Goal: Task Accomplishment & Management: Manage account settings

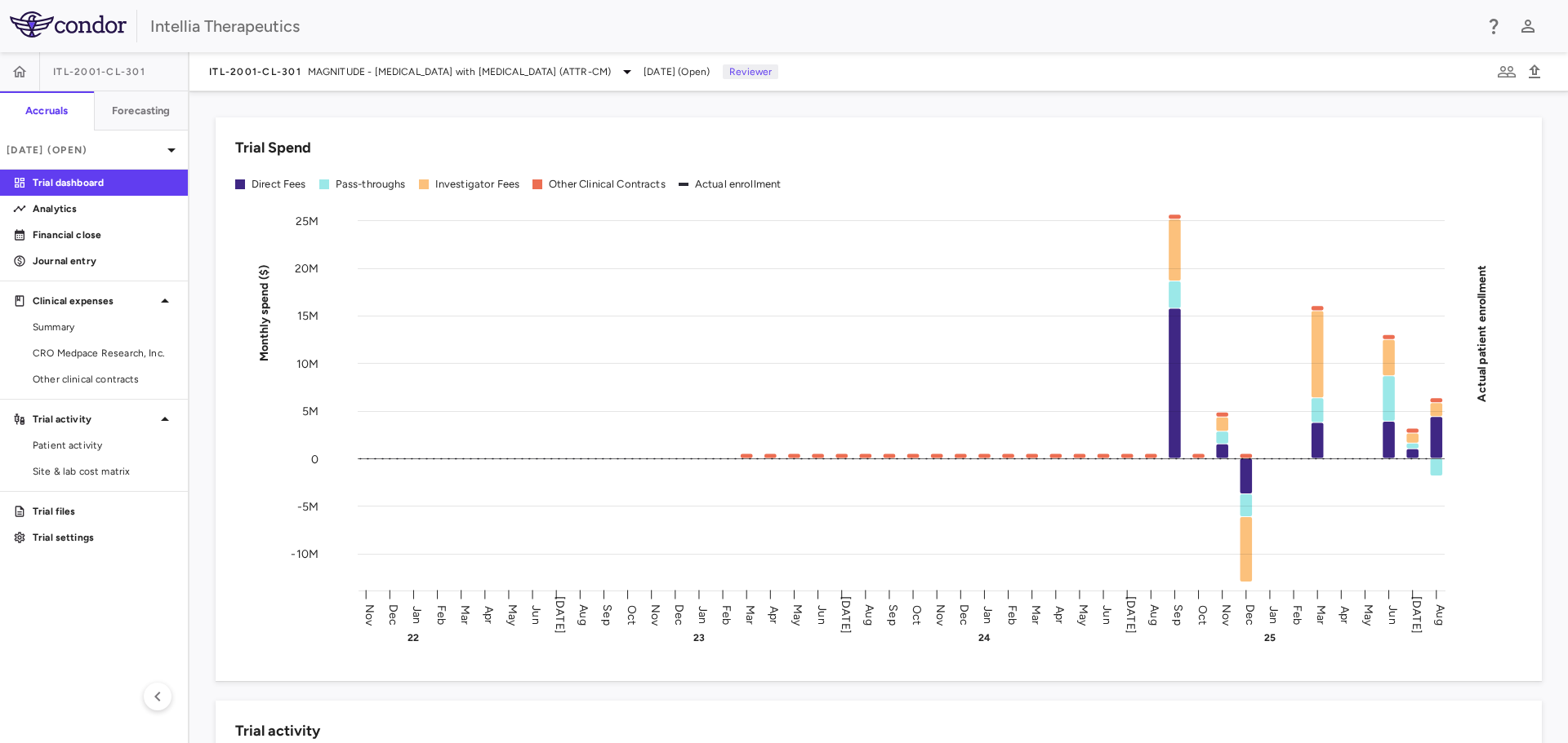
click at [709, 66] on span "Aug 2025 (Open)" at bounding box center [677, 71] width 66 height 15
click at [106, 223] on link "Financial close" at bounding box center [94, 234] width 188 height 24
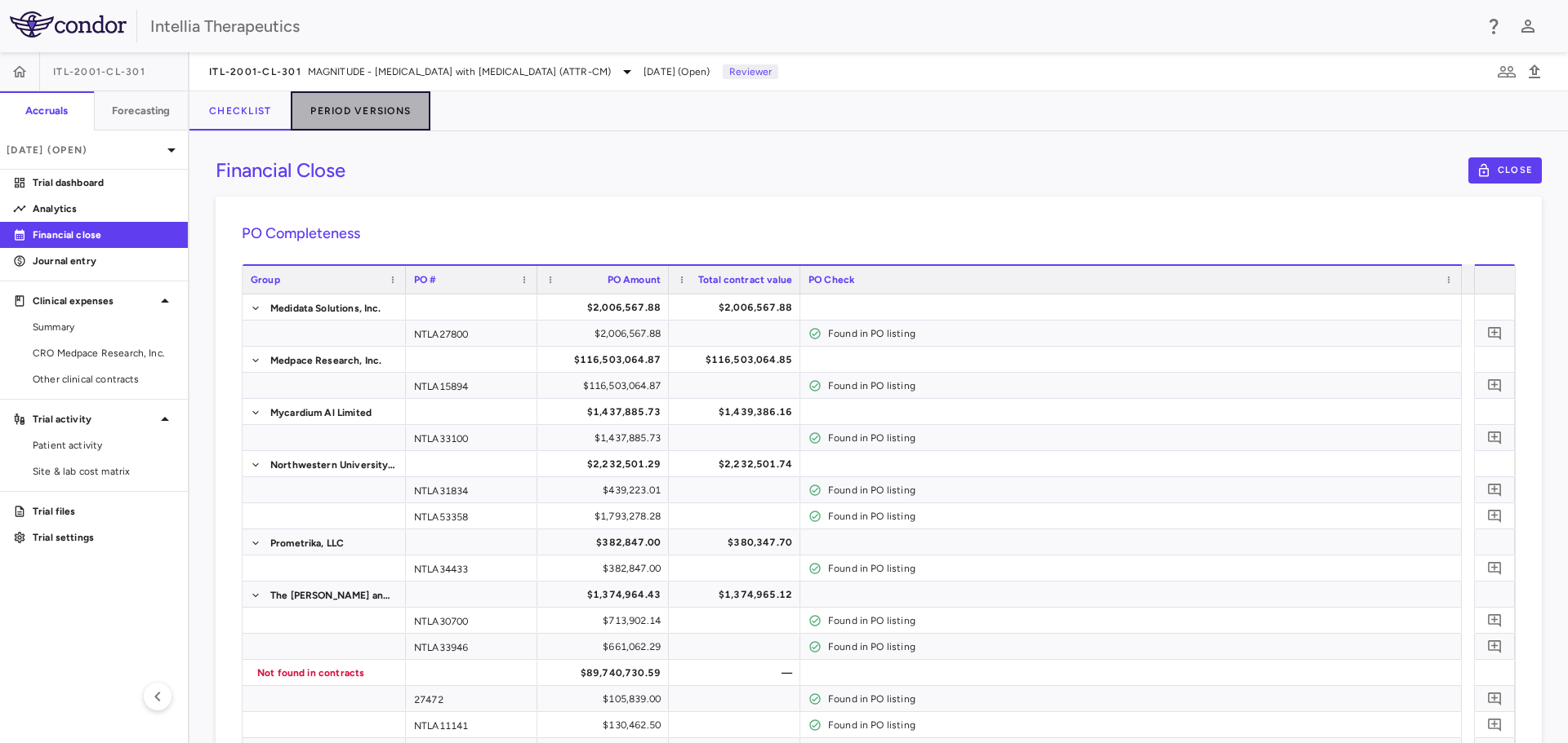
click at [360, 117] on button "Period Versions" at bounding box center [360, 111] width 140 height 39
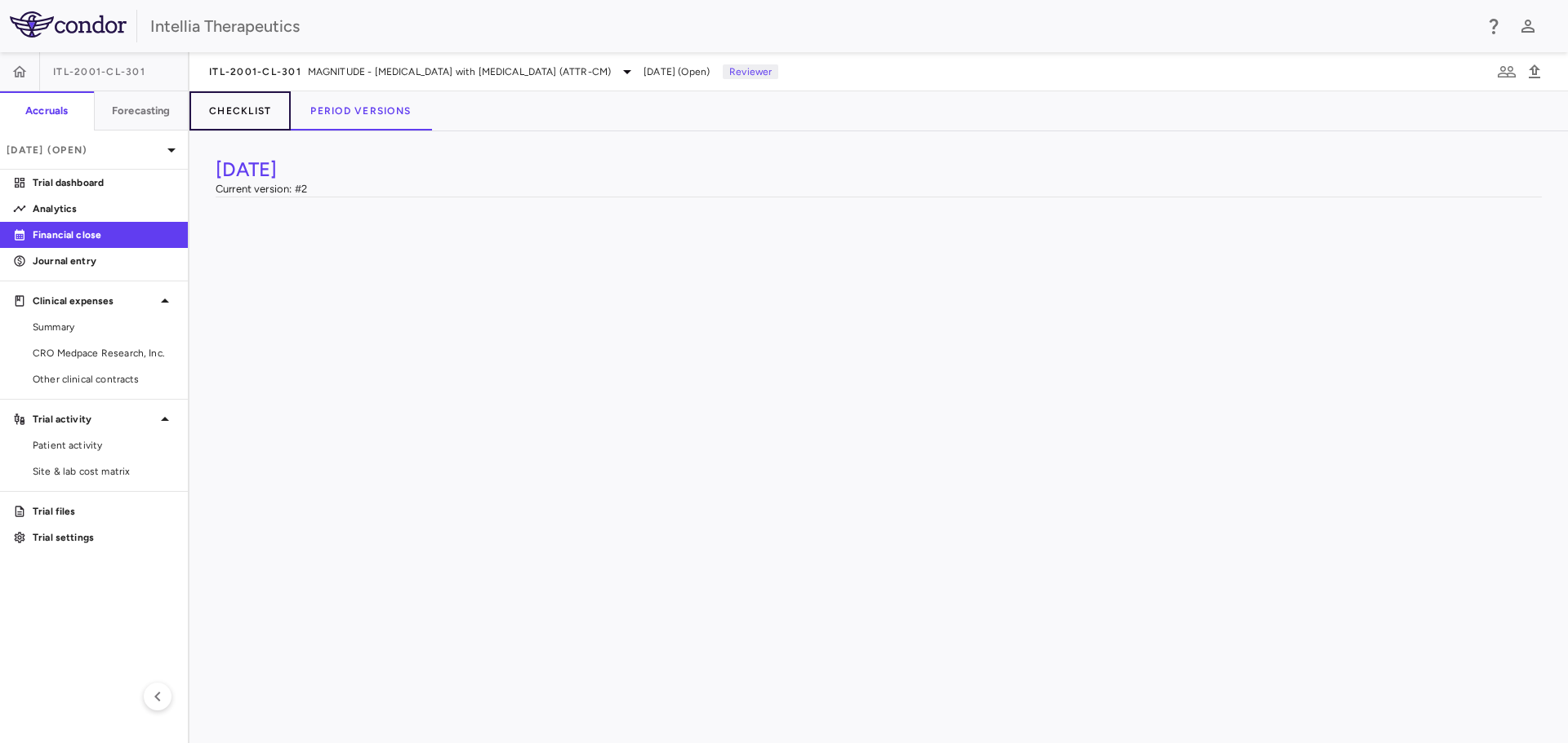
click at [257, 120] on button "Checklist" at bounding box center [240, 111] width 102 height 39
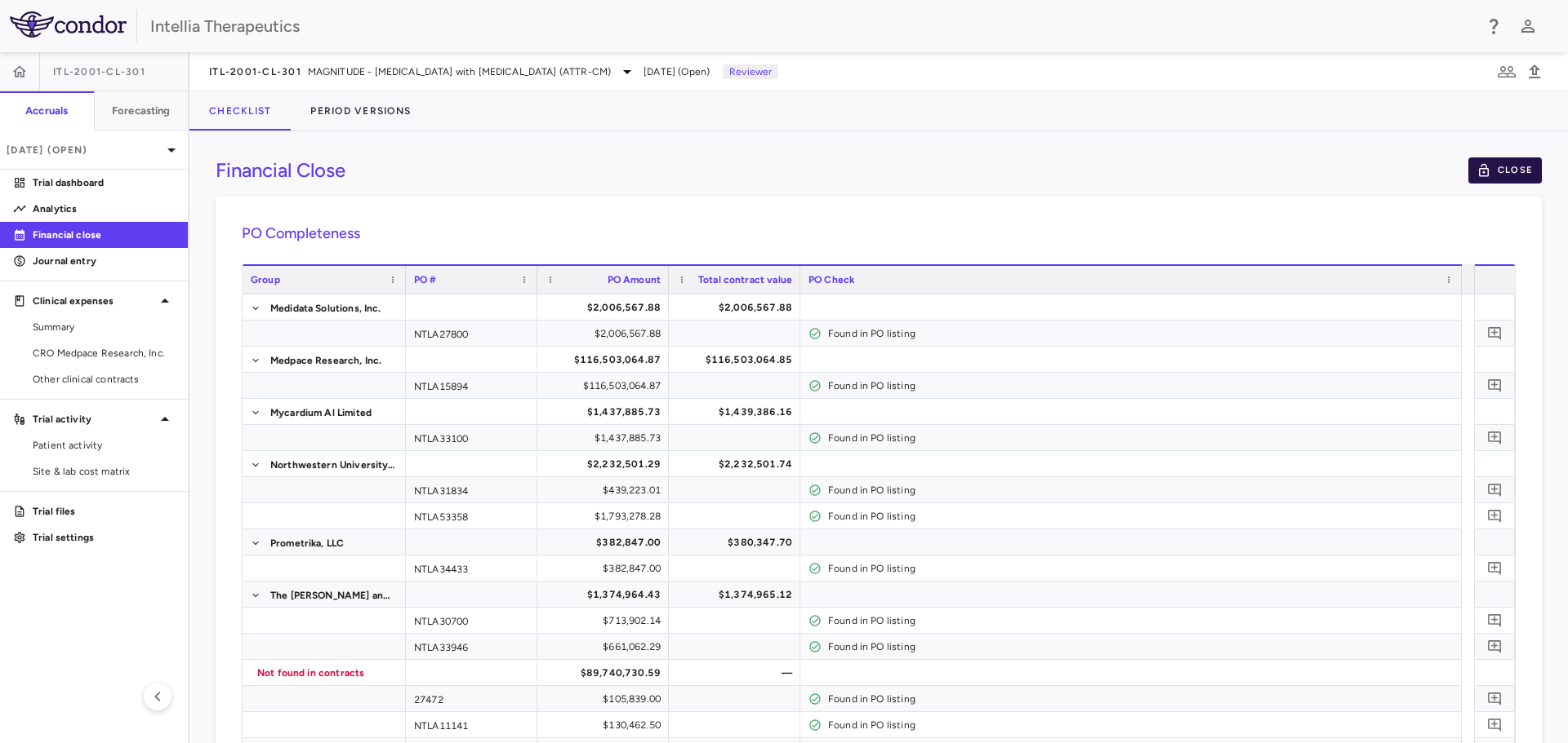
click at [1469, 160] on button "Close" at bounding box center [1504, 170] width 73 height 26
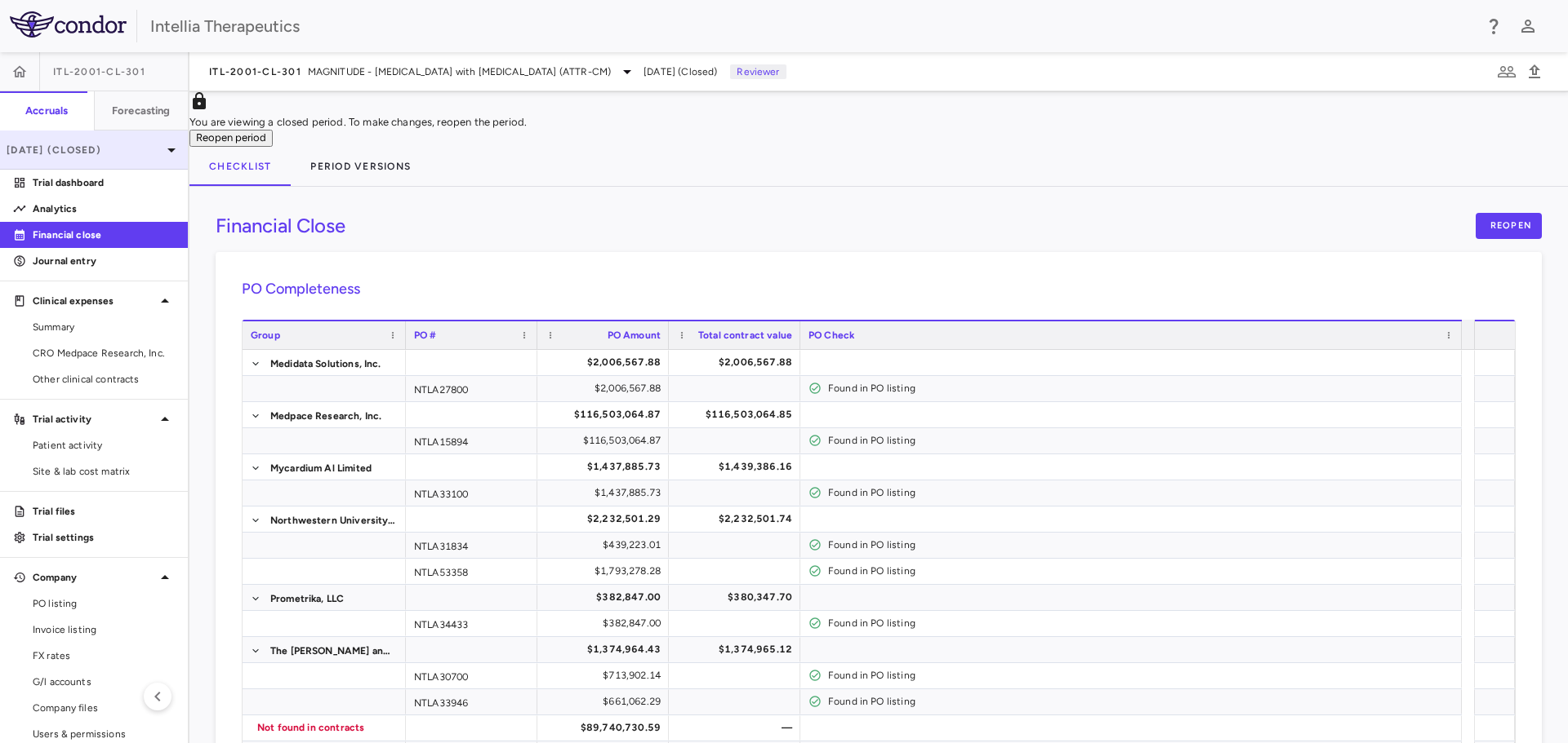
click at [123, 143] on p "Aug 2025 (Closed)" at bounding box center [84, 149] width 155 height 15
click at [123, 743] on div at bounding box center [784, 743] width 1568 height 0
click at [21, 79] on icon "button" at bounding box center [20, 71] width 17 height 17
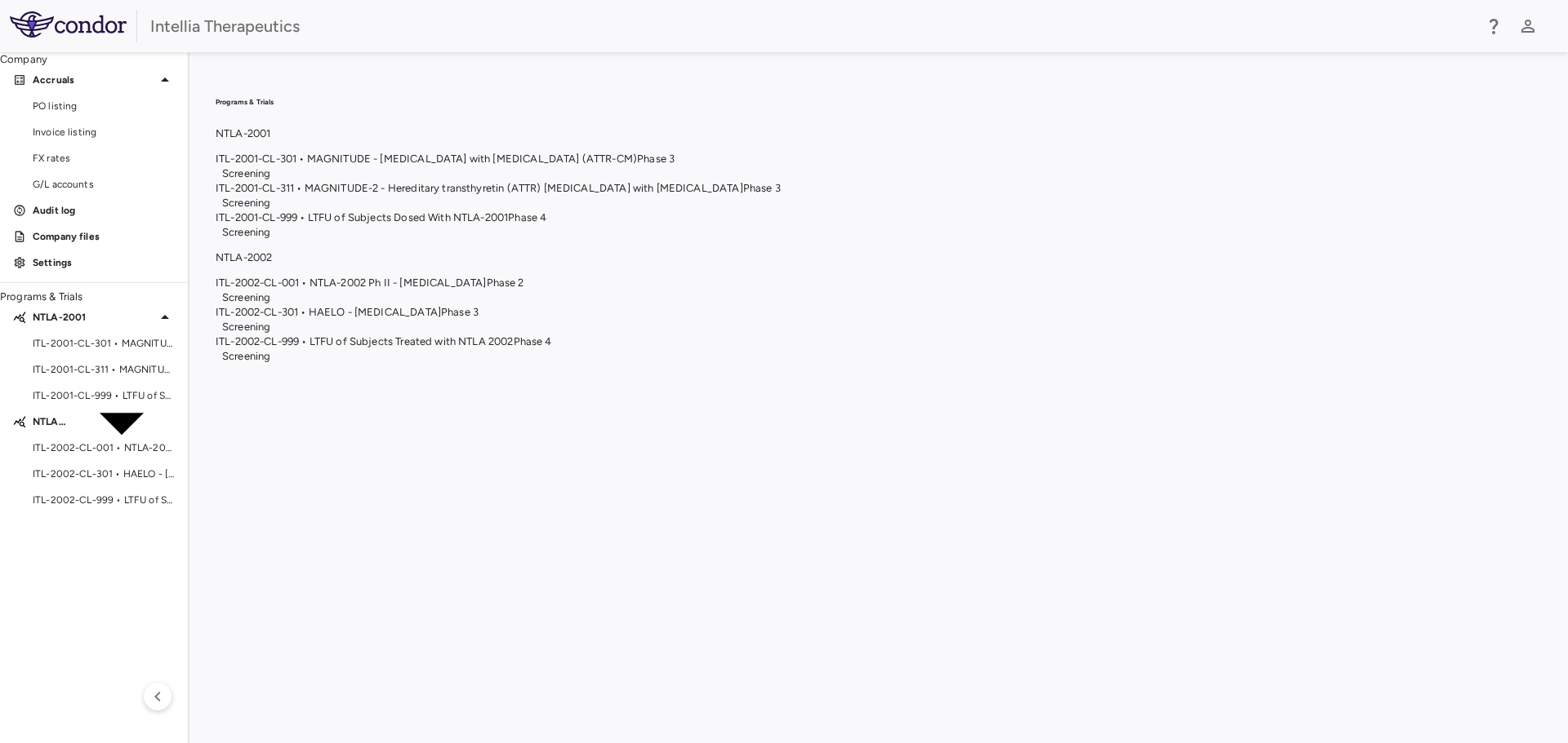
click at [743, 194] on span "ITL-2001-CL-311 • MAGNITUDE-2 - Hereditary transthyretin (ATTR) amyloidosis wit…" at bounding box center [480, 187] width 528 height 13
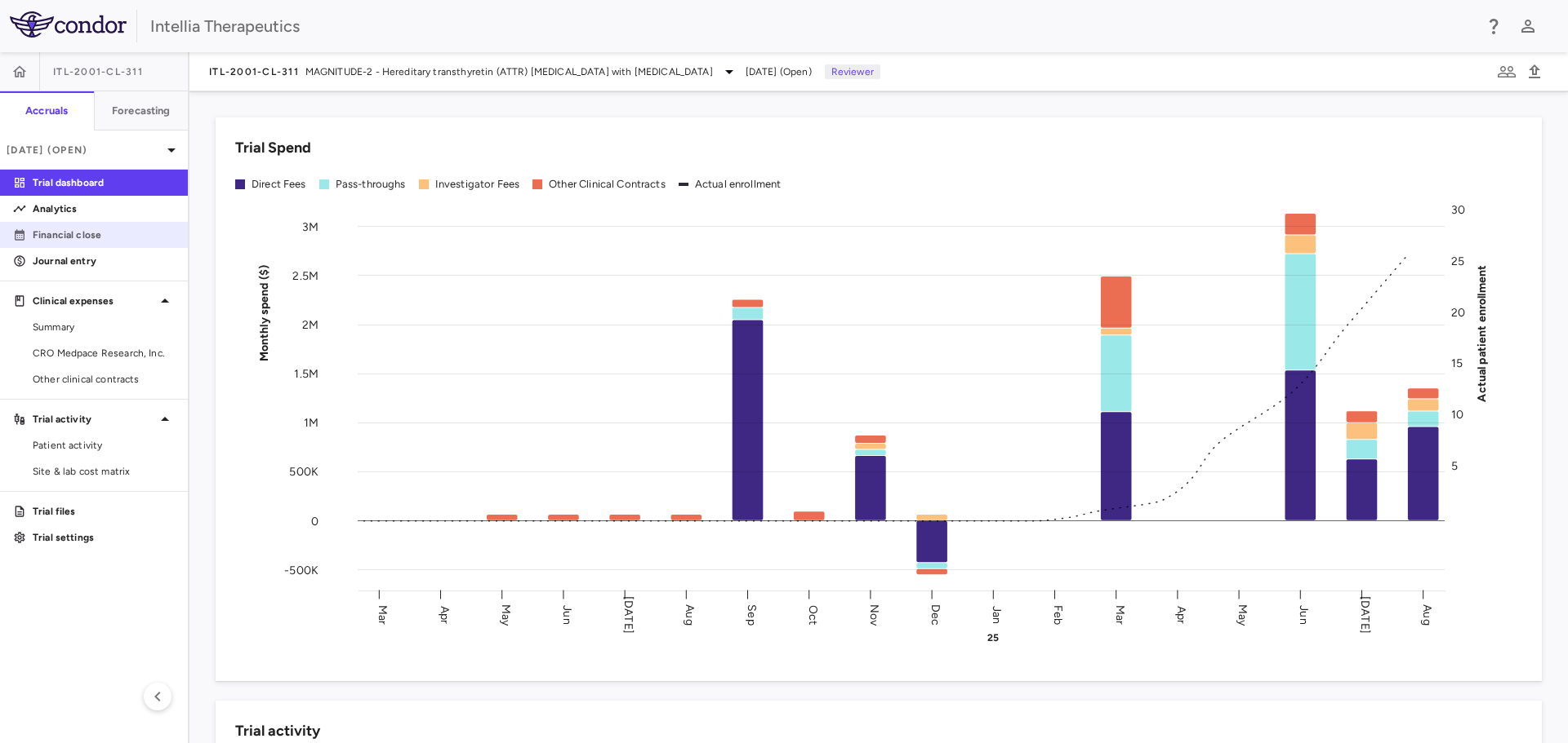
click at [126, 234] on p "Financial close" at bounding box center [103, 234] width 142 height 15
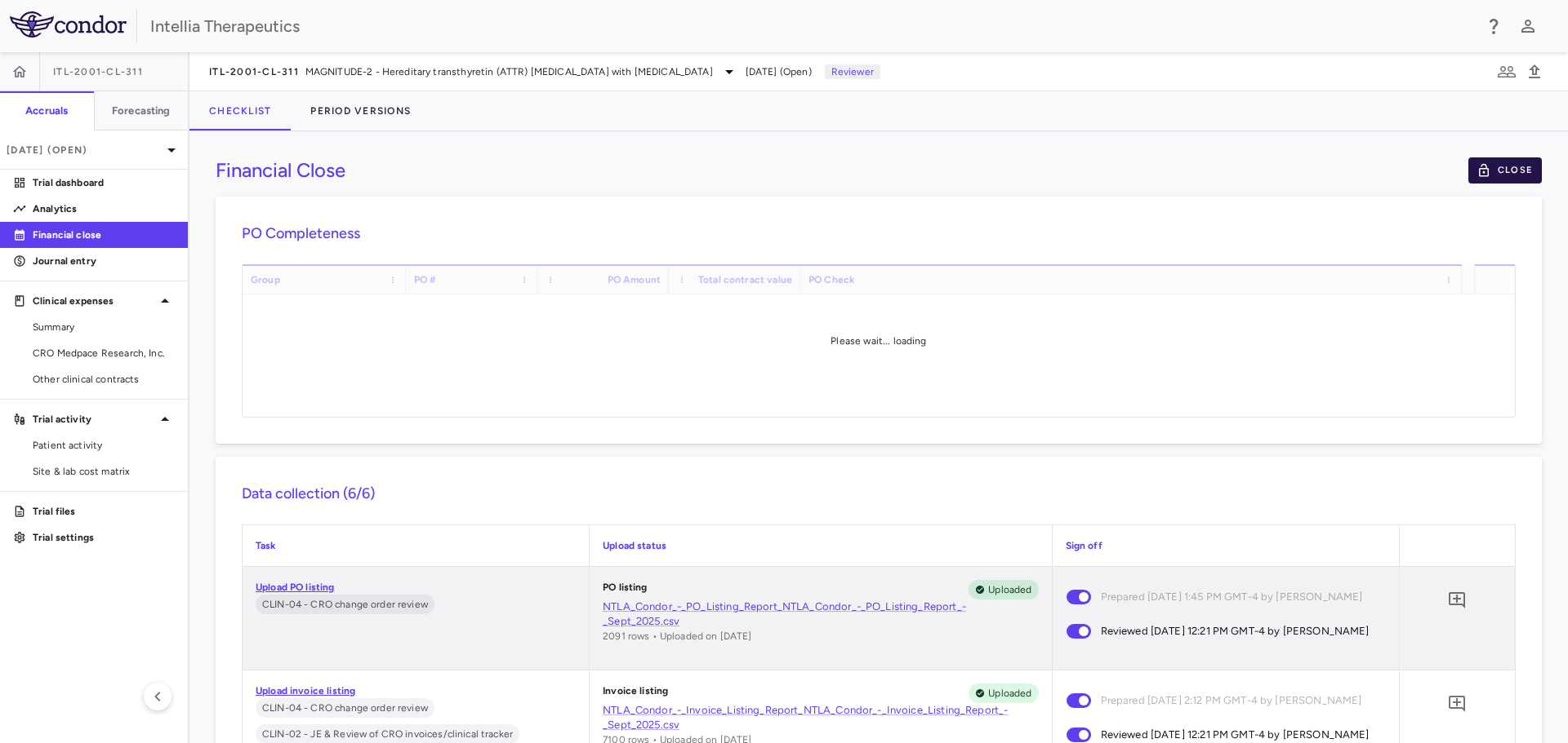
click at [1494, 162] on button "Close" at bounding box center [1504, 170] width 73 height 26
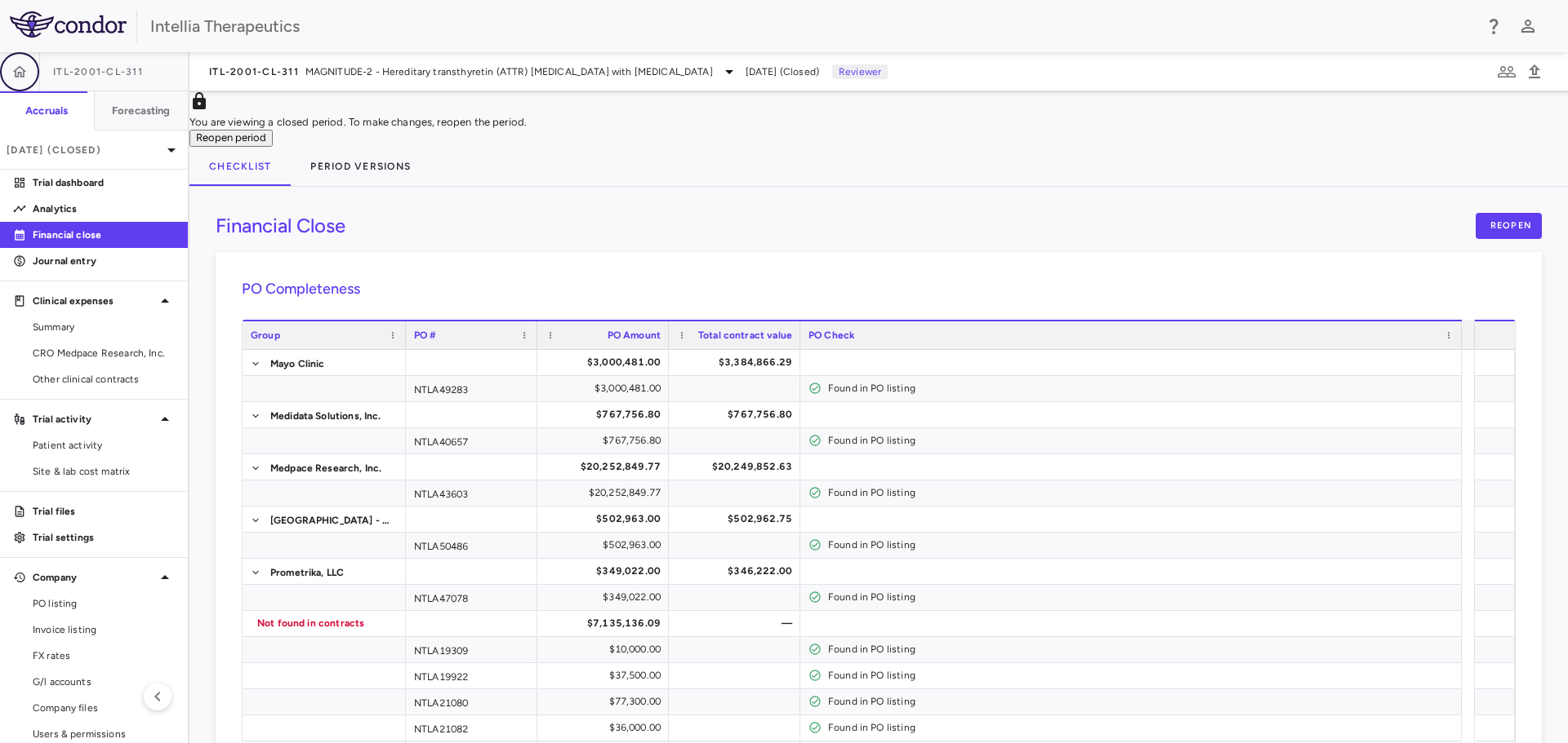
click at [30, 67] on button "button" at bounding box center [20, 71] width 39 height 39
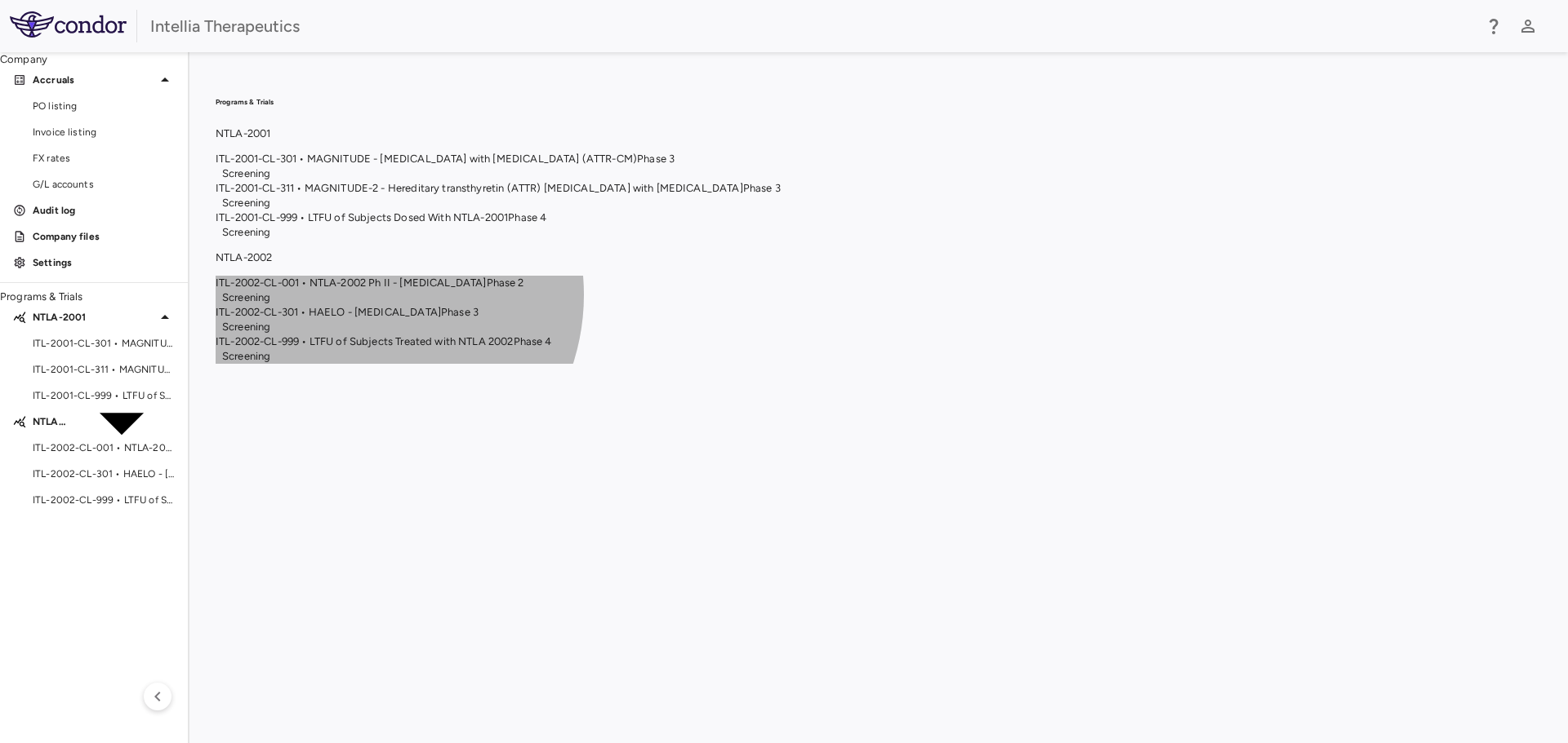
click at [441, 318] on span "ITL-2002-CL-301 • HAELO - Hereditary Angioedema" at bounding box center [328, 311] width 226 height 13
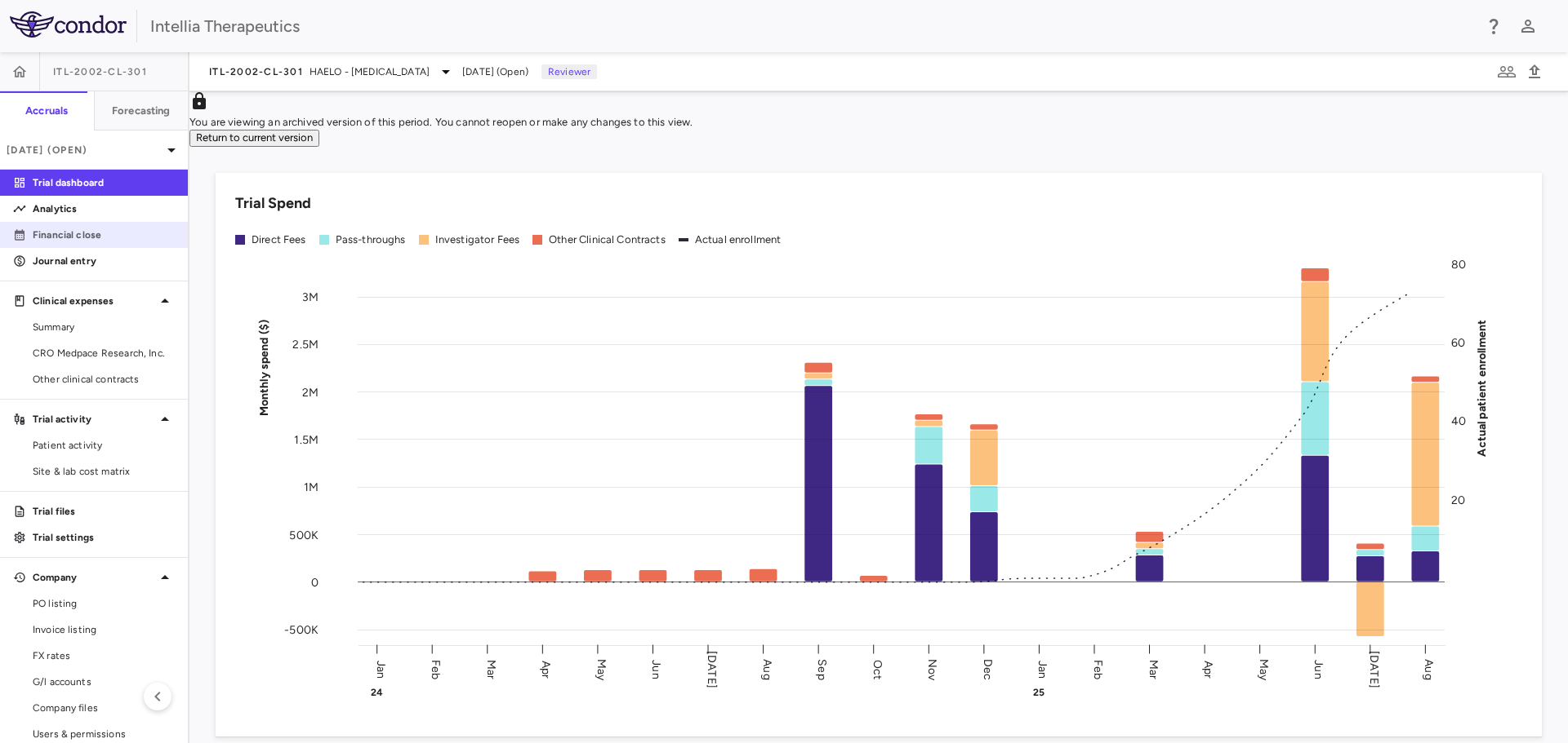
click at [64, 227] on link "Financial close" at bounding box center [94, 234] width 188 height 24
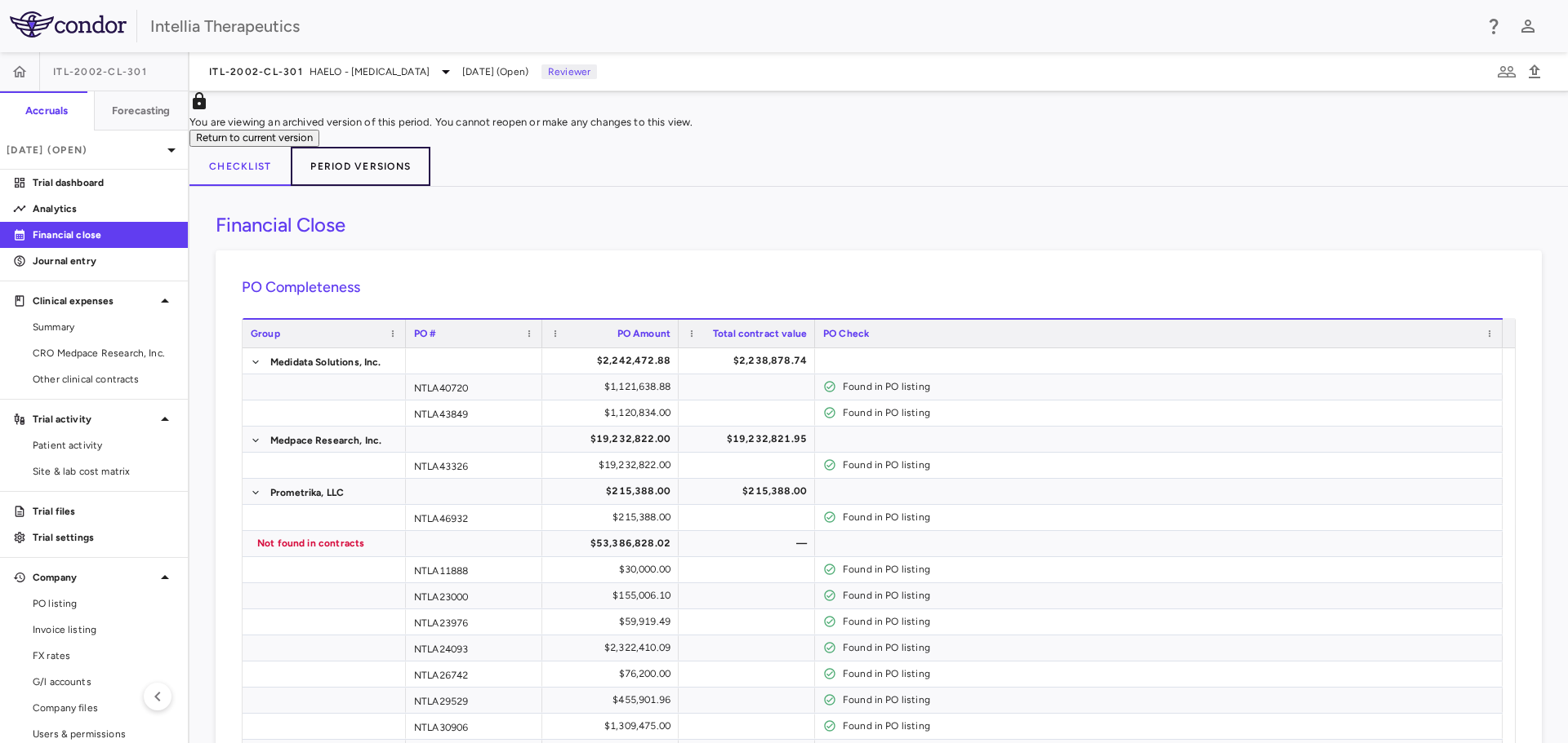
click at [385, 172] on button "Period Versions" at bounding box center [360, 166] width 140 height 39
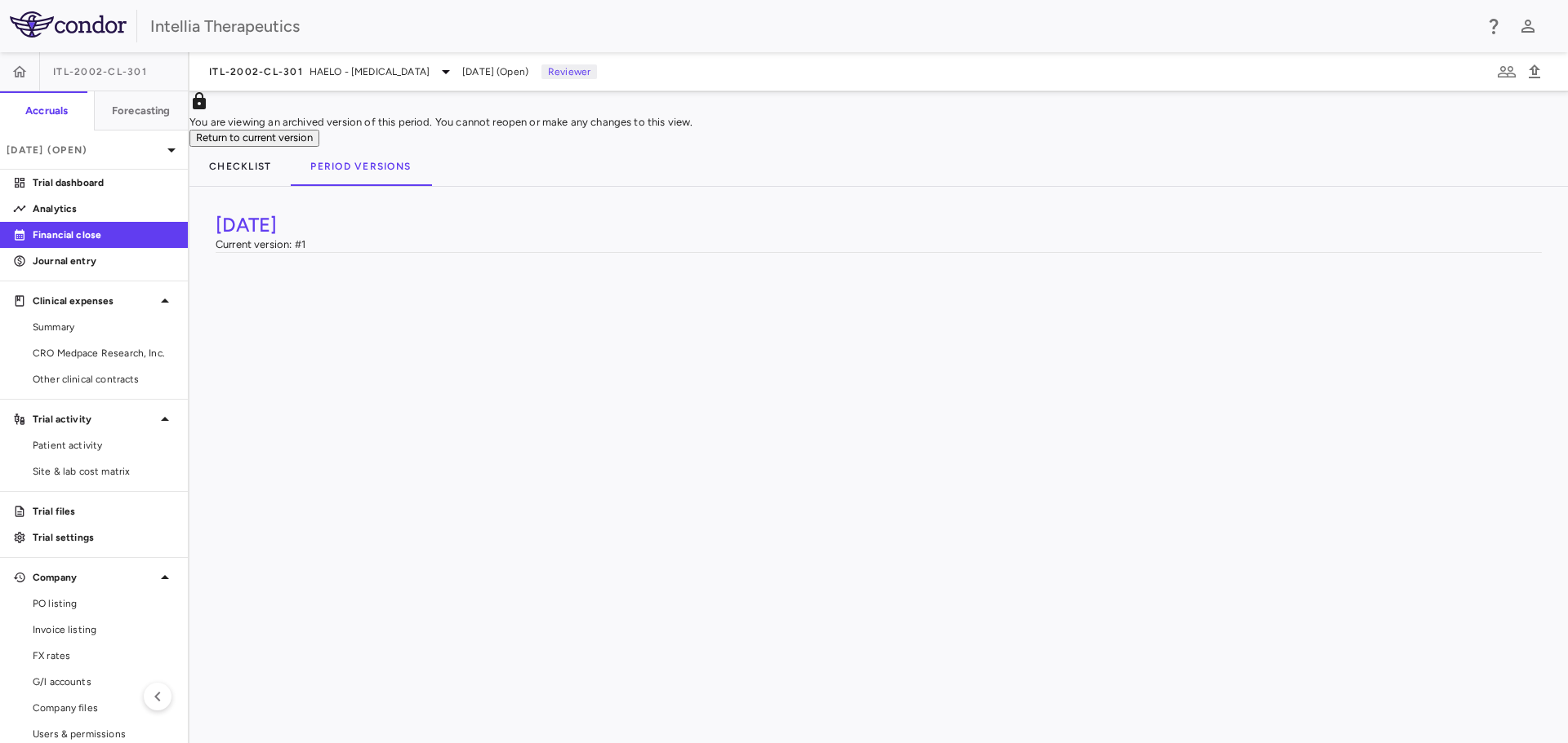
click at [268, 299] on div "August 2025 Version 2" at bounding box center [381, 295] width 330 height 25
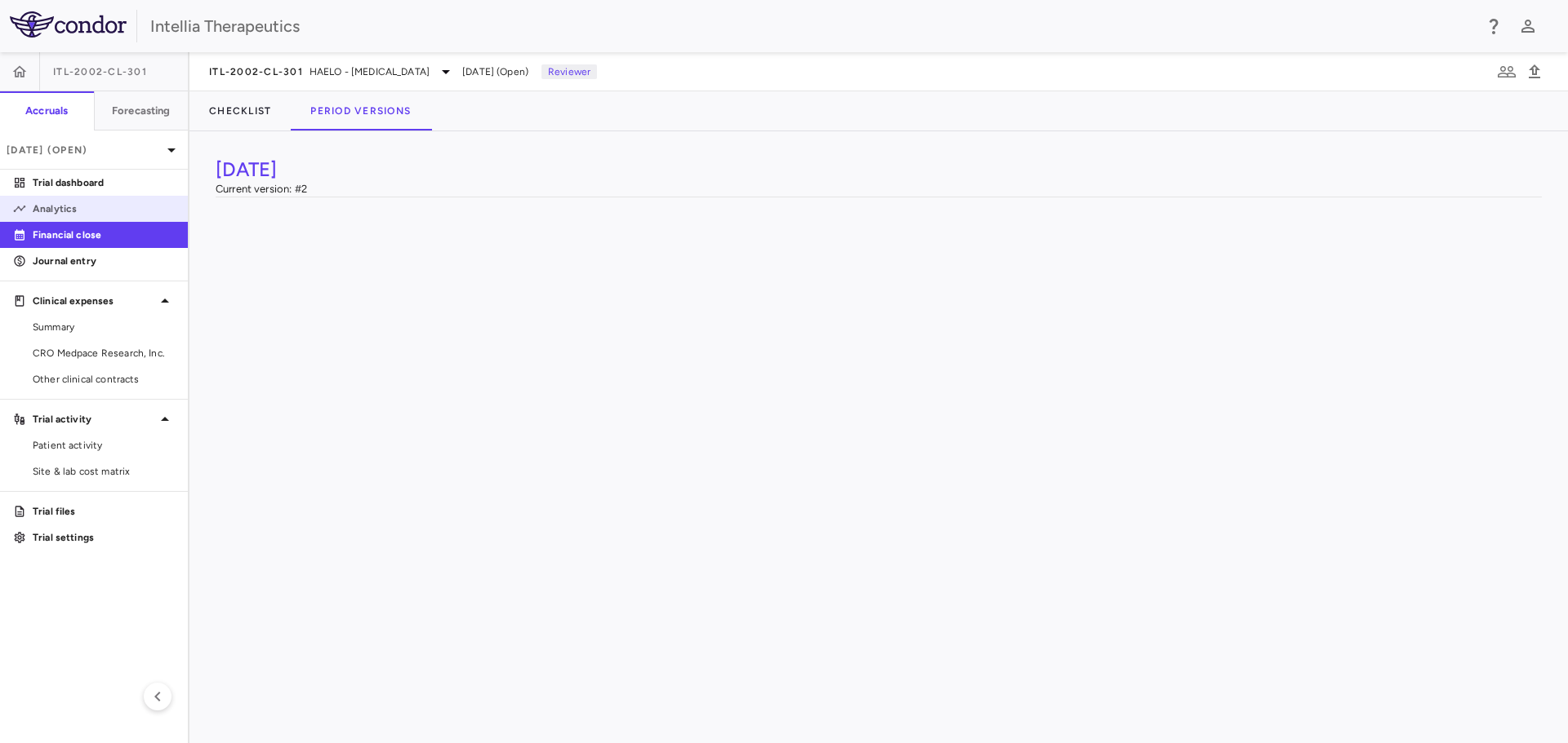
click at [53, 212] on p "Analytics" at bounding box center [103, 208] width 142 height 15
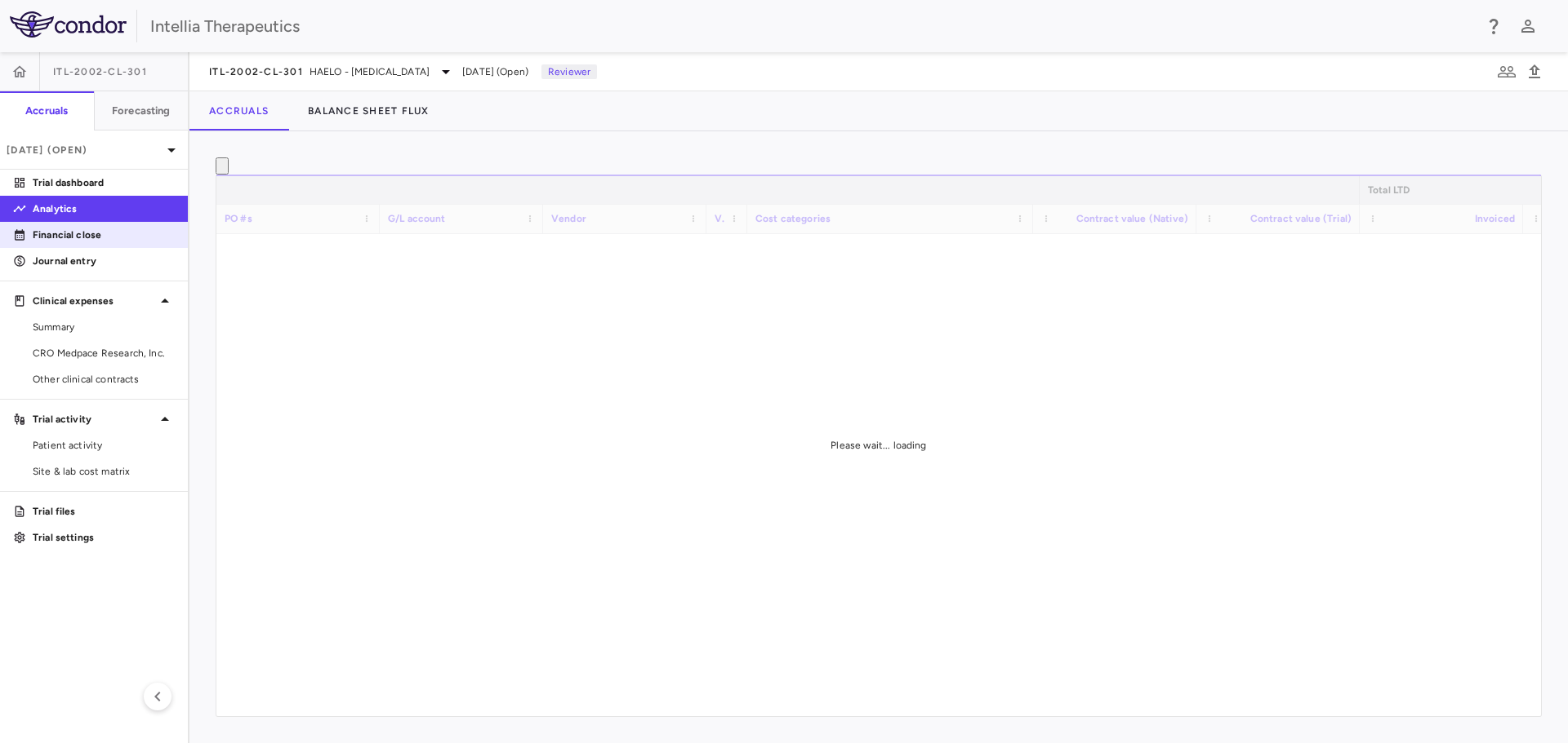
click at [72, 232] on p "Financial close" at bounding box center [103, 234] width 142 height 15
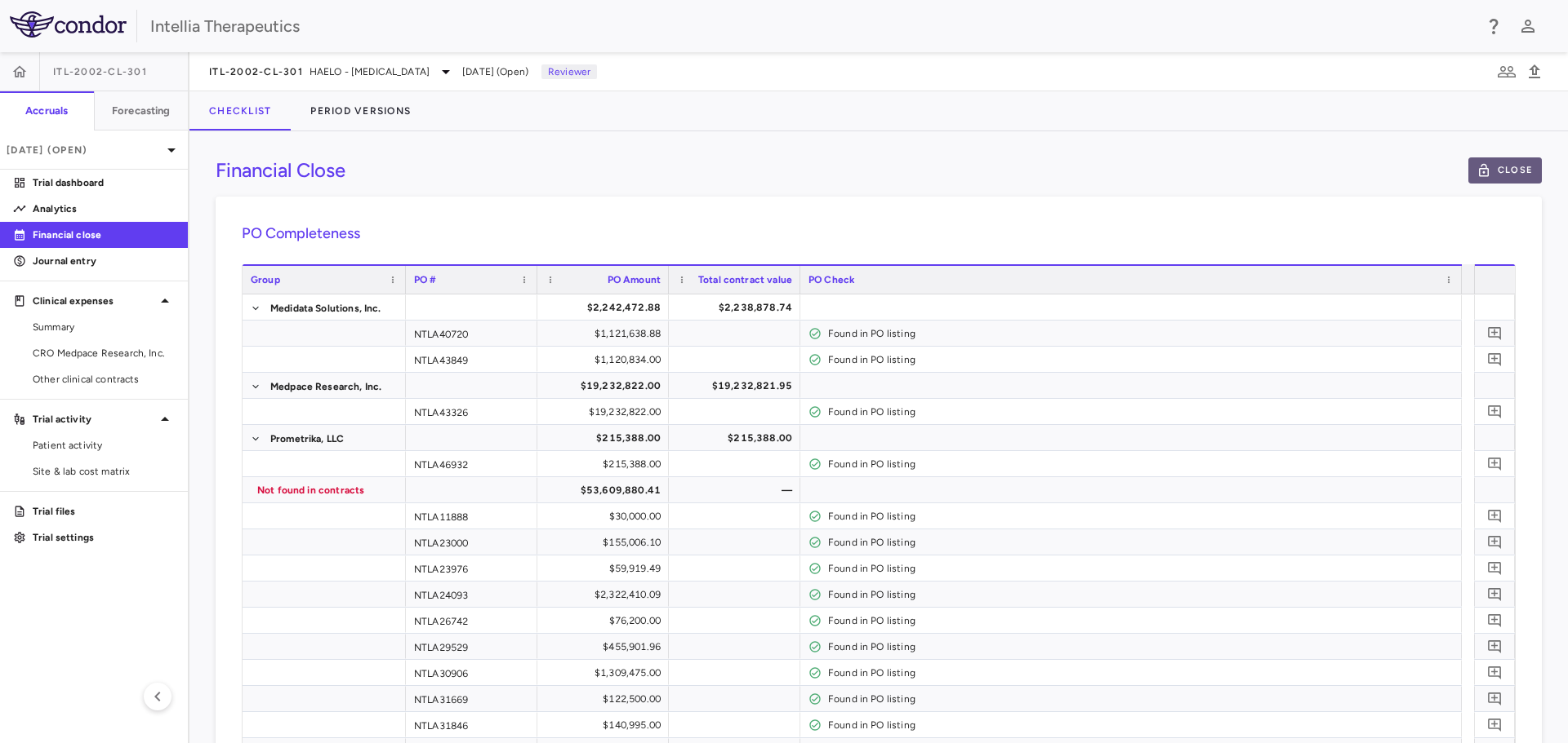
click at [1506, 172] on button "Close" at bounding box center [1504, 170] width 73 height 26
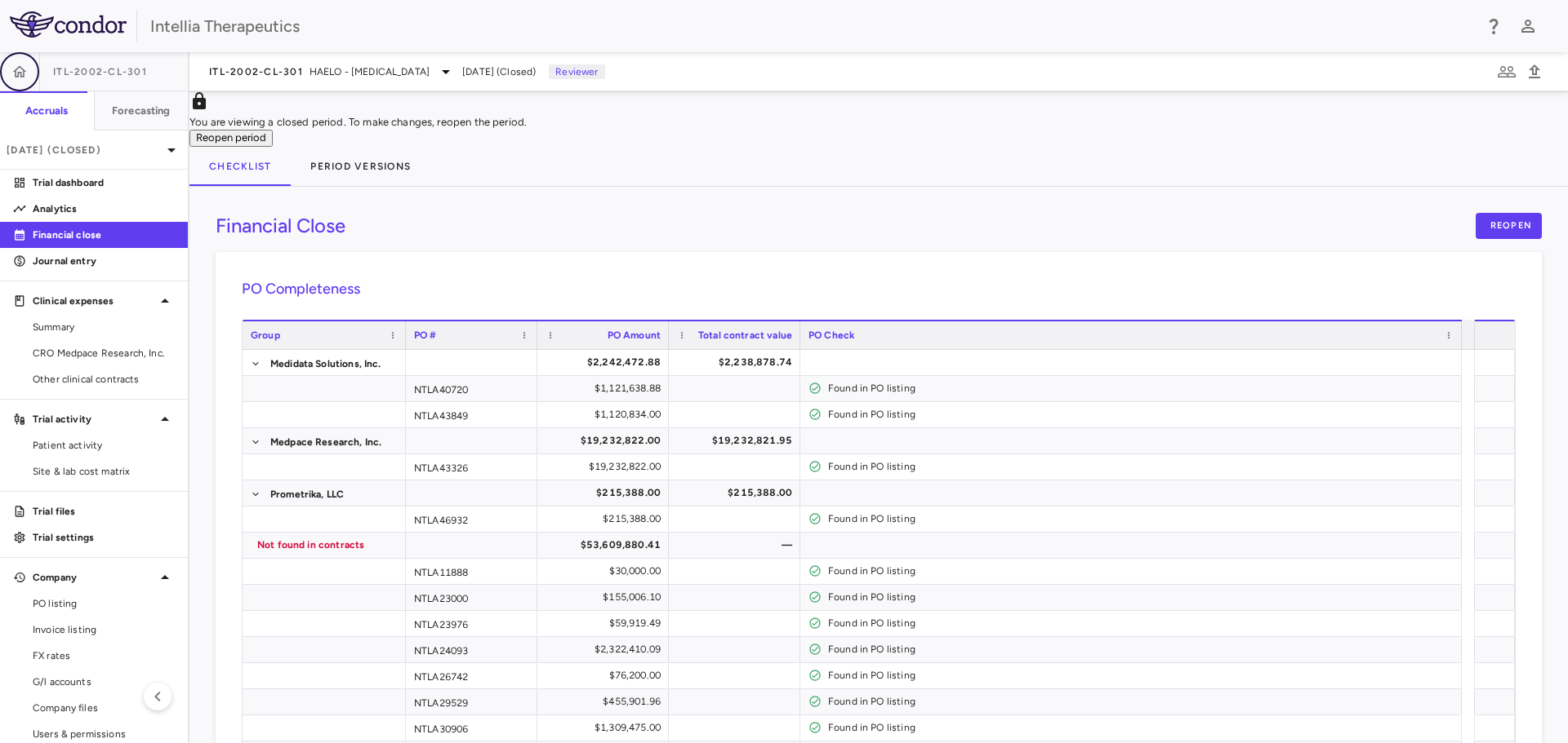
click at [25, 71] on icon "button" at bounding box center [20, 71] width 14 height 12
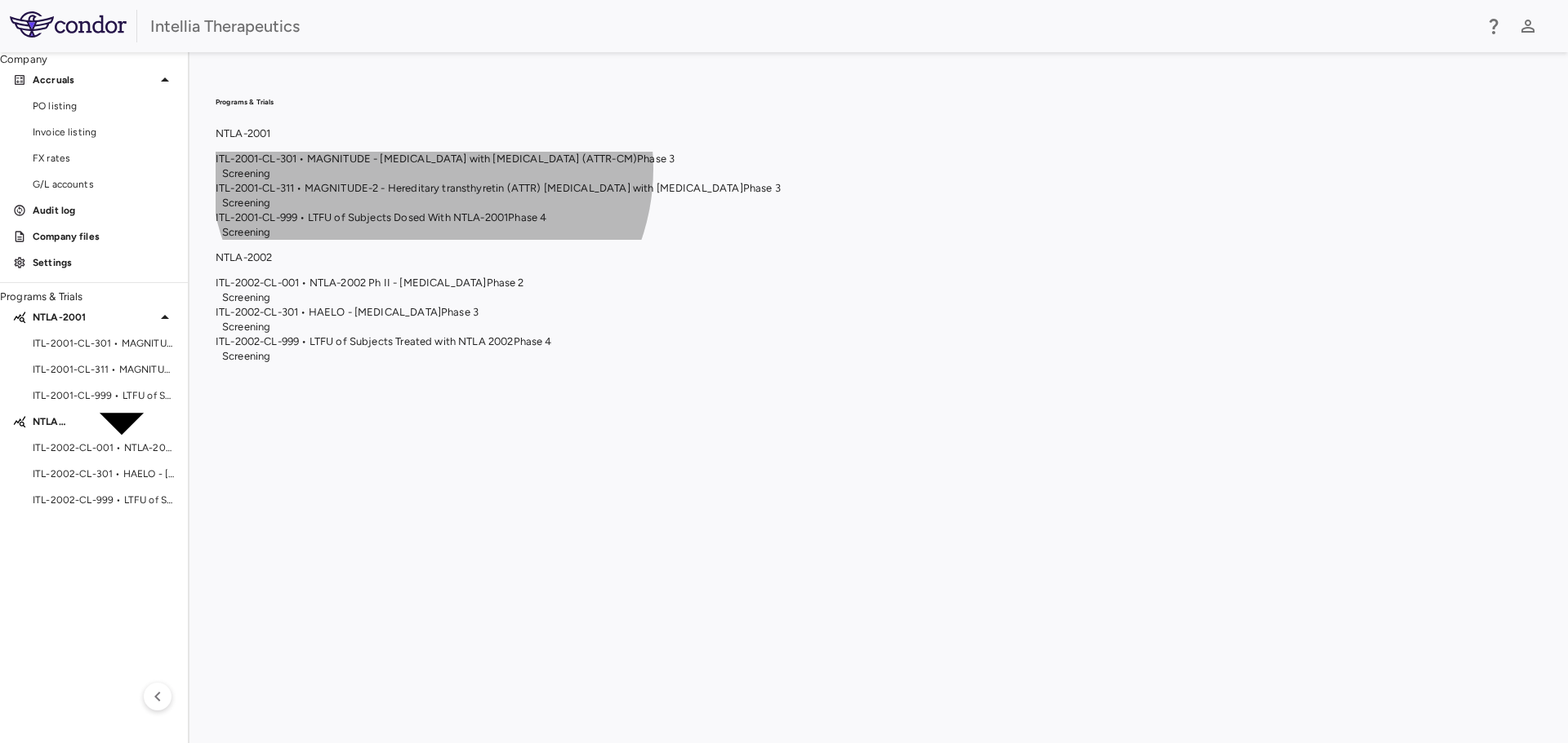
click at [743, 194] on span "ITL-2001-CL-311 • MAGNITUDE-2 - Hereditary transthyretin (ATTR) amyloidosis wit…" at bounding box center [480, 187] width 528 height 13
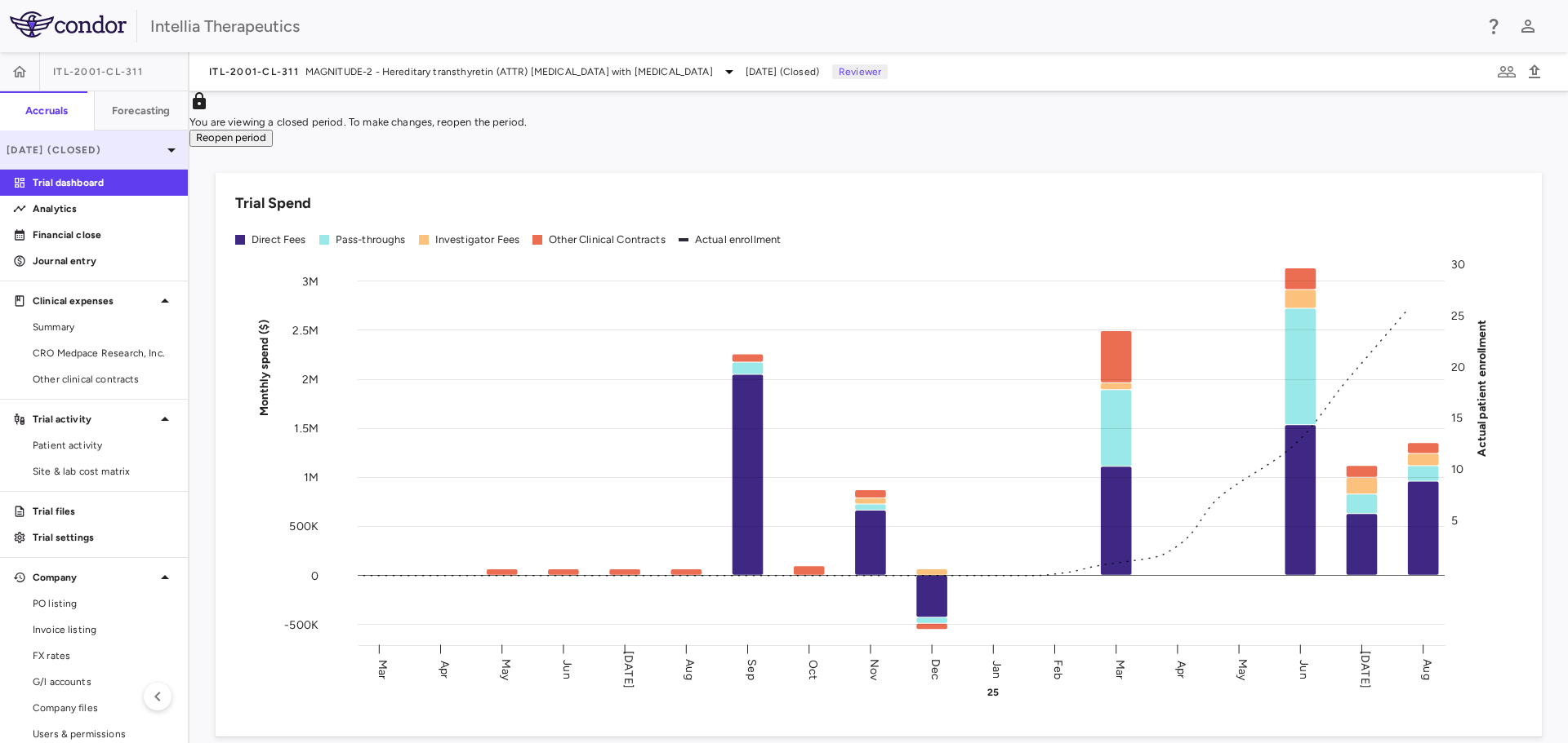
click at [132, 153] on p "Aug 2025 (Closed)" at bounding box center [84, 149] width 155 height 15
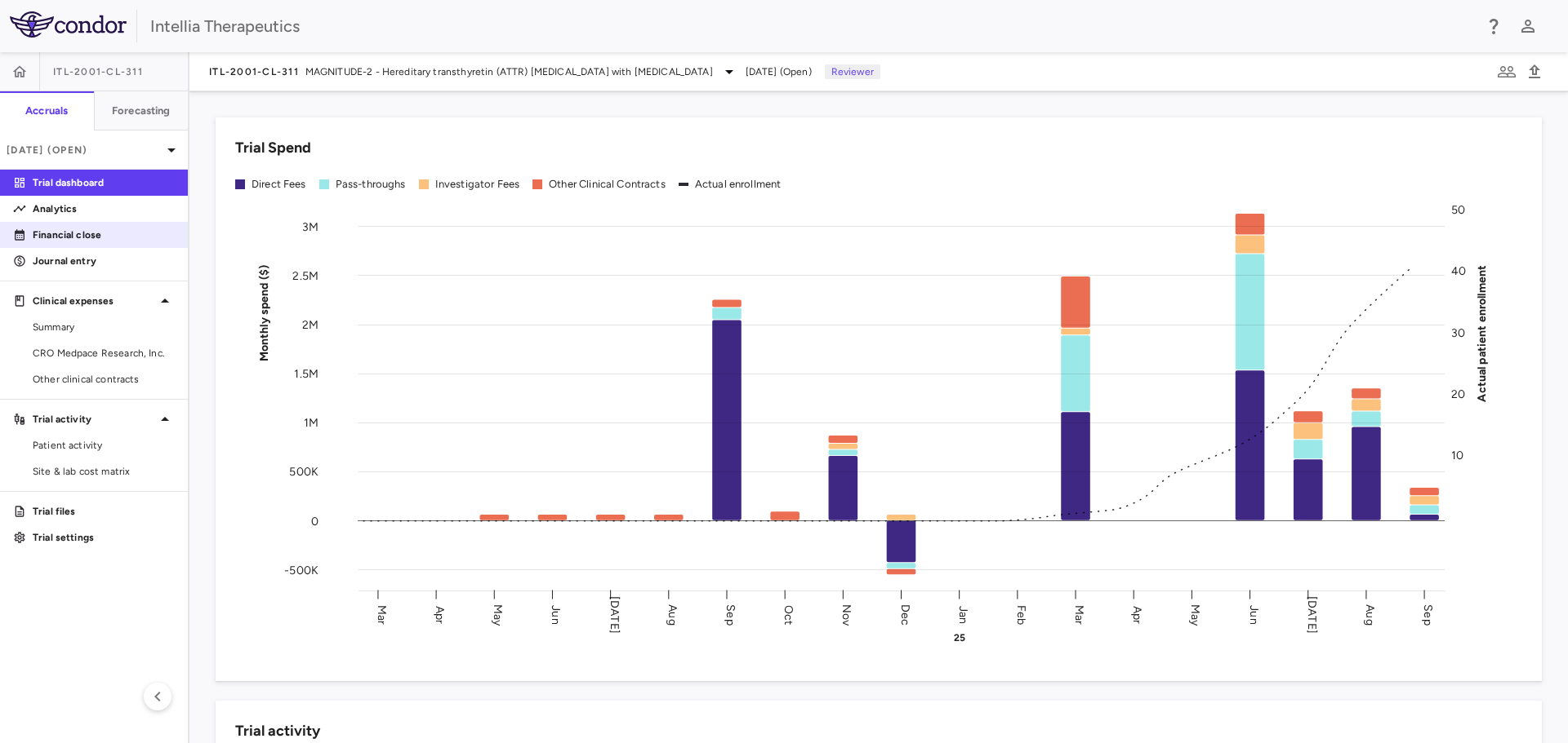
click at [91, 236] on p "Financial close" at bounding box center [103, 234] width 142 height 15
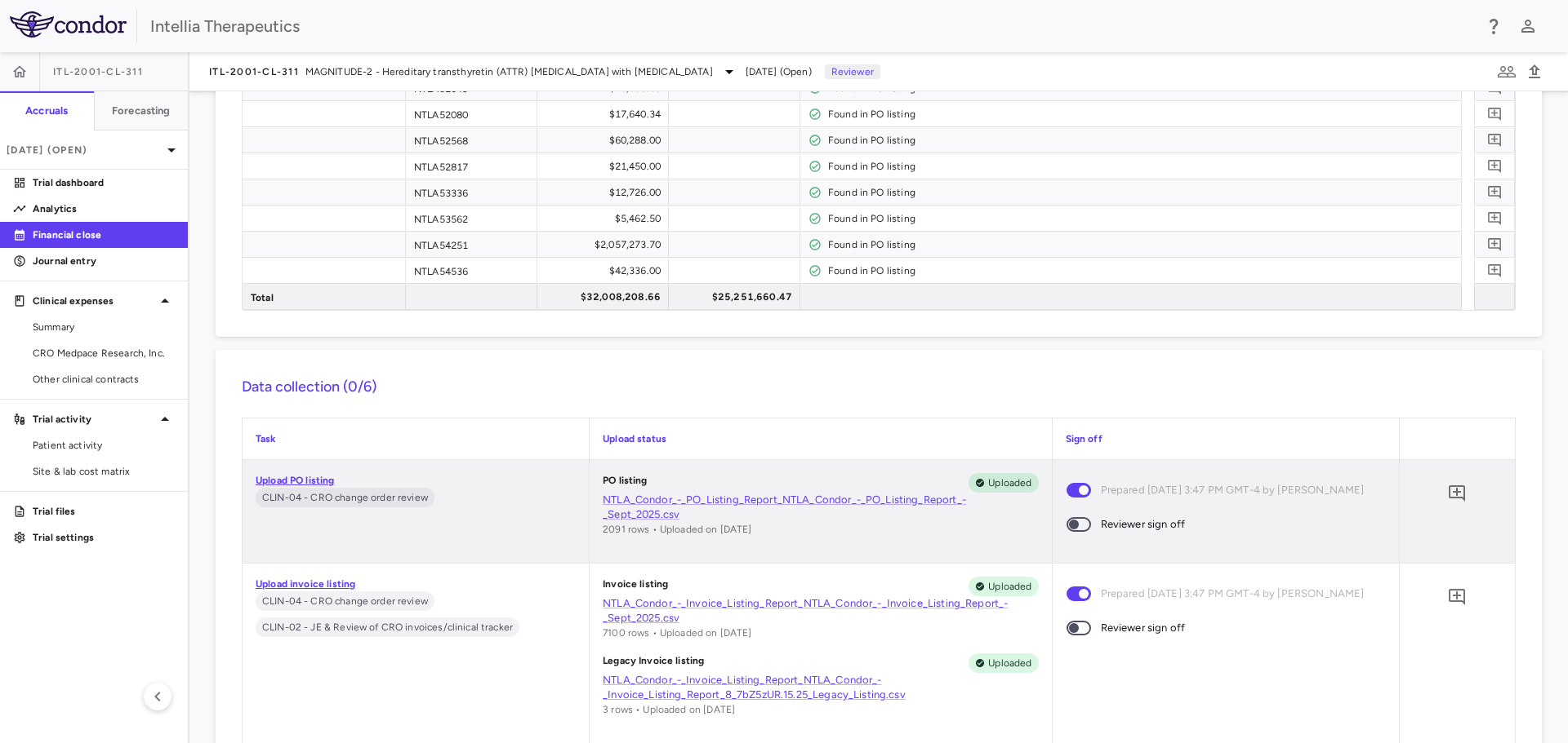
scroll to position [1959, 0]
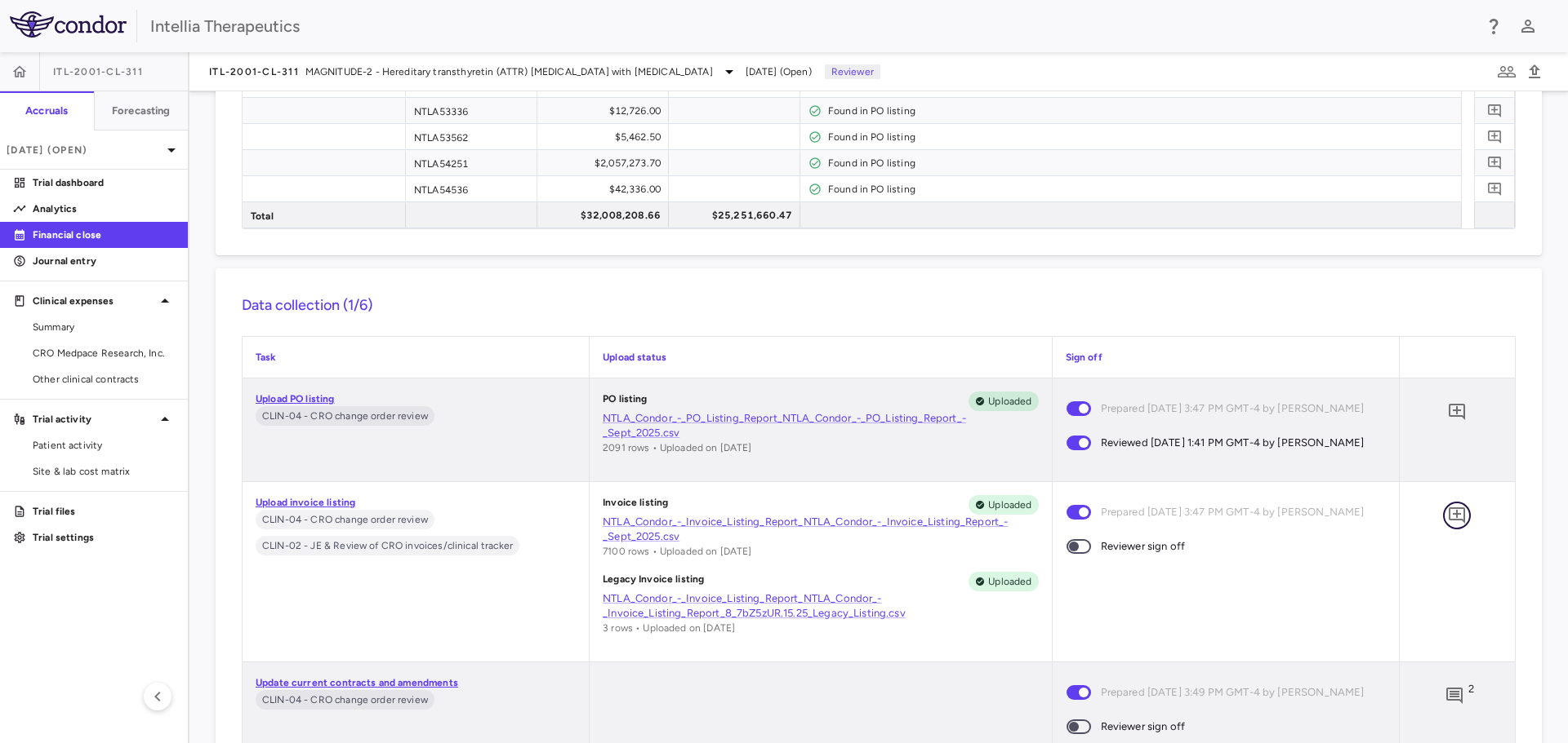
click at [1455, 510] on button "button" at bounding box center [1457, 516] width 27 height 27
click at [1305, 320] on textarea at bounding box center [1361, 311] width 111 height 18
type textarea "**********"
click at [1250, 417] on icon "button" at bounding box center [1243, 409] width 18 height 15
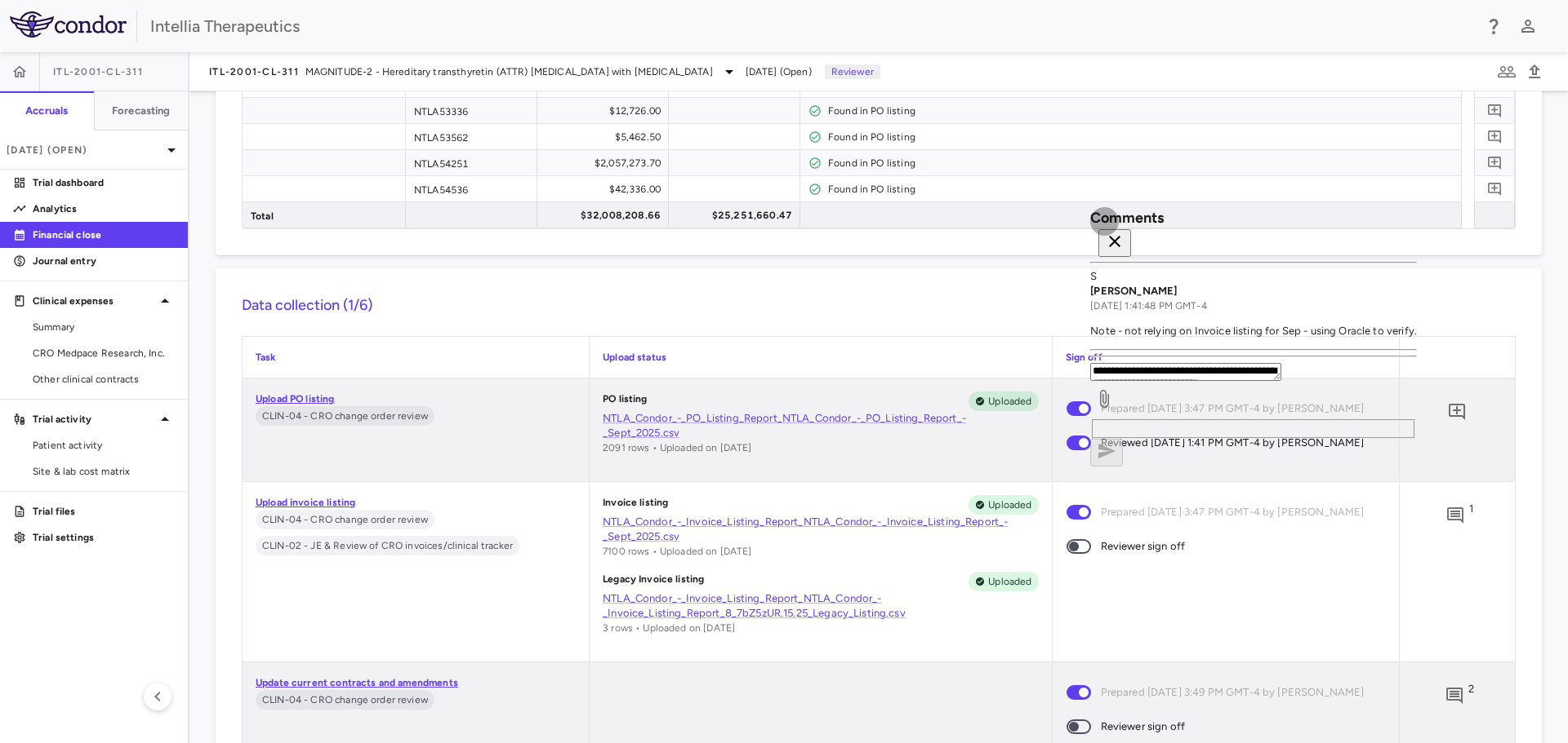
click at [1121, 239] on icon "button" at bounding box center [1115, 242] width 12 height 12
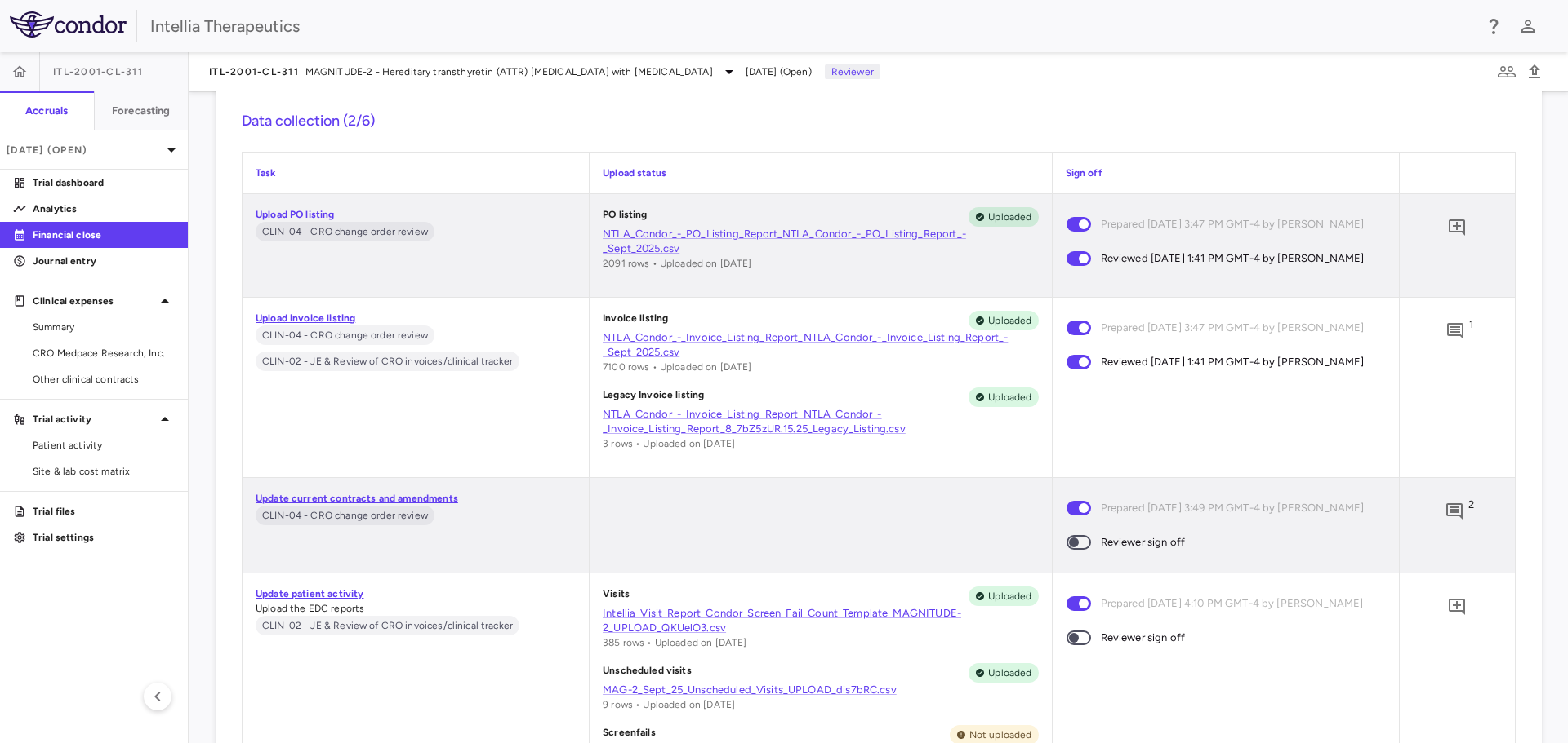
scroll to position [2122, 0]
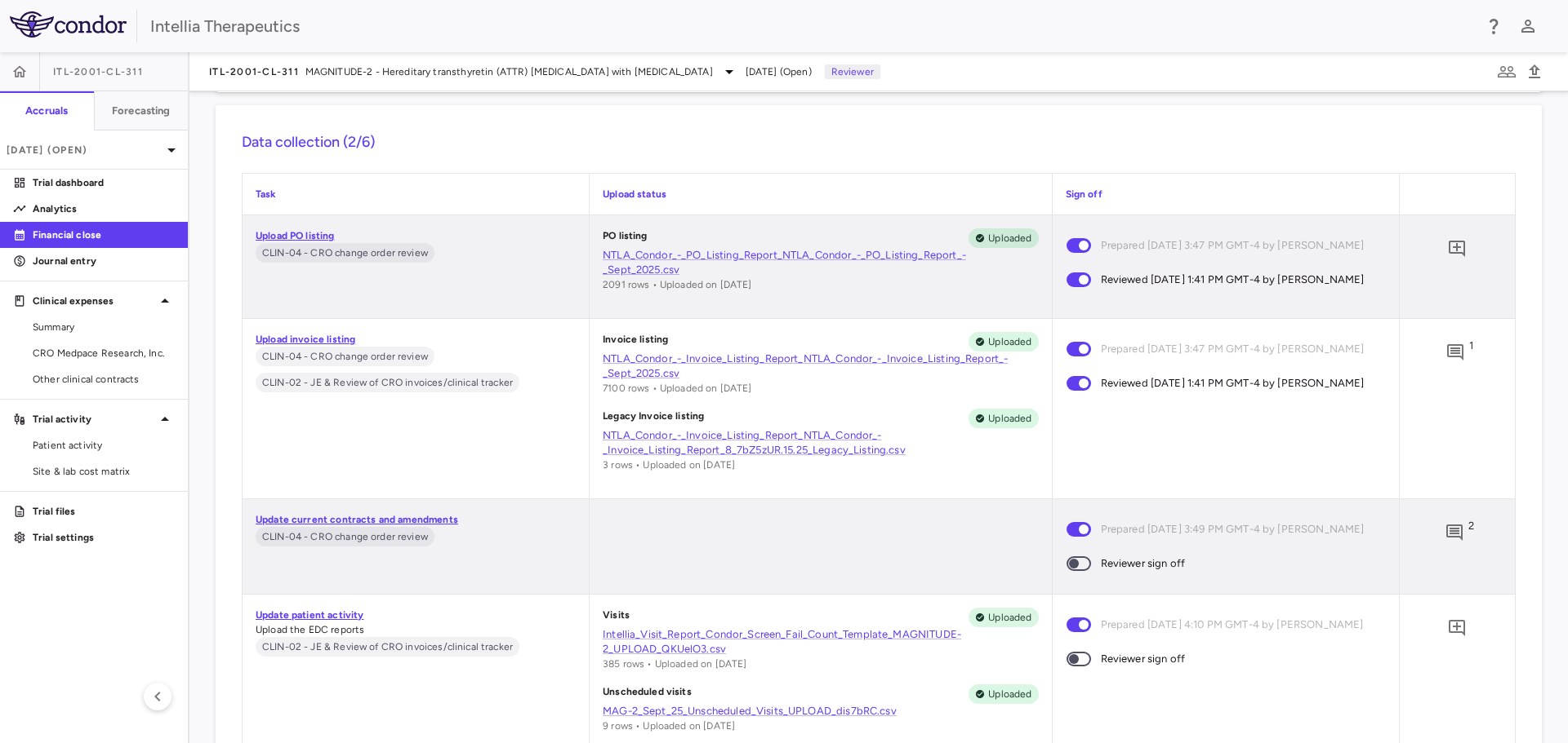
click at [1468, 531] on span "2" at bounding box center [1471, 533] width 6 height 27
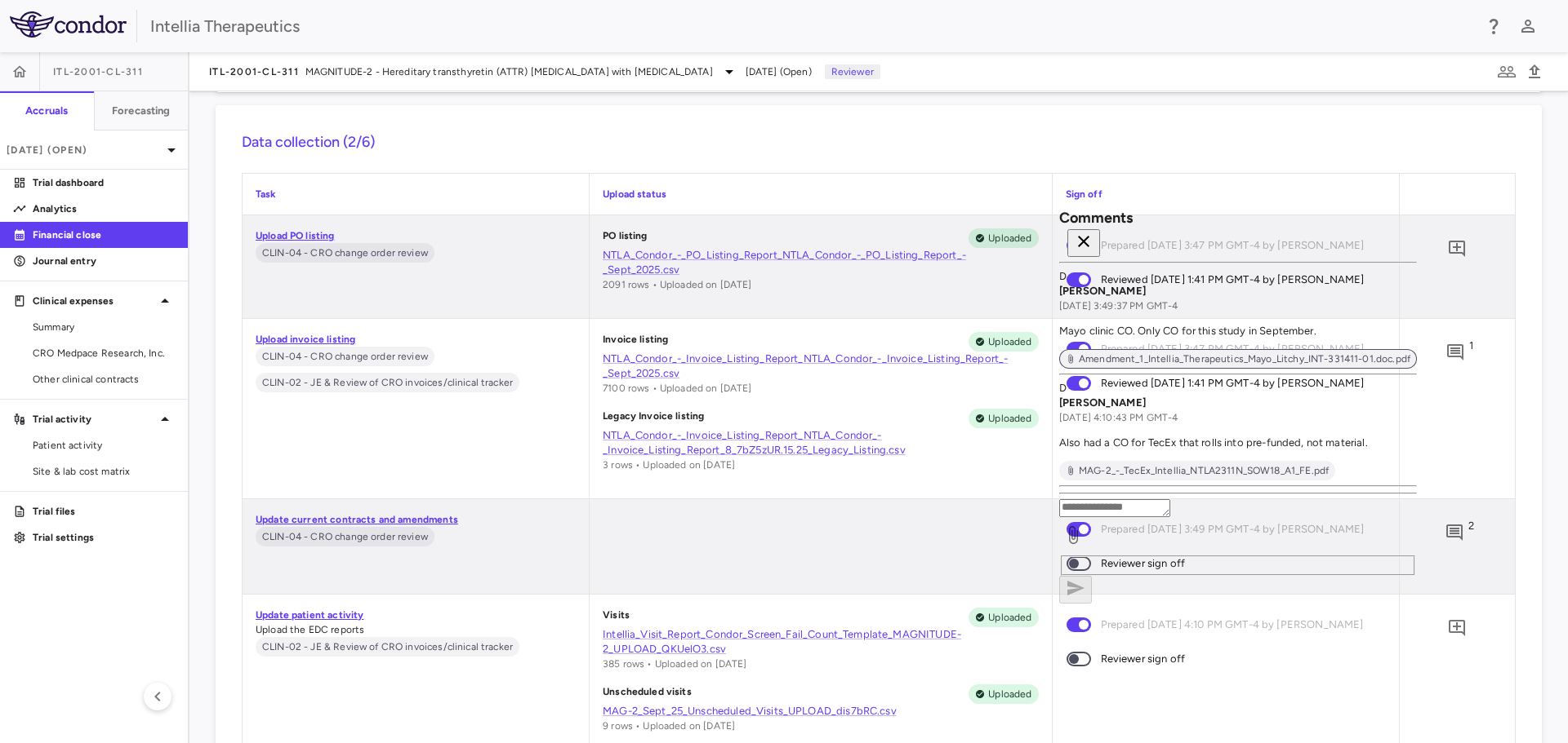
click at [1270, 351] on span "Amendment_1_Intellia_Therapeutics_Mayo_Litchy_INT-331411-01.doc.pdf" at bounding box center [1244, 358] width 345 height 15
click at [1230, 464] on div "MAG-2_-_TecEx_Intellia_NTLA2311N_SOW18_A1_FE.pdf" at bounding box center [1197, 471] width 275 height 20
click at [1093, 234] on icon "button" at bounding box center [1083, 241] width 20 height 20
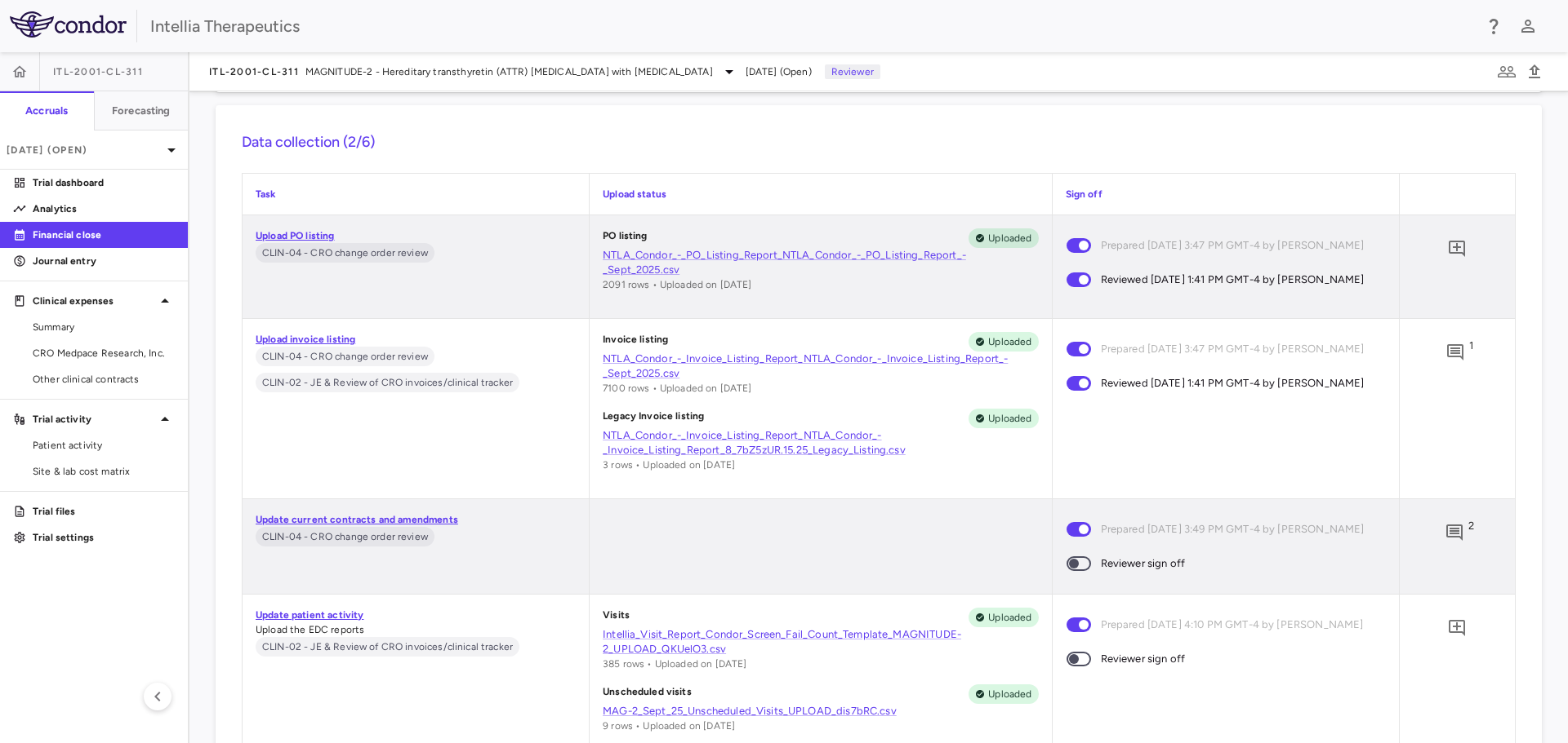
click at [1081, 571] on span at bounding box center [1078, 563] width 24 height 15
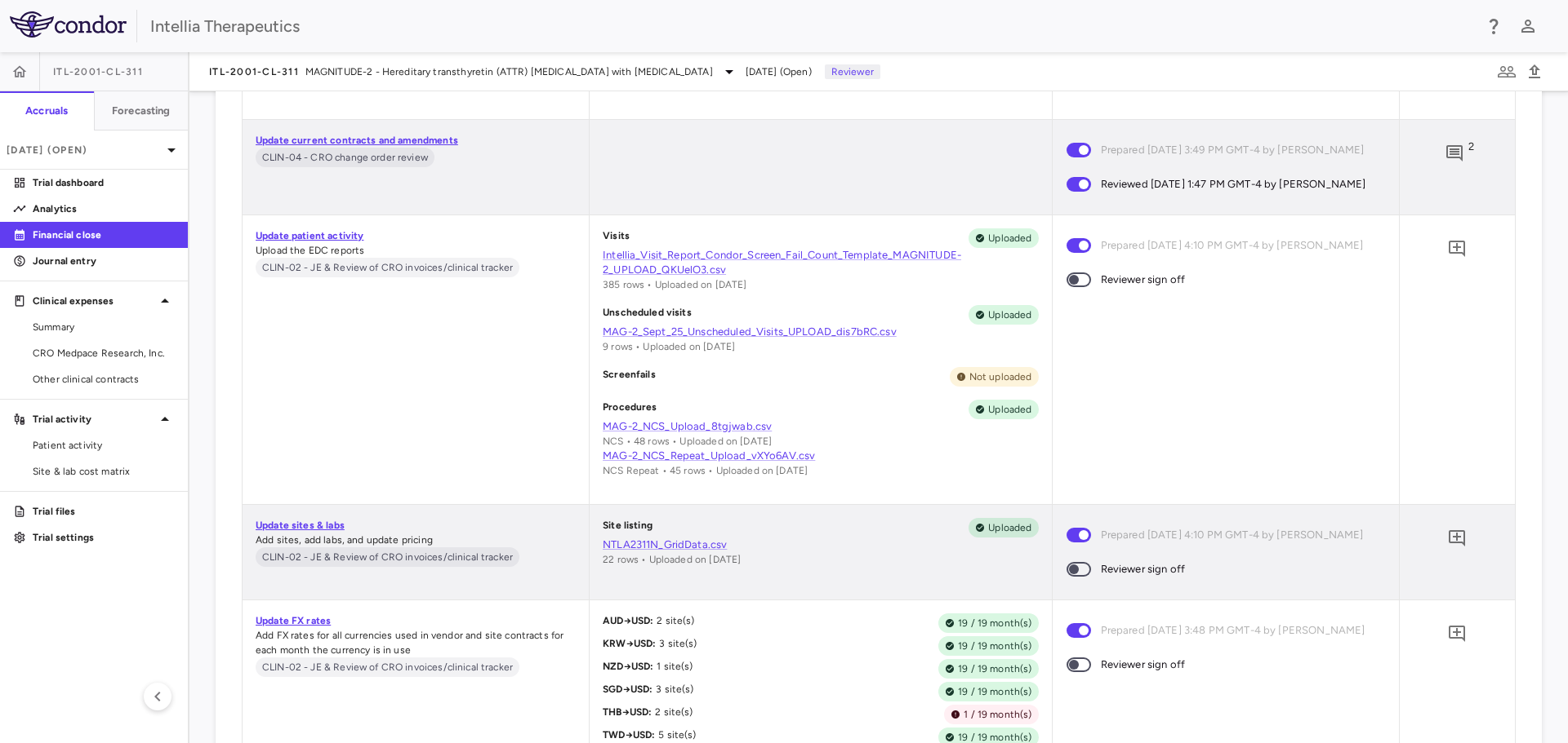
scroll to position [2530, 0]
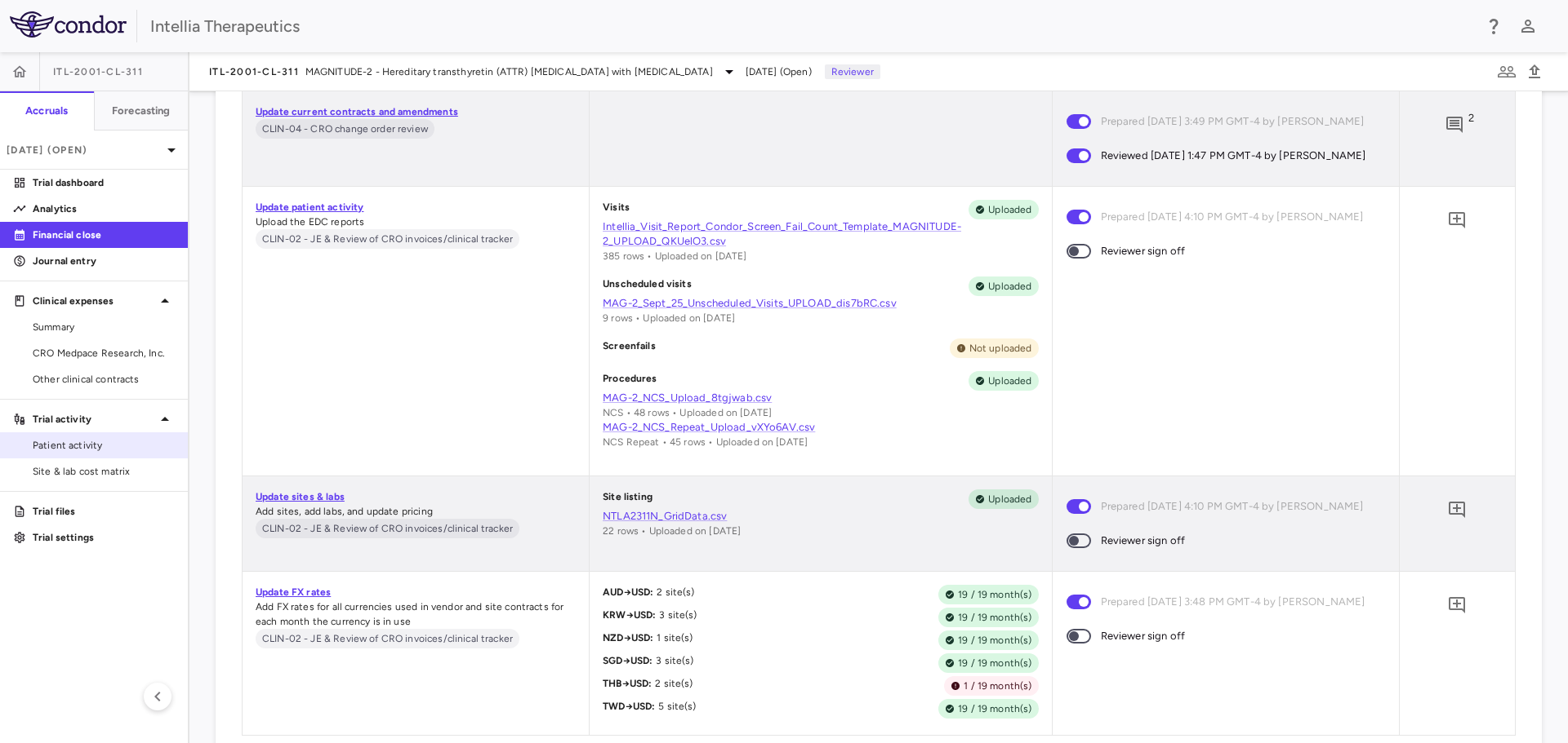
click at [87, 441] on span "Patient activity" at bounding box center [103, 445] width 142 height 15
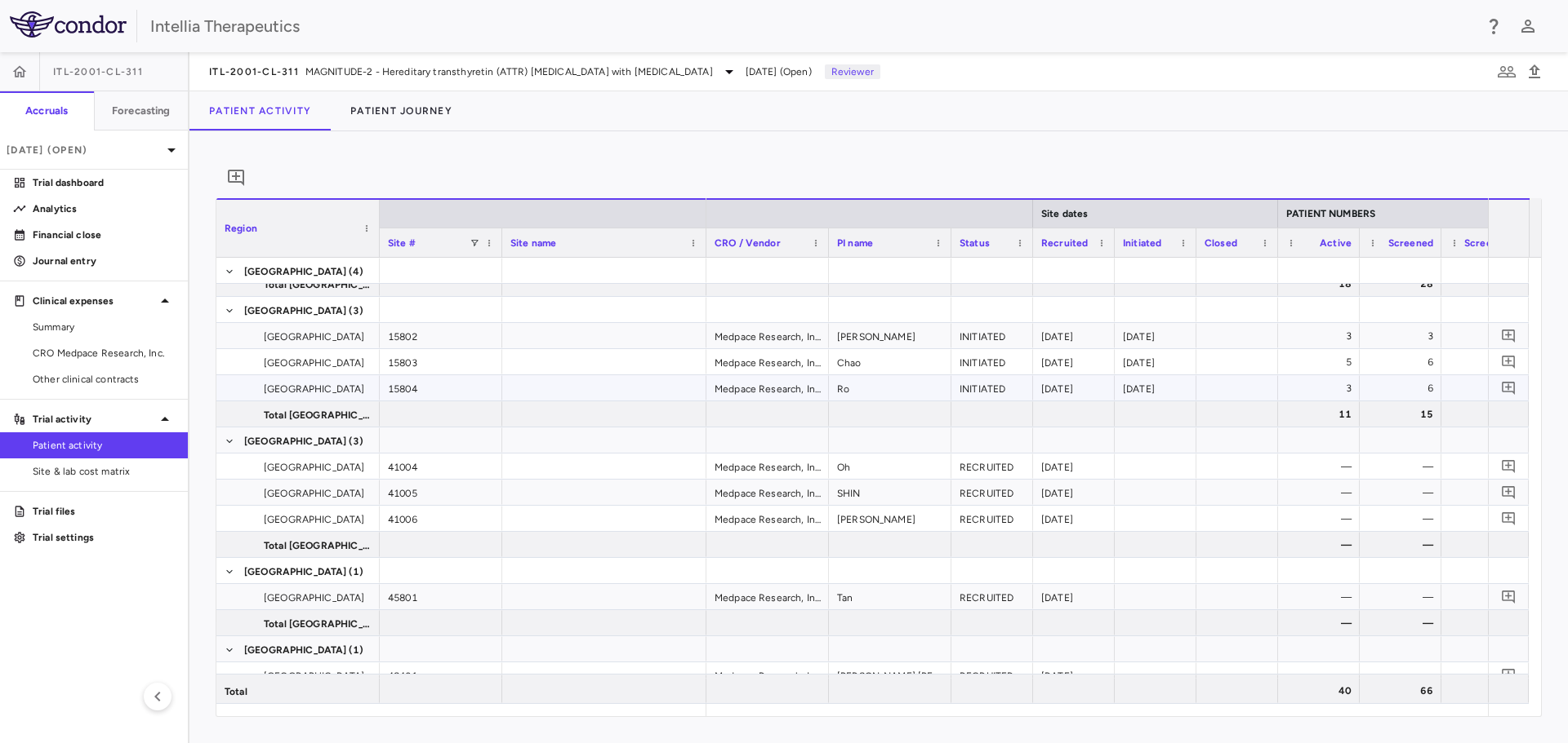
scroll to position [326, 0]
click at [392, 111] on button "Patient Journey" at bounding box center [401, 111] width 142 height 39
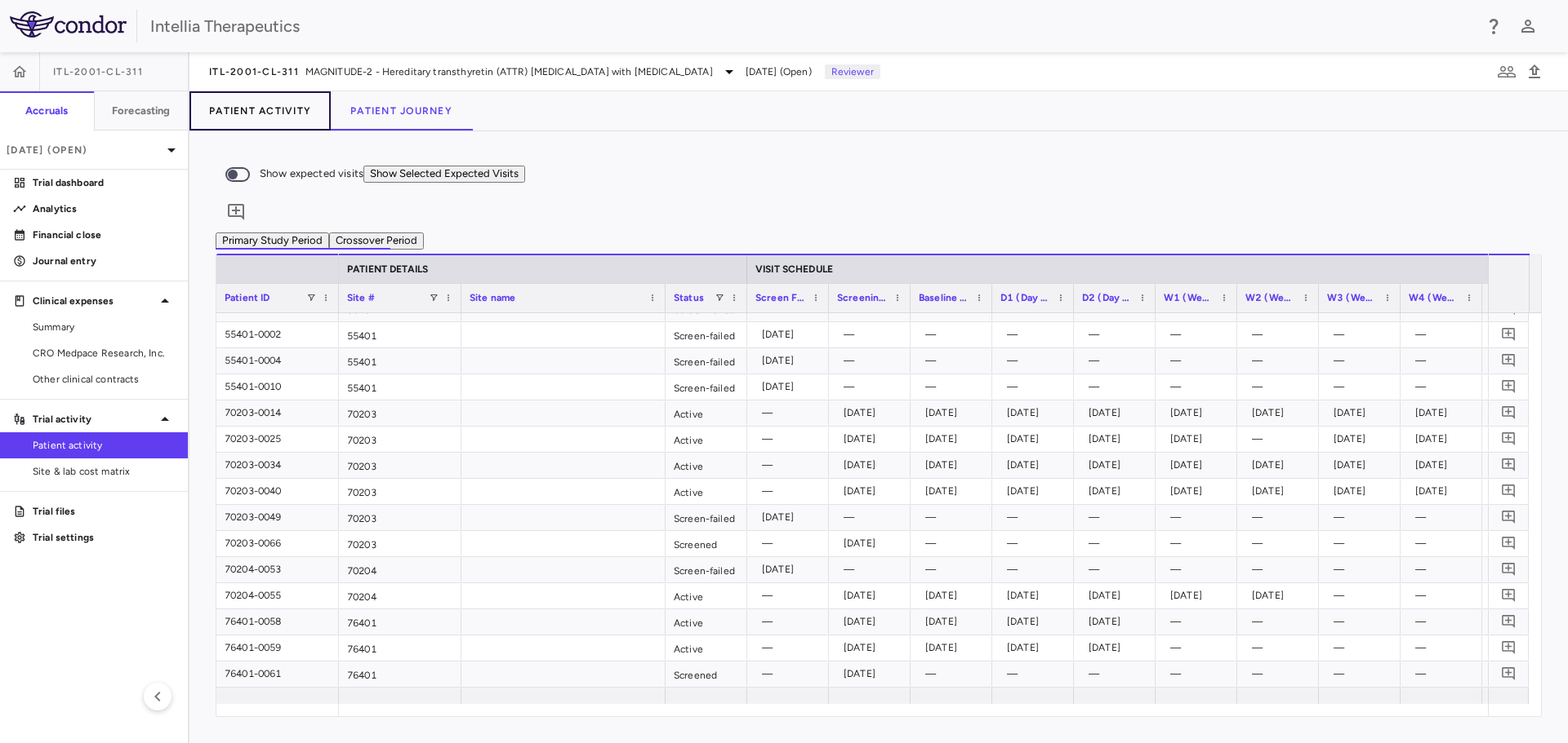
click at [246, 110] on button "Patient Activity" at bounding box center [260, 111] width 142 height 39
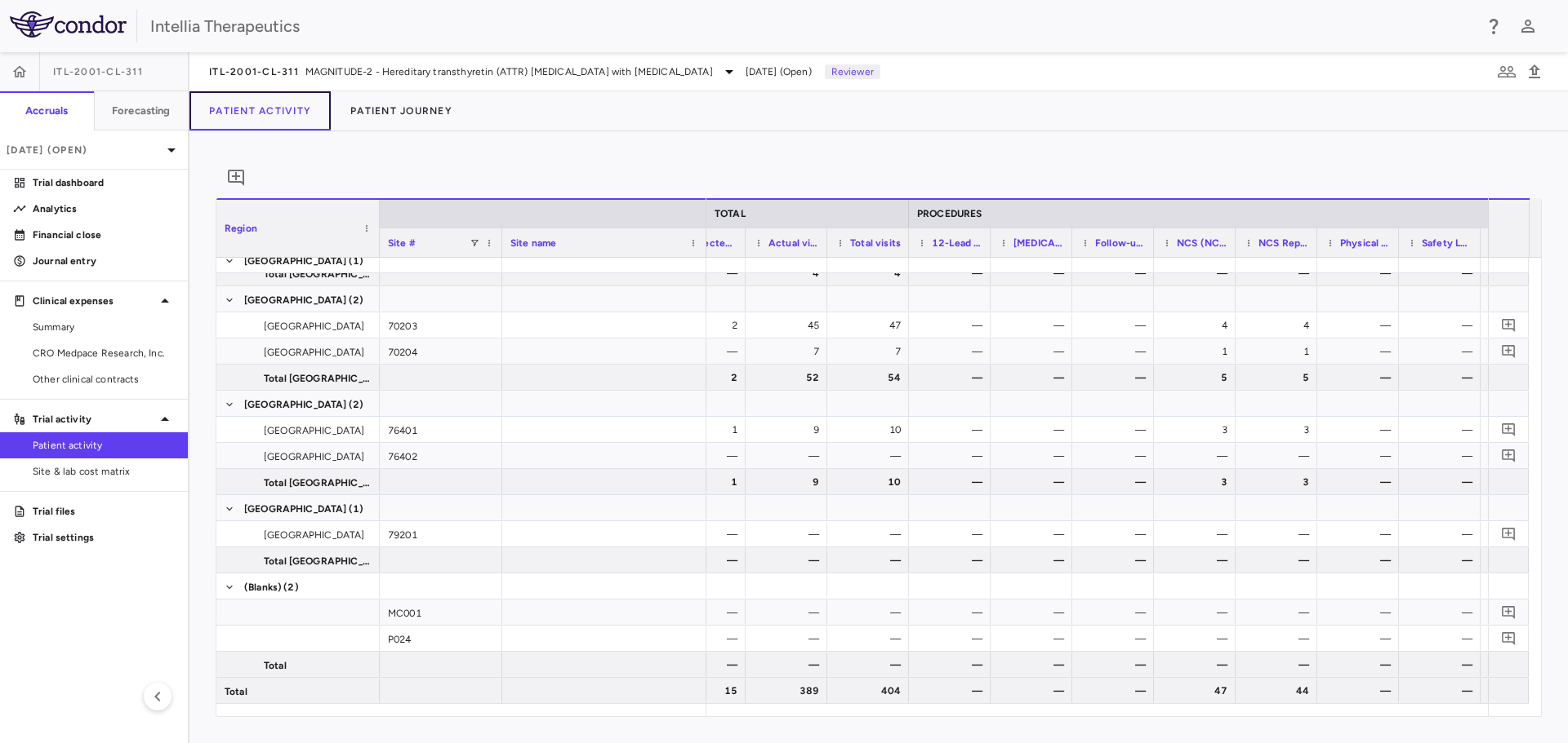
scroll to position [0, 2406]
click at [409, 111] on button "Patient Journey" at bounding box center [401, 111] width 142 height 39
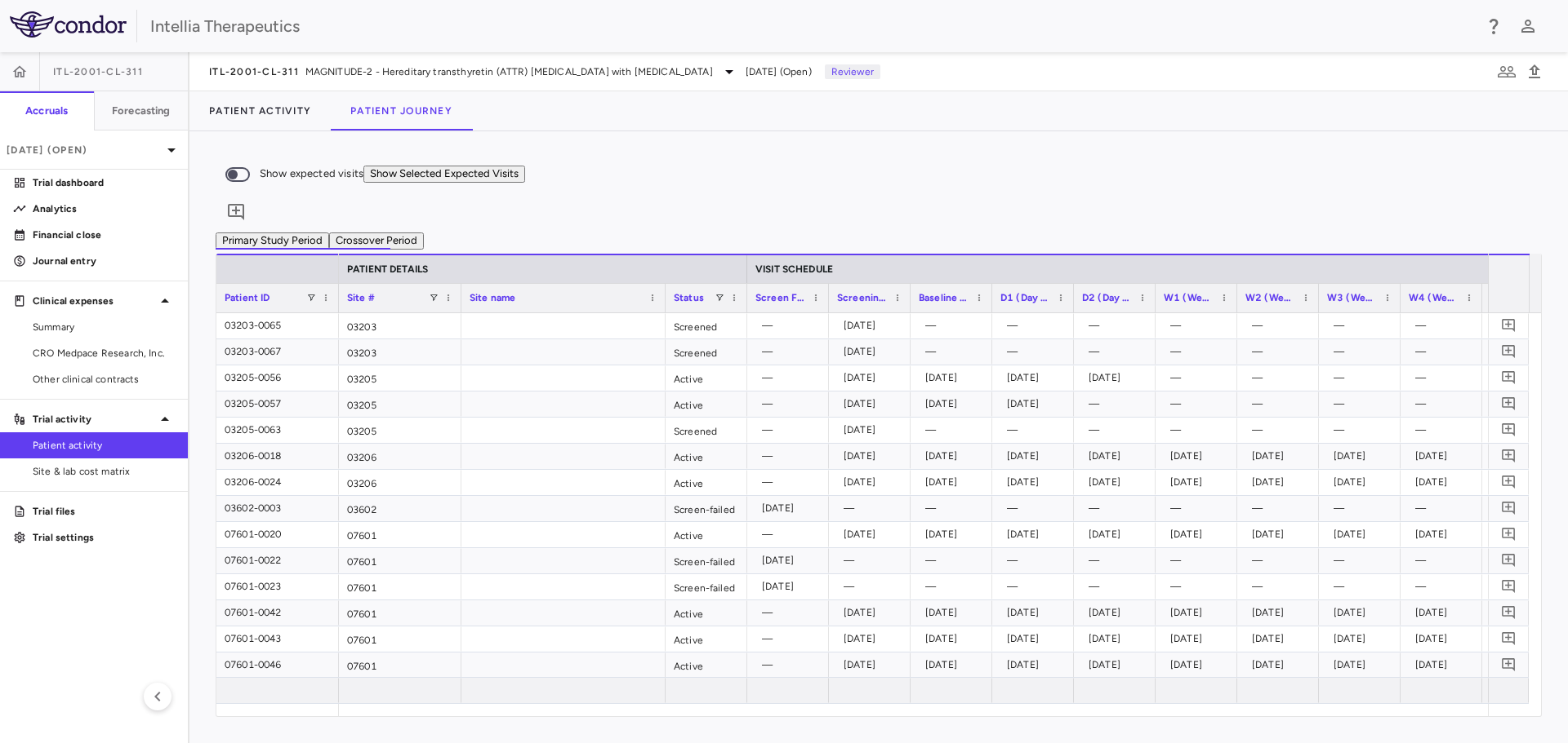
click at [525, 176] on button "Show Selected Expected Visits" at bounding box center [444, 175] width 161 height 18
click at [525, 171] on button "Show Selected Expected Visits" at bounding box center [444, 175] width 161 height 18
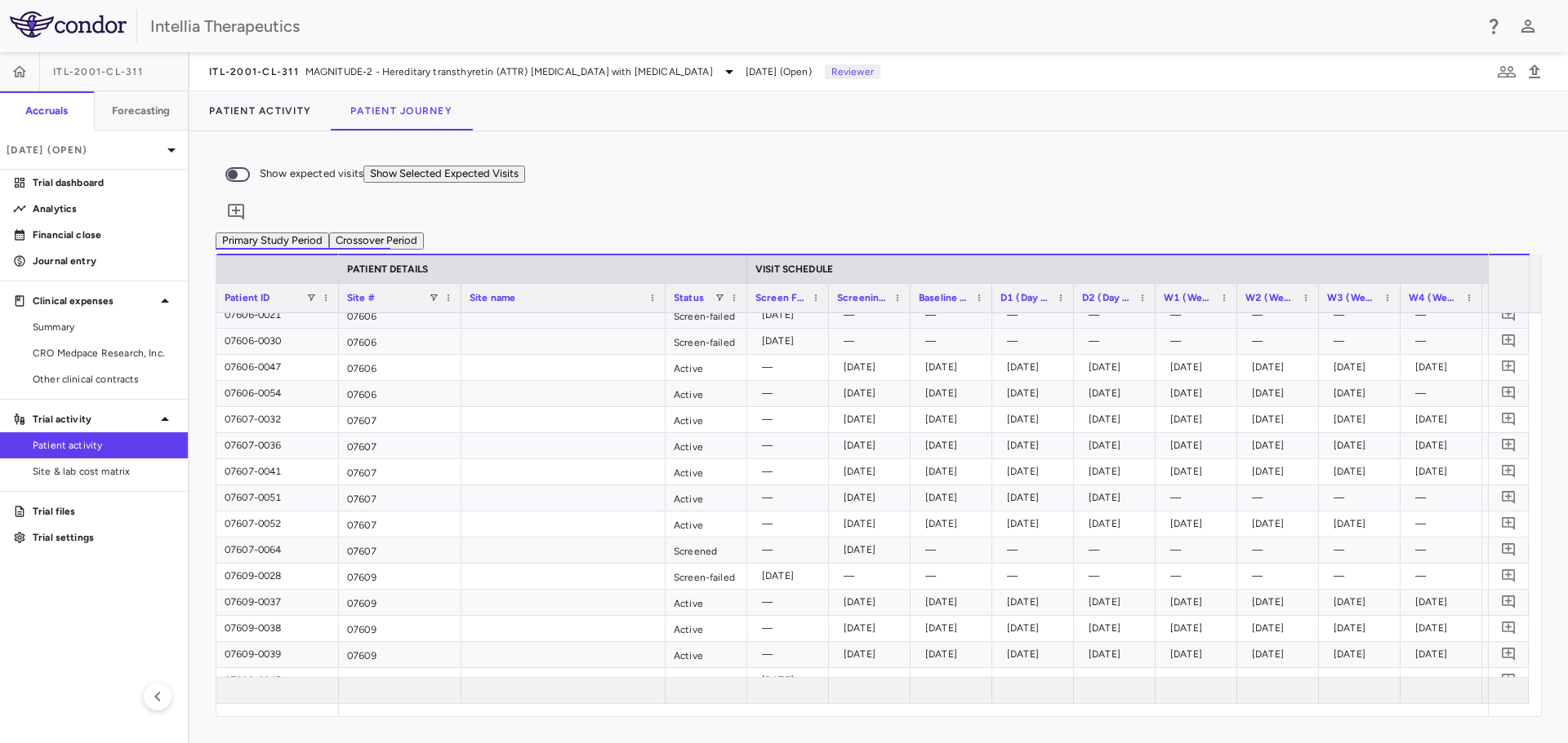
scroll to position [125, 0]
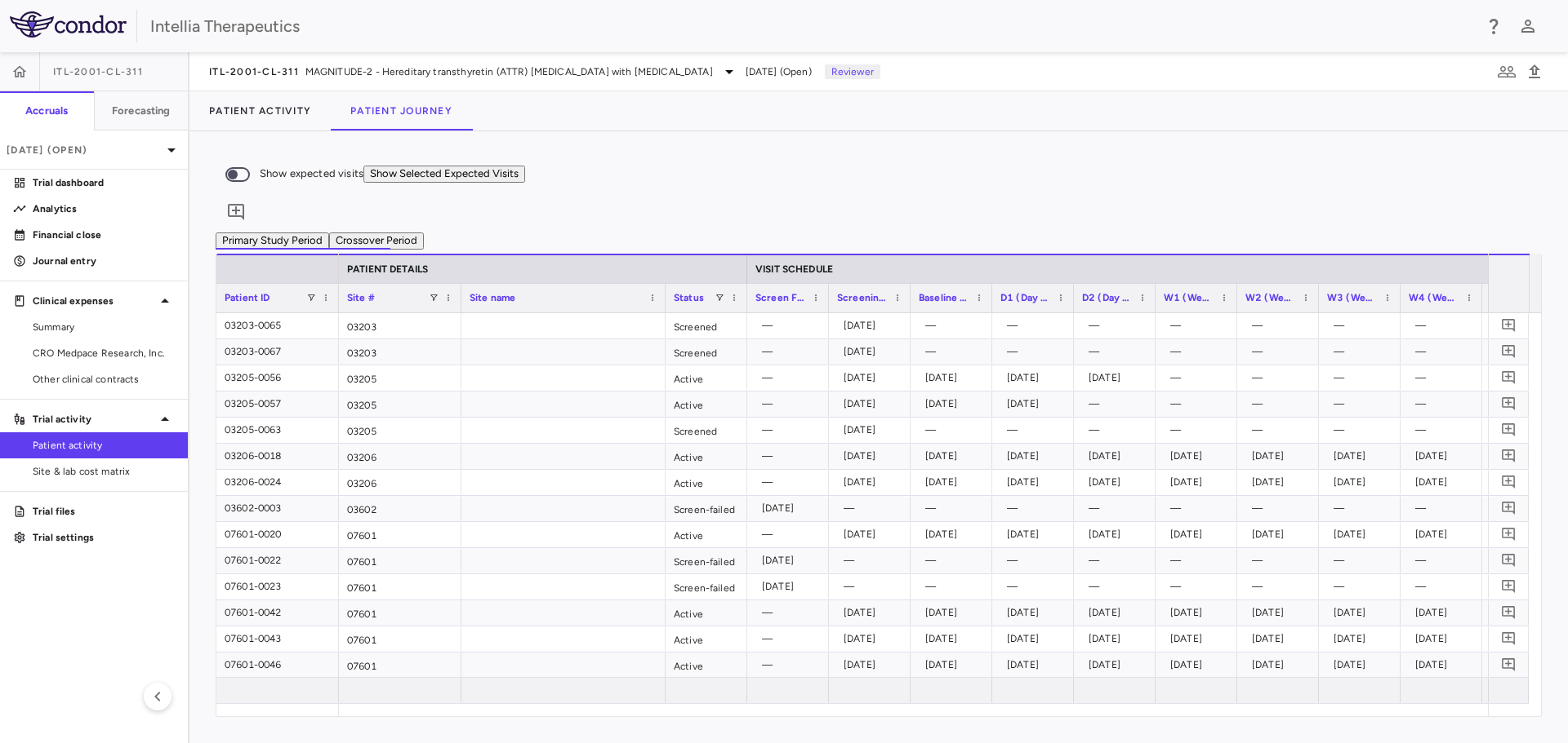
click at [525, 183] on button "Show Selected Expected Visits" at bounding box center [444, 175] width 161 height 18
click at [525, 176] on button "Show Selected Expected Visits" at bounding box center [444, 175] width 161 height 18
click at [639, 161] on div "Show expected visits Show Selected Expected Visits 0" at bounding box center [878, 194] width 1326 height 75
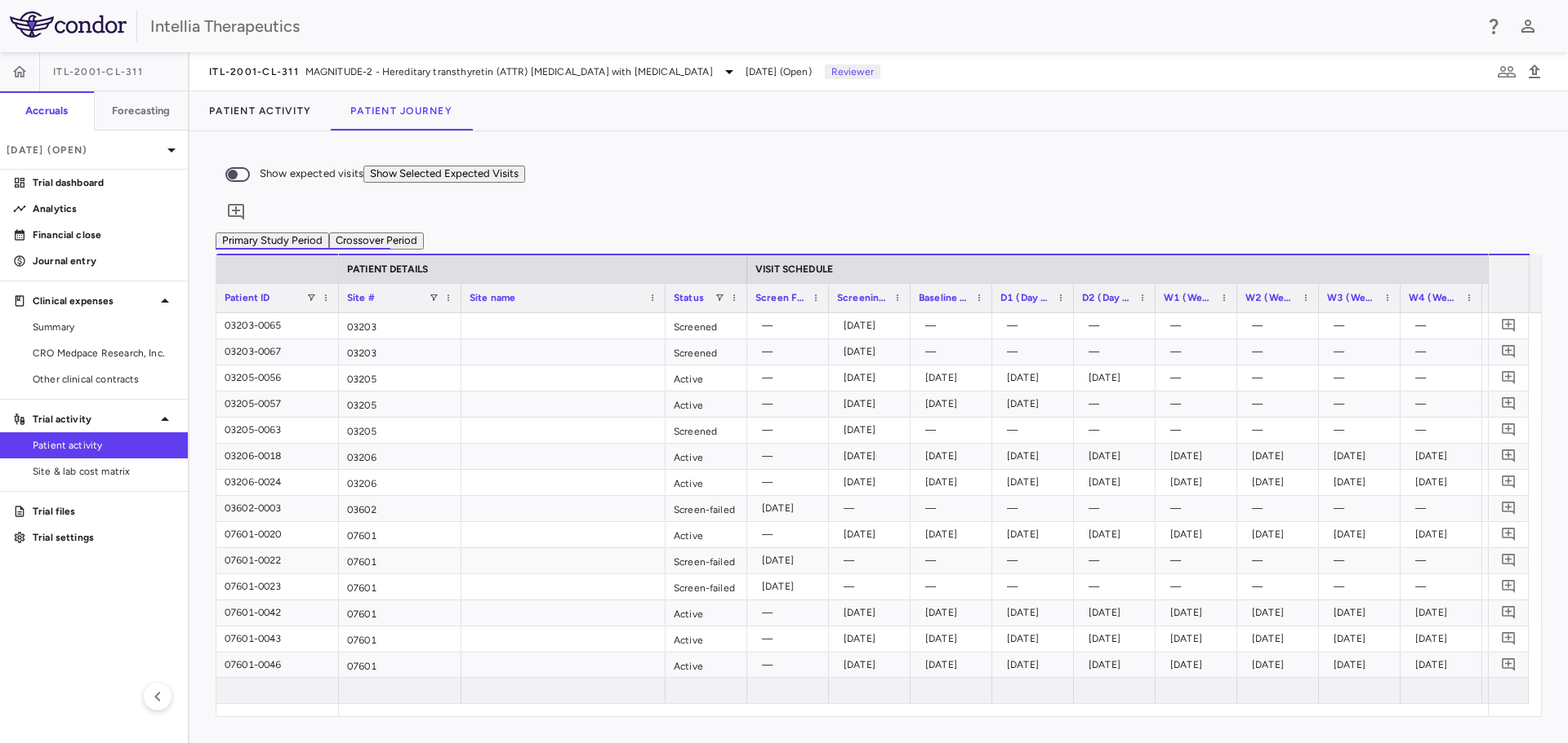
click at [759, 180] on div "Show expected visits Show Selected Expected Visits 0" at bounding box center [878, 194] width 1326 height 75
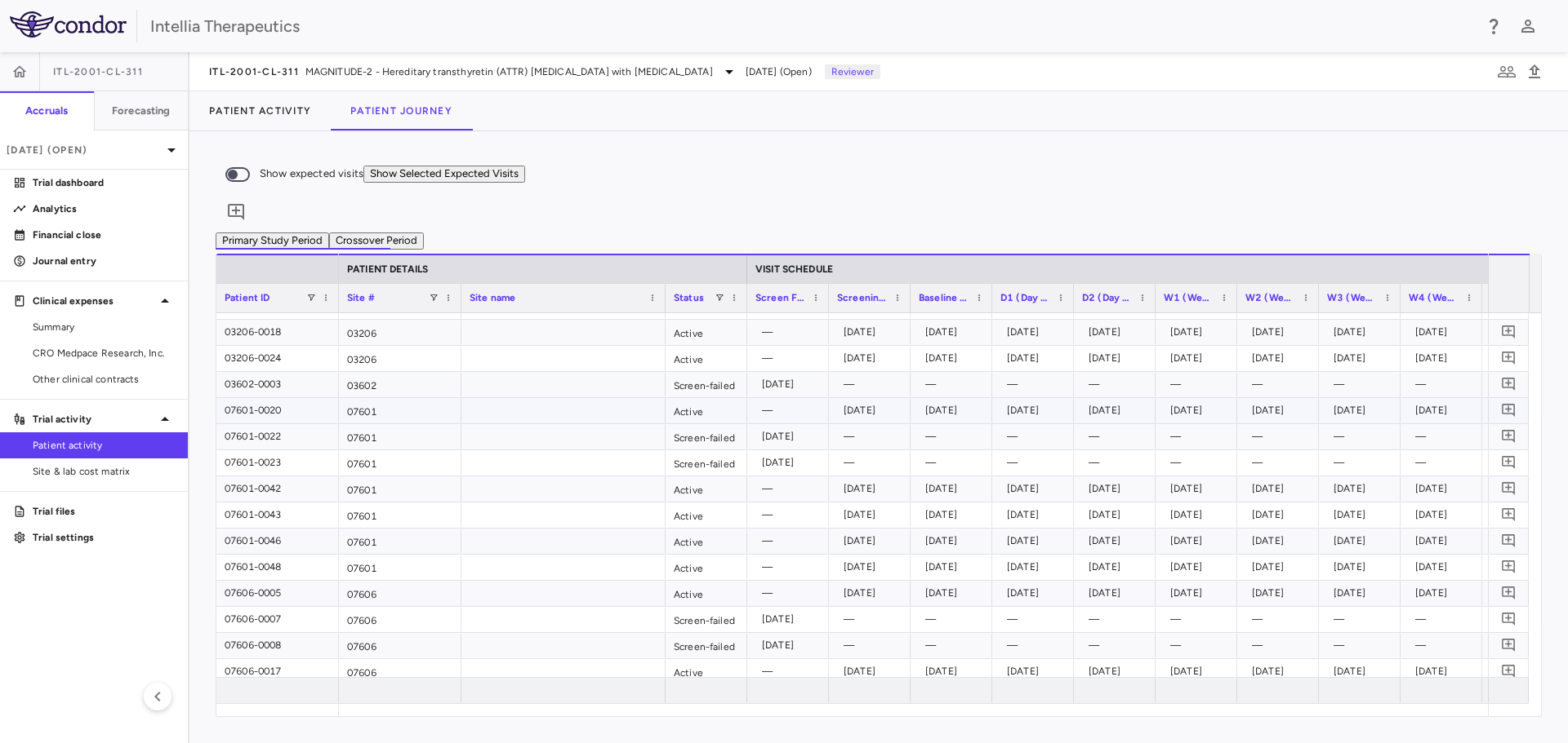
scroll to position [245, 0]
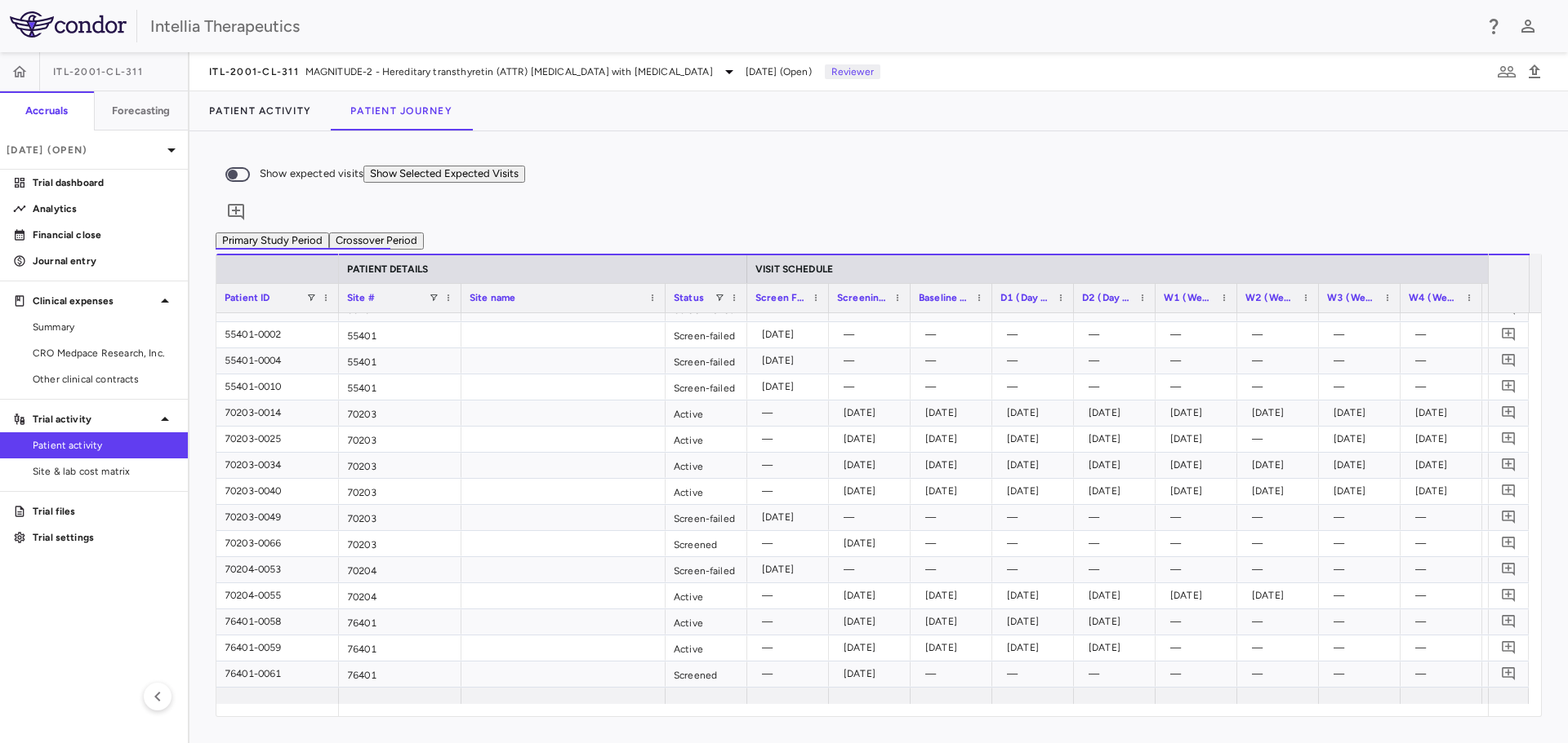
click at [424, 234] on button "Crossover Period" at bounding box center [376, 241] width 95 height 18
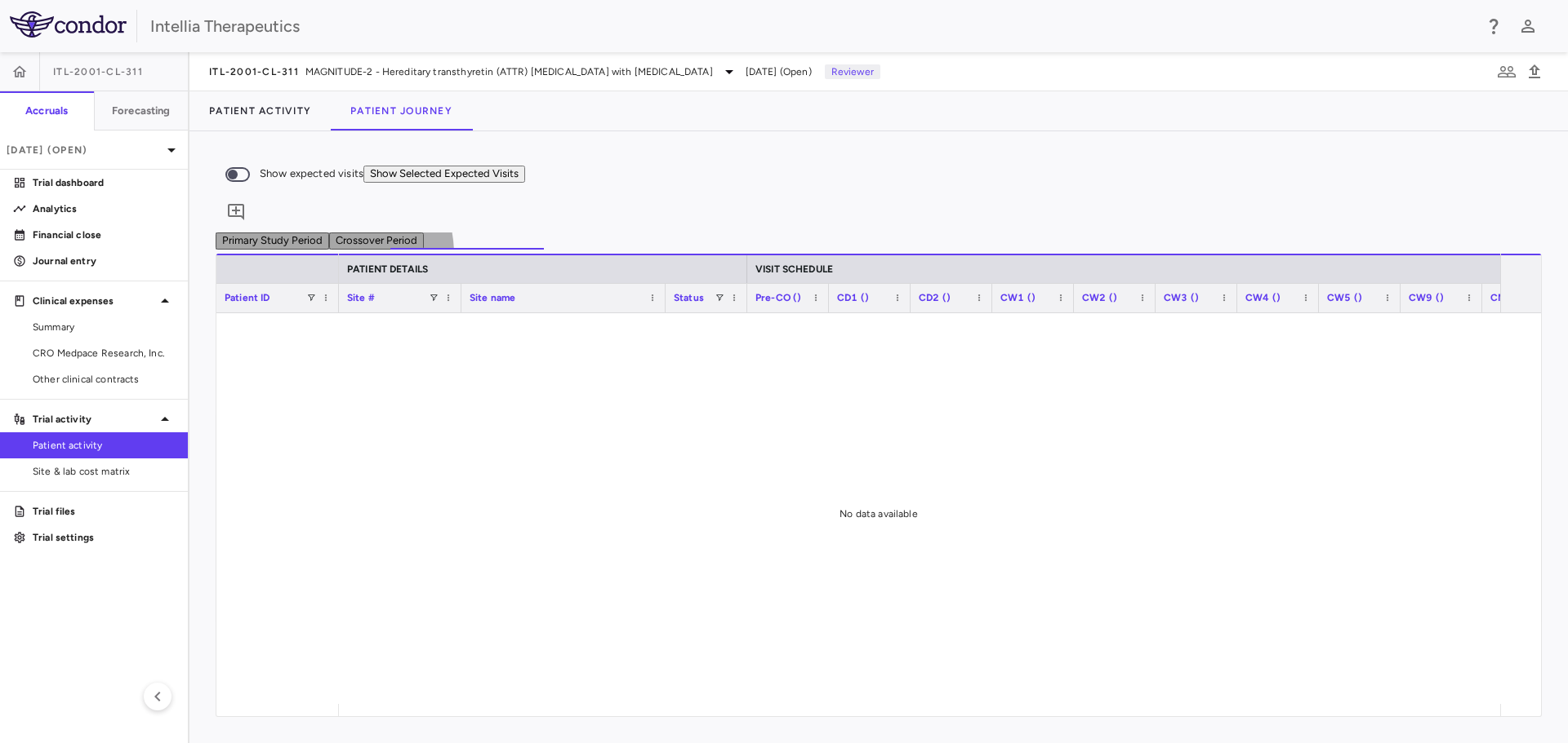
click at [329, 232] on button "Primary Study Period" at bounding box center [273, 241] width 113 height 18
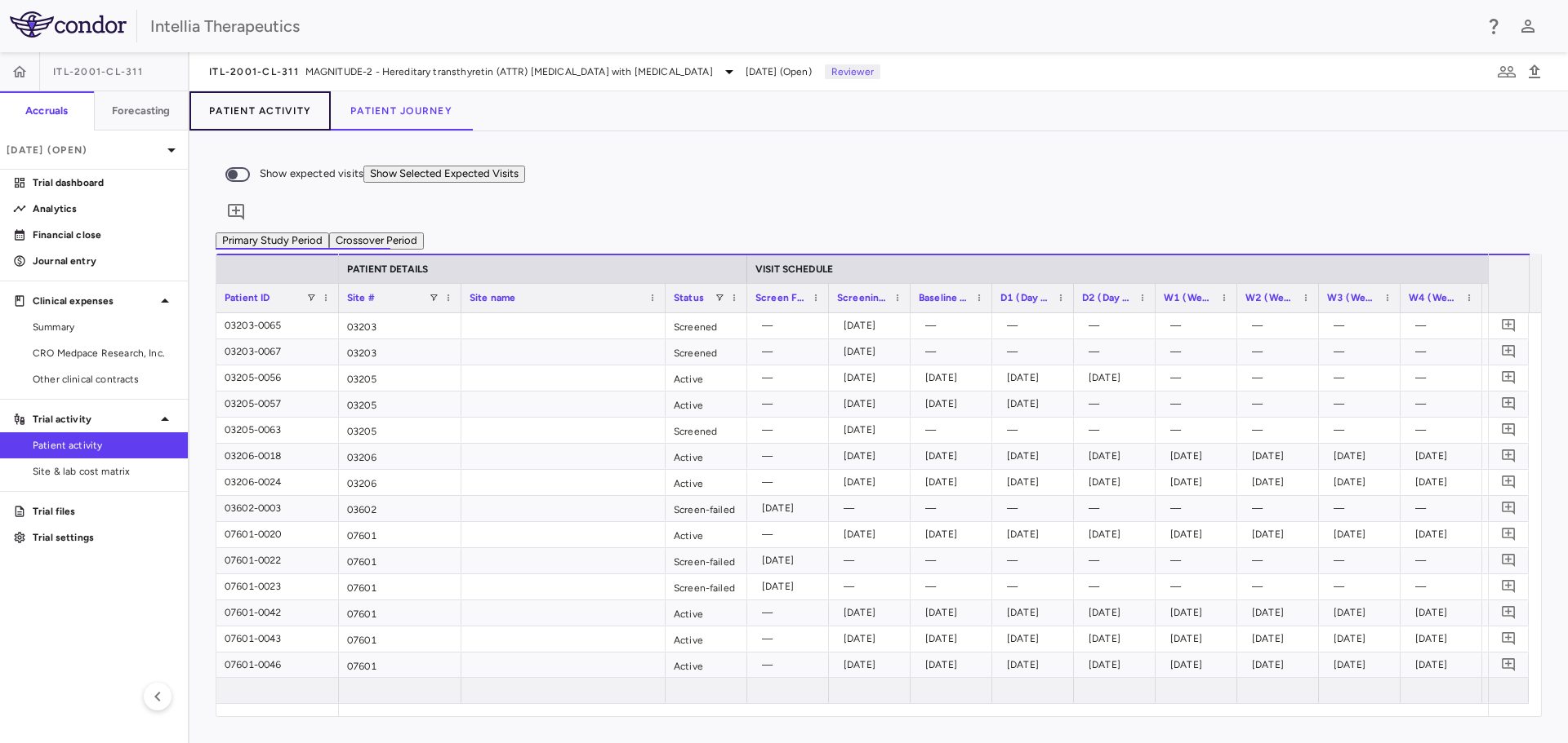
click at [256, 111] on button "Patient Activity" at bounding box center [260, 111] width 142 height 39
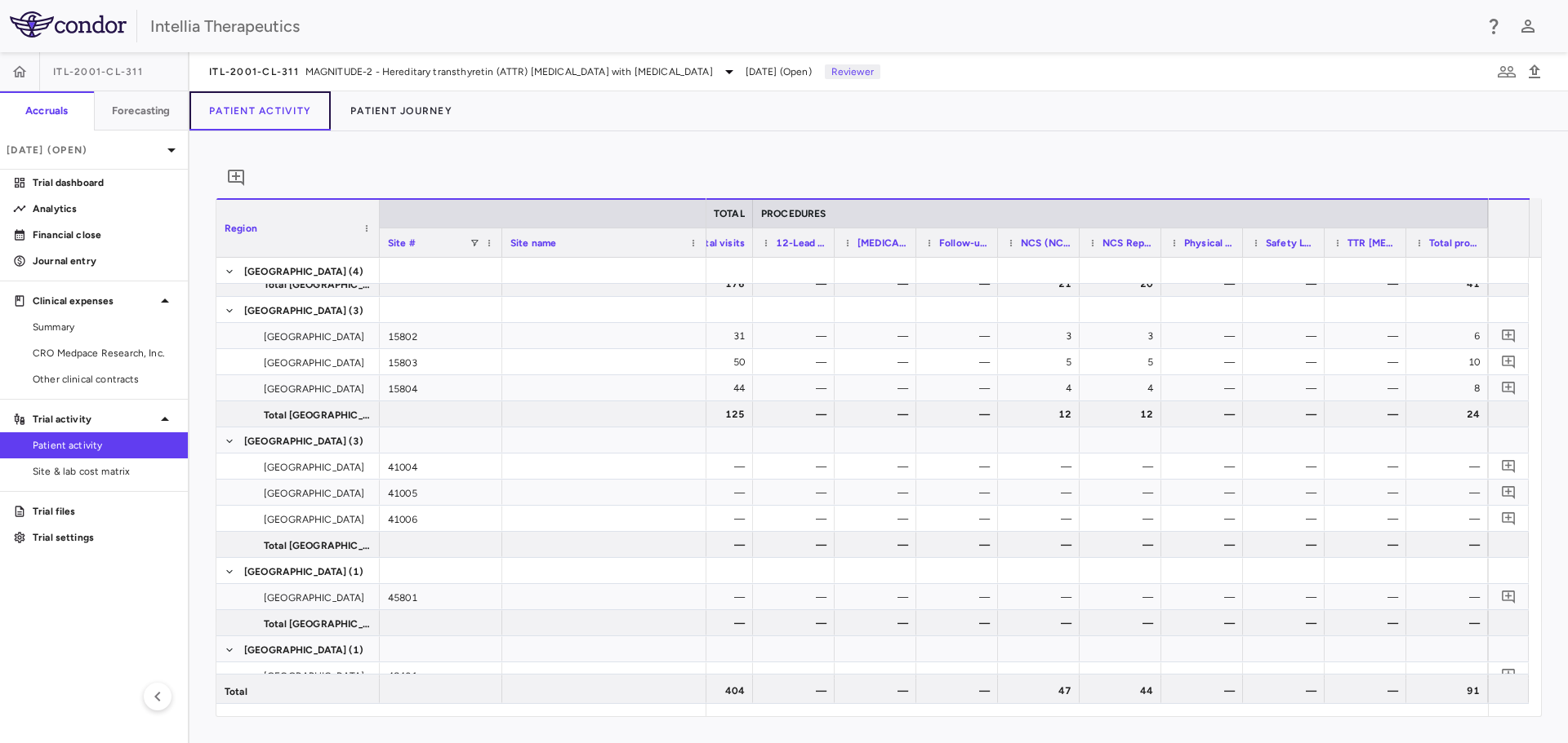
scroll to position [0, 2526]
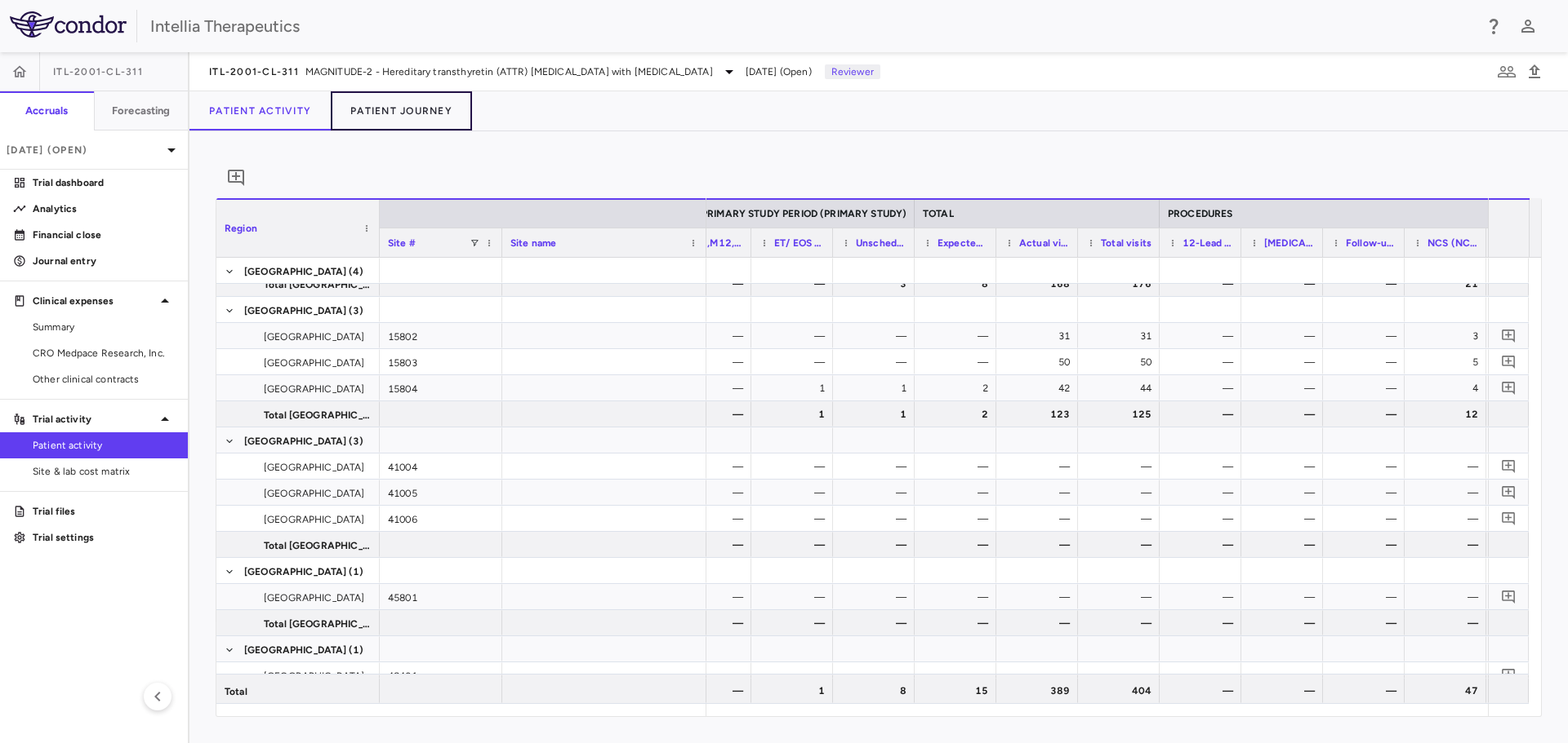
drag, startPoint x: 426, startPoint y: 111, endPoint x: 146, endPoint y: 73, distance: 282.6
click at [426, 111] on button "Patient Journey" at bounding box center [401, 111] width 142 height 39
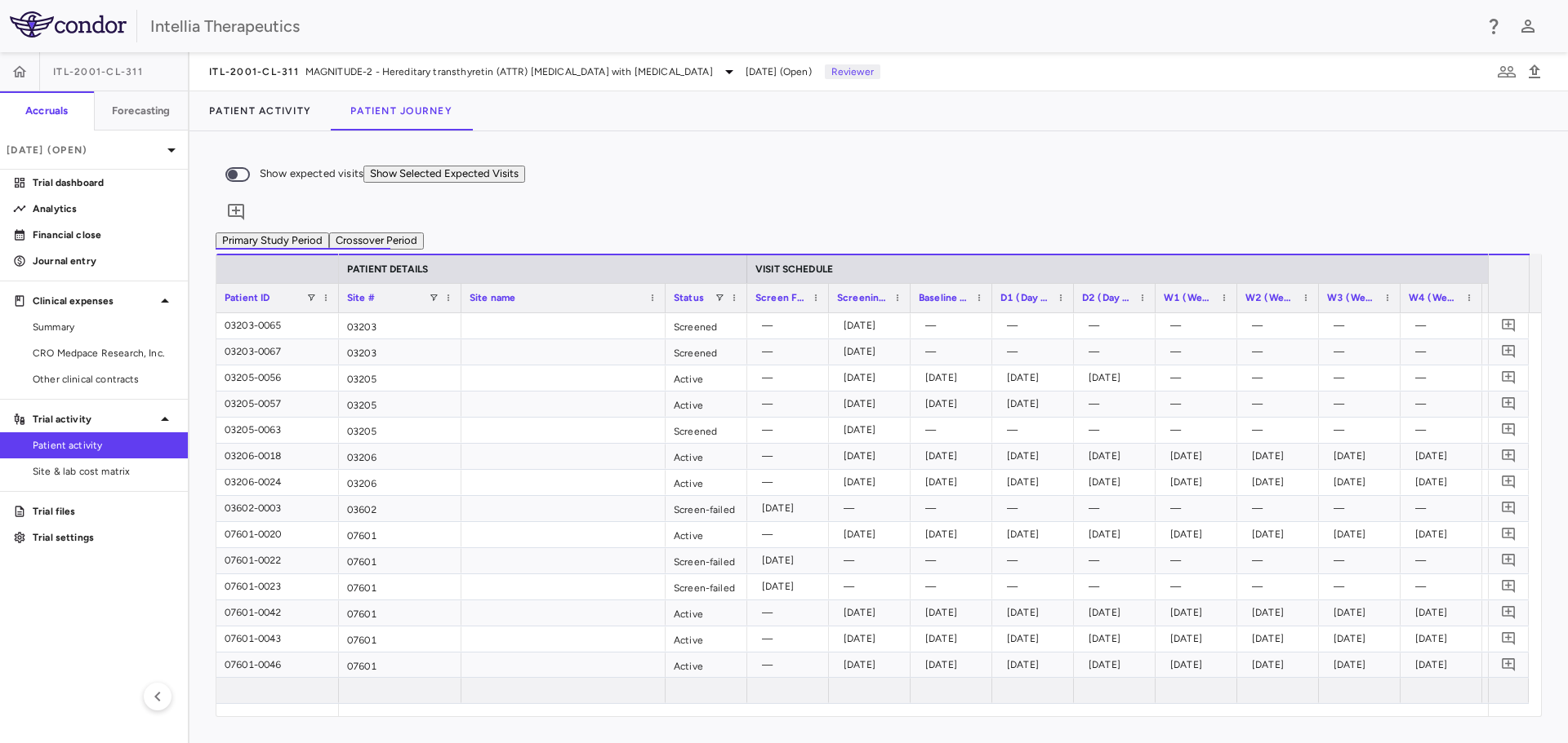
click at [525, 182] on button "Show Selected Expected Visits" at bounding box center [444, 175] width 161 height 18
click at [251, 118] on button "Patient Activity" at bounding box center [260, 111] width 142 height 39
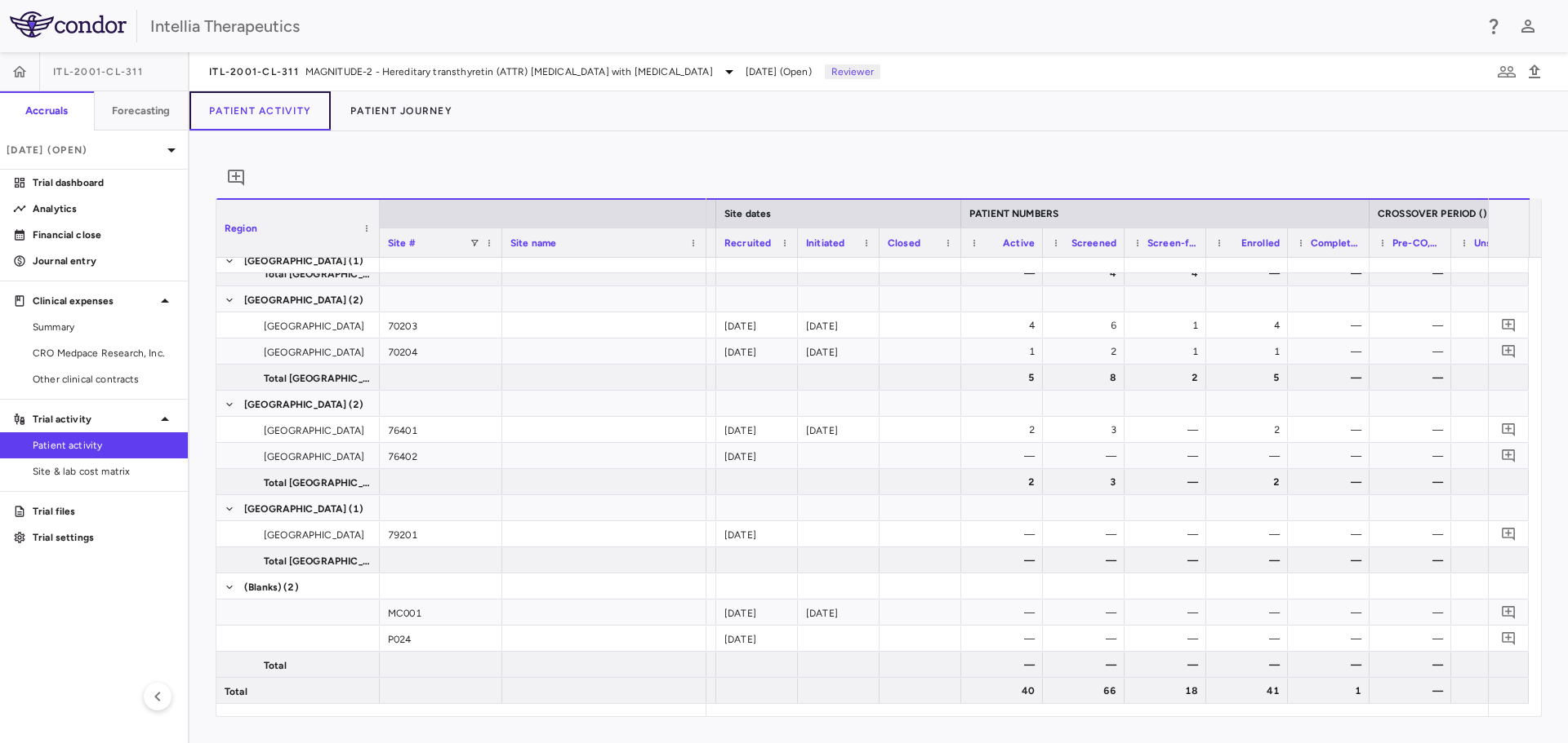
scroll to position [0, 370]
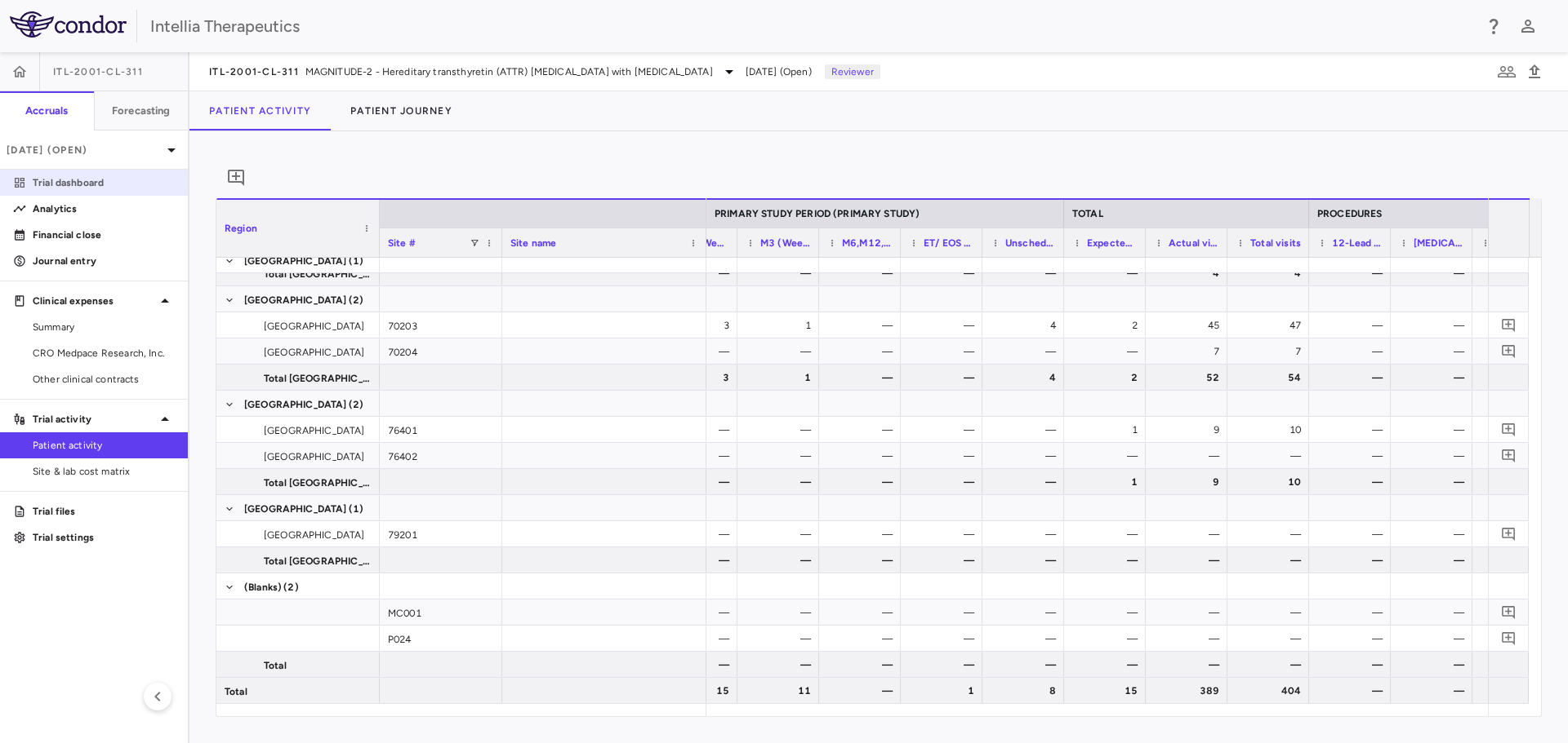
click at [127, 182] on p "Trial dashboard" at bounding box center [103, 183] width 142 height 15
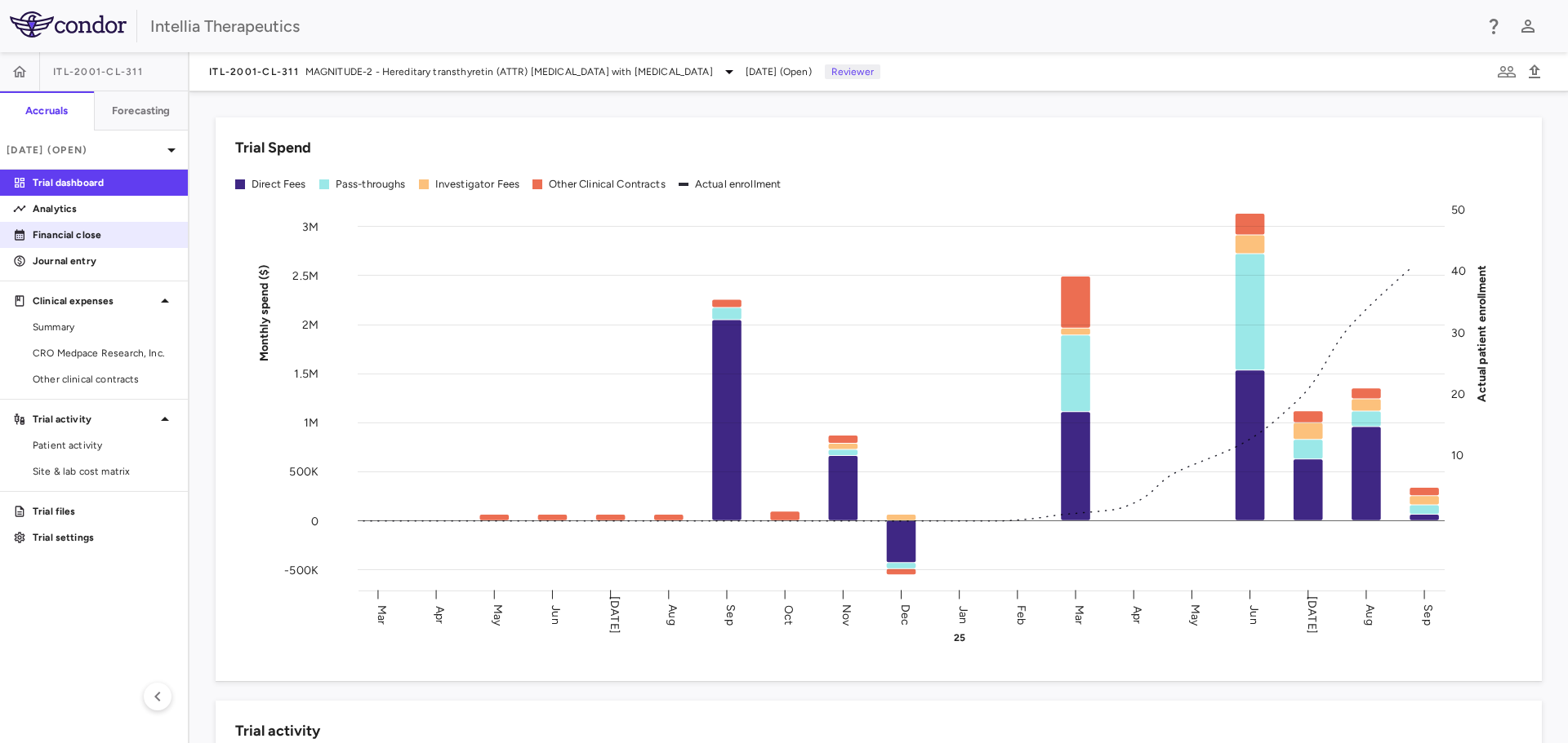
click at [79, 235] on p "Financial close" at bounding box center [103, 234] width 142 height 15
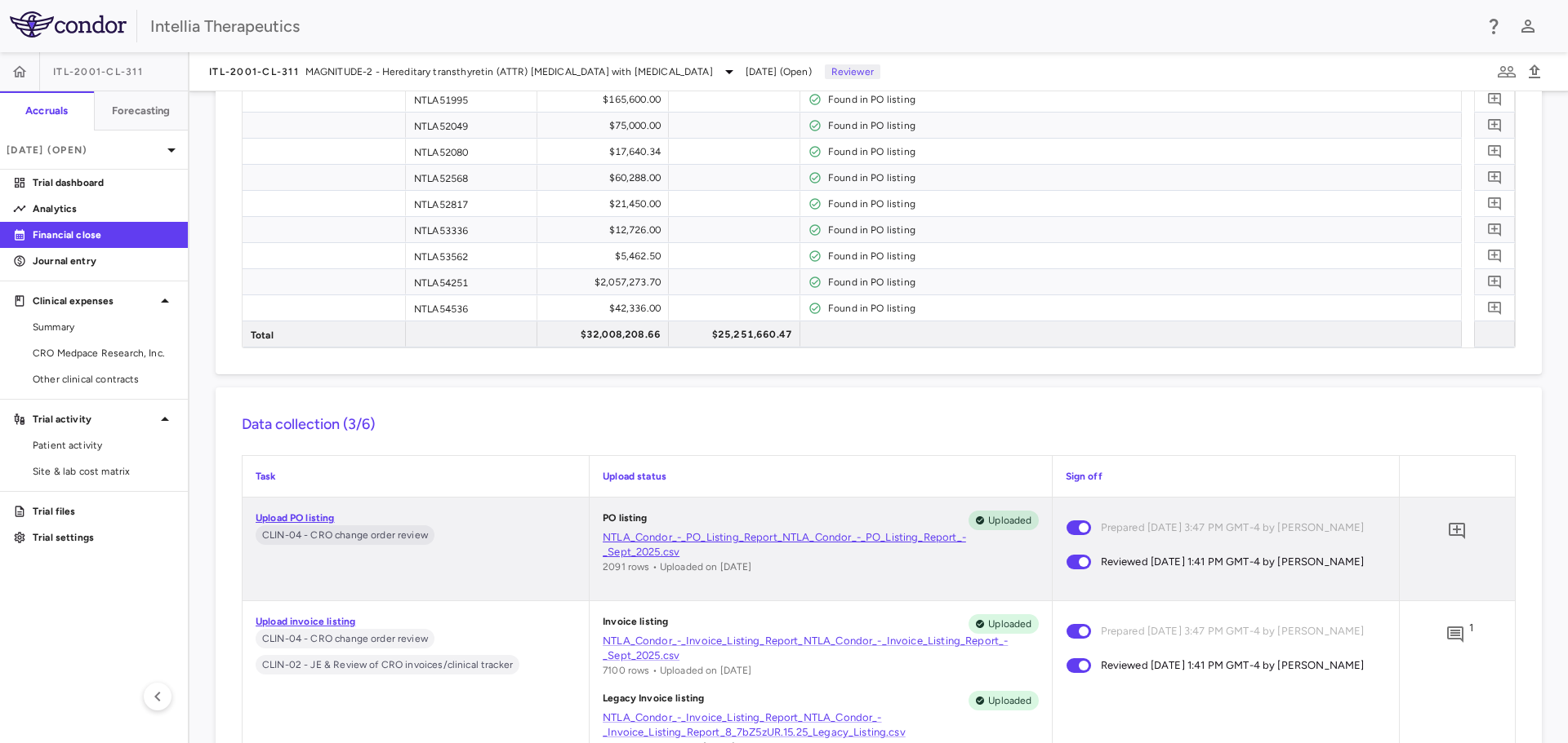
scroll to position [1877, 0]
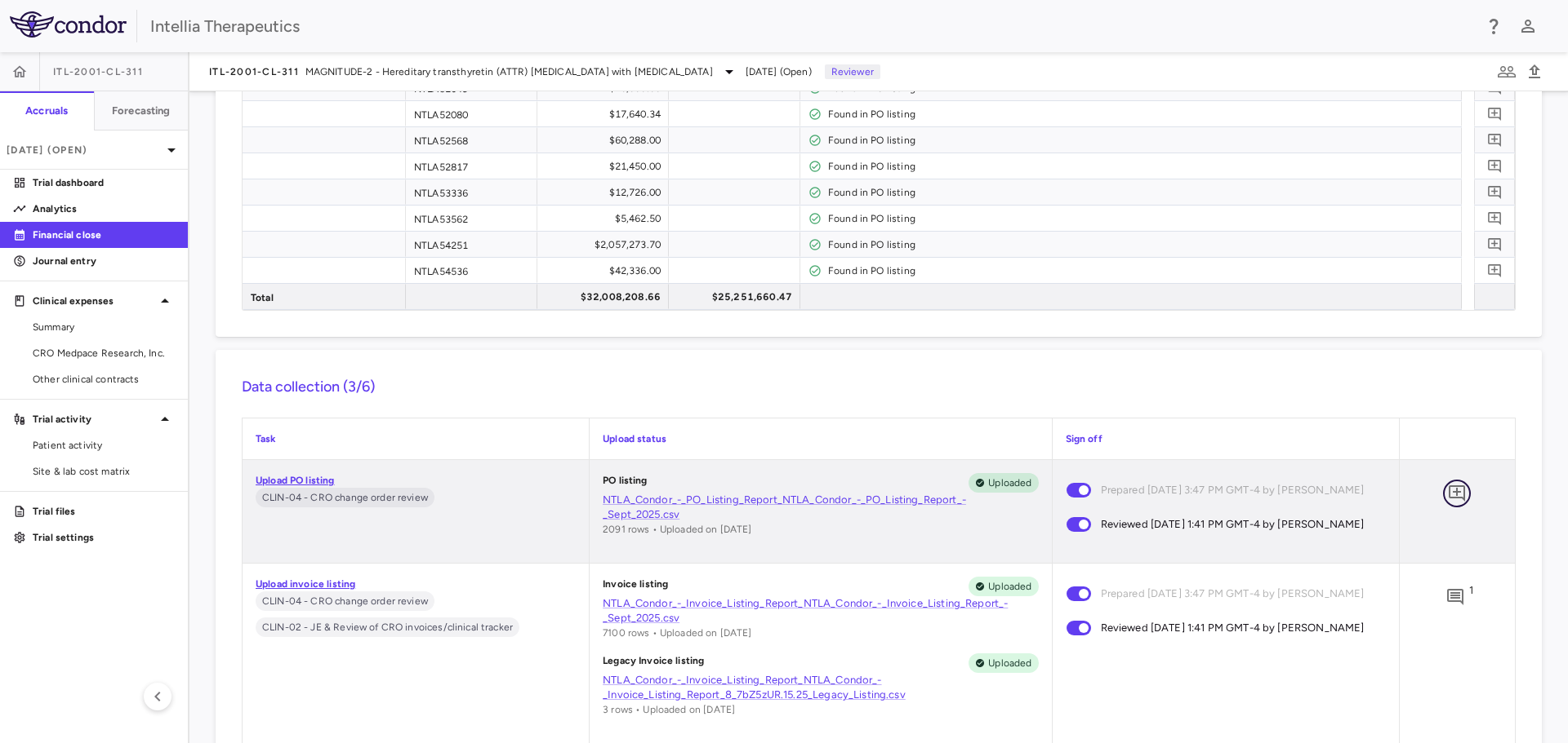
click at [1447, 484] on icon "Add comment" at bounding box center [1457, 494] width 20 height 20
click at [1443, 479] on button "button" at bounding box center [1457, 493] width 27 height 27
click at [1305, 380] on div "* ​" at bounding box center [1361, 341] width 111 height 77
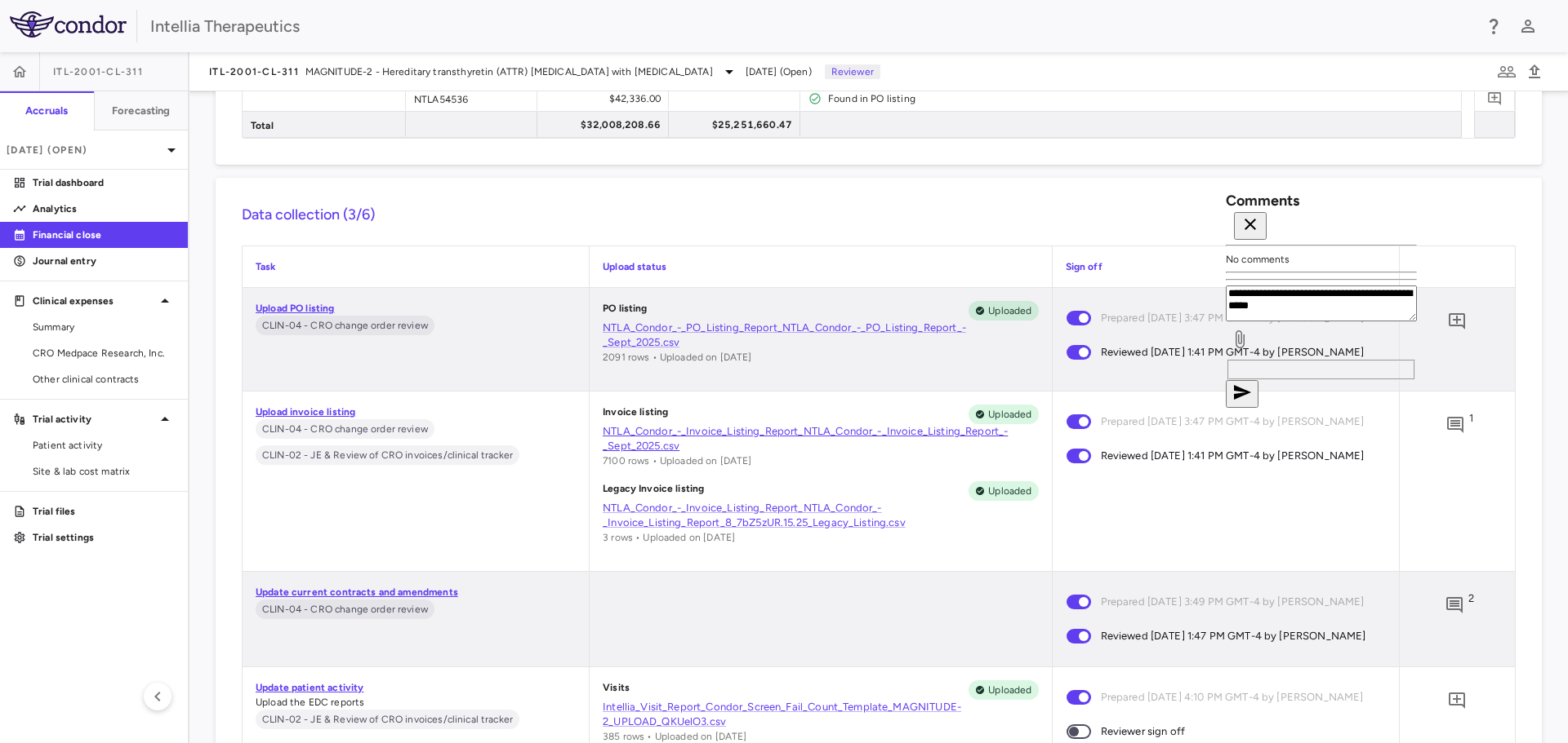
scroll to position [2122, 0]
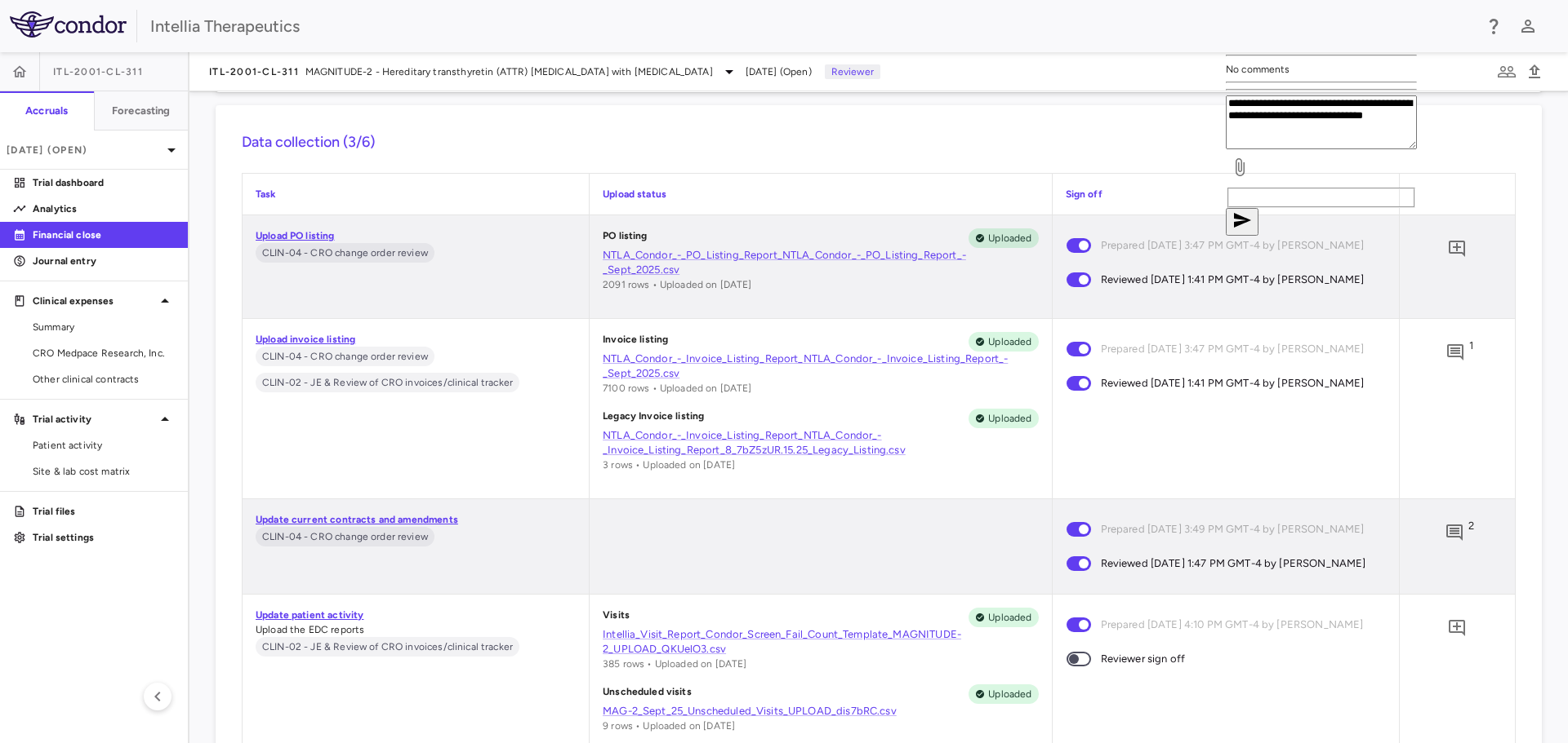
type textarea "**********"
click at [1258, 236] on button "button" at bounding box center [1241, 222] width 32 height 27
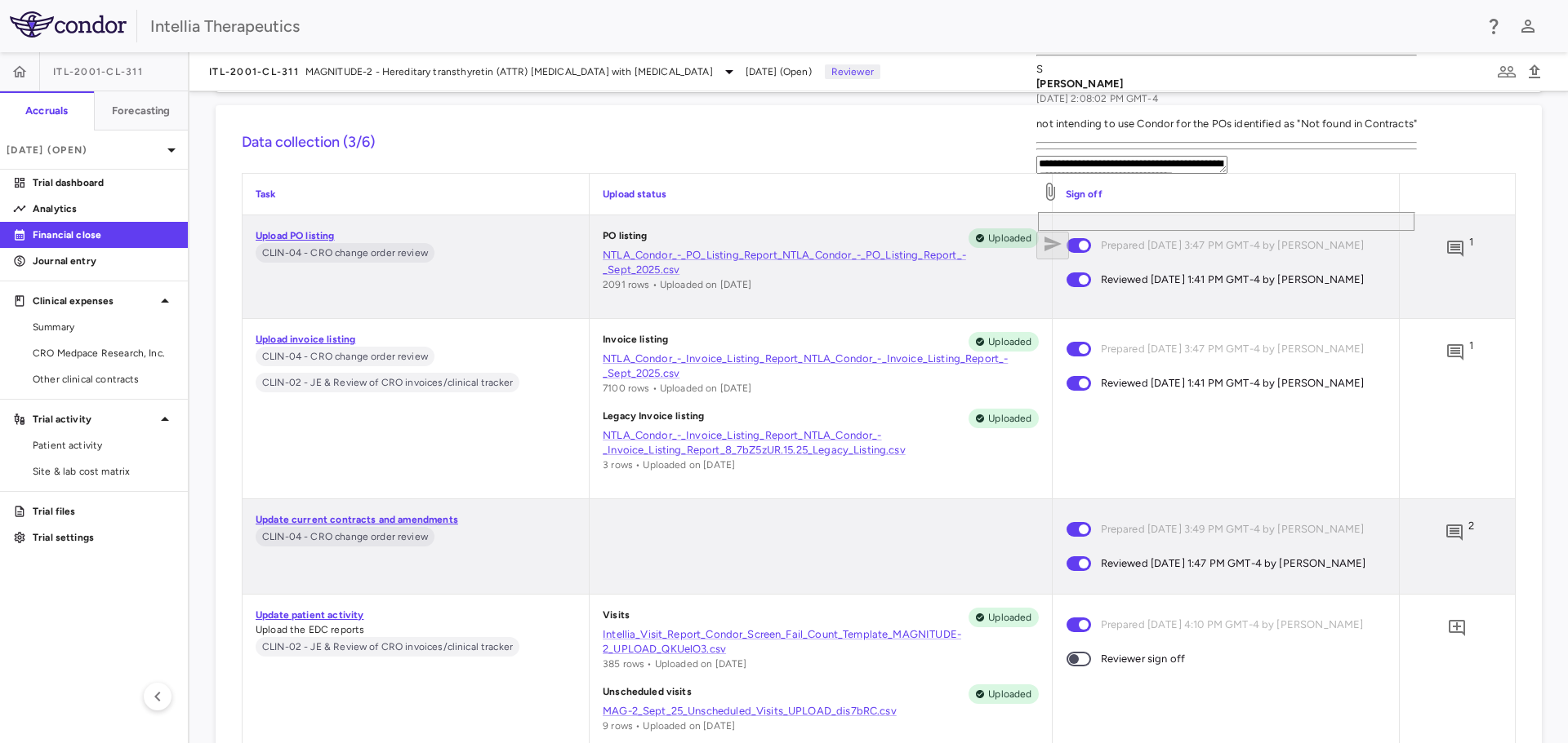
click at [1071, 31] on icon "button" at bounding box center [1061, 34] width 20 height 20
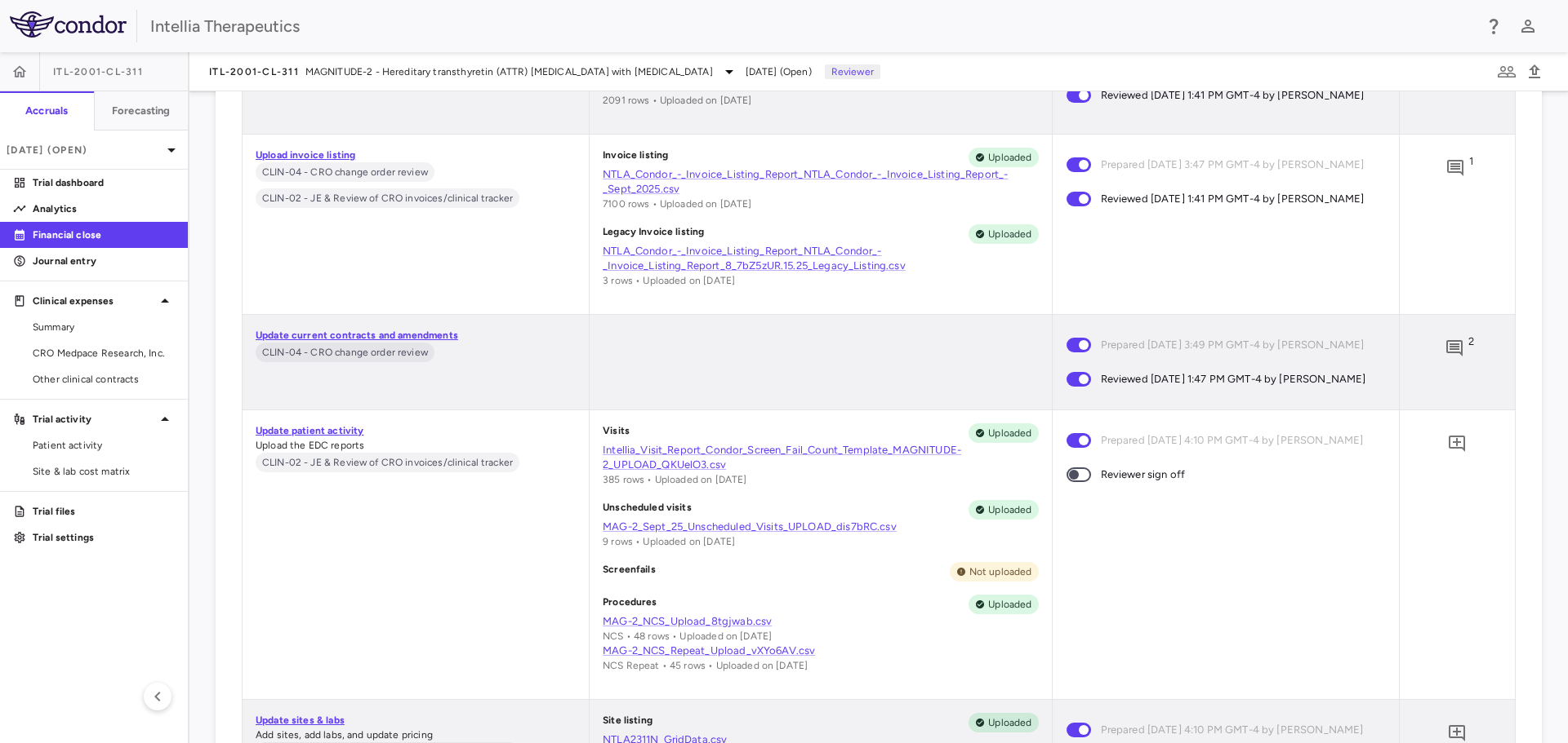
scroll to position [2367, 0]
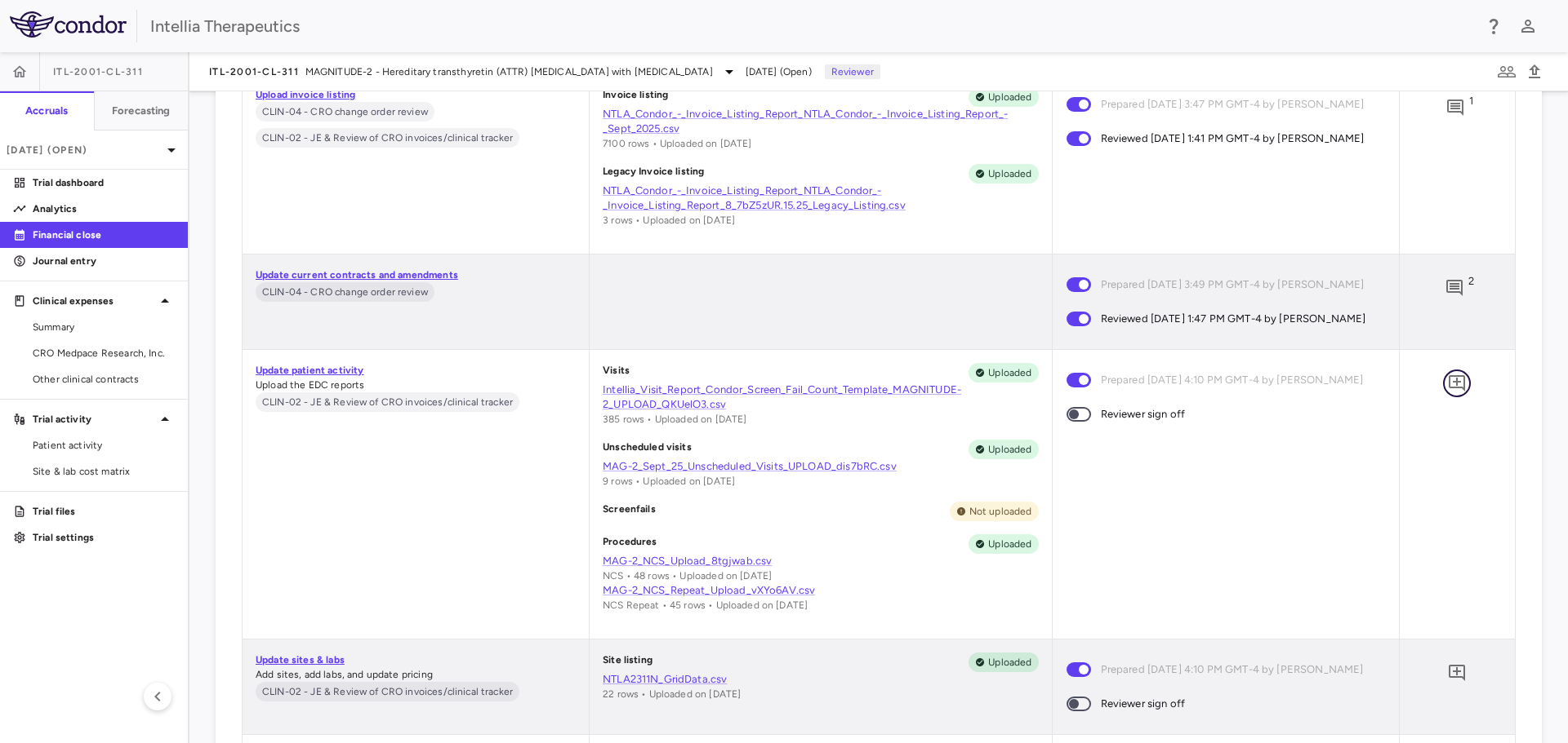
click at [1449, 392] on icon "Add comment" at bounding box center [1457, 383] width 17 height 17
click at [1305, 240] on textarea at bounding box center [1361, 230] width 111 height 18
type textarea "**********"
click at [1251, 320] on icon "button" at bounding box center [1242, 310] width 20 height 20
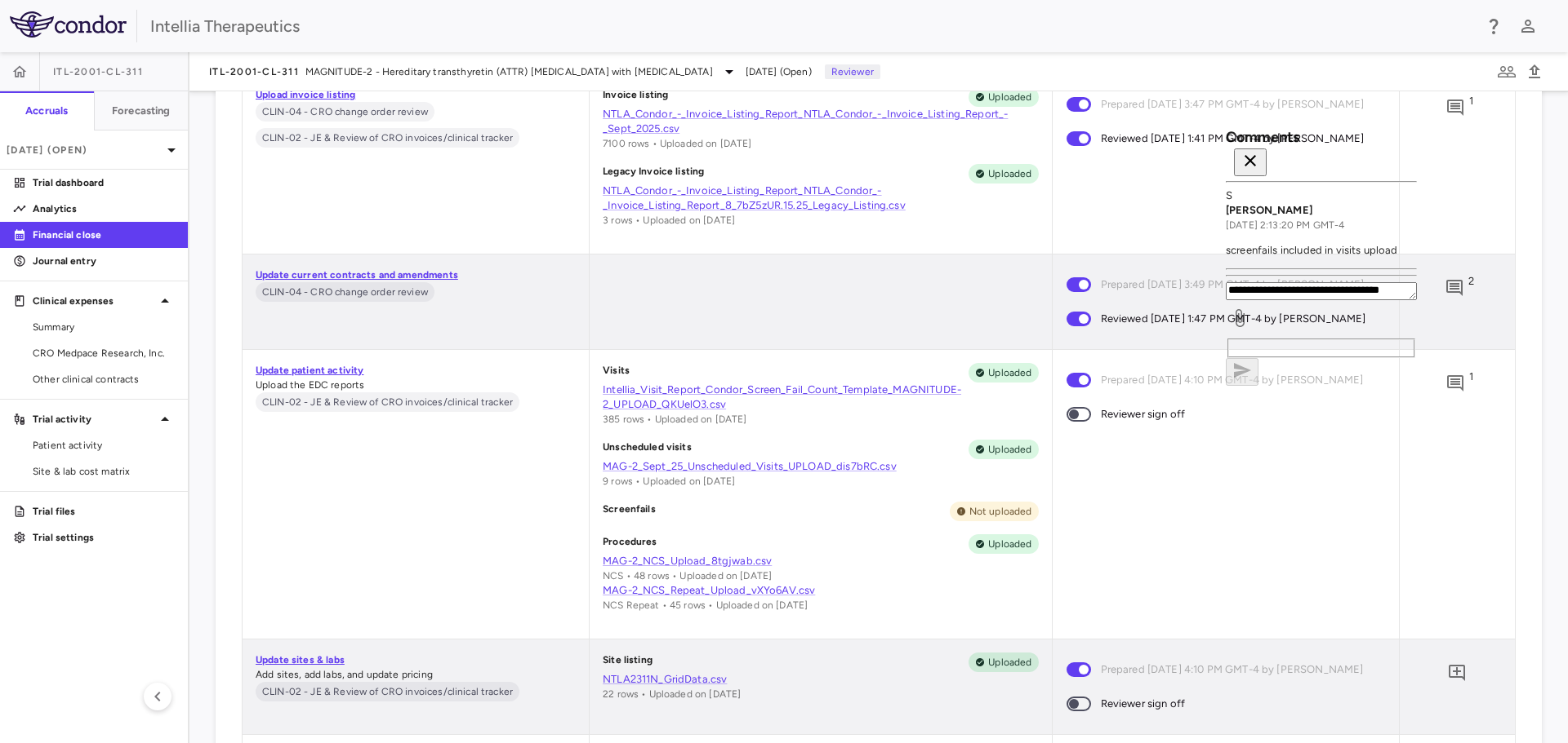
click at [1255, 156] on icon "button" at bounding box center [1250, 161] width 12 height 12
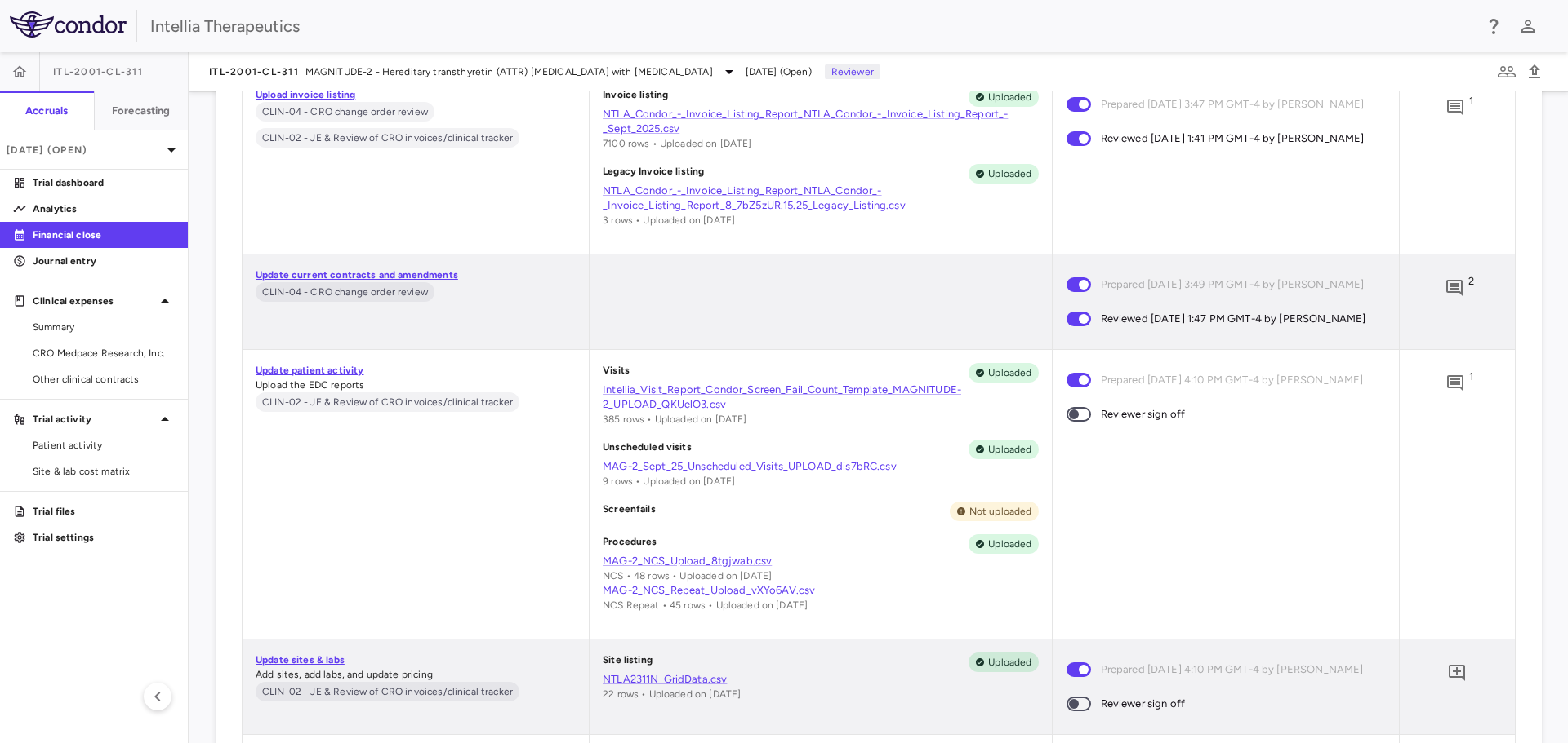
click at [1080, 422] on span at bounding box center [1078, 414] width 24 height 15
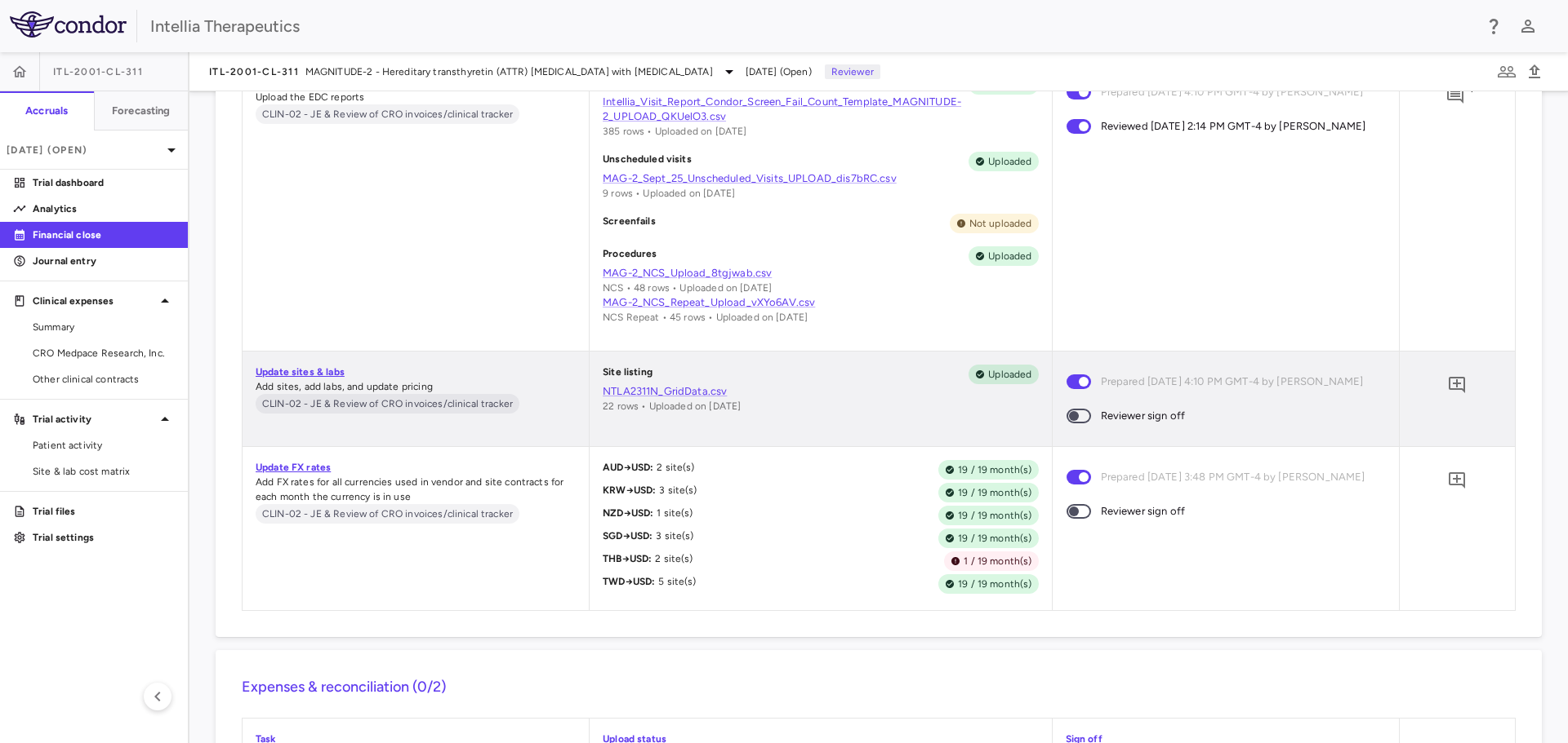
scroll to position [2693, 0]
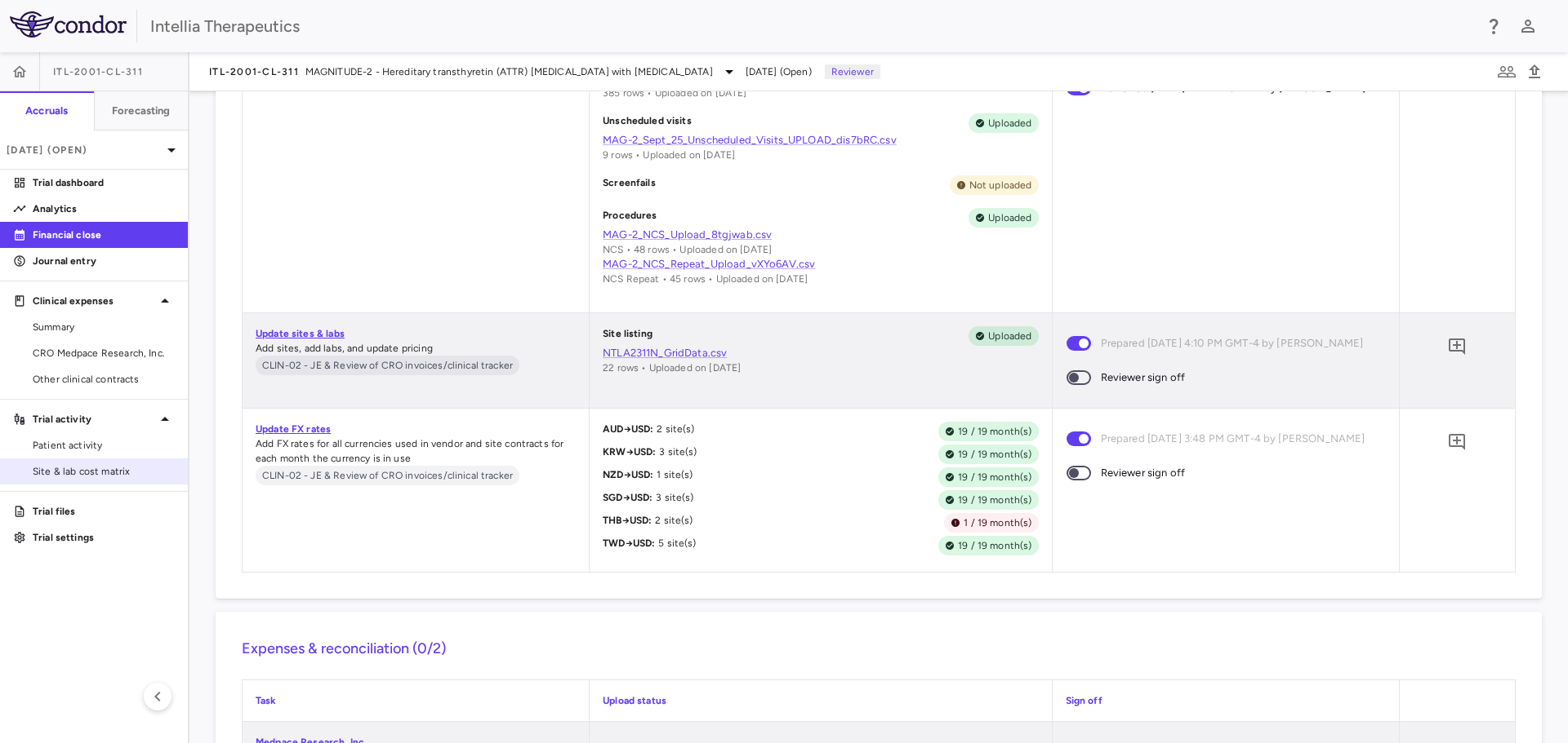
click at [105, 468] on span "Site & lab cost matrix" at bounding box center [103, 472] width 142 height 15
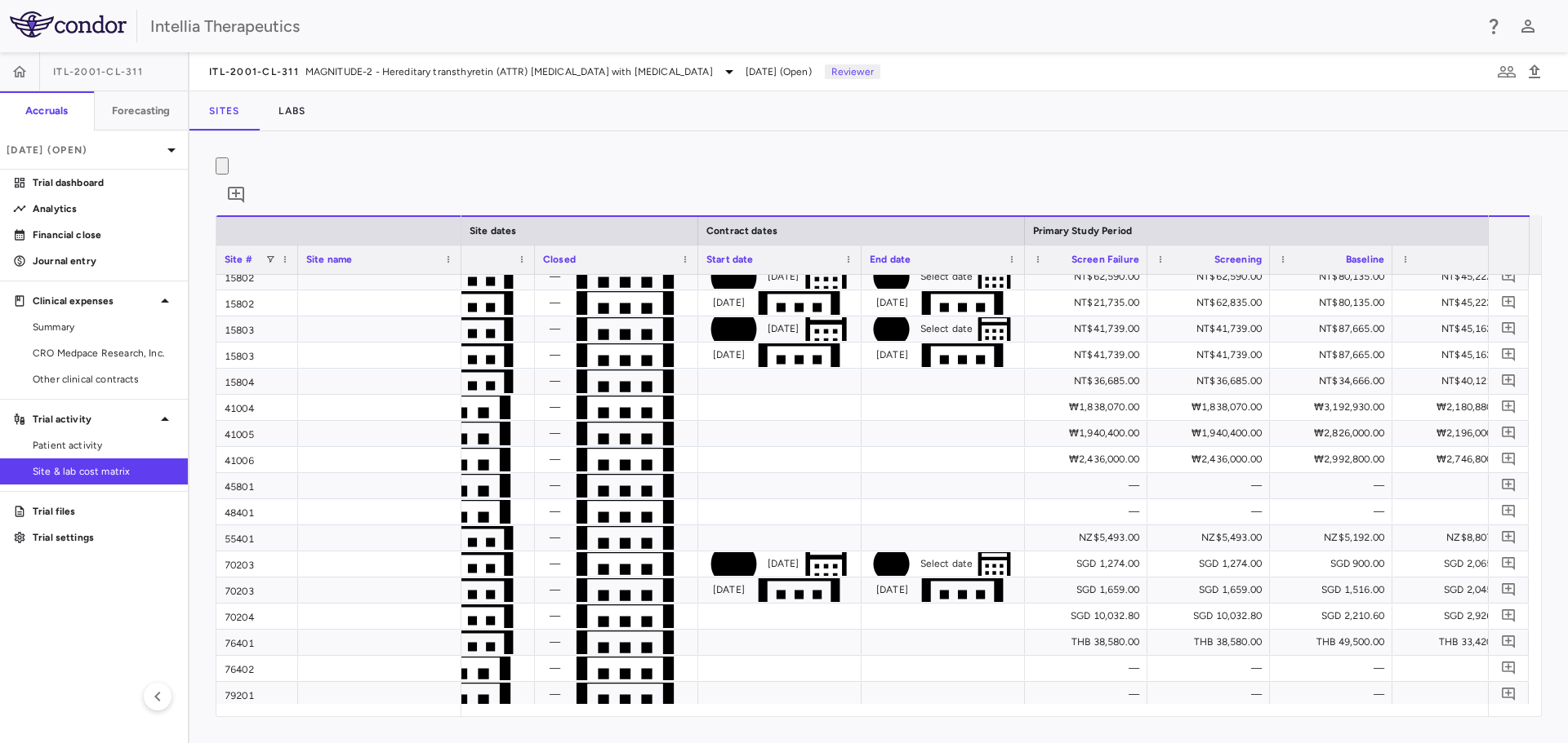
scroll to position [0, 2046]
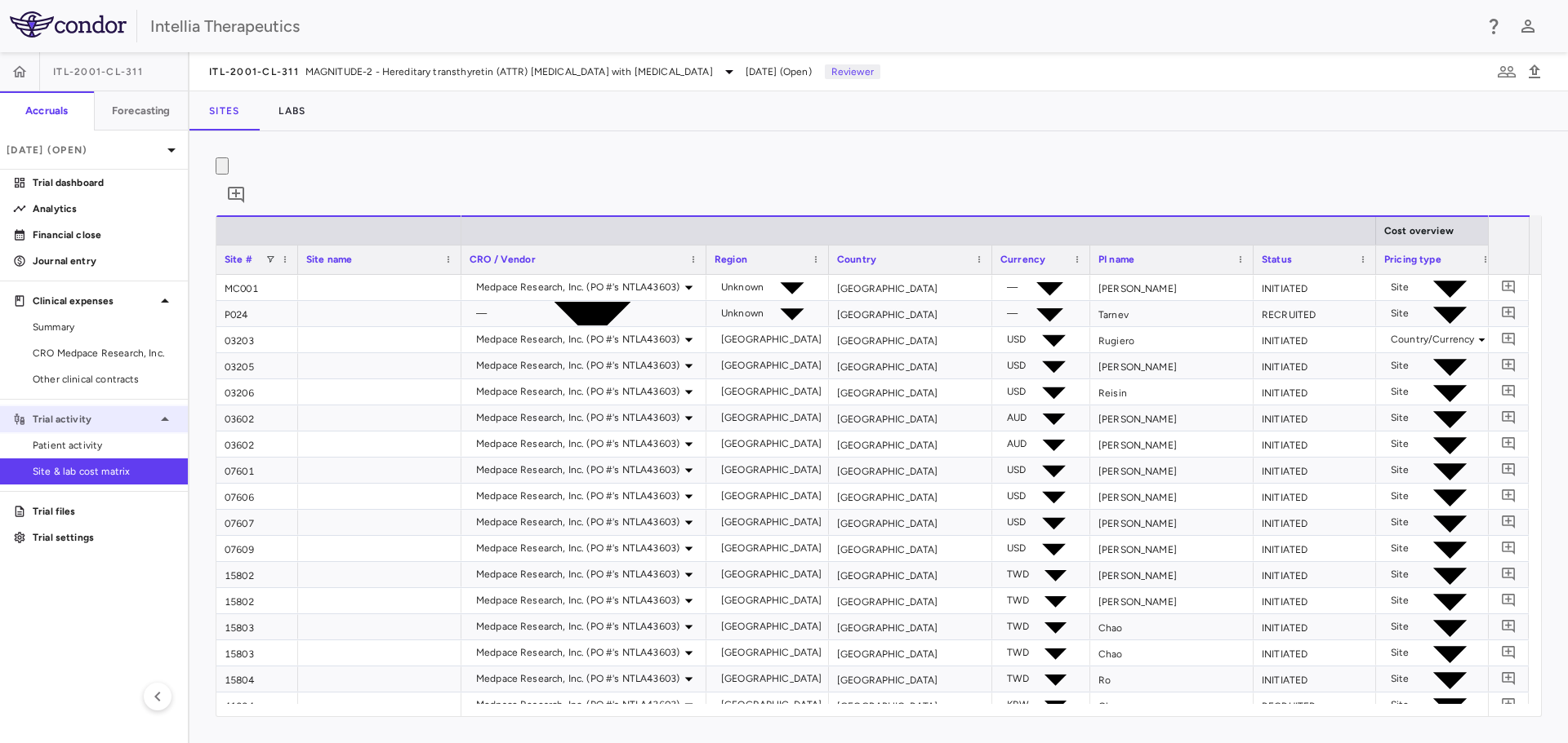
click at [113, 425] on p "Trial activity" at bounding box center [93, 419] width 122 height 15
click at [70, 425] on p "Trial activity" at bounding box center [51, 419] width 37 height 15
click at [79, 200] on link "Analytics" at bounding box center [94, 208] width 188 height 24
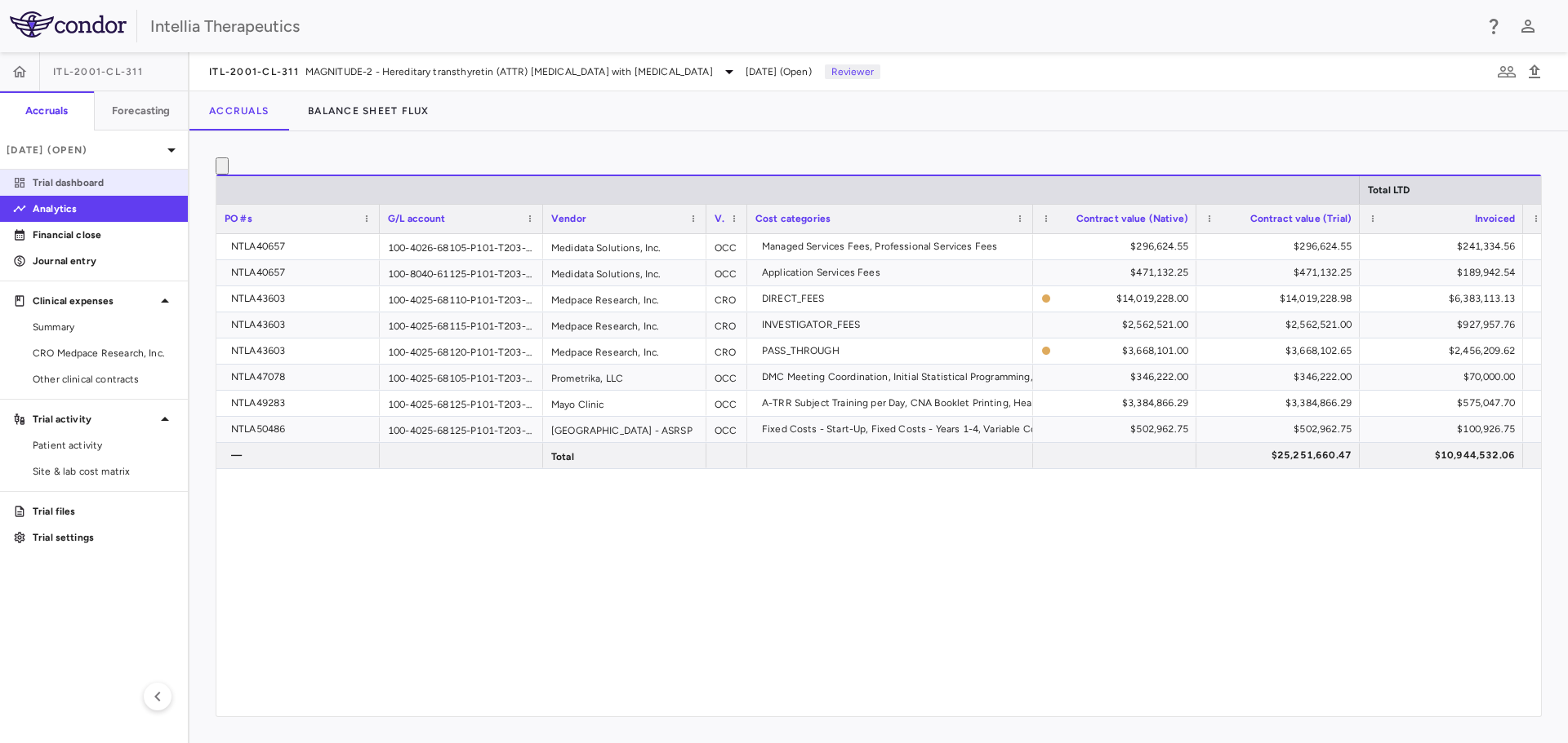
click at [71, 189] on p "Trial dashboard" at bounding box center [103, 183] width 142 height 15
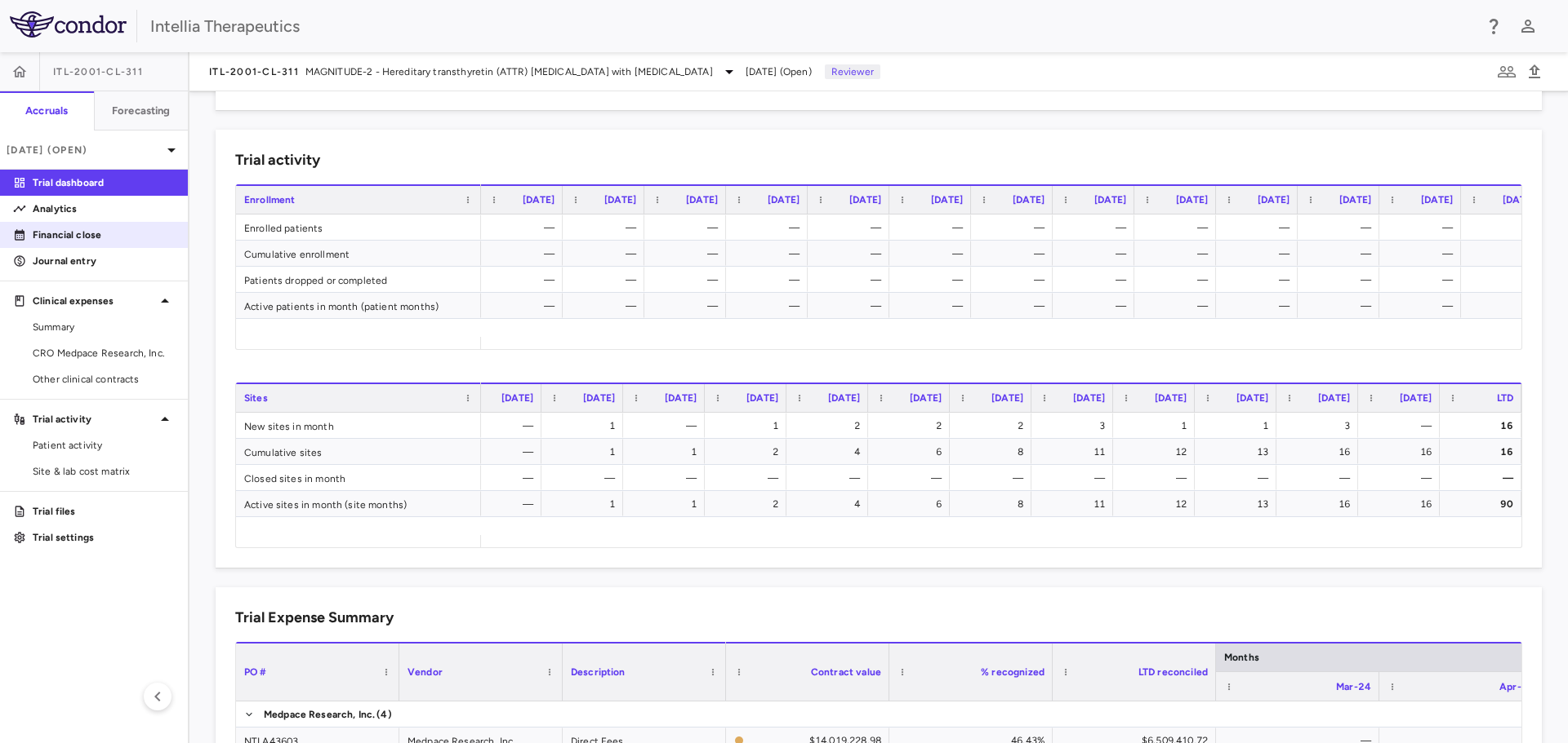
click at [99, 231] on p "Financial close" at bounding box center [103, 234] width 142 height 15
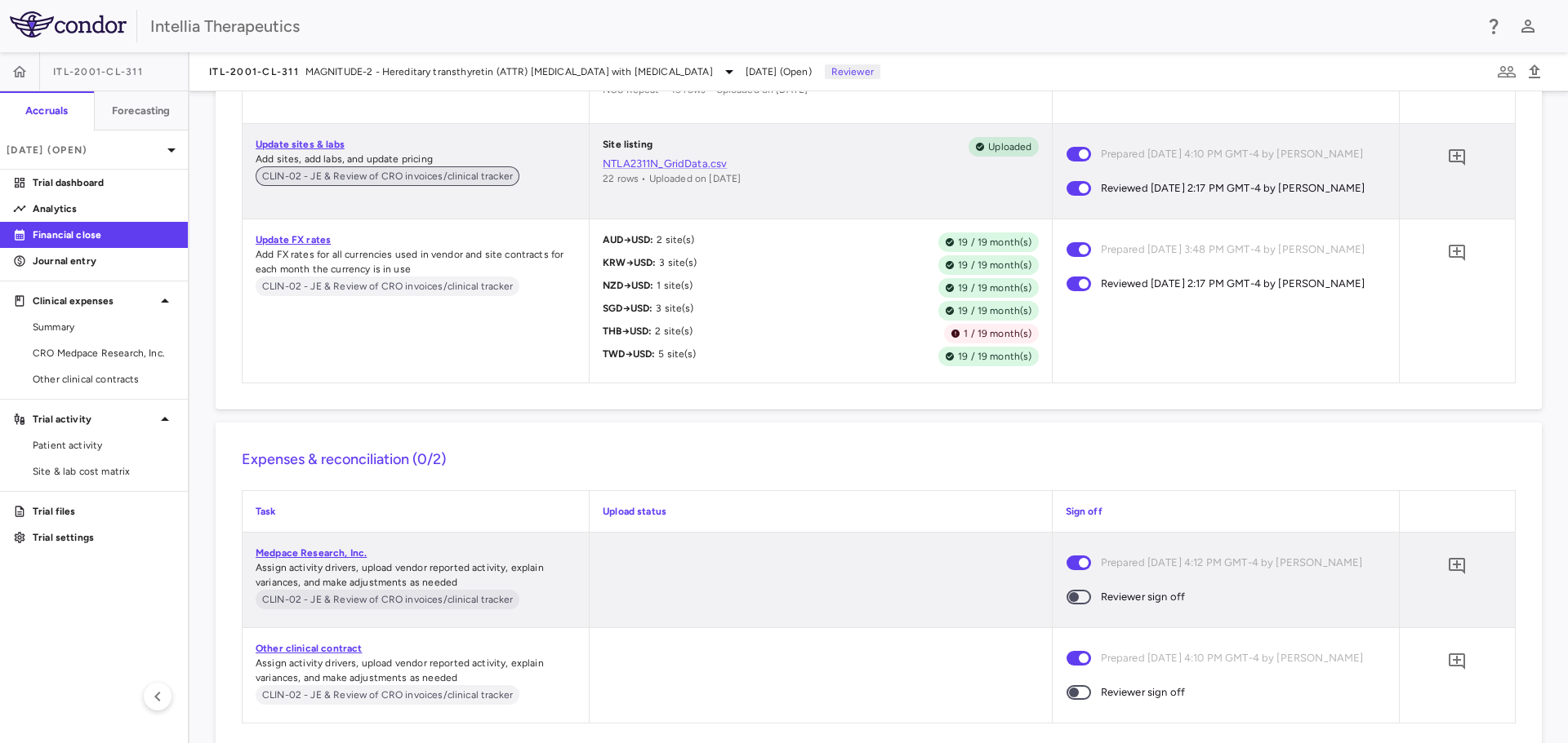
scroll to position [2856, 0]
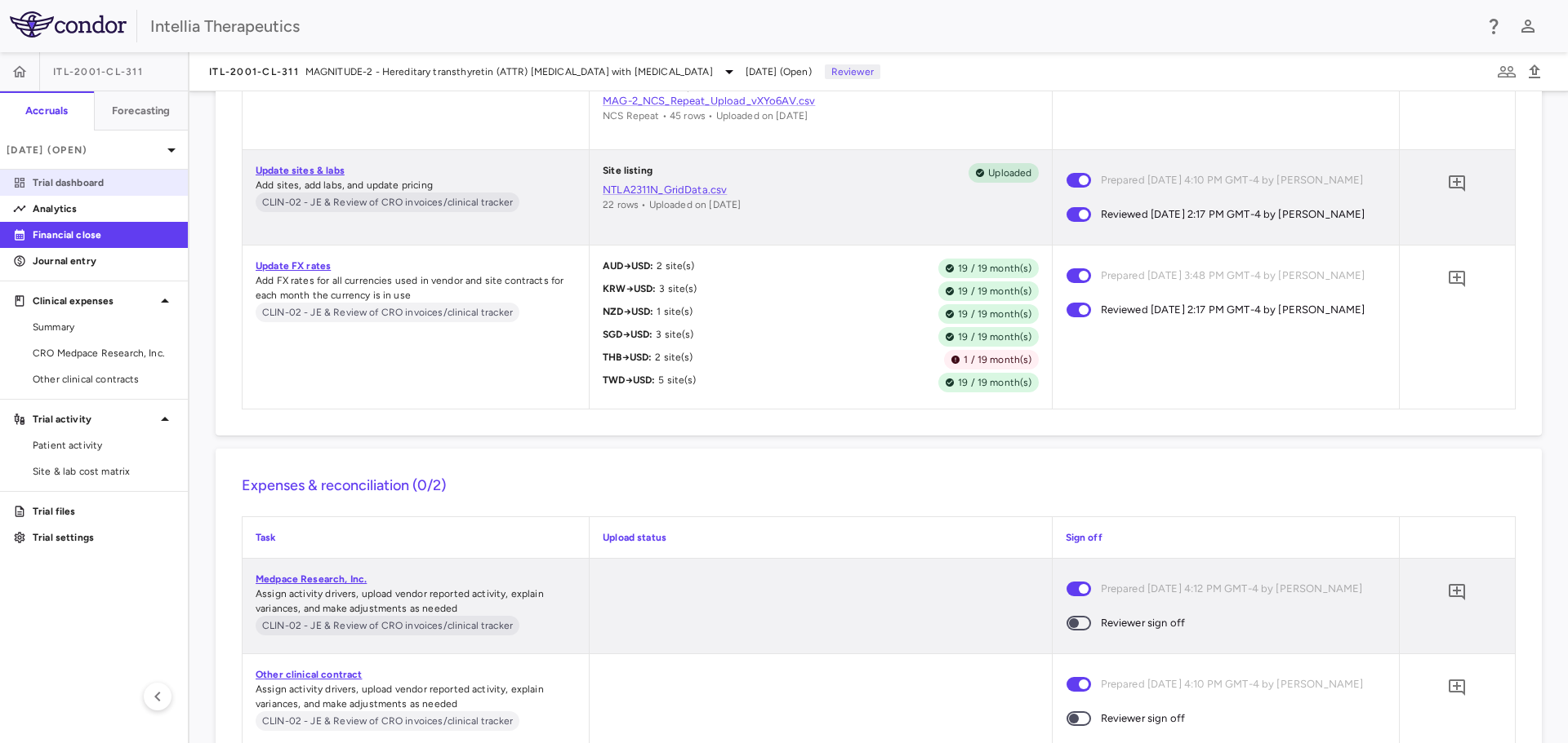
click at [93, 185] on p "Trial dashboard" at bounding box center [103, 183] width 142 height 15
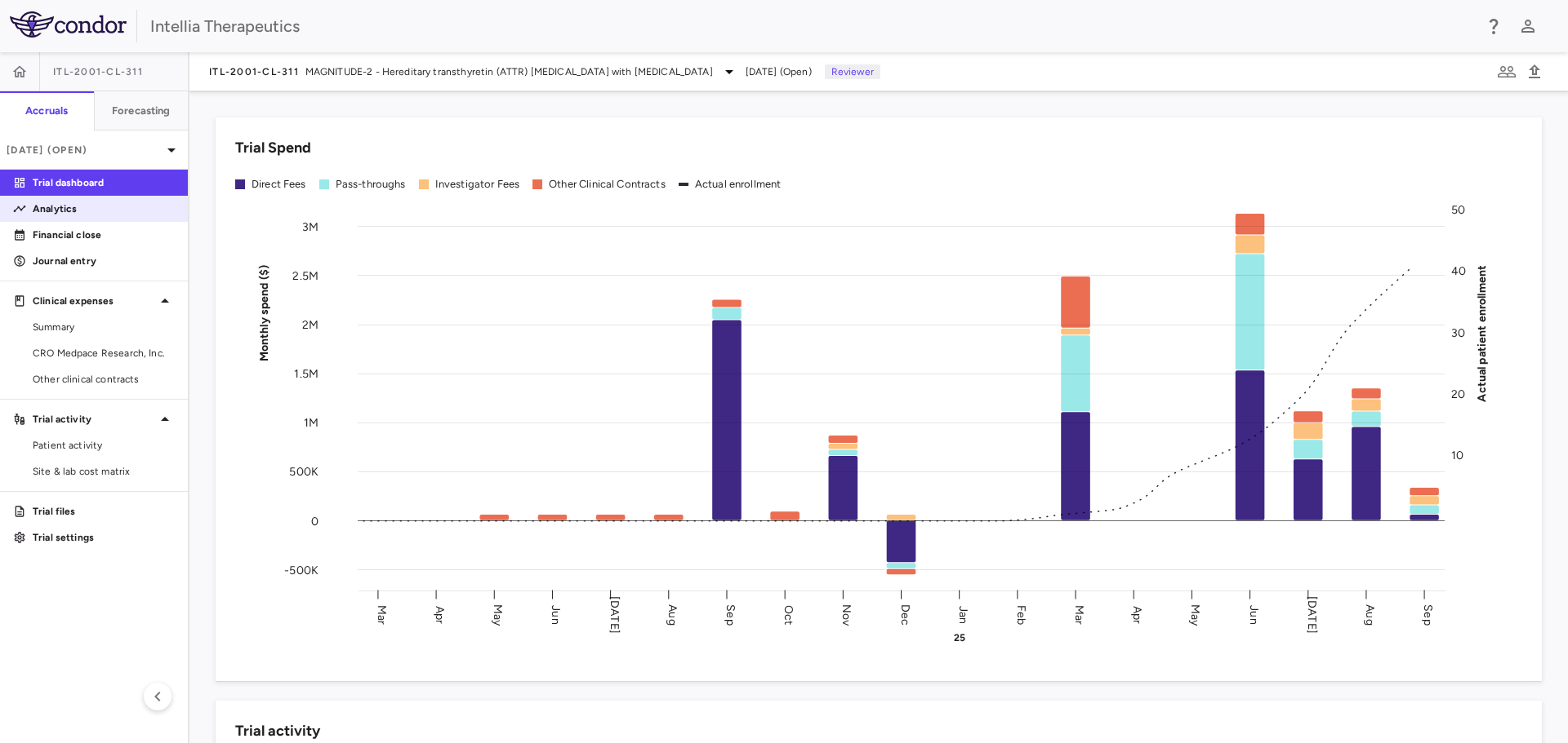
click at [105, 212] on p "Analytics" at bounding box center [103, 208] width 142 height 15
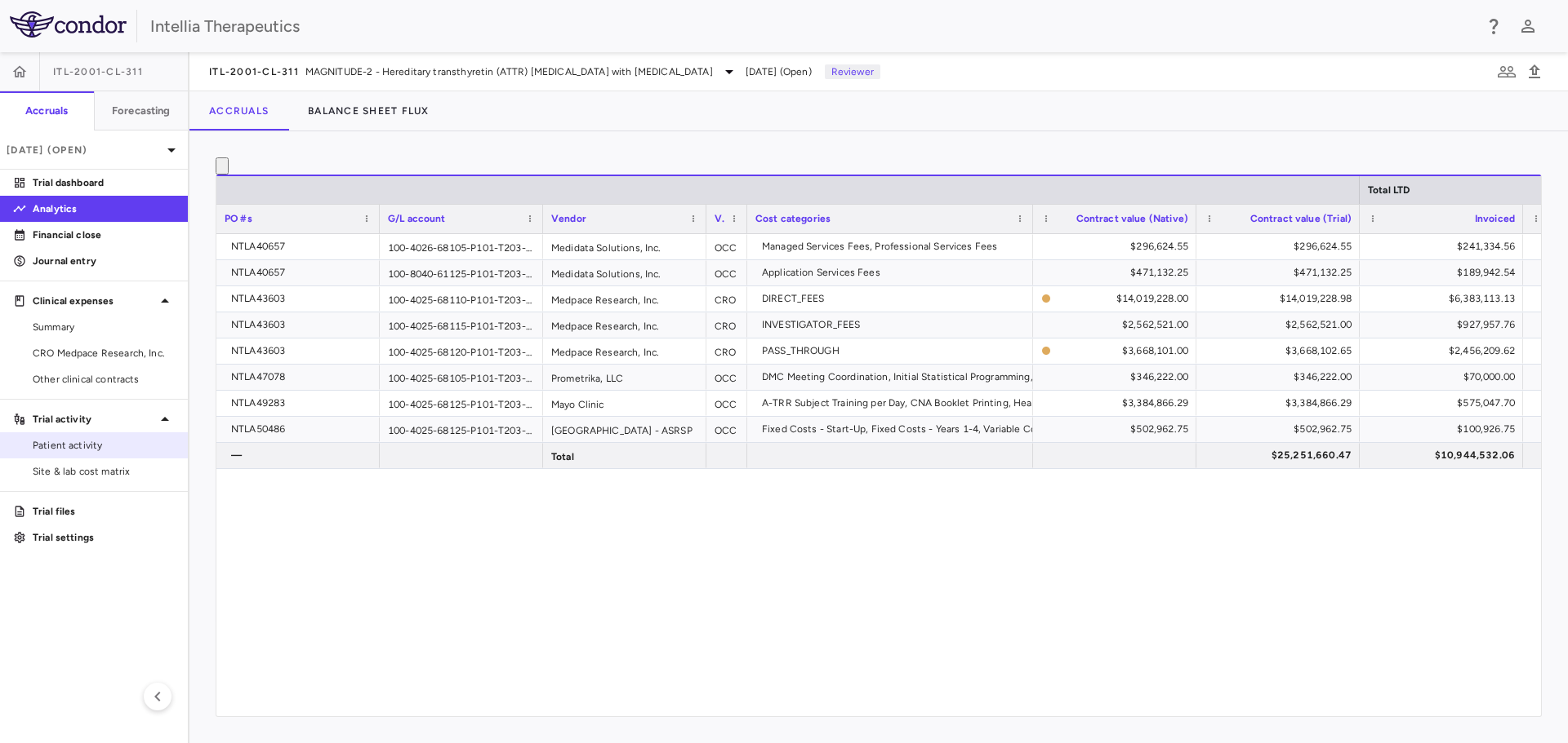
click at [82, 447] on span "Patient activity" at bounding box center [103, 445] width 142 height 15
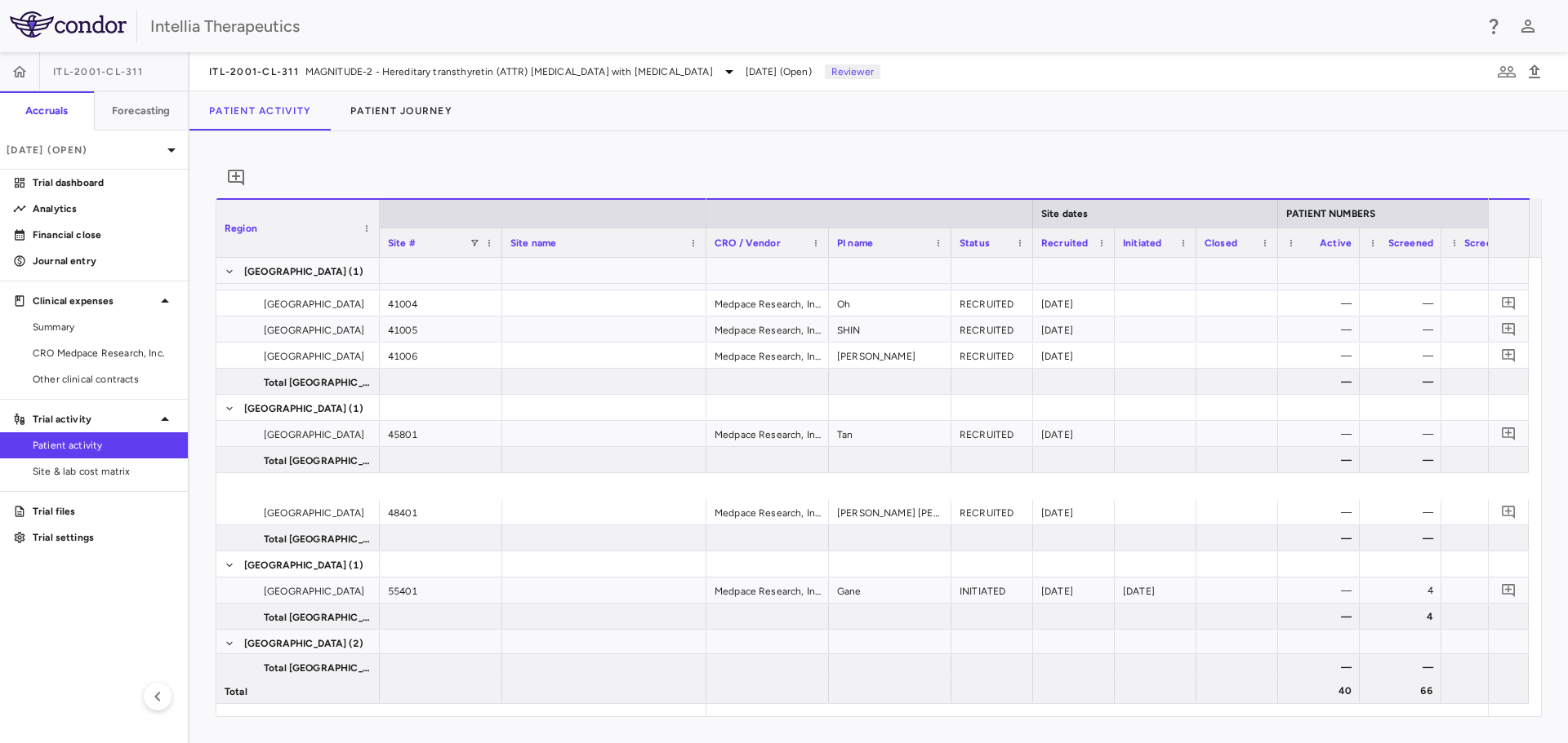
scroll to position [815, 0]
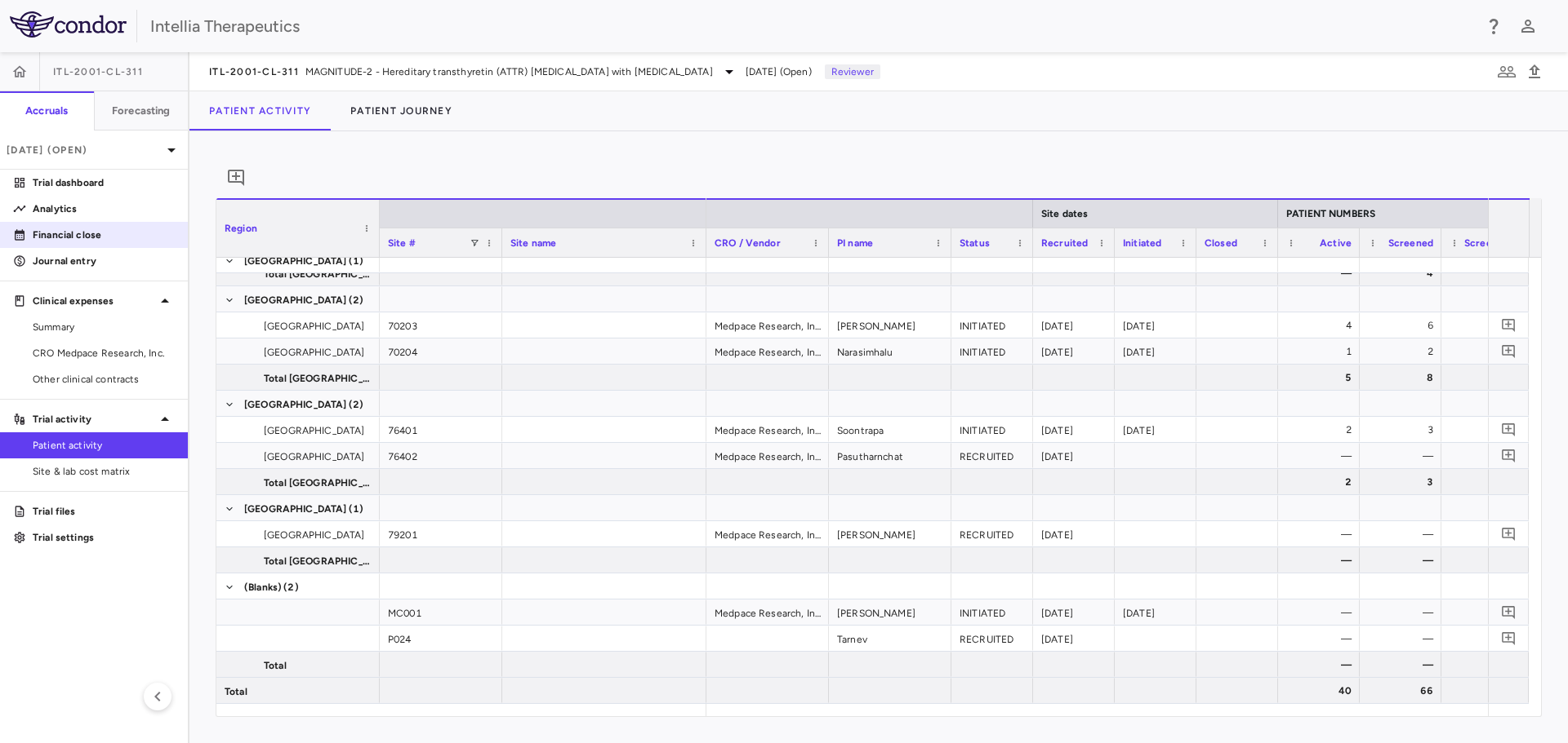
click at [102, 236] on p "Financial close" at bounding box center [103, 234] width 142 height 15
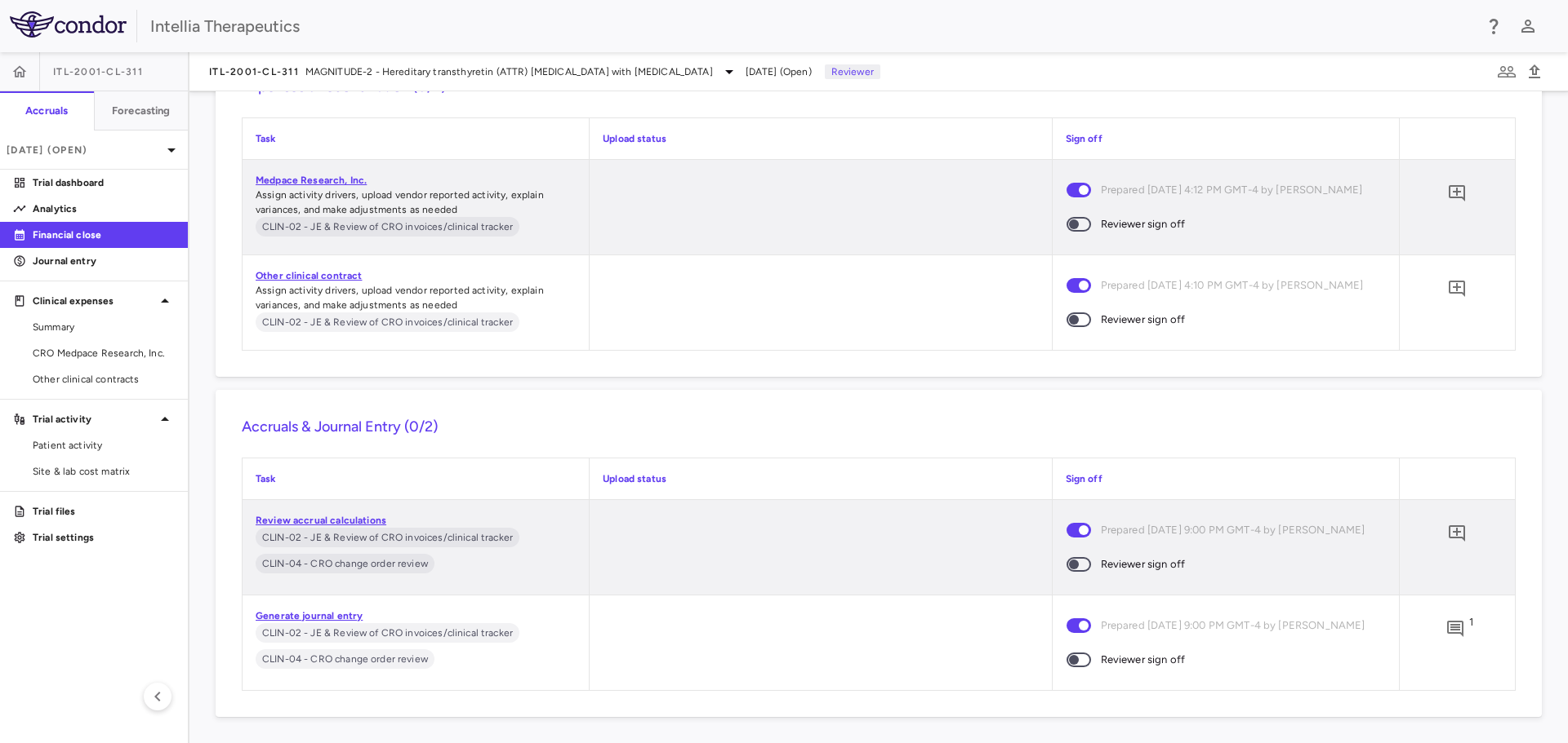
scroll to position [3316, 0]
click at [1447, 621] on icon "Add comment" at bounding box center [1455, 629] width 17 height 17
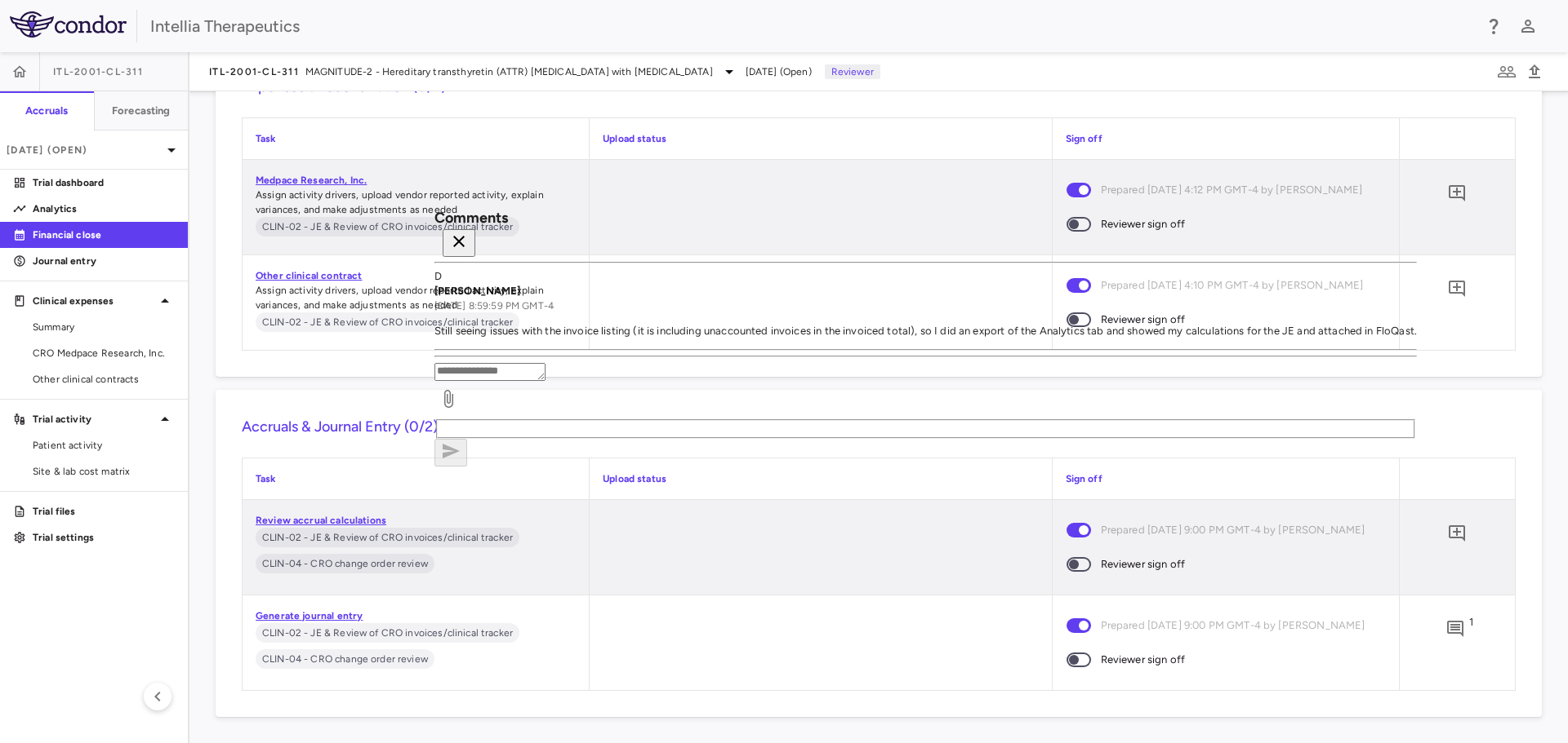
click at [469, 233] on icon "button" at bounding box center [459, 241] width 20 height 20
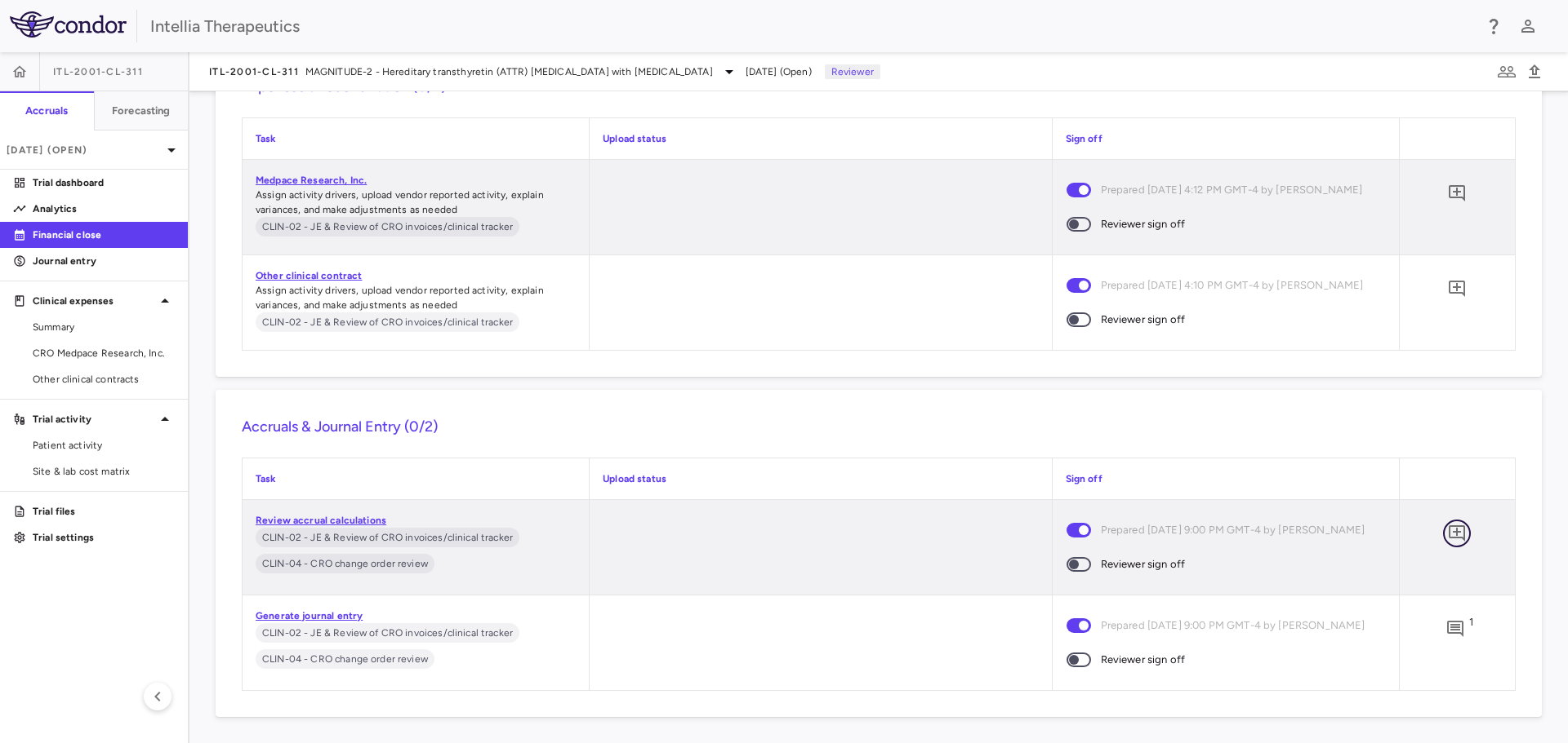
click at [1449, 525] on icon "Add comment" at bounding box center [1457, 533] width 17 height 17
click at [1305, 380] on div "* ​" at bounding box center [1361, 341] width 111 height 77
type textarea "**********"
click at [1250, 399] on icon "button" at bounding box center [1243, 392] width 18 height 15
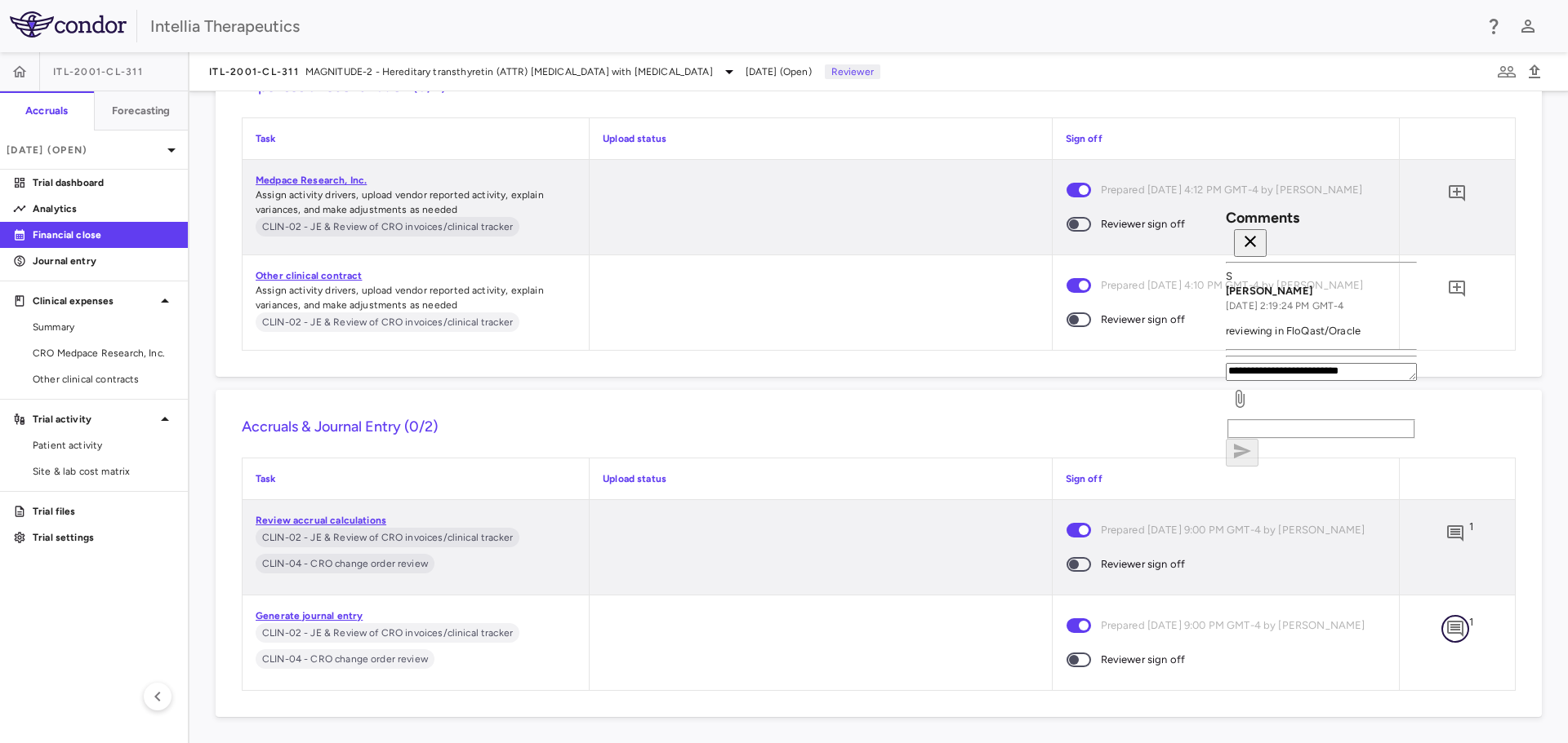
click at [1445, 622] on icon "Add comment" at bounding box center [1455, 629] width 20 height 20
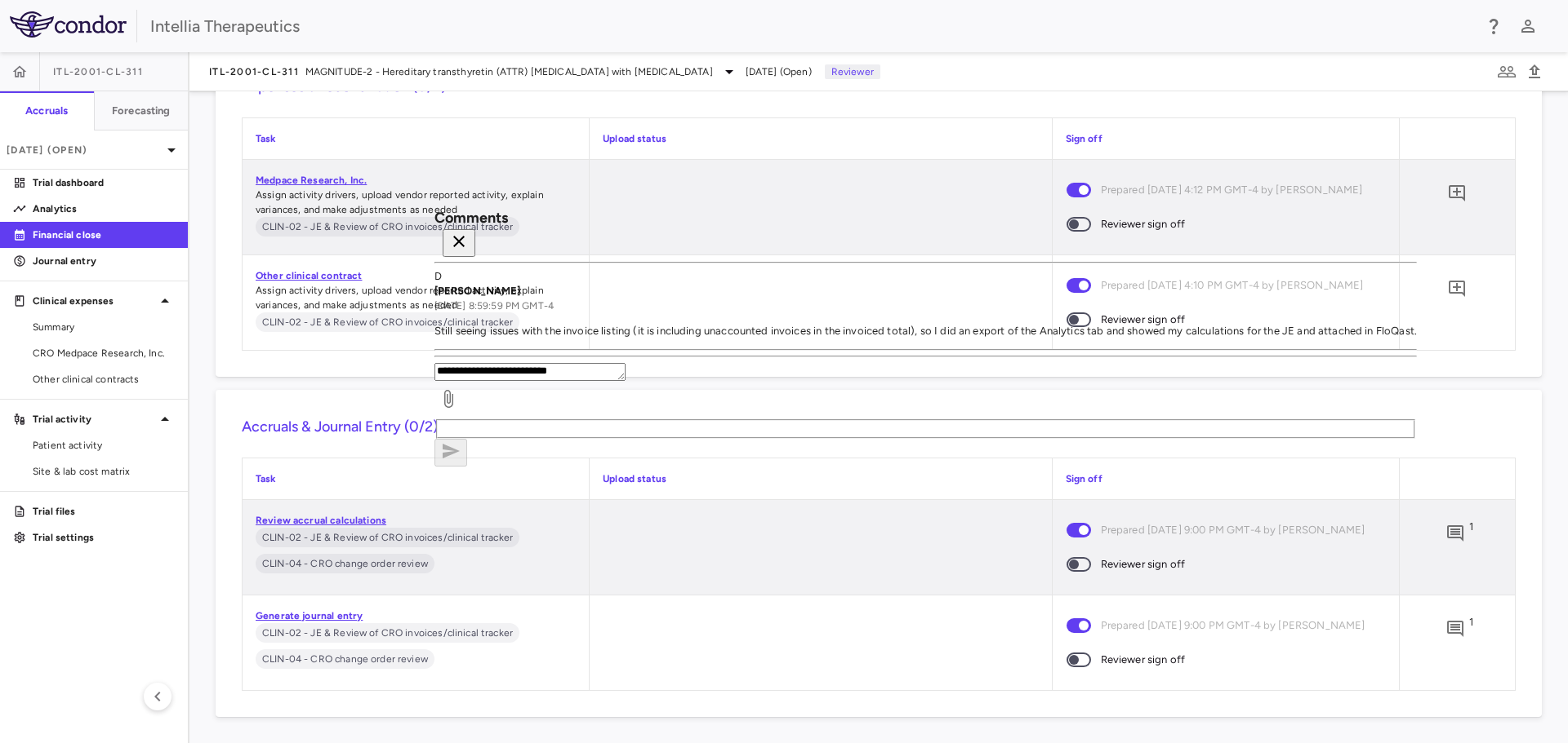
click at [1186, 439] on div "**********" at bounding box center [925, 401] width 982 height 77
type textarea "**********"
click at [460, 461] on icon "button" at bounding box center [450, 451] width 20 height 20
click at [469, 240] on icon "button" at bounding box center [459, 241] width 20 height 20
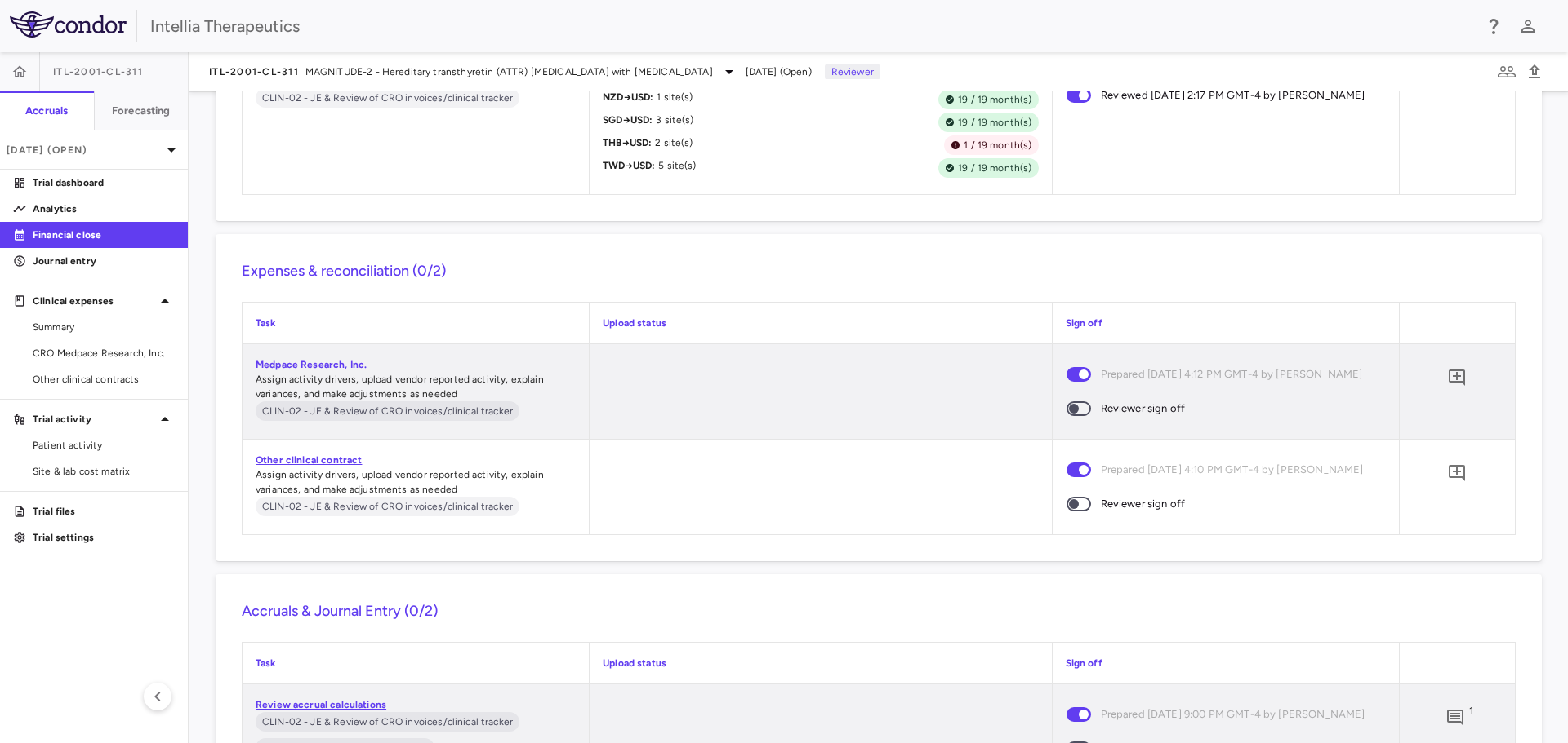
scroll to position [2908, 0]
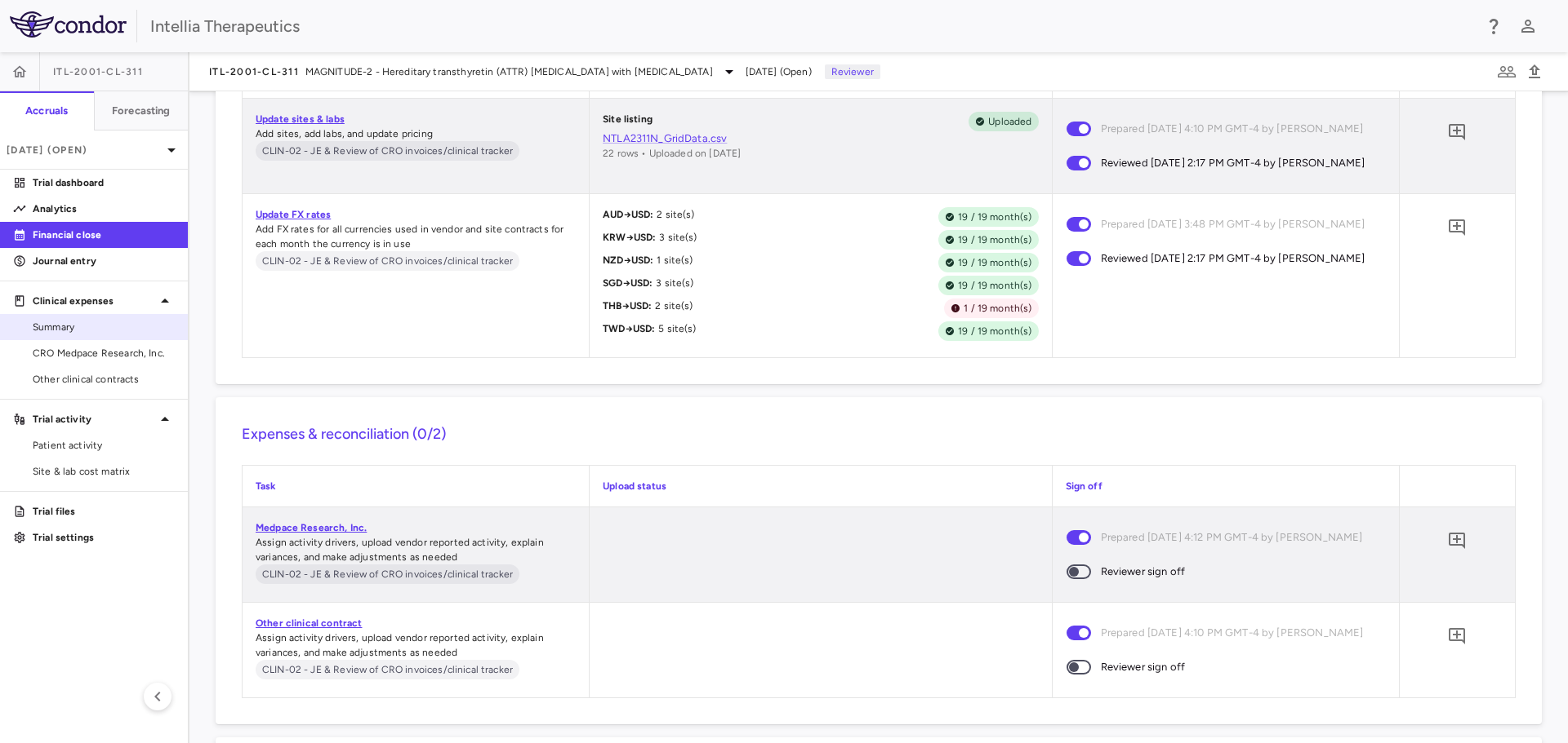
click at [77, 329] on span "Summary" at bounding box center [103, 327] width 142 height 15
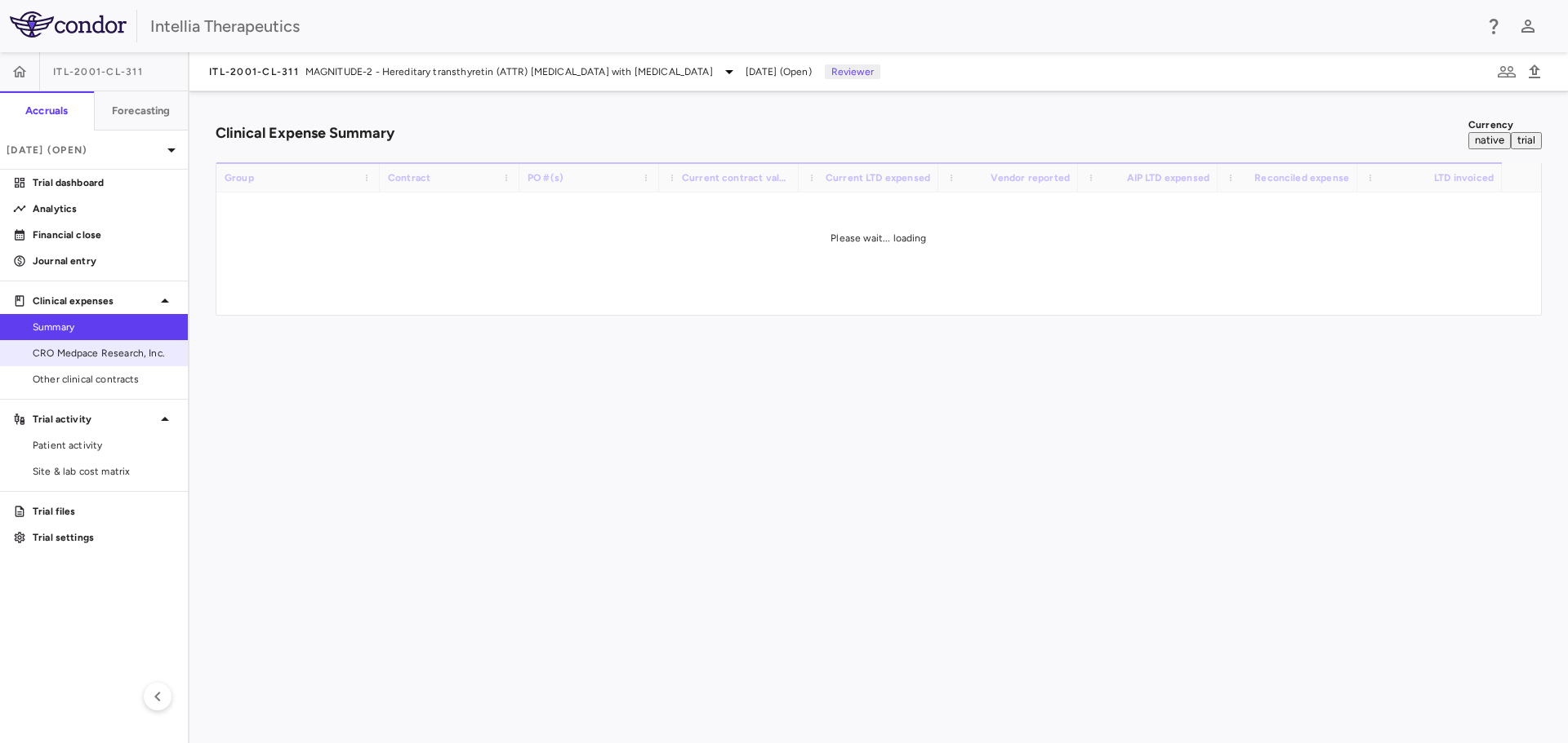
click at [88, 354] on span "CRO Medpace Research, Inc." at bounding box center [103, 352] width 142 height 15
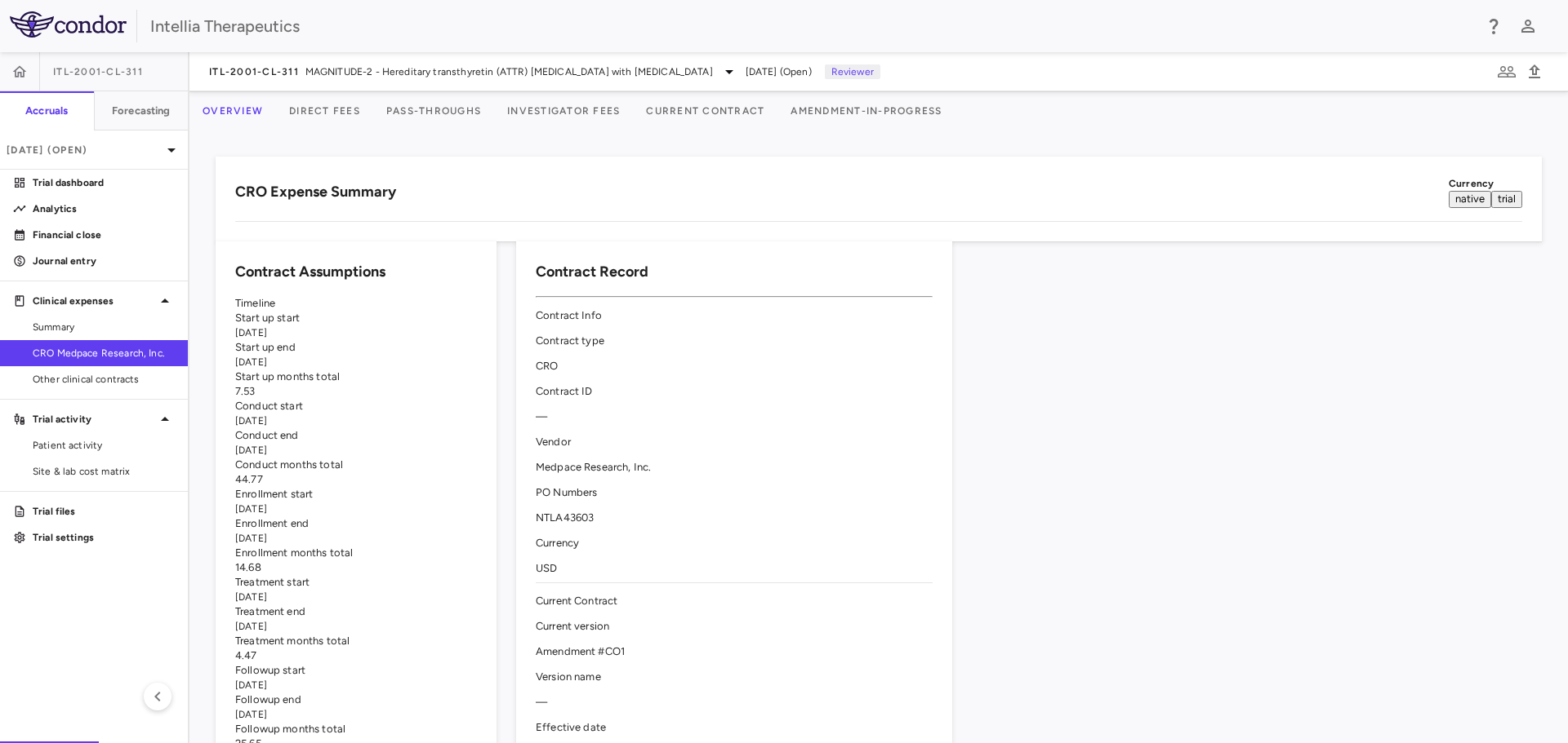
click at [356, 108] on button "Direct Fees" at bounding box center [323, 111] width 97 height 39
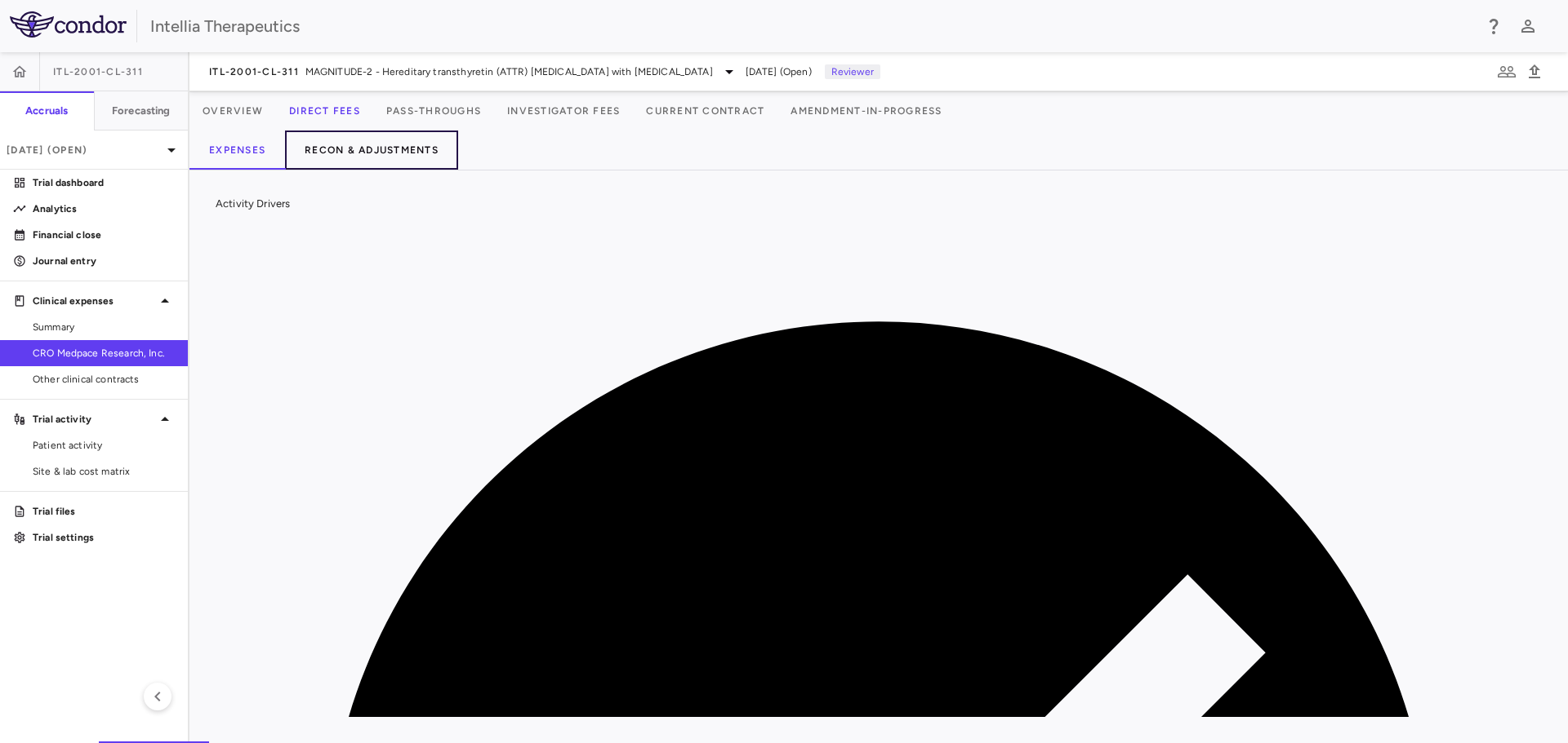
click at [382, 152] on button "Recon & Adjustments" at bounding box center [371, 150] width 173 height 39
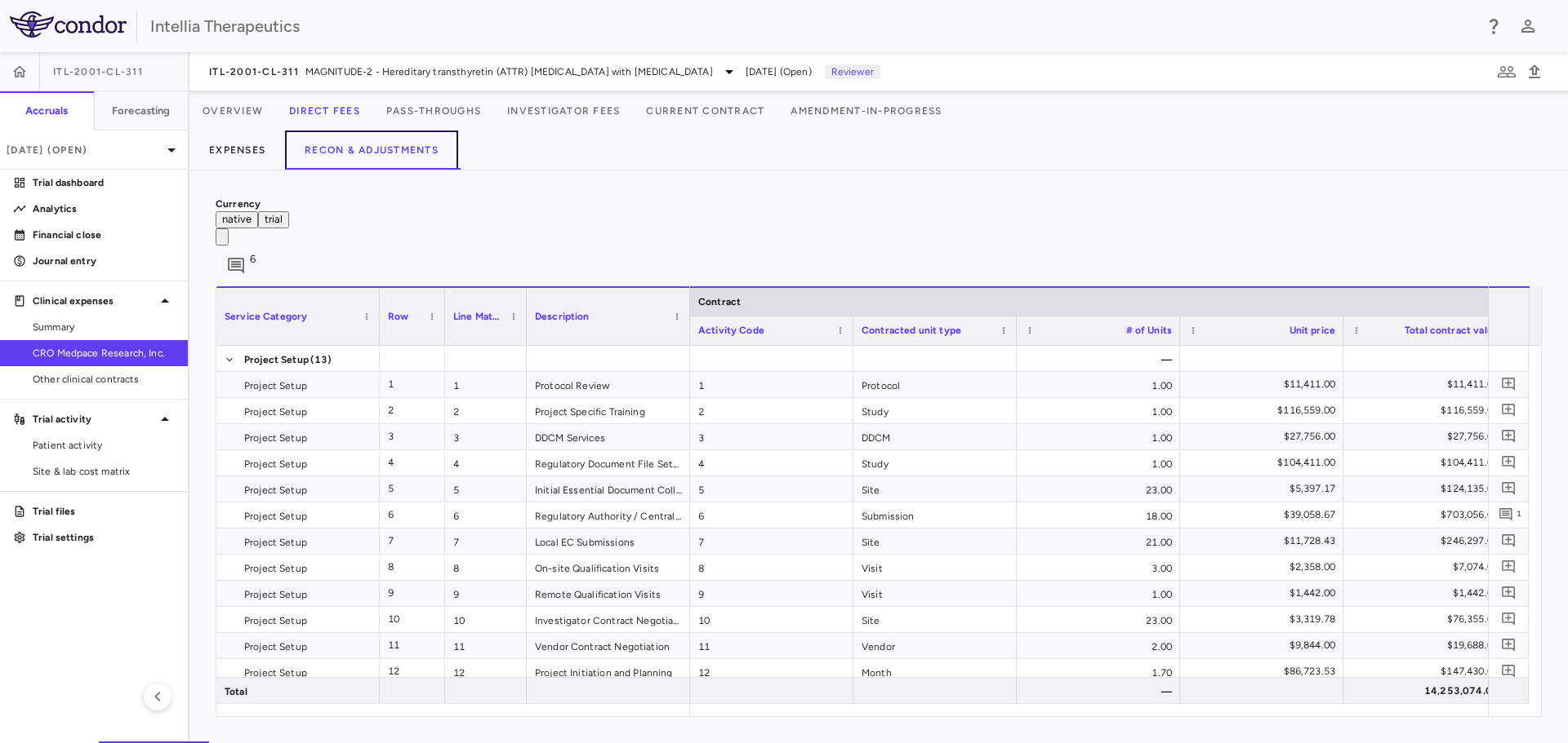
scroll to position [0, 310]
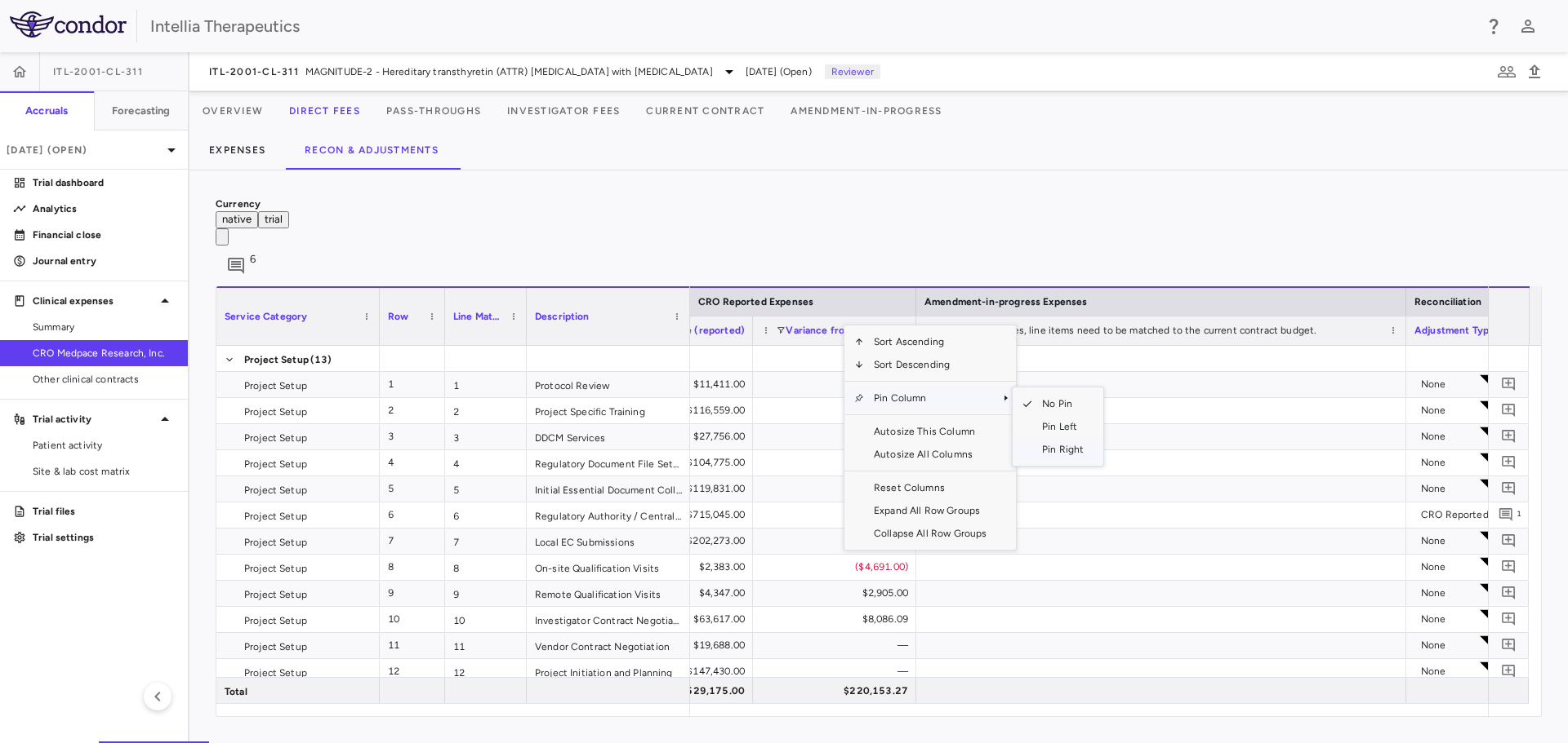
click at [1050, 438] on span "Pin Right" at bounding box center [1062, 449] width 62 height 22
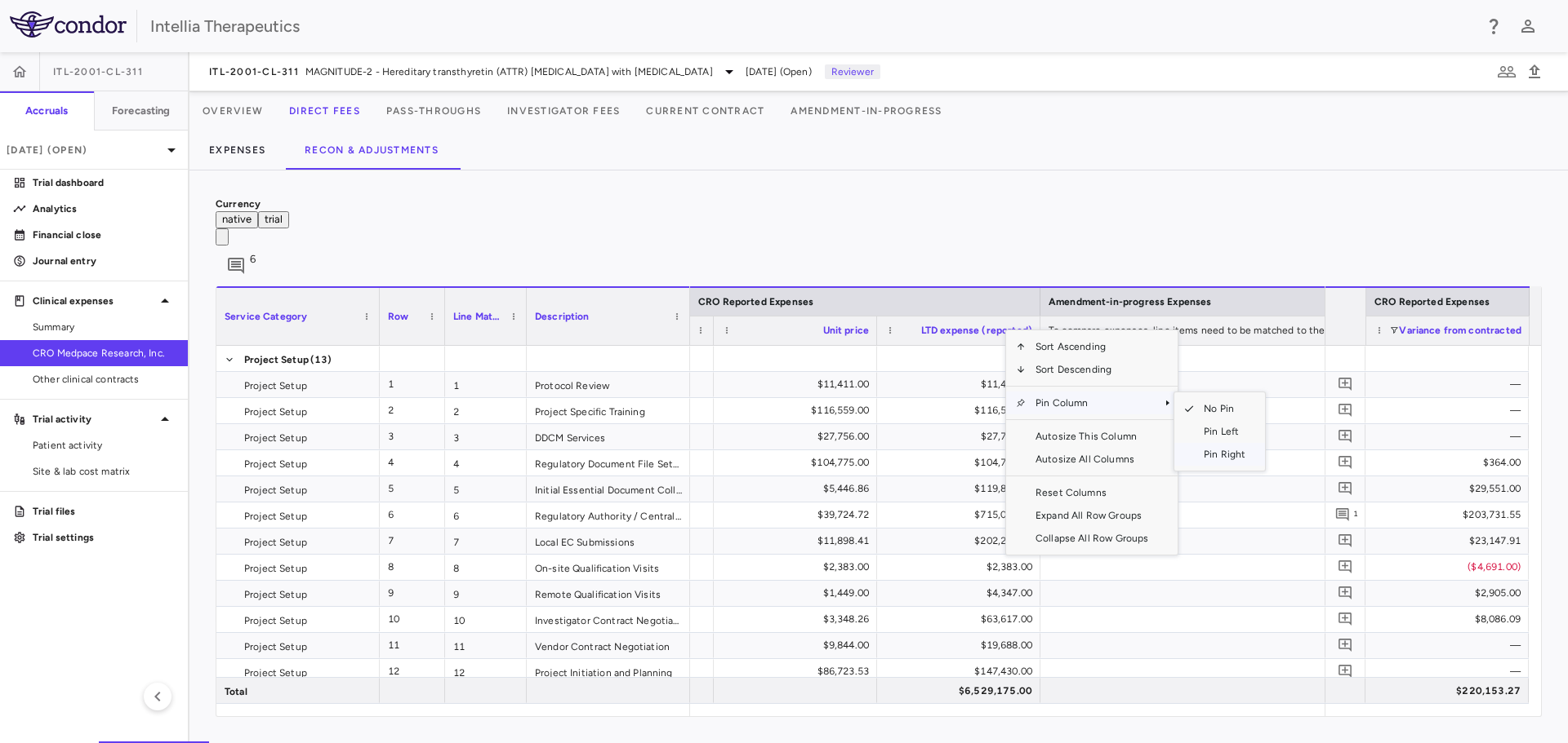
click at [1225, 443] on span "Pin Right" at bounding box center [1224, 454] width 62 height 22
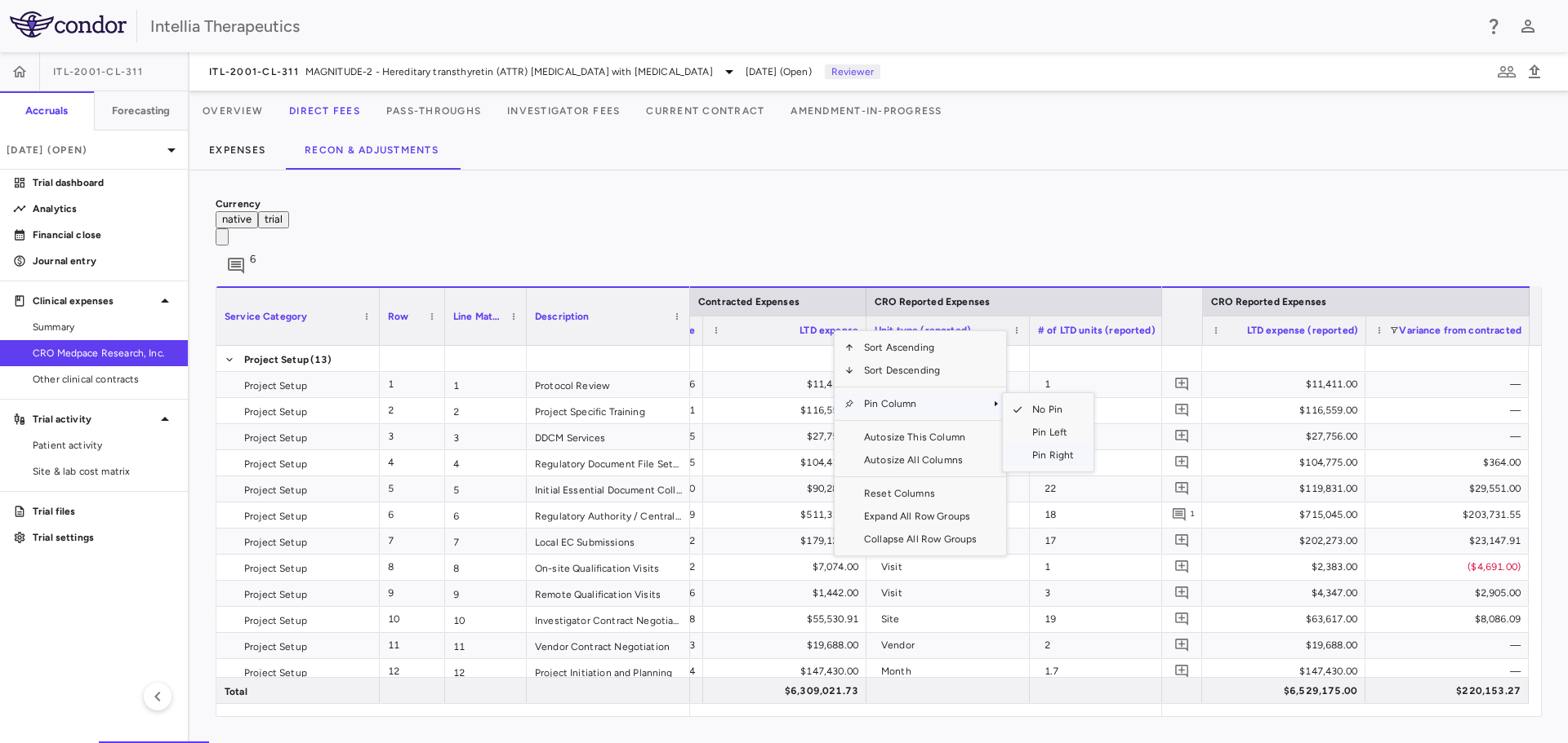
click at [1023, 444] on span "Pin Right" at bounding box center [1052, 455] width 62 height 22
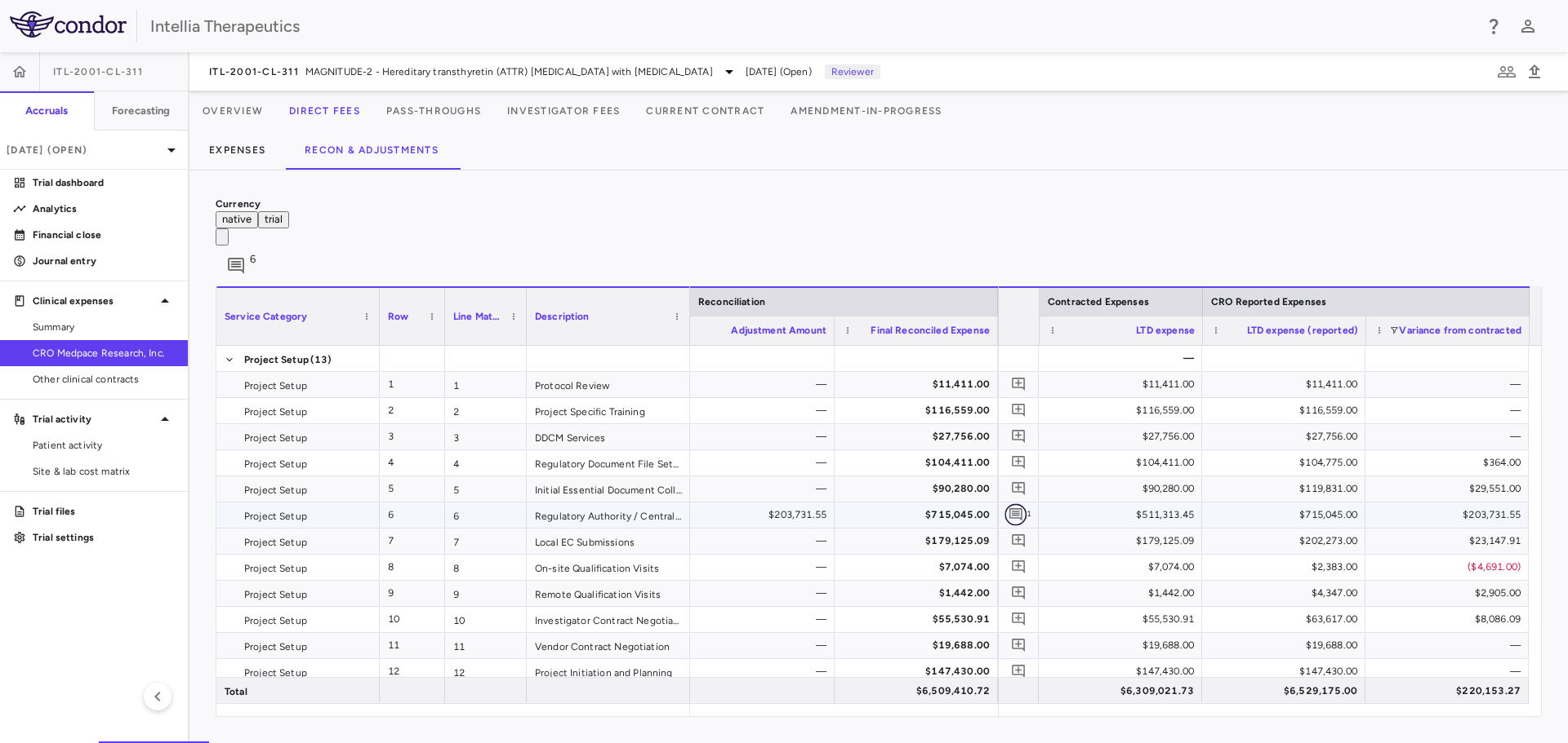
click at [1016, 509] on icon "Add comment" at bounding box center [1015, 515] width 13 height 13
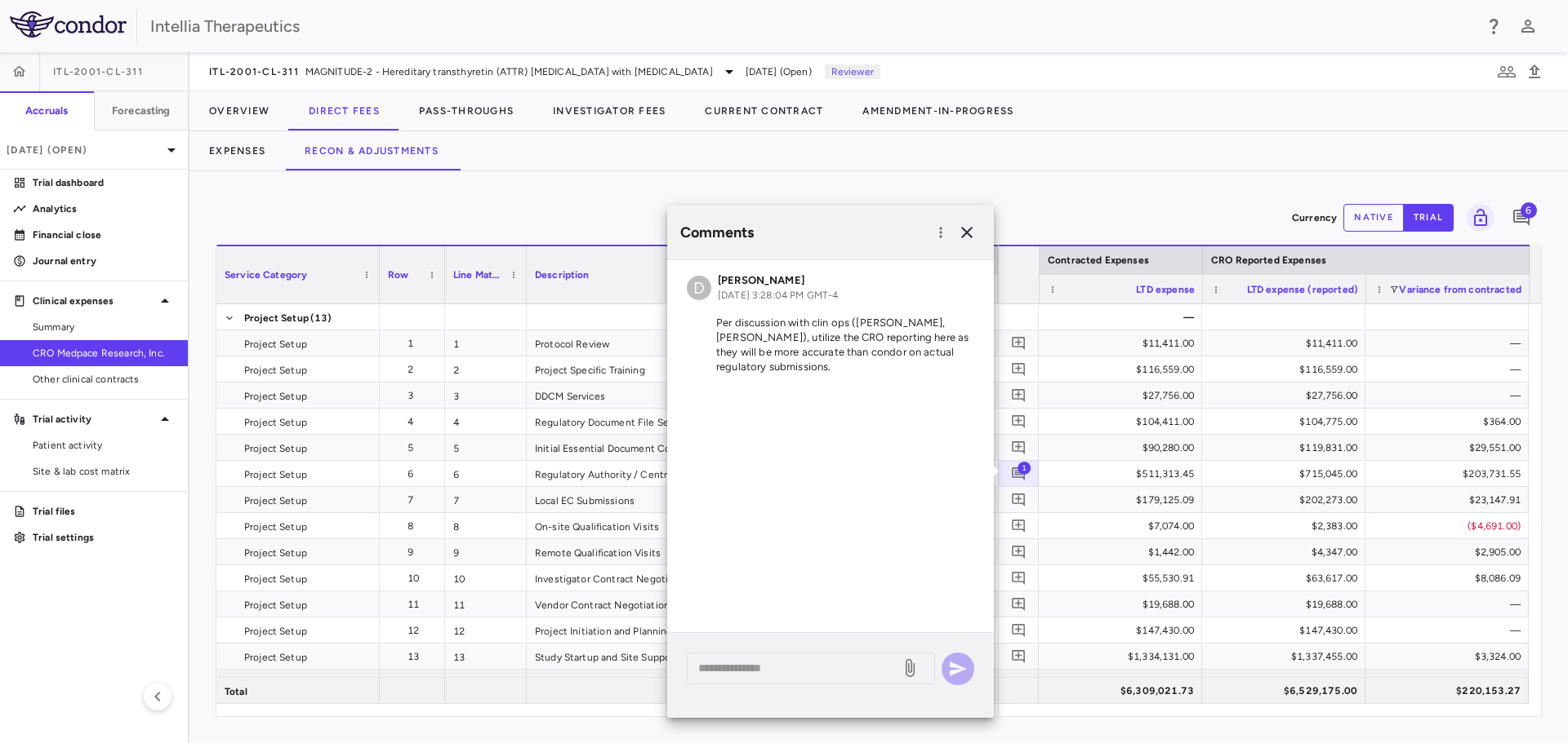
scroll to position [0, 3243]
click at [966, 227] on icon "button" at bounding box center [966, 232] width 20 height 20
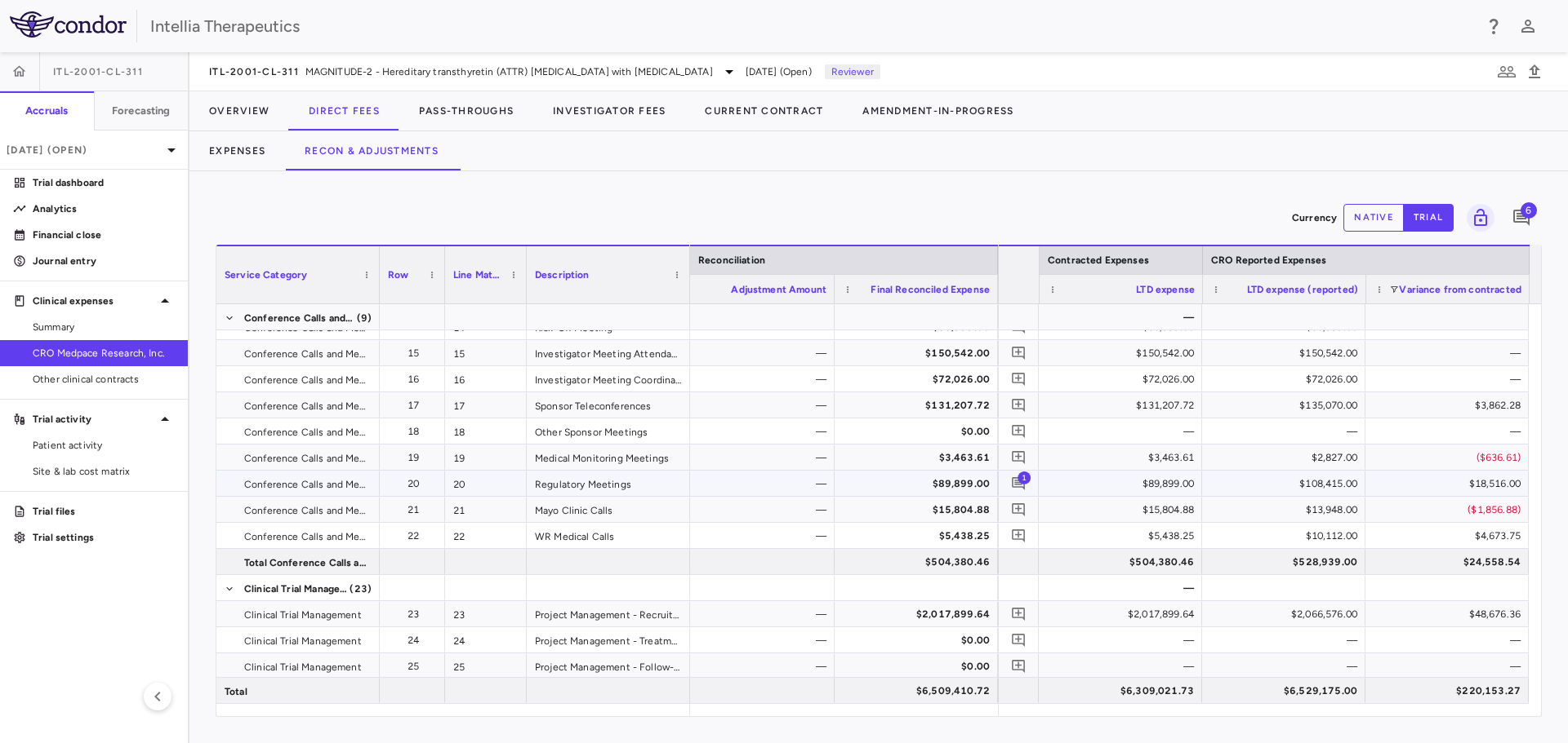
scroll to position [0, 0]
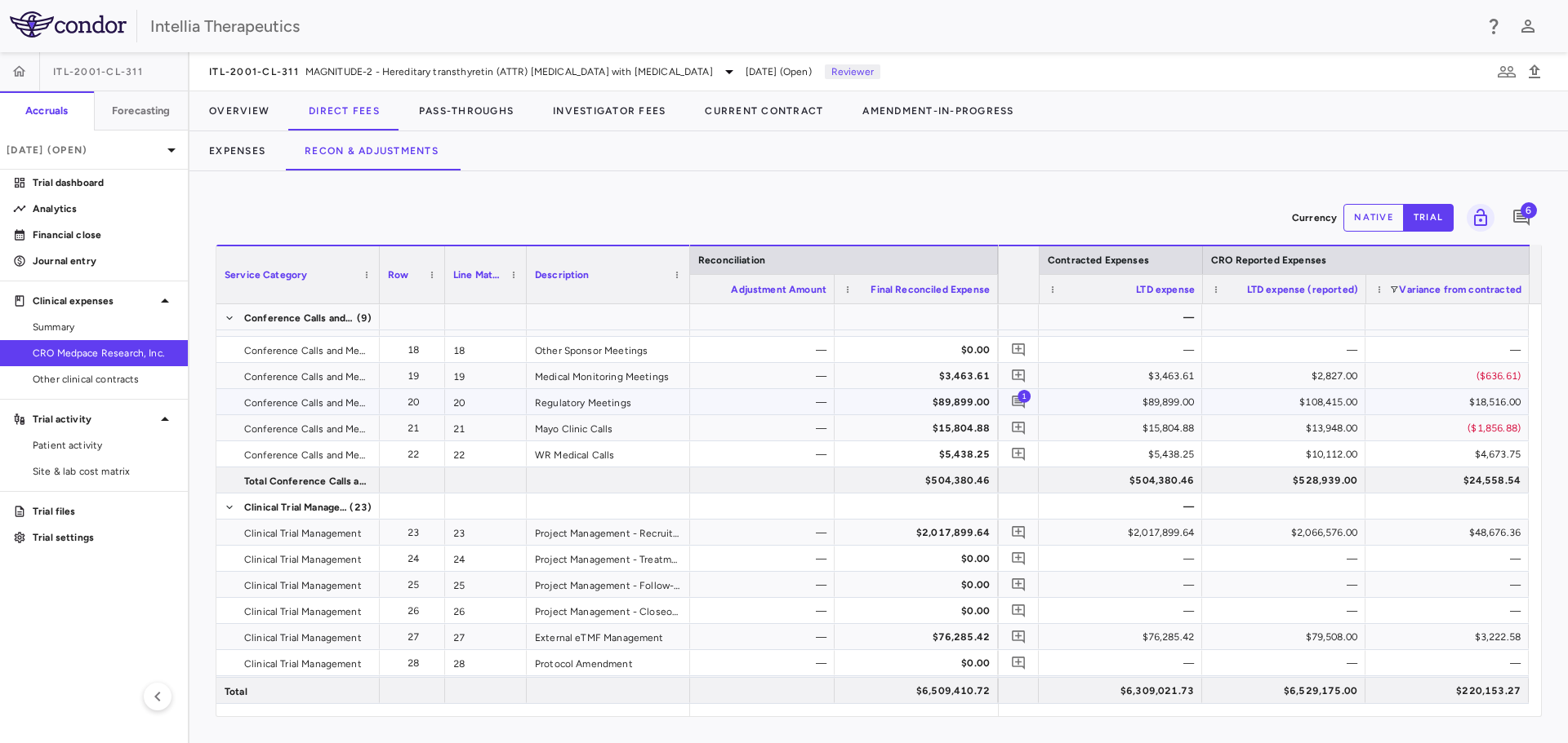
click at [1022, 401] on span "1" at bounding box center [1023, 395] width 13 height 13
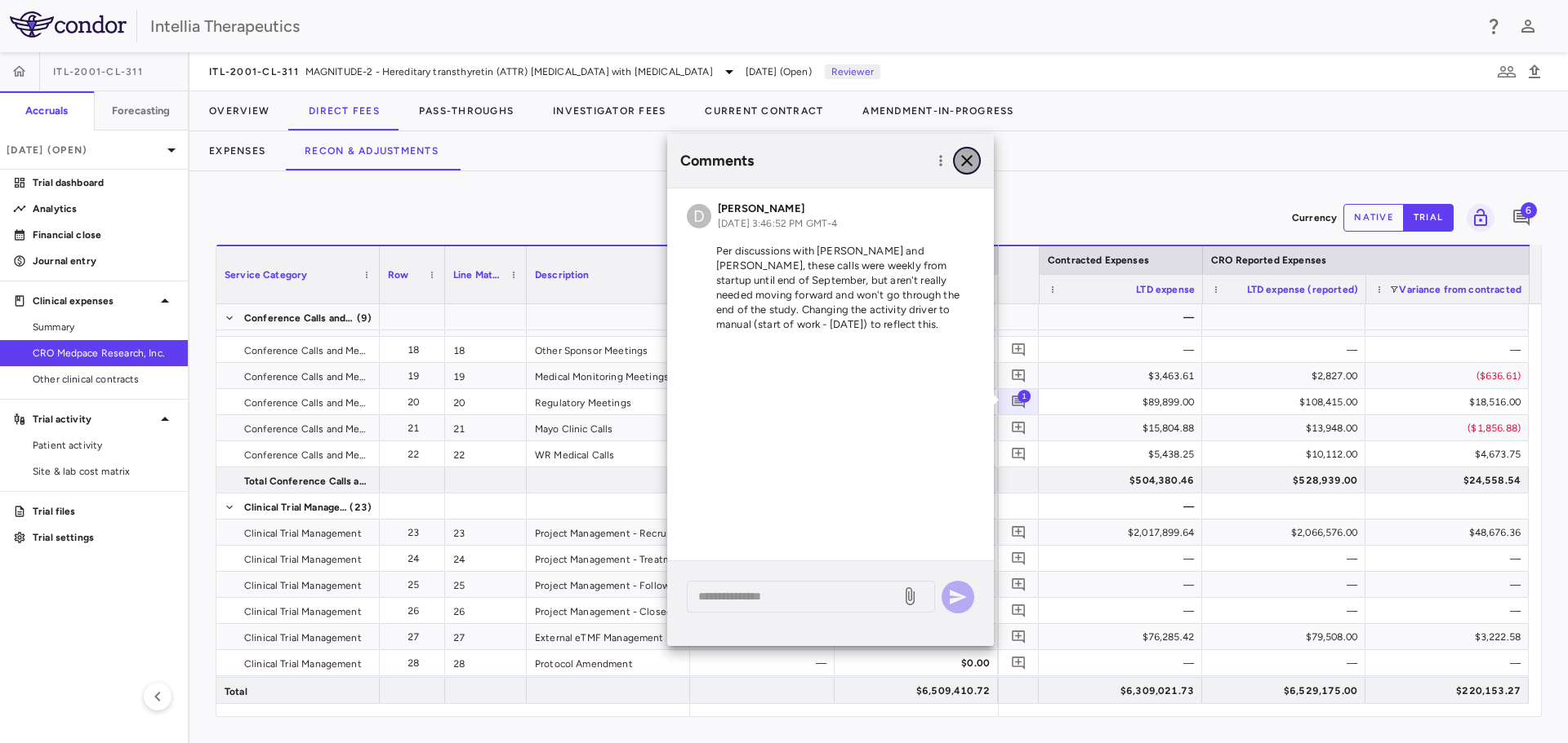
click at [966, 161] on icon "button" at bounding box center [967, 161] width 12 height 12
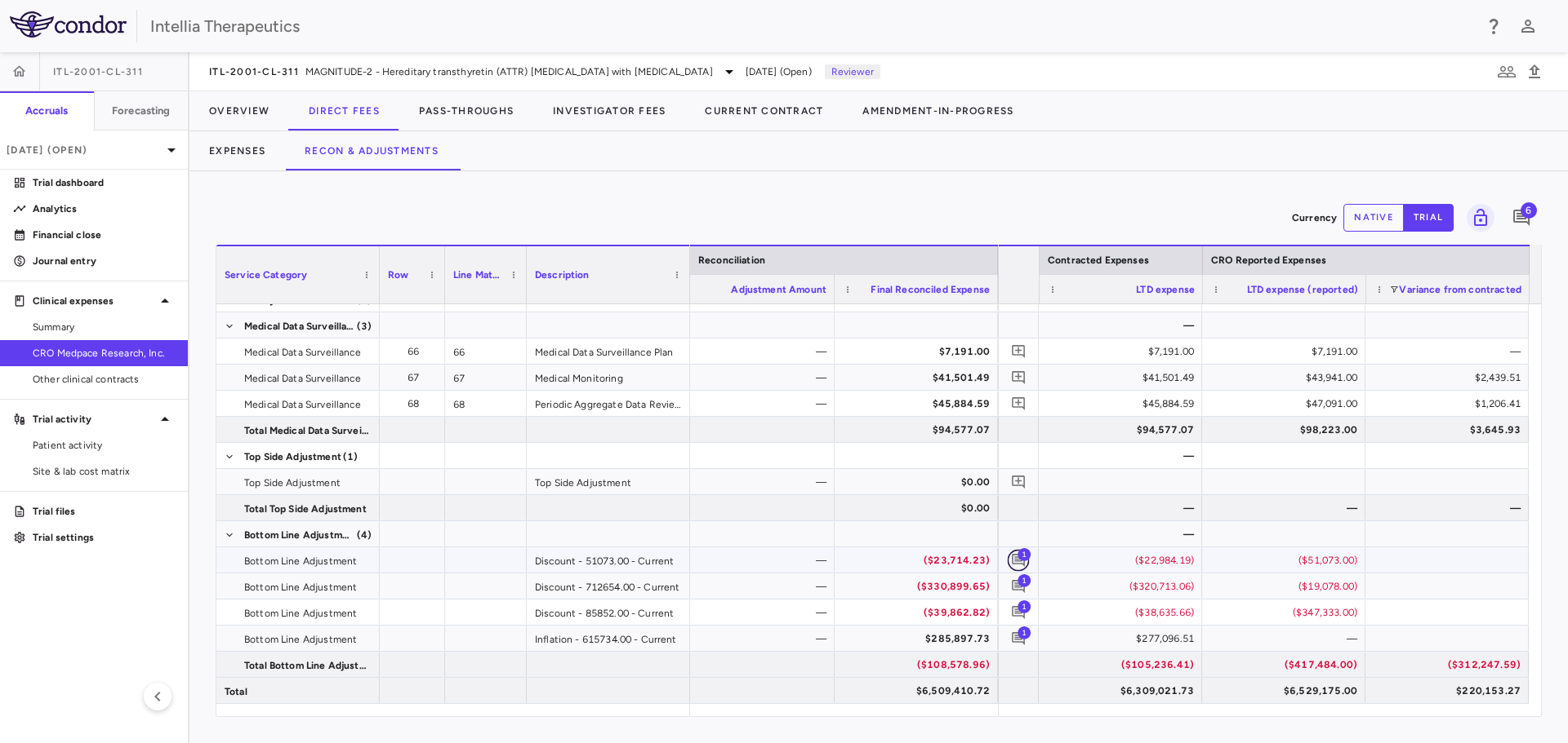
click at [1015, 559] on icon "Add comment" at bounding box center [1017, 559] width 13 height 13
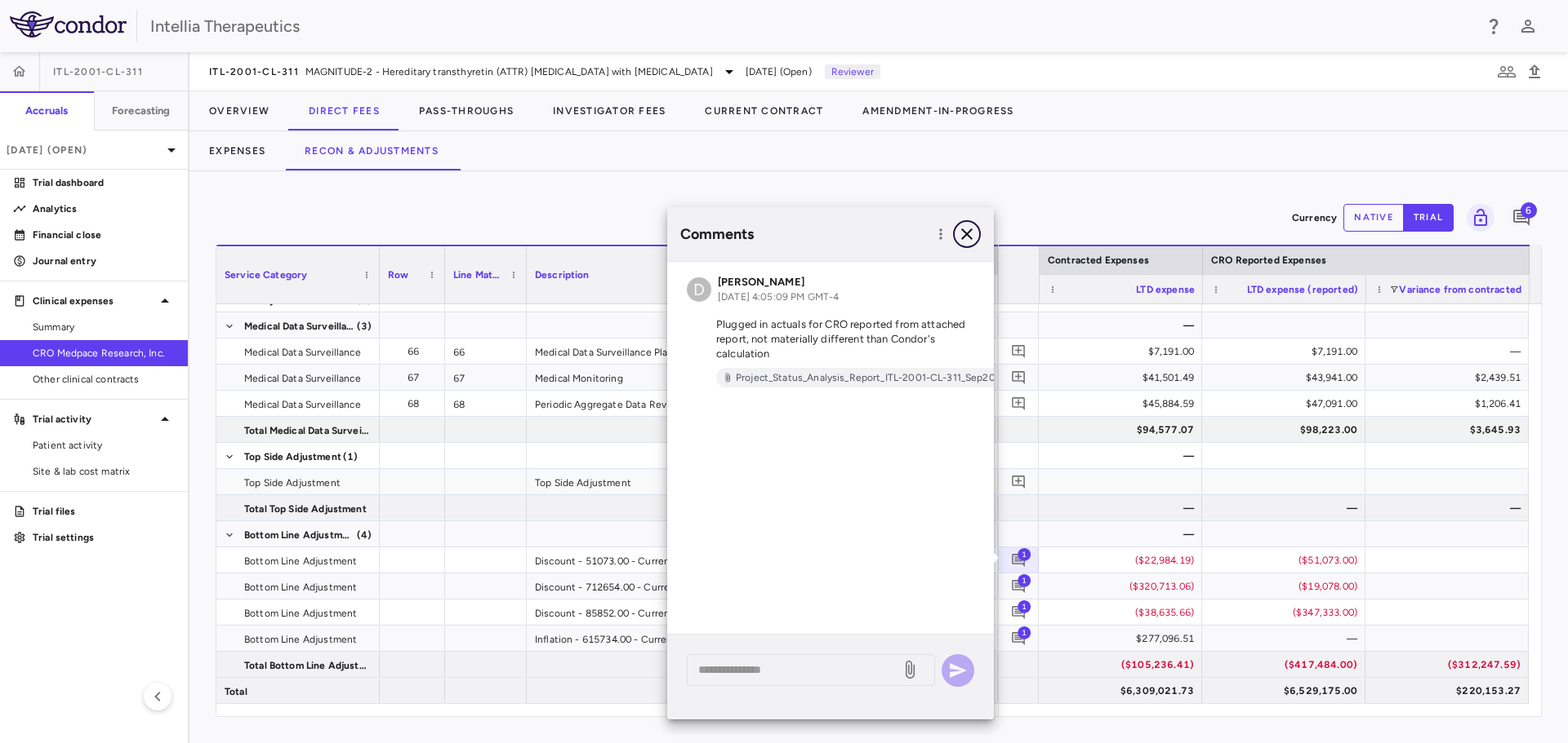
click at [958, 234] on icon "button" at bounding box center [966, 234] width 20 height 20
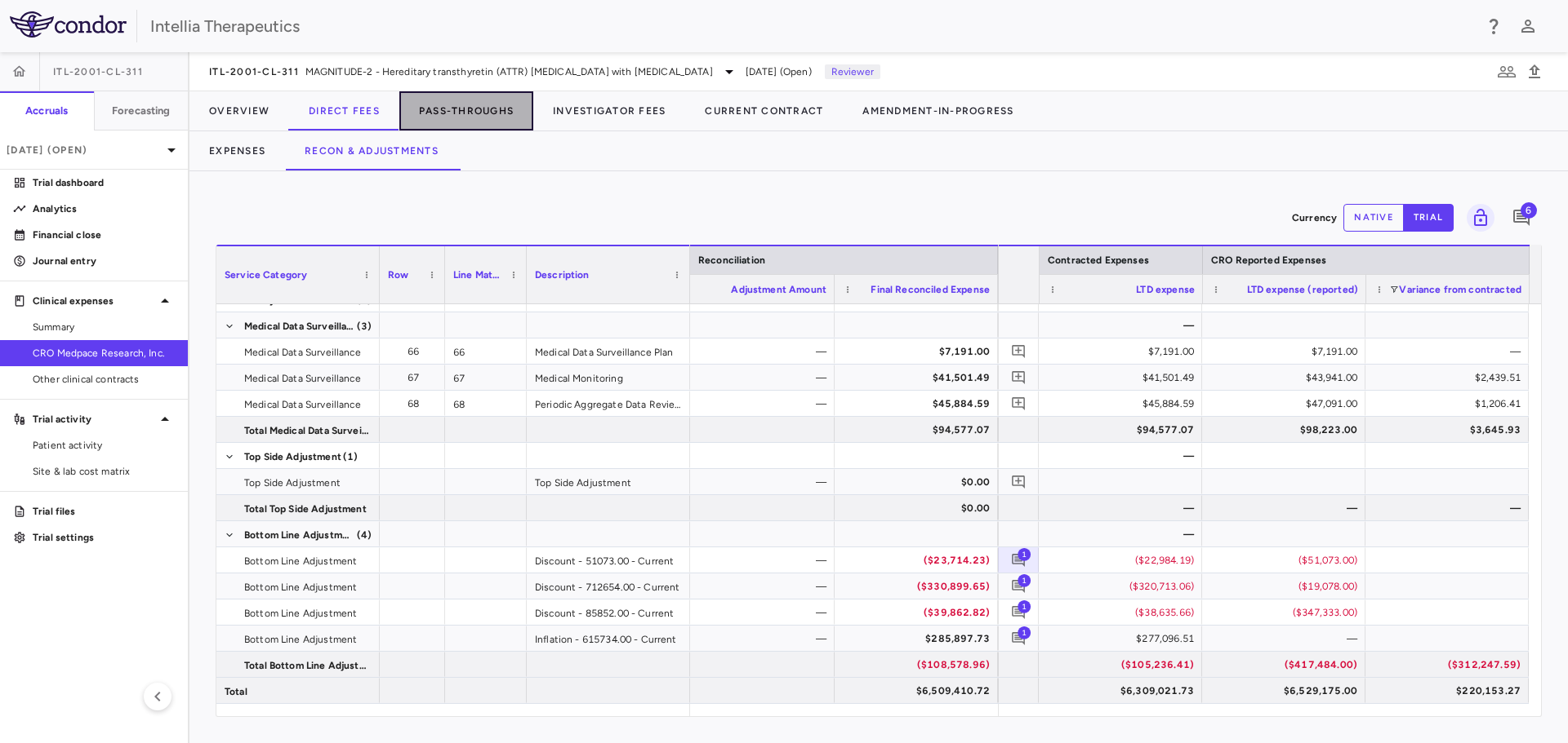
click at [447, 115] on button "Pass-Throughs" at bounding box center [466, 111] width 134 height 39
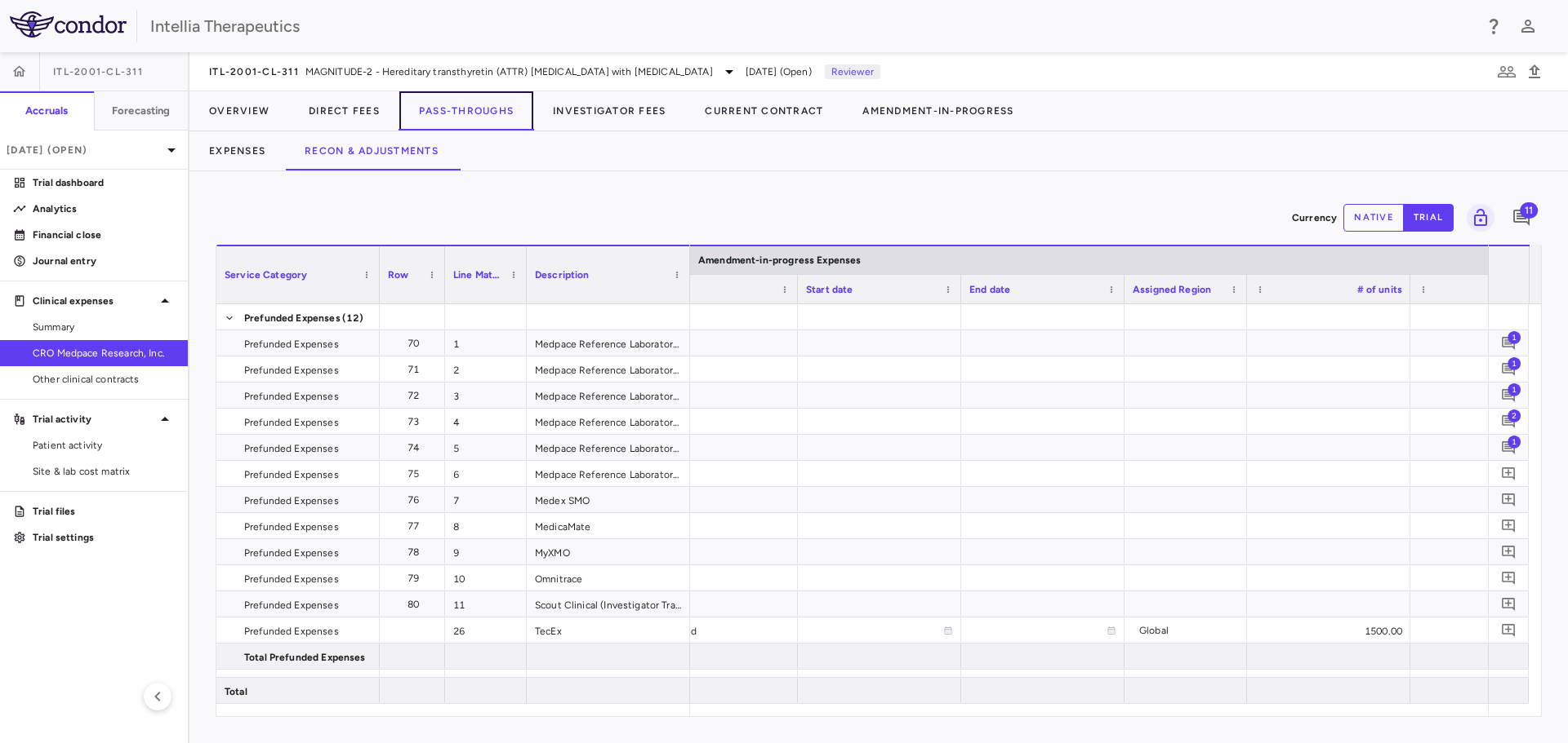
scroll to position [0, 3018]
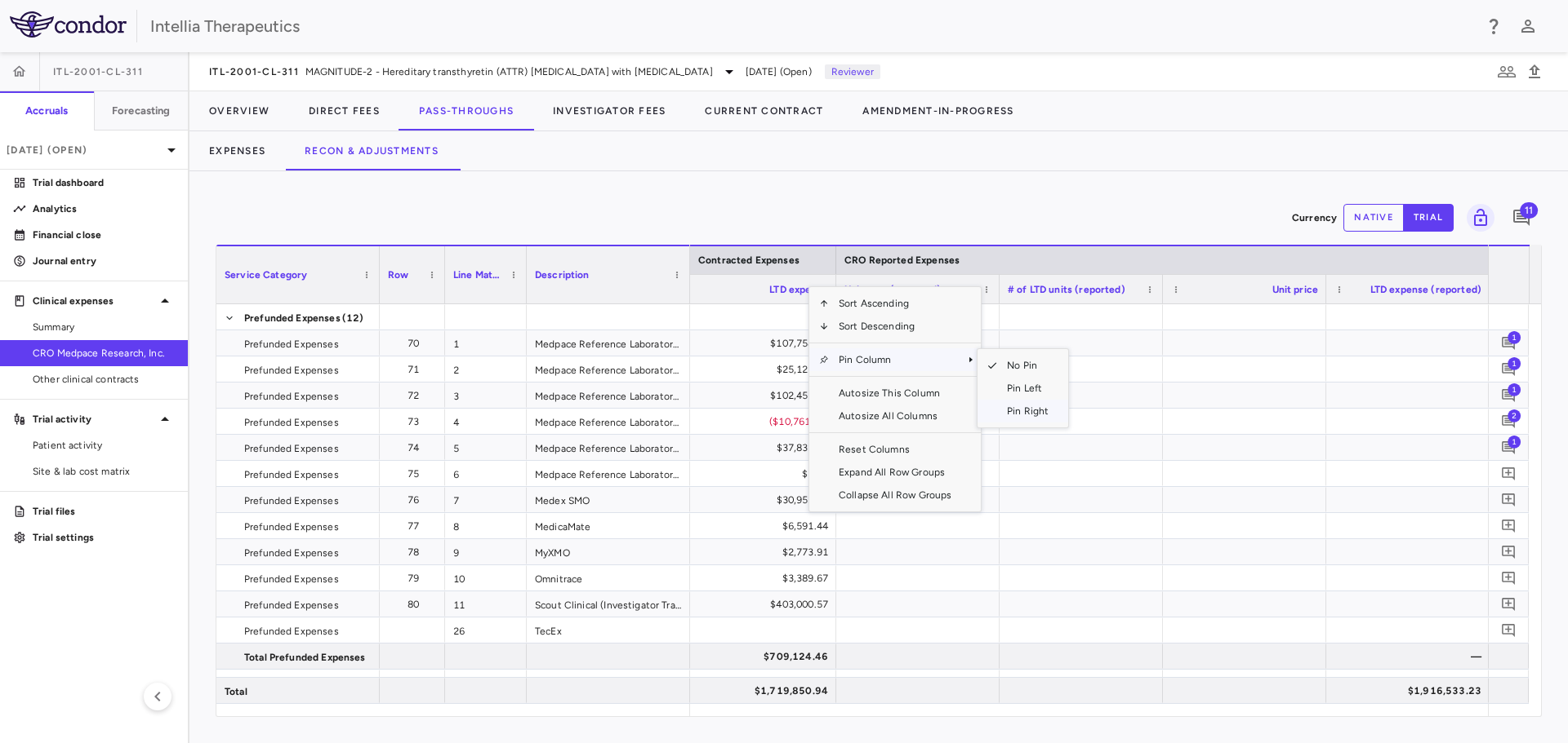
click at [1019, 415] on span "Pin Right" at bounding box center [1027, 411] width 62 height 22
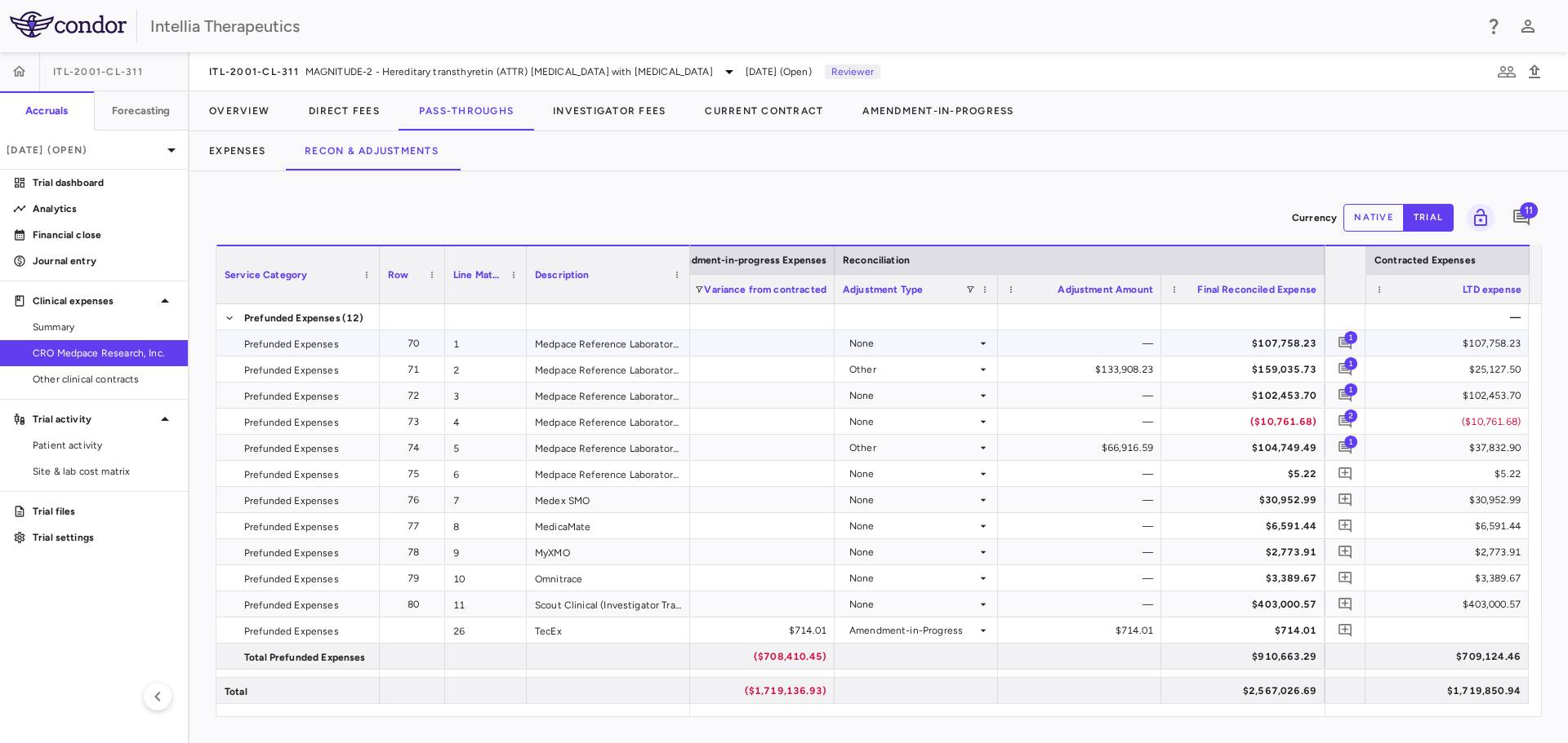
click at [1349, 343] on span "1" at bounding box center [1350, 336] width 13 height 13
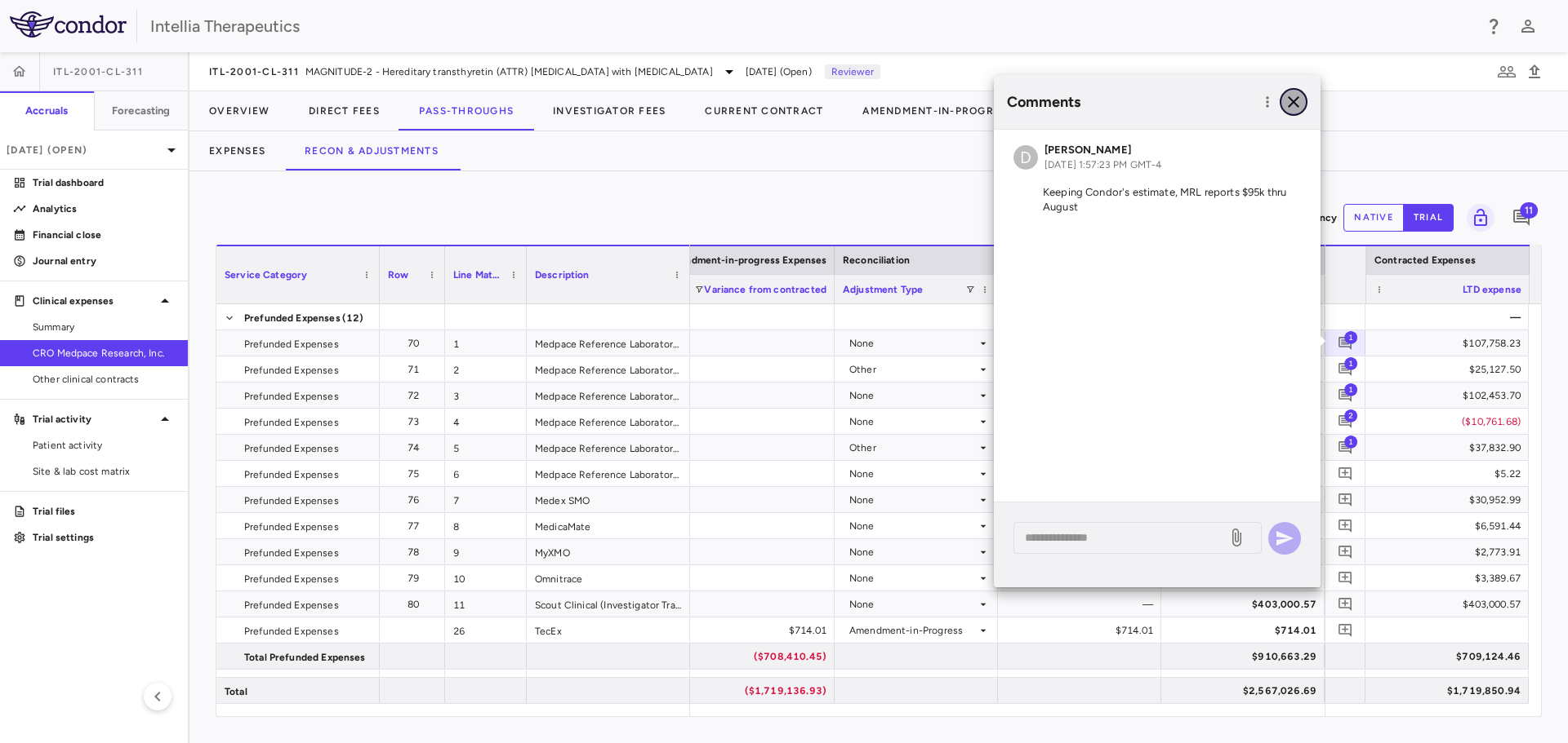
click at [1290, 103] on icon "button" at bounding box center [1293, 102] width 20 height 20
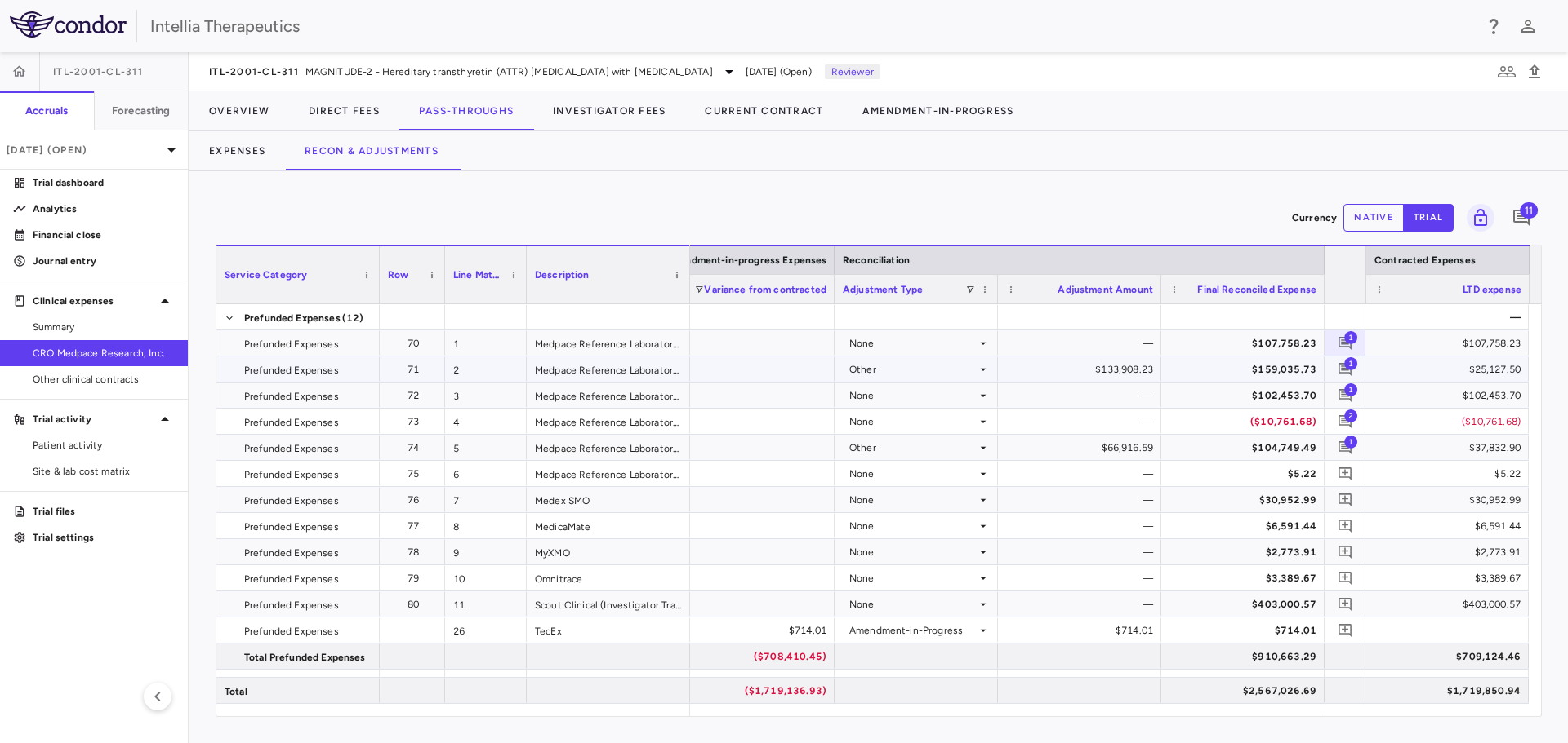
click at [1349, 366] on span "1" at bounding box center [1350, 362] width 13 height 13
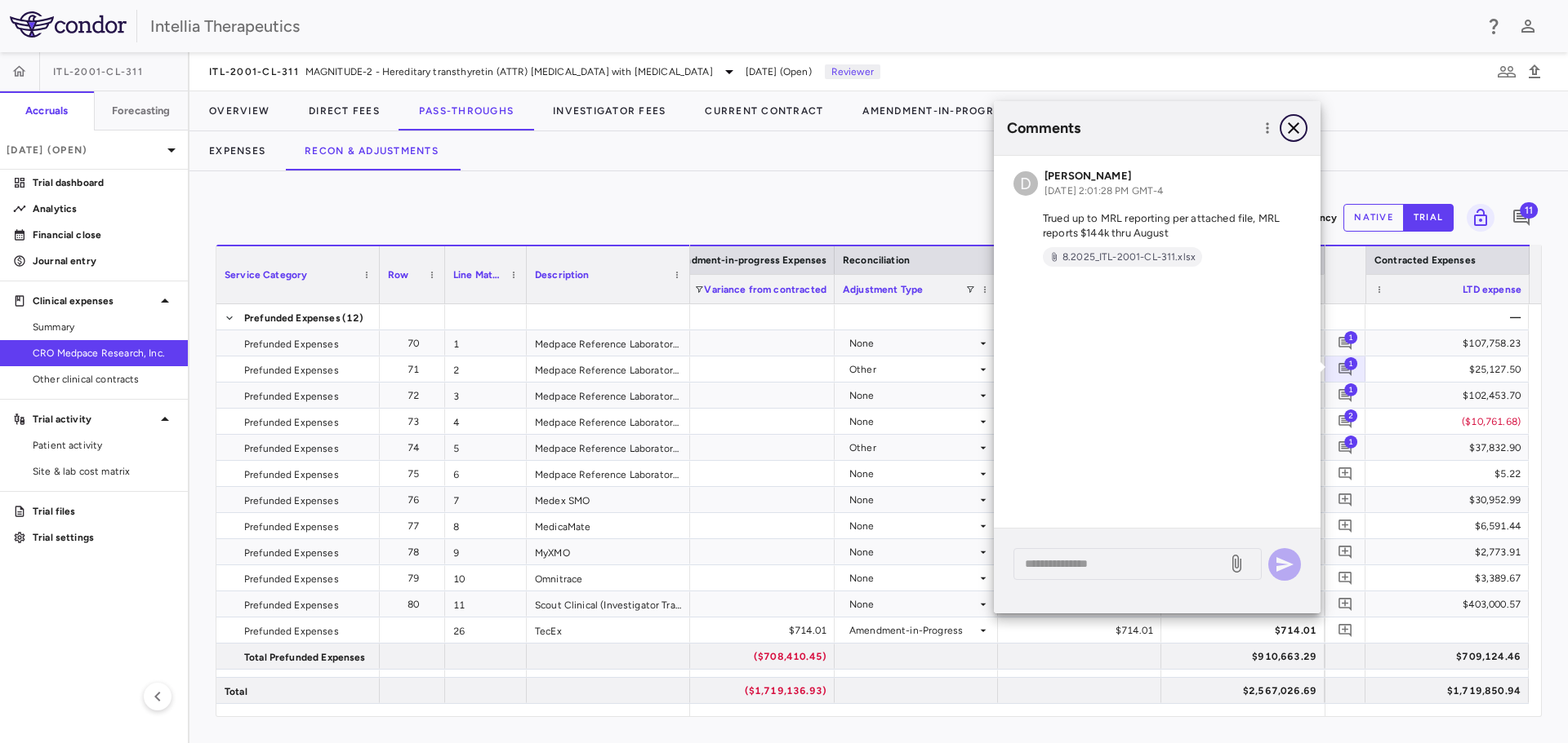
click at [1292, 123] on icon "button" at bounding box center [1293, 128] width 20 height 20
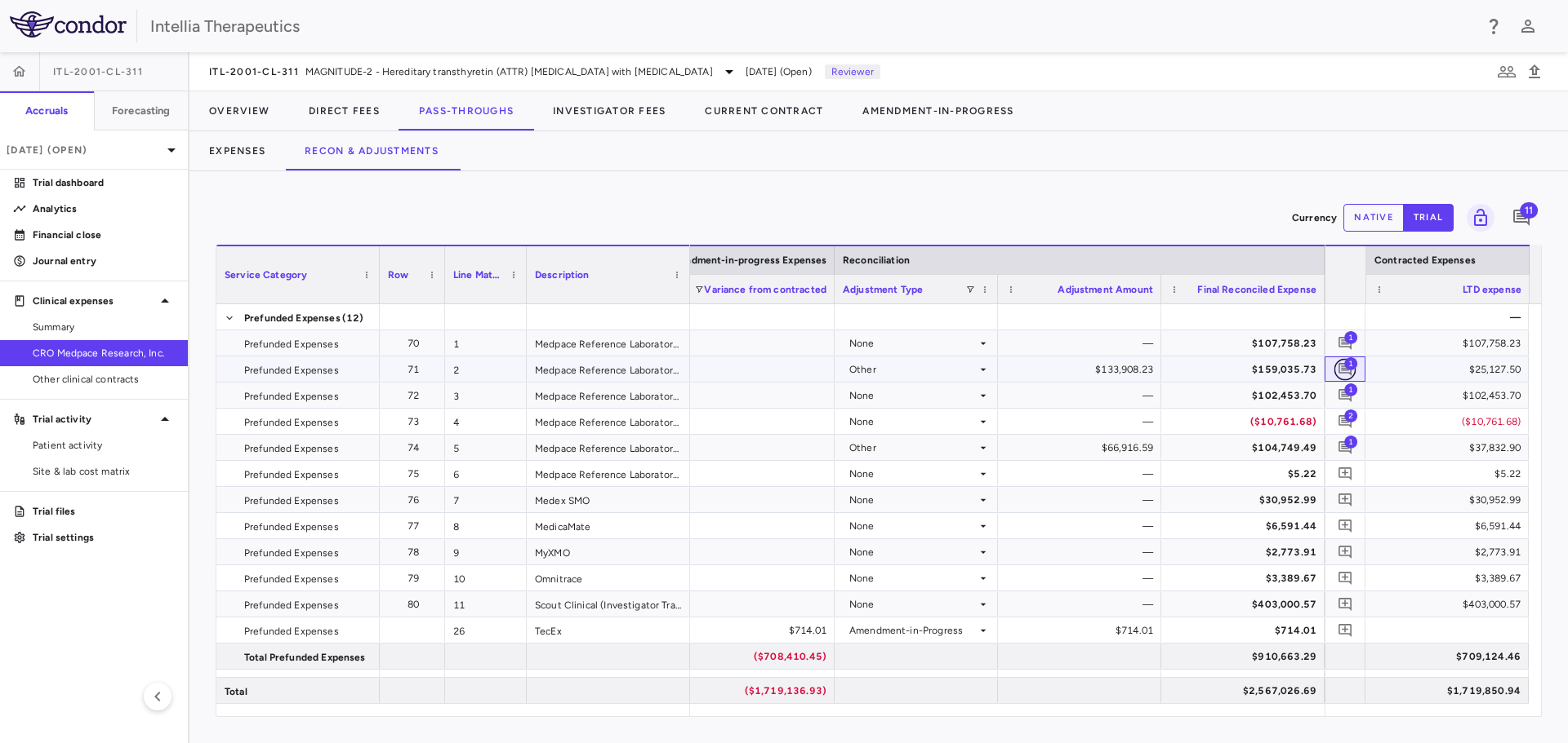
click at [1341, 367] on icon "Add comment" at bounding box center [1345, 369] width 16 height 16
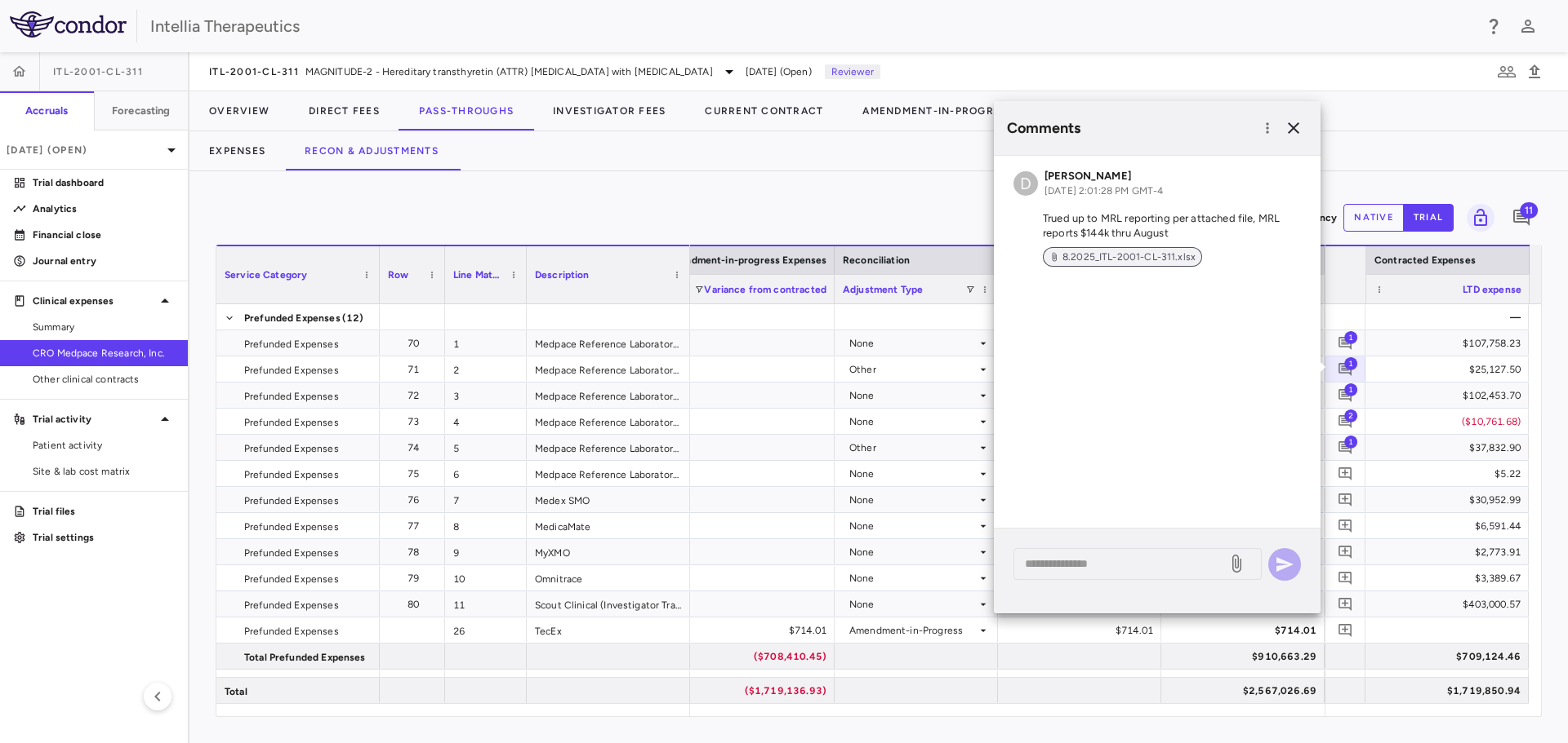
click at [1126, 251] on span "8.2025_ITL-2001-CL-311.xlsx" at bounding box center [1129, 257] width 147 height 15
click at [1289, 123] on icon "button" at bounding box center [1293, 128] width 12 height 12
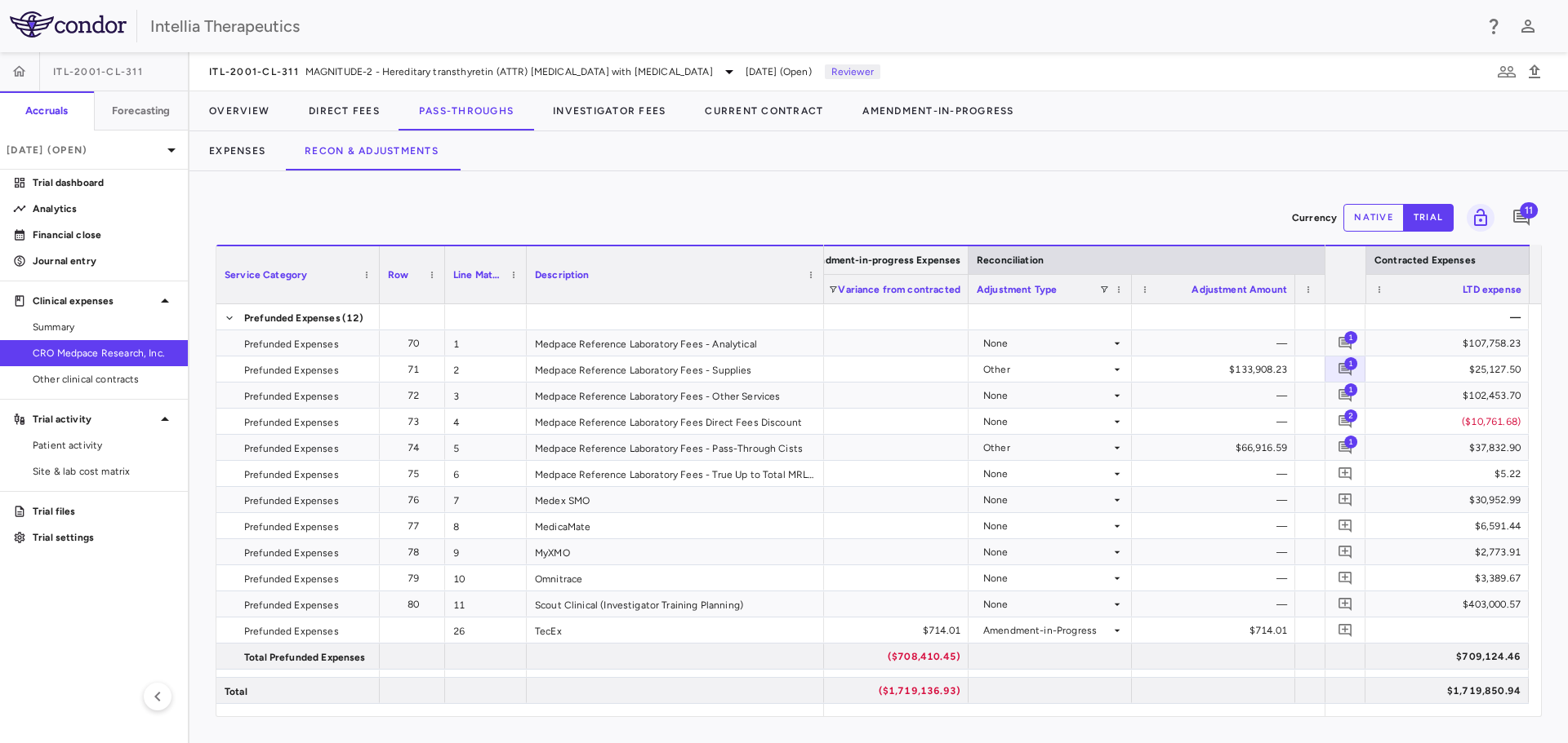
drag, startPoint x: 688, startPoint y: 255, endPoint x: 822, endPoint y: 258, distance: 134.0
click at [822, 258] on div at bounding box center [823, 274] width 7 height 58
click at [1344, 365] on span "1" at bounding box center [1350, 362] width 13 height 13
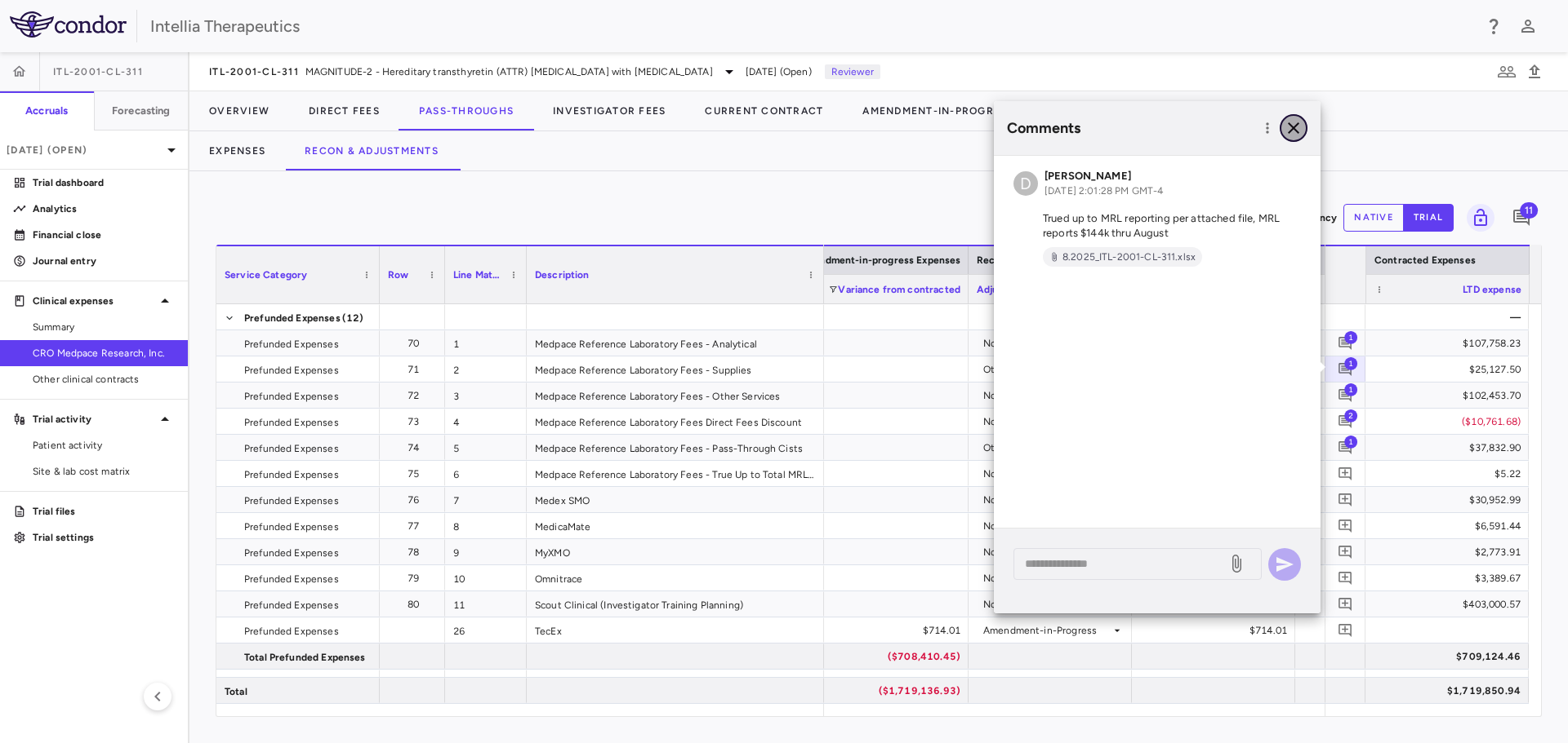
click at [1298, 124] on icon "button" at bounding box center [1293, 128] width 12 height 12
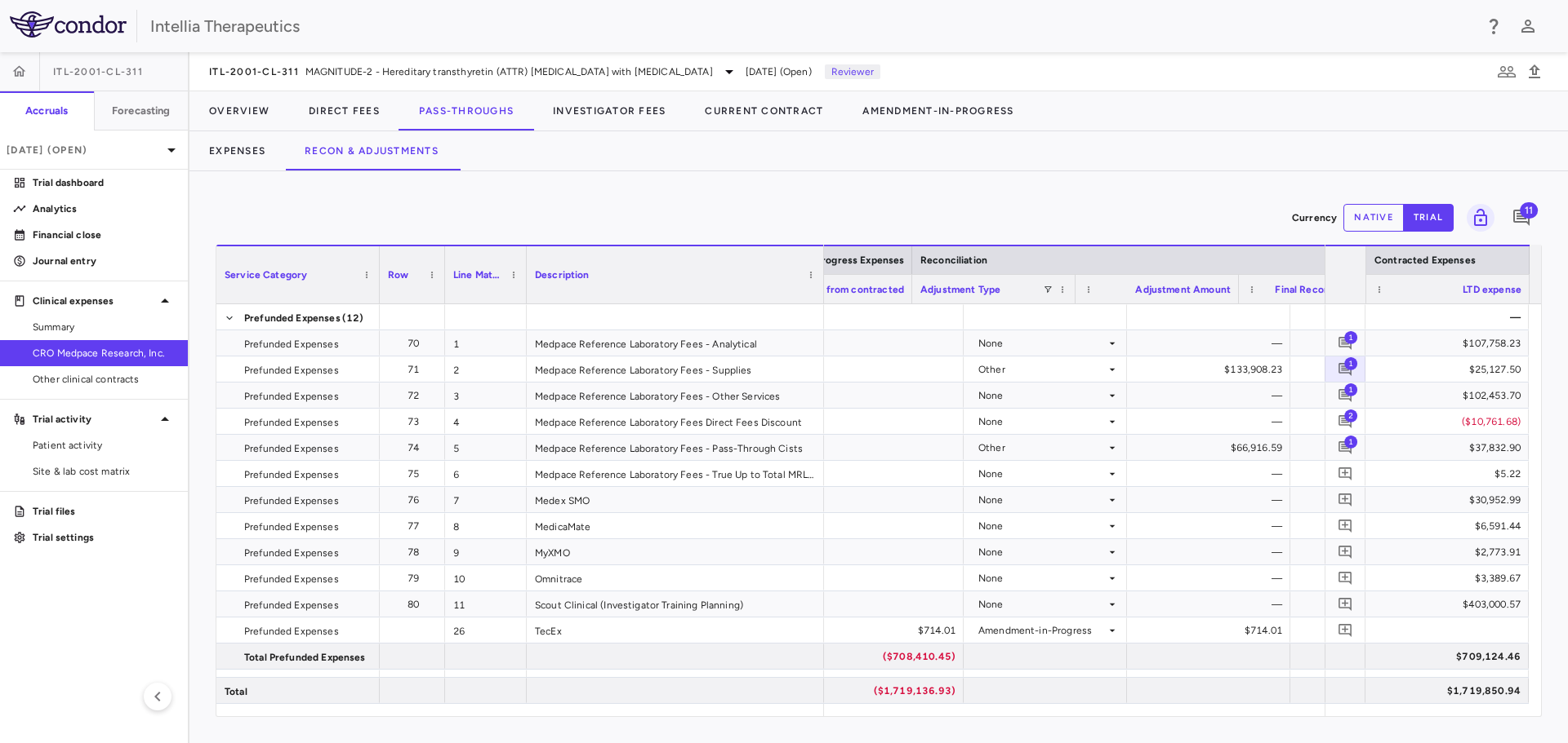
scroll to position [0, 4402]
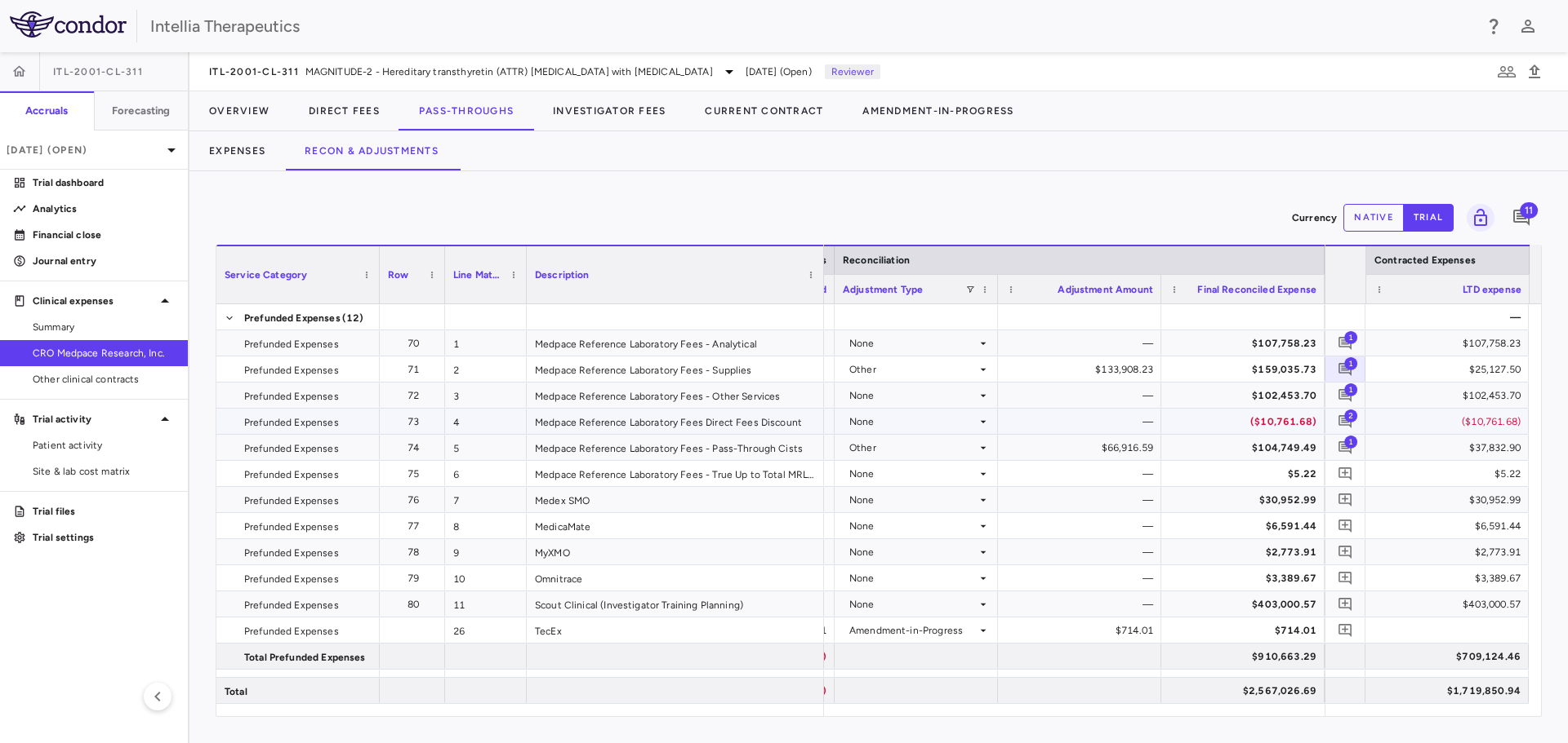
click at [1348, 414] on span "2" at bounding box center [1350, 415] width 13 height 13
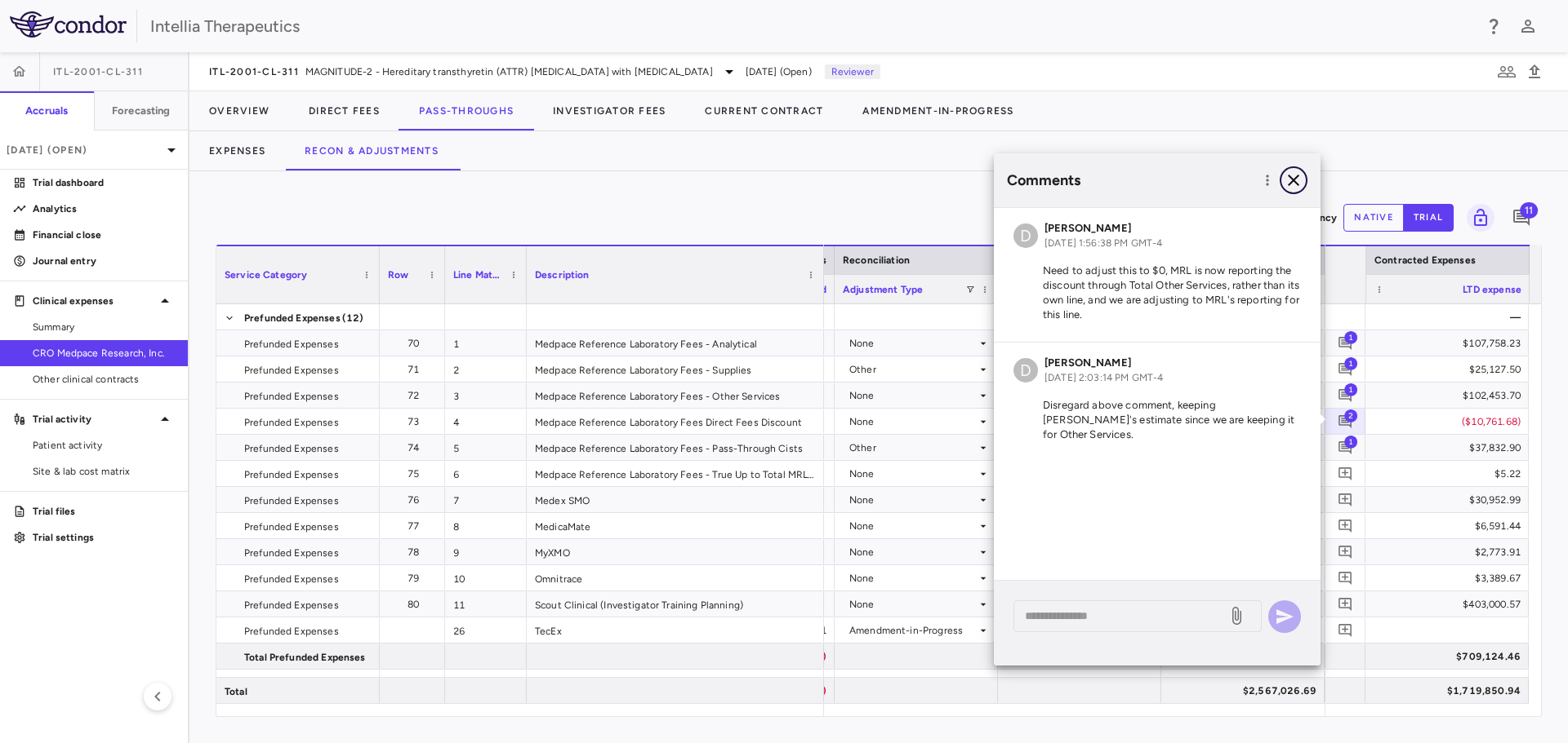
click at [1285, 180] on icon "button" at bounding box center [1293, 181] width 20 height 20
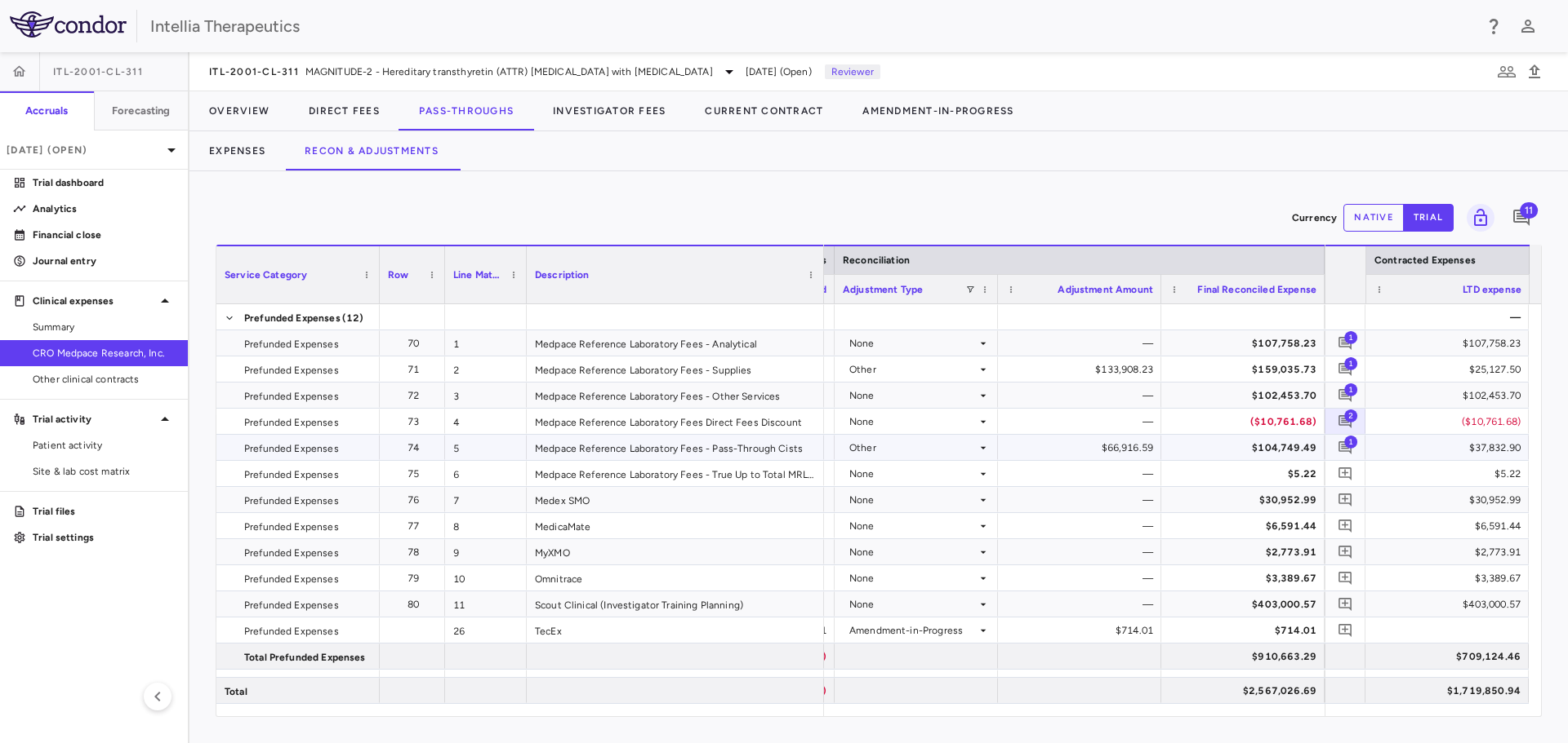
click at [1350, 441] on span "1" at bounding box center [1350, 440] width 13 height 13
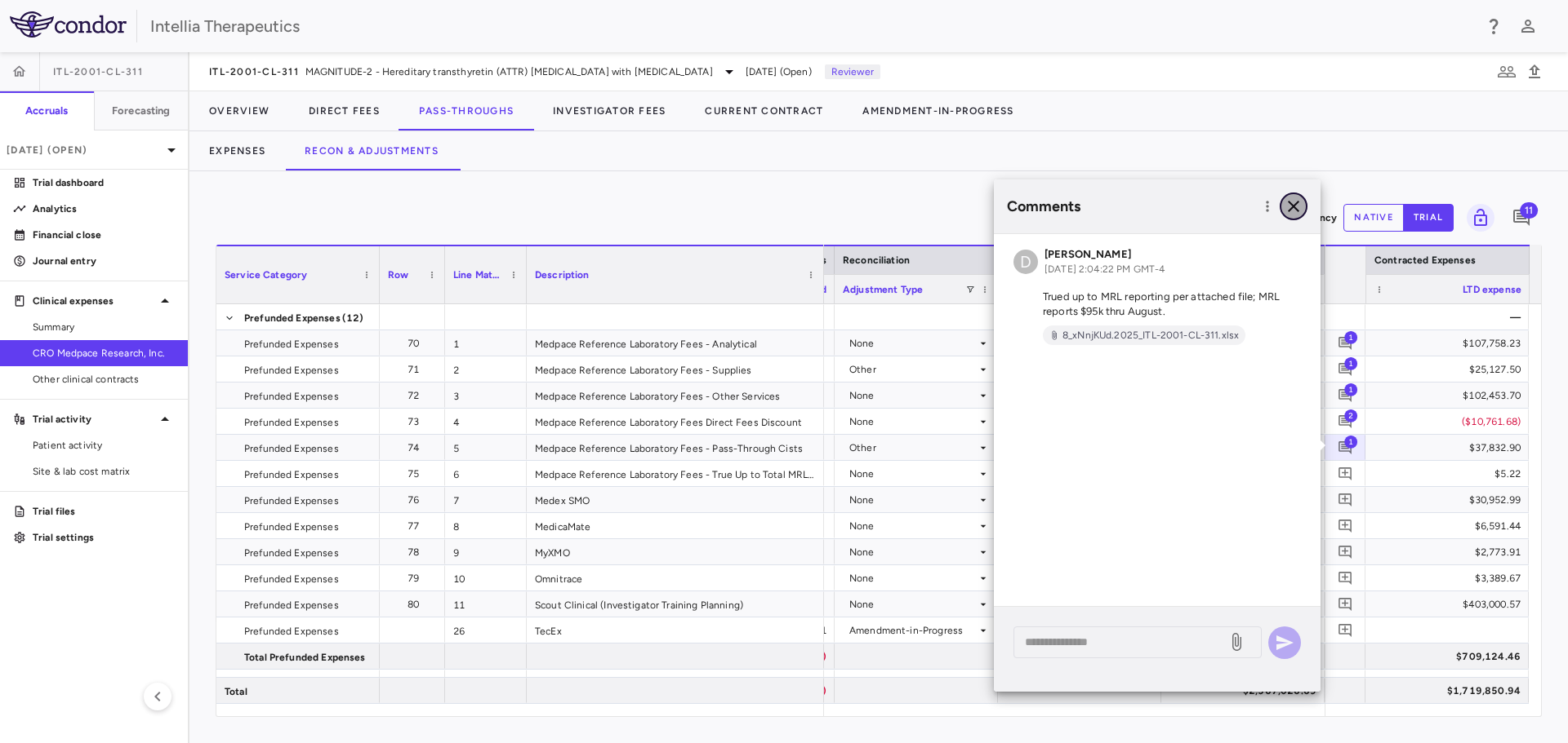
click at [1297, 198] on icon "button" at bounding box center [1293, 206] width 20 height 20
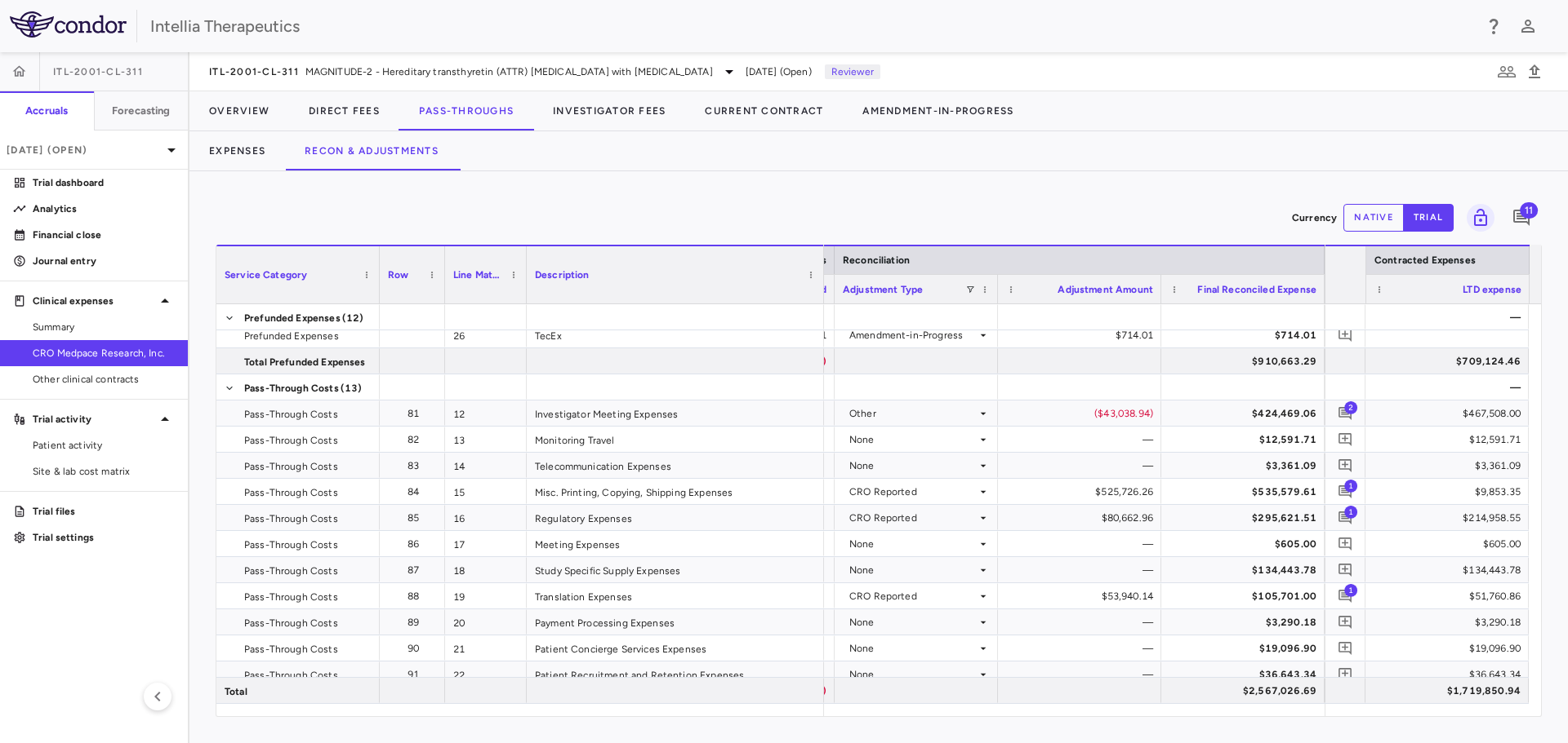
scroll to position [326, 0]
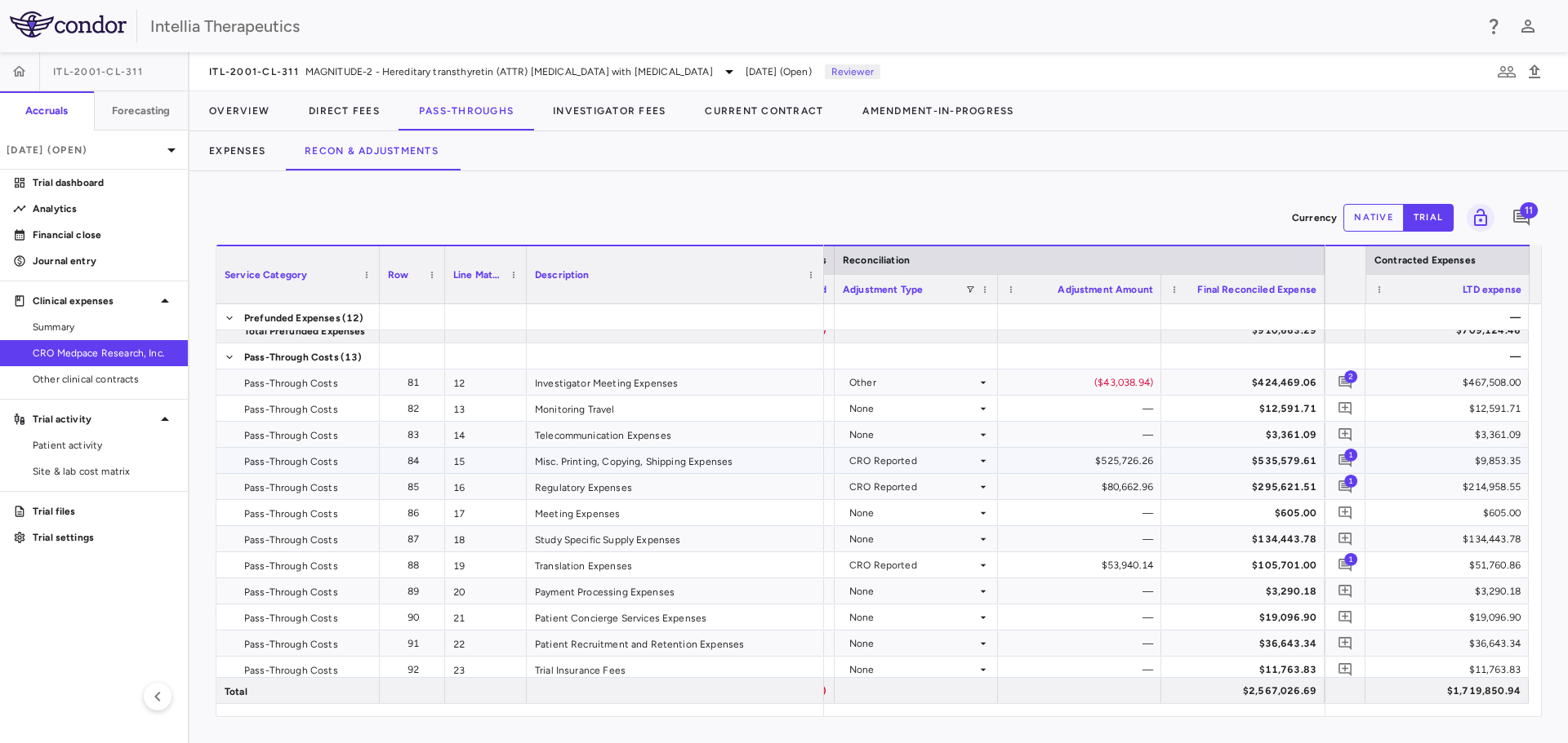
click at [1348, 457] on span "1" at bounding box center [1350, 454] width 13 height 13
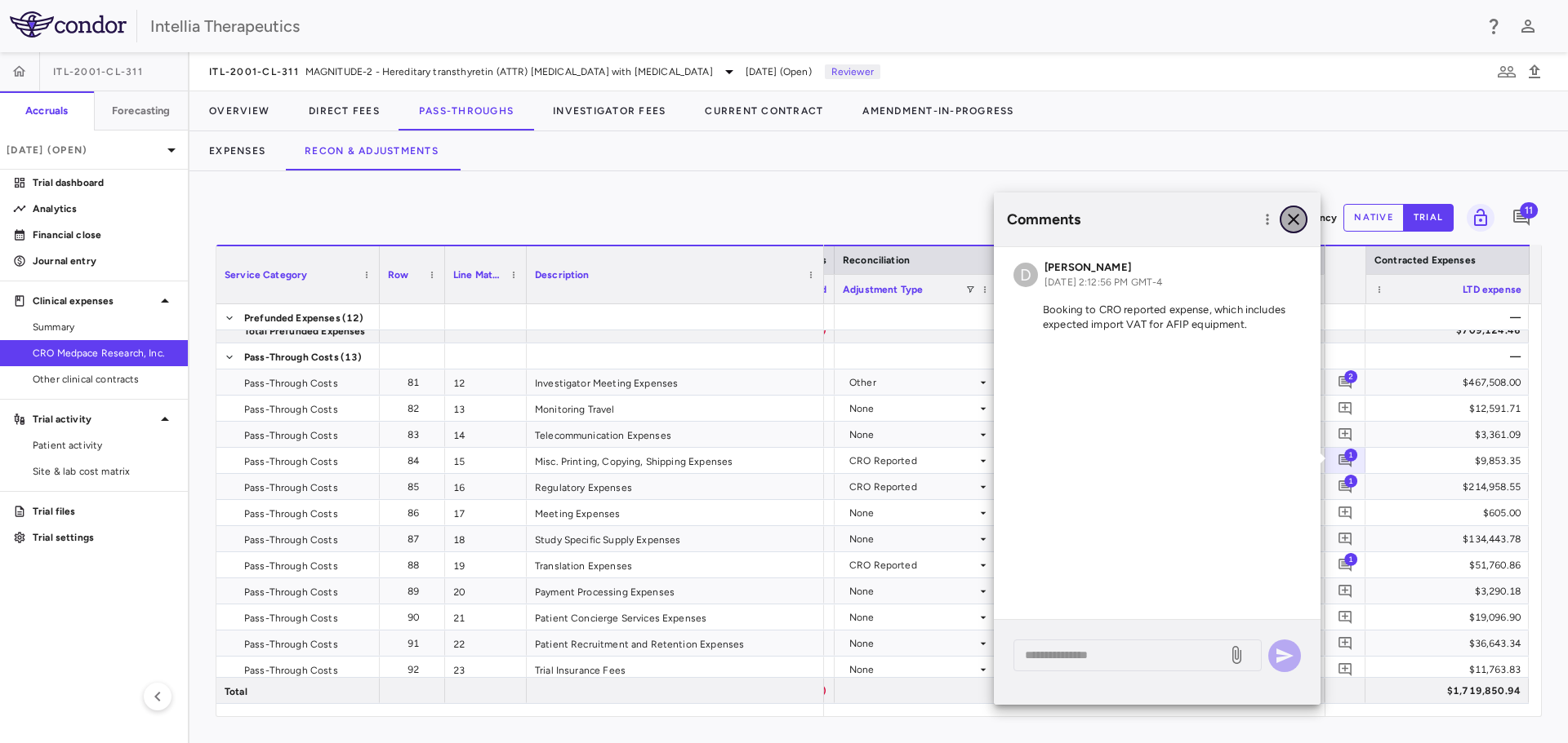
click at [1290, 226] on icon "button" at bounding box center [1293, 220] width 20 height 20
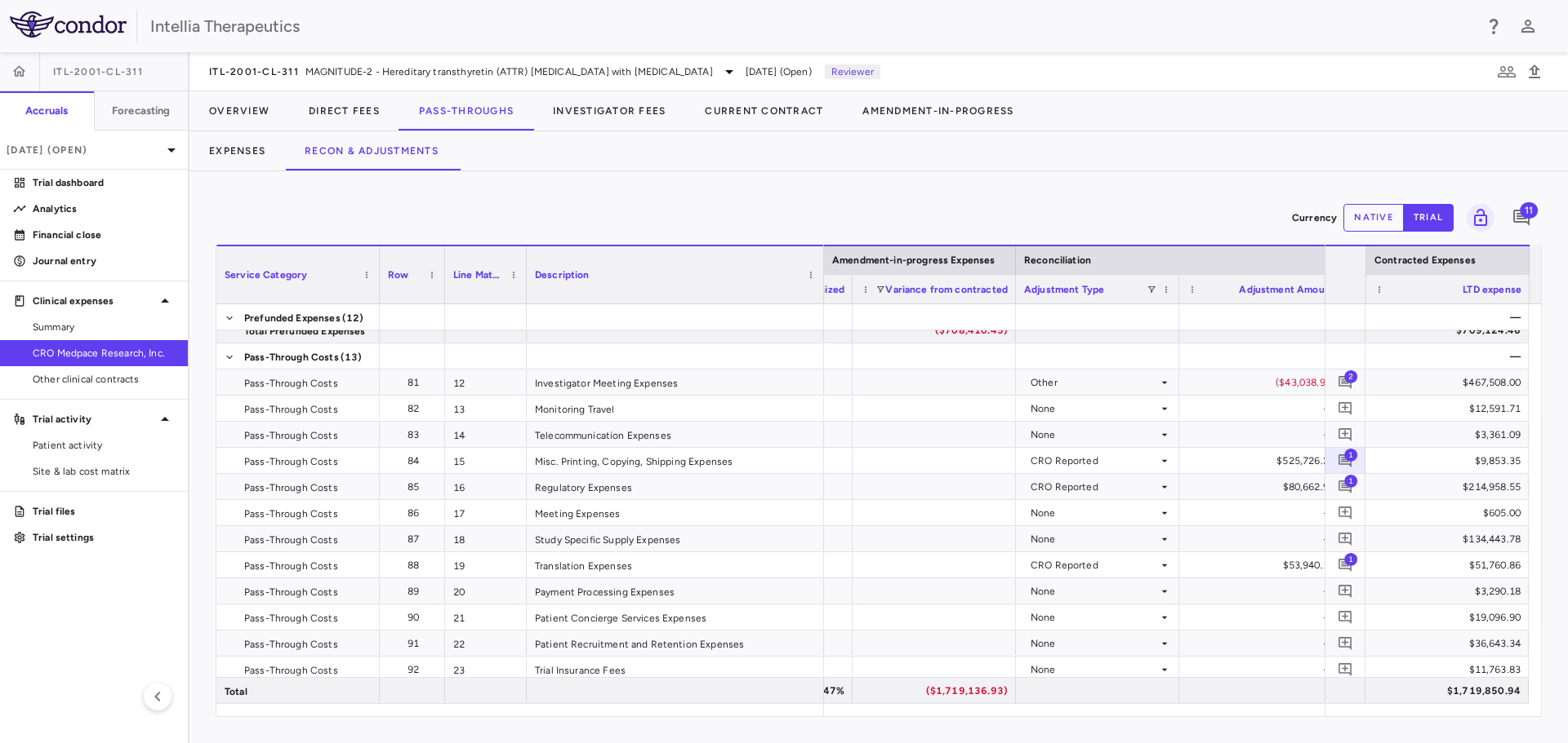
scroll to position [0, 4359]
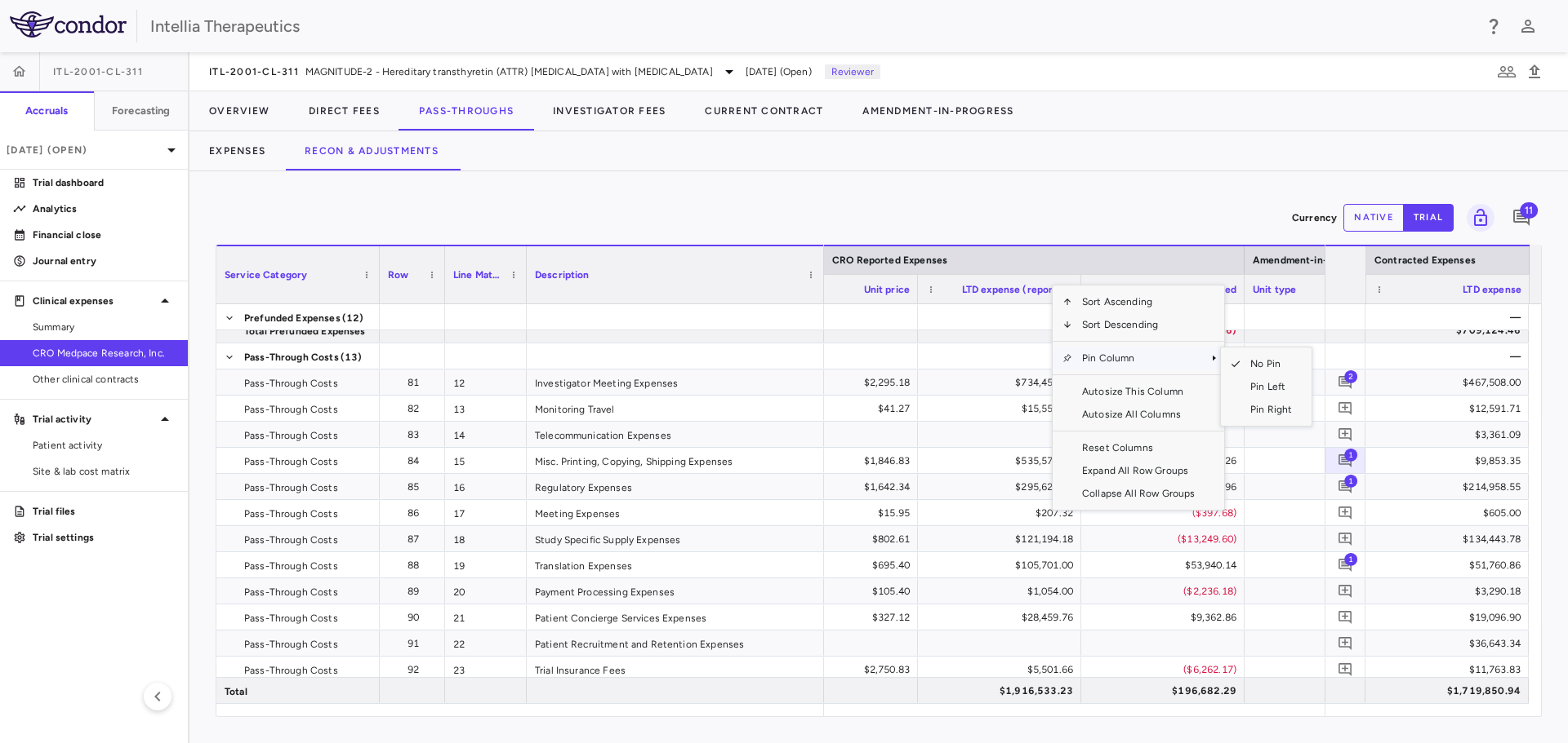
click at [1082, 363] on span "Pin Column" at bounding box center [1137, 357] width 132 height 22
click at [1260, 407] on span "Pin Right" at bounding box center [1270, 409] width 62 height 22
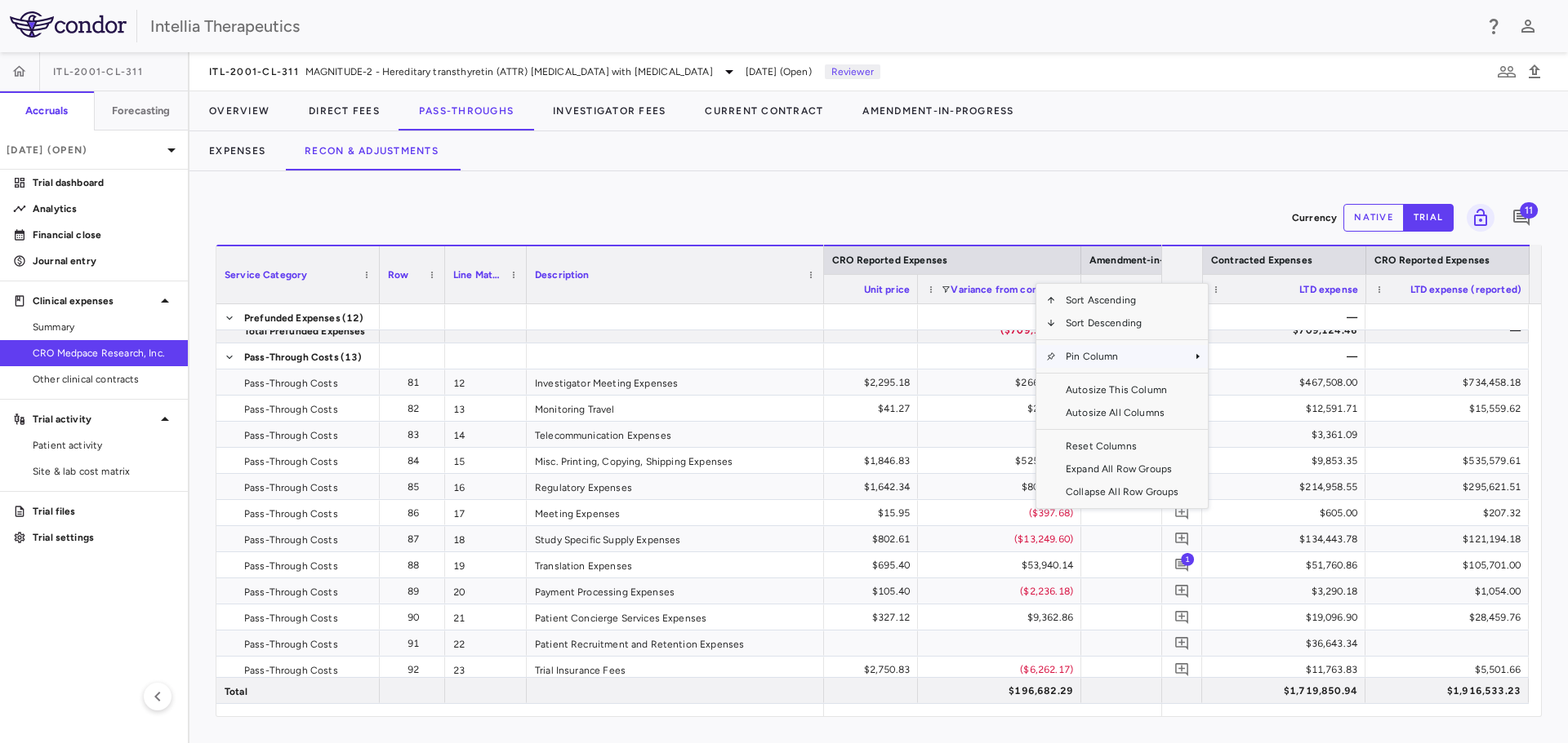
click at [1062, 355] on span "Pin Column" at bounding box center [1122, 356] width 132 height 22
click at [1254, 406] on span "Pin Right" at bounding box center [1254, 407] width 62 height 22
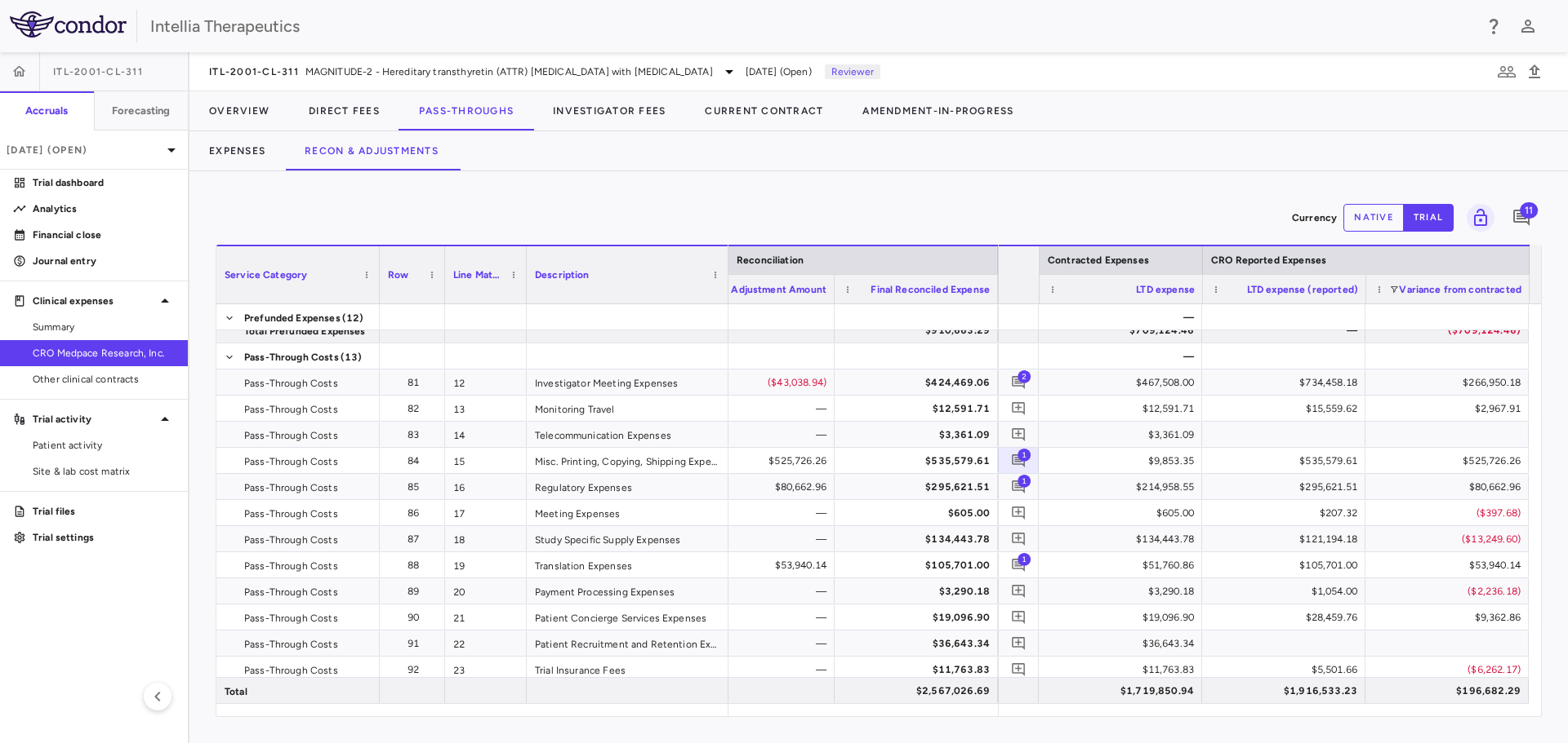
drag, startPoint x: 822, startPoint y: 268, endPoint x: 726, endPoint y: 274, distance: 96.2
click at [726, 274] on div at bounding box center [727, 274] width 7 height 58
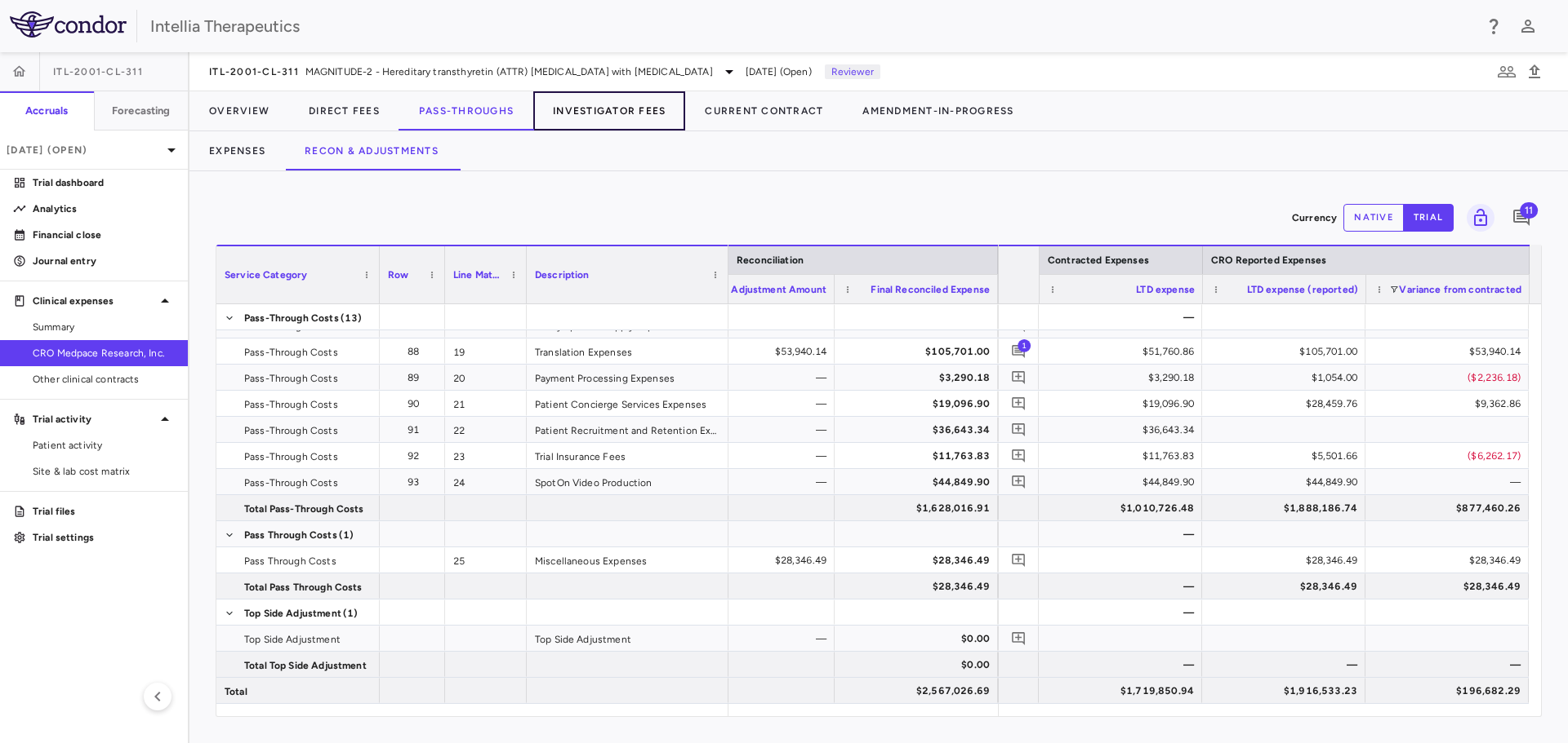
click at [600, 117] on button "Investigator Fees" at bounding box center [609, 111] width 151 height 39
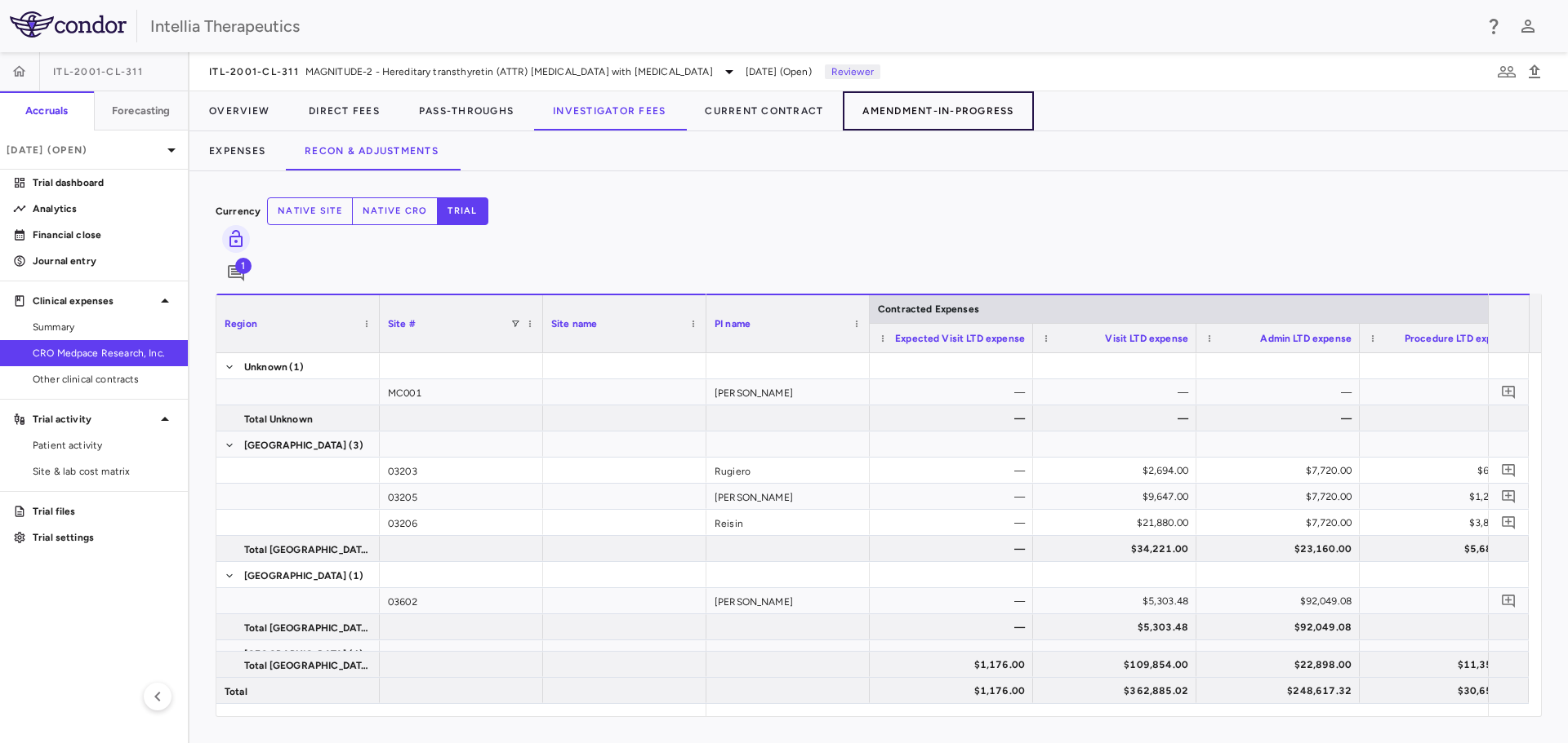
click at [927, 116] on button "Amendment-In-Progress" at bounding box center [937, 111] width 191 height 39
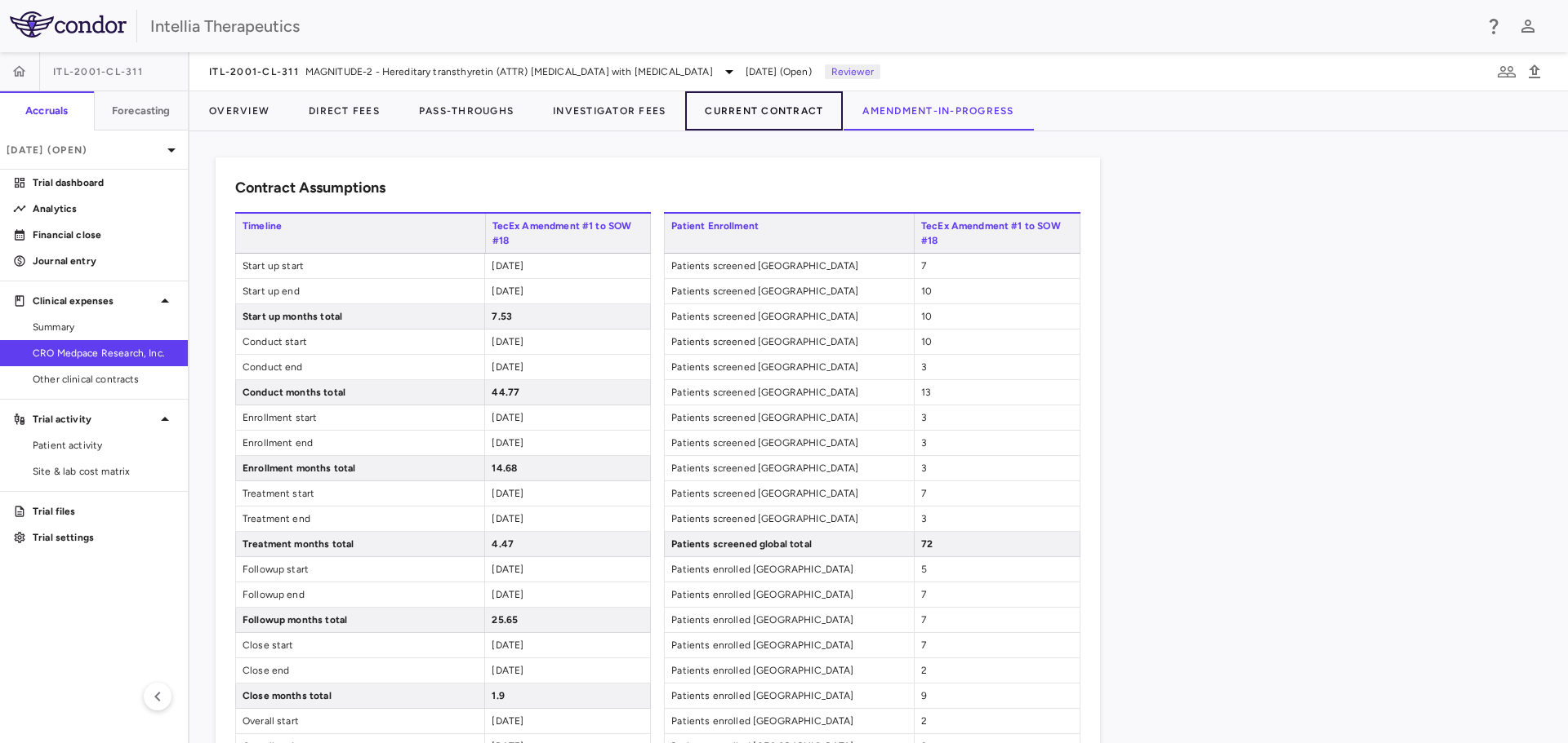
click at [758, 113] on button "Current Contract" at bounding box center [763, 111] width 157 height 39
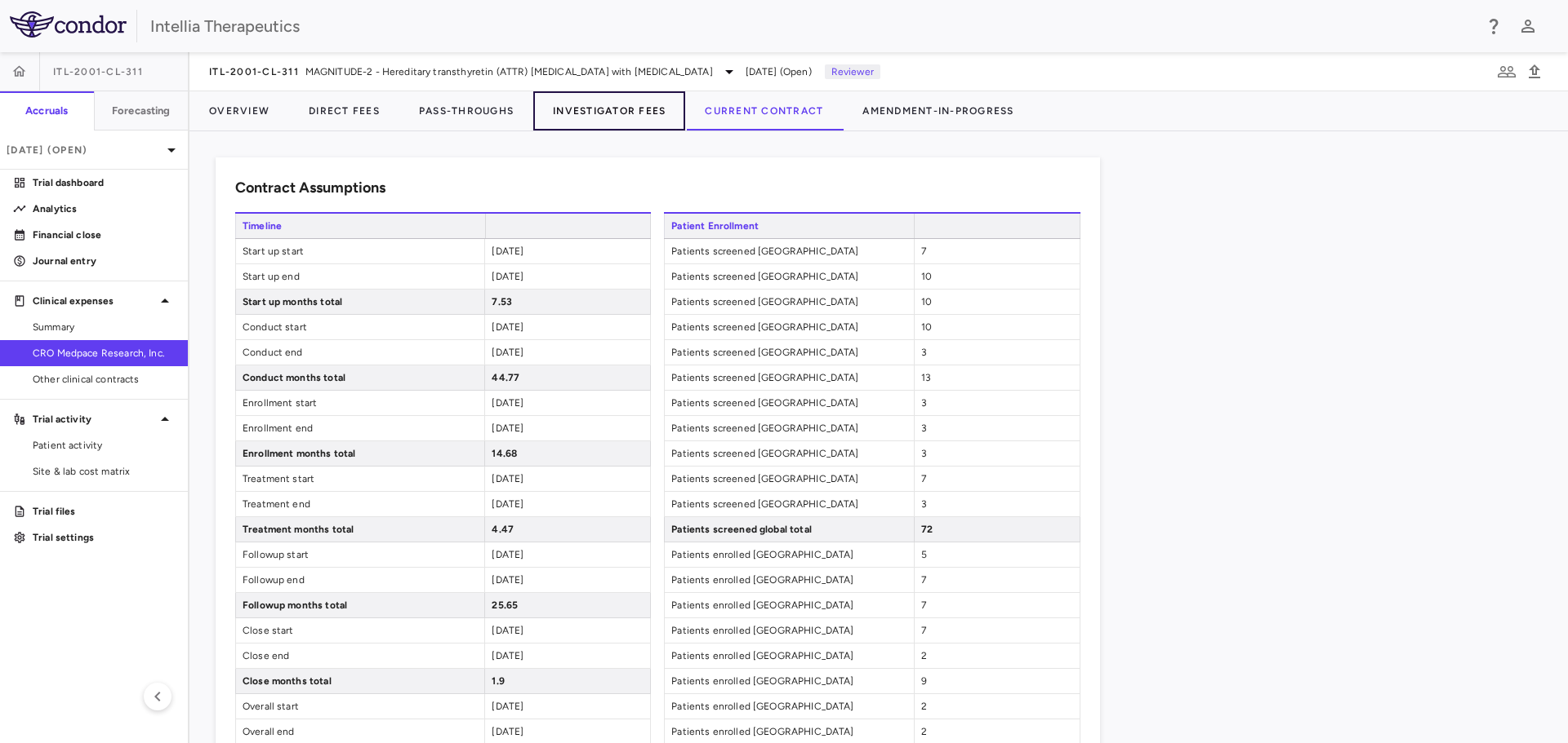
click at [640, 113] on button "Investigator Fees" at bounding box center [609, 111] width 151 height 39
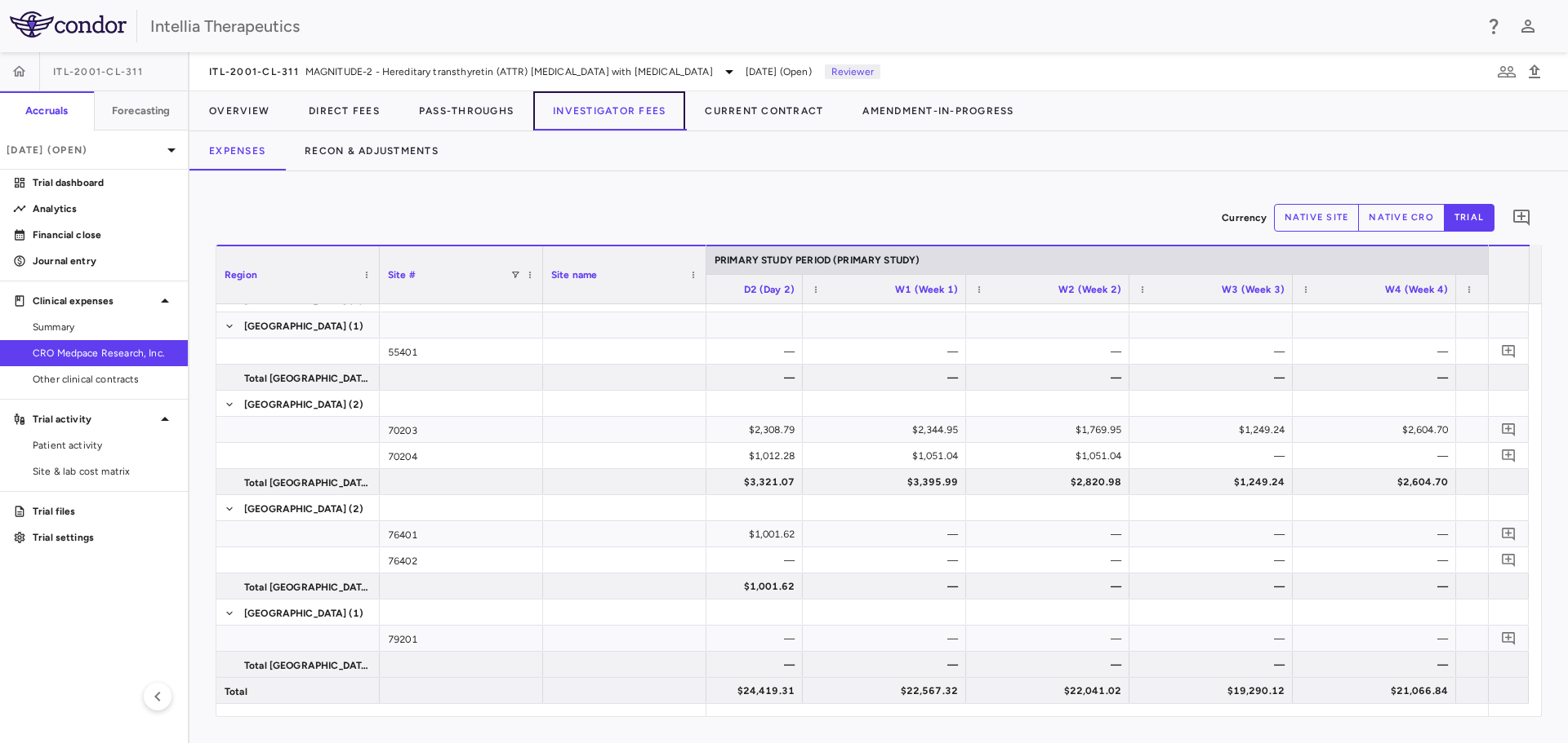
scroll to position [0, 2949]
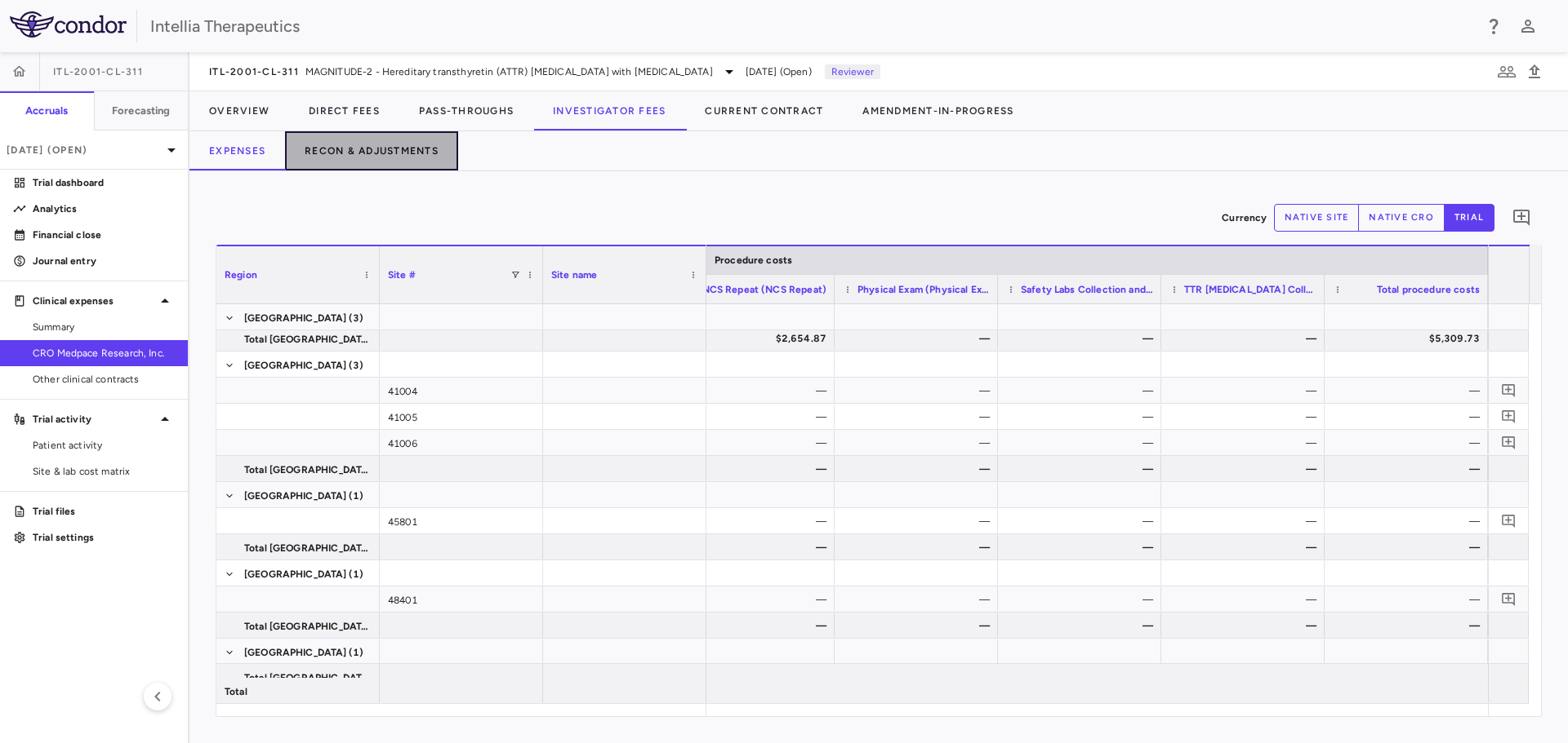
click at [407, 147] on button "Recon & Adjustments" at bounding box center [371, 151] width 173 height 39
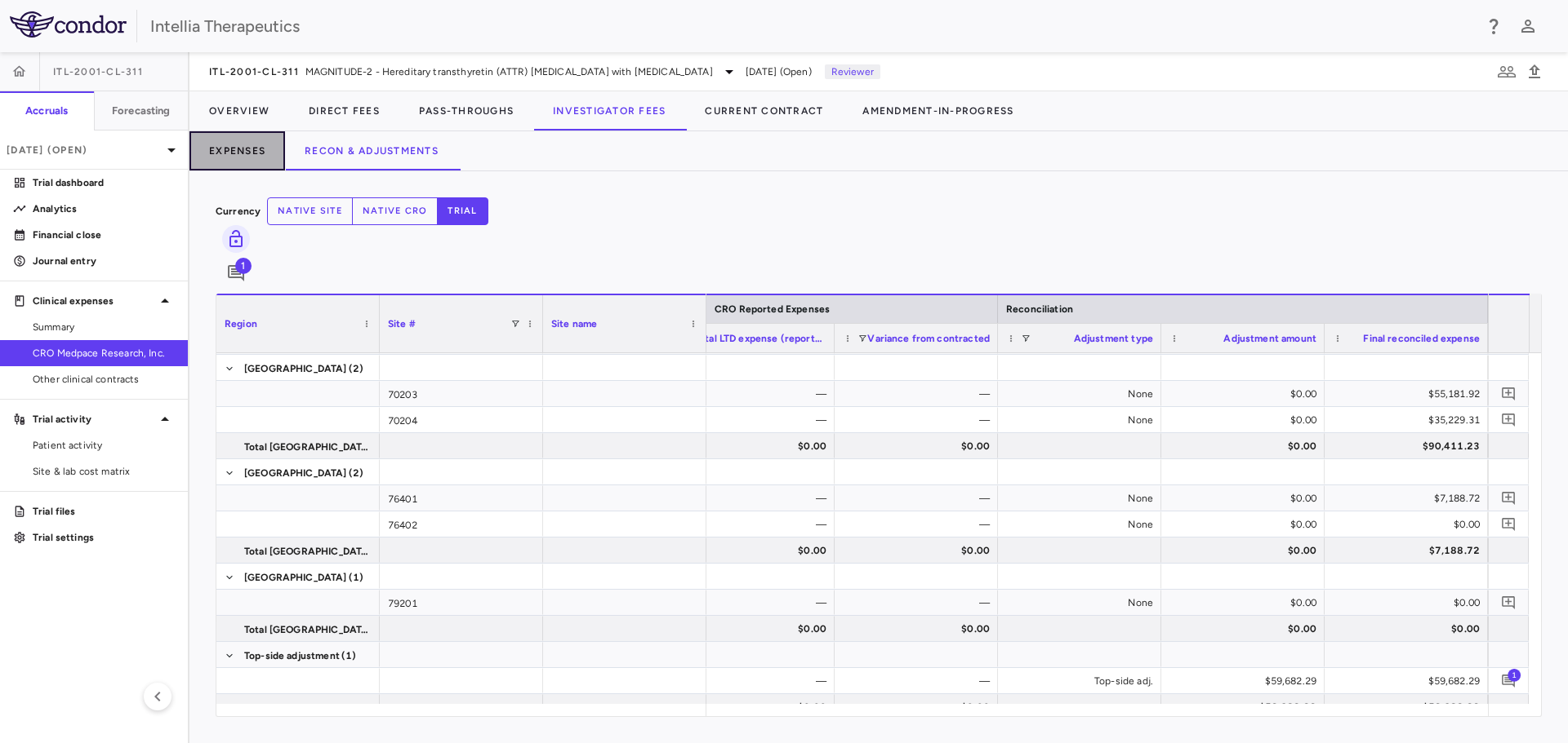
click at [221, 145] on button "Expenses" at bounding box center [237, 151] width 96 height 39
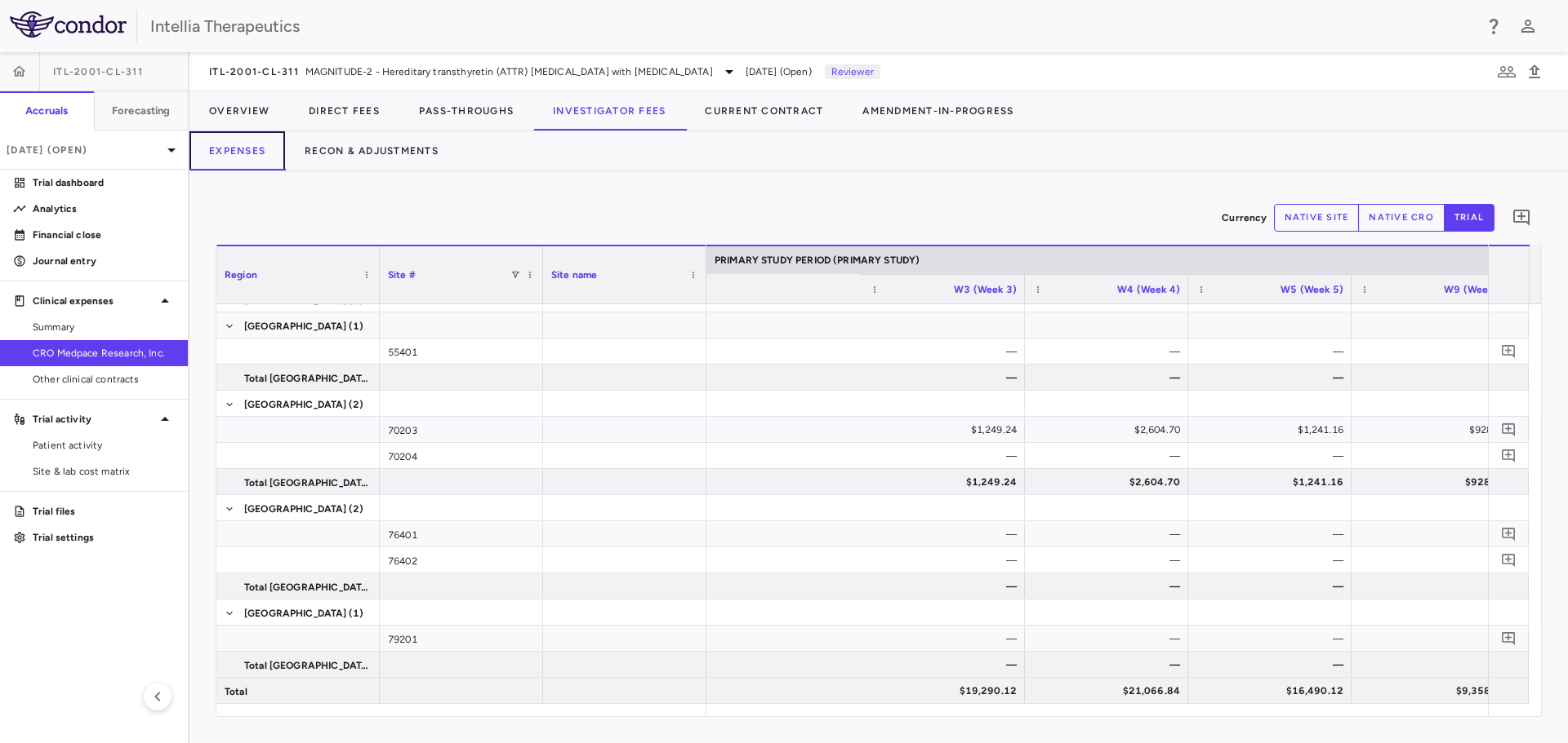
scroll to position [0, 3575]
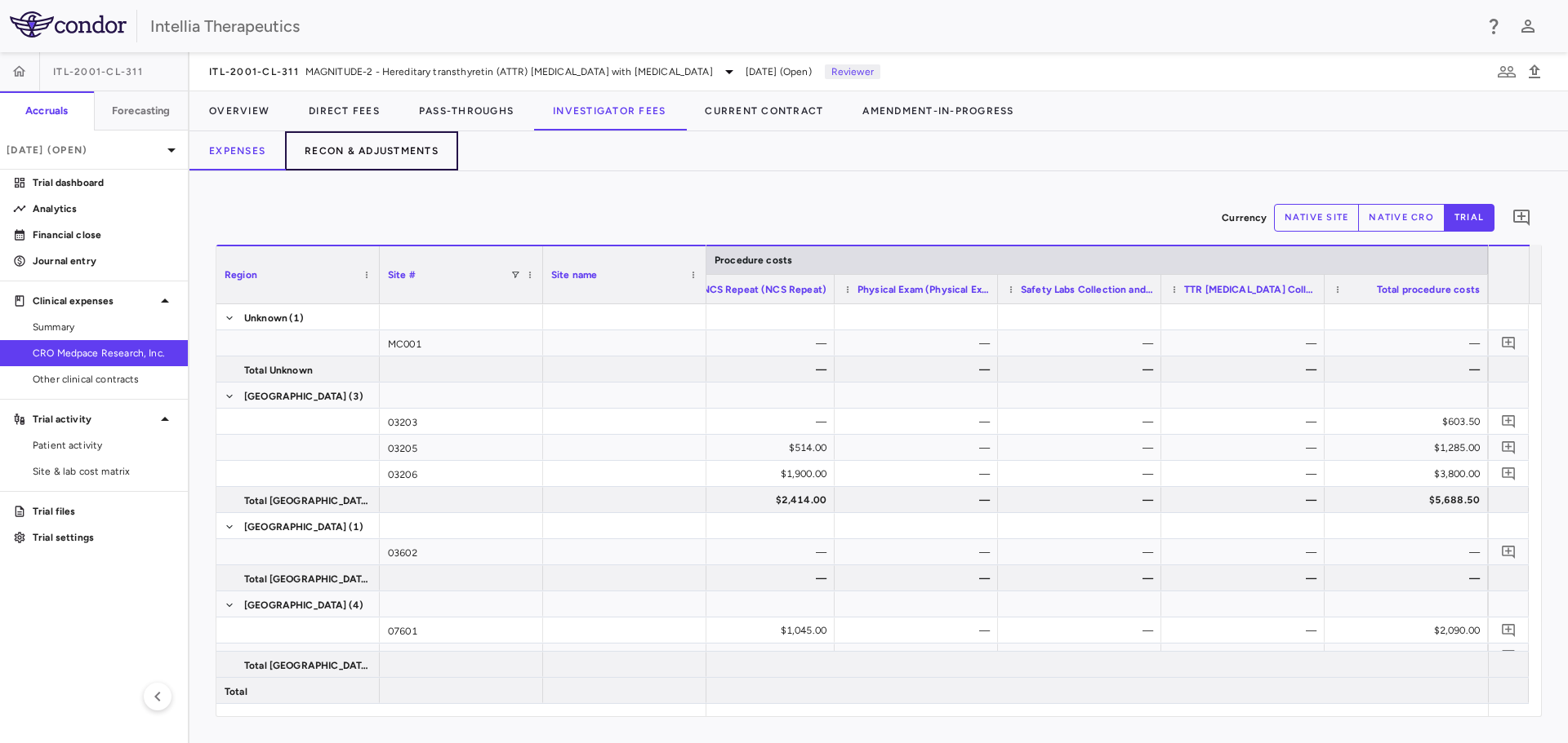
click at [396, 151] on button "Recon & Adjustments" at bounding box center [371, 151] width 173 height 39
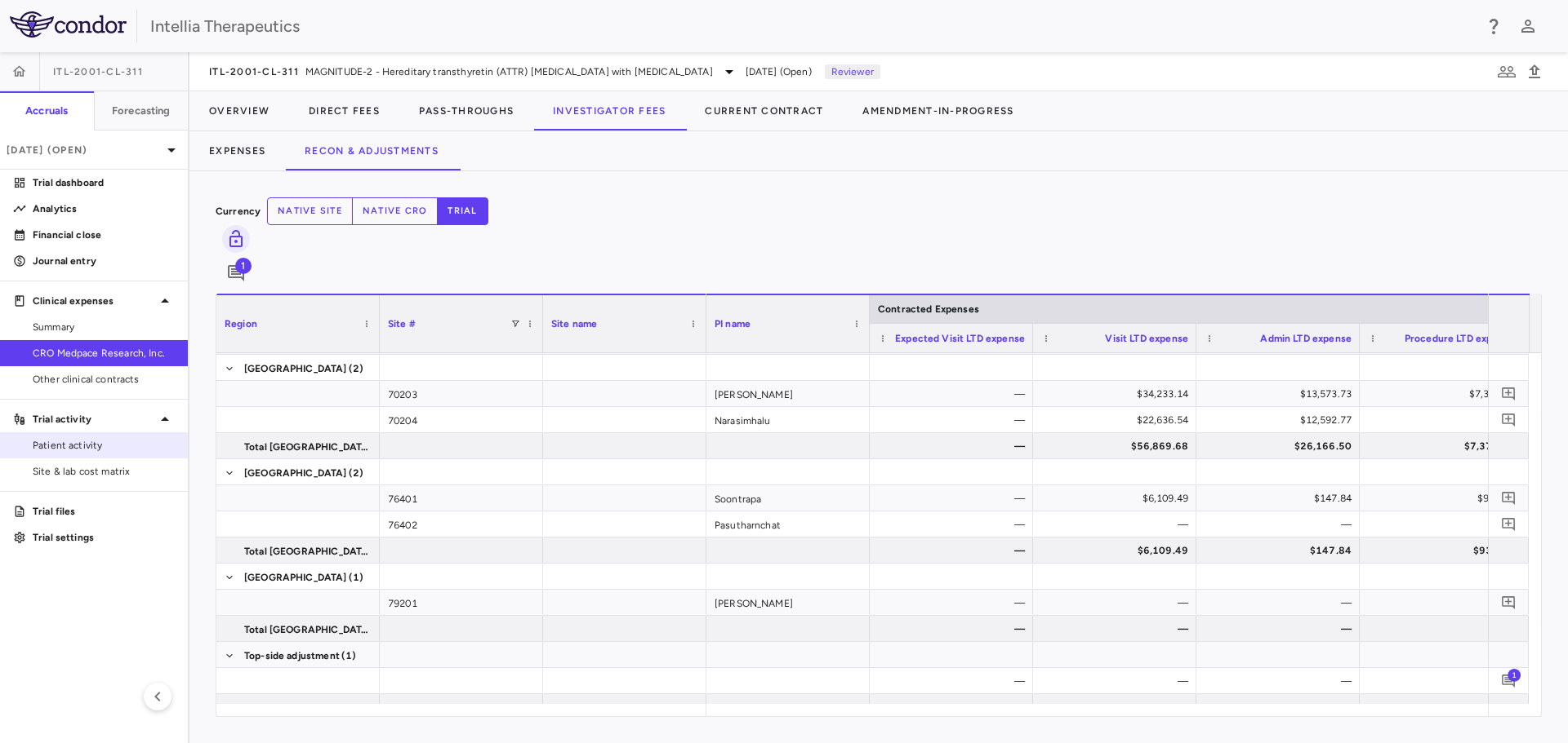
click at [38, 447] on span "Patient activity" at bounding box center [103, 445] width 142 height 15
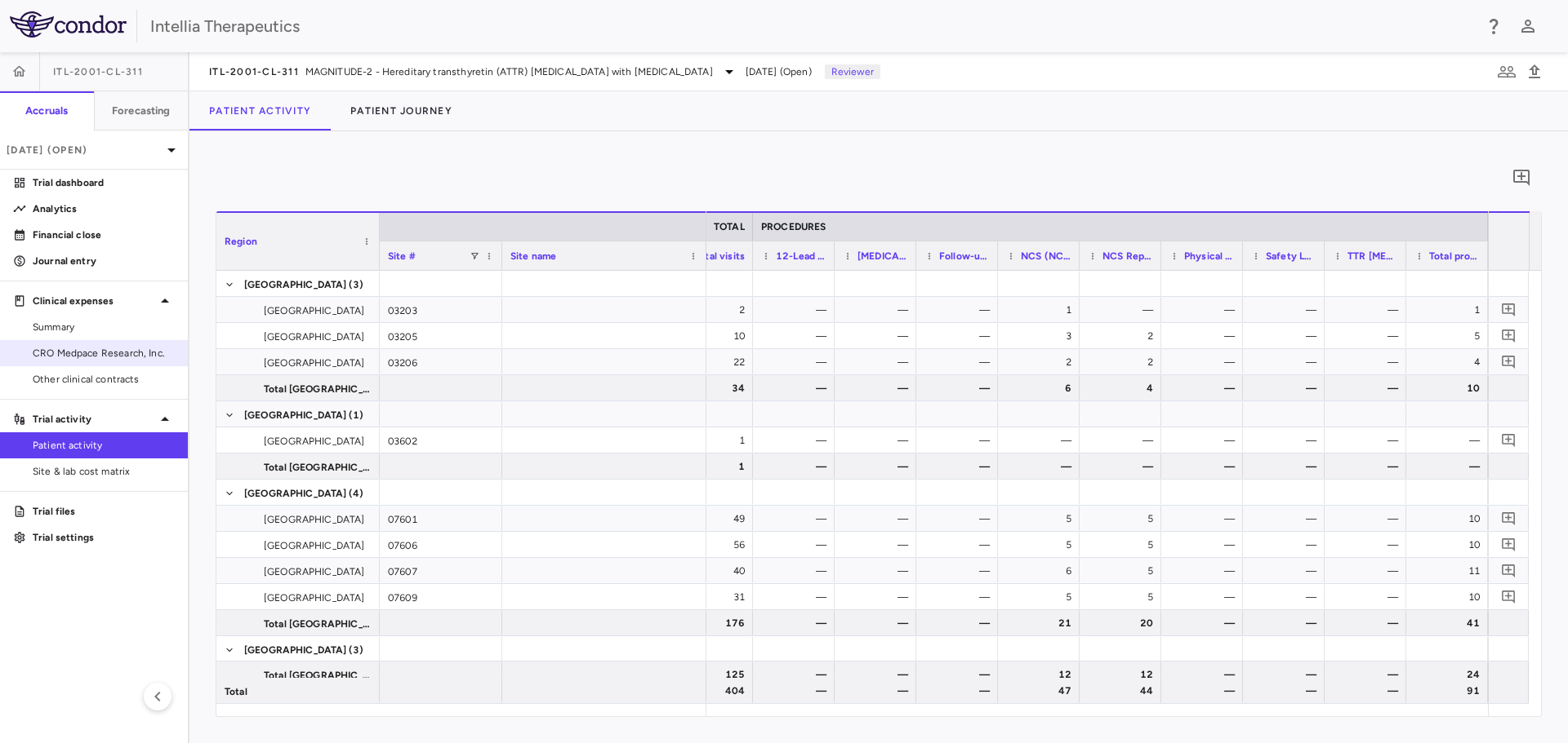
click at [54, 363] on link "CRO Medpace Research, Inc." at bounding box center [94, 352] width 188 height 24
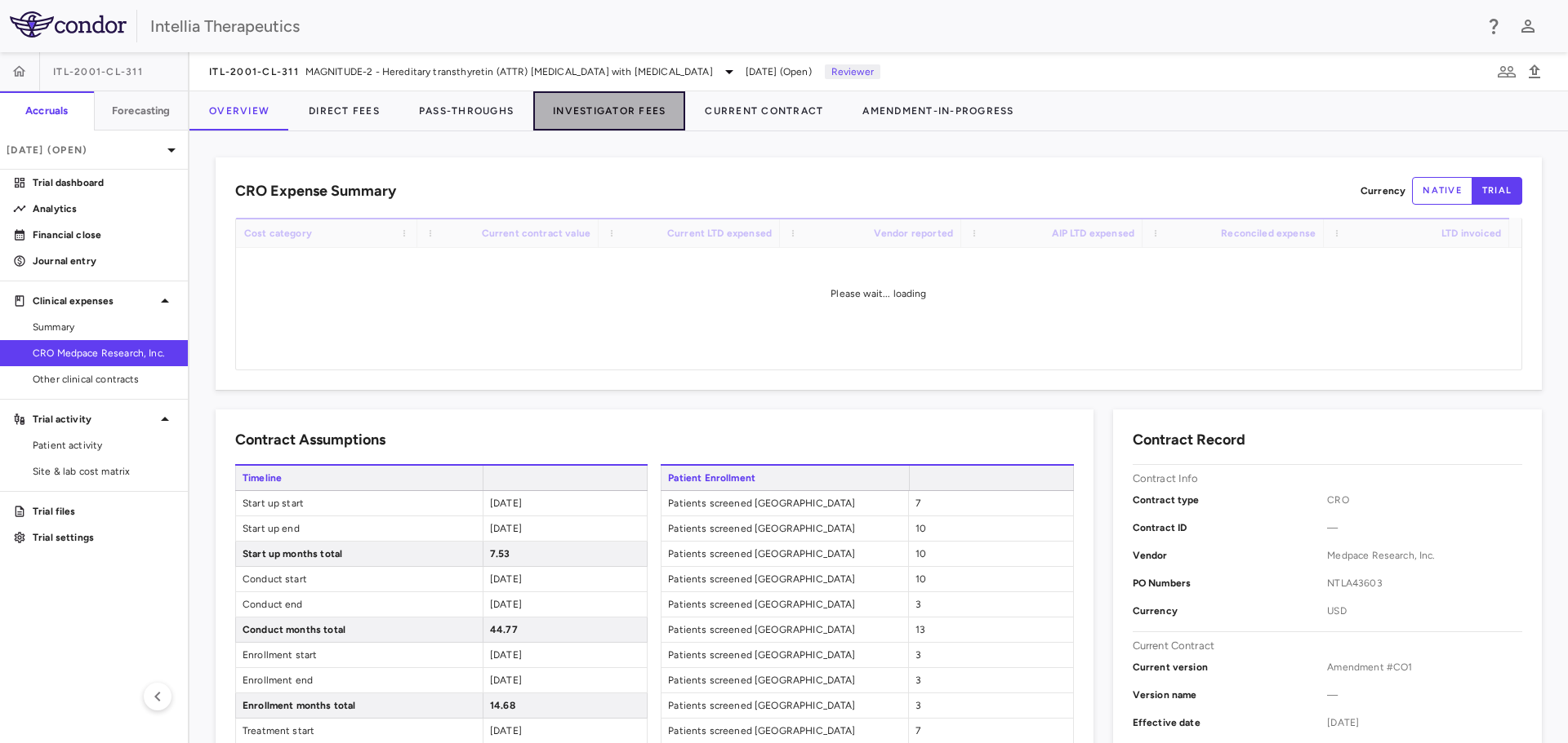
click at [616, 105] on button "Investigator Fees" at bounding box center [609, 111] width 151 height 39
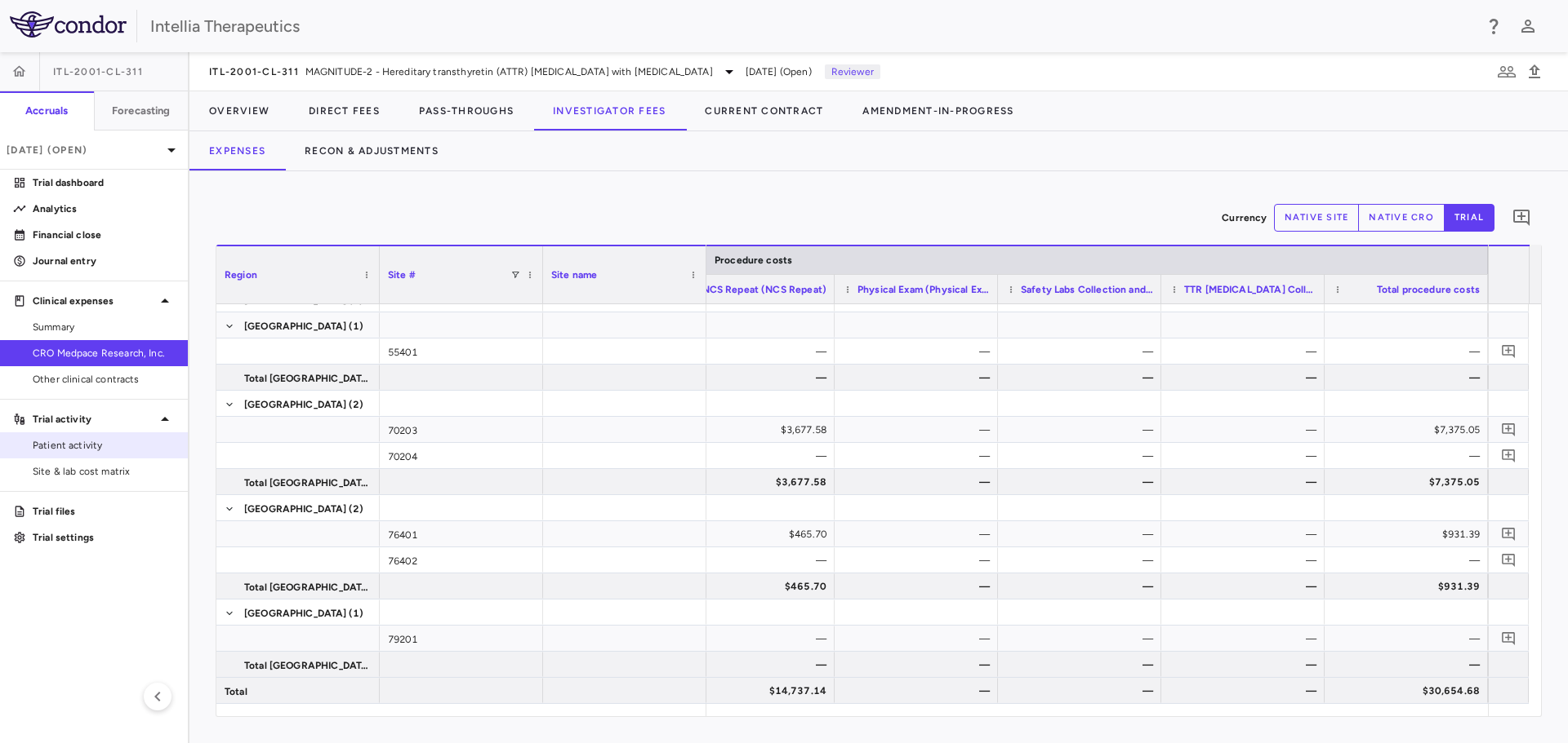
click at [107, 449] on span "Patient activity" at bounding box center [103, 445] width 142 height 15
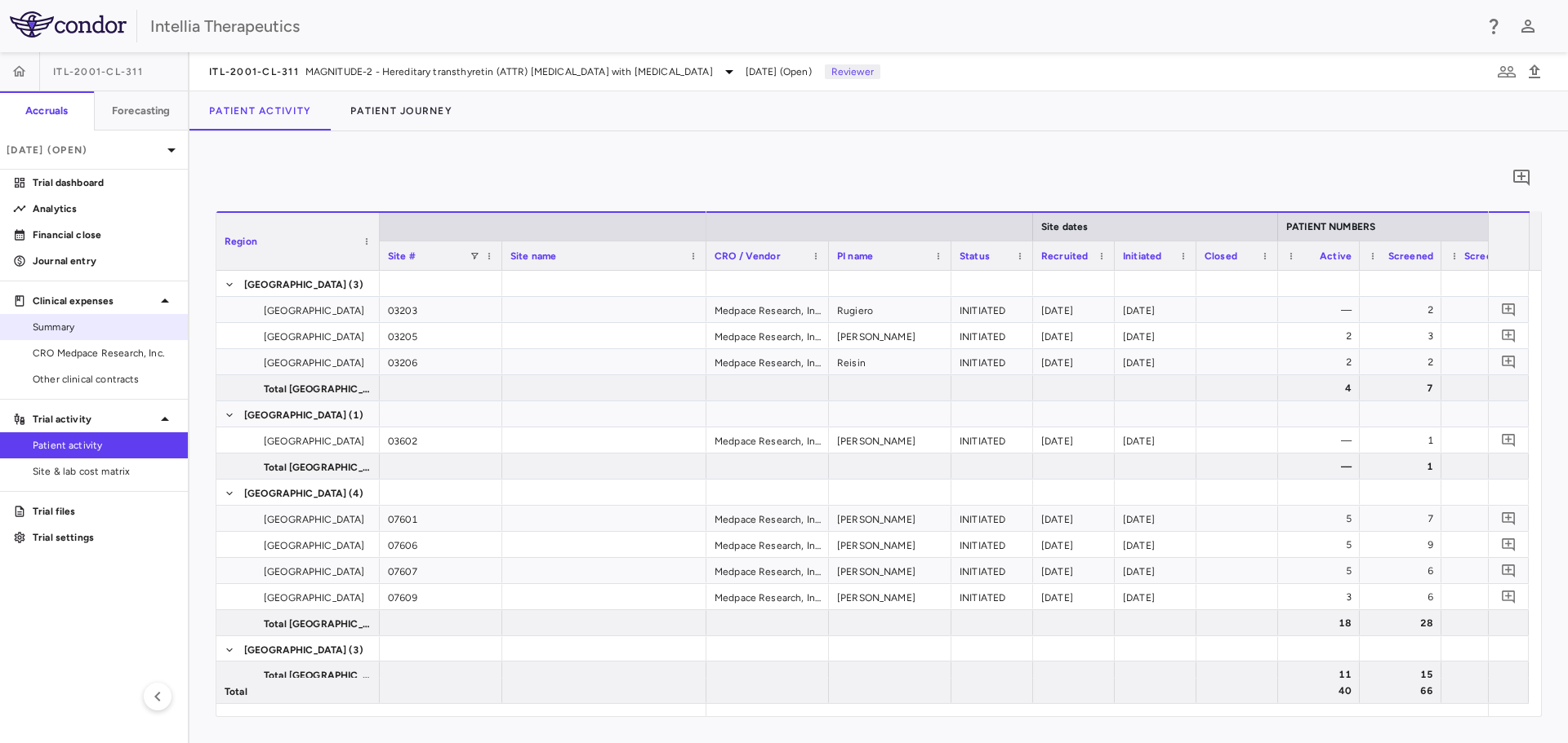
click at [89, 334] on span "Summary" at bounding box center [103, 327] width 142 height 15
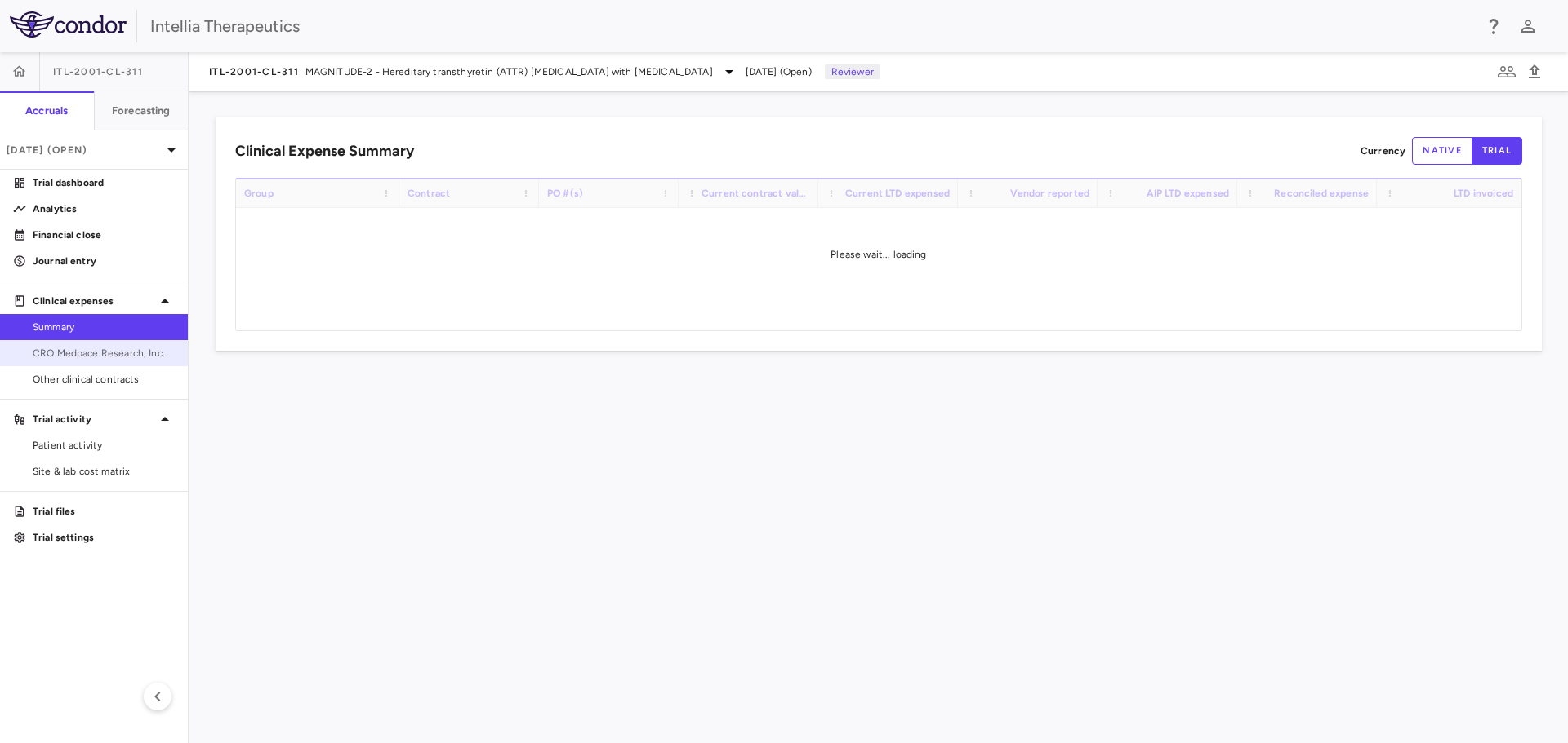
click at [92, 351] on span "CRO Medpace Research, Inc." at bounding box center [103, 352] width 142 height 15
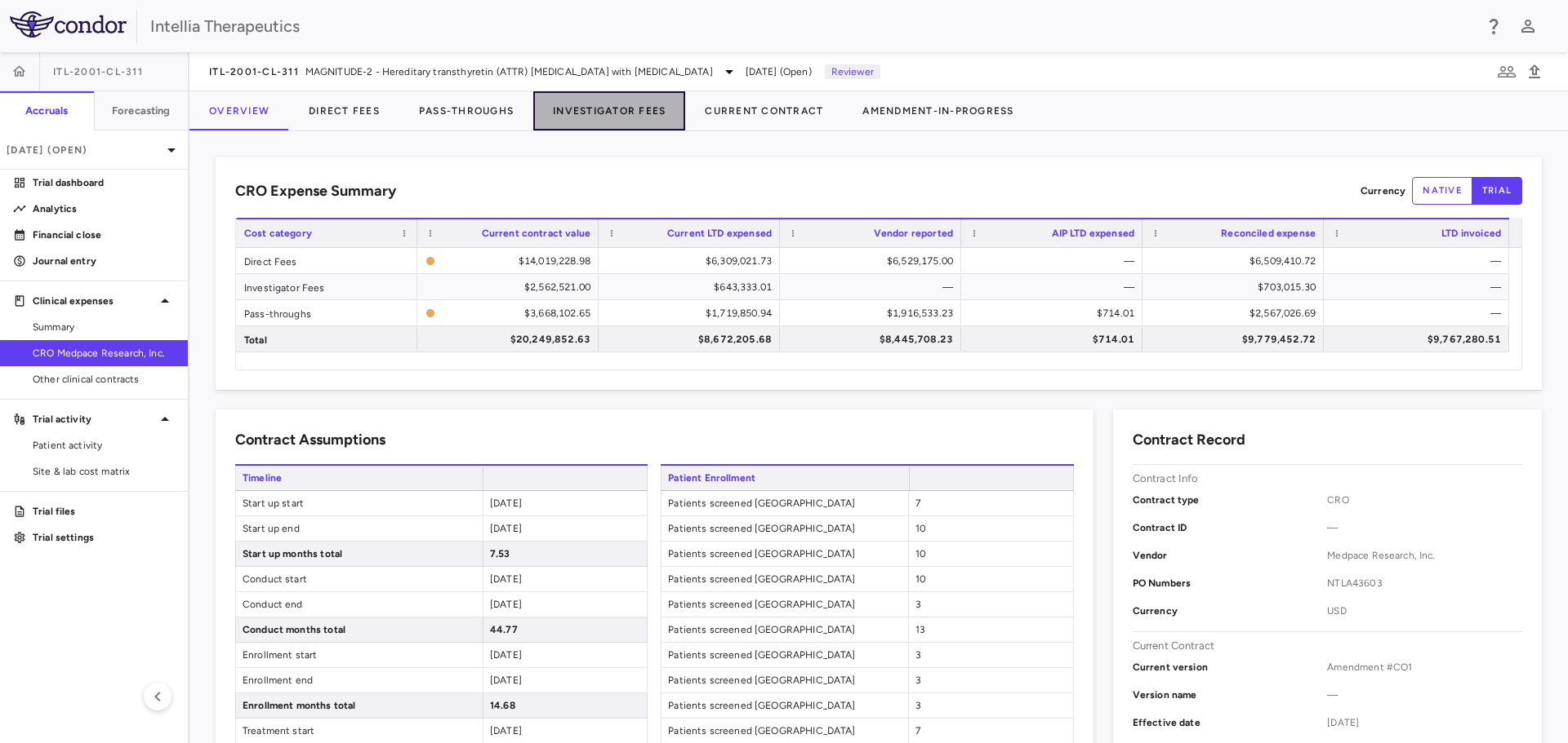
click at [574, 114] on button "Investigator Fees" at bounding box center [609, 111] width 151 height 39
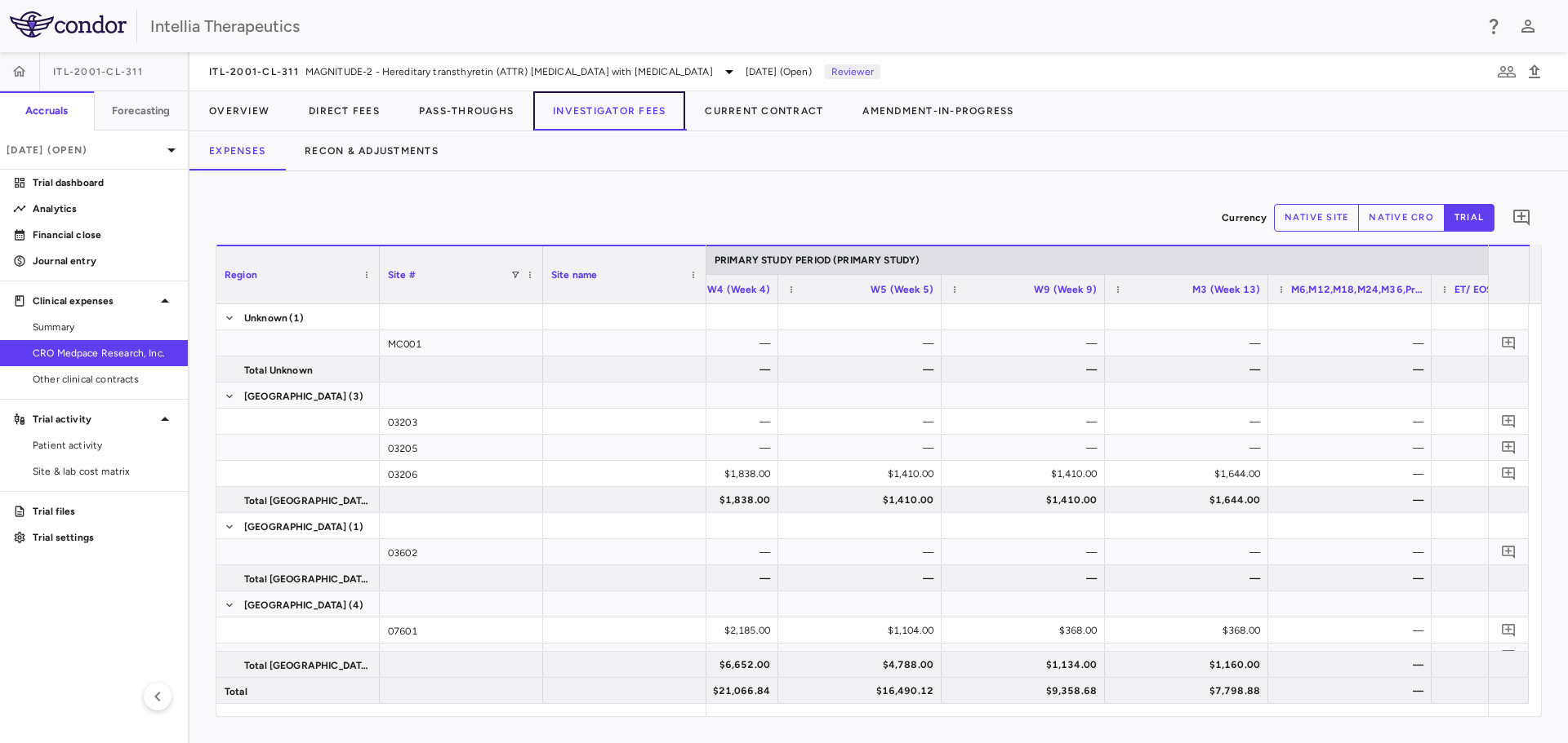
scroll to position [0, 2912]
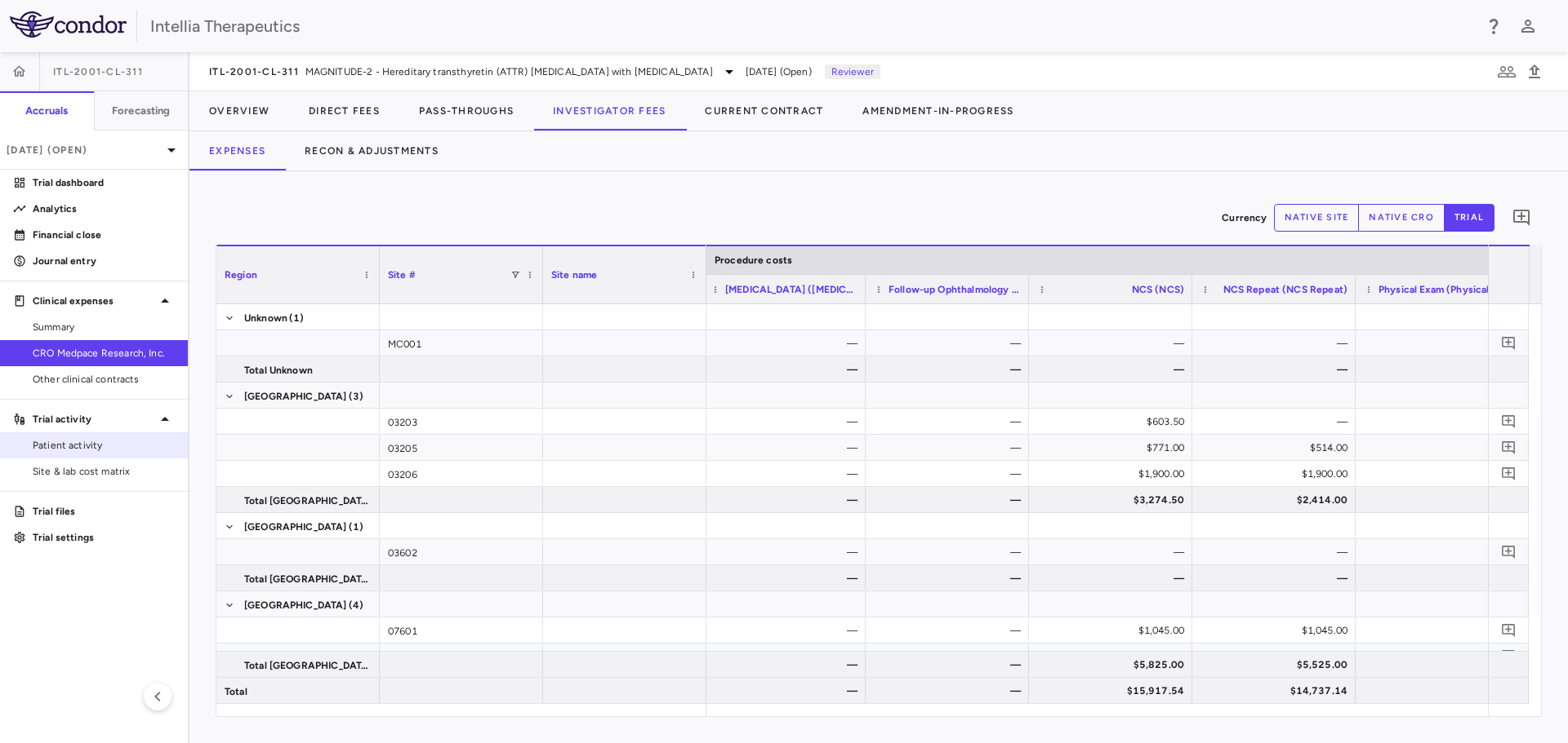
click at [118, 439] on span "Patient activity" at bounding box center [103, 445] width 142 height 15
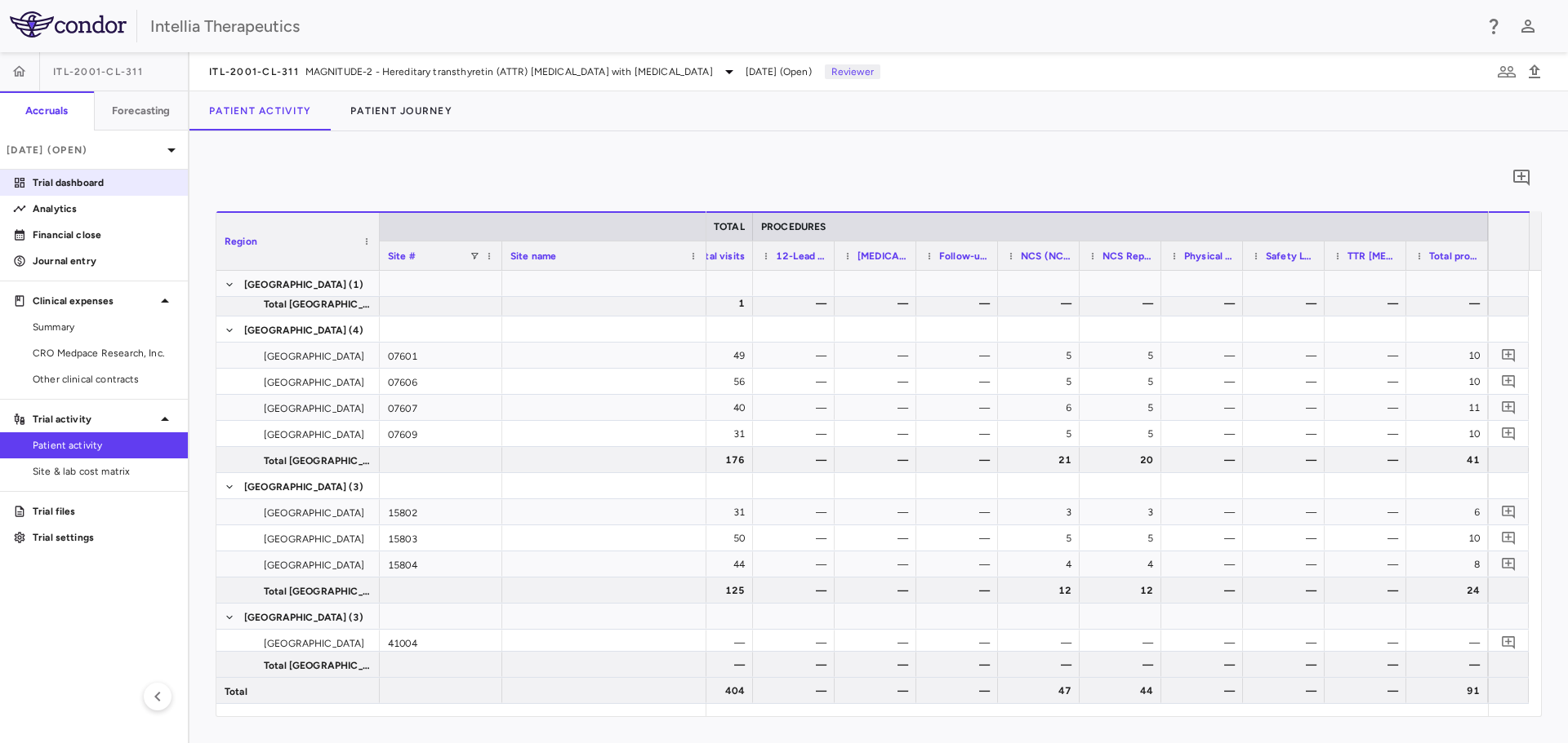
click at [92, 180] on p "Trial dashboard" at bounding box center [103, 183] width 142 height 15
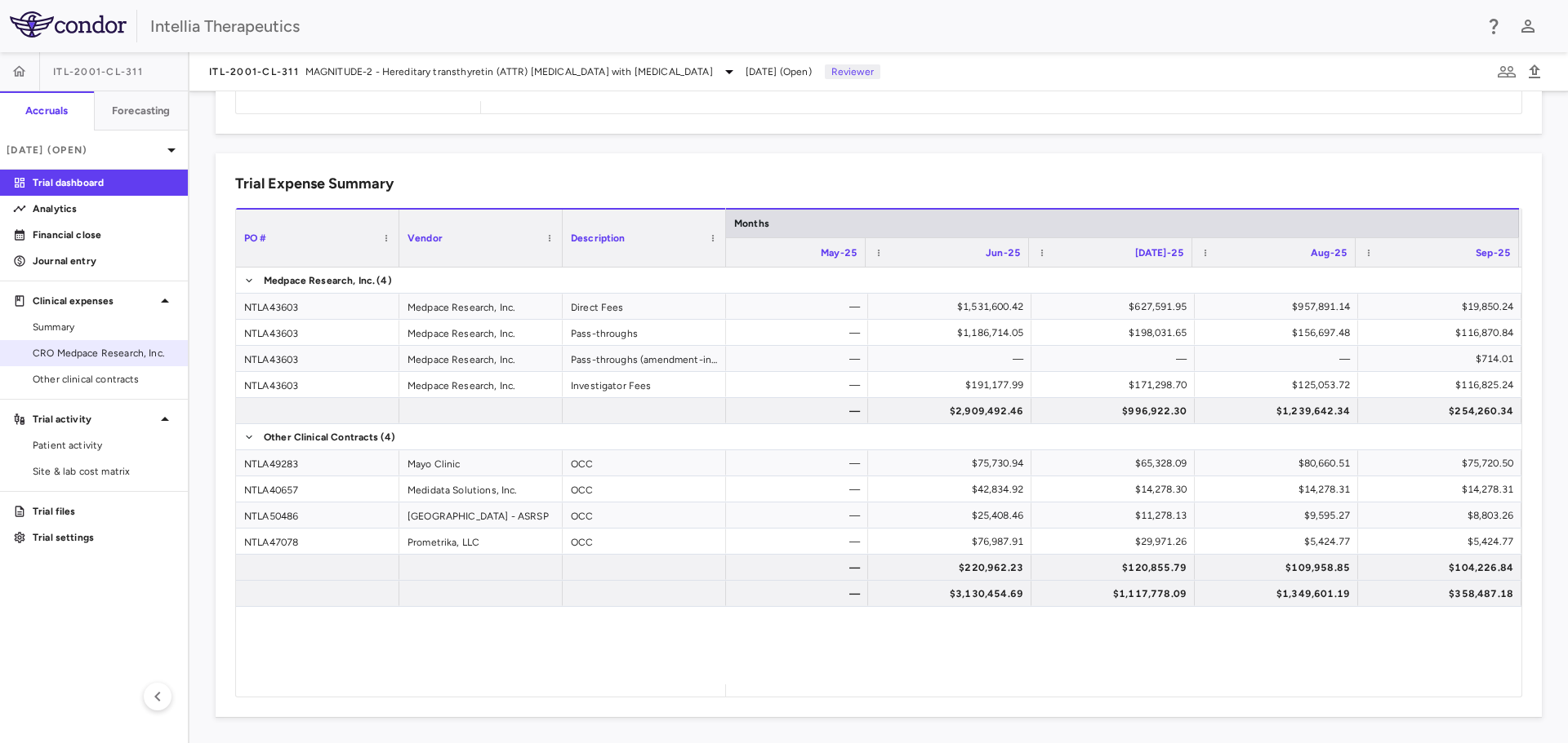
click at [81, 346] on link "CRO Medpace Research, Inc." at bounding box center [94, 352] width 188 height 24
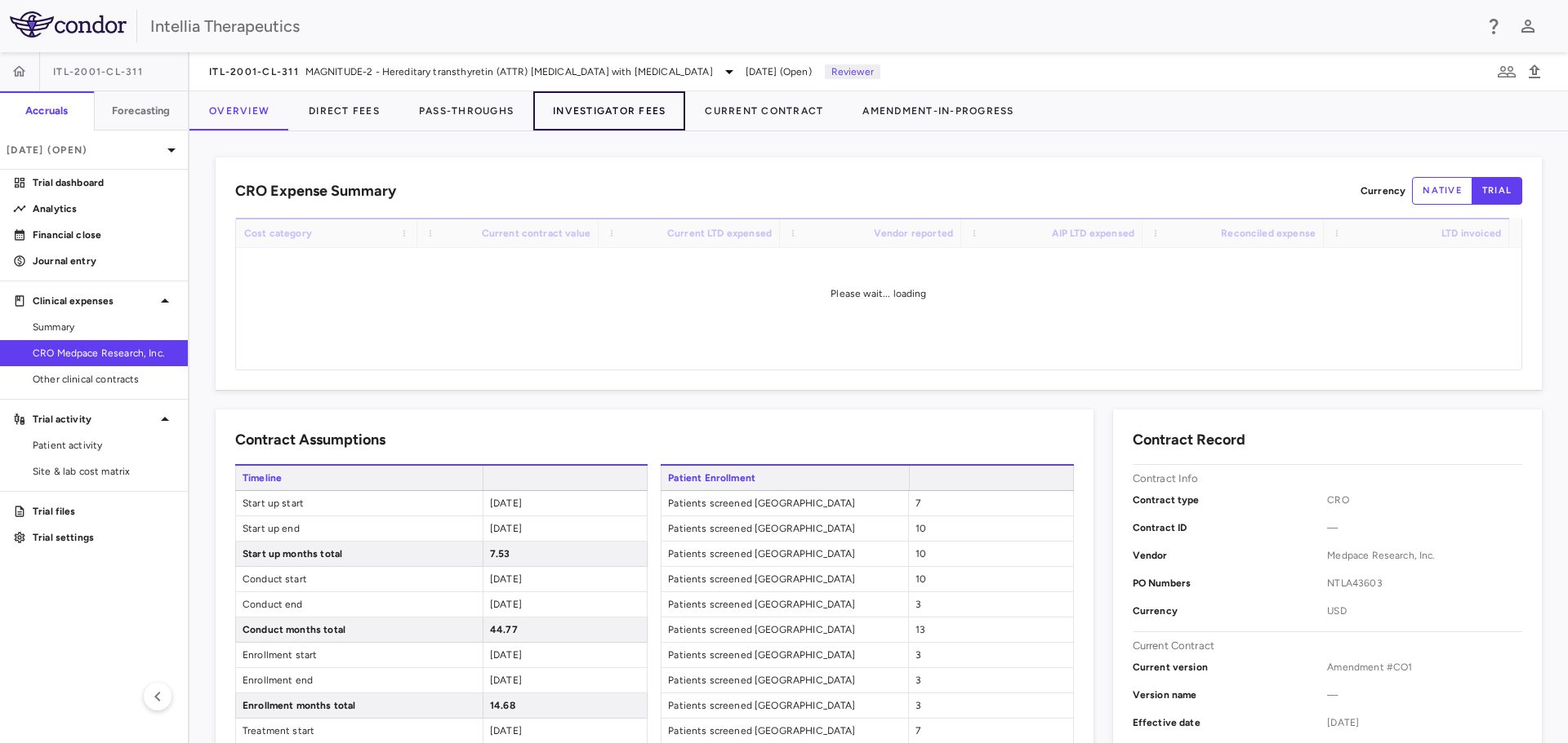
click at [631, 114] on button "Investigator Fees" at bounding box center [609, 111] width 151 height 39
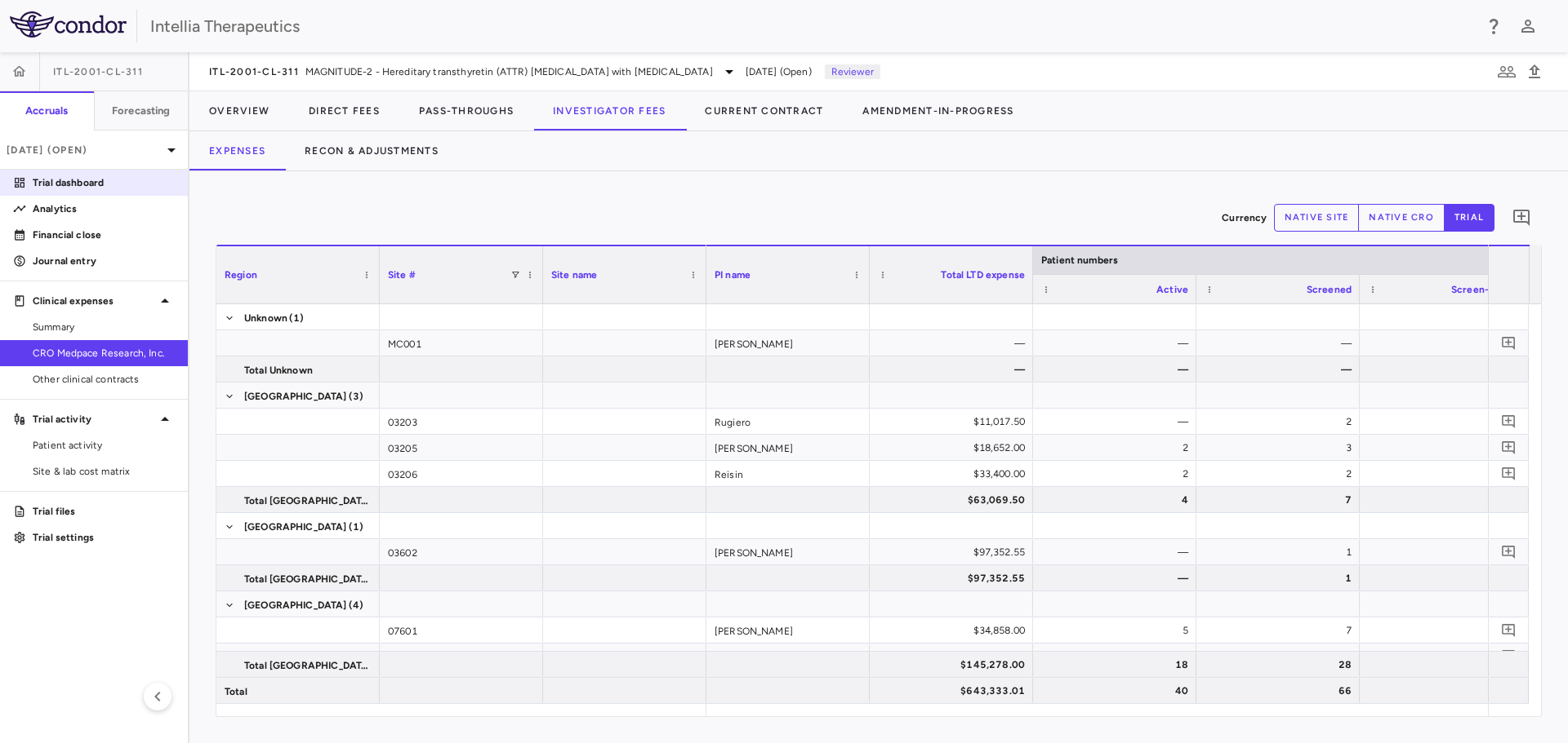
click at [82, 187] on p "Trial dashboard" at bounding box center [103, 183] width 142 height 15
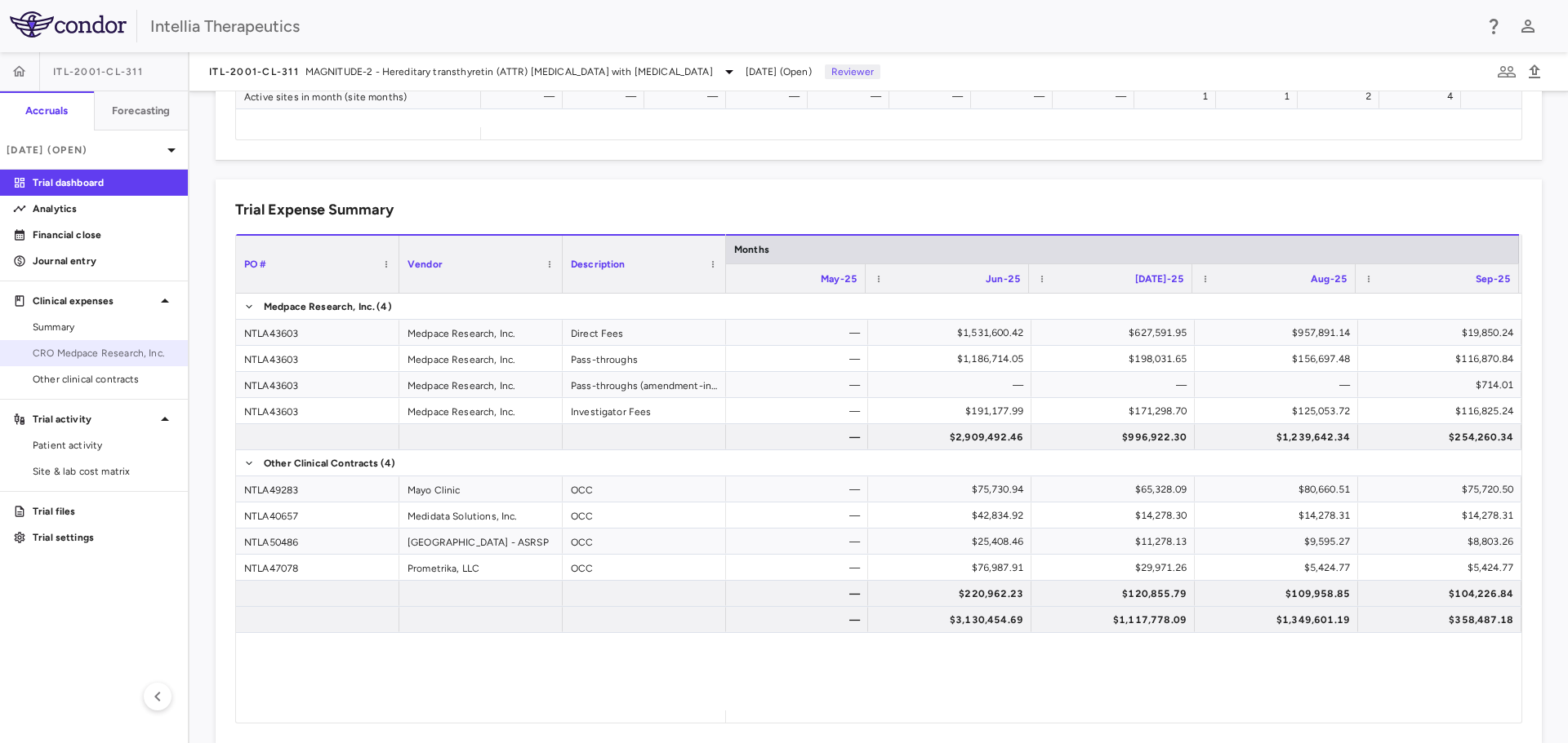
click at [124, 346] on span "CRO Medpace Research, Inc." at bounding box center [103, 352] width 142 height 15
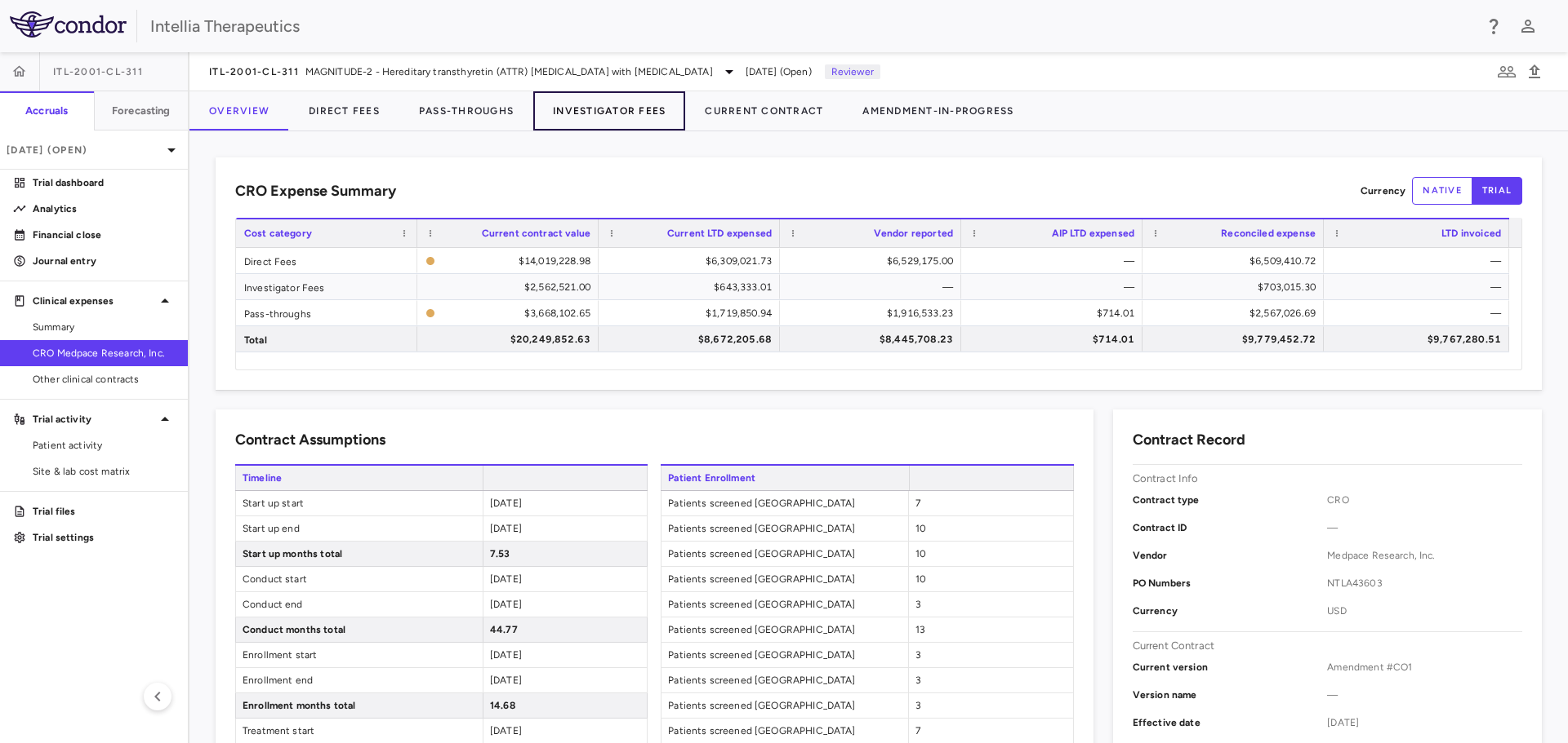
click at [597, 117] on button "Investigator Fees" at bounding box center [609, 111] width 151 height 39
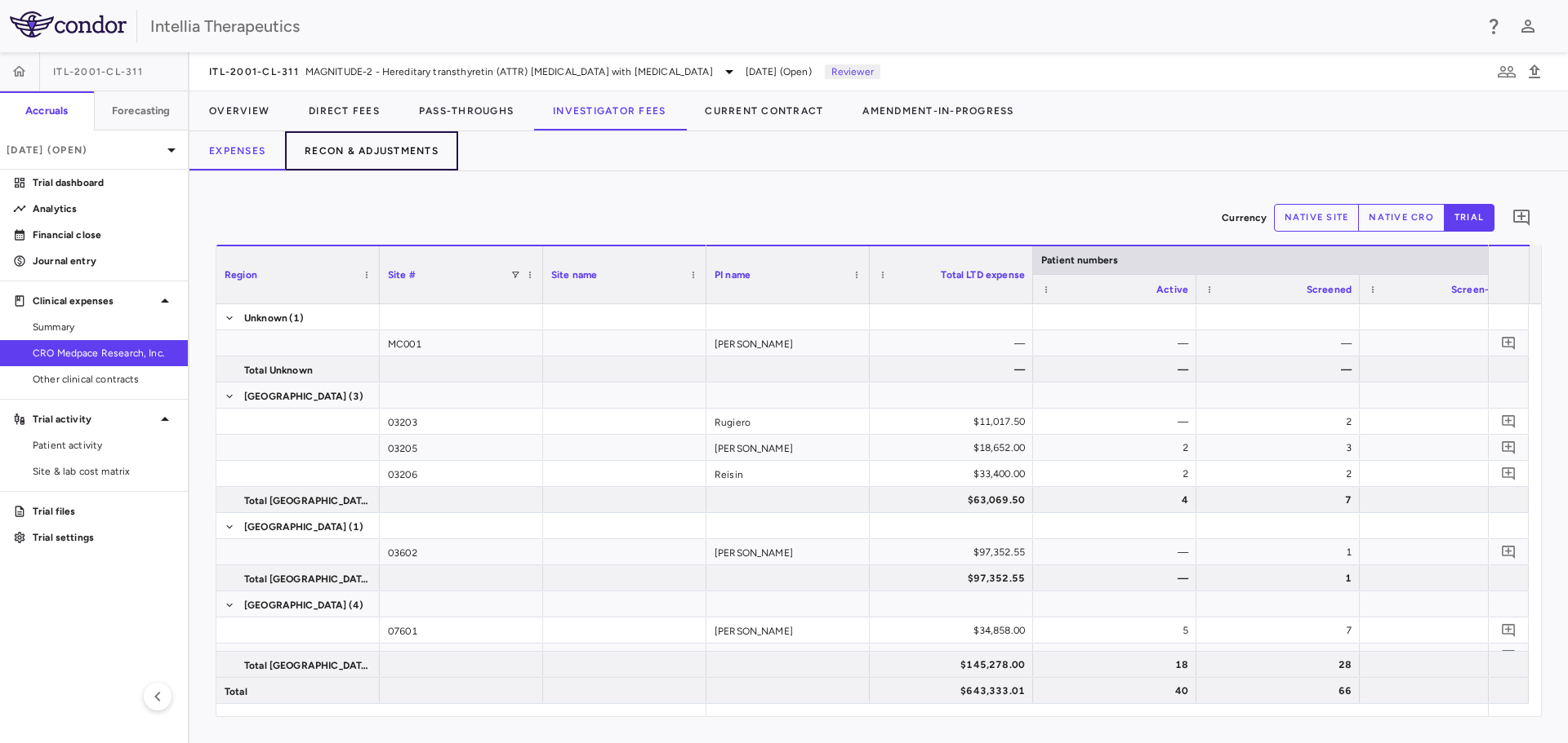
click at [381, 152] on button "Recon & Adjustments" at bounding box center [371, 151] width 173 height 39
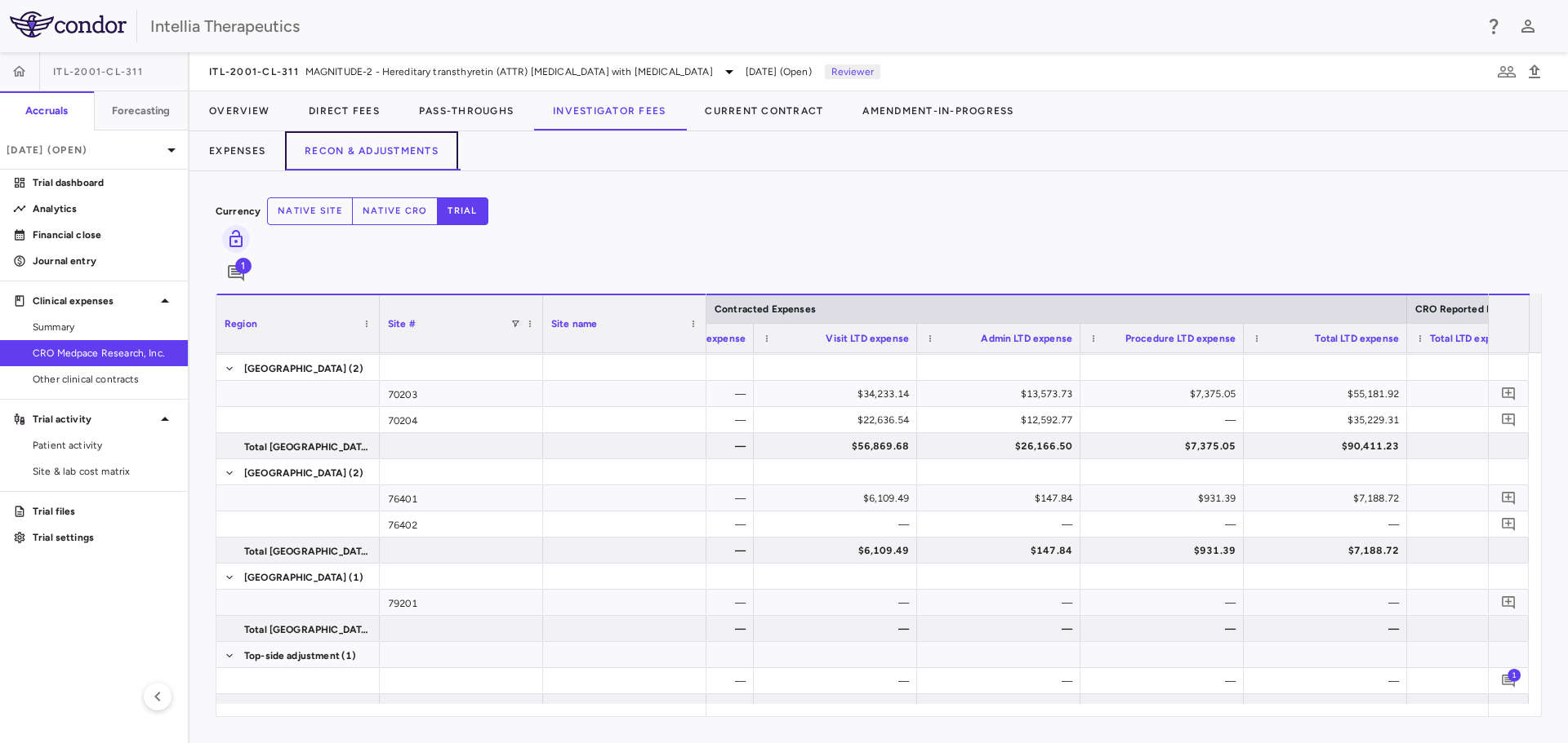
scroll to position [0, 450]
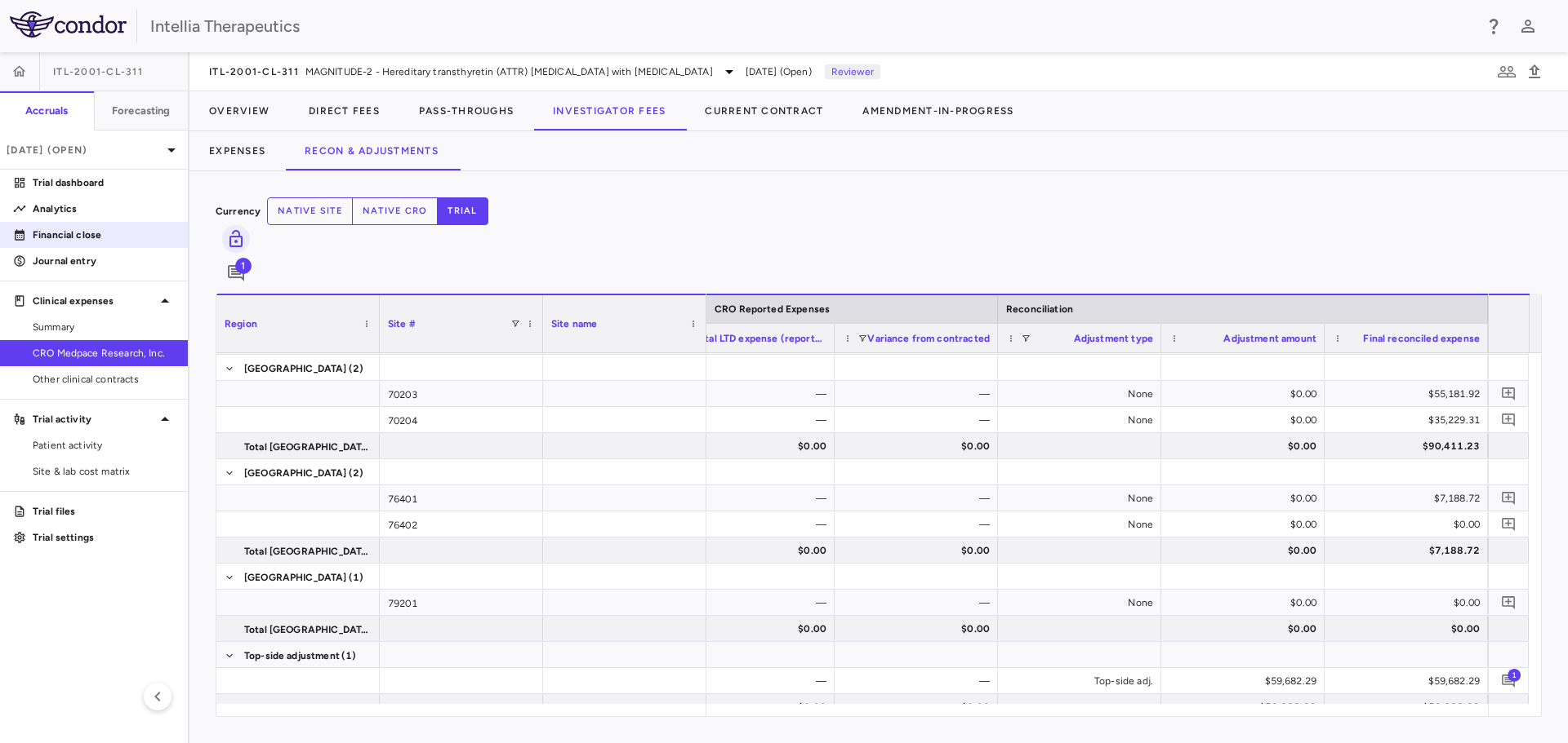
click at [131, 245] on link "Financial close" at bounding box center [94, 234] width 188 height 24
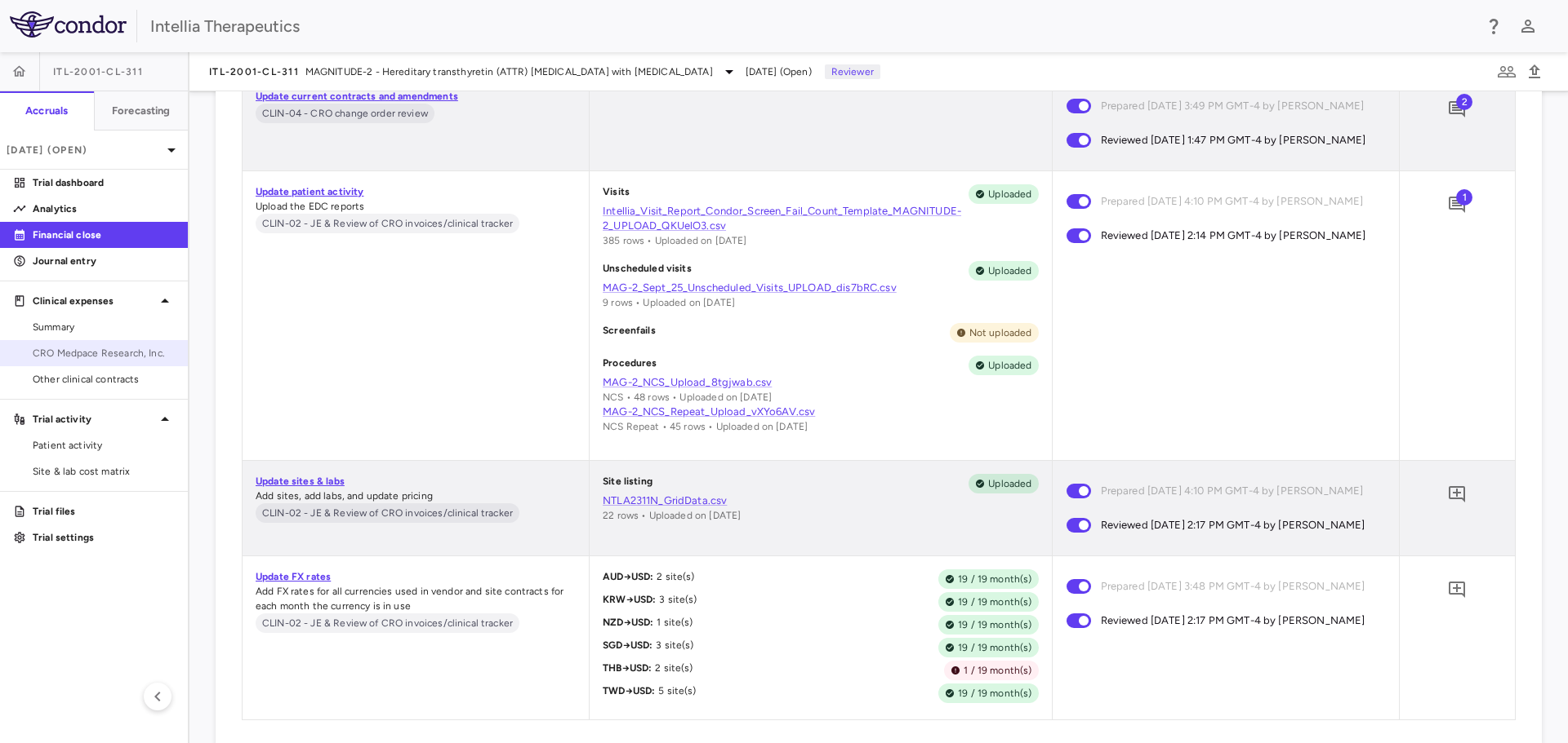
click at [80, 348] on span "CRO Medpace Research, Inc." at bounding box center [103, 352] width 142 height 15
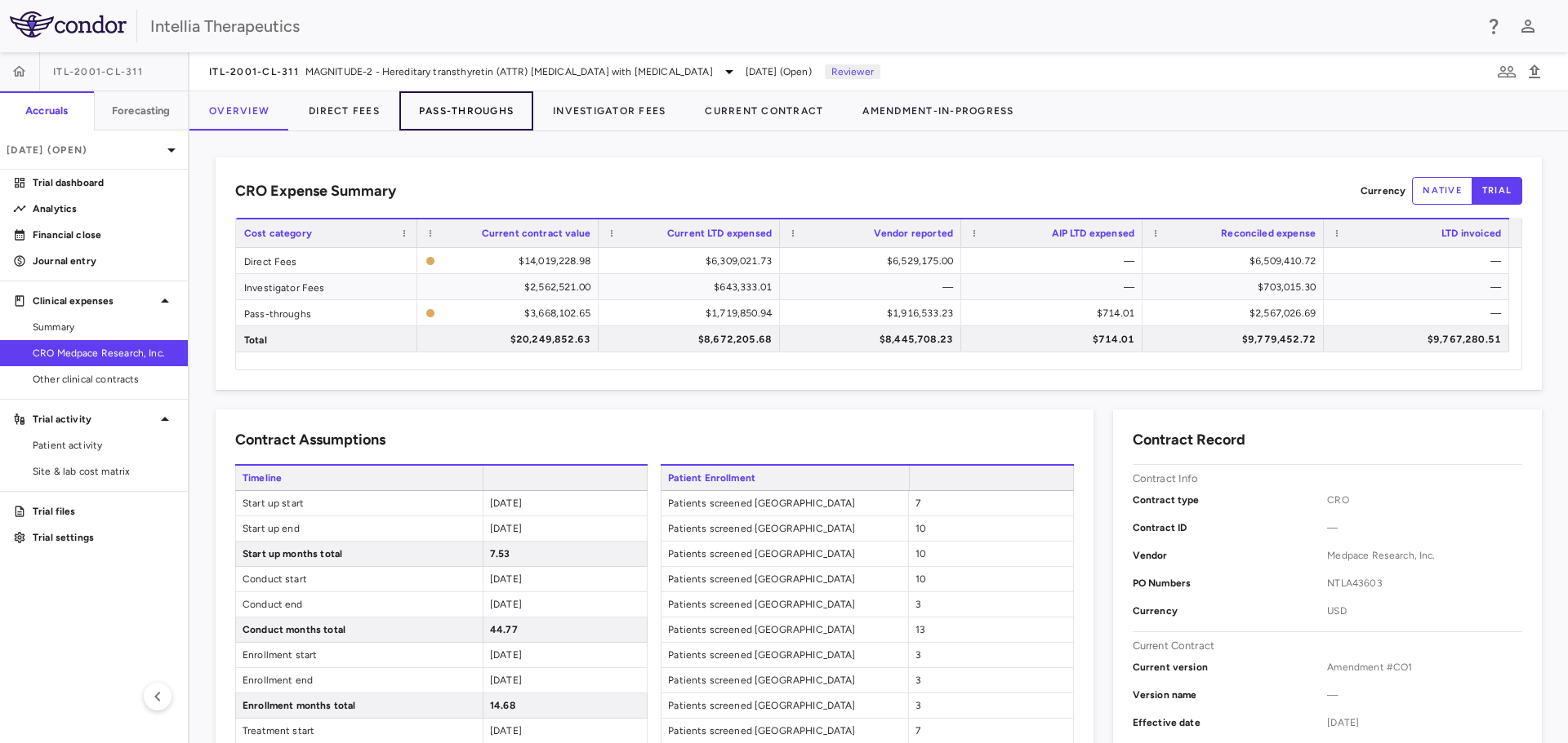
click at [464, 115] on button "Pass-Throughs" at bounding box center [466, 111] width 134 height 39
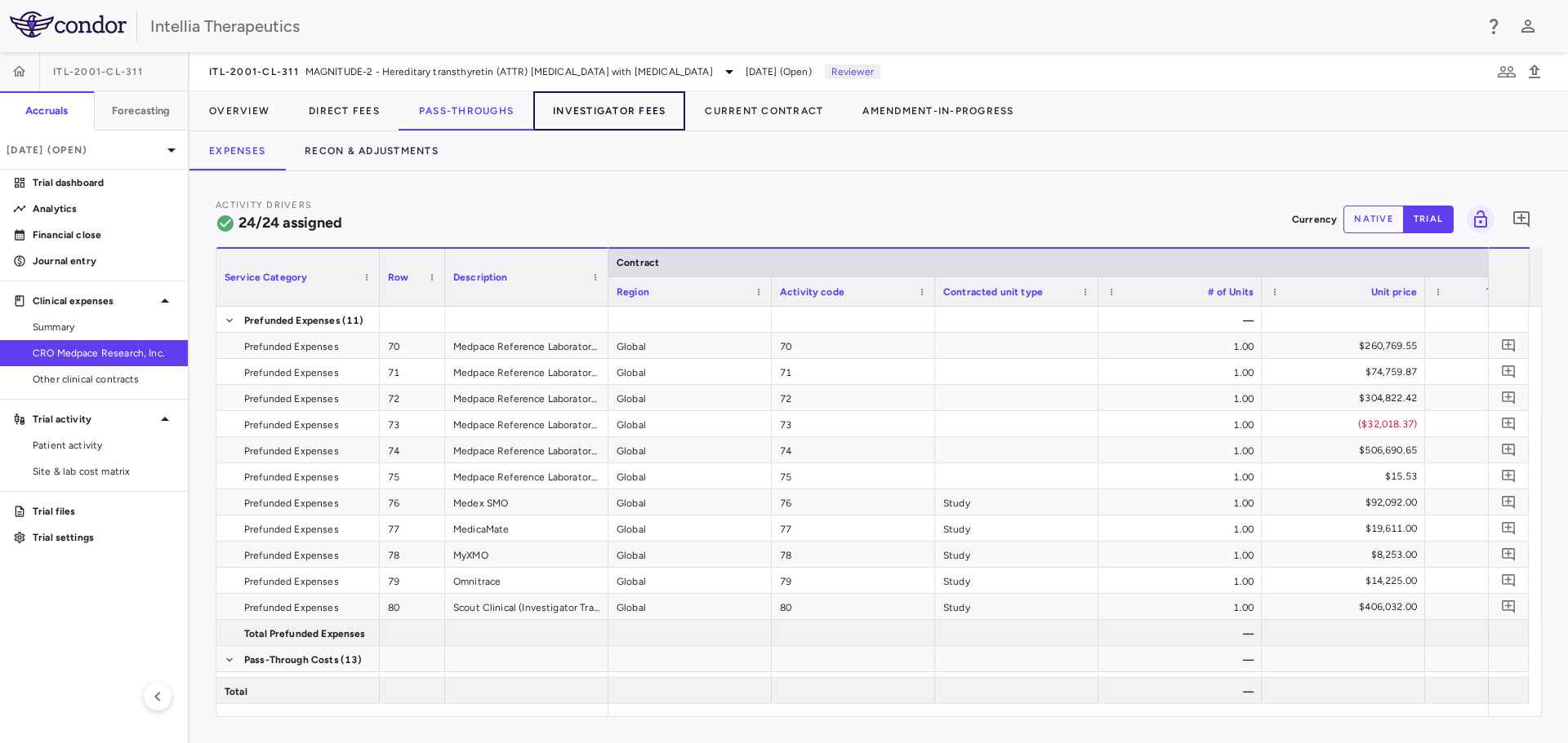
click at [610, 109] on button "Investigator Fees" at bounding box center [609, 111] width 151 height 39
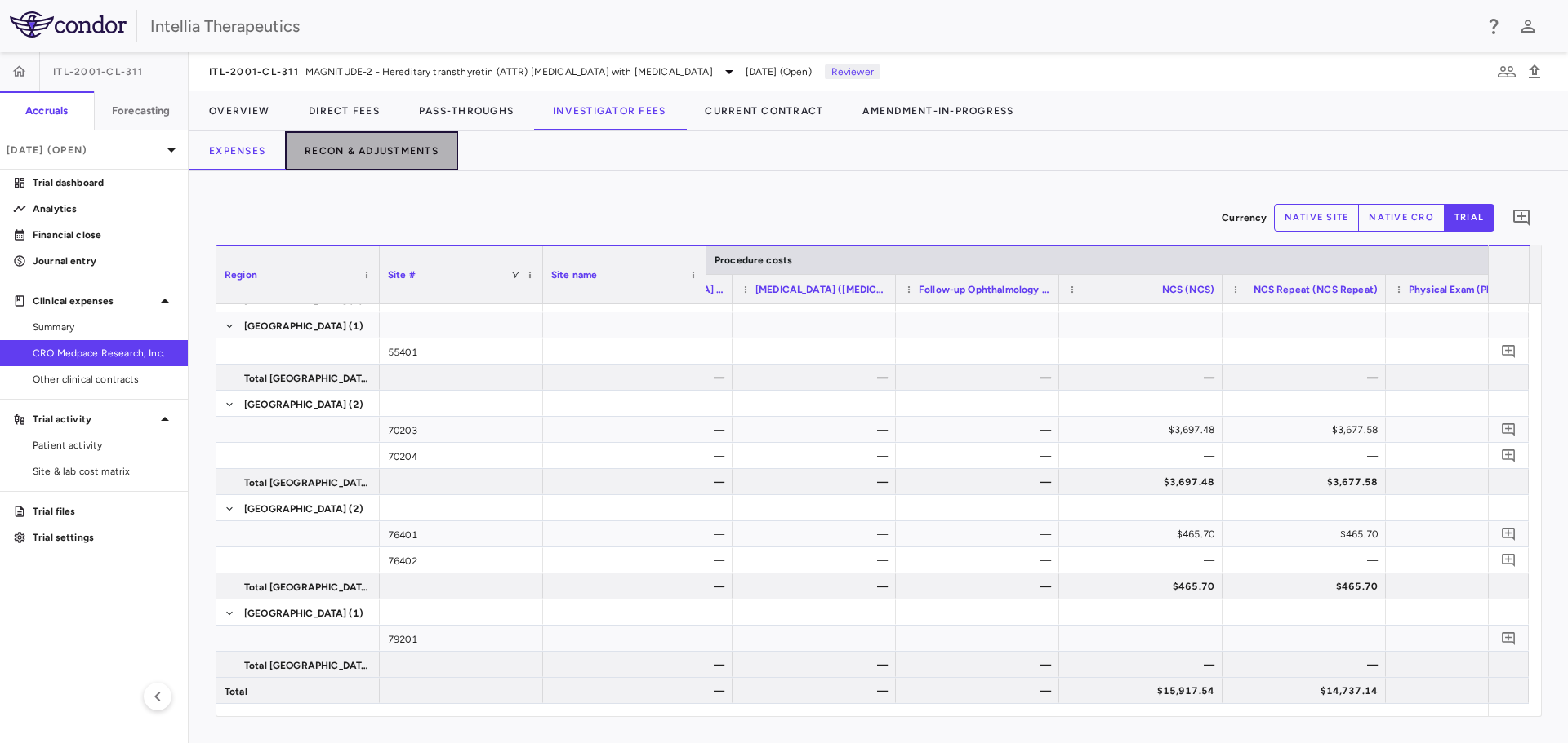
click at [381, 153] on button "Recon & Adjustments" at bounding box center [371, 151] width 173 height 39
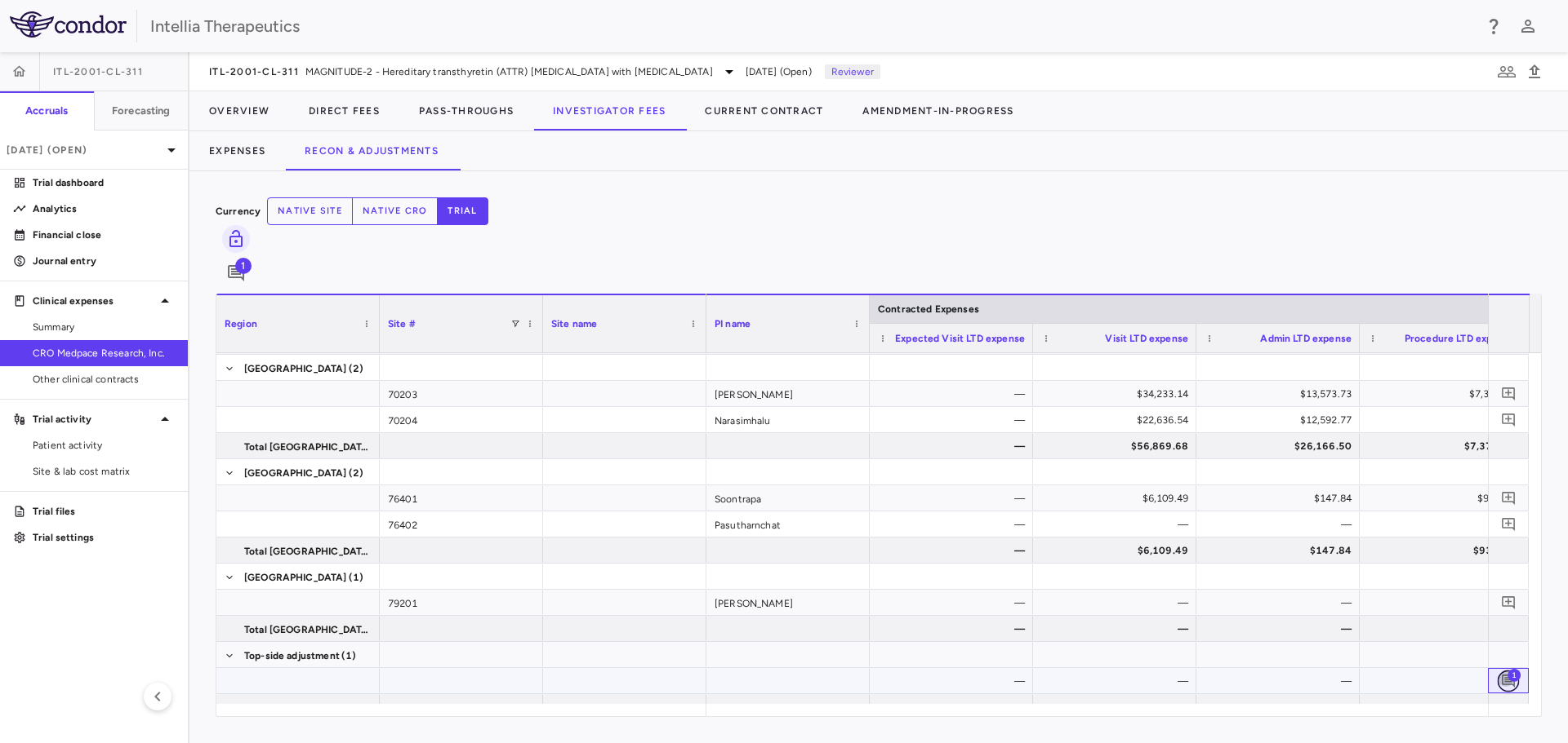
click at [1508, 675] on icon "Add comment" at bounding box center [1507, 681] width 13 height 13
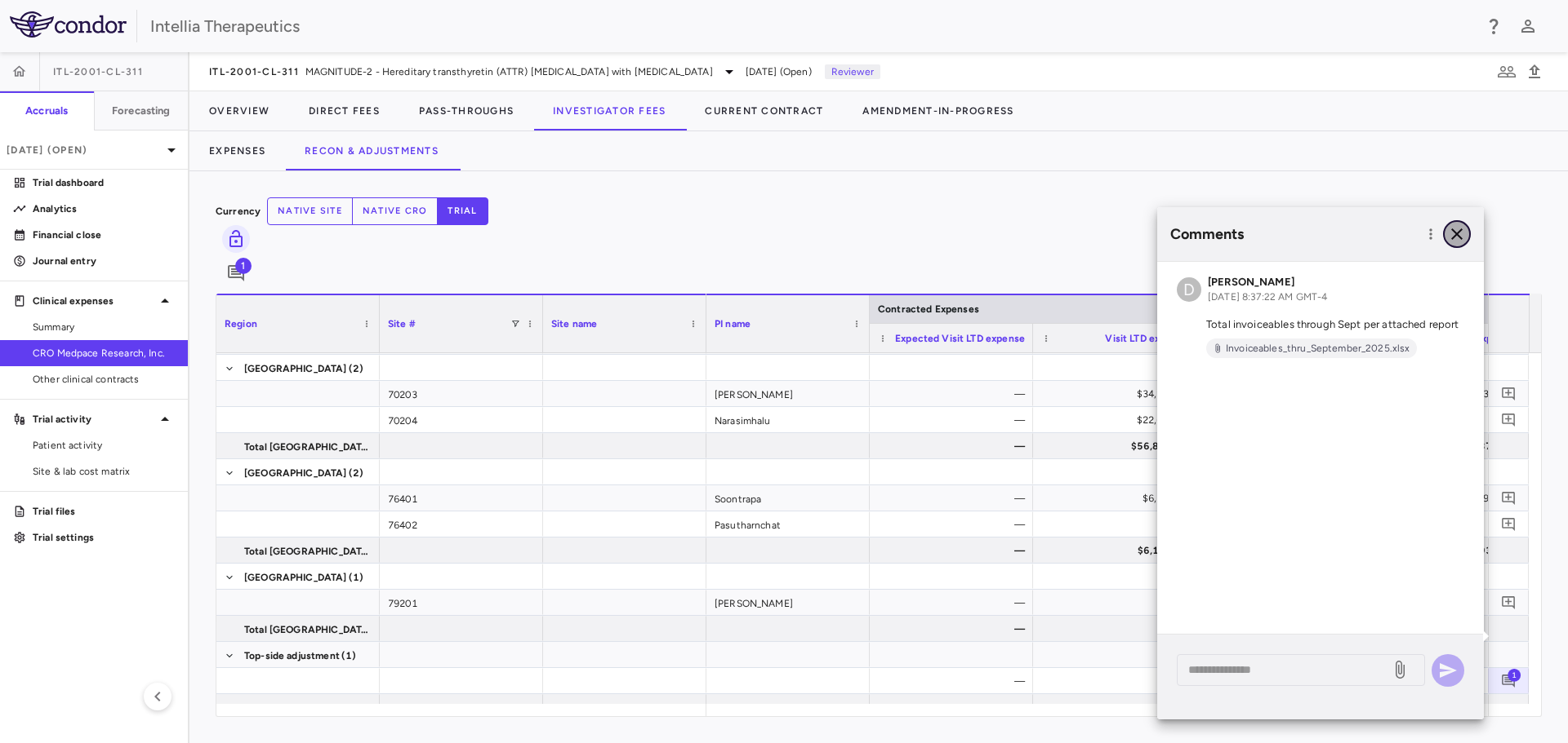
click at [1463, 241] on icon "button" at bounding box center [1457, 234] width 20 height 20
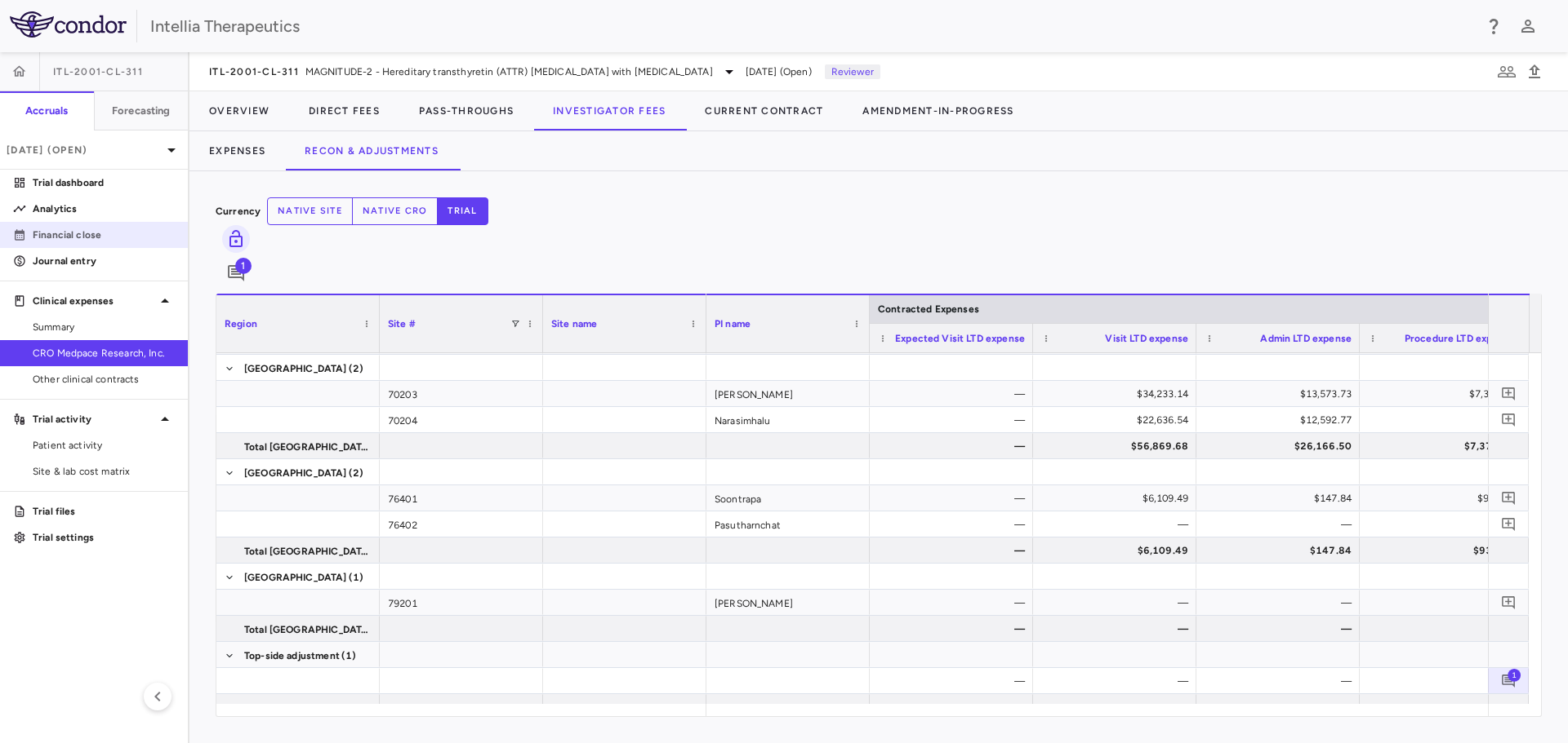
click at [101, 241] on p "Financial close" at bounding box center [103, 234] width 142 height 15
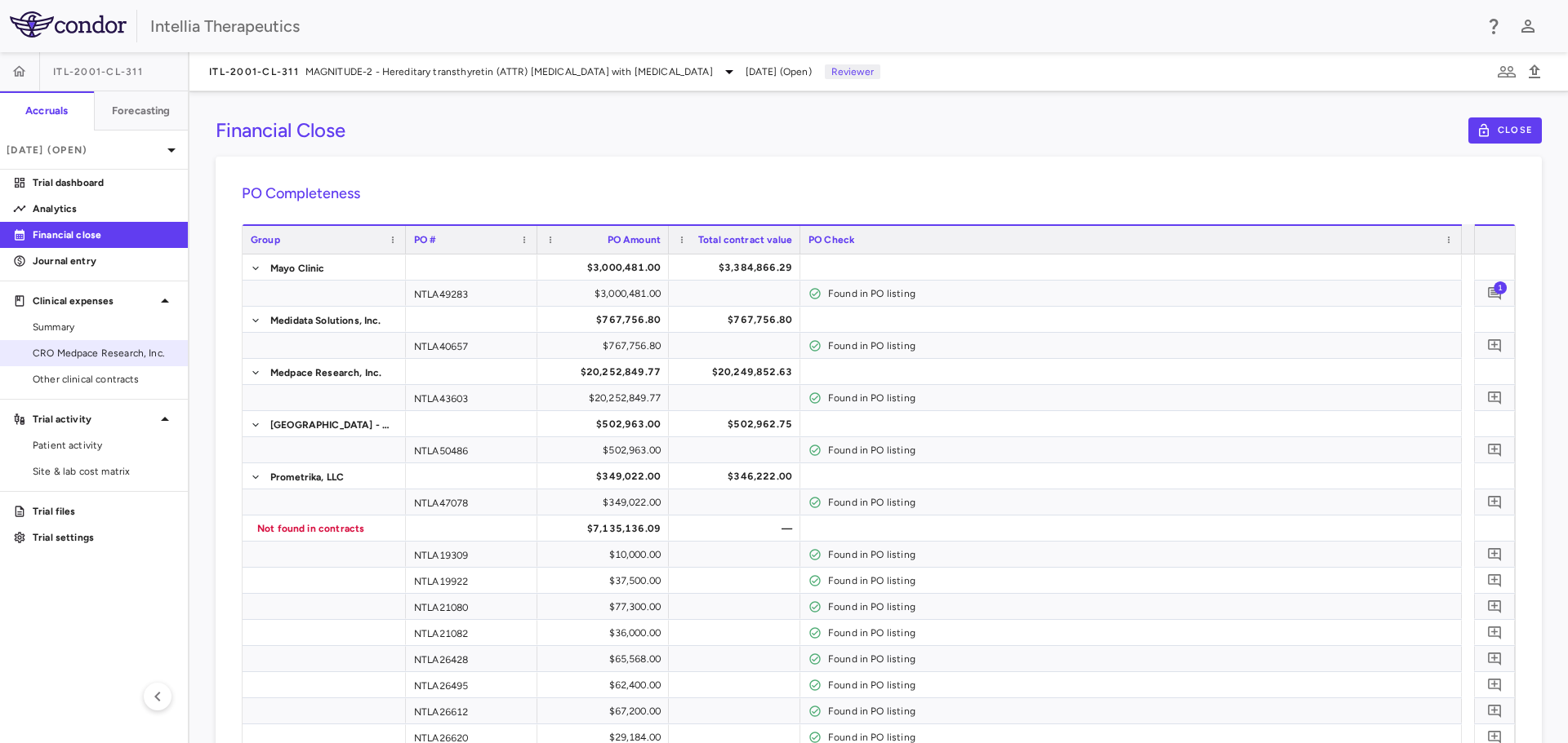
click at [106, 358] on span "CRO Medpace Research, Inc." at bounding box center [103, 352] width 142 height 15
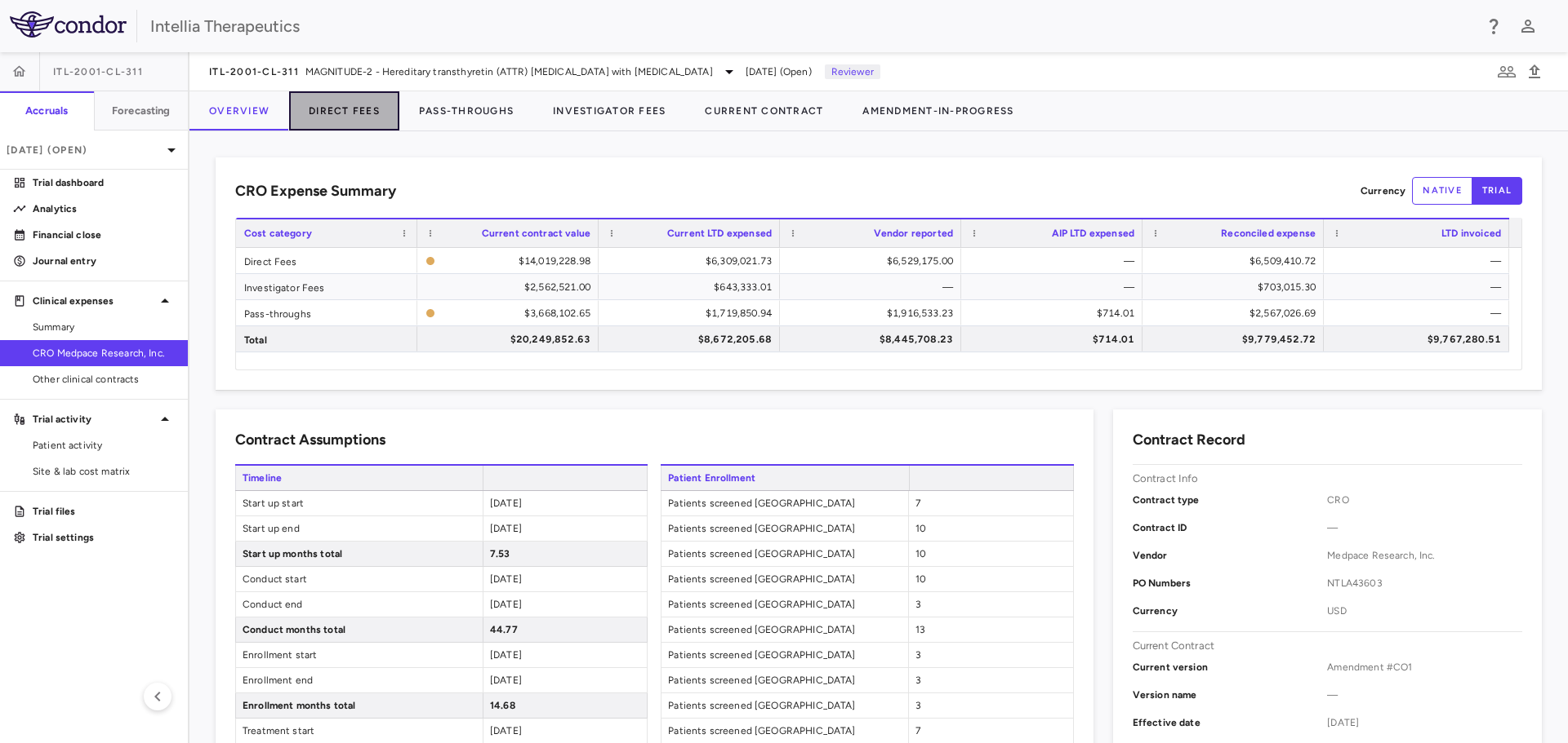
click at [354, 110] on button "Direct Fees" at bounding box center [344, 111] width 110 height 39
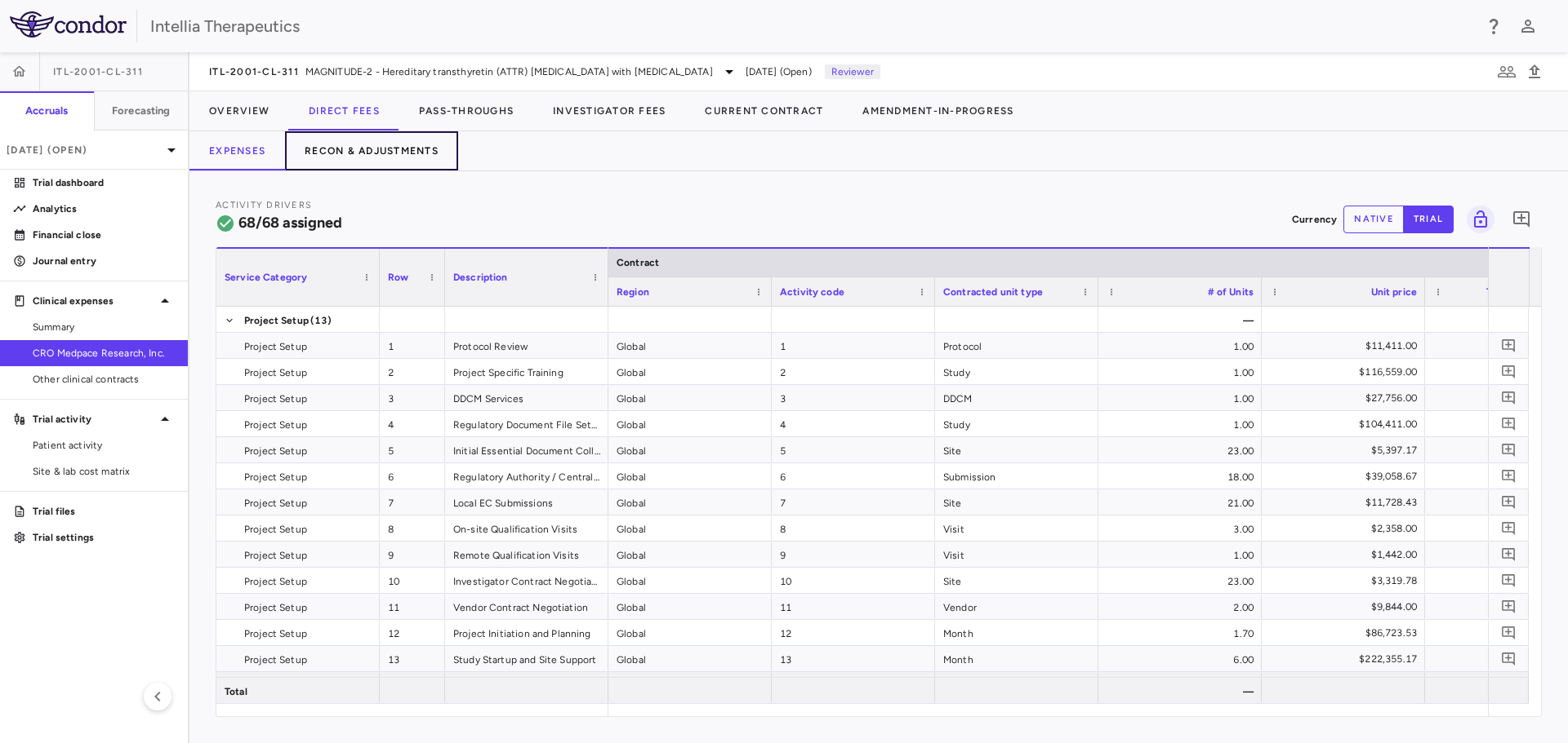
click at [401, 148] on button "Recon & Adjustments" at bounding box center [371, 151] width 173 height 39
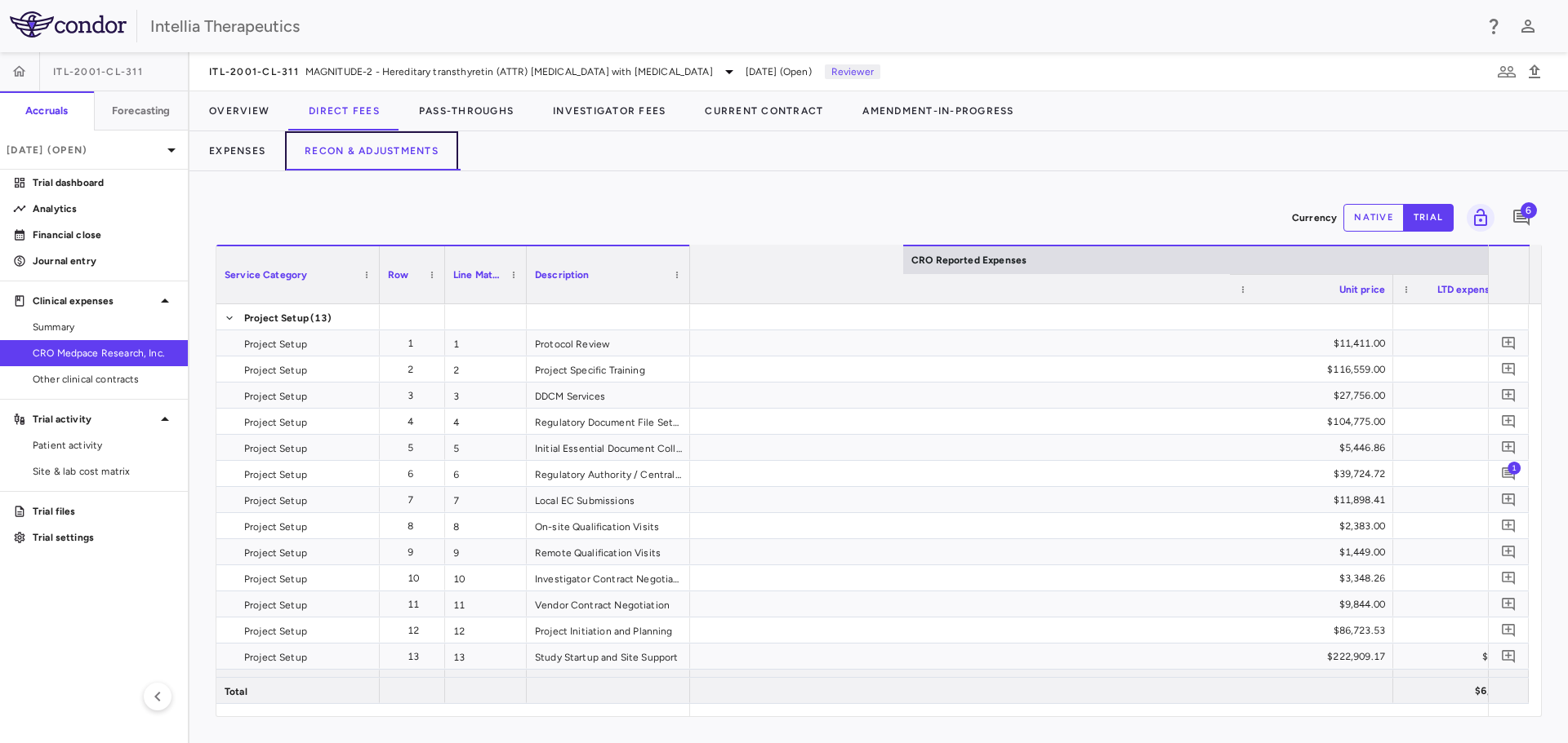
scroll to position [0, 3008]
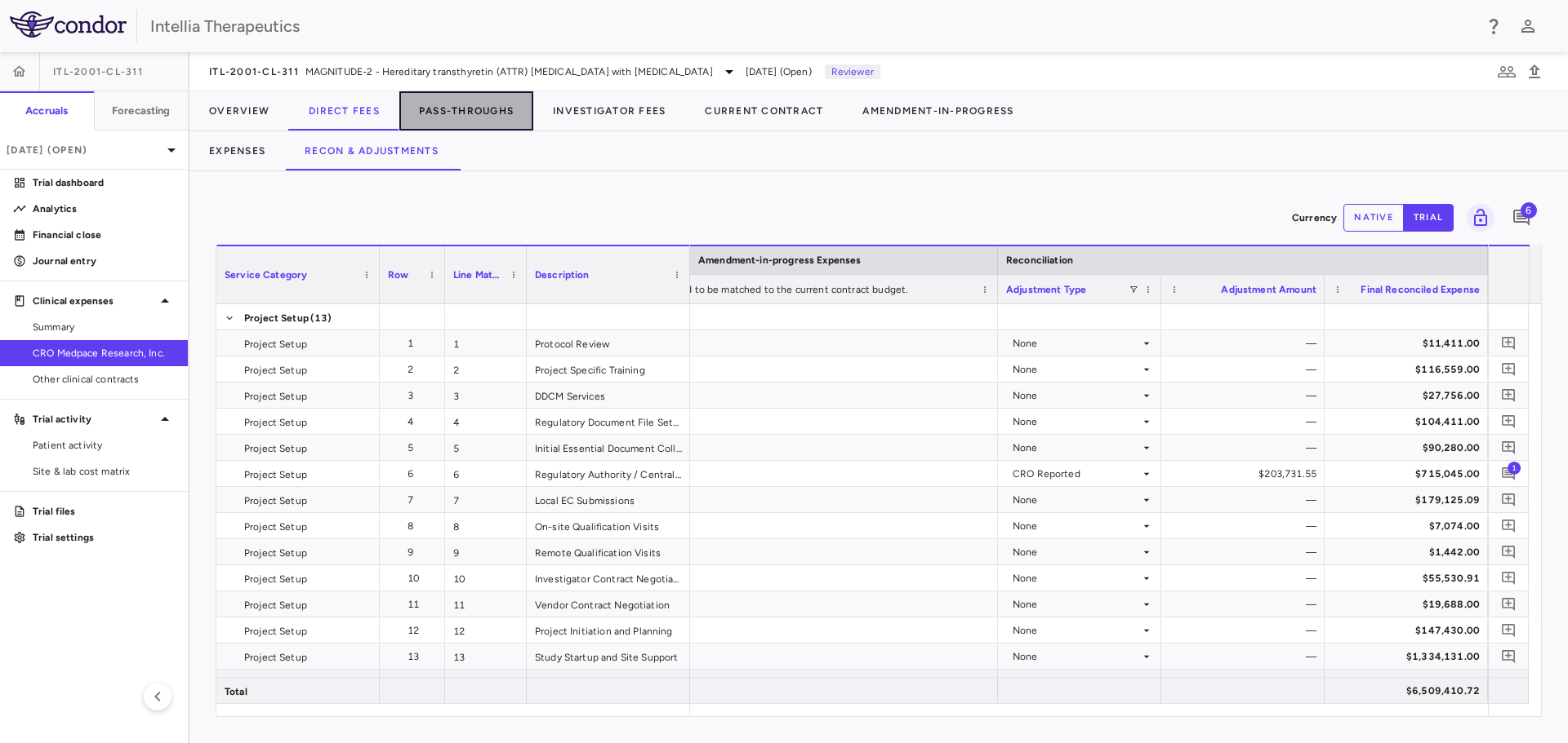
click at [448, 114] on button "Pass-Throughs" at bounding box center [466, 111] width 134 height 39
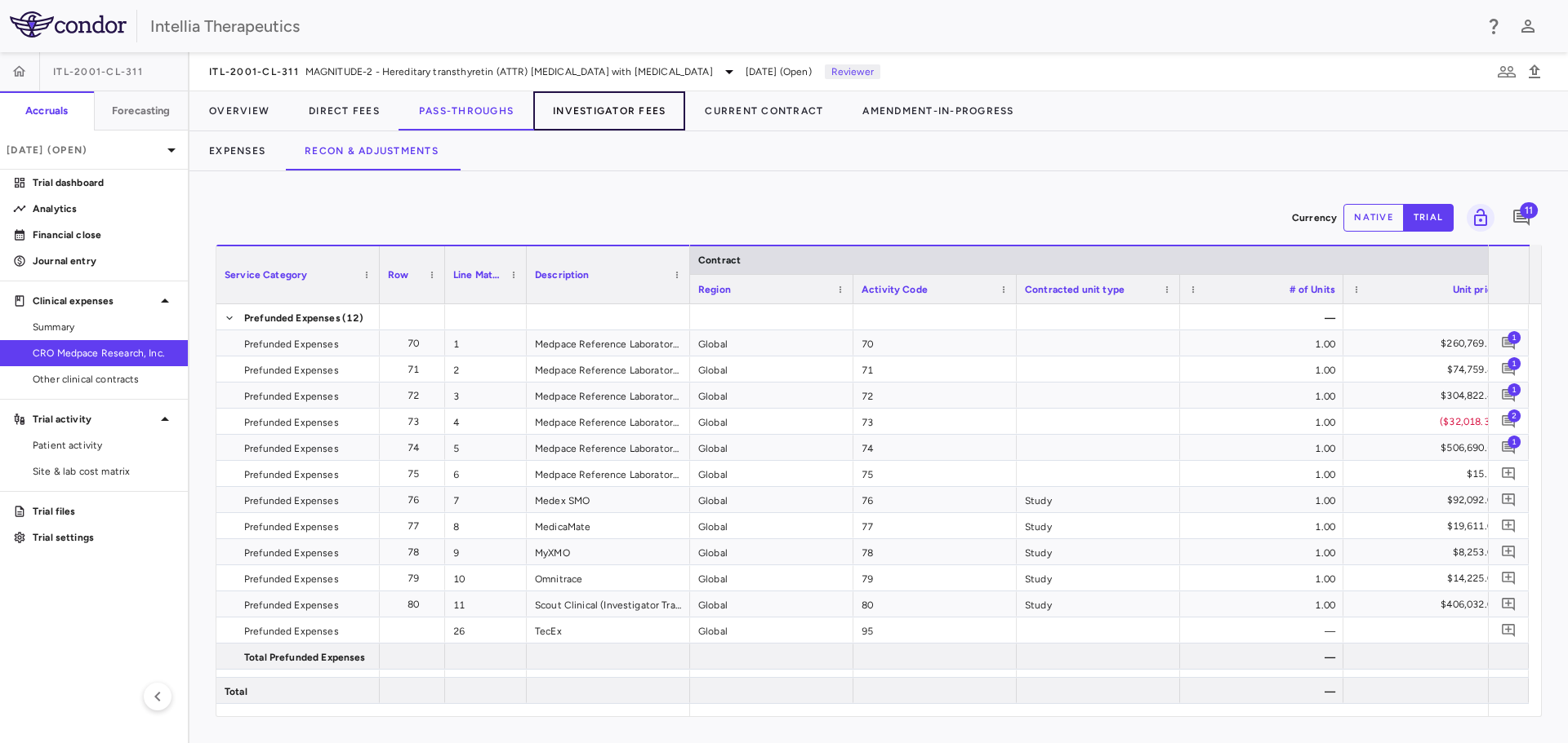
click at [610, 105] on button "Investigator Fees" at bounding box center [609, 111] width 151 height 39
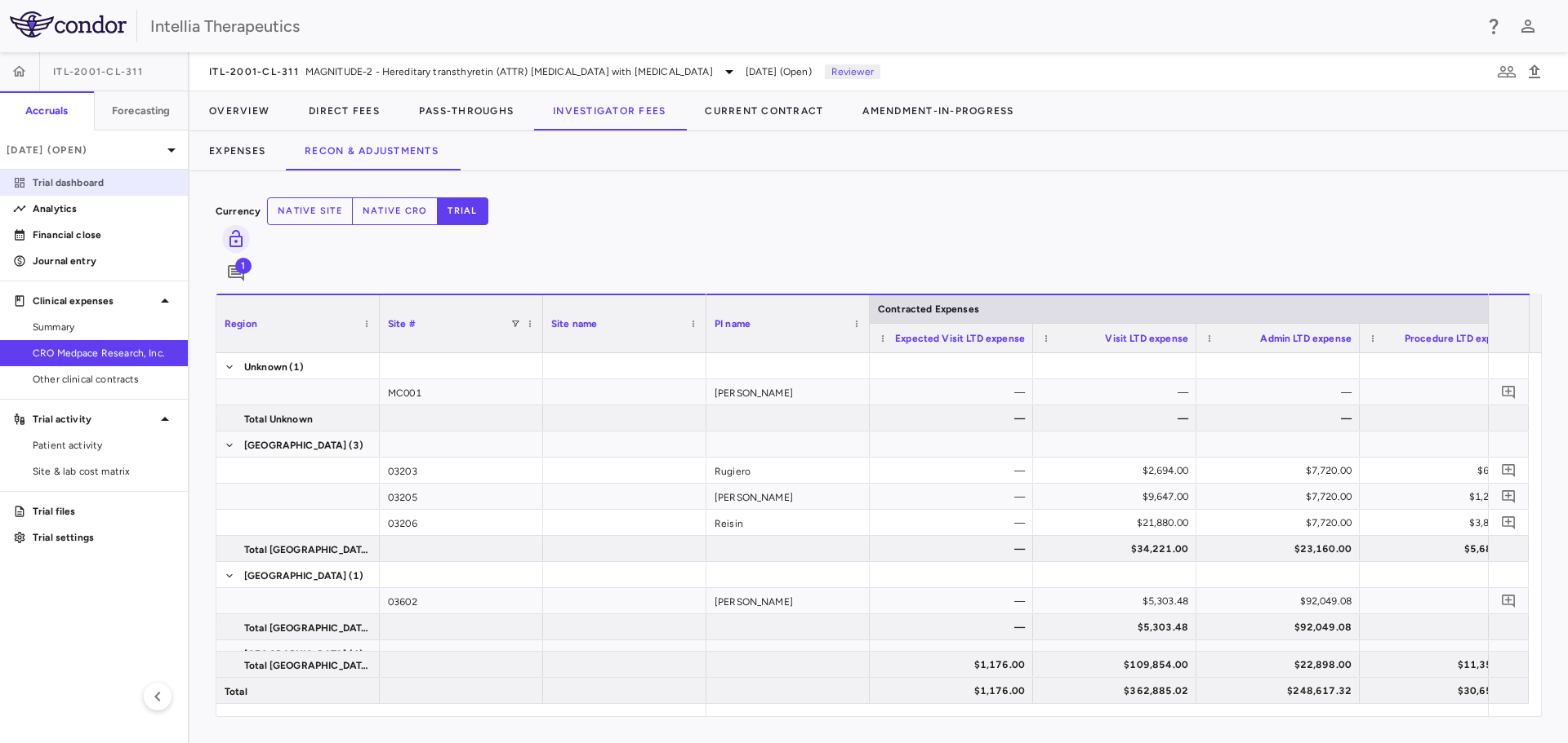
click at [75, 183] on p "Trial dashboard" at bounding box center [103, 183] width 142 height 15
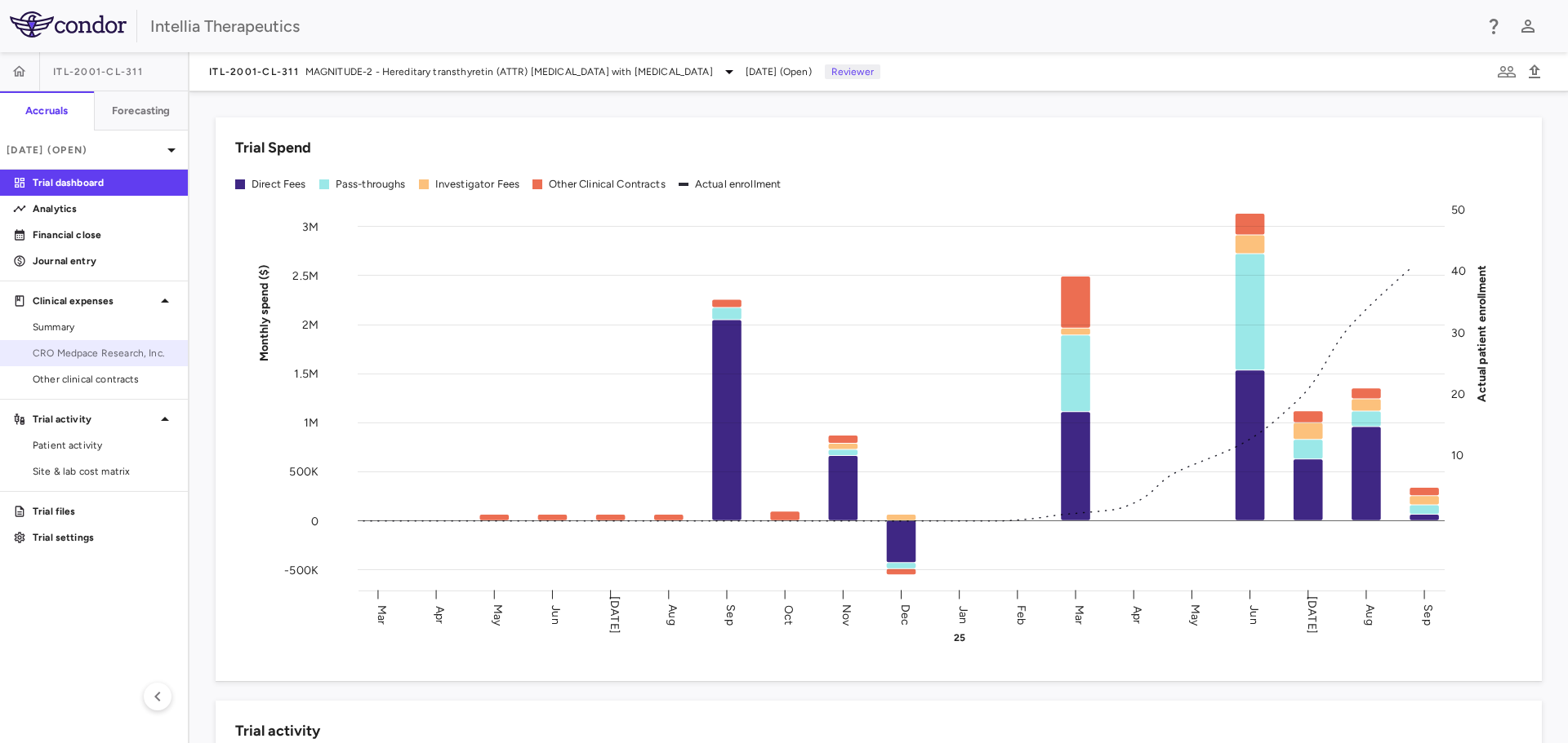
click at [87, 346] on link "CRO Medpace Research, Inc." at bounding box center [94, 352] width 188 height 24
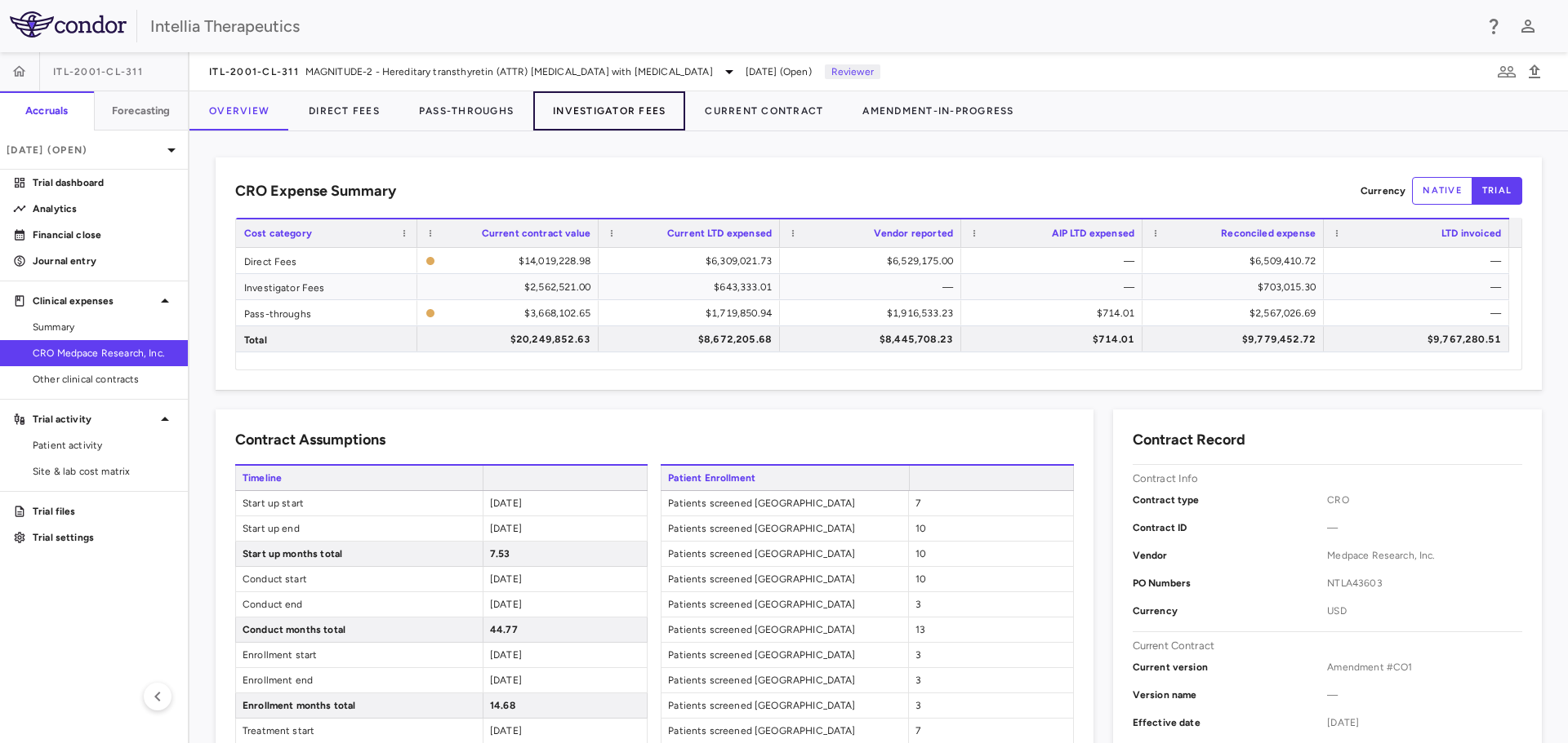
click at [603, 104] on button "Investigator Fees" at bounding box center [609, 111] width 151 height 39
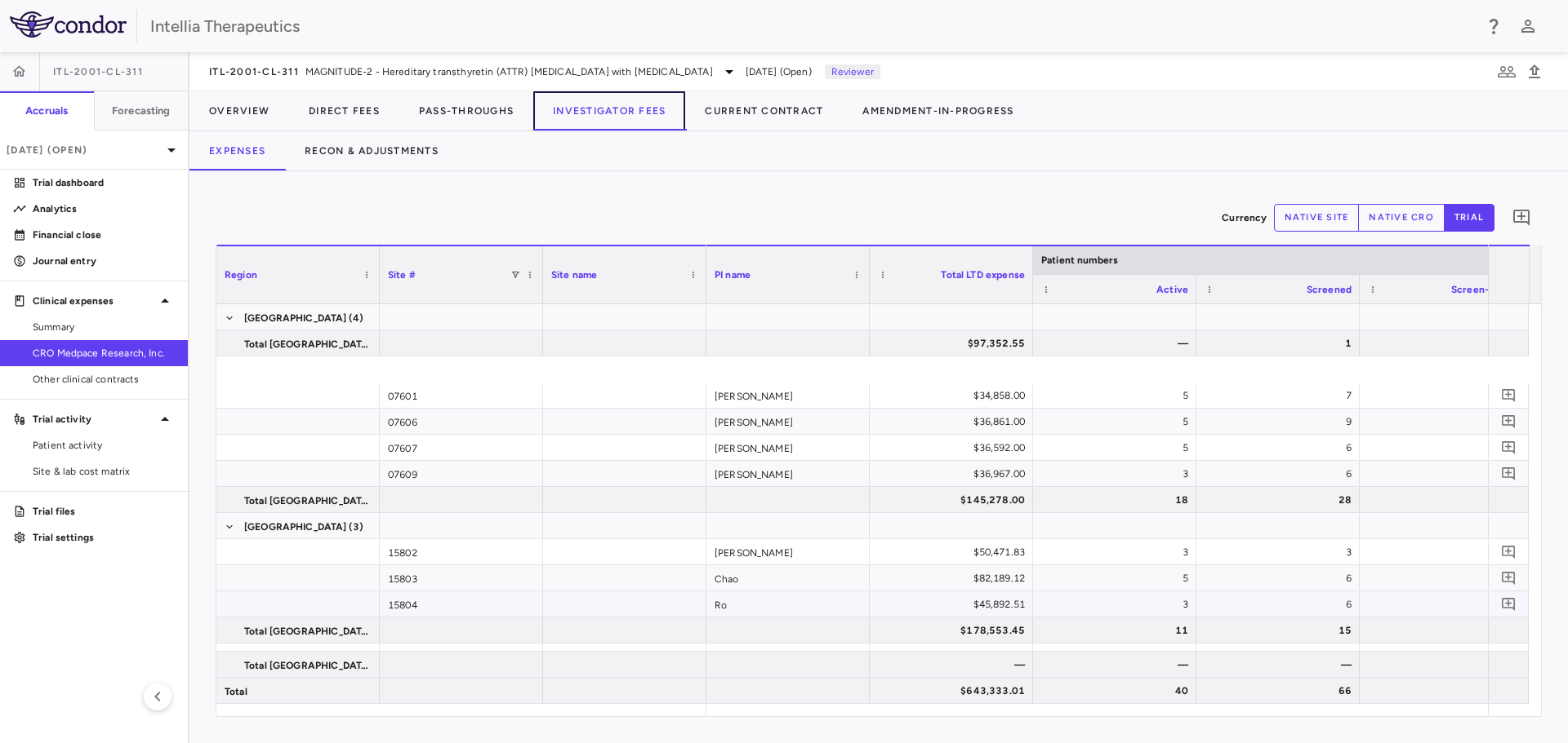
scroll to position [326, 0]
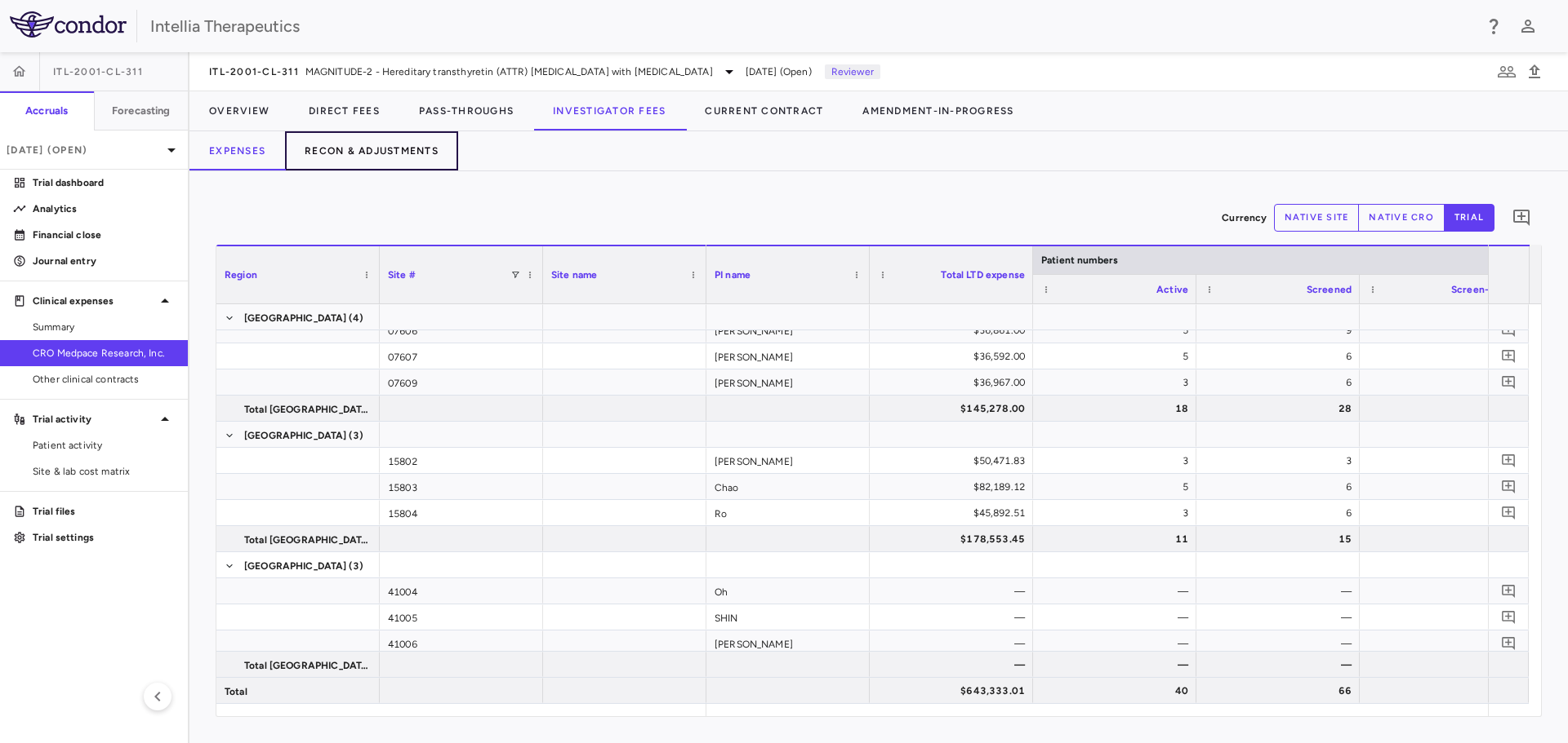
click at [347, 156] on button "Recon & Adjustments" at bounding box center [371, 151] width 173 height 39
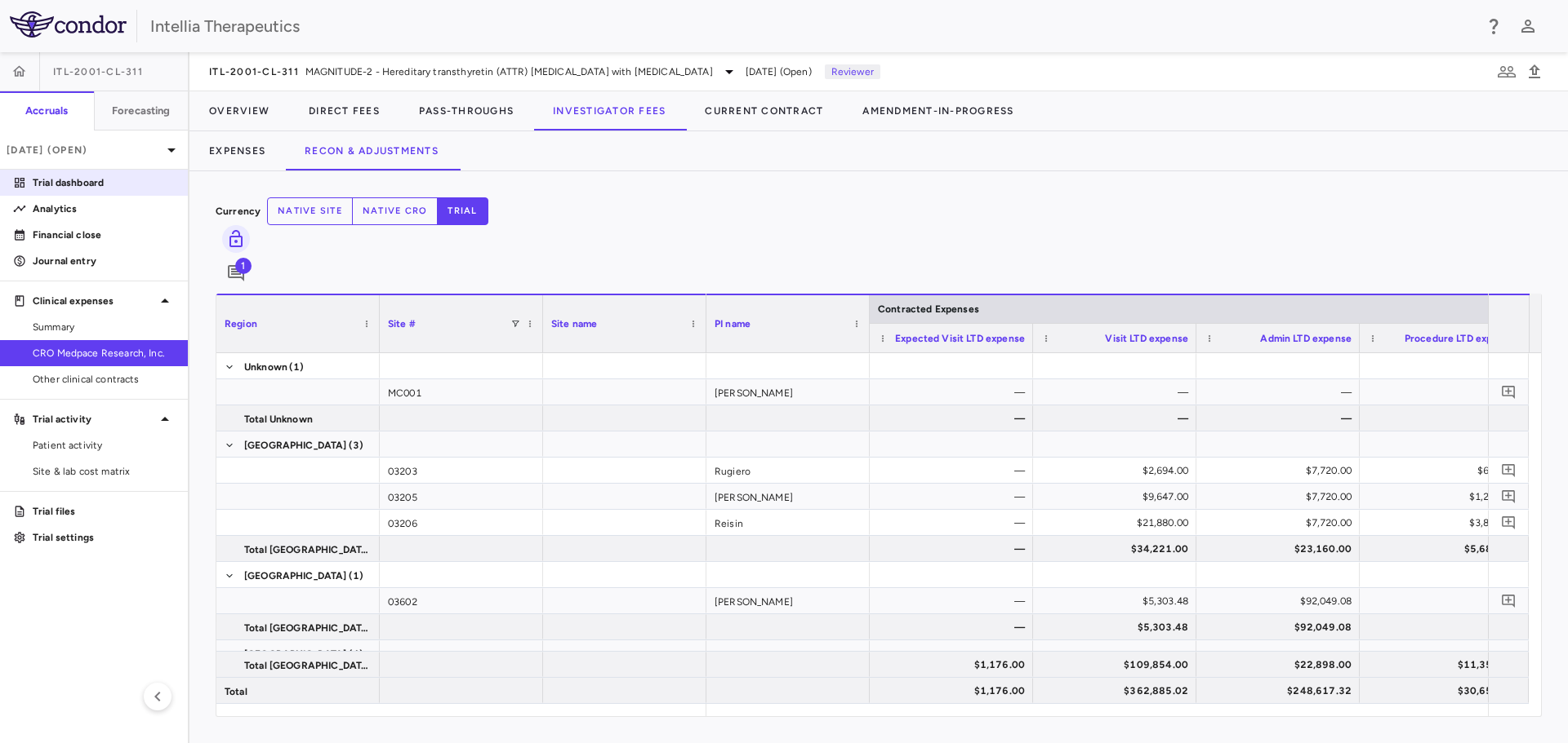
click at [92, 179] on p "Trial dashboard" at bounding box center [103, 183] width 142 height 15
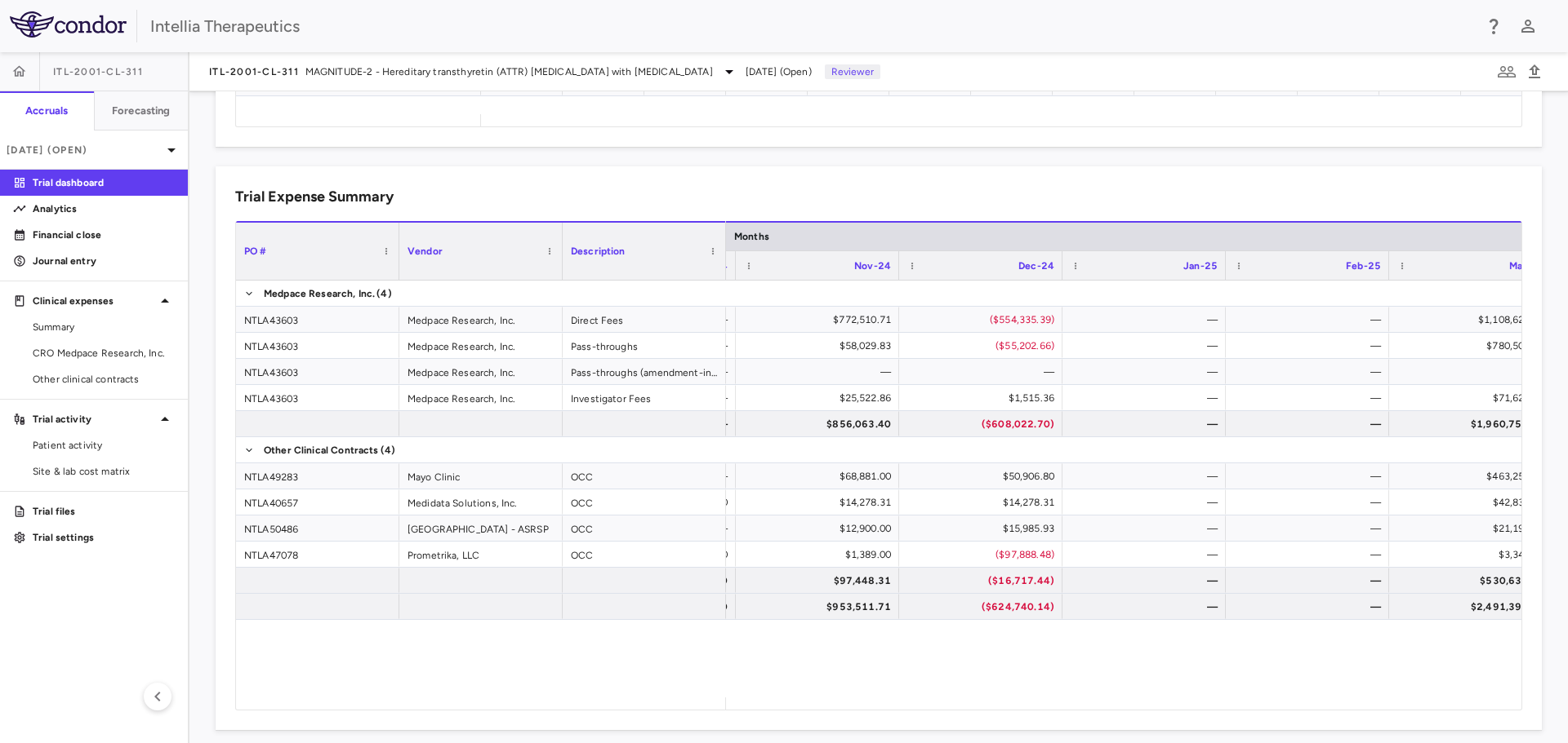
scroll to position [0, 2125]
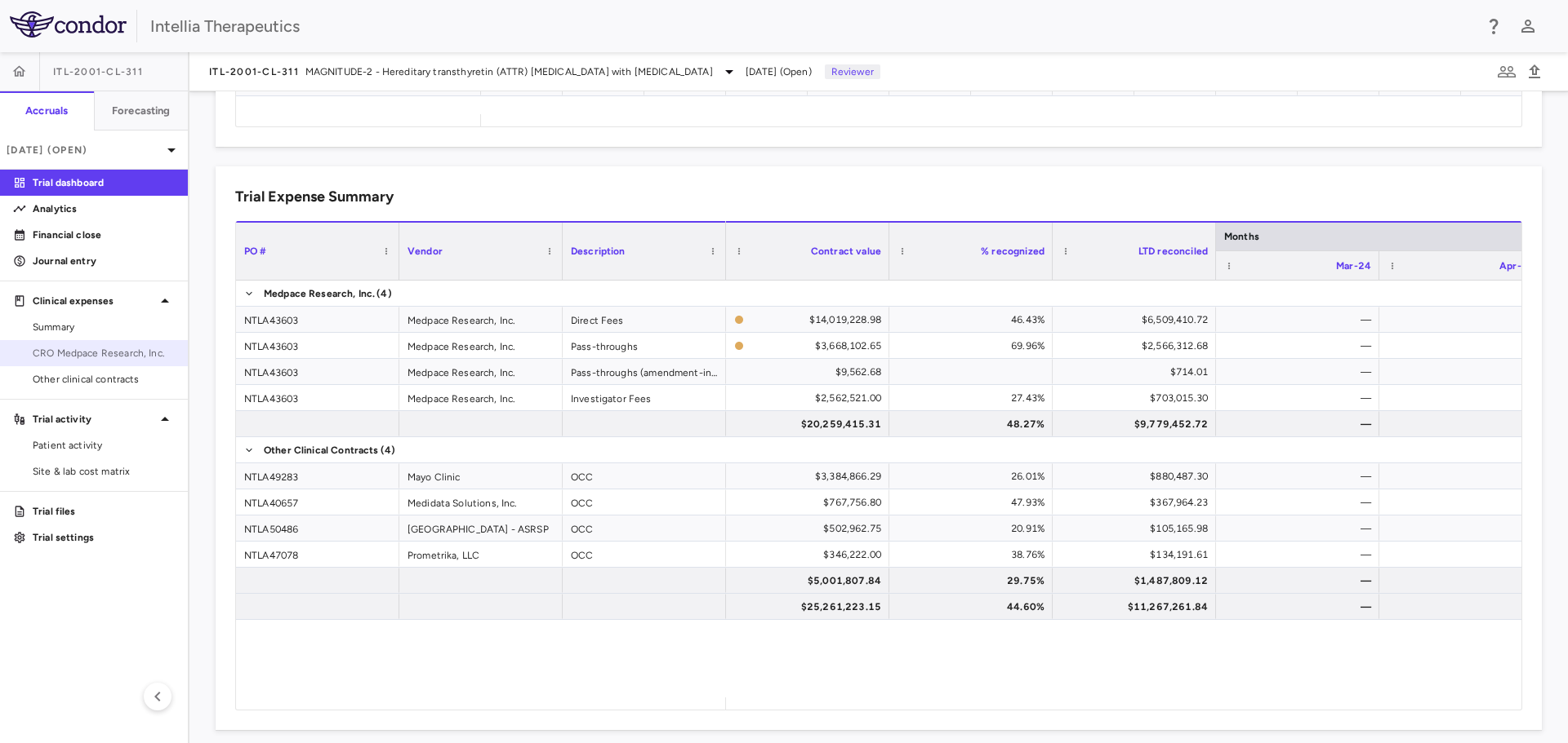
click at [89, 355] on span "CRO Medpace Research, Inc." at bounding box center [103, 352] width 142 height 15
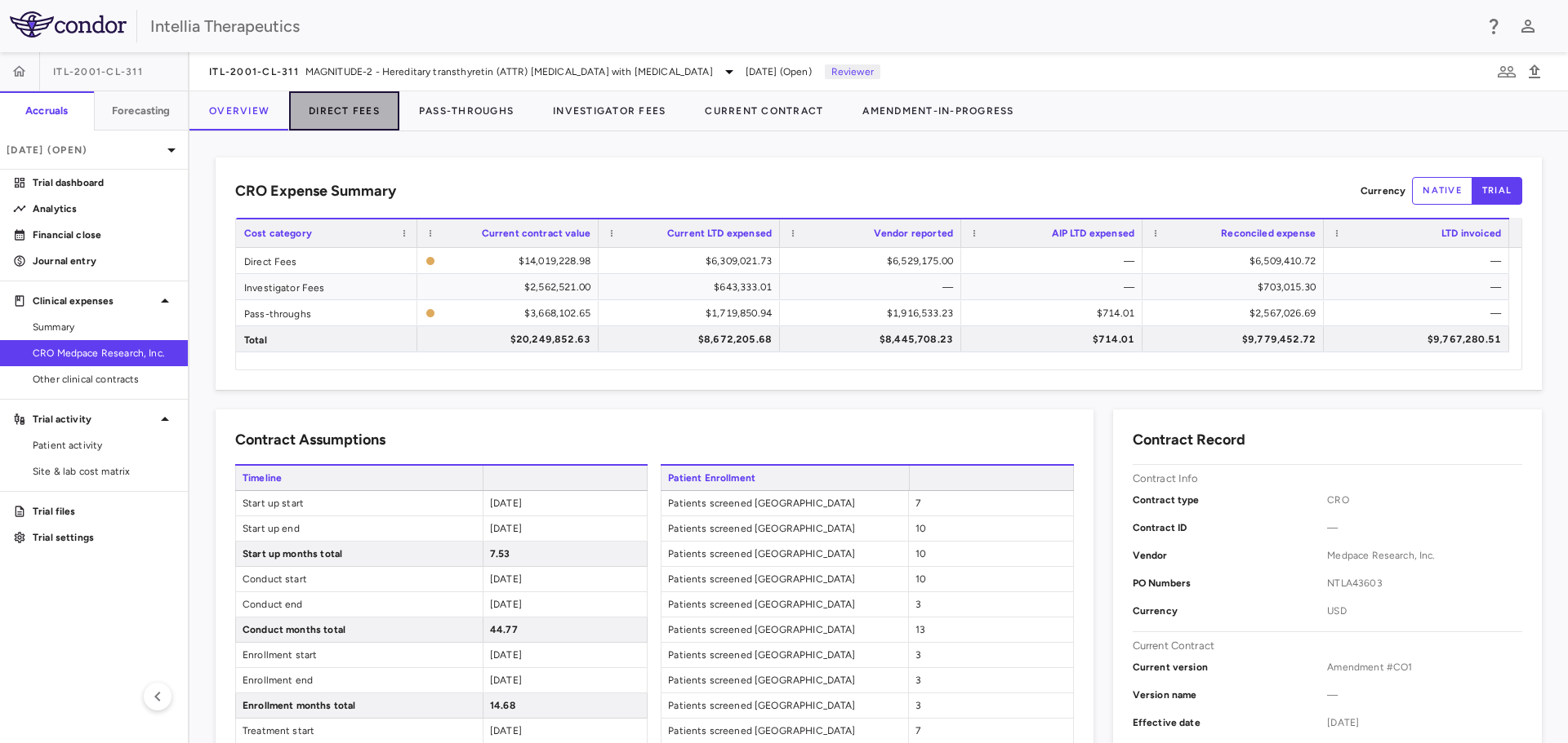
click at [337, 116] on button "Direct Fees" at bounding box center [344, 111] width 110 height 39
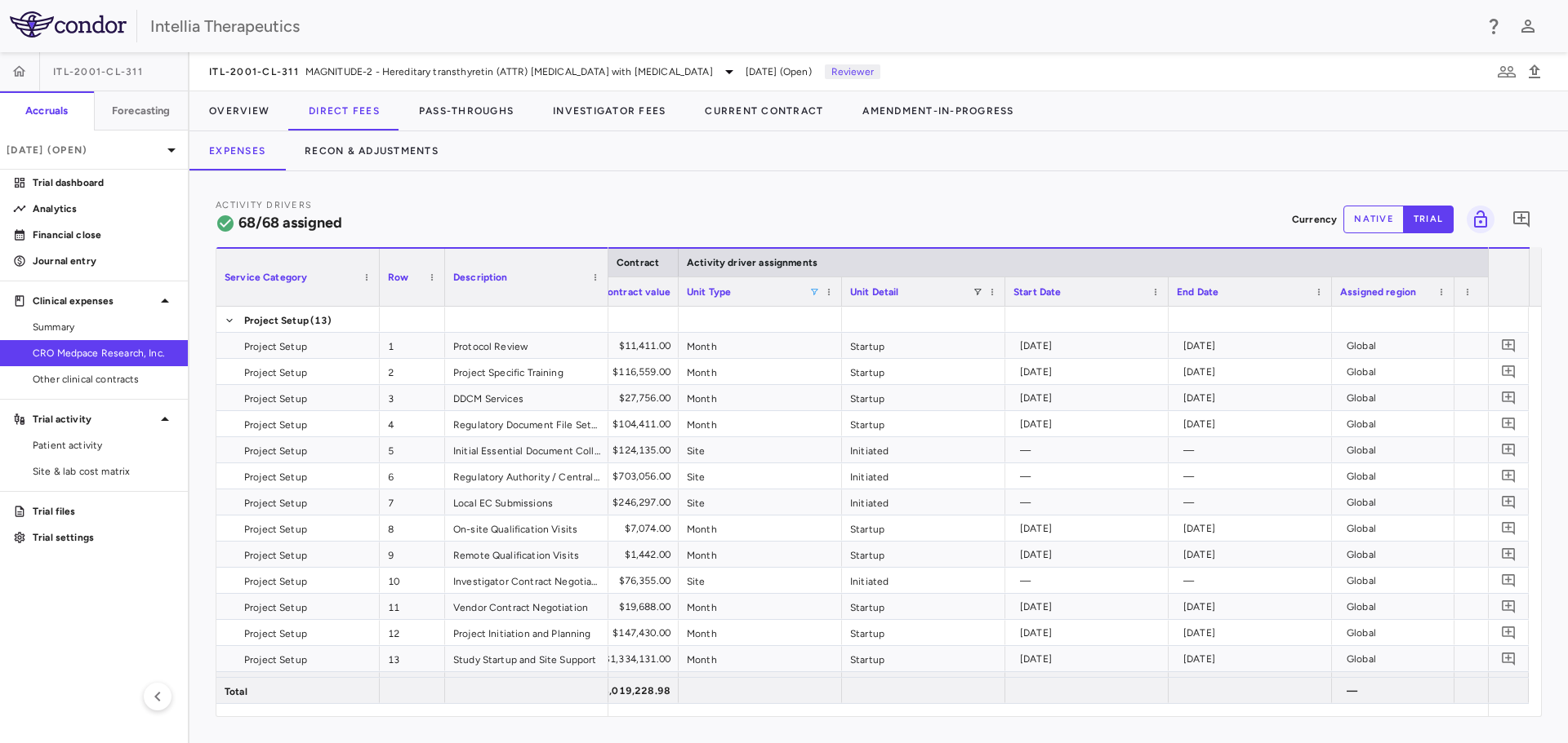
click at [813, 290] on span at bounding box center [814, 292] width 10 height 10
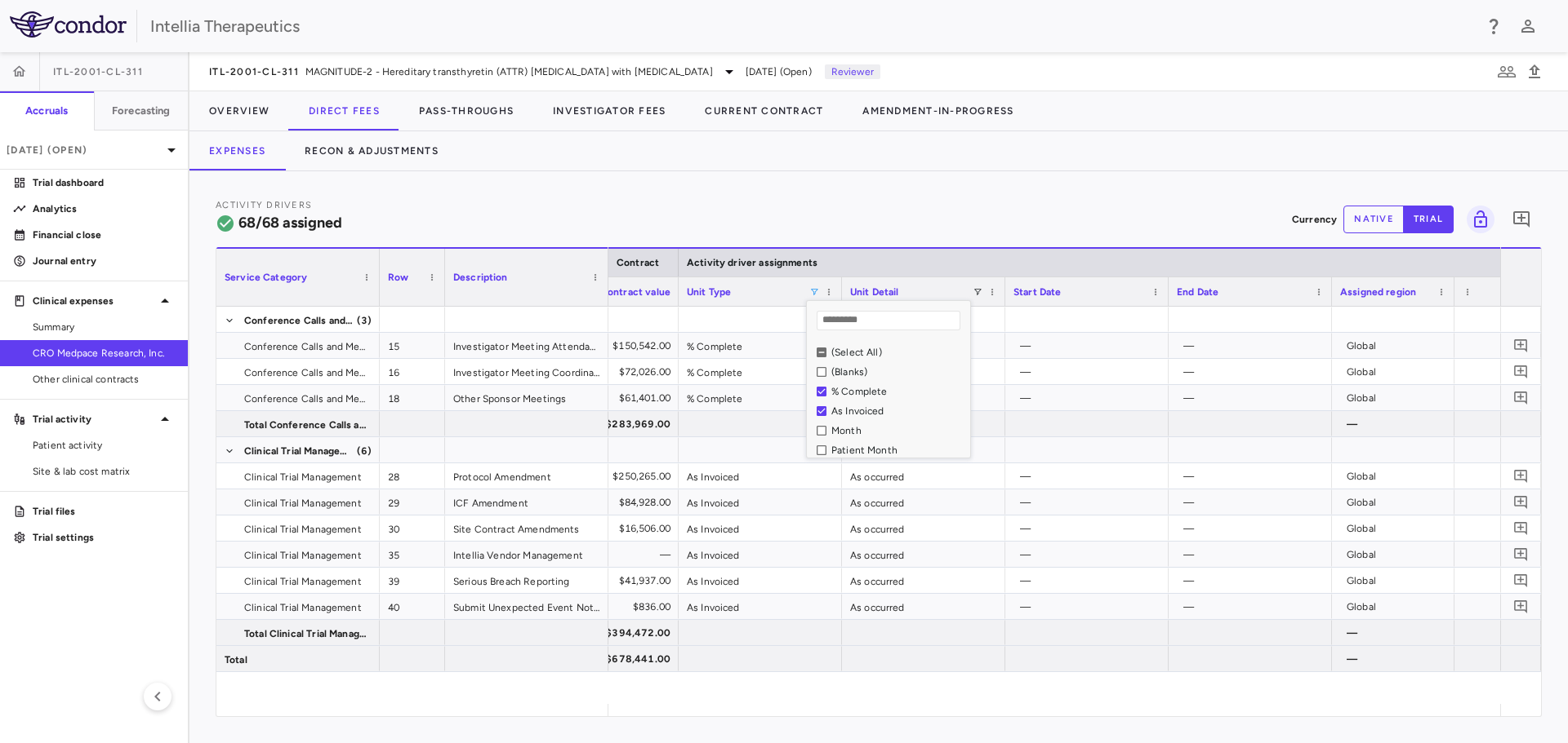
click at [940, 180] on div "Activity Drivers 68/68 assigned Currency native trial 0 Press ENTER to sort. Pr…" at bounding box center [878, 458] width 1378 height 572
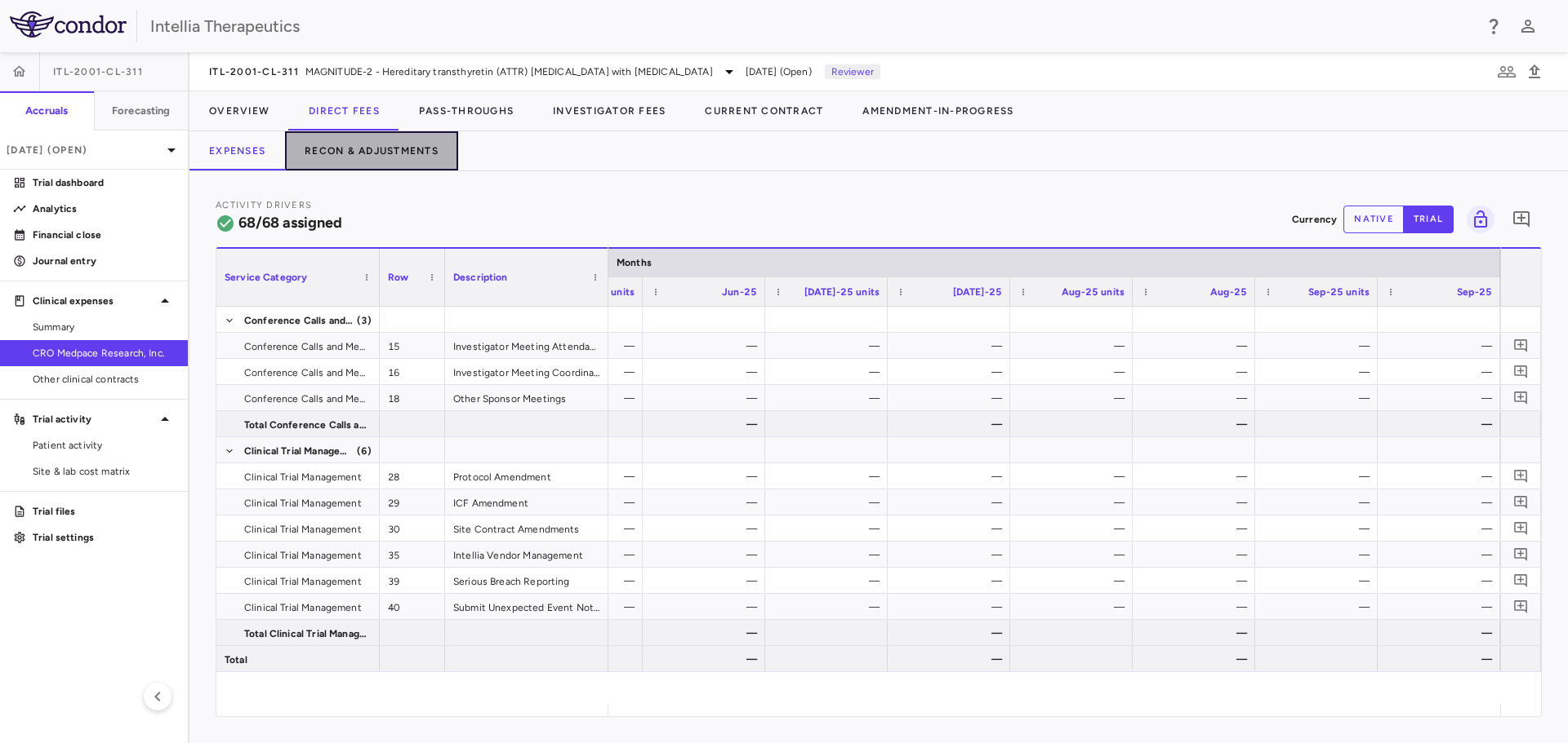
click at [355, 156] on button "Recon & Adjustments" at bounding box center [371, 151] width 173 height 39
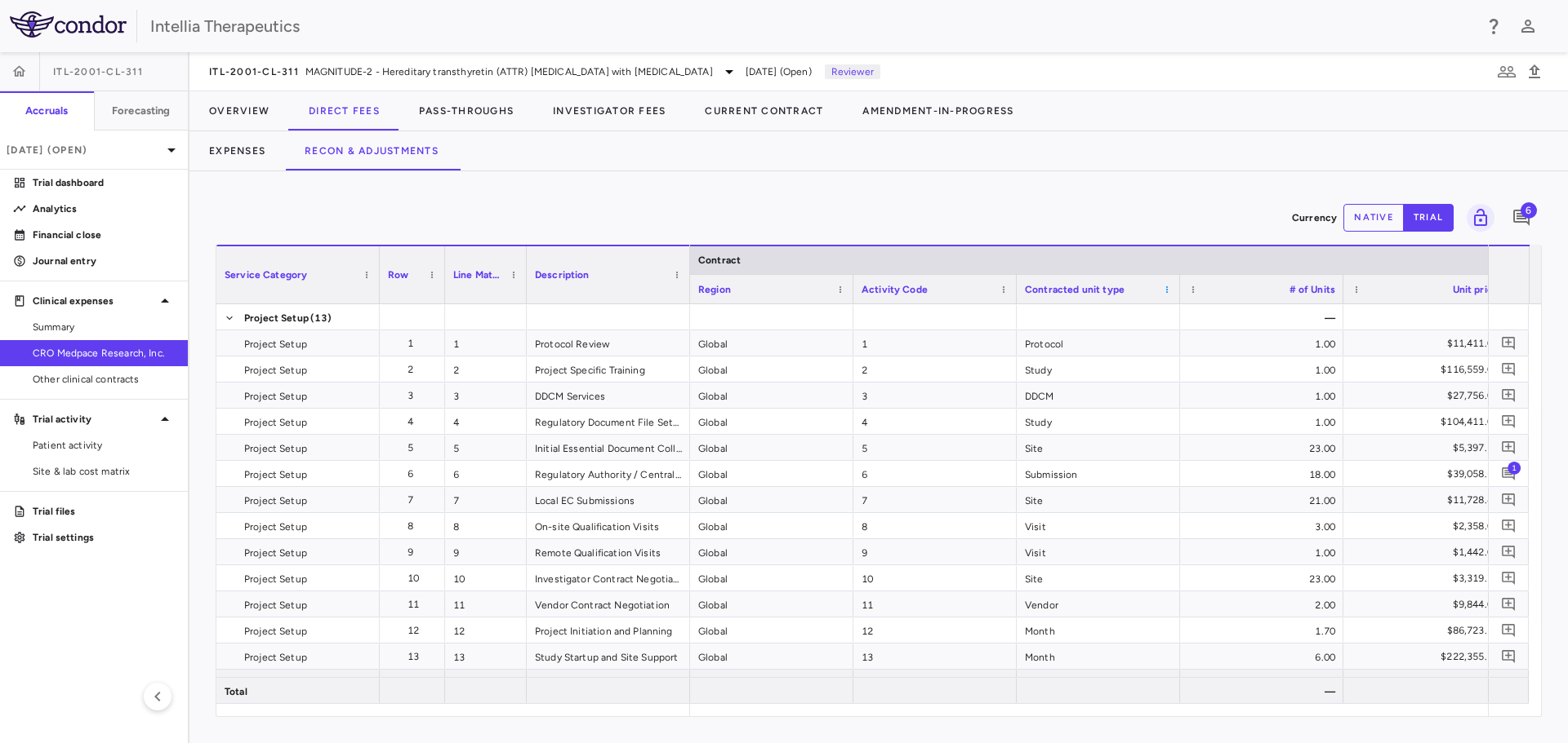
click at [1165, 289] on span at bounding box center [1166, 290] width 10 height 10
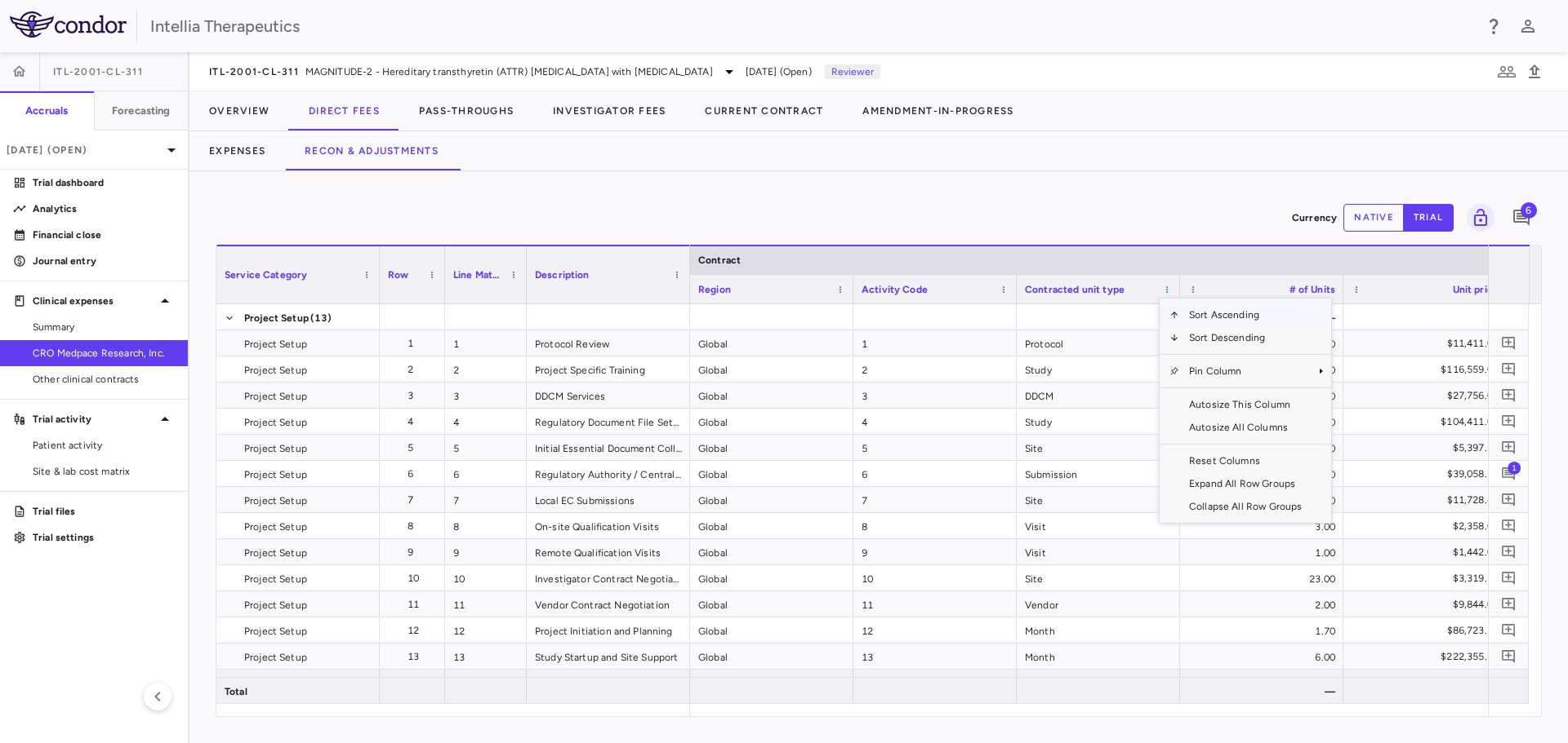
click at [1165, 289] on span at bounding box center [1166, 290] width 10 height 10
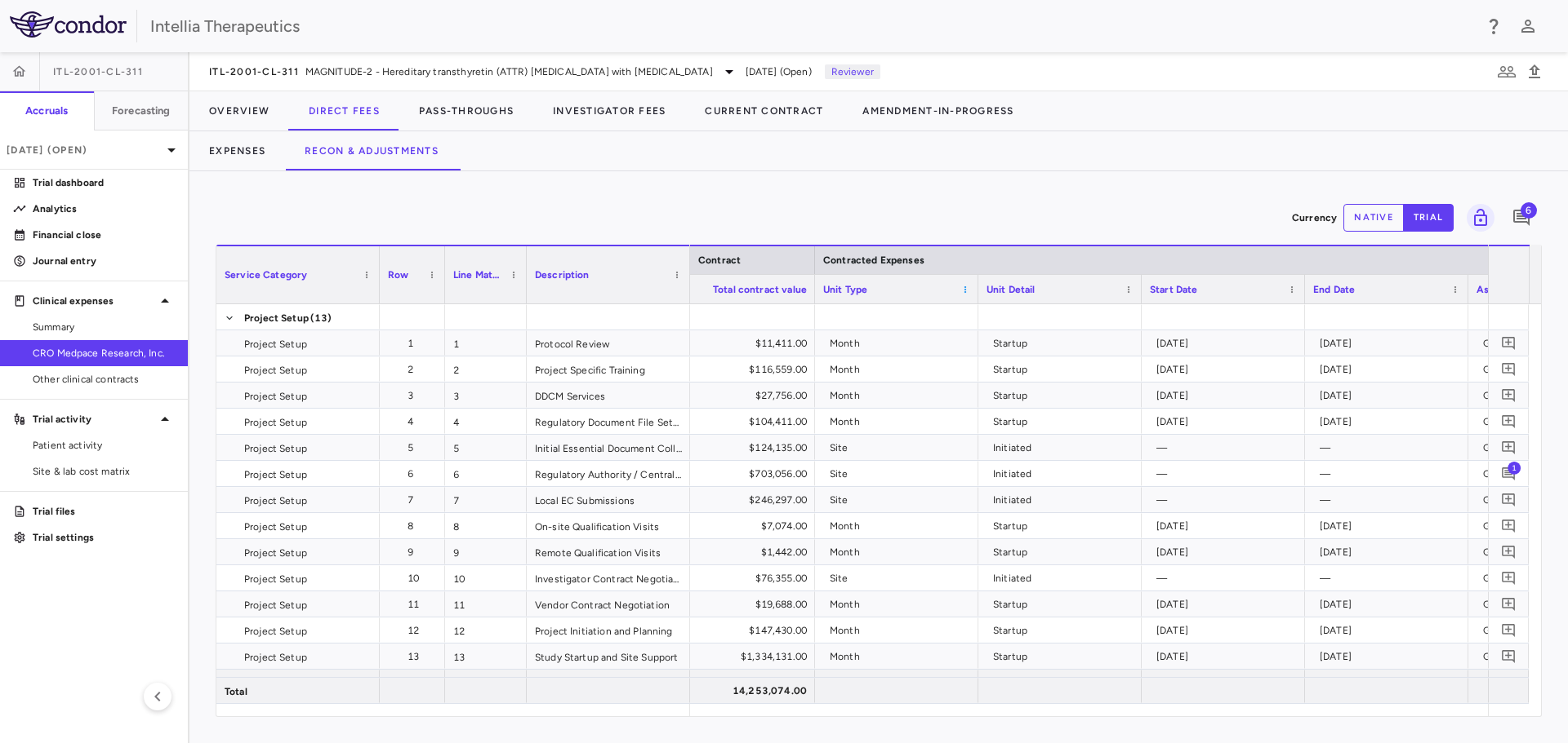
click at [962, 293] on span at bounding box center [965, 290] width 10 height 10
click at [923, 286] on div "Unit Type" at bounding box center [888, 289] width 132 height 21
click at [1121, 285] on div "Unit Detail" at bounding box center [1060, 289] width 147 height 28
click at [1127, 293] on span at bounding box center [1128, 290] width 10 height 10
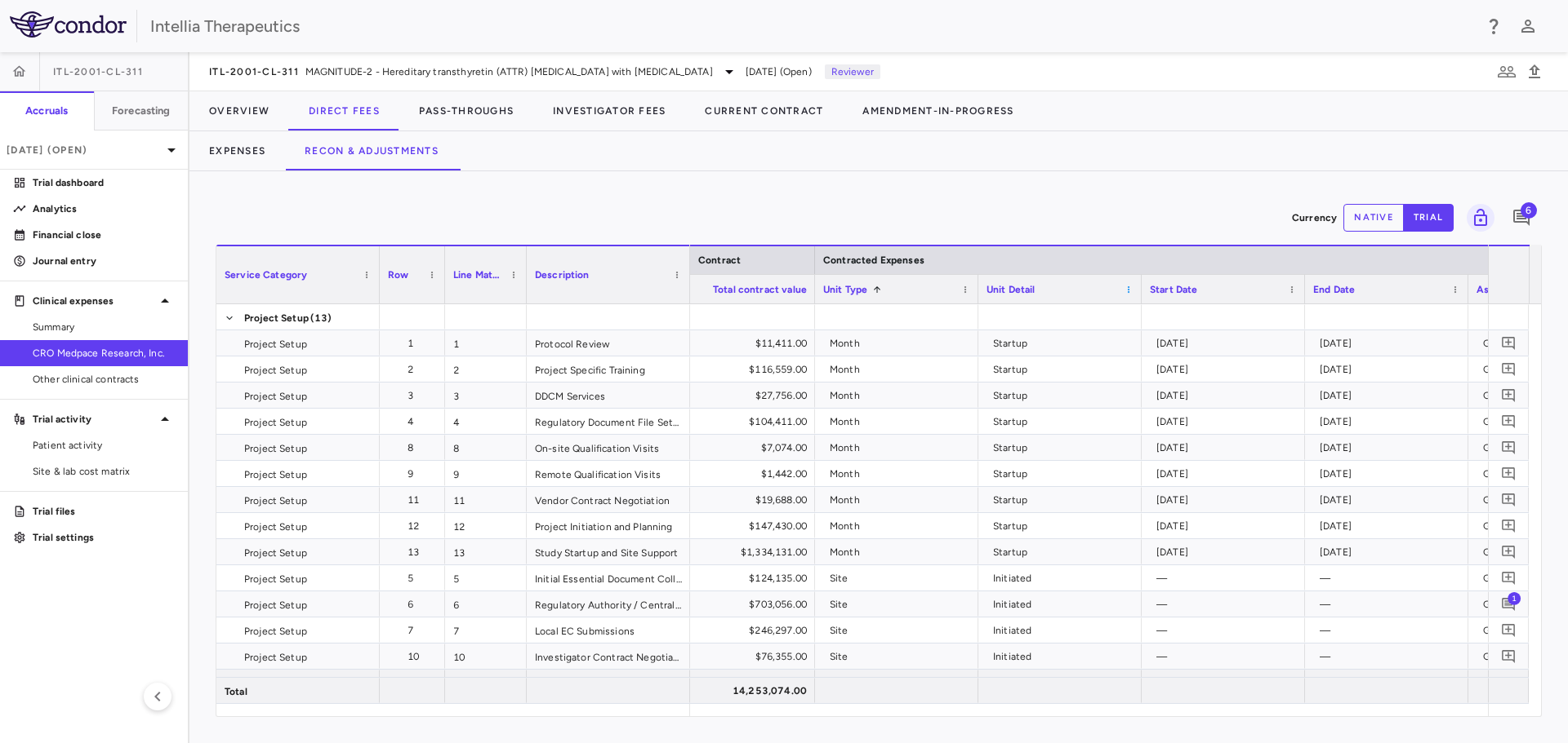
click at [1127, 293] on span at bounding box center [1128, 290] width 10 height 10
click at [967, 286] on span at bounding box center [965, 290] width 10 height 10
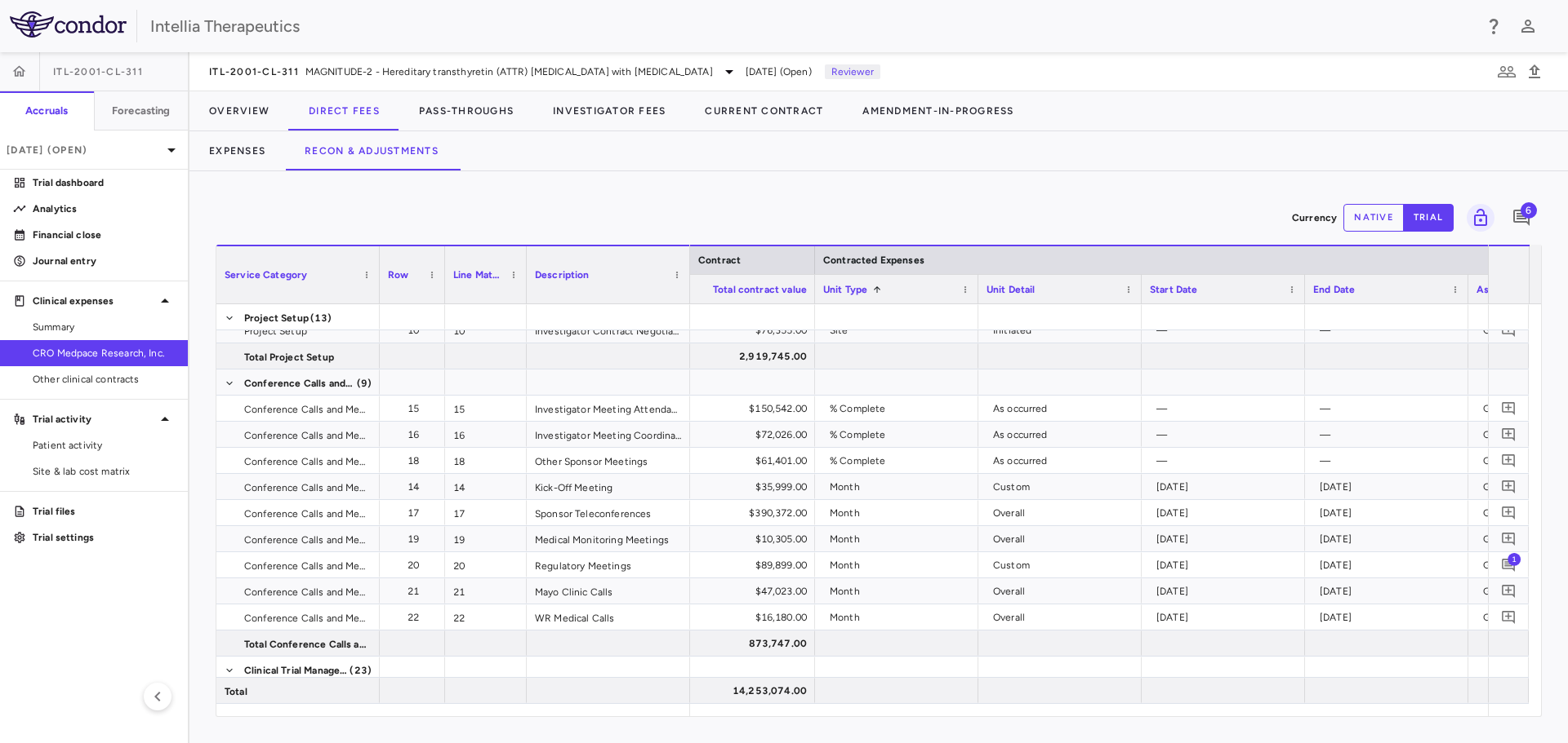
click at [1037, 192] on div "Currency native trial 6 Press ENTER to sort. Press ALT DOWN to open column menu…" at bounding box center [878, 458] width 1378 height 572
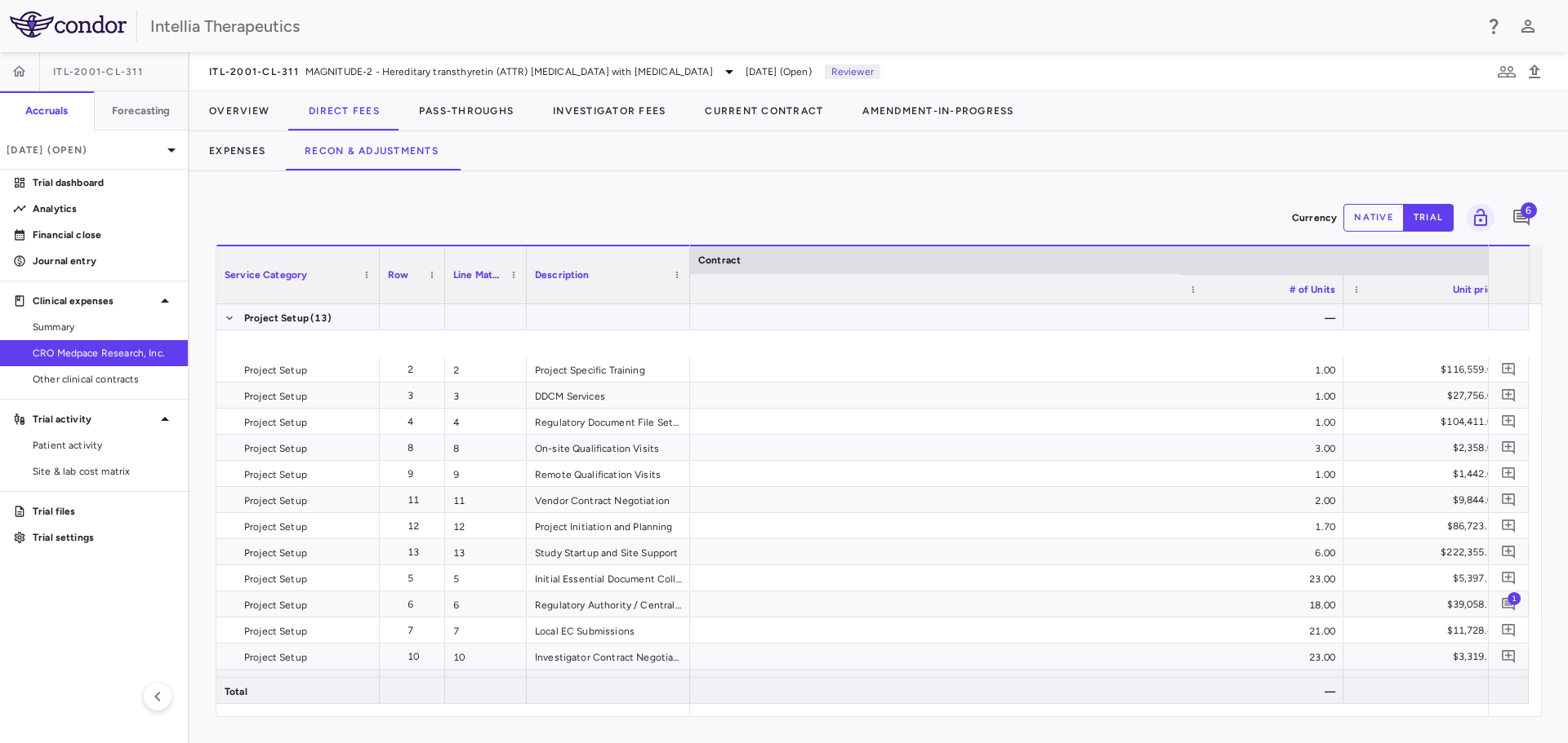
scroll to position [0, 704]
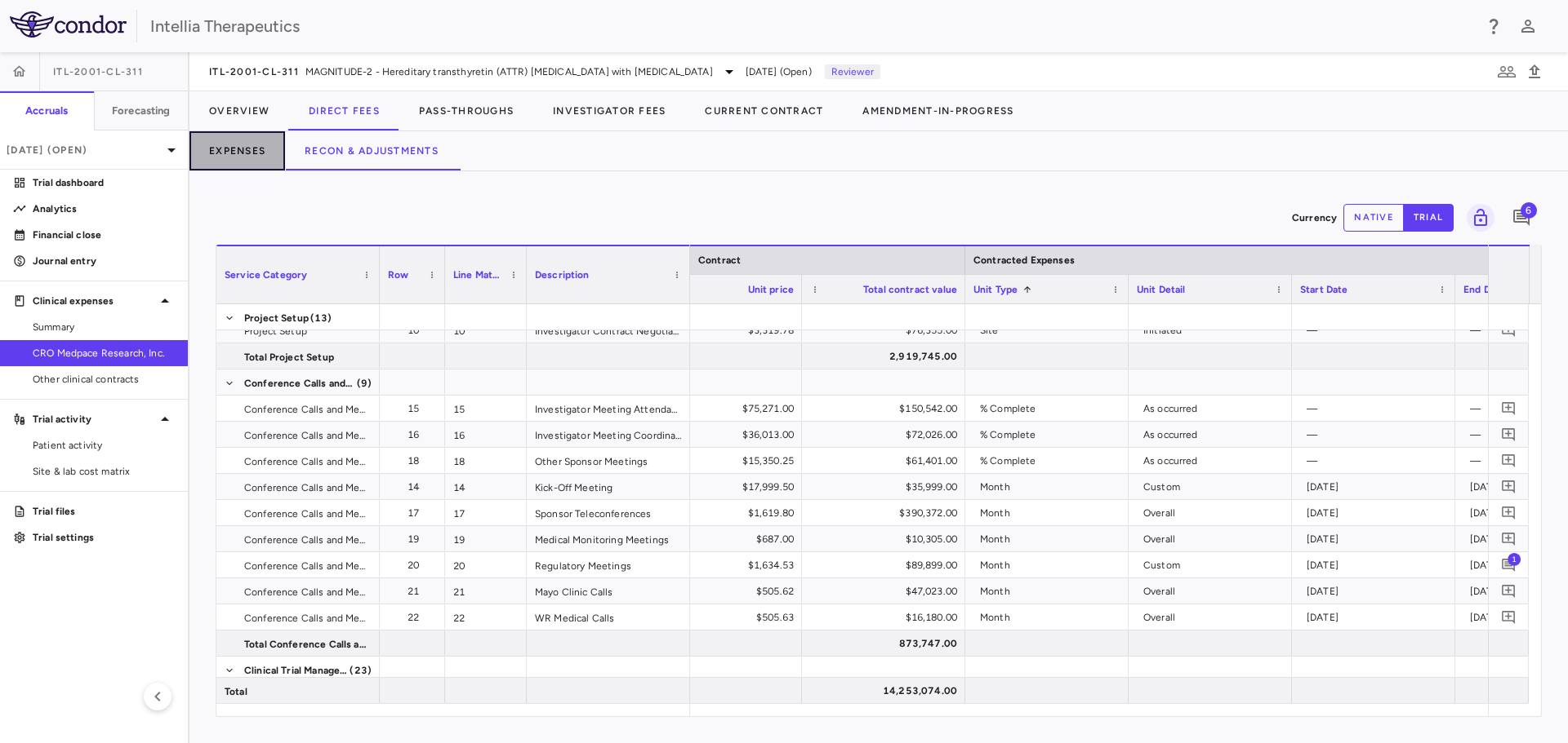
click at [245, 151] on button "Expenses" at bounding box center [237, 151] width 96 height 39
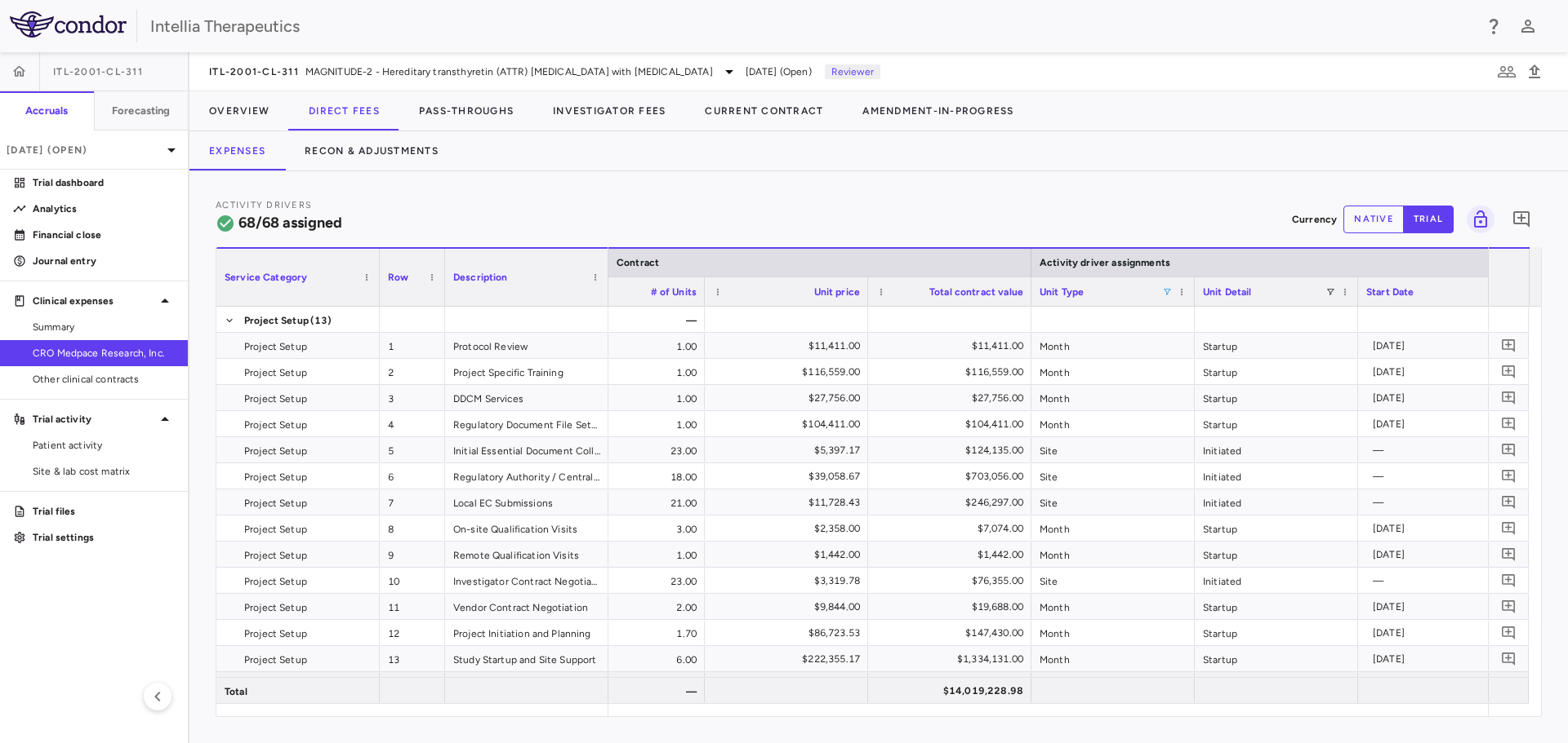
click at [1162, 288] on span at bounding box center [1166, 292] width 10 height 10
click at [1201, 349] on div "(Select All)" at bounding box center [1250, 352] width 134 height 12
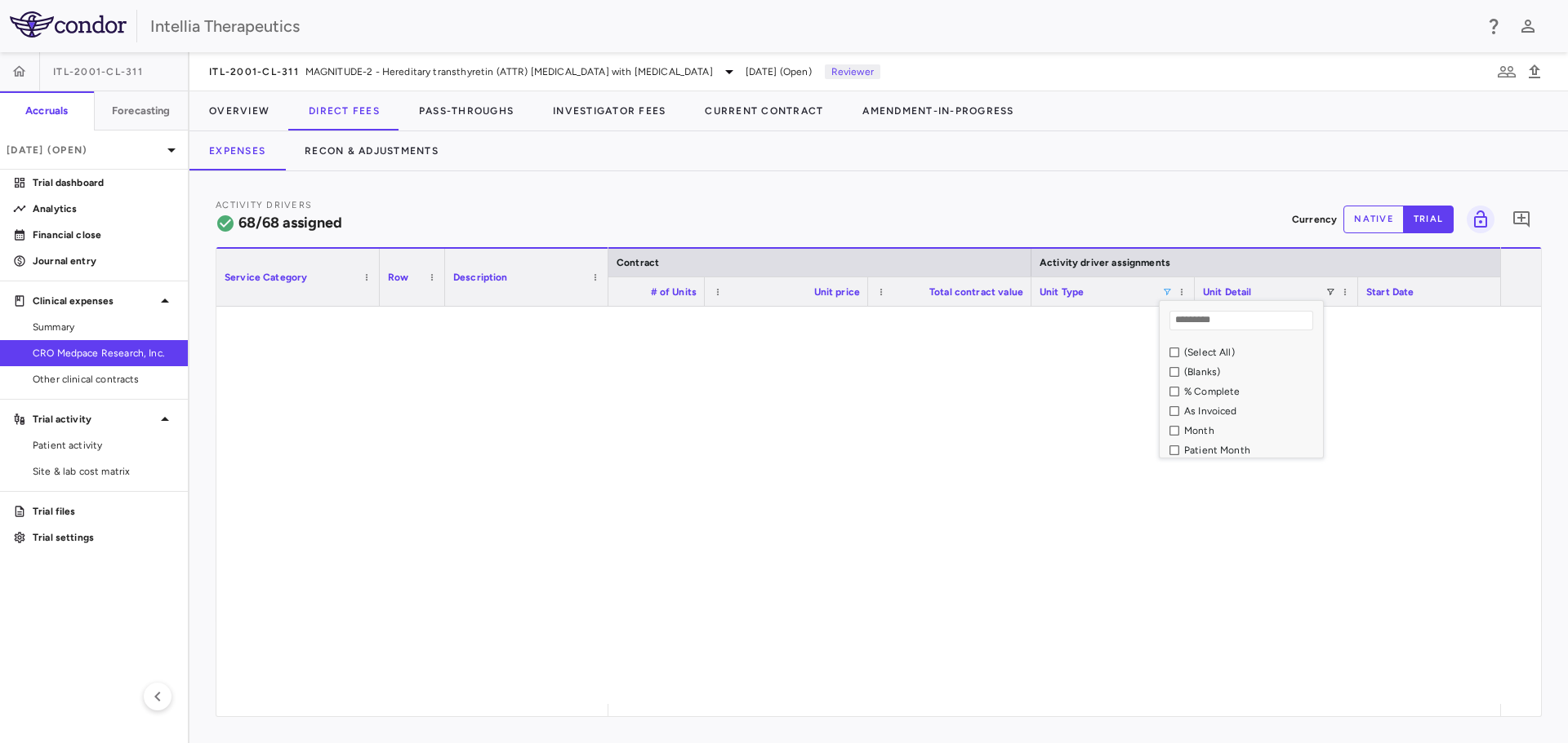
click at [1198, 392] on div "% Complete" at bounding box center [1250, 392] width 134 height 12
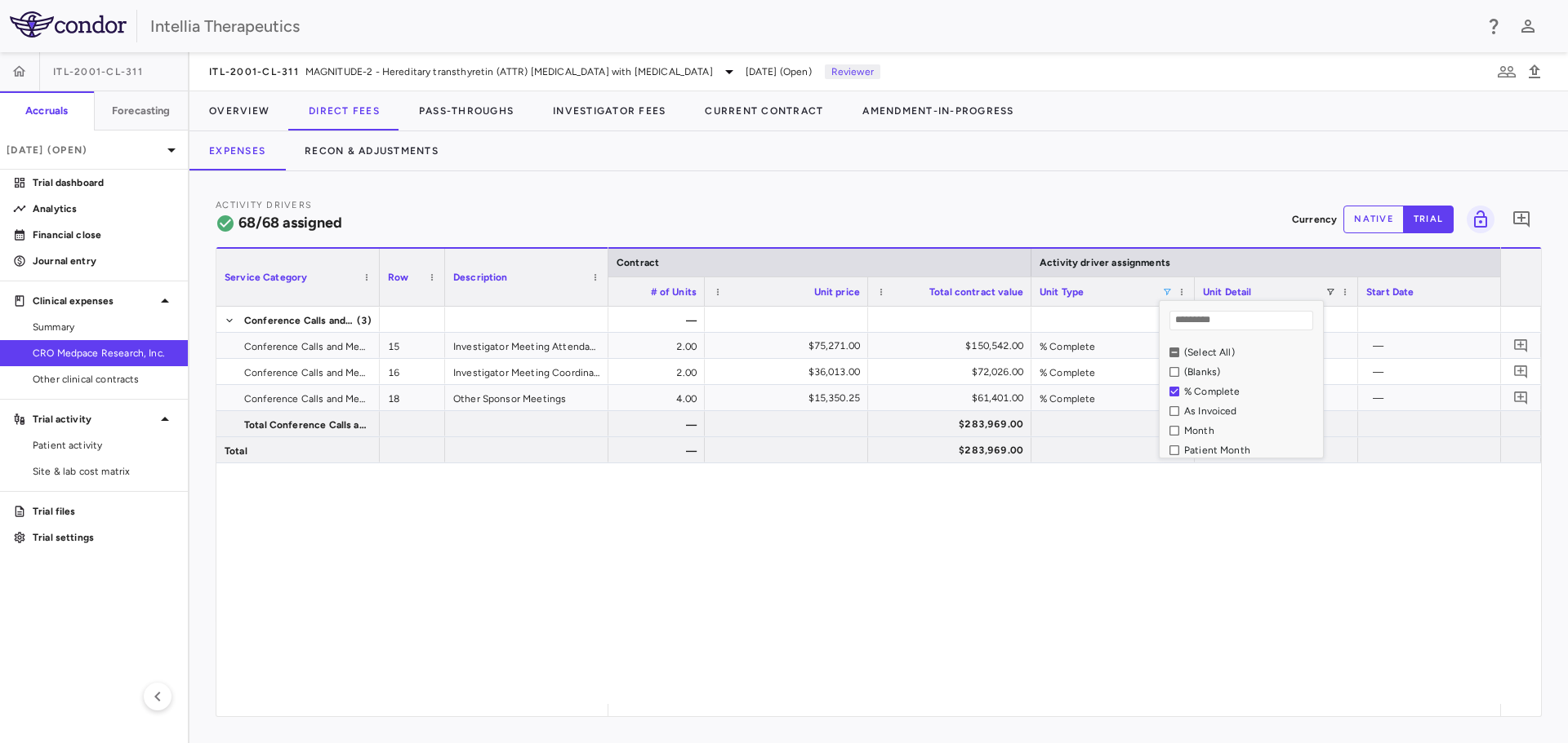
click at [1198, 413] on div "As Invoiced" at bounding box center [1250, 411] width 134 height 12
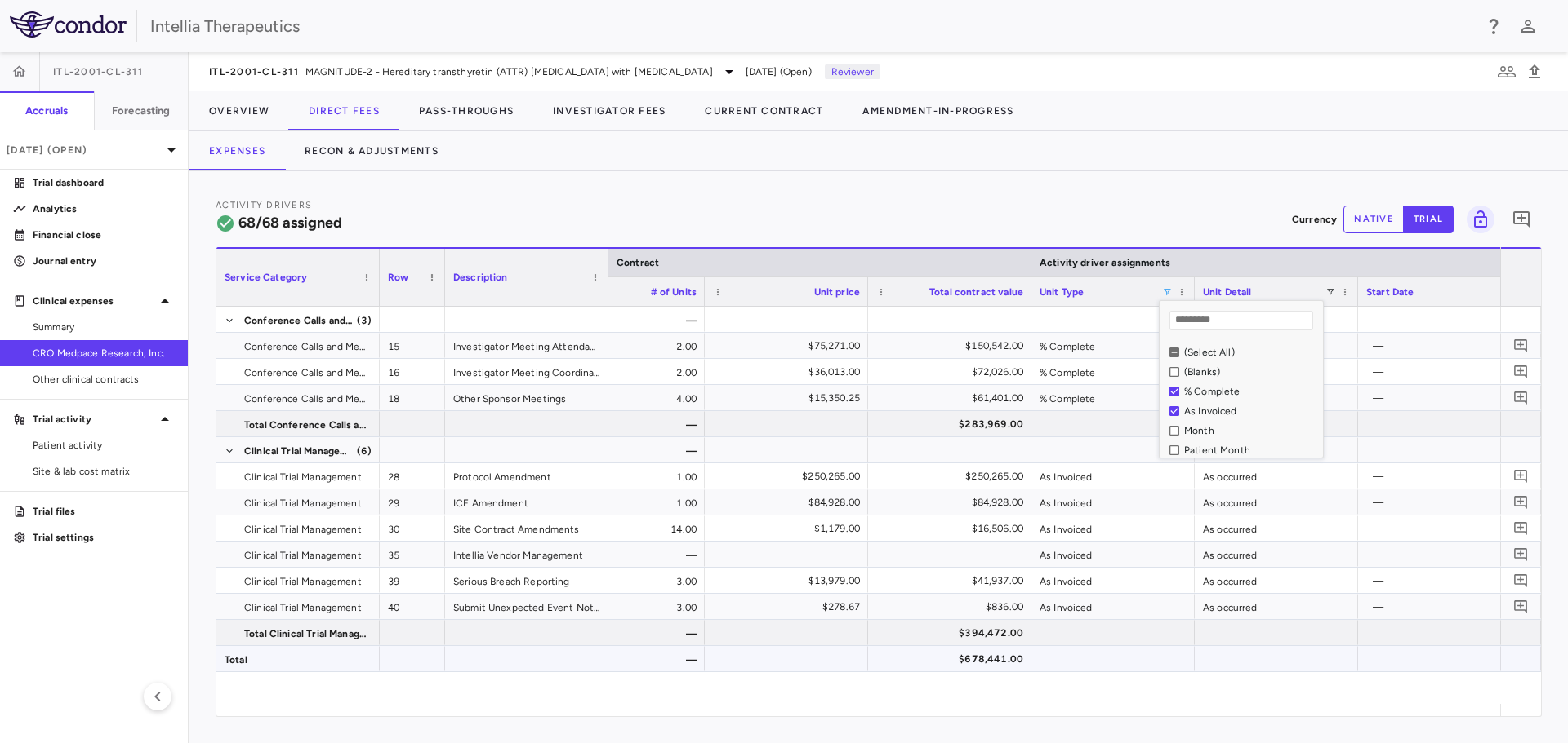
click at [1107, 651] on div at bounding box center [1113, 659] width 163 height 25
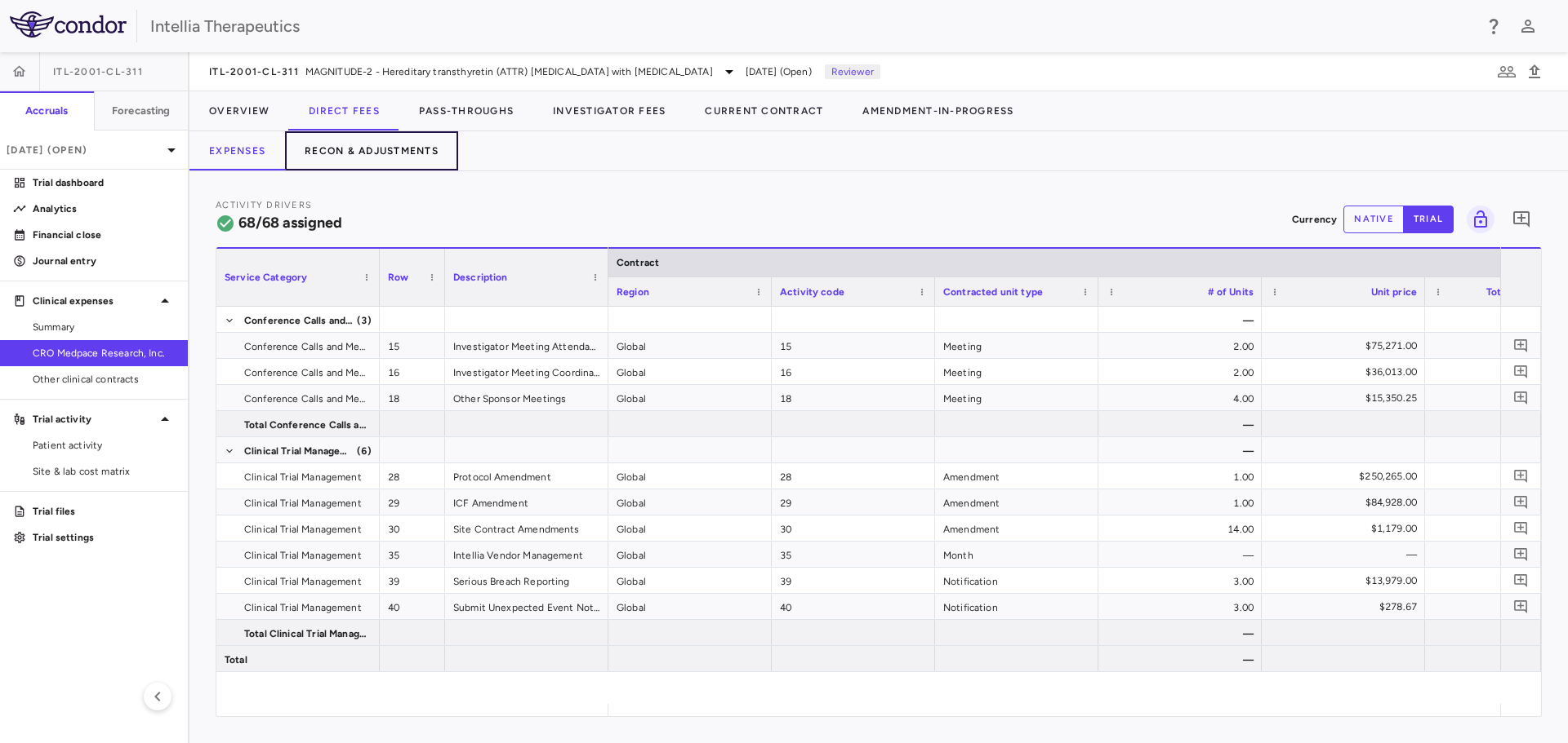
click at [390, 158] on button "Recon & Adjustments" at bounding box center [371, 151] width 173 height 39
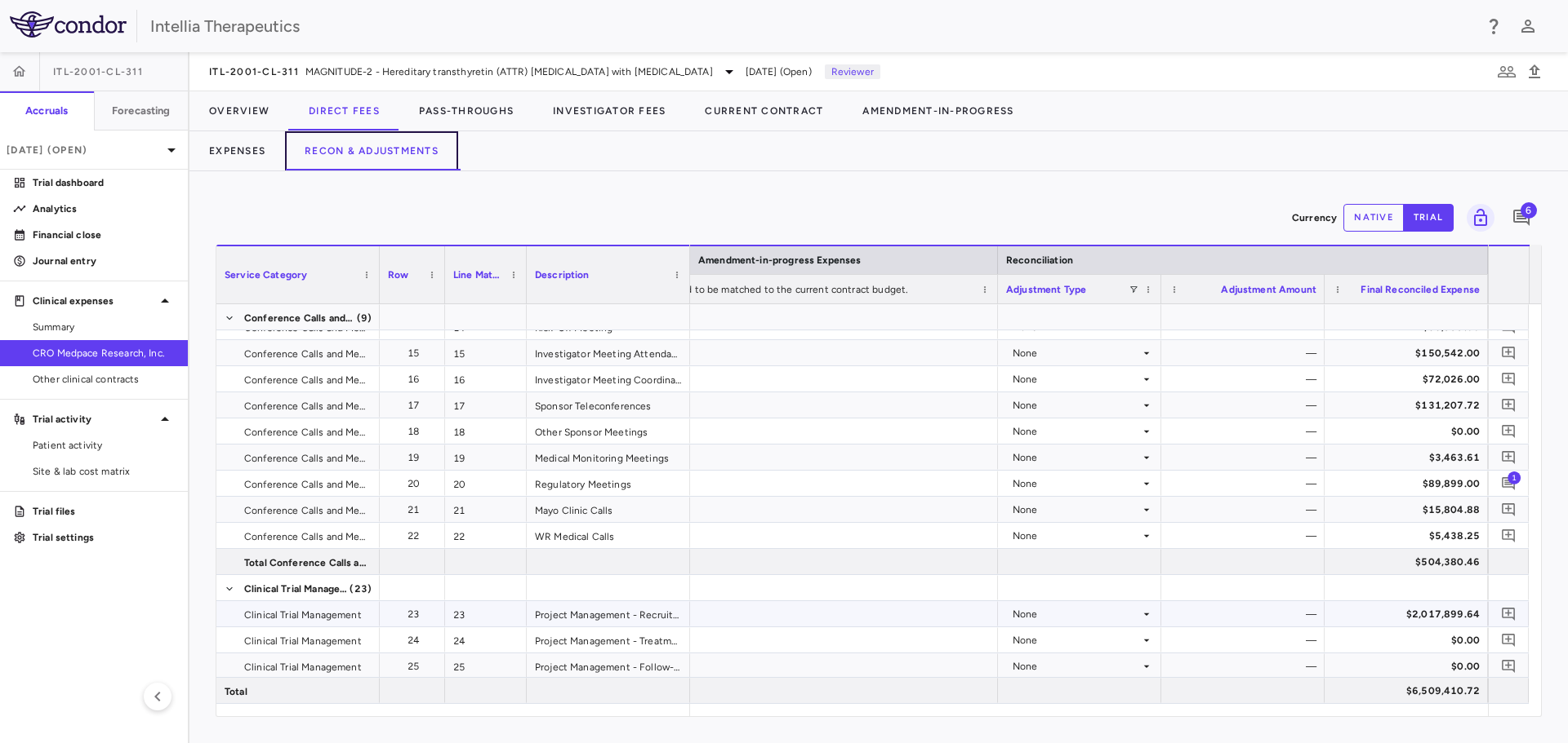
scroll to position [564, 0]
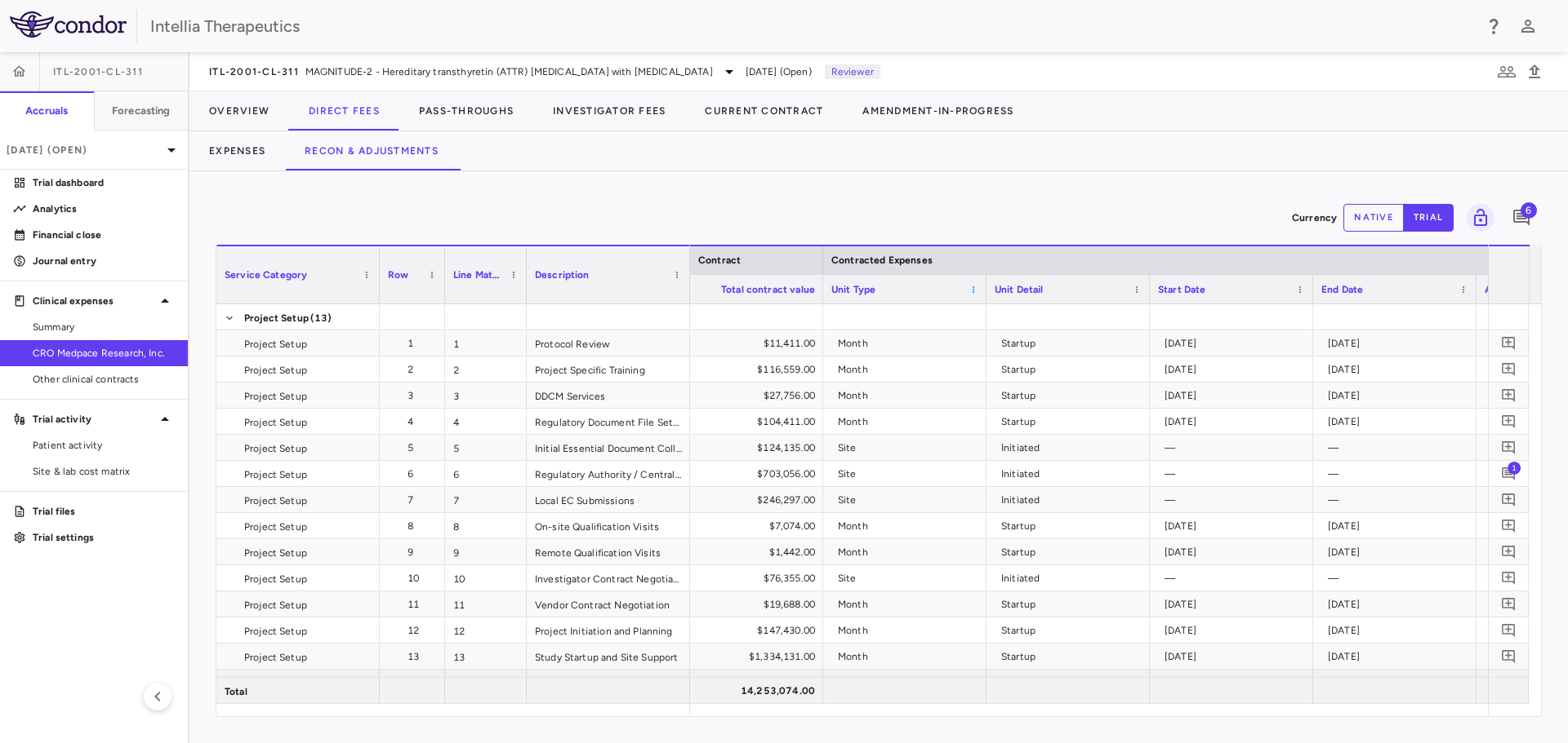
click at [975, 293] on span at bounding box center [973, 290] width 10 height 10
click at [883, 284] on div "Unit Type" at bounding box center [897, 289] width 132 height 21
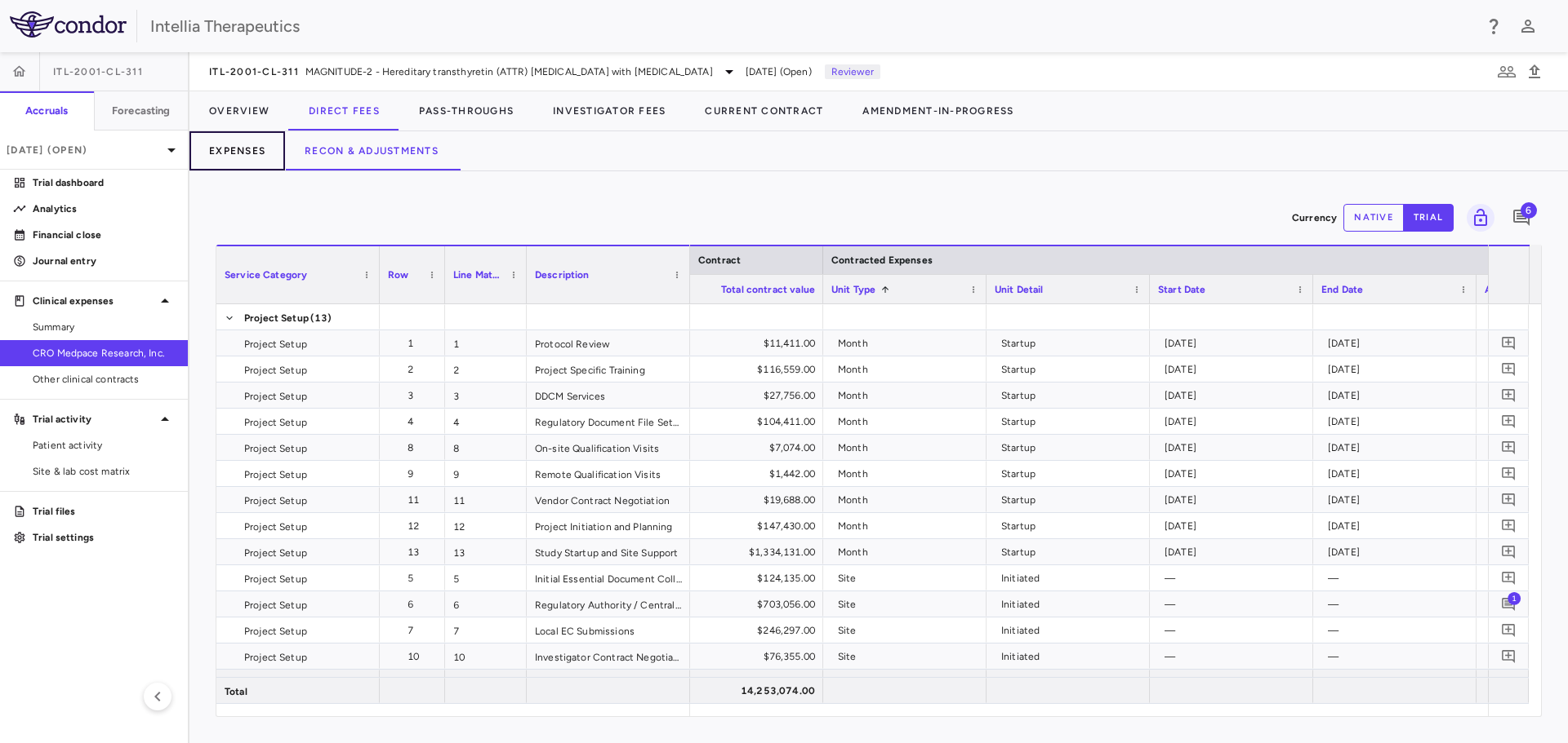
click at [224, 153] on button "Expenses" at bounding box center [237, 151] width 96 height 39
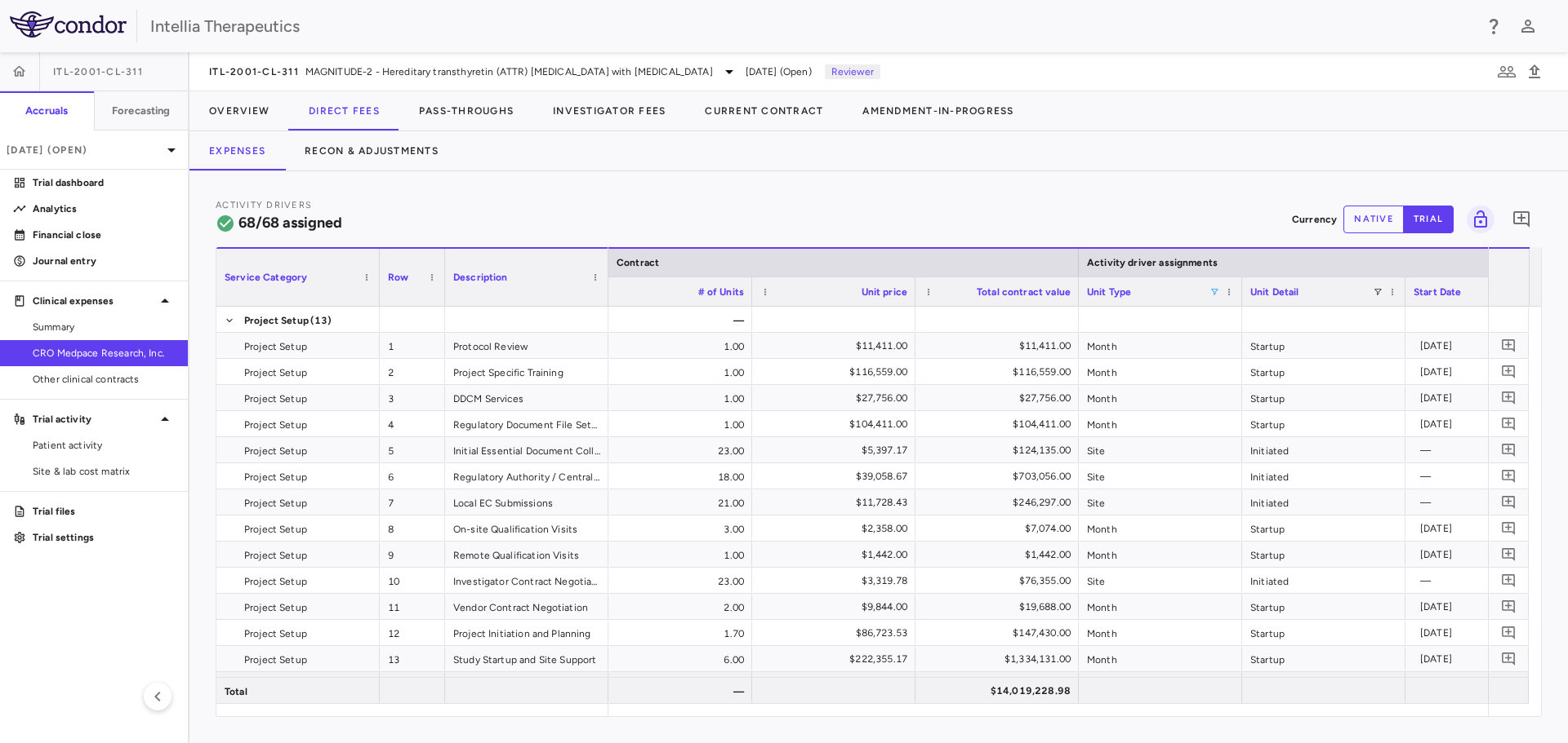
click at [1215, 291] on span at bounding box center [1214, 292] width 10 height 10
click at [1256, 349] on div "(Select All)" at bounding box center [1297, 352] width 134 height 12
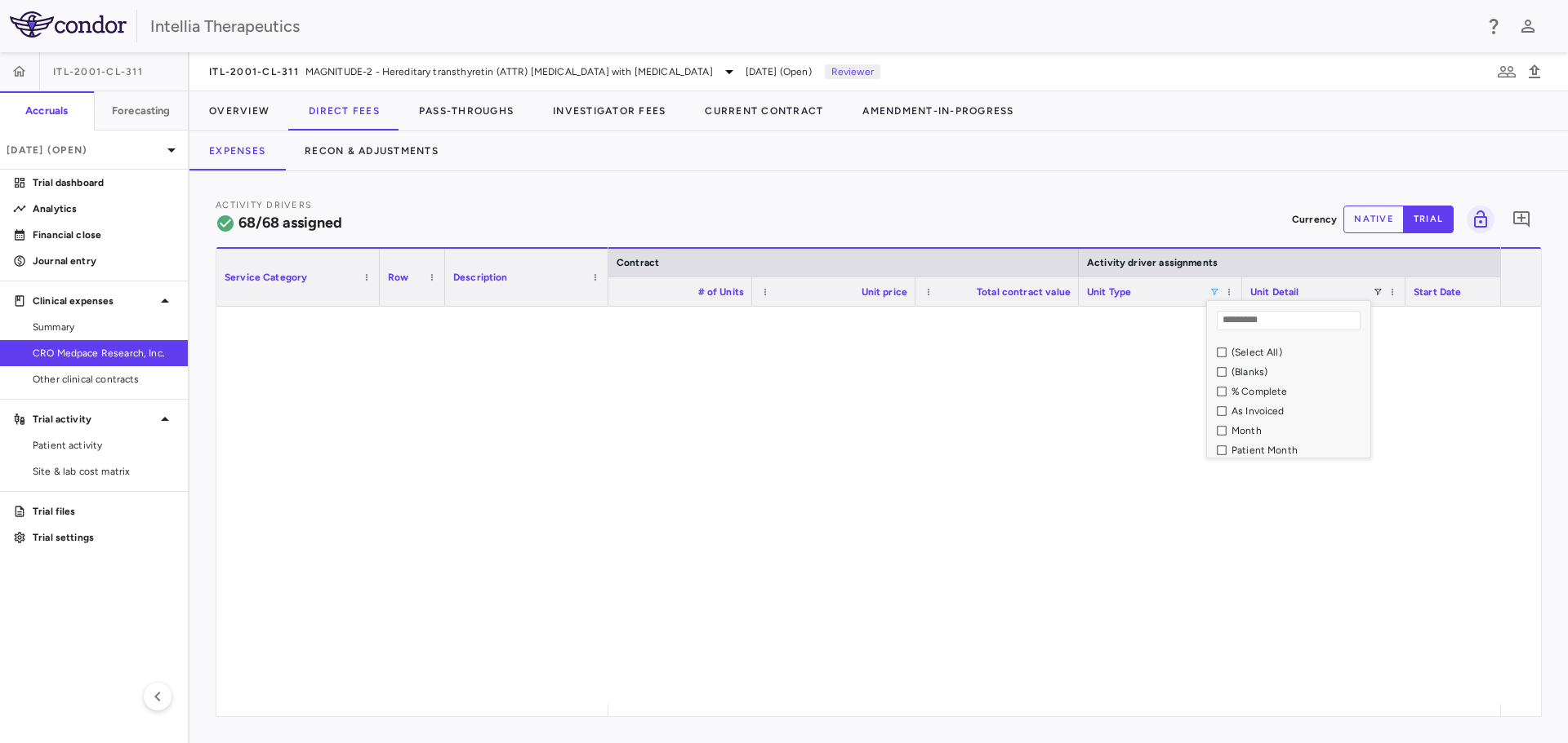
click at [1263, 390] on div "% Complete" at bounding box center [1297, 392] width 134 height 12
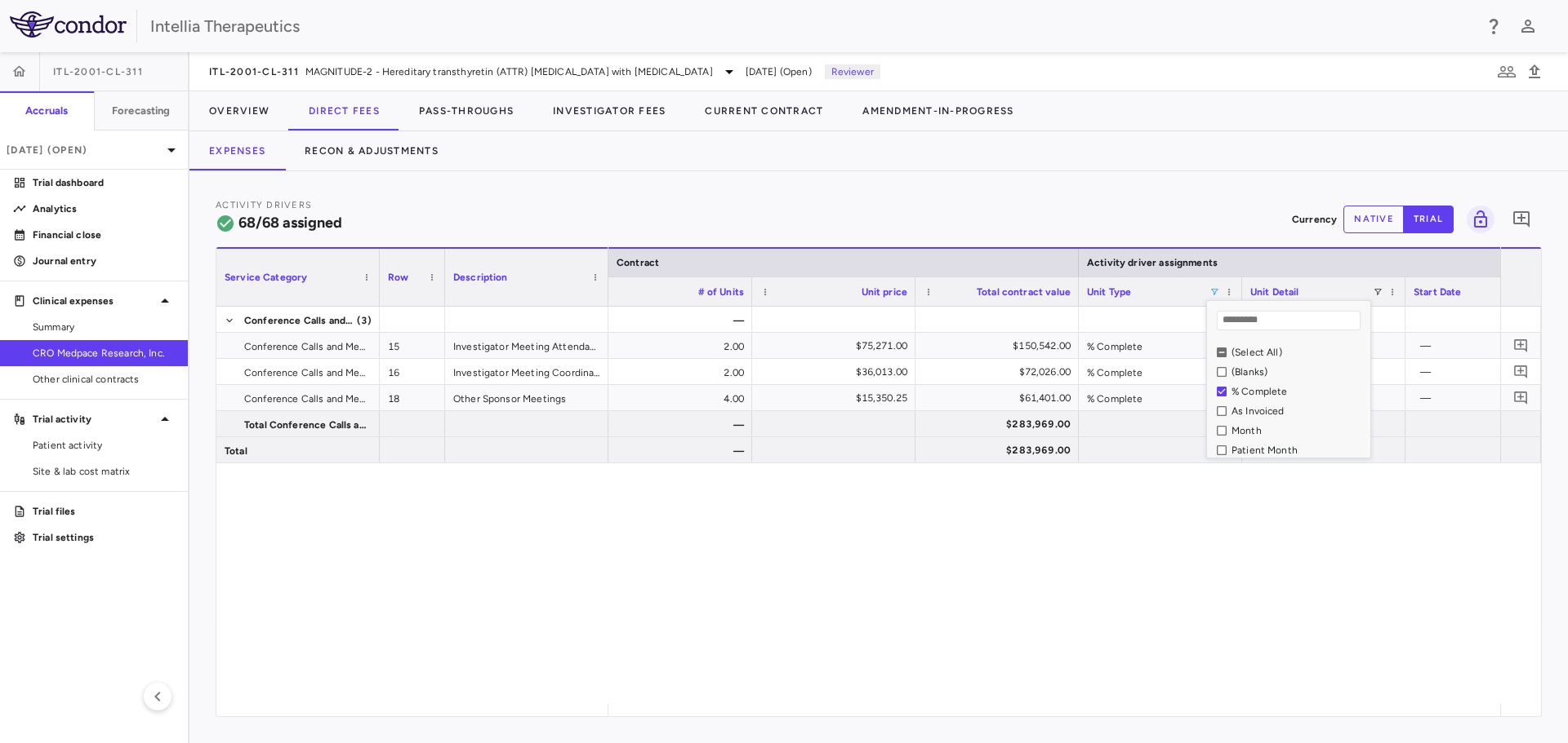
click at [1233, 413] on div "As Invoiced" at bounding box center [1297, 411] width 134 height 12
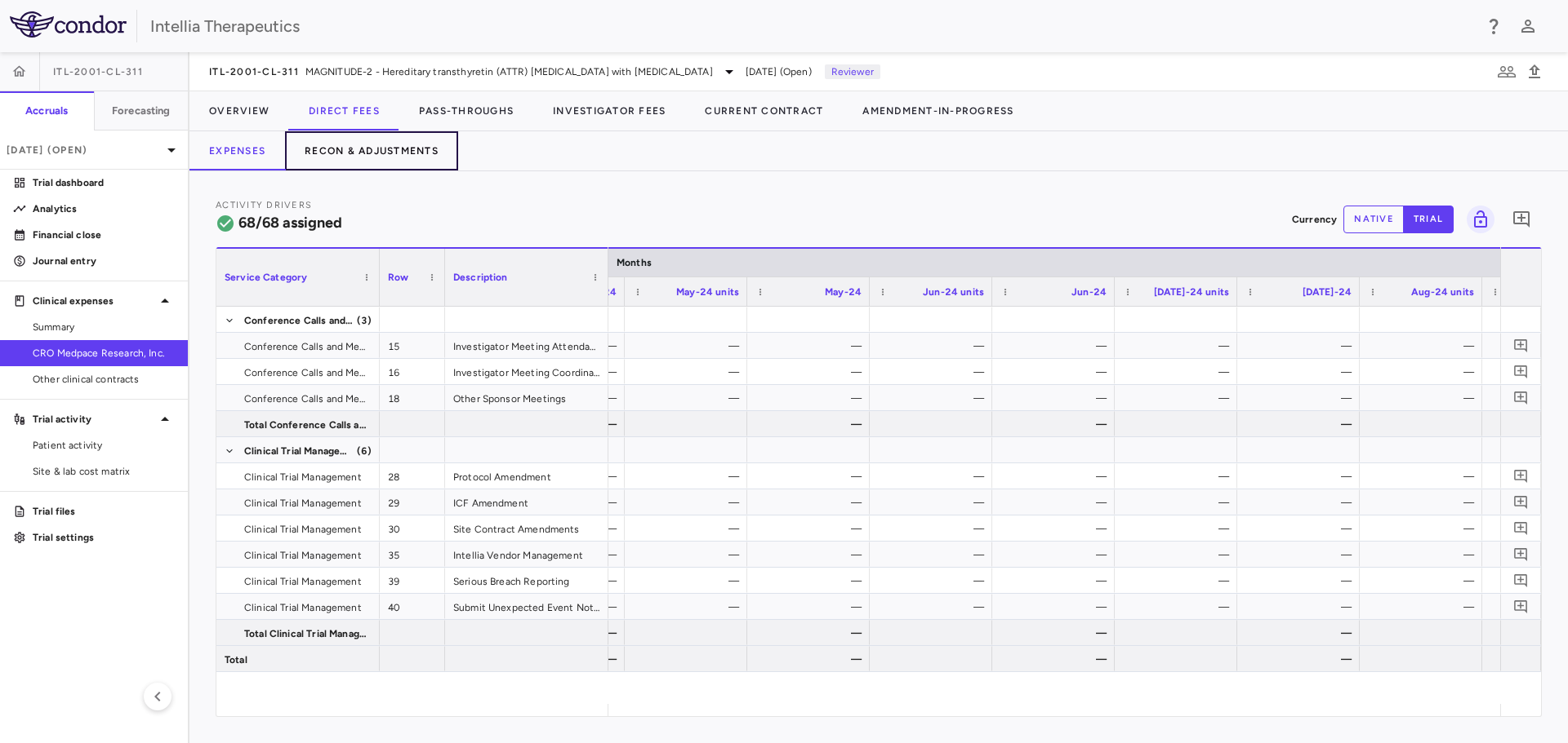
click at [356, 154] on button "Recon & Adjustments" at bounding box center [371, 151] width 173 height 39
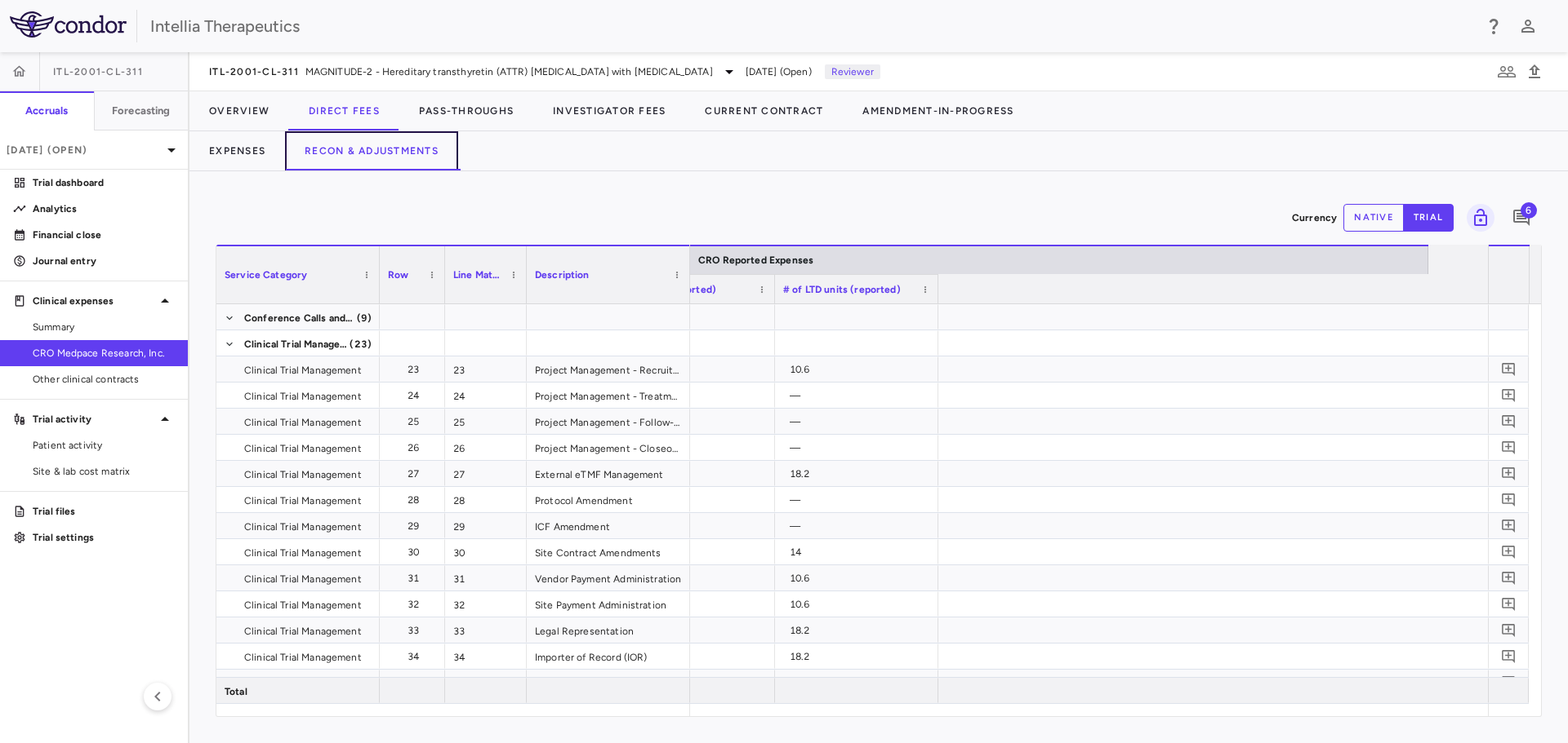
scroll to position [0, 1414]
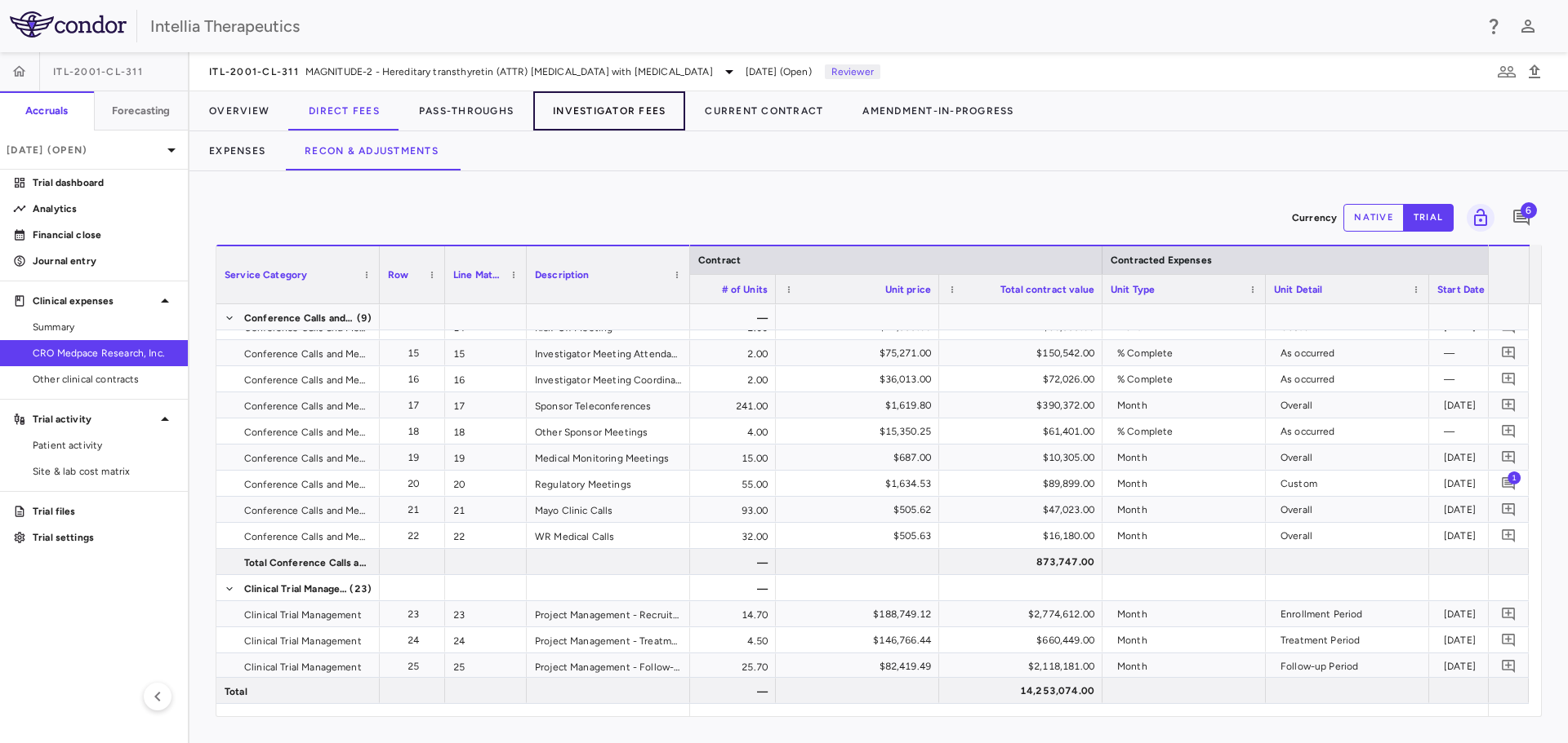
click at [586, 118] on button "Investigator Fees" at bounding box center [609, 111] width 151 height 39
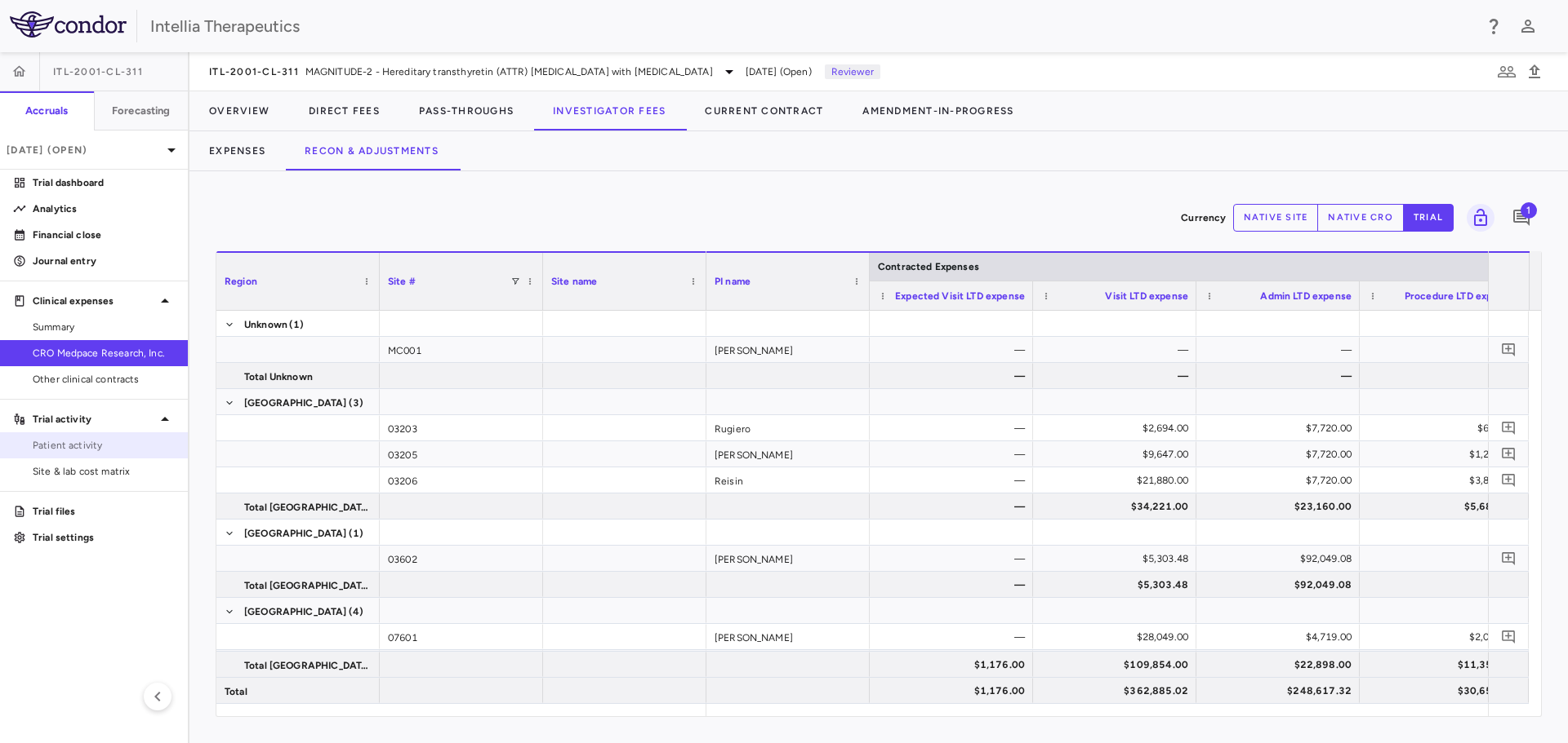
click at [92, 444] on span "Patient activity" at bounding box center [103, 445] width 142 height 15
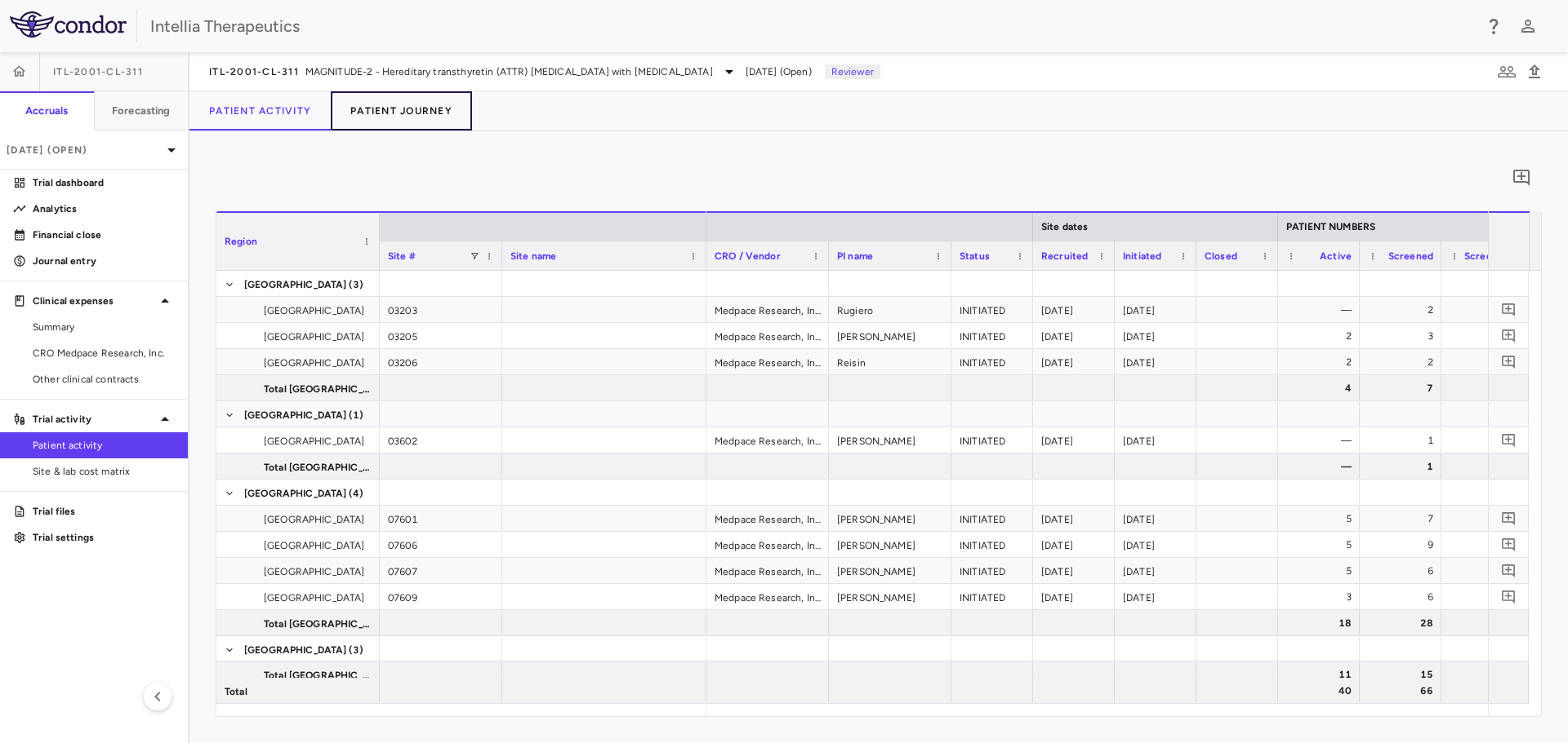
click at [441, 102] on button "Patient Journey" at bounding box center [401, 111] width 142 height 39
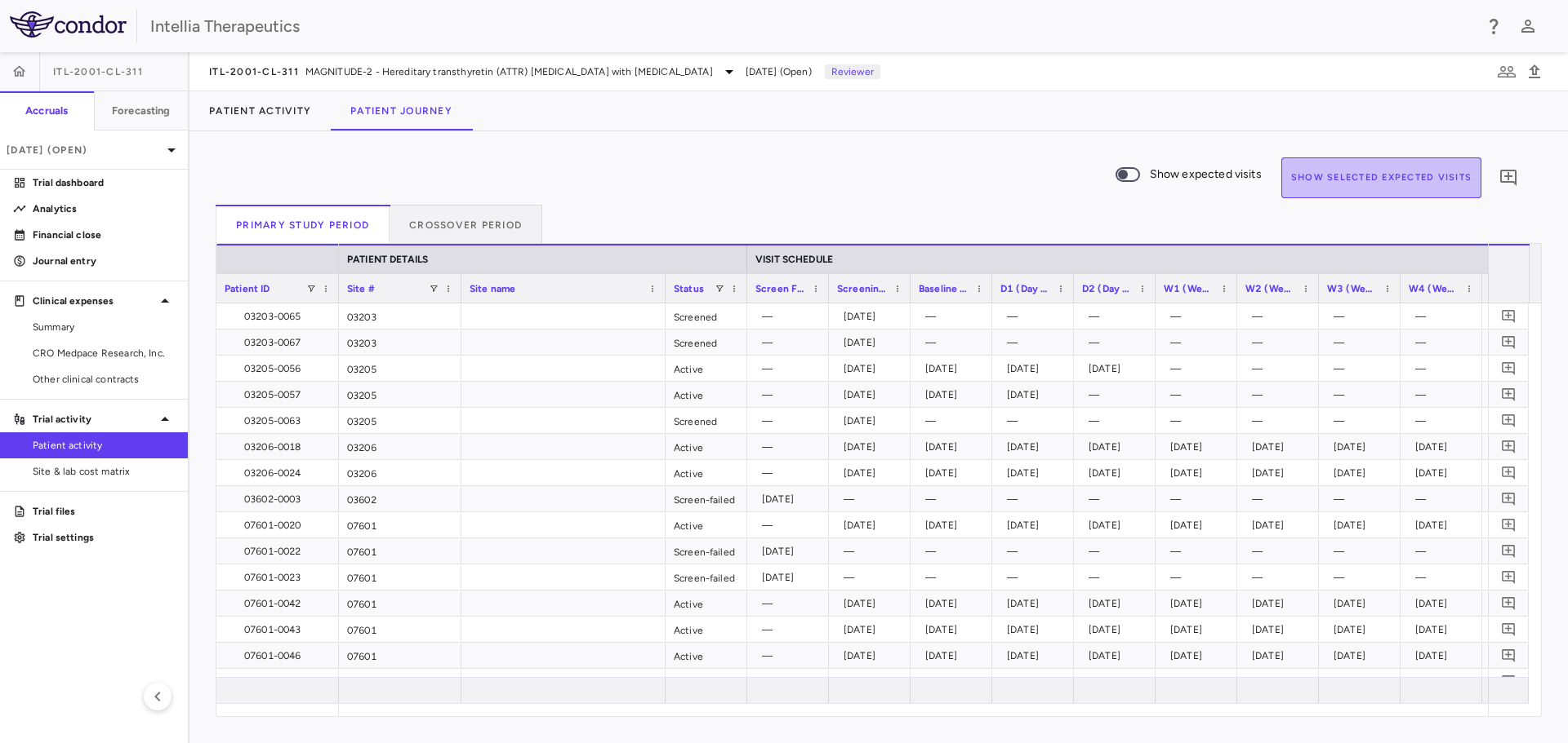
click at [1315, 177] on button "Show Selected Expected Visits" at bounding box center [1380, 178] width 200 height 41
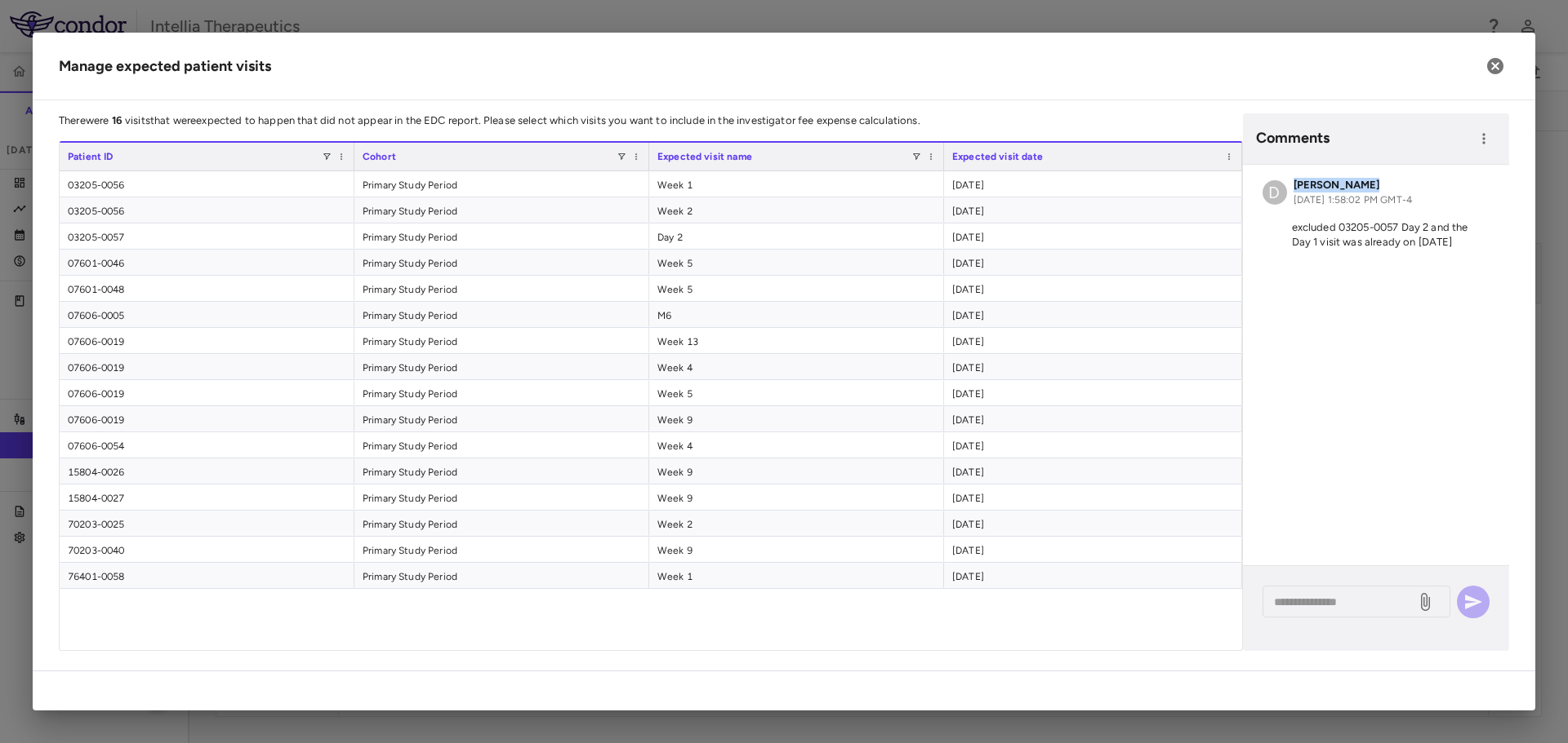
drag, startPoint x: 1355, startPoint y: 124, endPoint x: 1373, endPoint y: 166, distance: 45.7
click at [1373, 166] on div "Comments D David Towslee Oct 10, 2025, 1:58:02 PM GMT-4 excluded 03205-0057 Day…" at bounding box center [1376, 382] width 266 height 538
click at [1487, 147] on button "button" at bounding box center [1483, 139] width 24 height 24
click at [1406, 97] on div at bounding box center [784, 371] width 1568 height 743
click at [1143, 166] on div "Expected visit date" at bounding box center [1092, 156] width 281 height 27
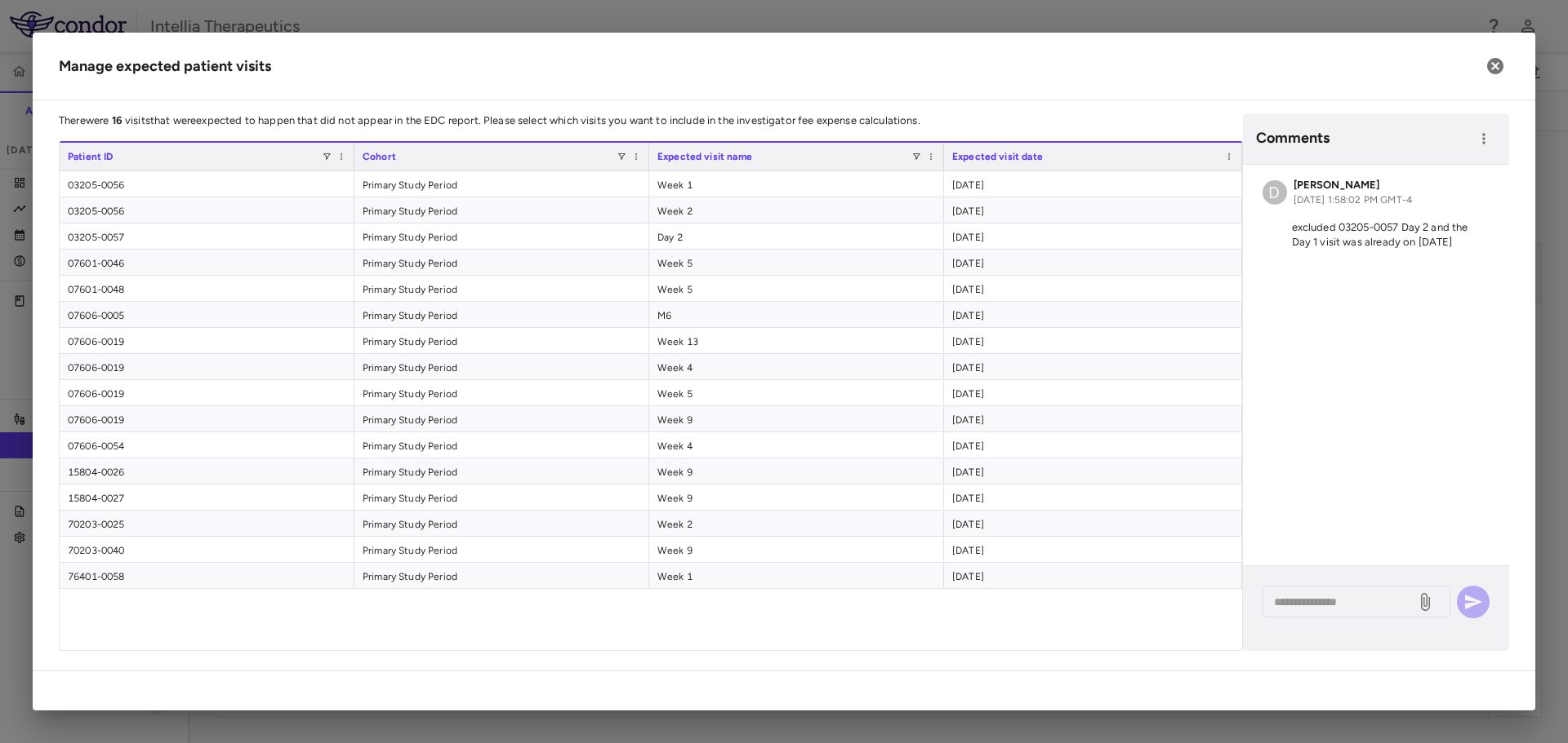
click at [1158, 646] on div "03205-0056 Primary Study Period Week 1 2025-09-22 03205-0056 Primary Study Peri…" at bounding box center [651, 411] width 1182 height 479
drag, startPoint x: 1394, startPoint y: 621, endPoint x: 1377, endPoint y: 643, distance: 27.8
click at [1377, 643] on div "* ​" at bounding box center [1376, 608] width 266 height 85
click at [1500, 64] on icon "button" at bounding box center [1495, 65] width 17 height 17
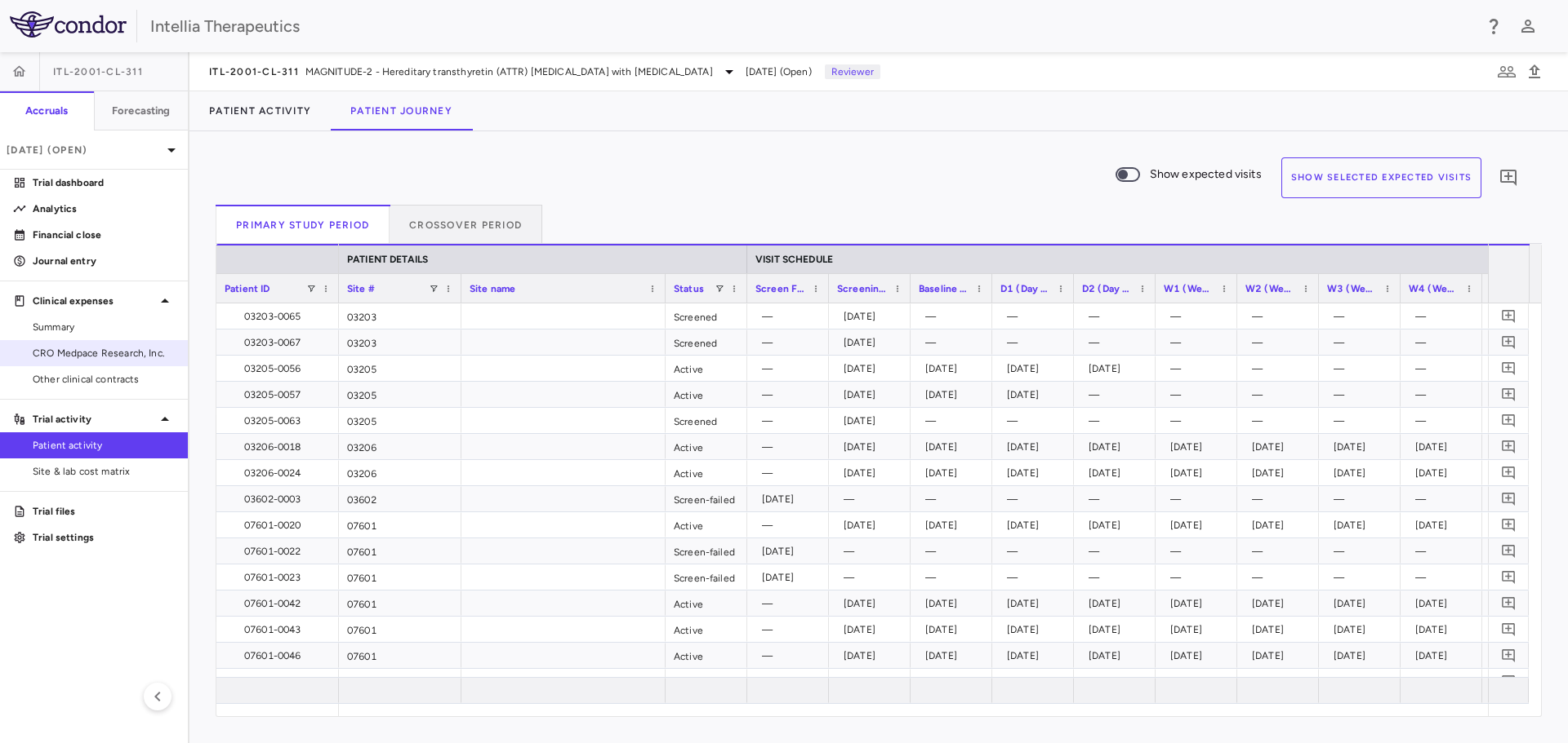
click at [108, 351] on span "CRO Medpace Research, Inc." at bounding box center [103, 352] width 142 height 15
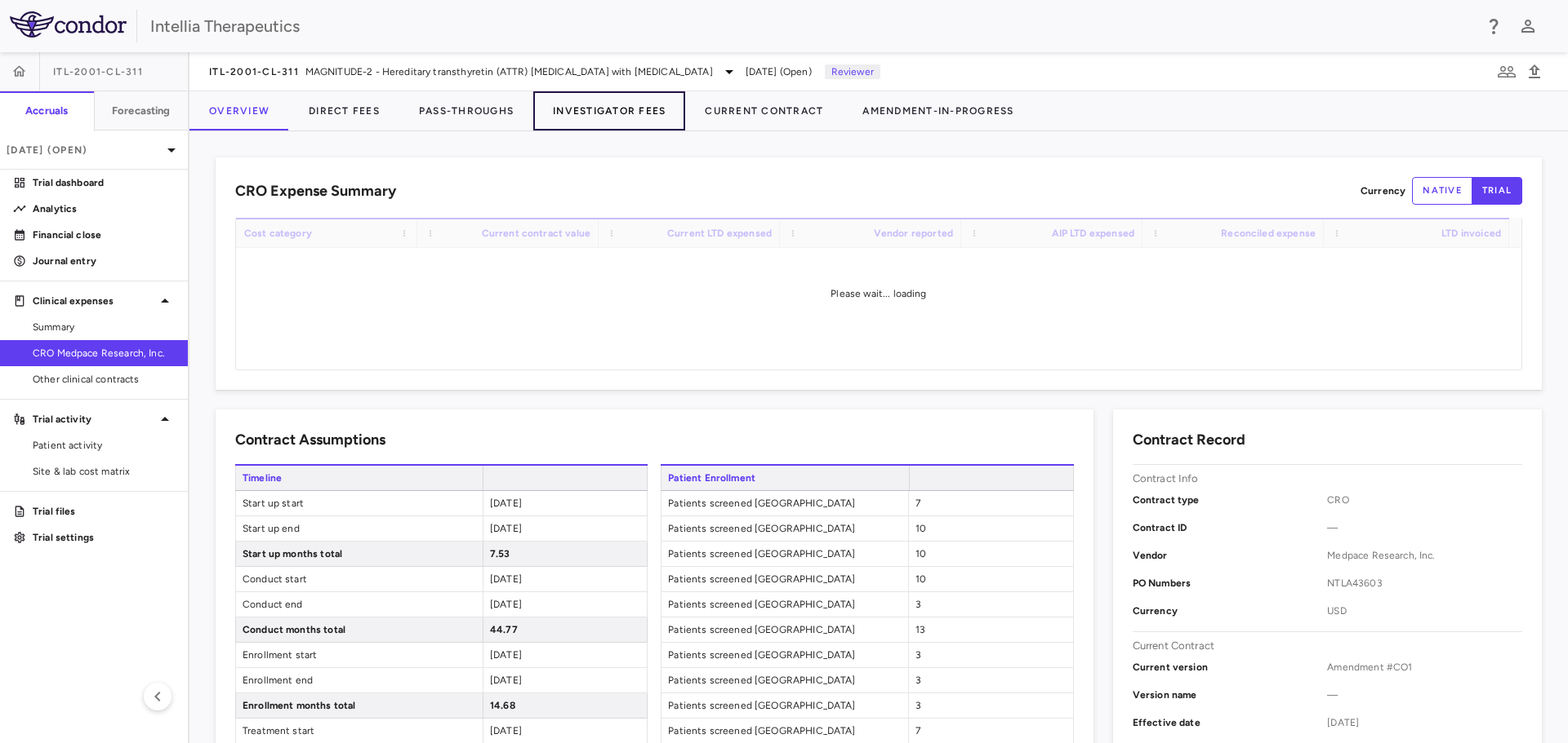
click at [630, 112] on button "Investigator Fees" at bounding box center [609, 111] width 151 height 39
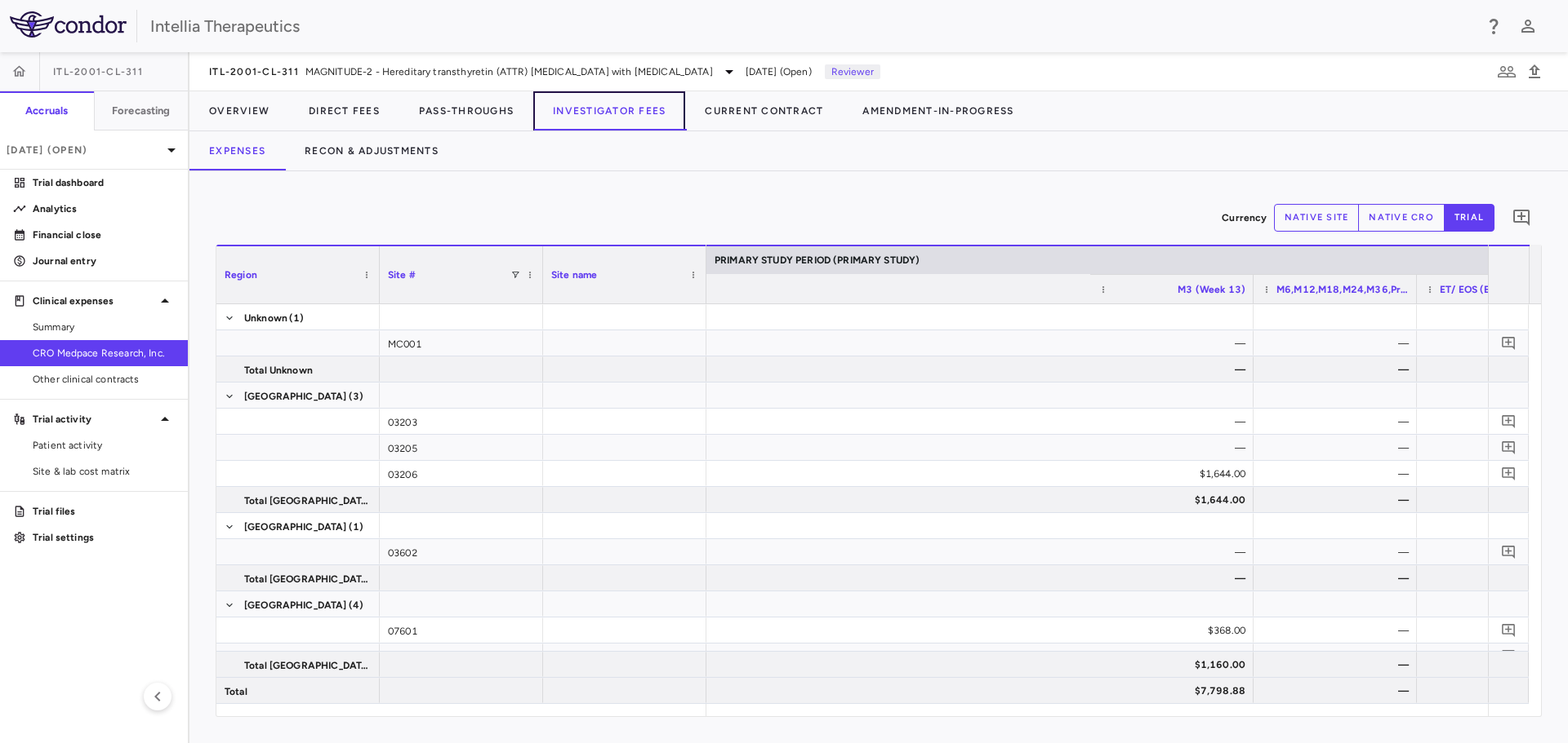
scroll to position [0, 3456]
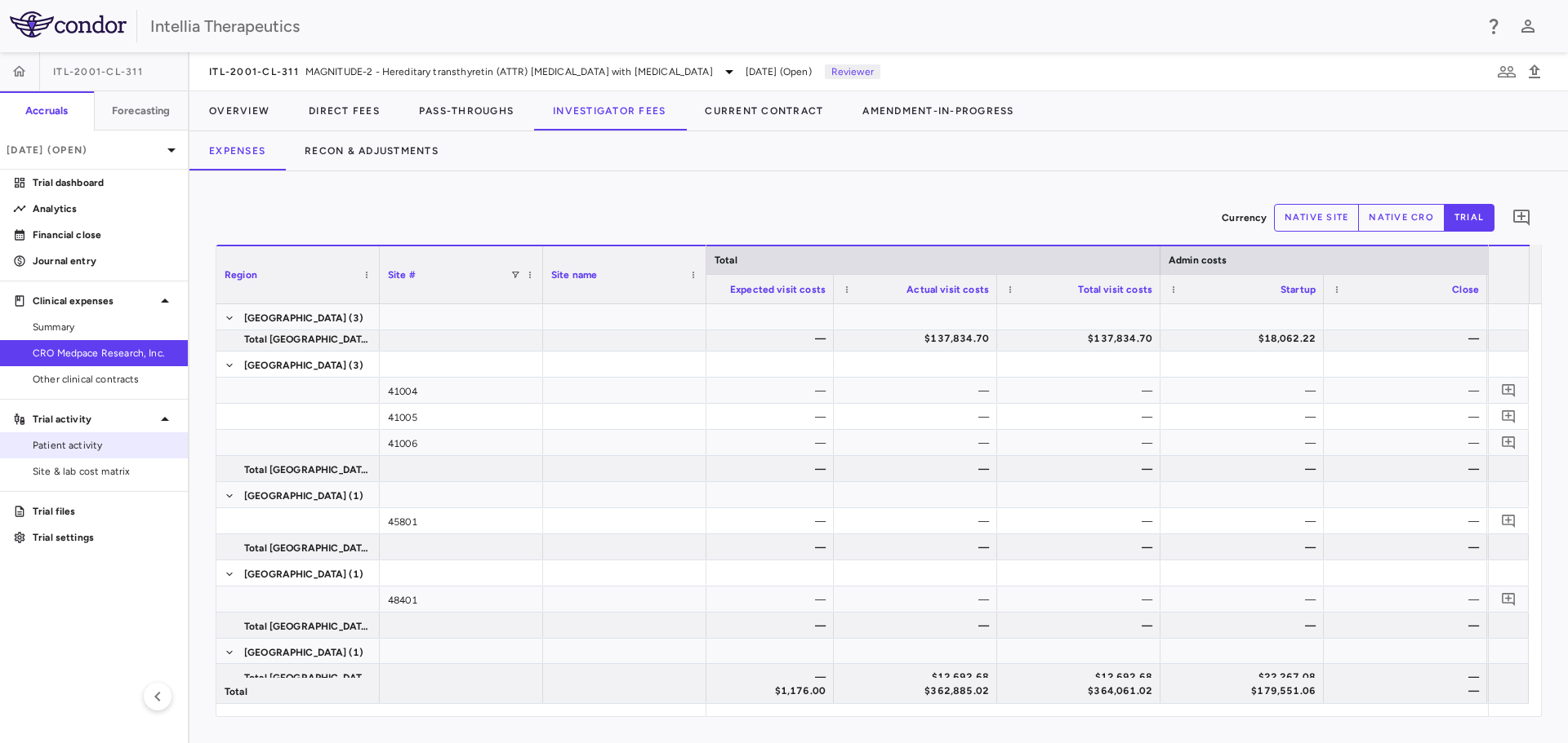
click at [64, 446] on span "Patient activity" at bounding box center [103, 445] width 142 height 15
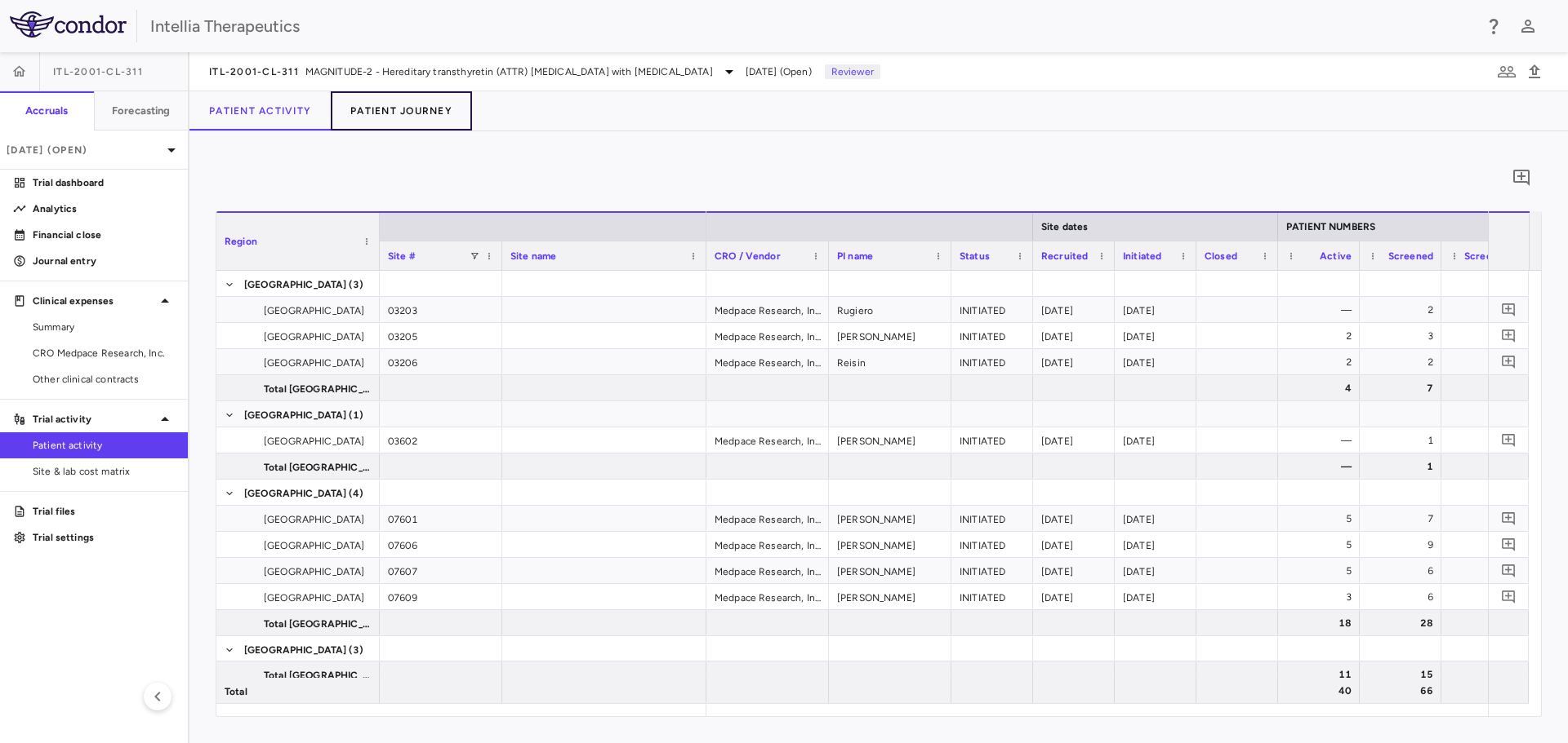
click at [370, 106] on button "Patient Journey" at bounding box center [401, 111] width 142 height 39
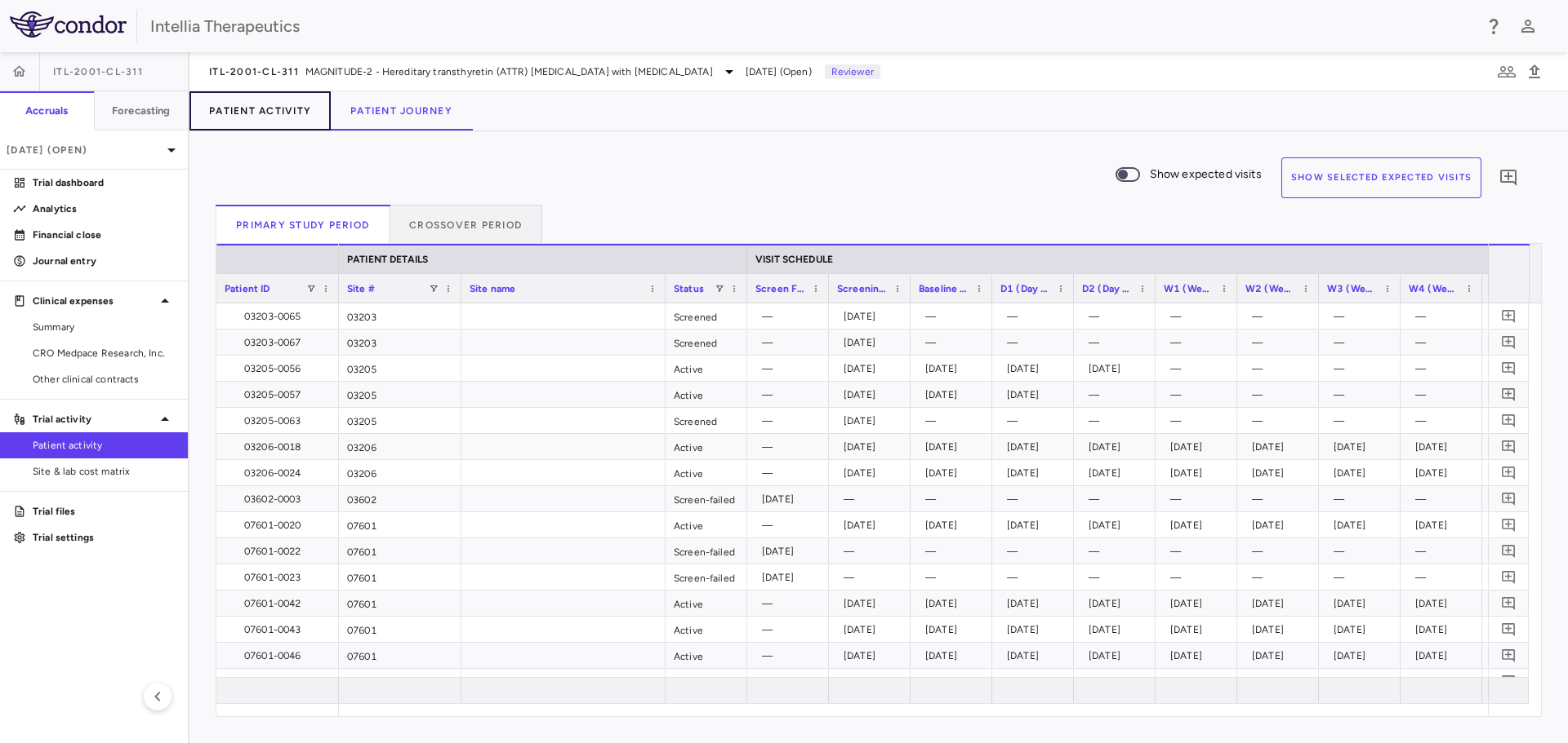
click at [285, 108] on button "Patient Activity" at bounding box center [260, 111] width 142 height 39
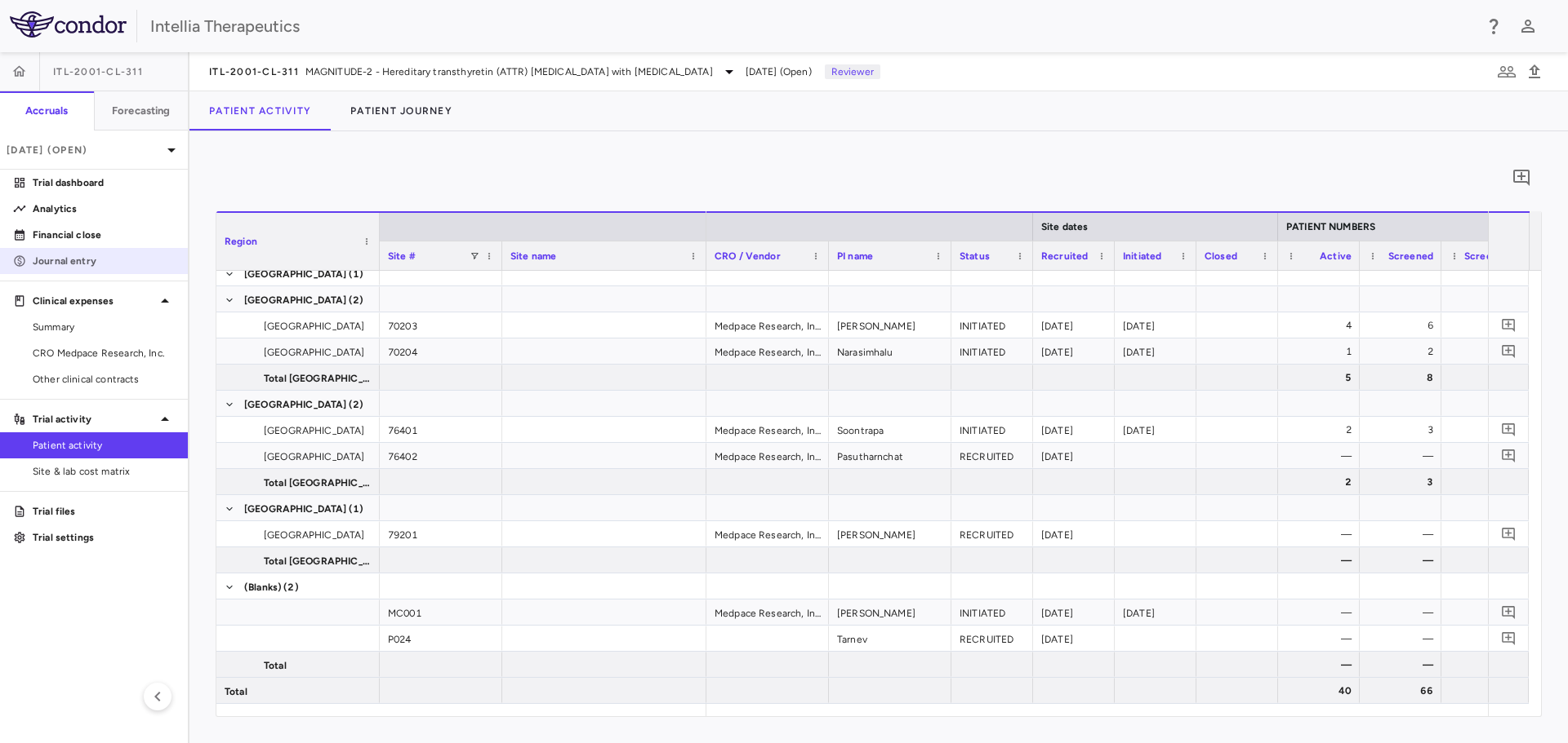
click at [92, 251] on link "Journal entry" at bounding box center [94, 261] width 188 height 24
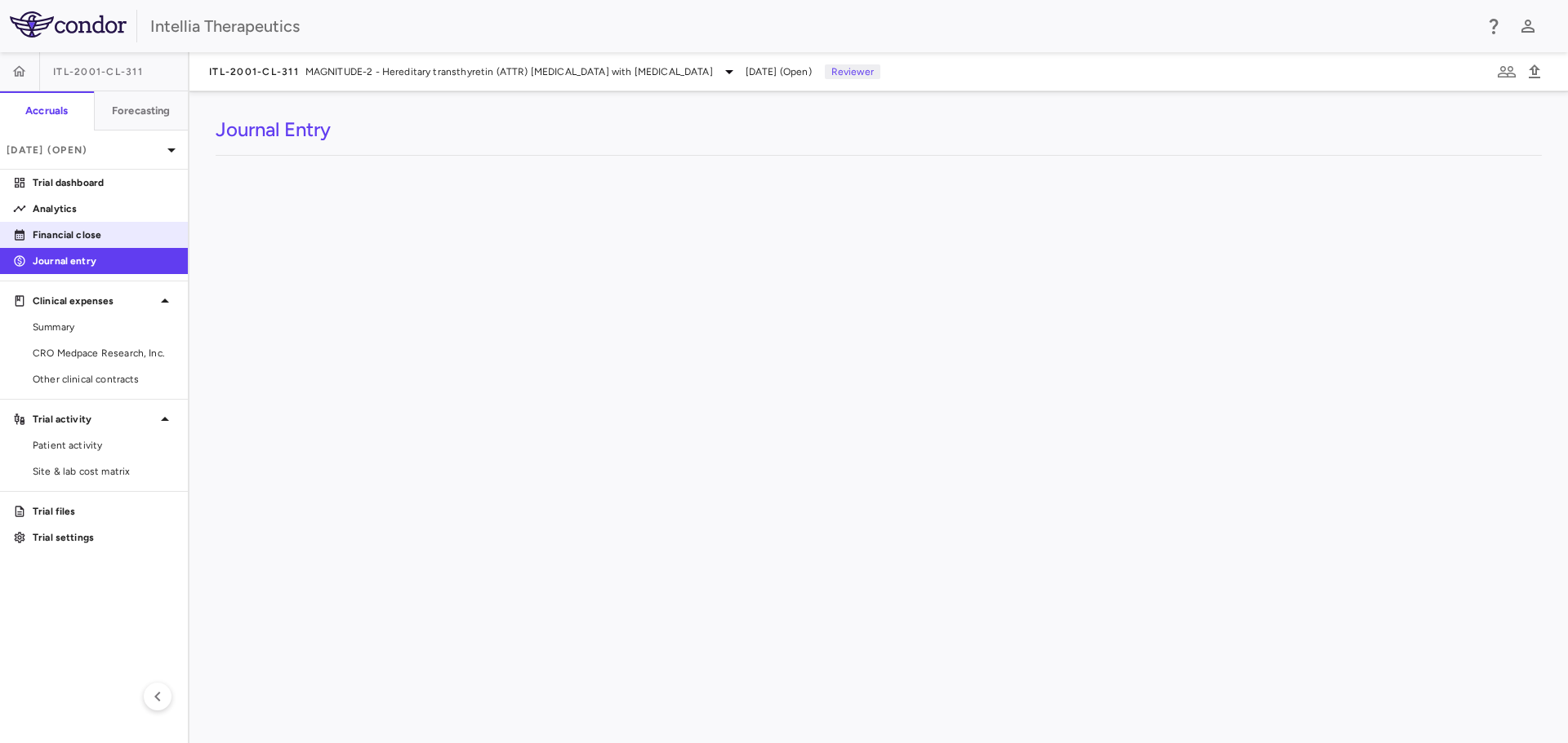
click at [89, 239] on p "Financial close" at bounding box center [103, 234] width 142 height 15
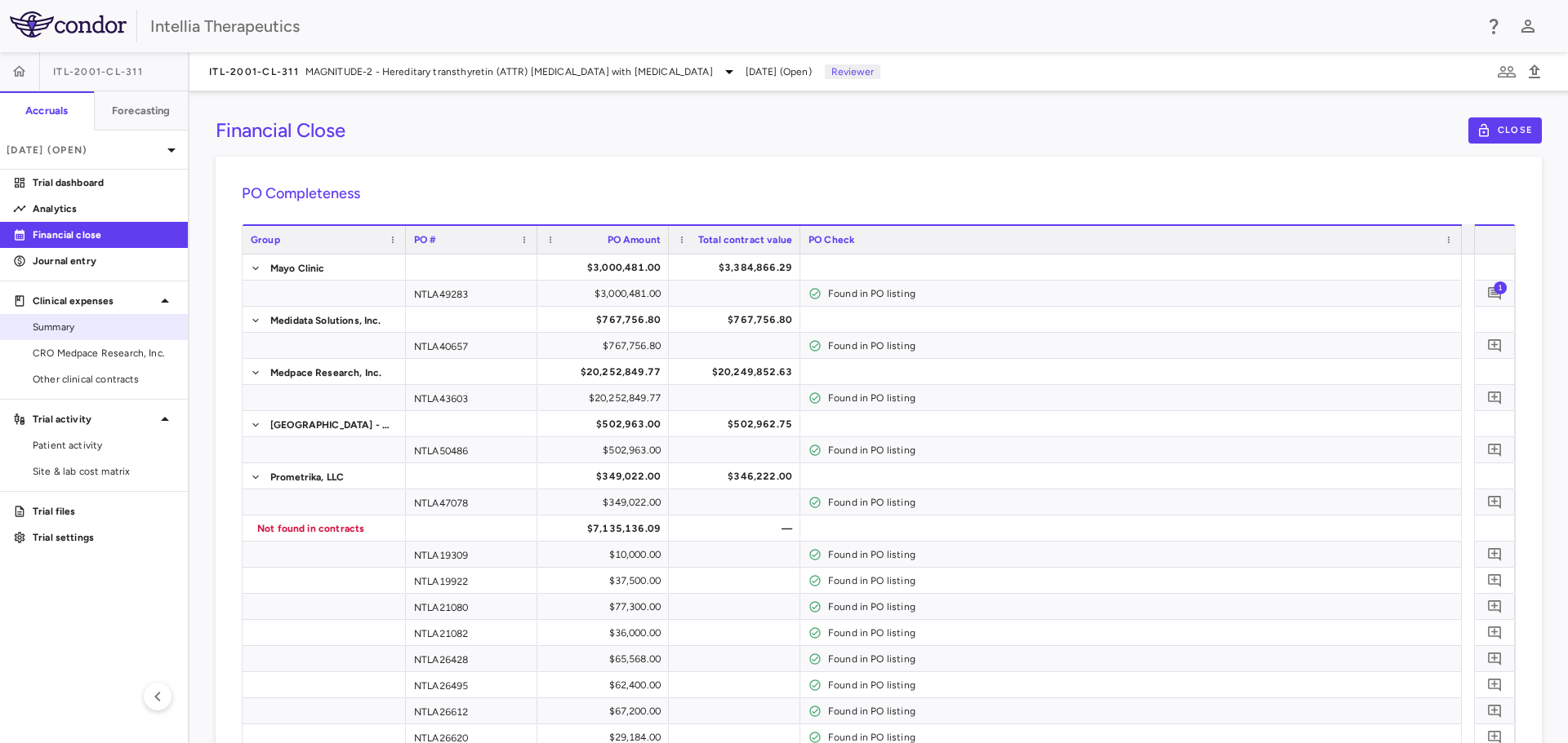
click at [83, 336] on link "Summary" at bounding box center [94, 327] width 188 height 24
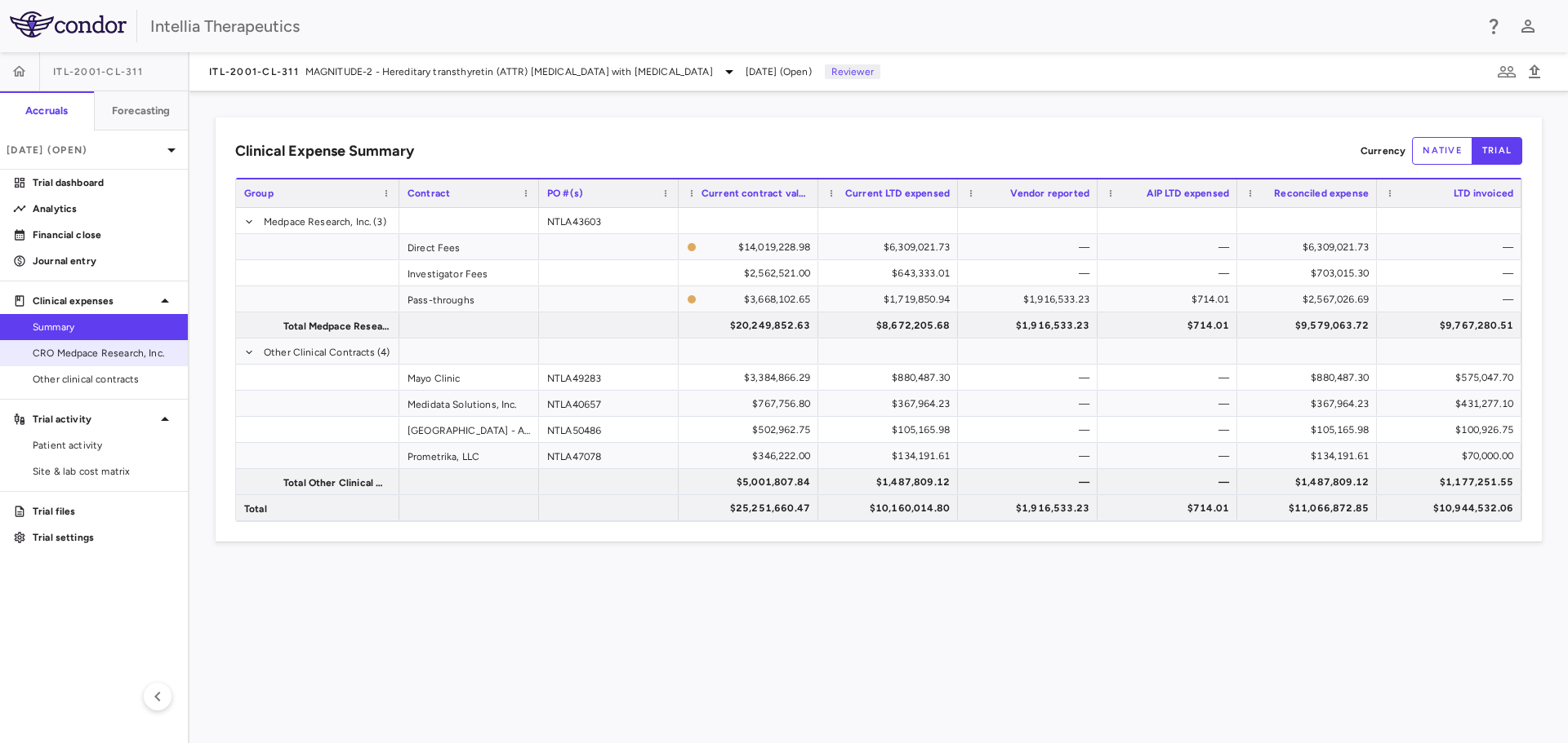
click at [102, 352] on span "CRO Medpace Research, Inc." at bounding box center [103, 352] width 142 height 15
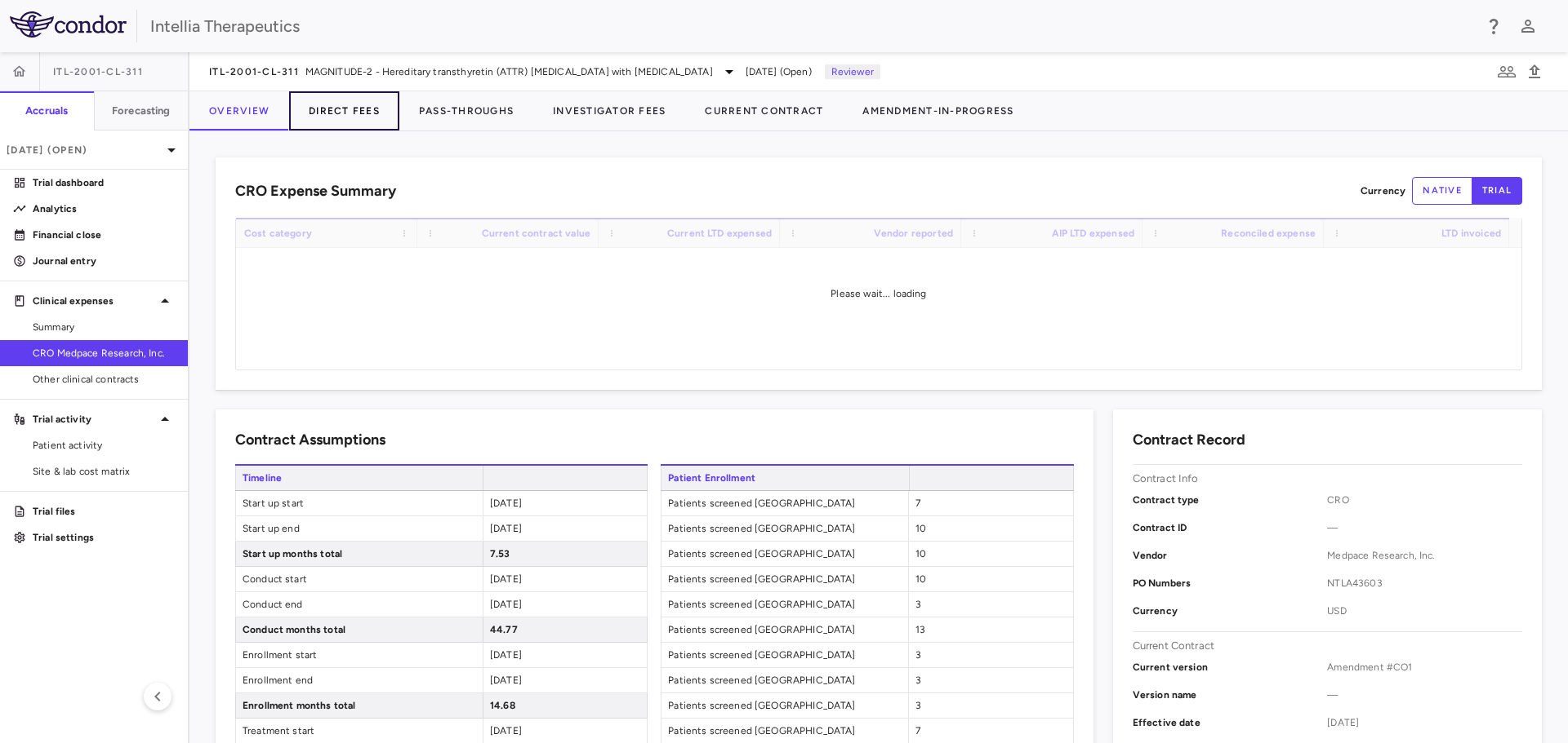
click at [358, 103] on button "Direct Fees" at bounding box center [344, 111] width 110 height 39
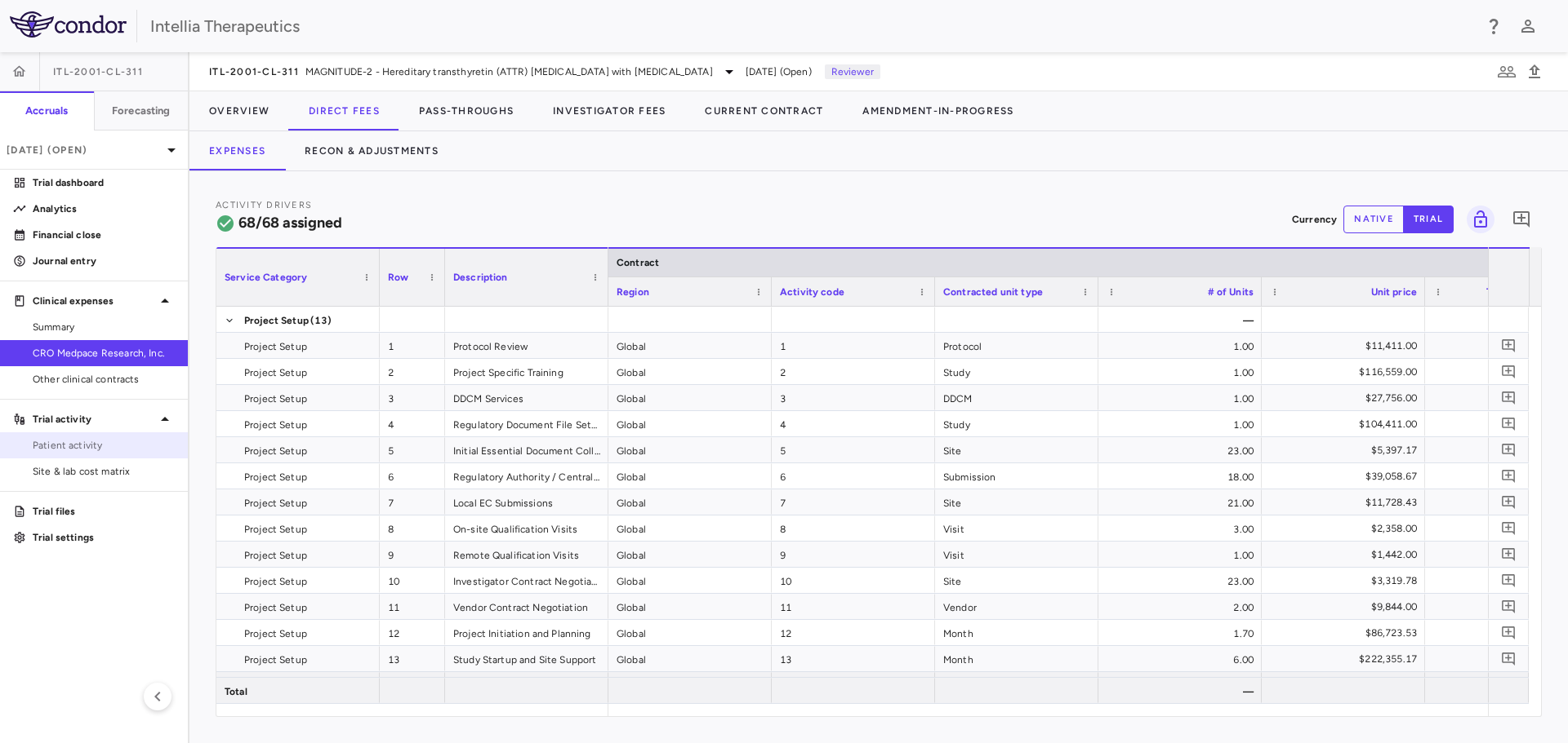
click at [91, 448] on span "Patient activity" at bounding box center [103, 445] width 142 height 15
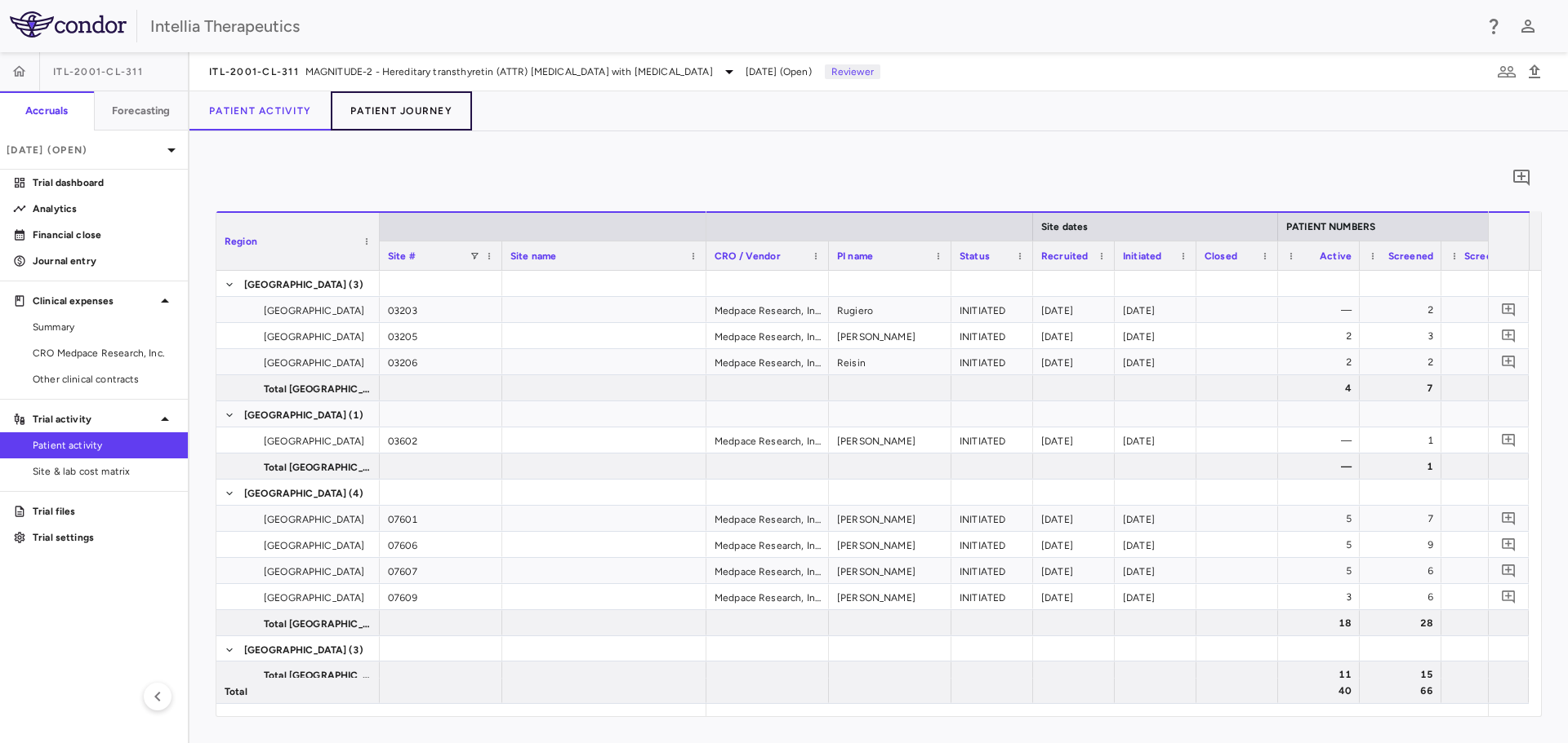
click at [427, 106] on button "Patient Journey" at bounding box center [401, 111] width 142 height 39
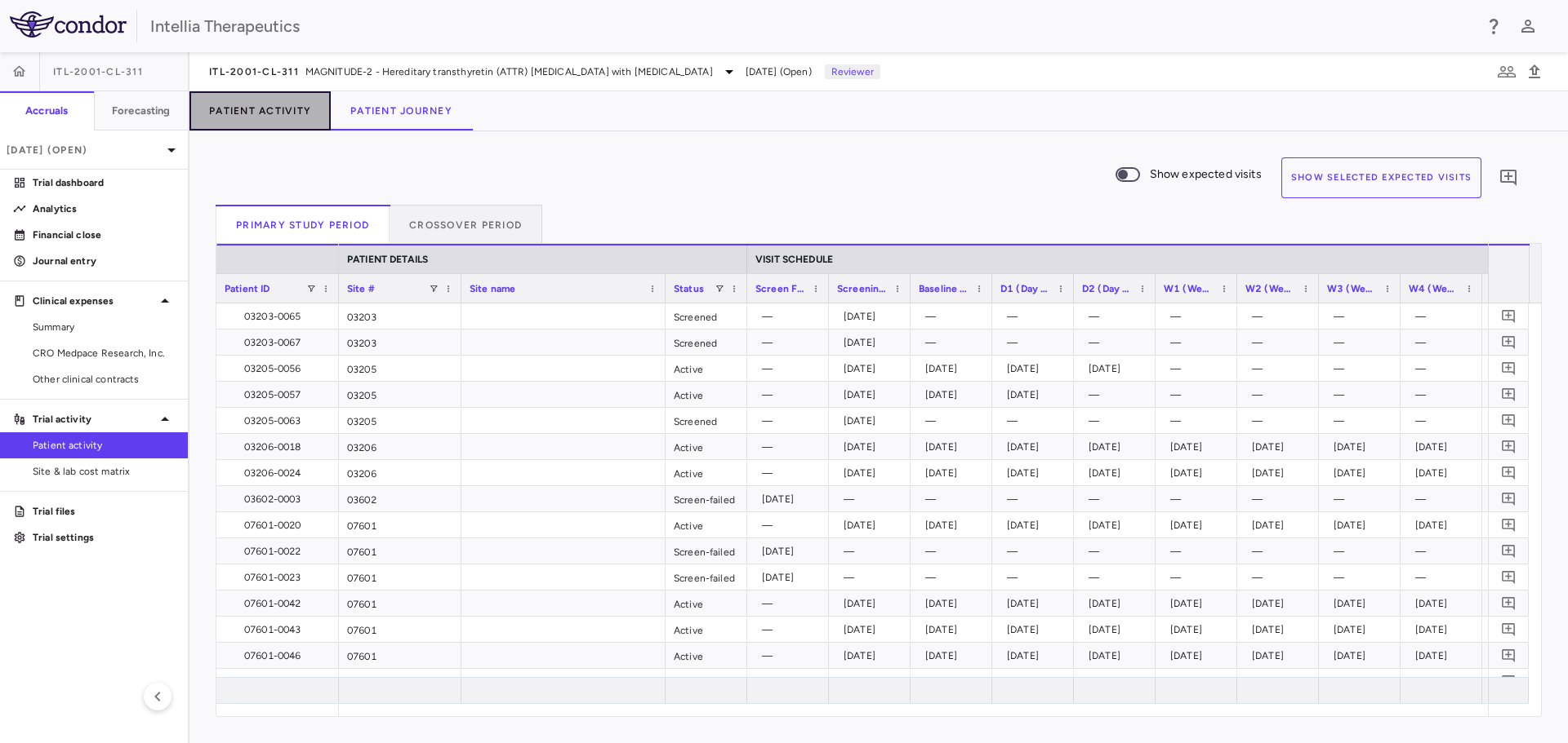
click at [236, 114] on button "Patient Activity" at bounding box center [260, 111] width 142 height 39
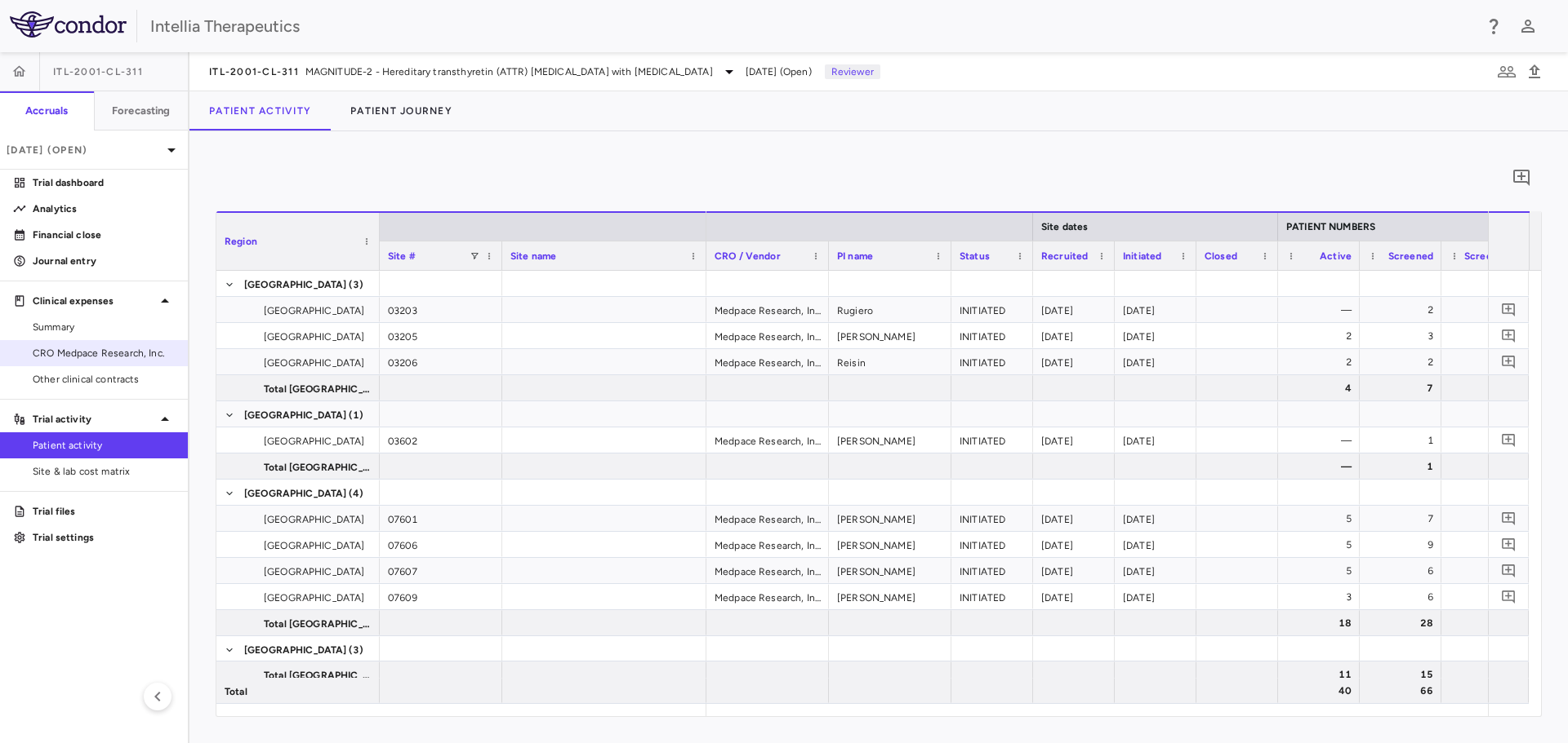
click at [95, 354] on span "CRO Medpace Research, Inc." at bounding box center [103, 352] width 142 height 15
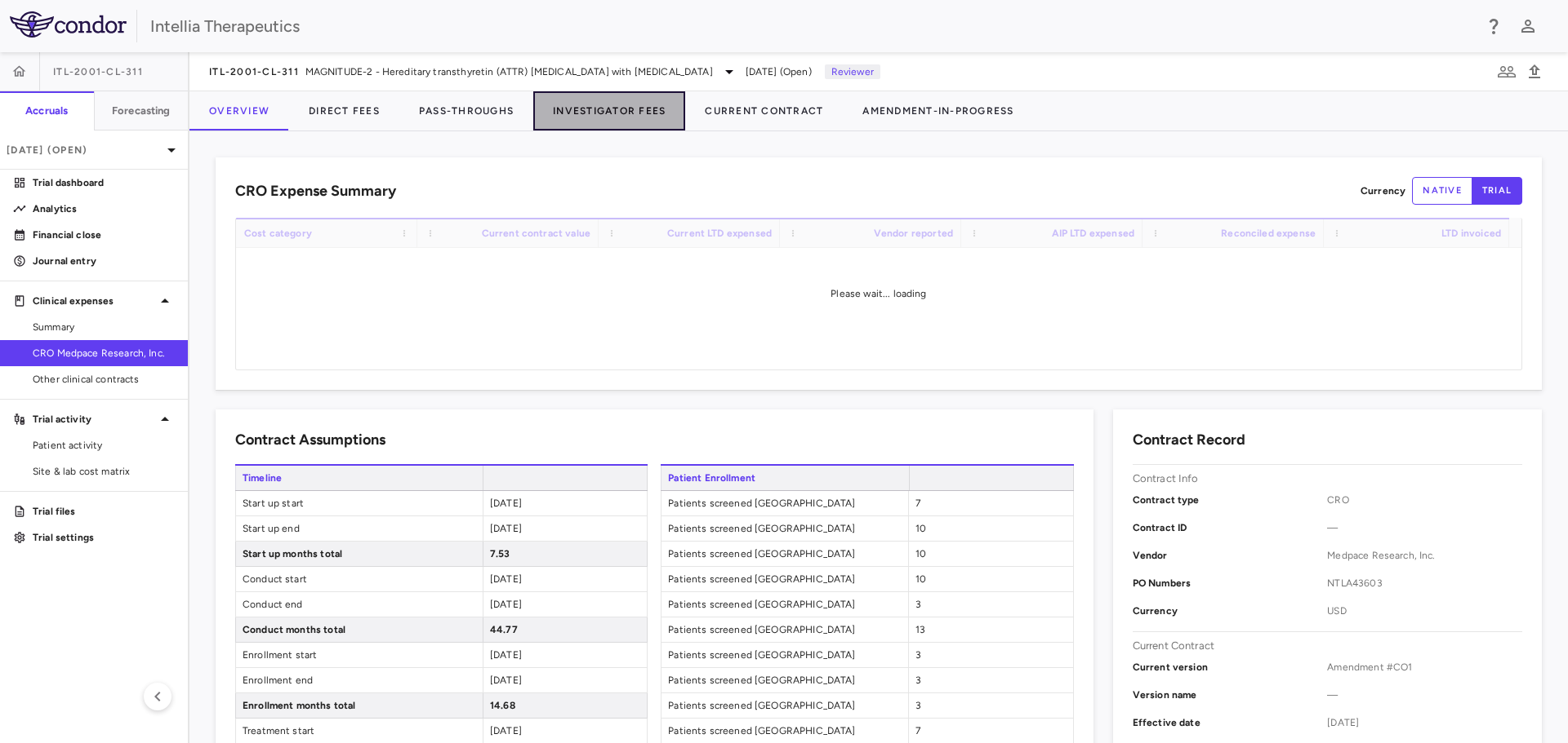
click at [578, 119] on button "Investigator Fees" at bounding box center [609, 111] width 151 height 39
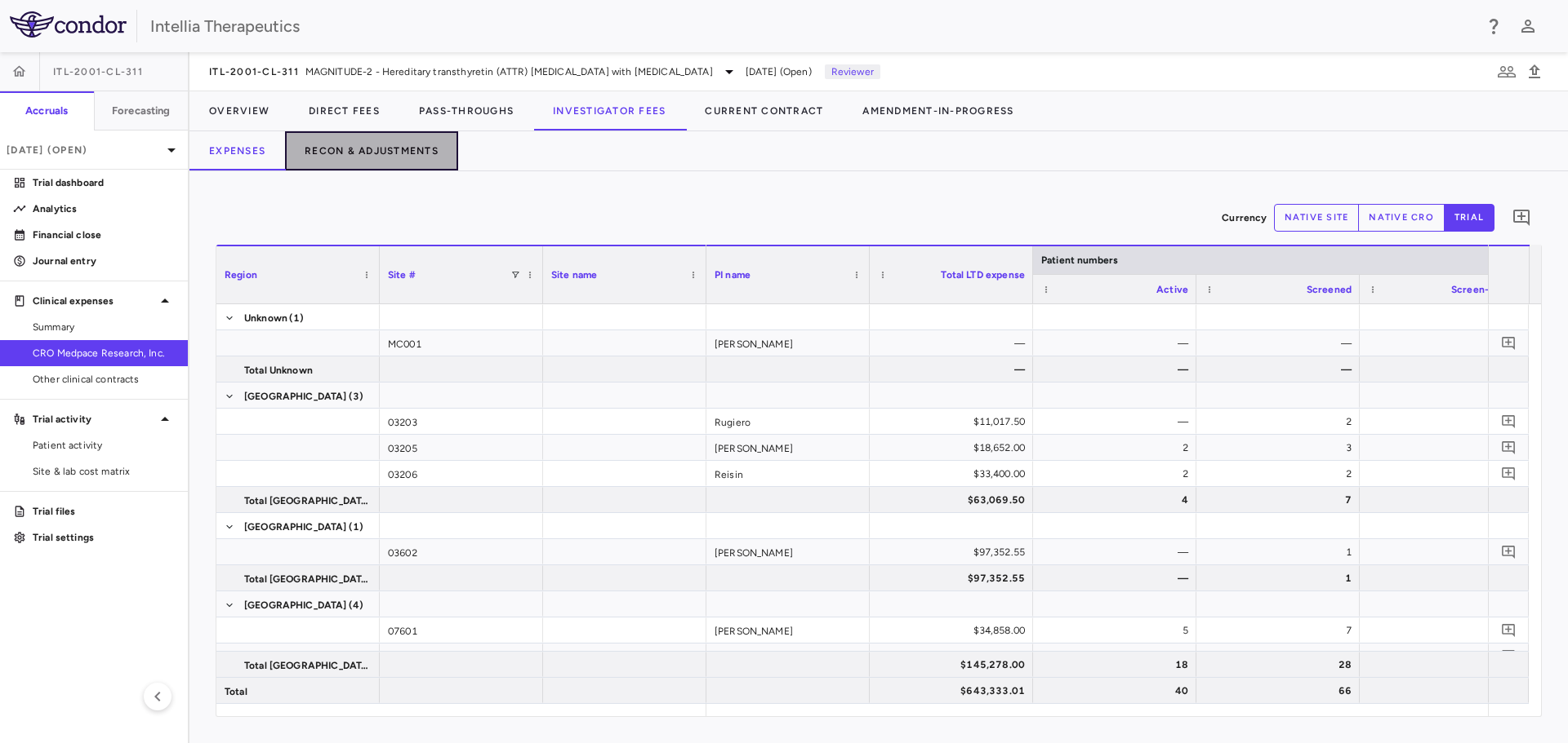
click at [393, 153] on button "Recon & Adjustments" at bounding box center [371, 151] width 173 height 39
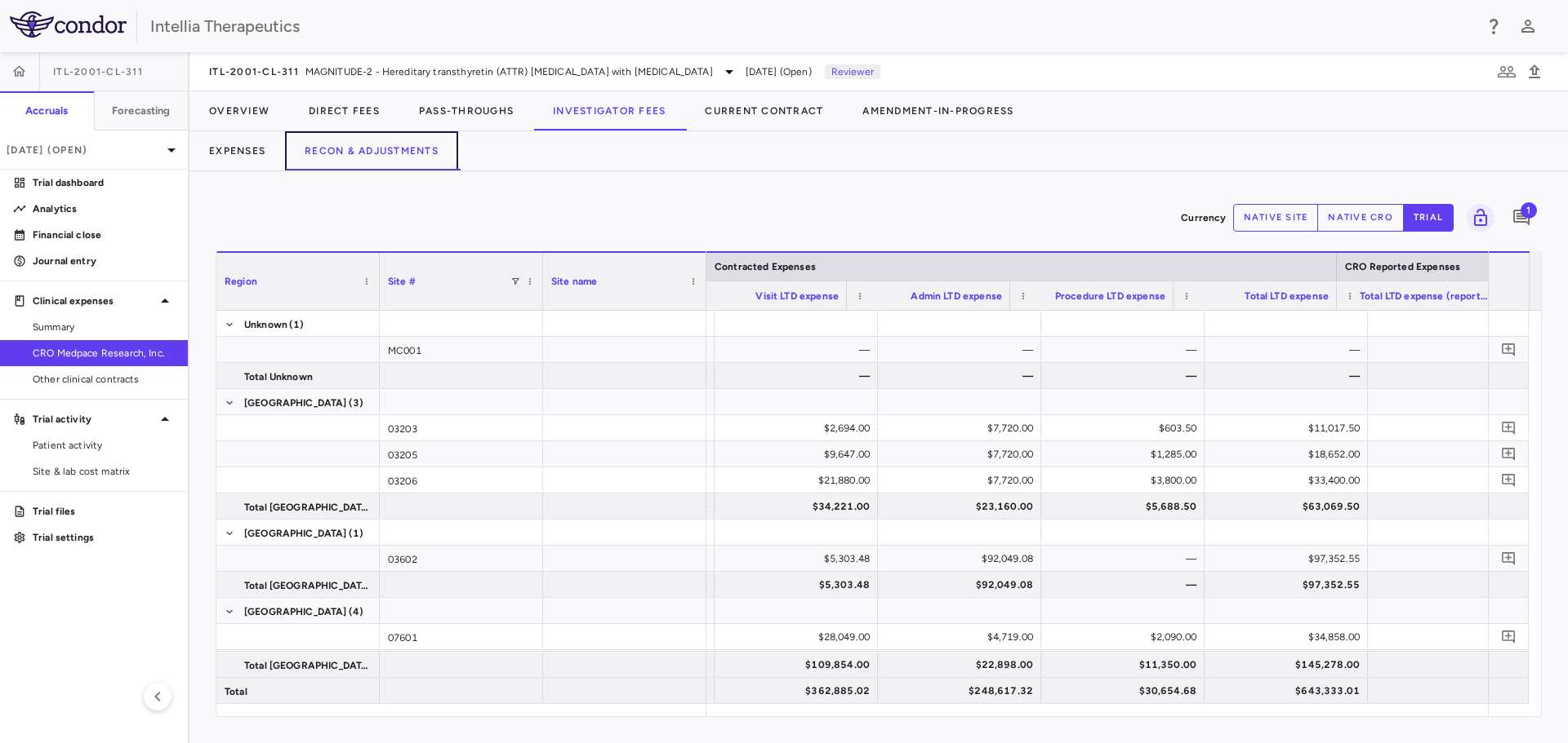
scroll to position [0, 350]
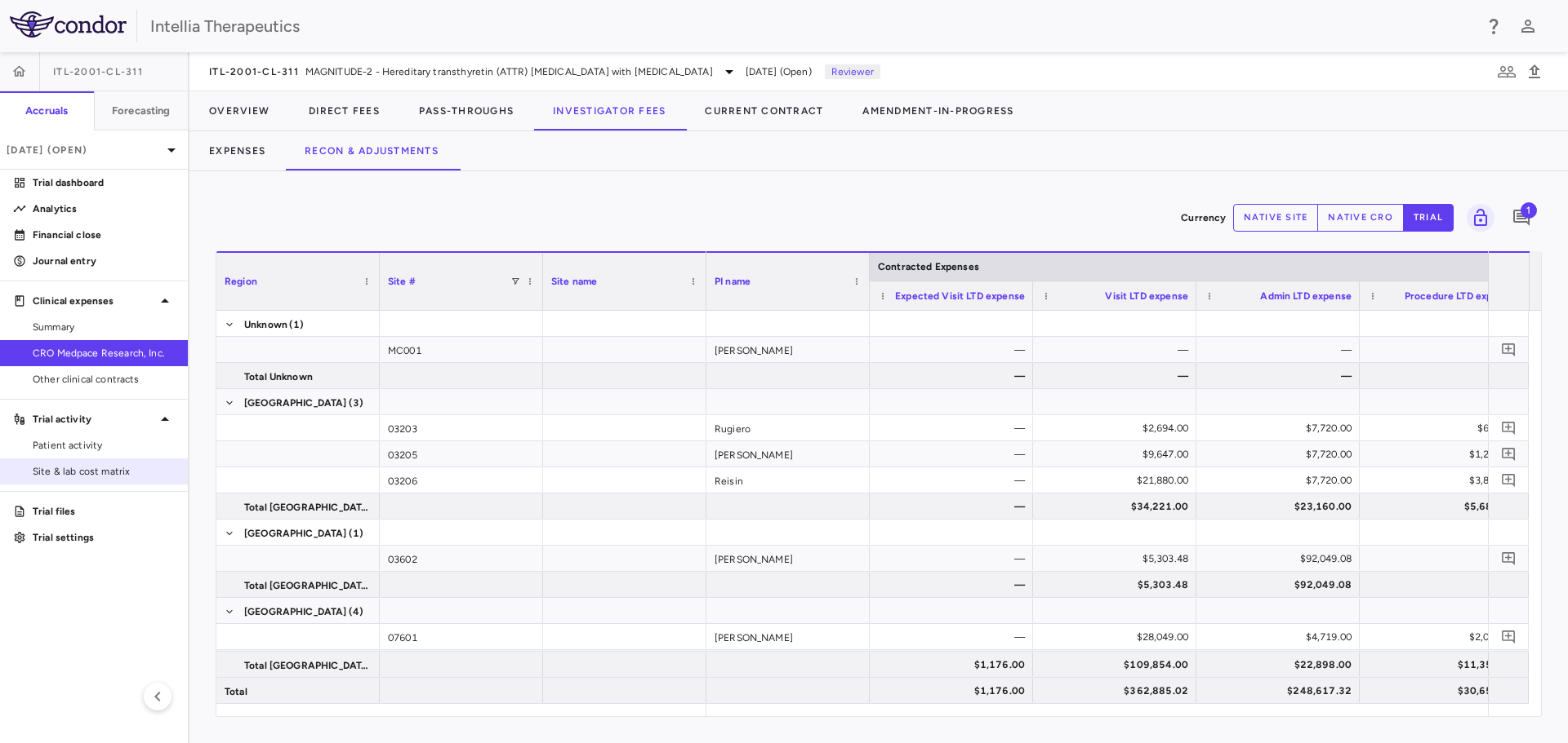
click at [95, 471] on span "Site & lab cost matrix" at bounding box center [103, 472] width 142 height 15
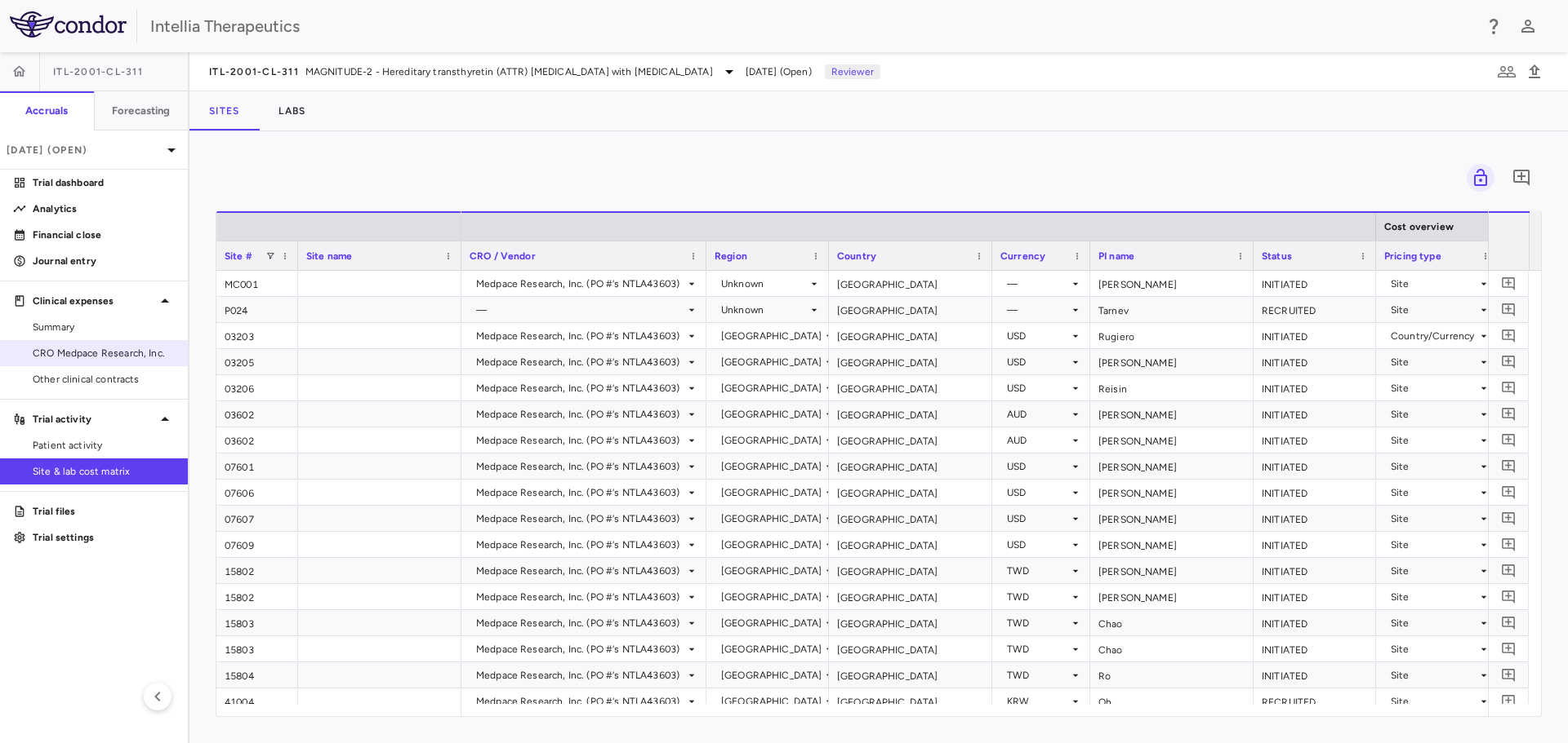
click at [108, 353] on span "CRO Medpace Research, Inc." at bounding box center [103, 352] width 142 height 15
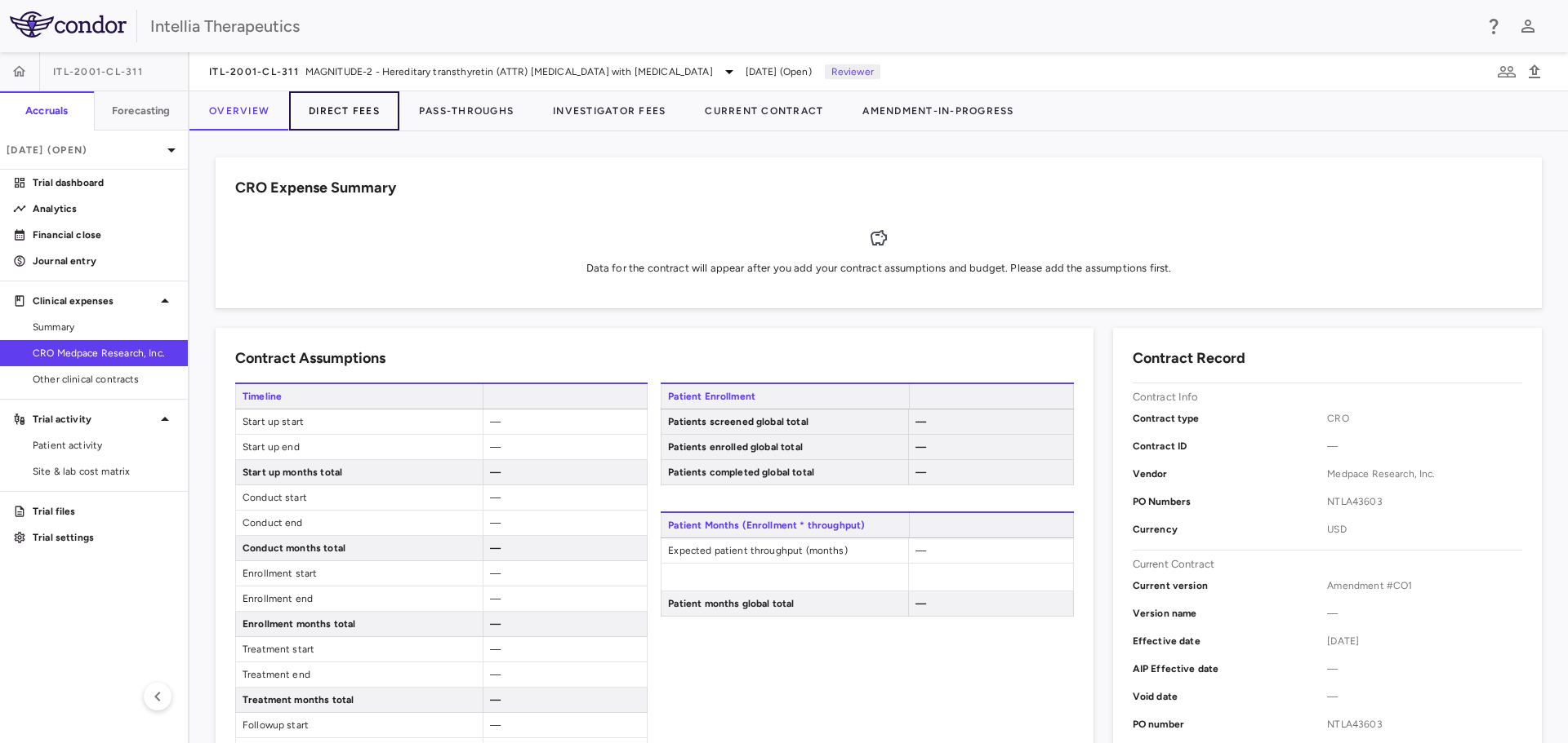
click at [360, 111] on button "Direct Fees" at bounding box center [344, 111] width 110 height 39
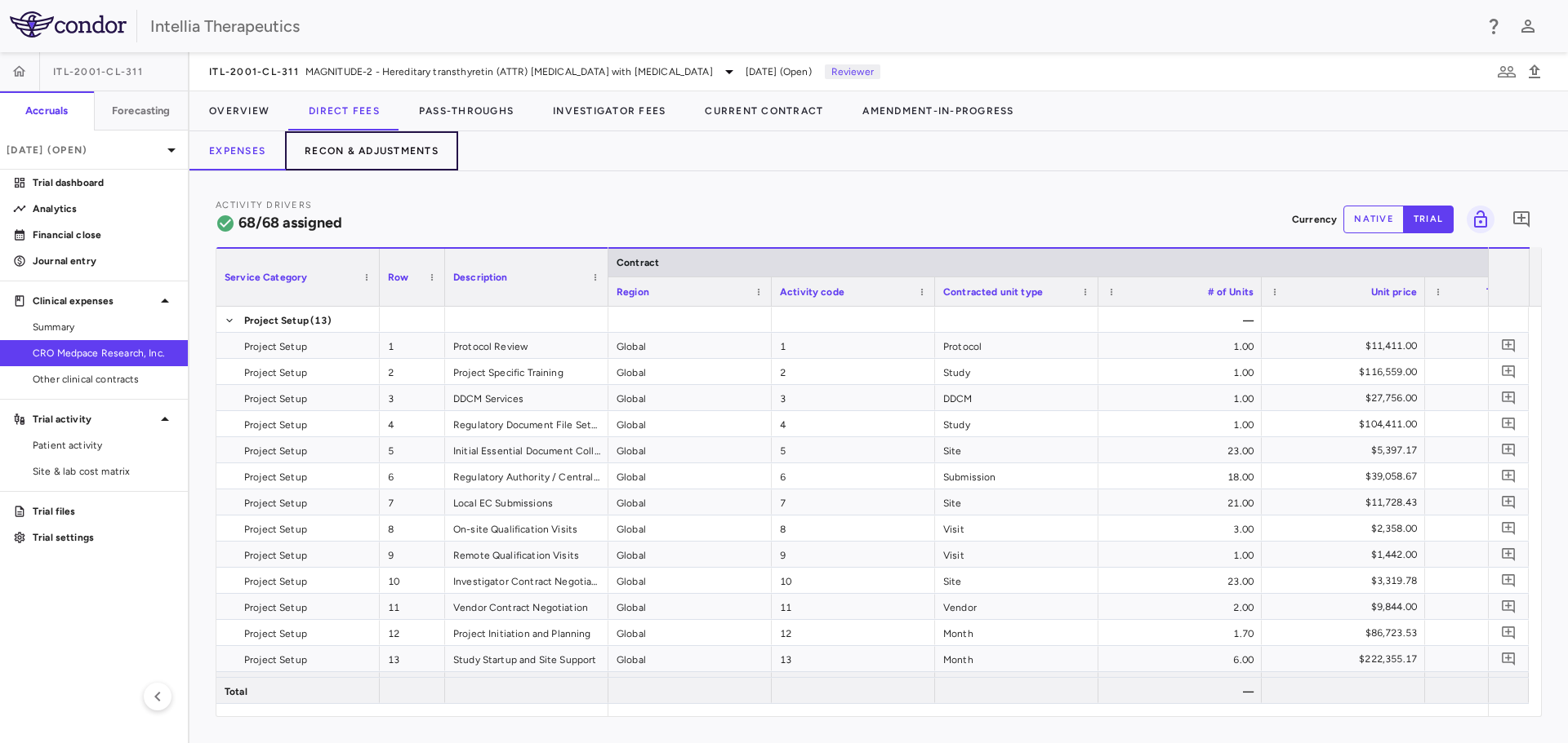
click at [371, 152] on button "Recon & Adjustments" at bounding box center [371, 151] width 173 height 39
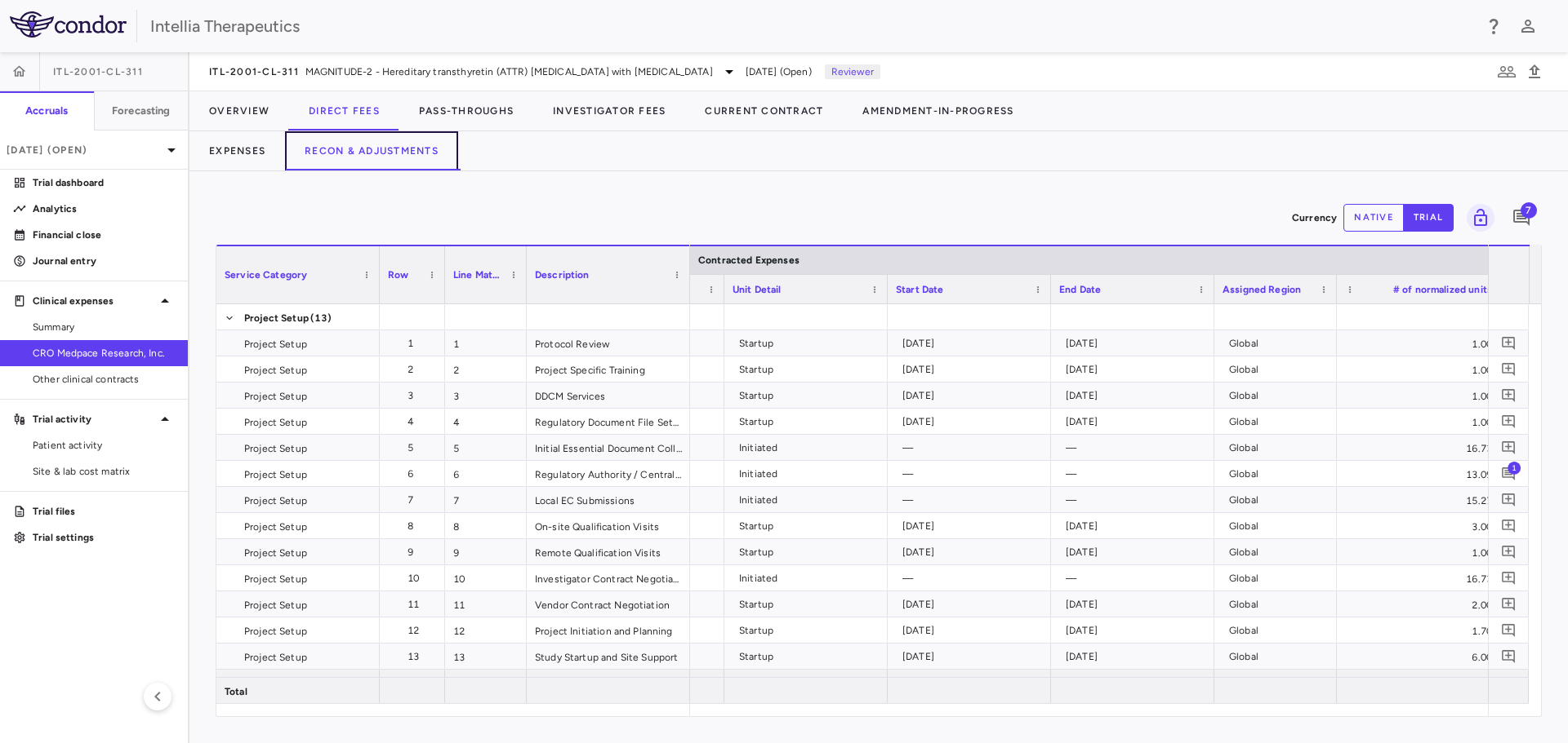
scroll to position [0, 1267]
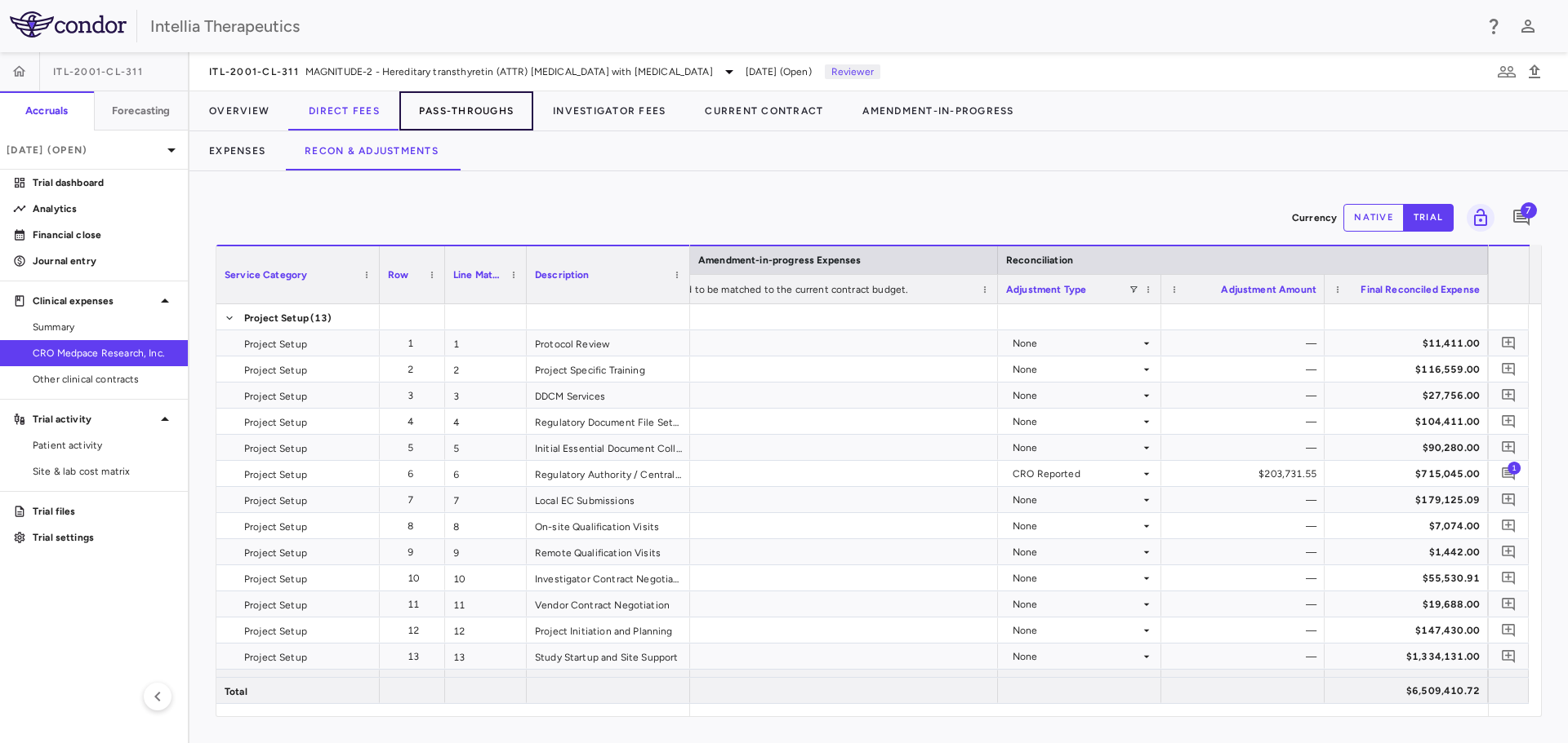
click at [465, 110] on button "Pass-Throughs" at bounding box center [466, 111] width 134 height 39
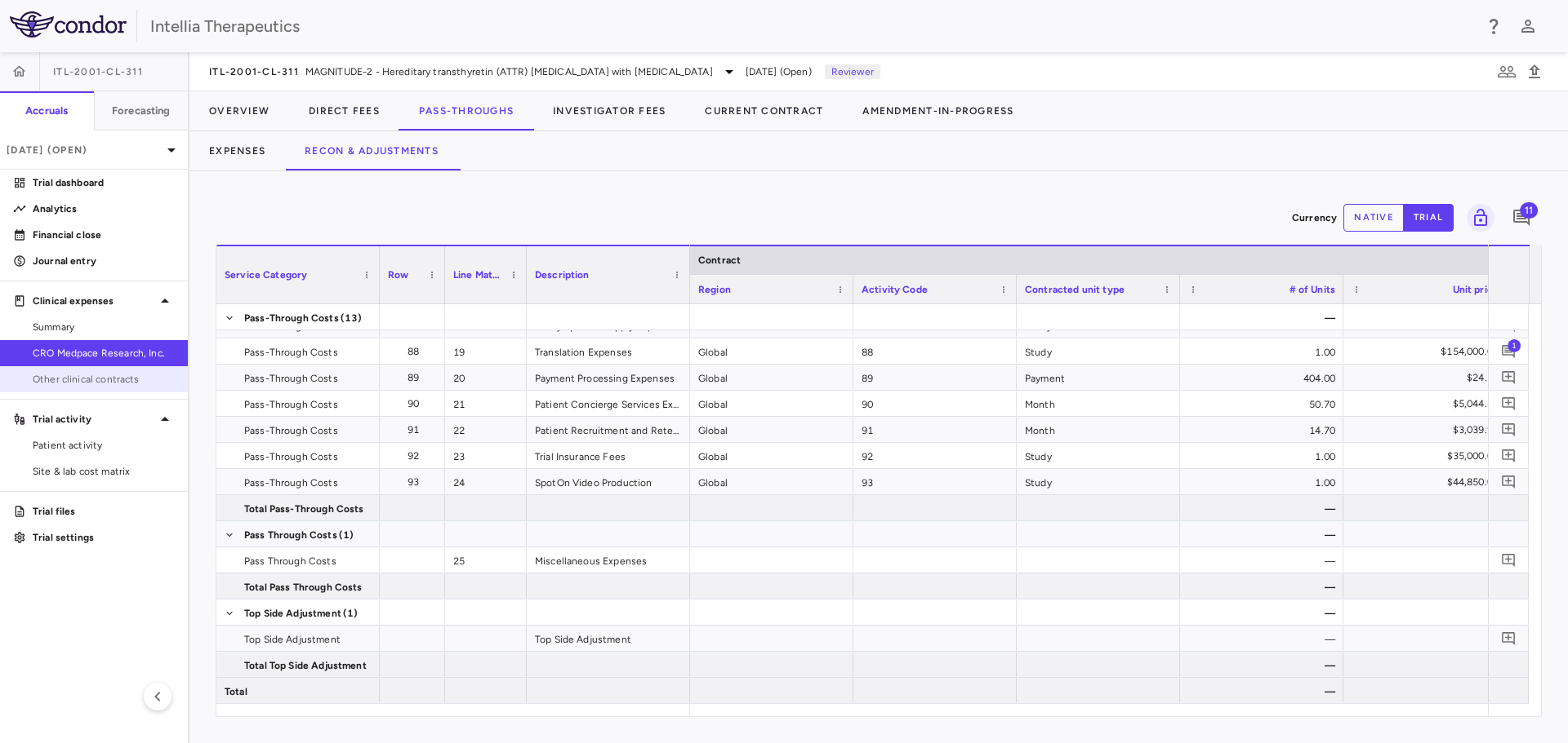
click at [66, 380] on span "Other clinical contracts" at bounding box center [103, 379] width 142 height 15
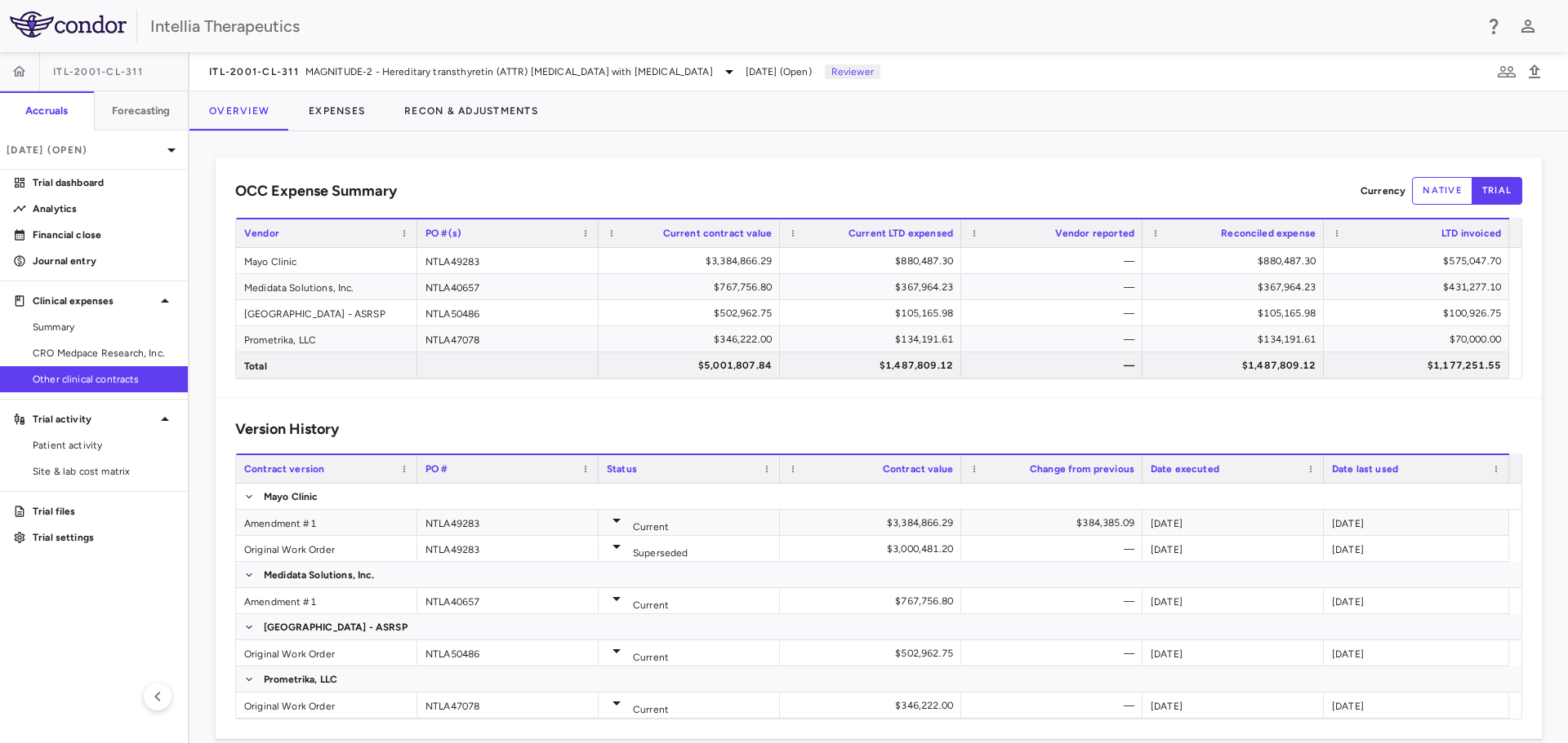
scroll to position [48, 0]
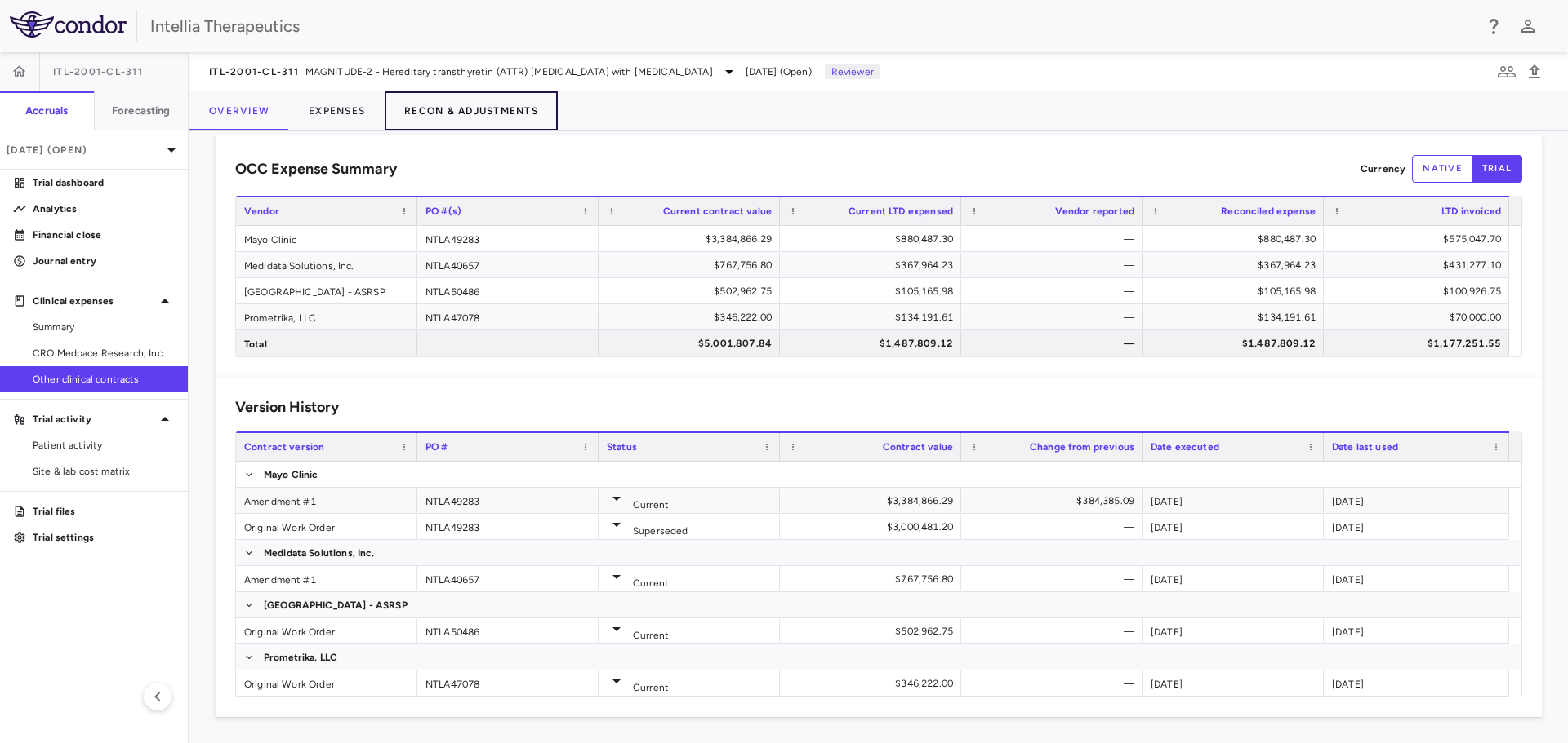
click at [455, 114] on button "Recon & Adjustments" at bounding box center [471, 111] width 173 height 39
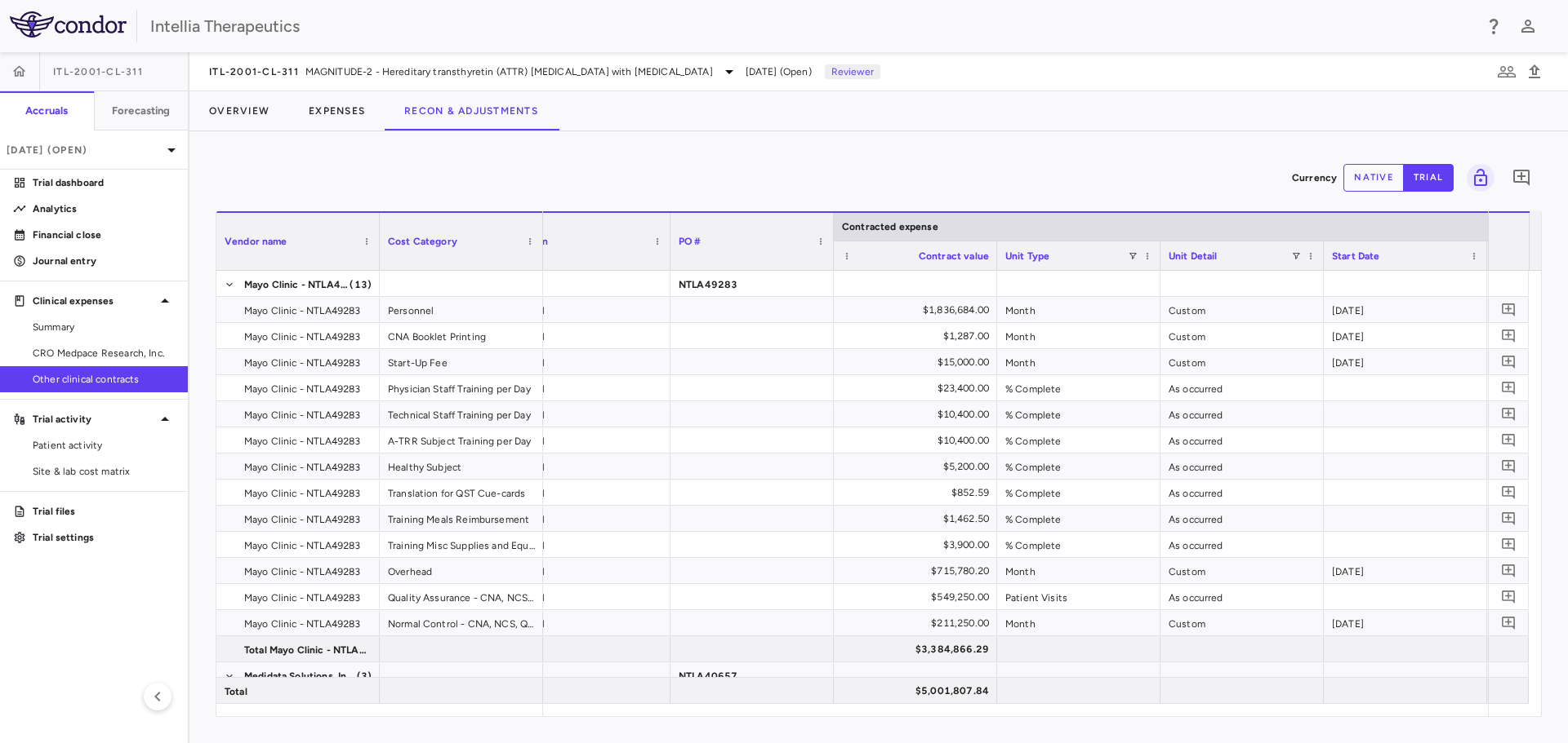
scroll to position [0, 316]
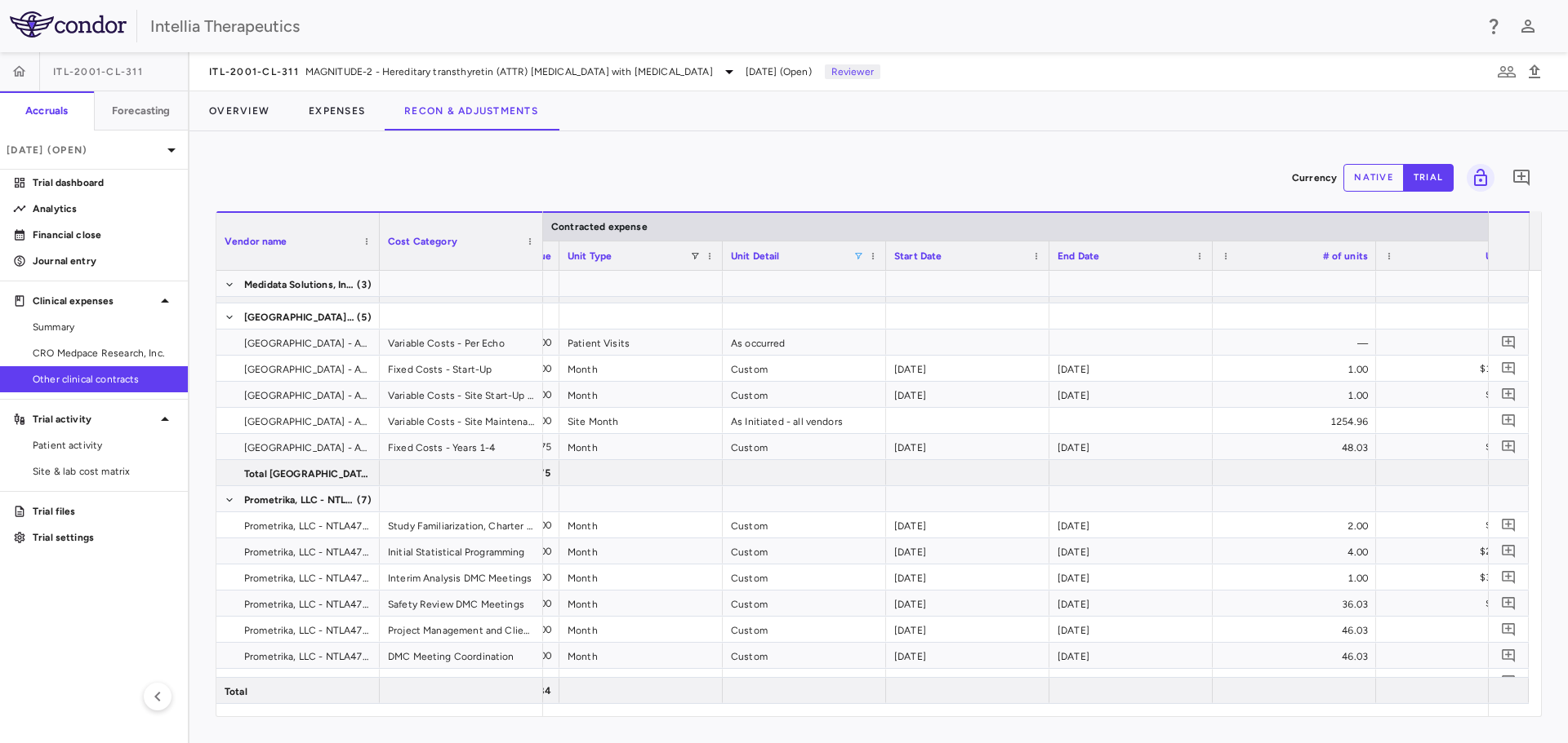
click at [856, 260] on span at bounding box center [858, 256] width 10 height 10
click at [877, 320] on div "(Select All)" at bounding box center [942, 316] width 134 height 12
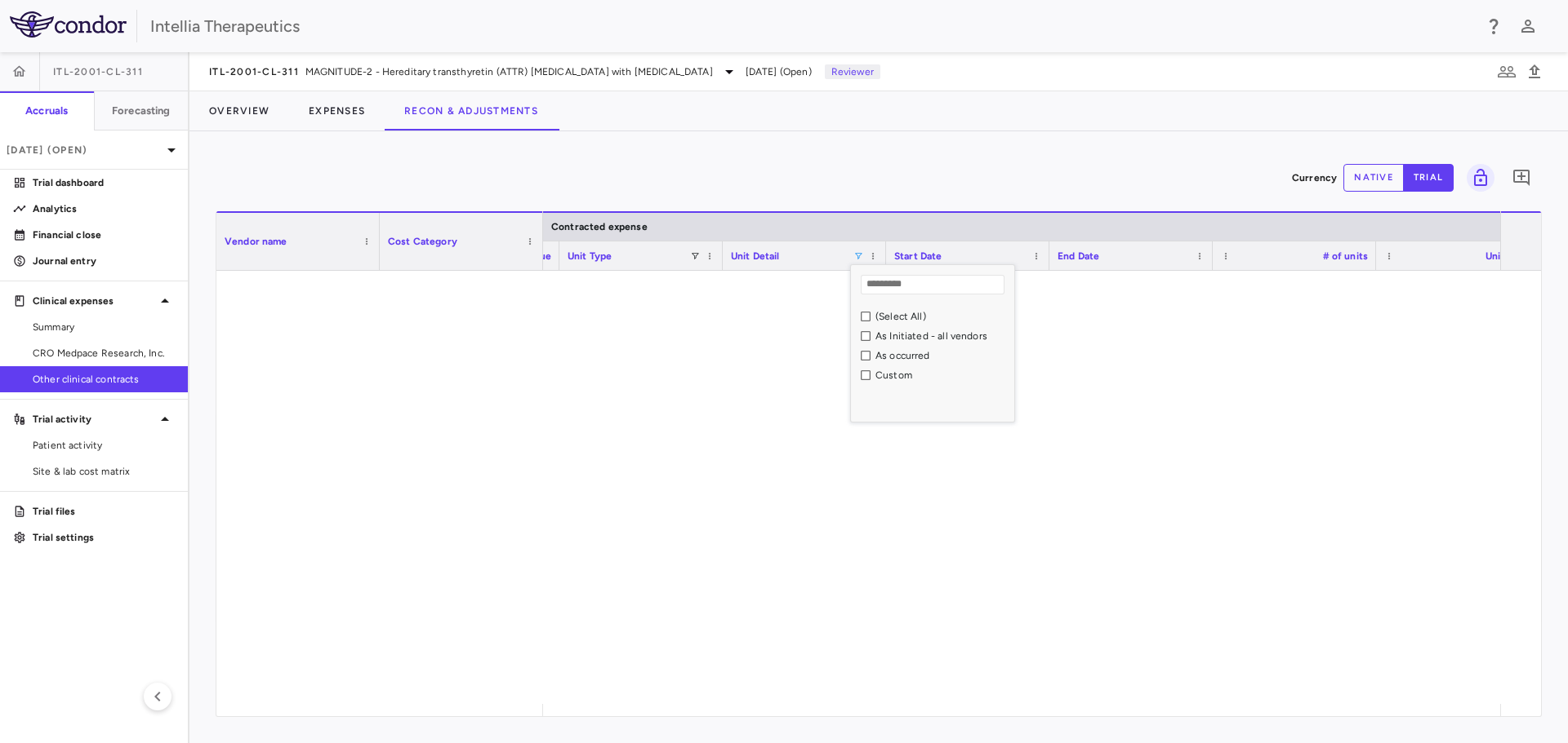
click at [870, 355] on div "As occurred" at bounding box center [937, 355] width 153 height 20
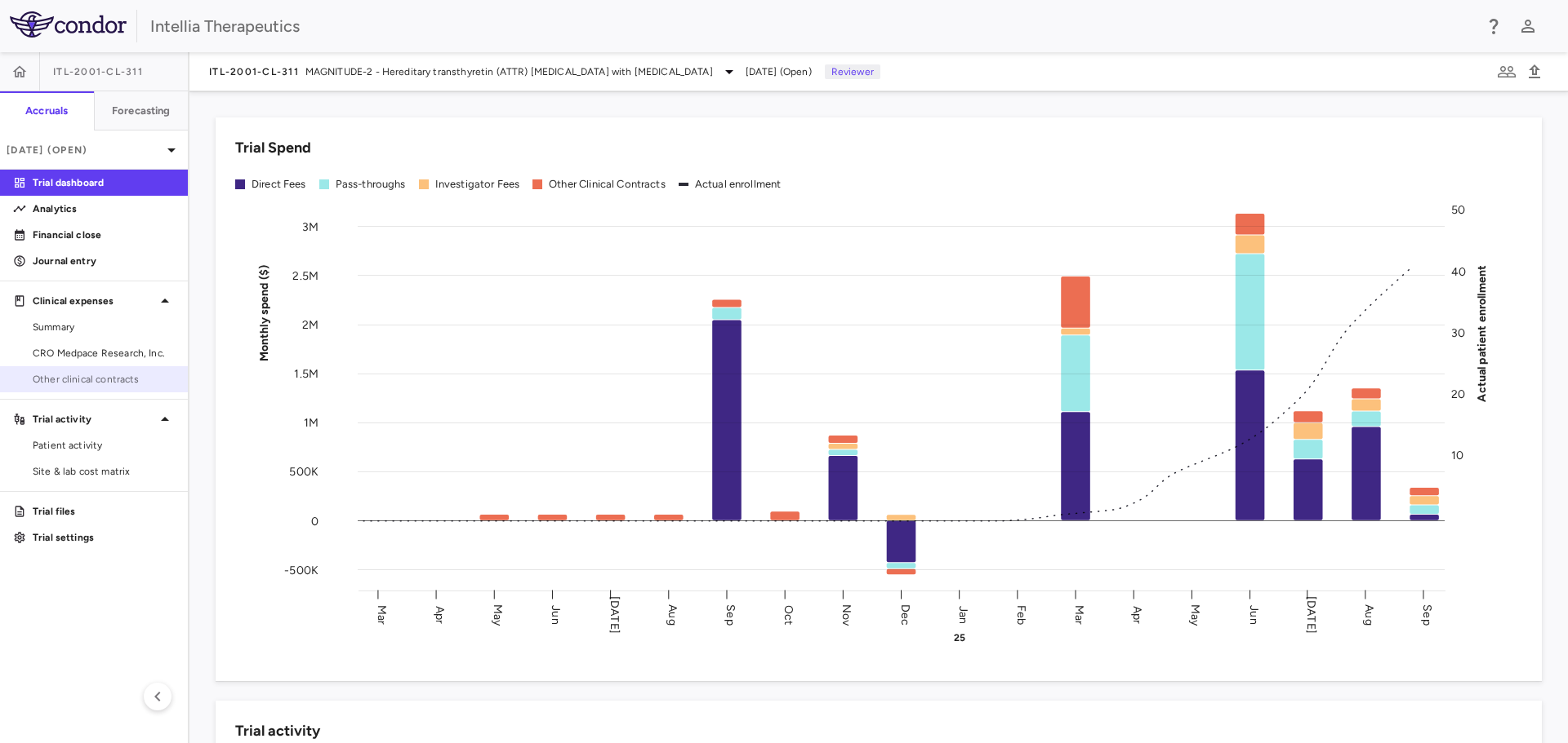
click at [67, 386] on span "Other clinical contracts" at bounding box center [103, 379] width 142 height 15
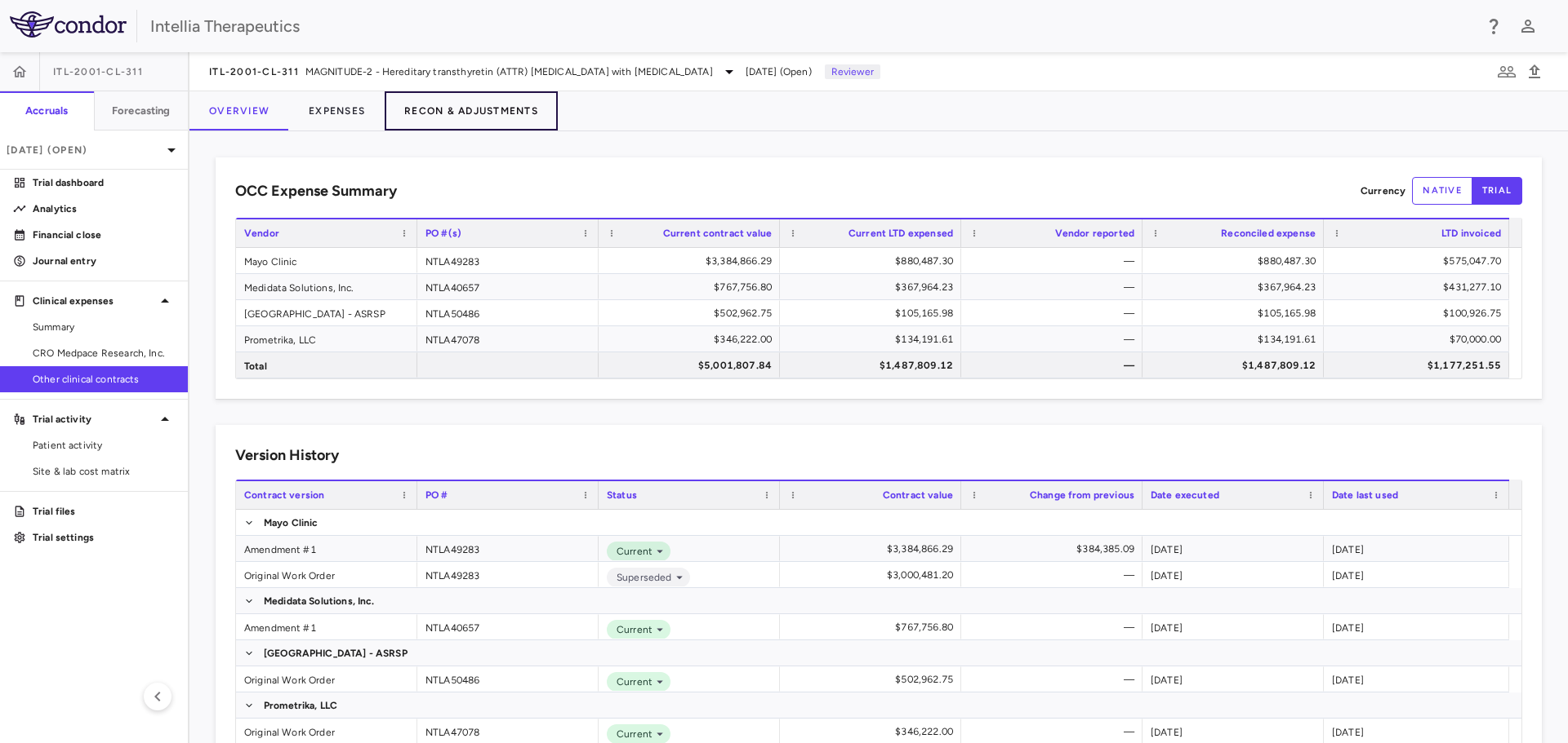
click at [445, 108] on button "Recon & Adjustments" at bounding box center [471, 111] width 173 height 39
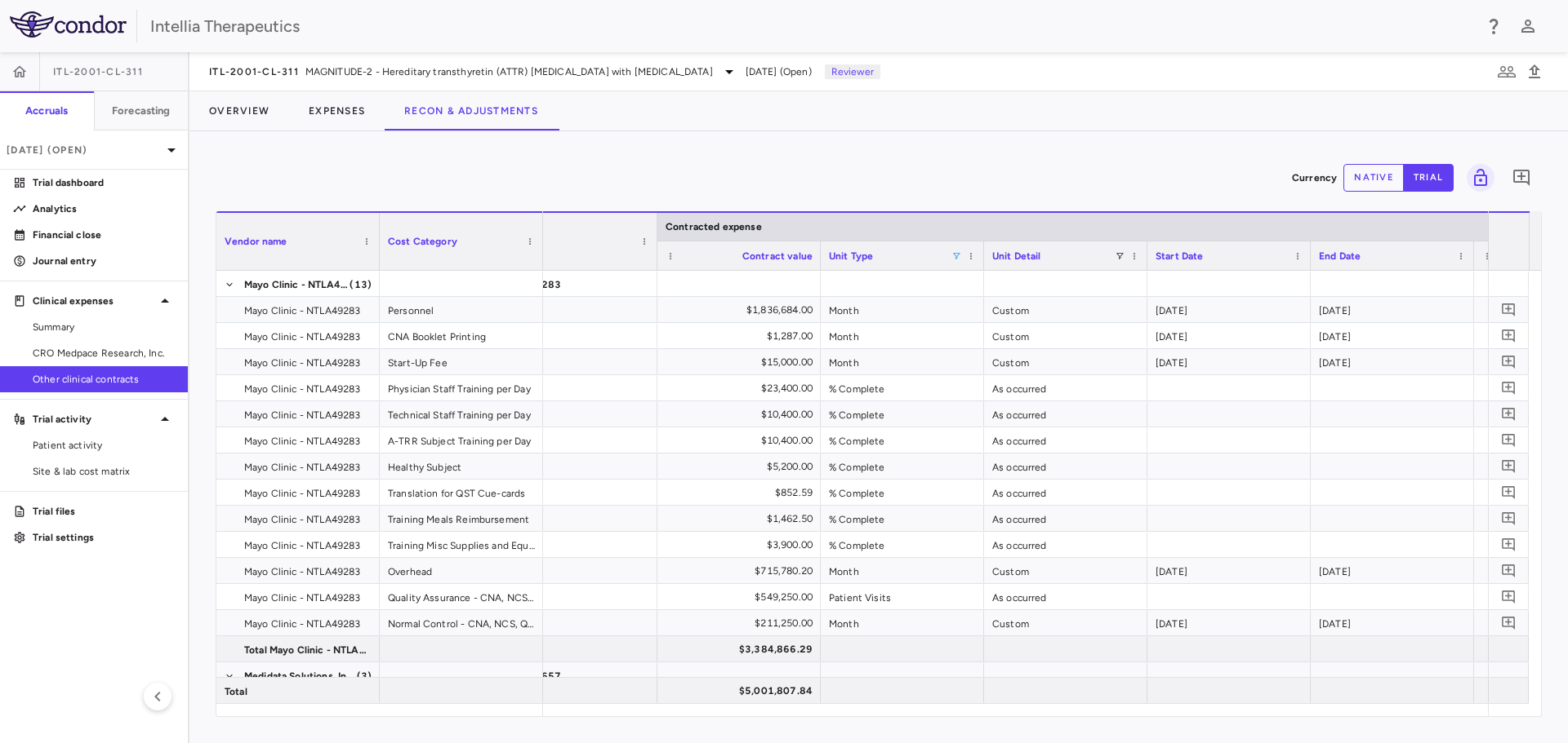
click at [957, 261] on span at bounding box center [956, 256] width 10 height 10
click at [1006, 319] on div "(Select All)" at bounding box center [1039, 316] width 134 height 12
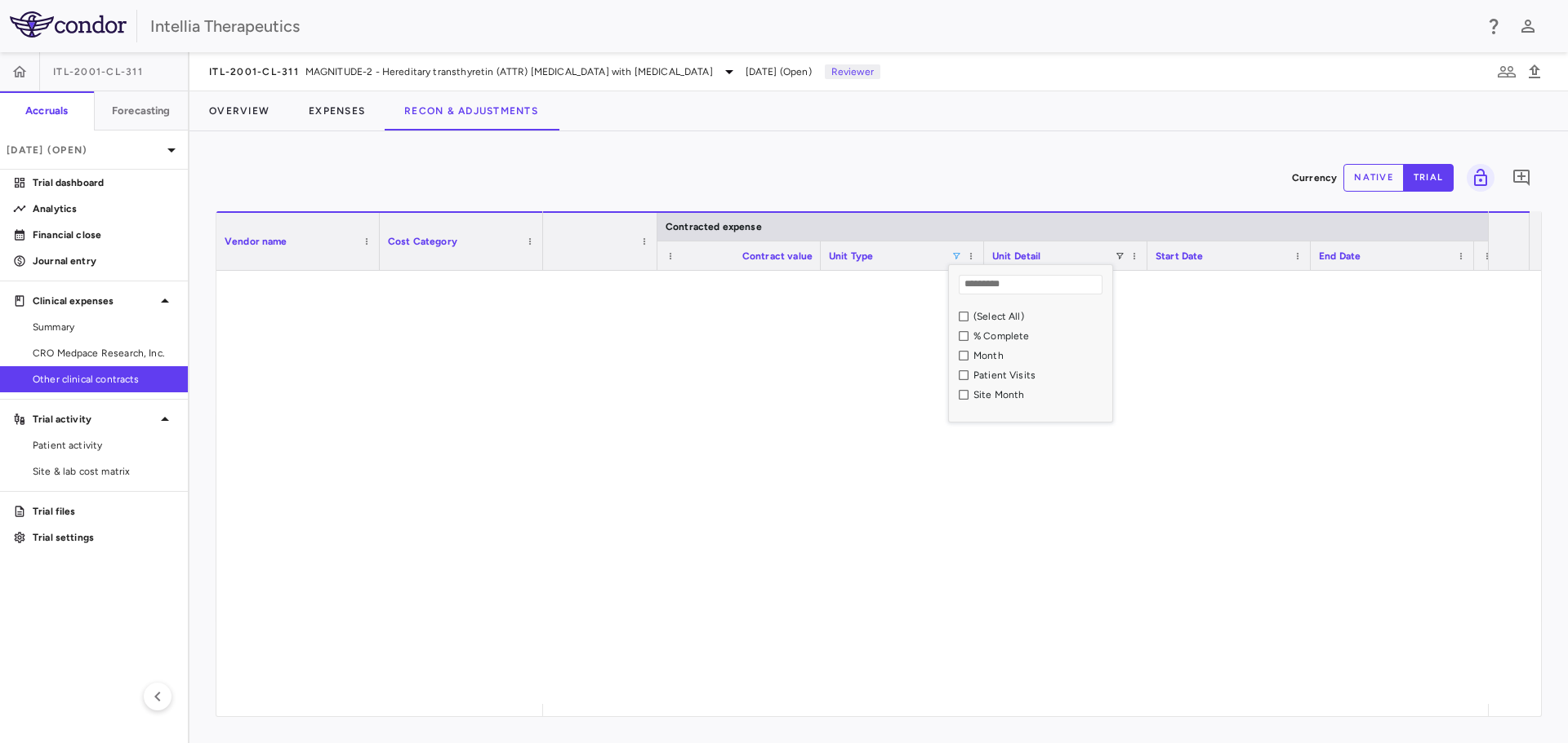
click at [1010, 338] on div "% Complete" at bounding box center [1039, 336] width 134 height 12
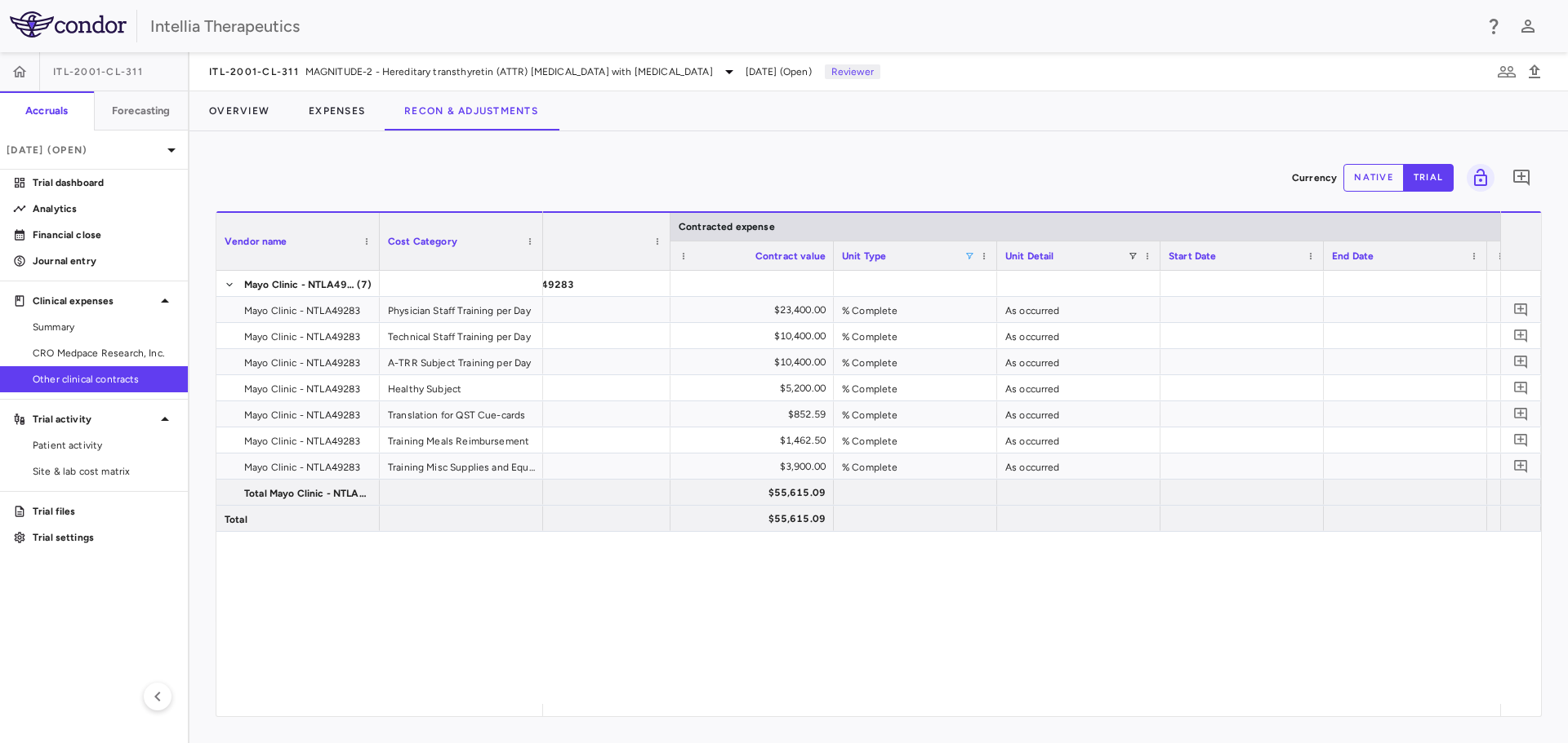
click at [968, 263] on div "Unit Type" at bounding box center [915, 255] width 147 height 28
click at [968, 259] on span at bounding box center [969, 256] width 10 height 10
click at [983, 315] on div "(Select All)" at bounding box center [1048, 316] width 153 height 20
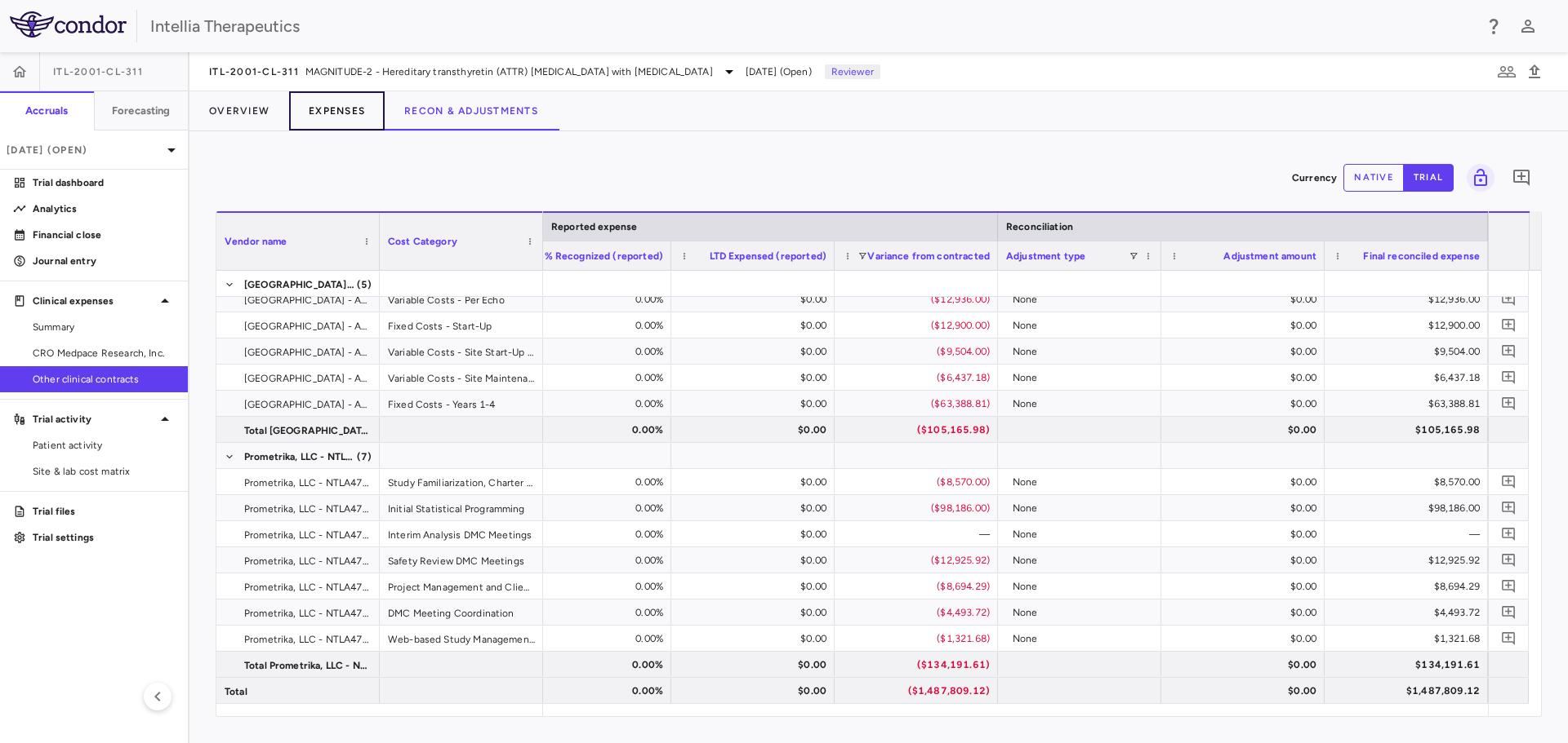
click at [322, 109] on button "Expenses" at bounding box center [337, 111] width 96 height 39
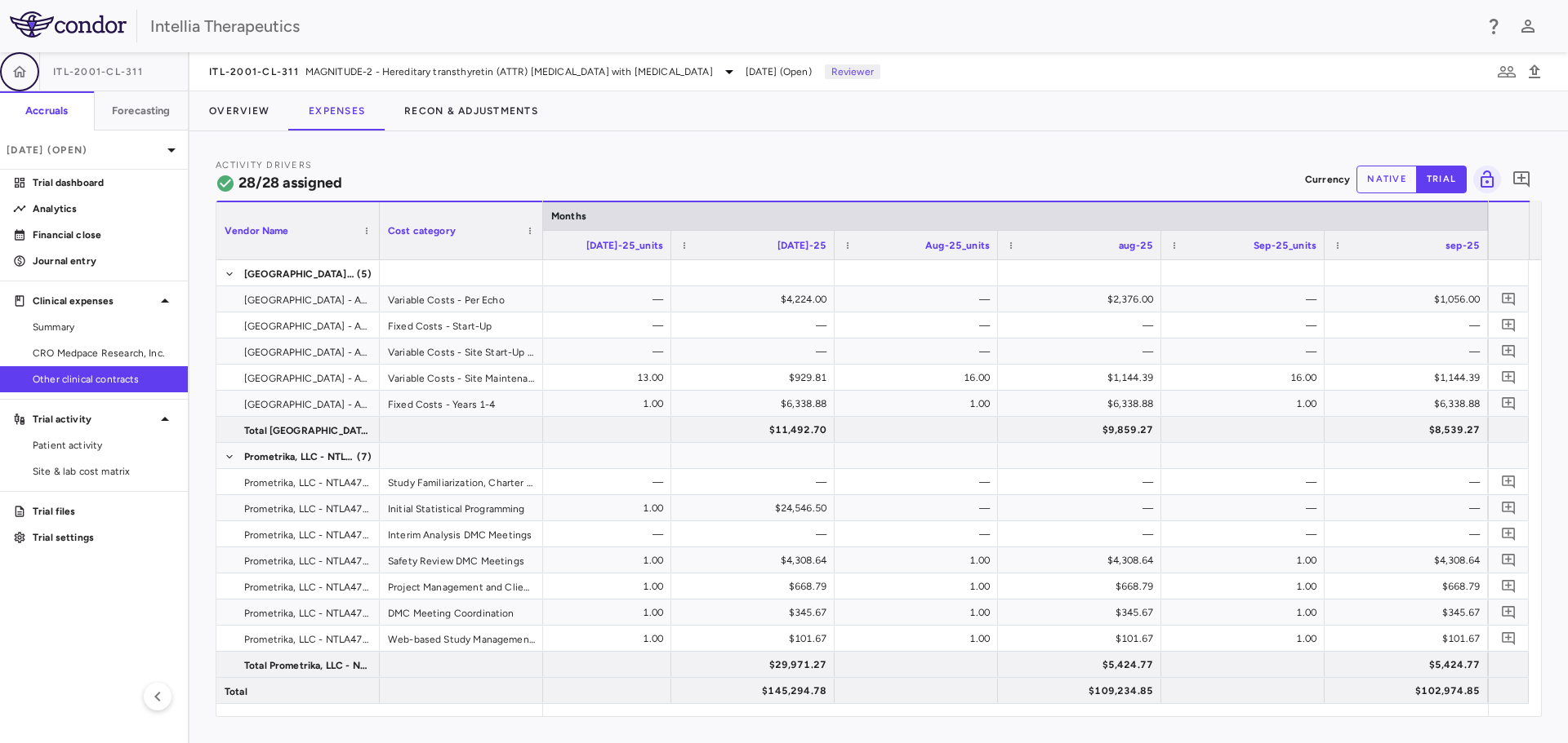
click at [17, 72] on icon "button" at bounding box center [20, 71] width 17 height 17
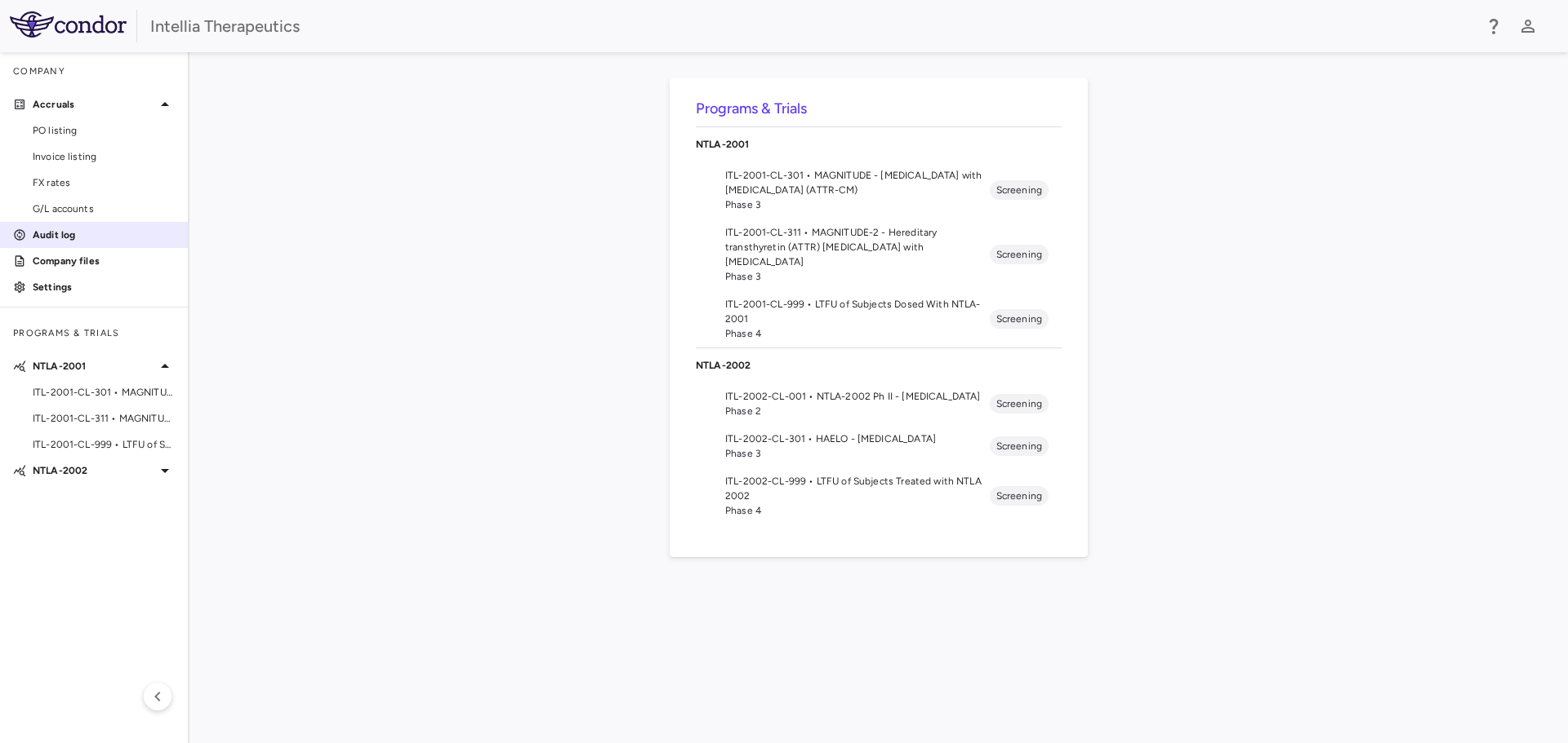
click at [49, 236] on p "Audit log" at bounding box center [103, 234] width 142 height 15
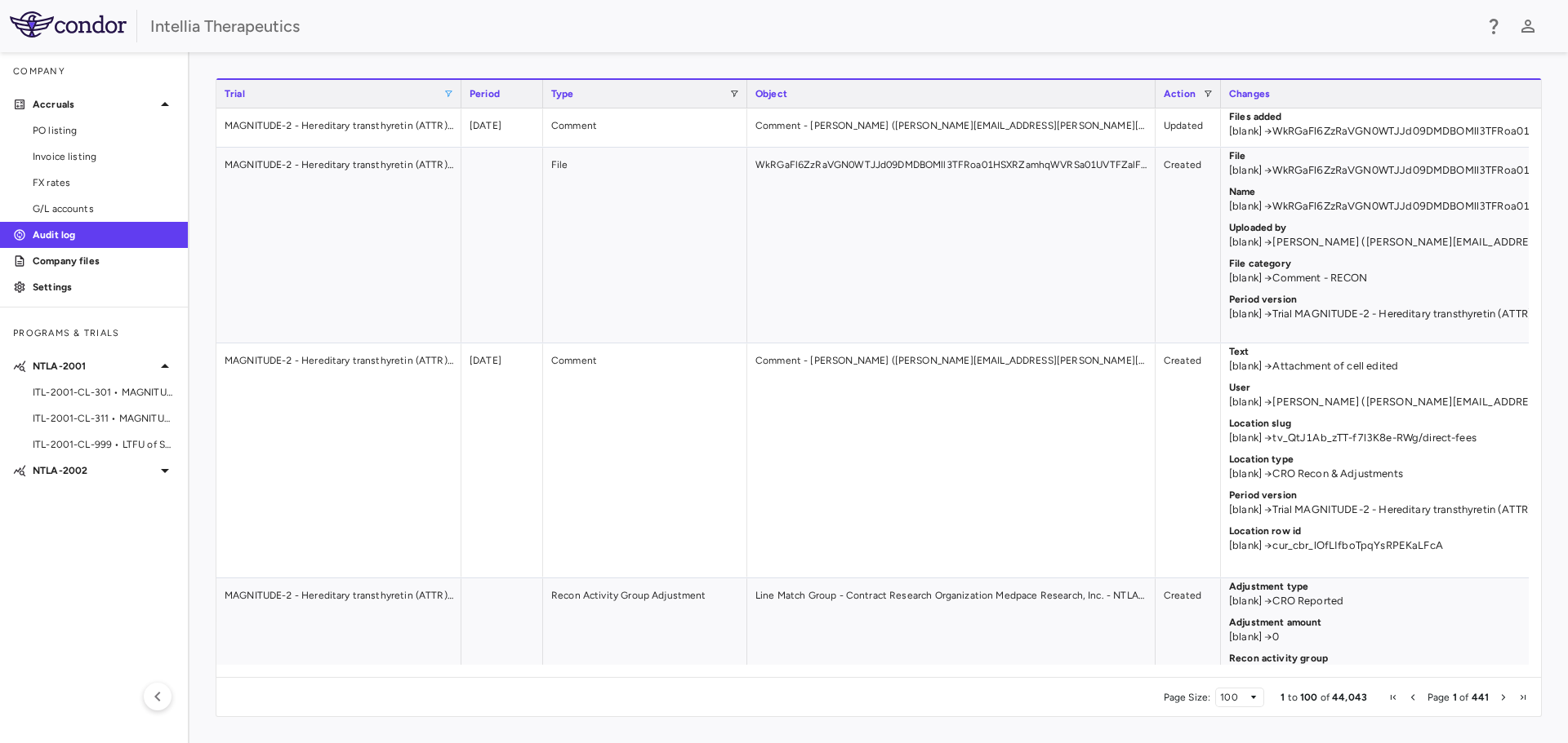
click at [449, 93] on span at bounding box center [448, 94] width 10 height 10
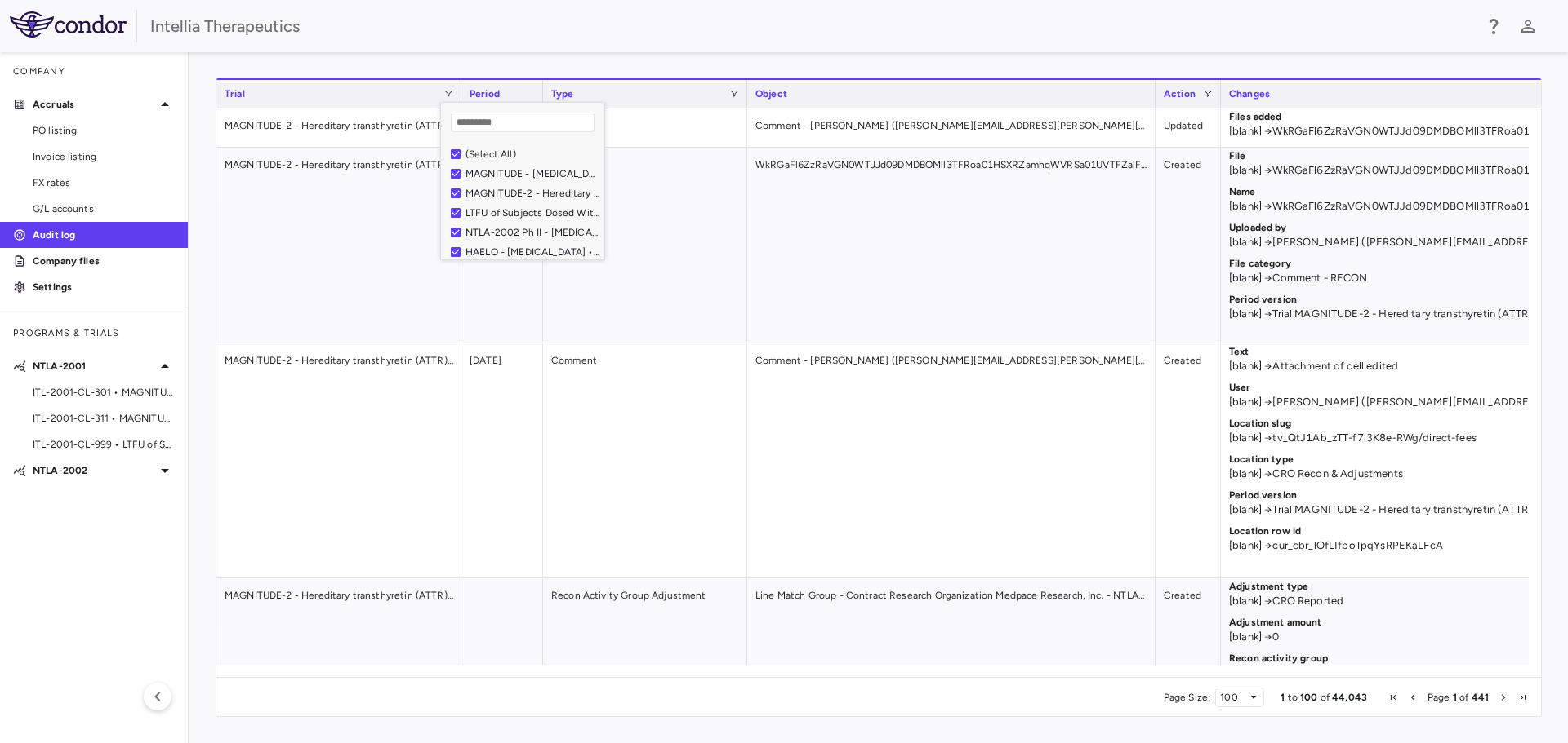
click at [490, 156] on div "(Select All)" at bounding box center [531, 154] width 134 height 12
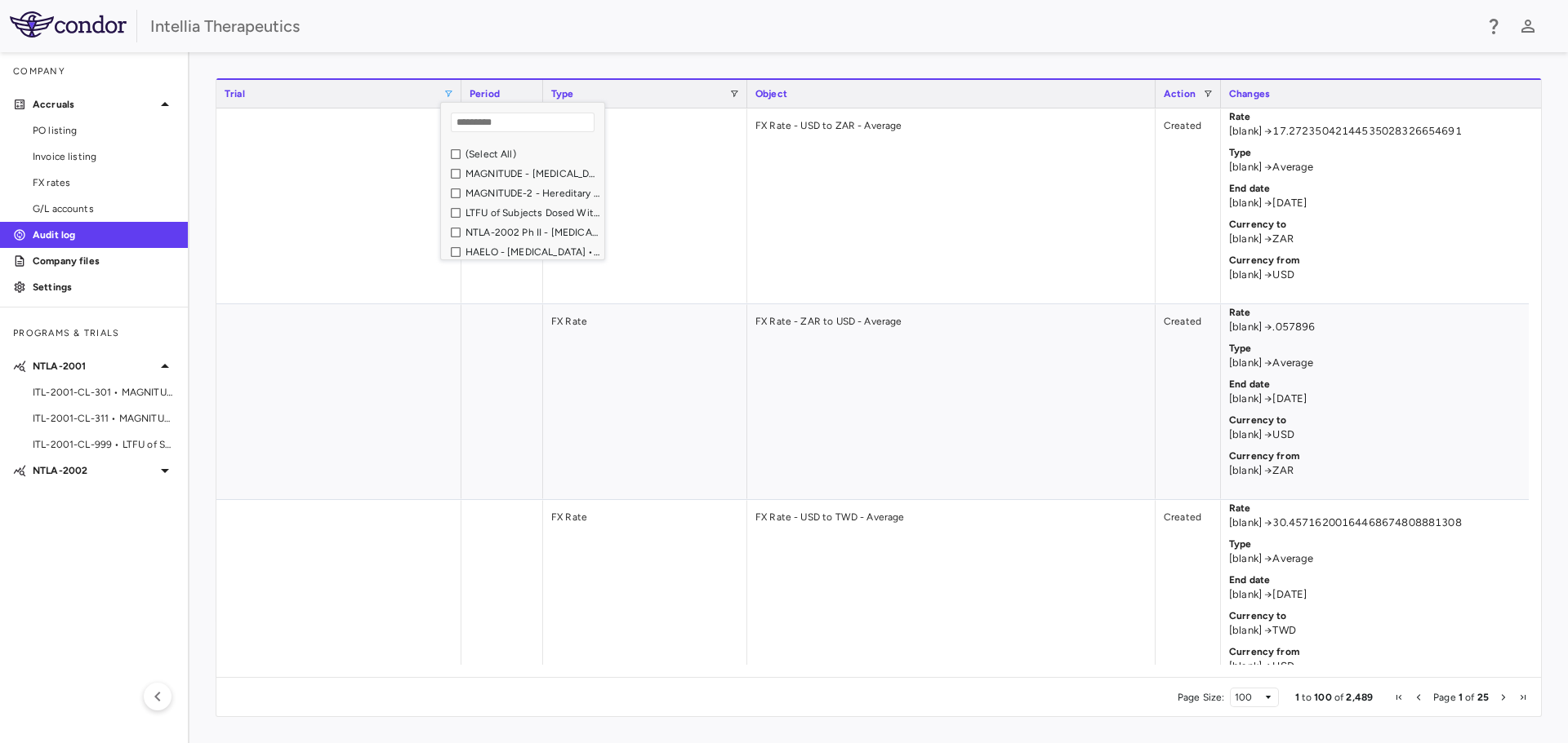
click at [495, 190] on div "MAGNITUDE-2 - Hereditary transthyretin (ATTR) amyloidosis with polyneuropathy •…" at bounding box center [531, 193] width 134 height 12
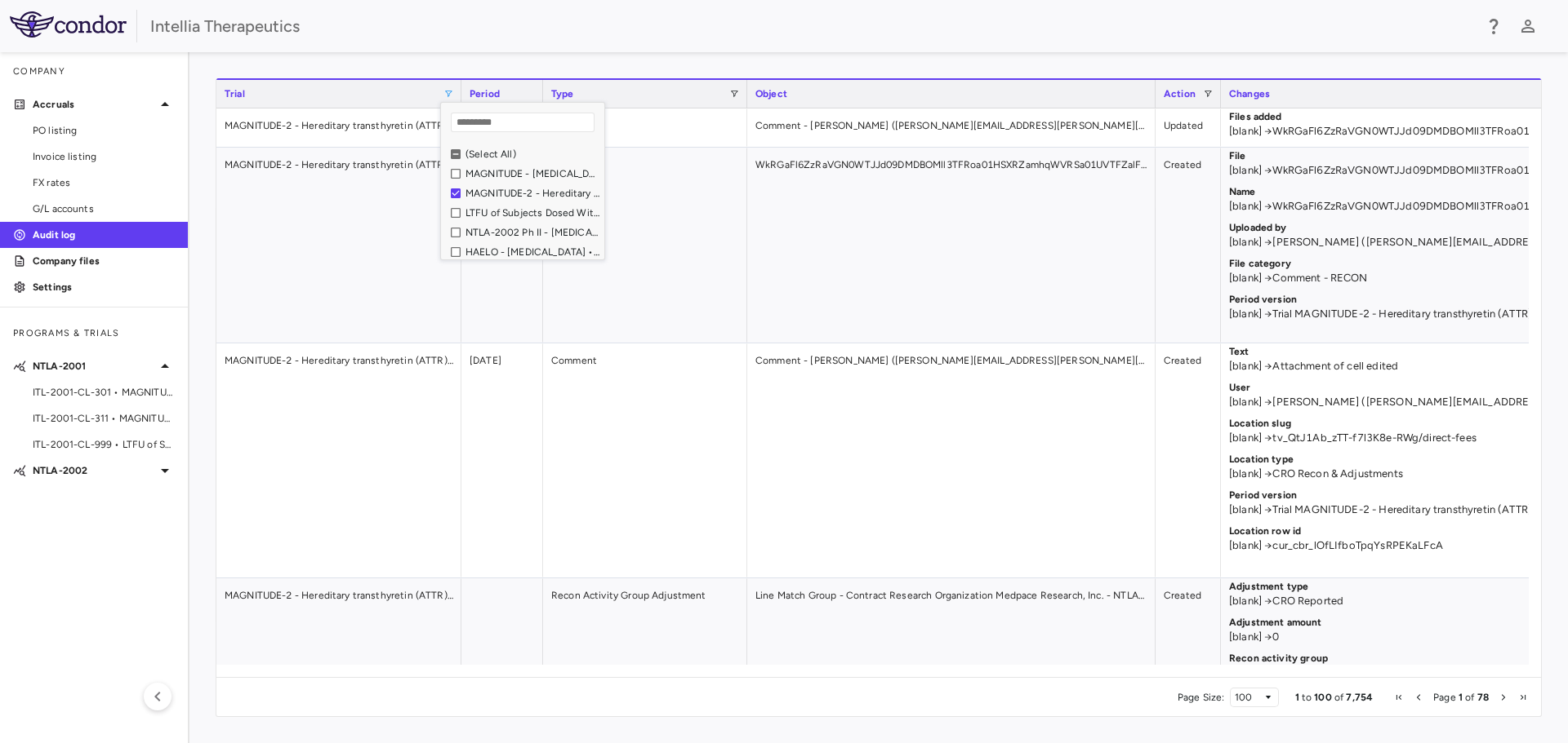
click at [747, 54] on div "1 to 100 of 7,754. Page 1 of 78 Drag here to set row groups Drag here to set co…" at bounding box center [878, 397] width 1378 height 691
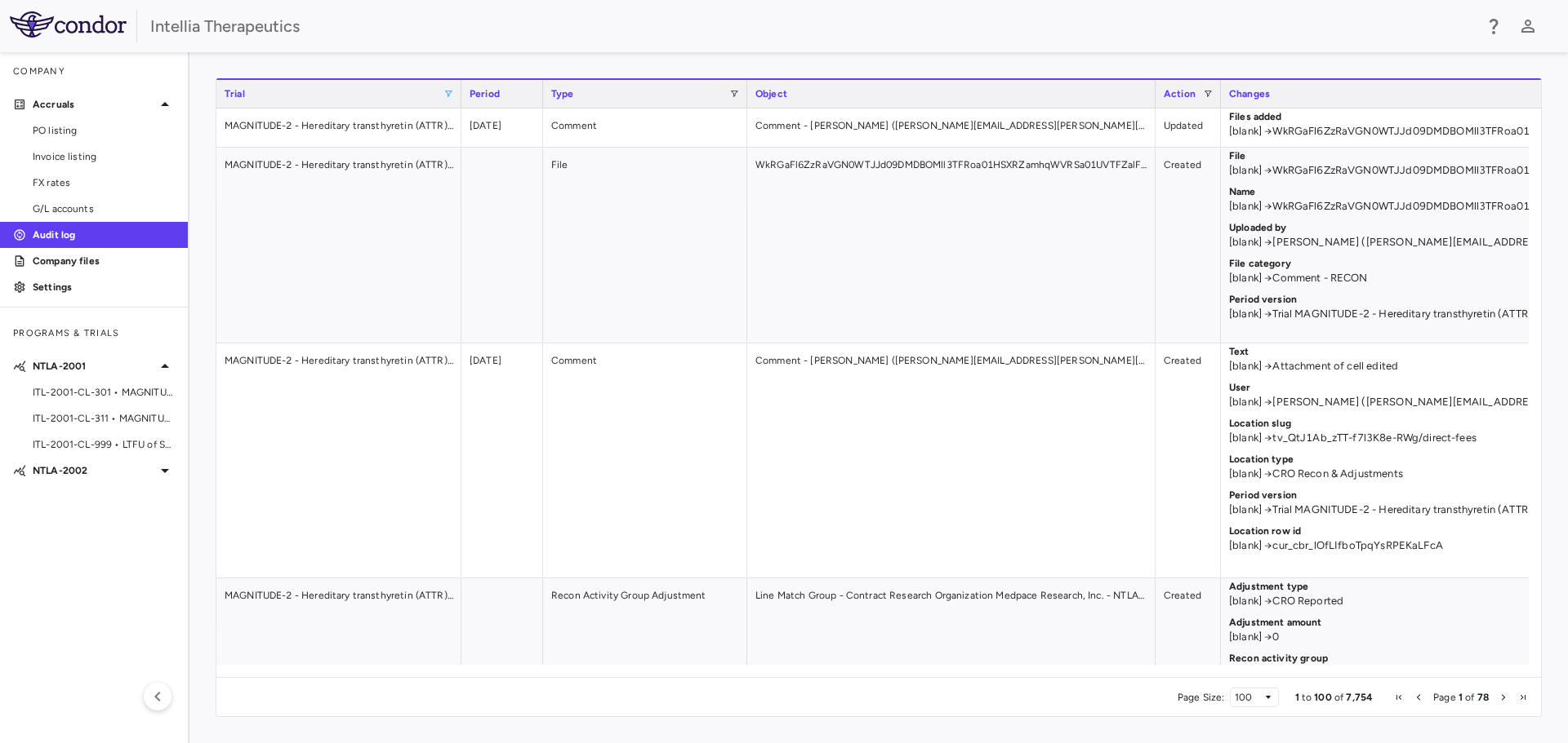
click at [492, 101] on div "Period" at bounding box center [502, 94] width 65 height 20
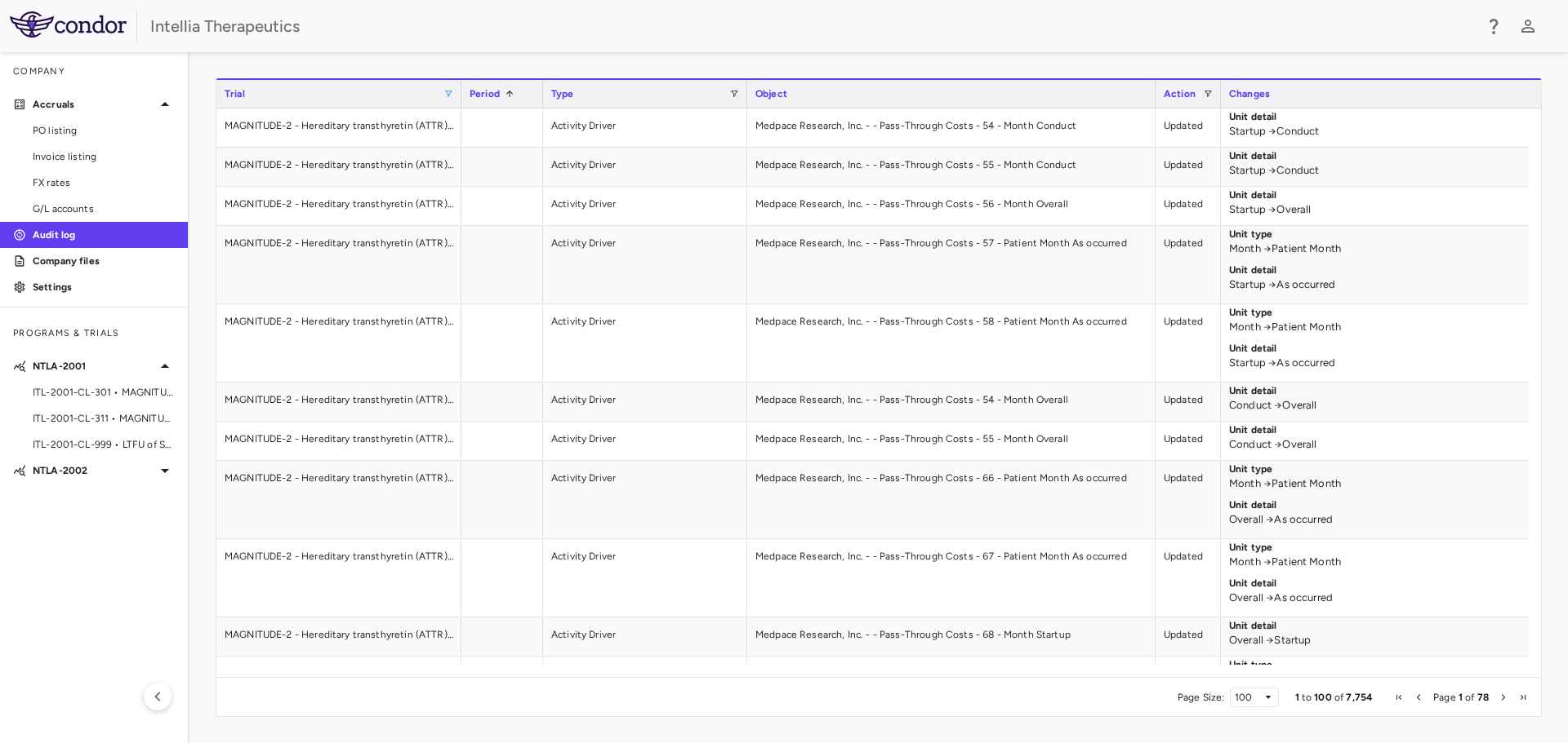
click at [492, 101] on div "Period 1" at bounding box center [502, 94] width 65 height 20
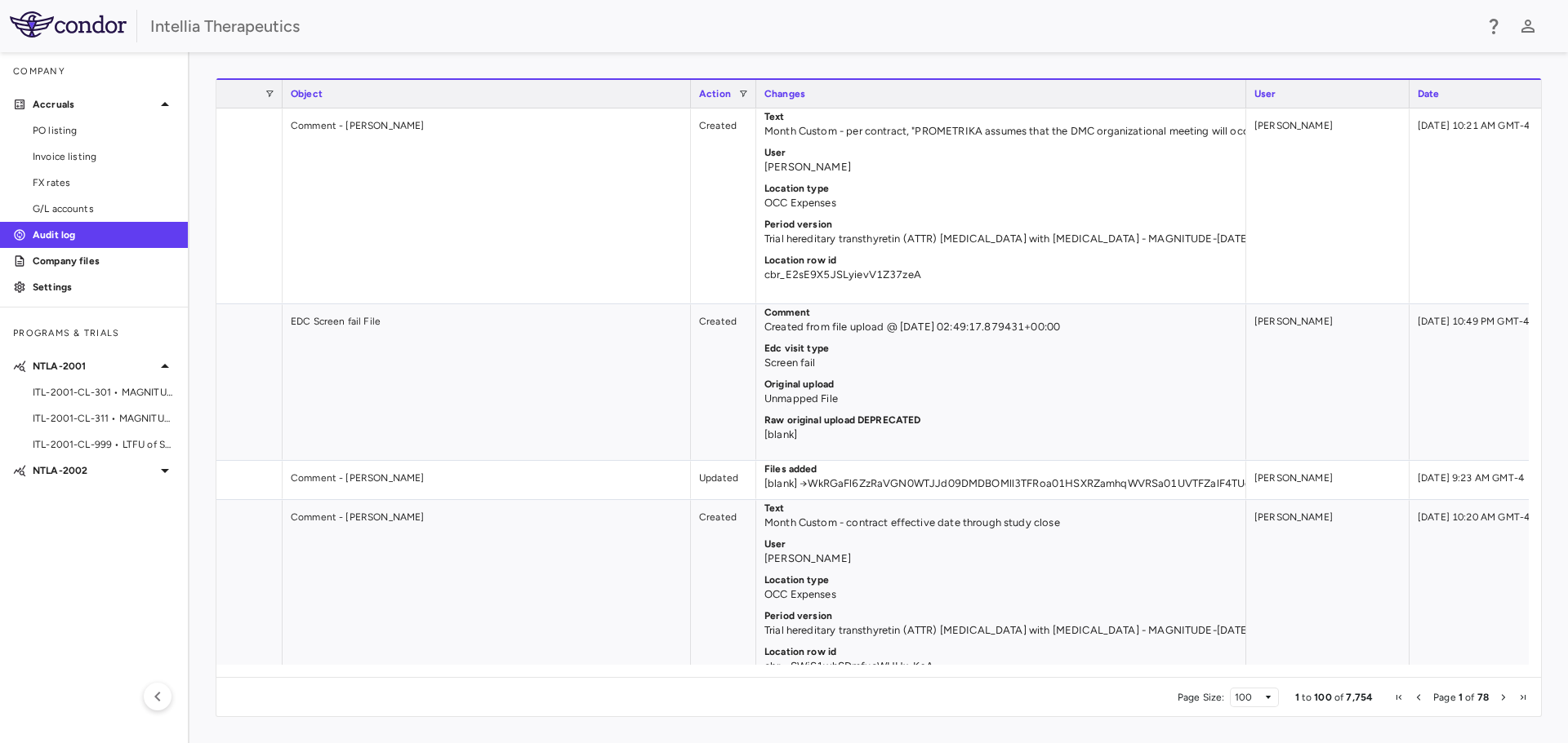
scroll to position [0, 509]
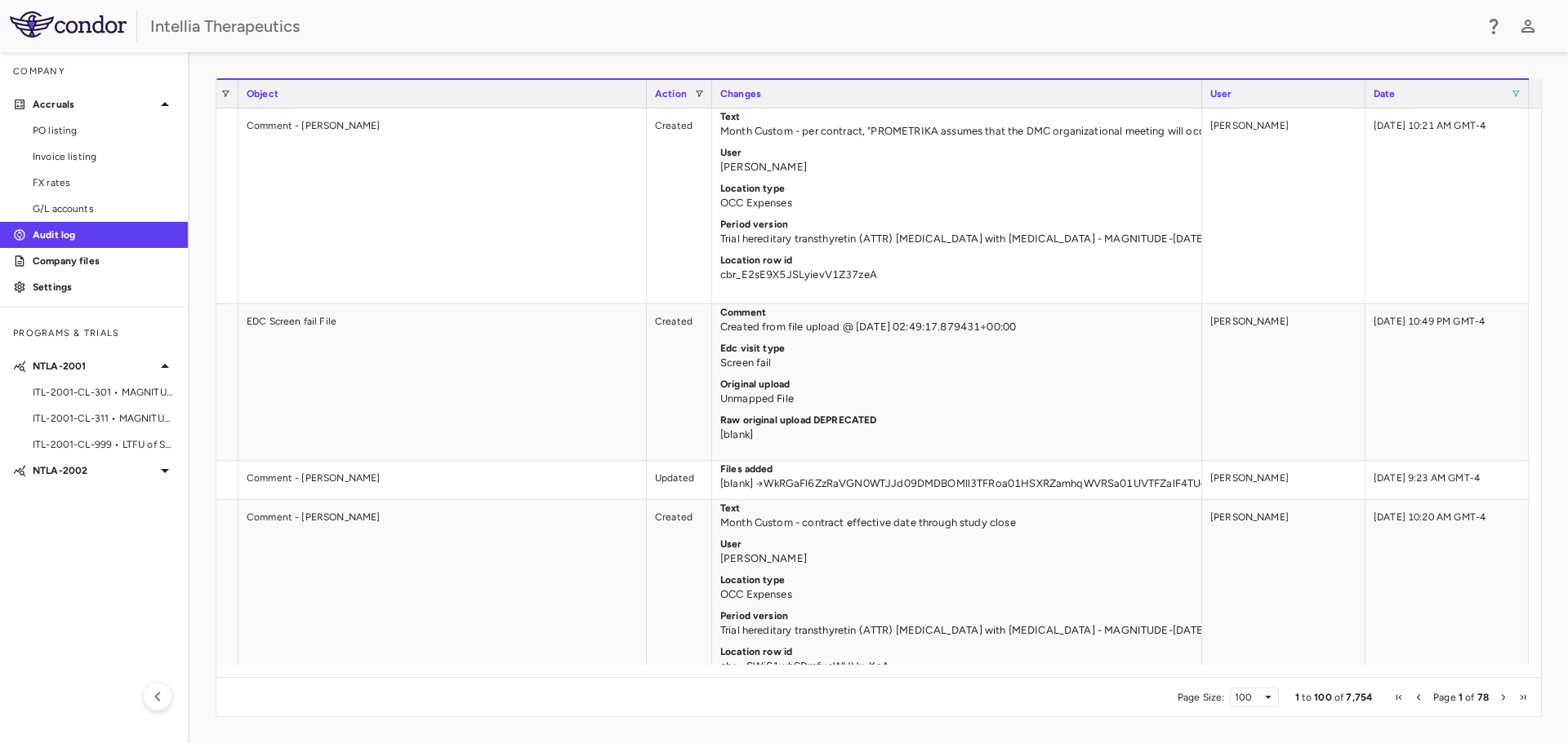
click at [1517, 93] on span at bounding box center [1515, 94] width 10 height 10
click at [1520, 124] on span "Filtering operator" at bounding box center [1519, 122] width 10 height 10
click at [1525, 150] on input "Filter Value" at bounding box center [1467, 149] width 127 height 20
type input "**********"
click at [1520, 177] on input "Filter Value" at bounding box center [1467, 176] width 127 height 20
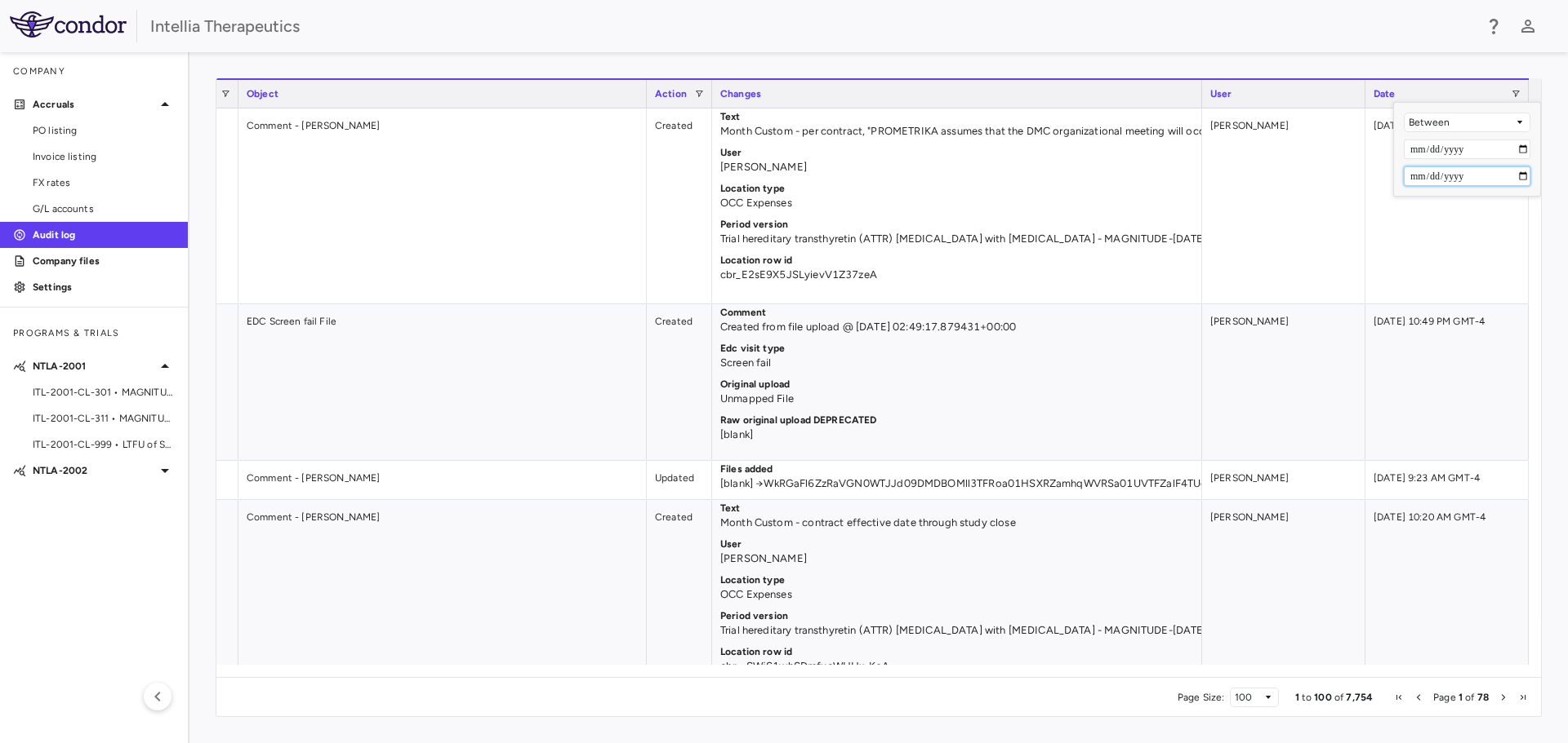
type input "**********"
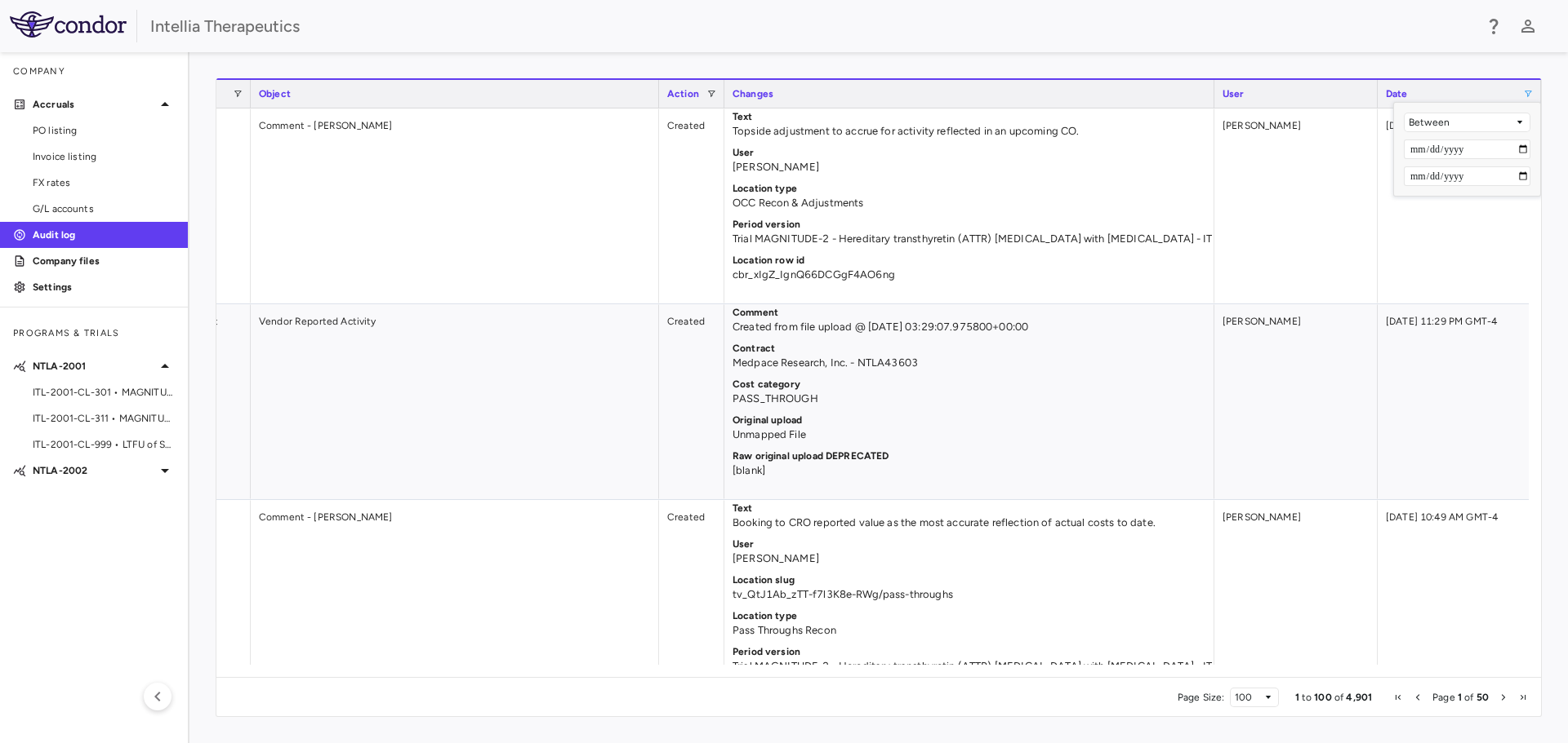
click at [793, 46] on div "Intellia Therapeutics" at bounding box center [784, 25] width 1568 height 52
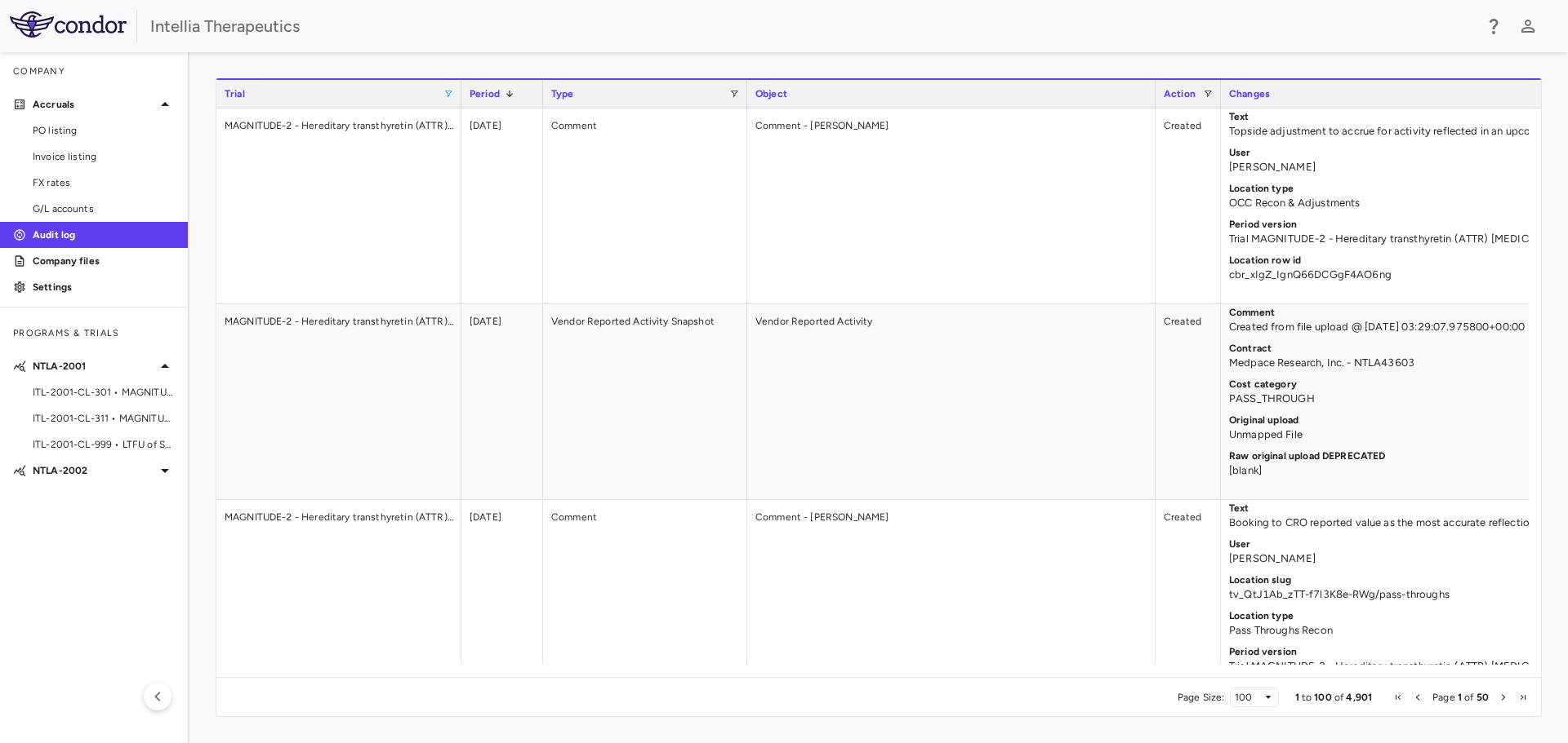
scroll to position [0, 504]
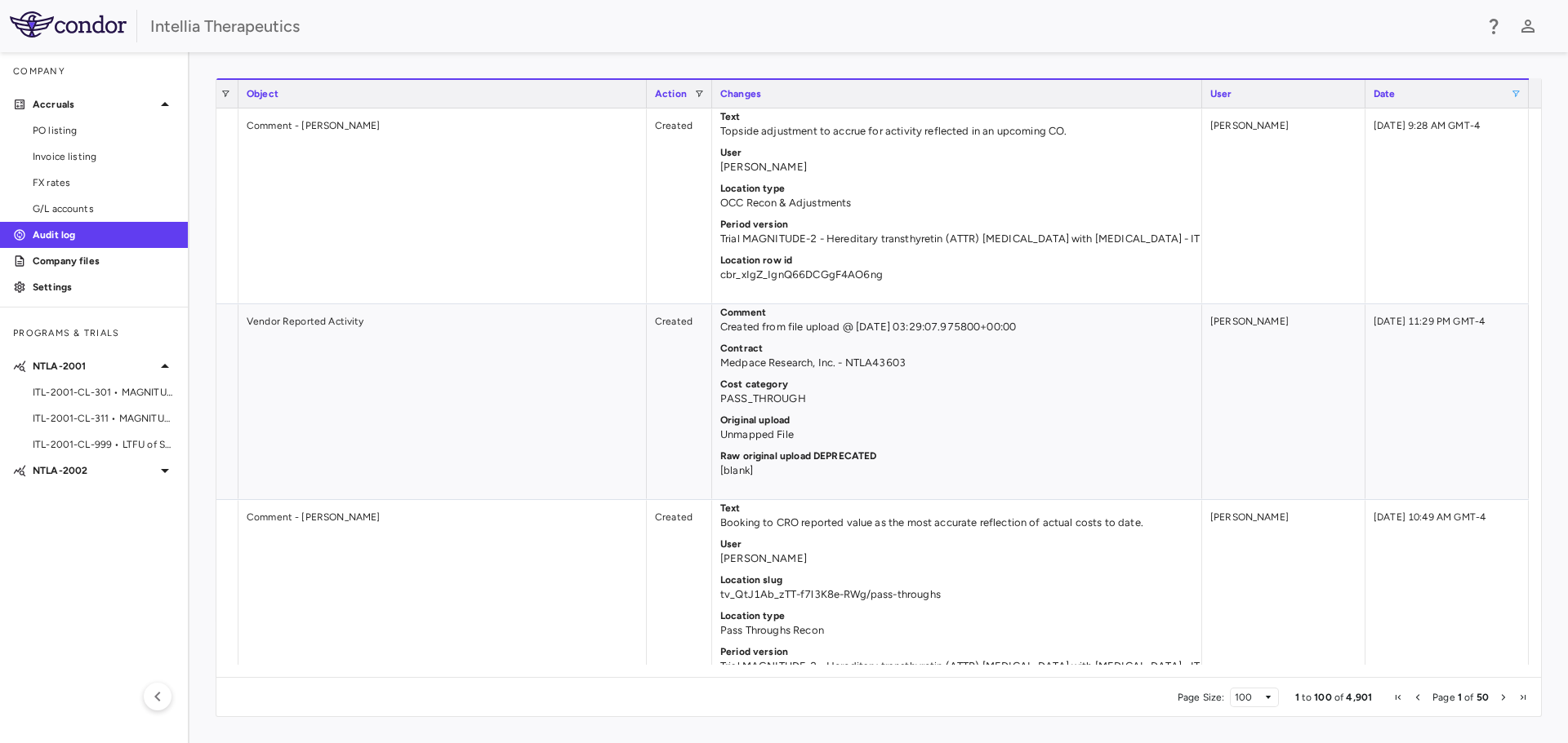
click at [701, 101] on div "Action" at bounding box center [679, 94] width 49 height 27
click at [699, 98] on span at bounding box center [699, 94] width 10 height 10
click at [846, 67] on div "Press CTRL ENTER to open filter Drag here to set row groups Drag here to set co…" at bounding box center [878, 397] width 1378 height 691
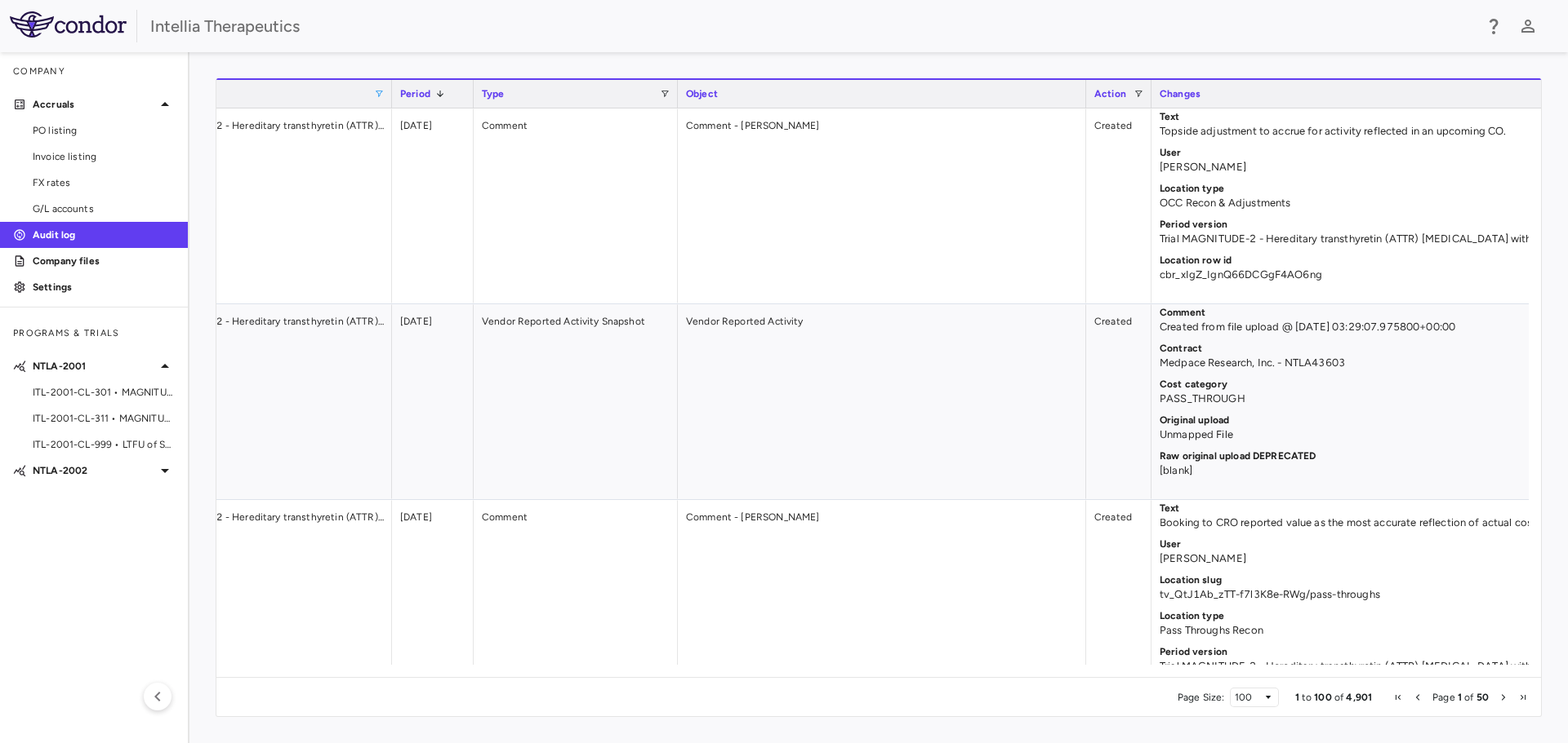
click at [760, 95] on div "Object" at bounding box center [881, 94] width 392 height 20
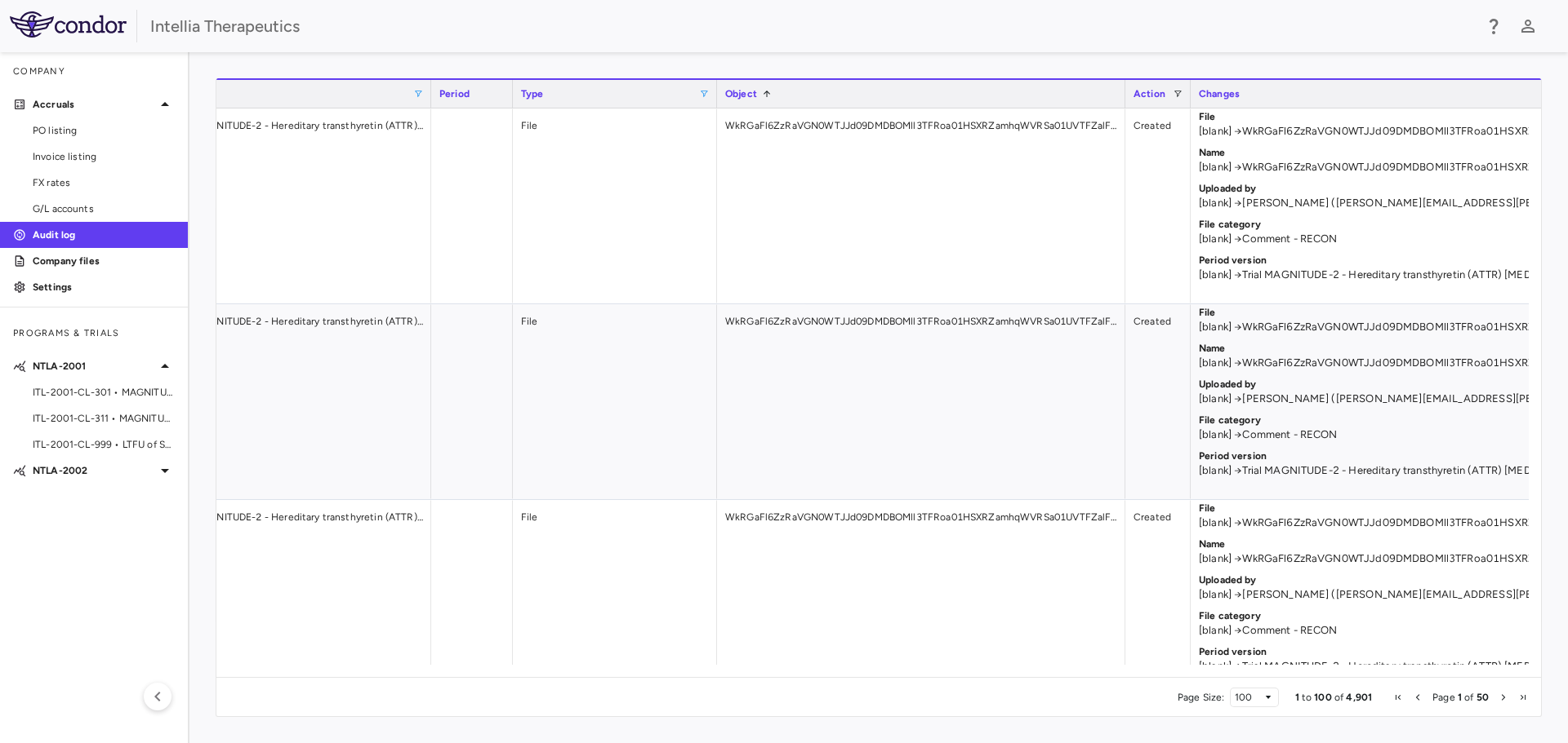
click at [706, 97] on span at bounding box center [703, 94] width 10 height 10
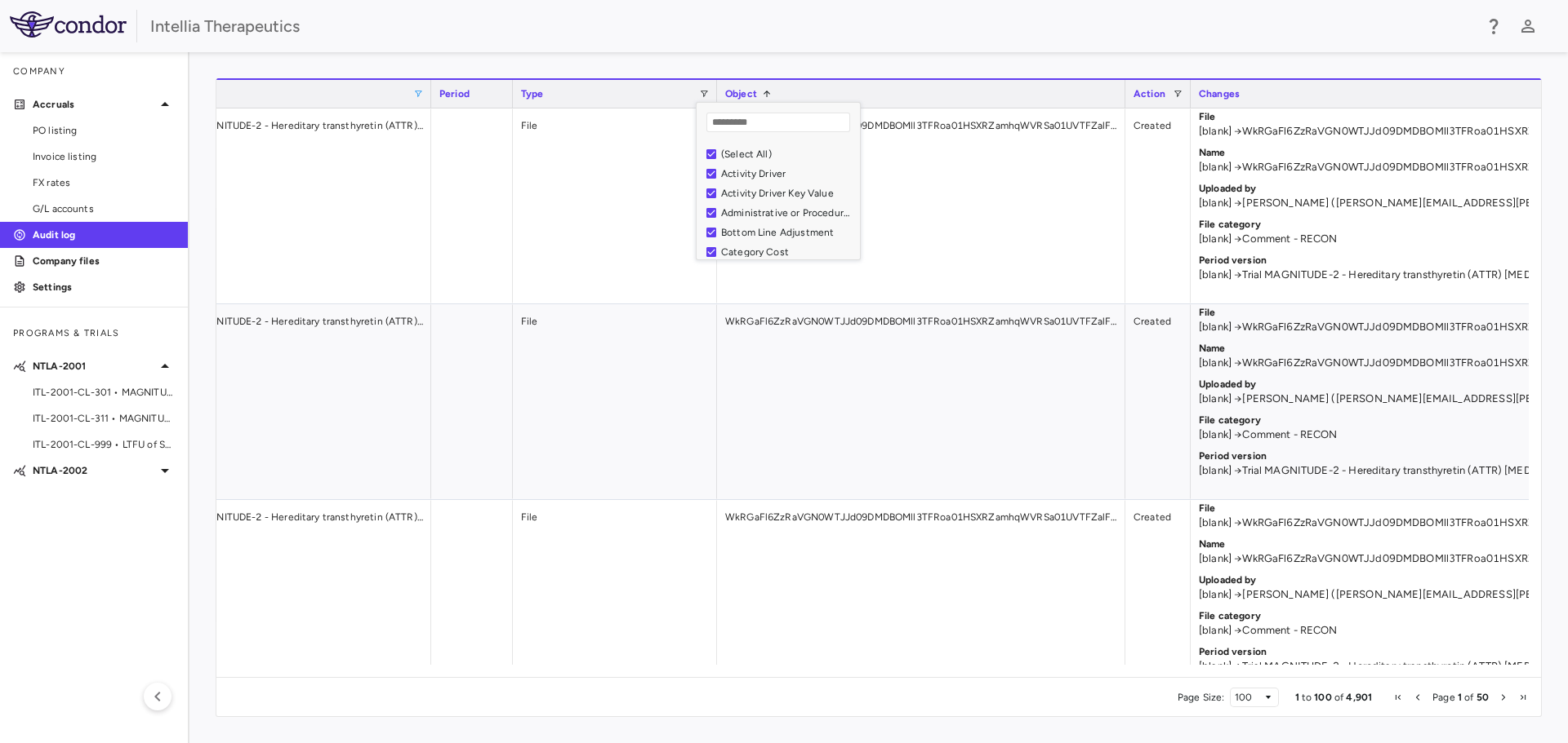
click at [742, 156] on div "(Select All)" at bounding box center [787, 154] width 134 height 12
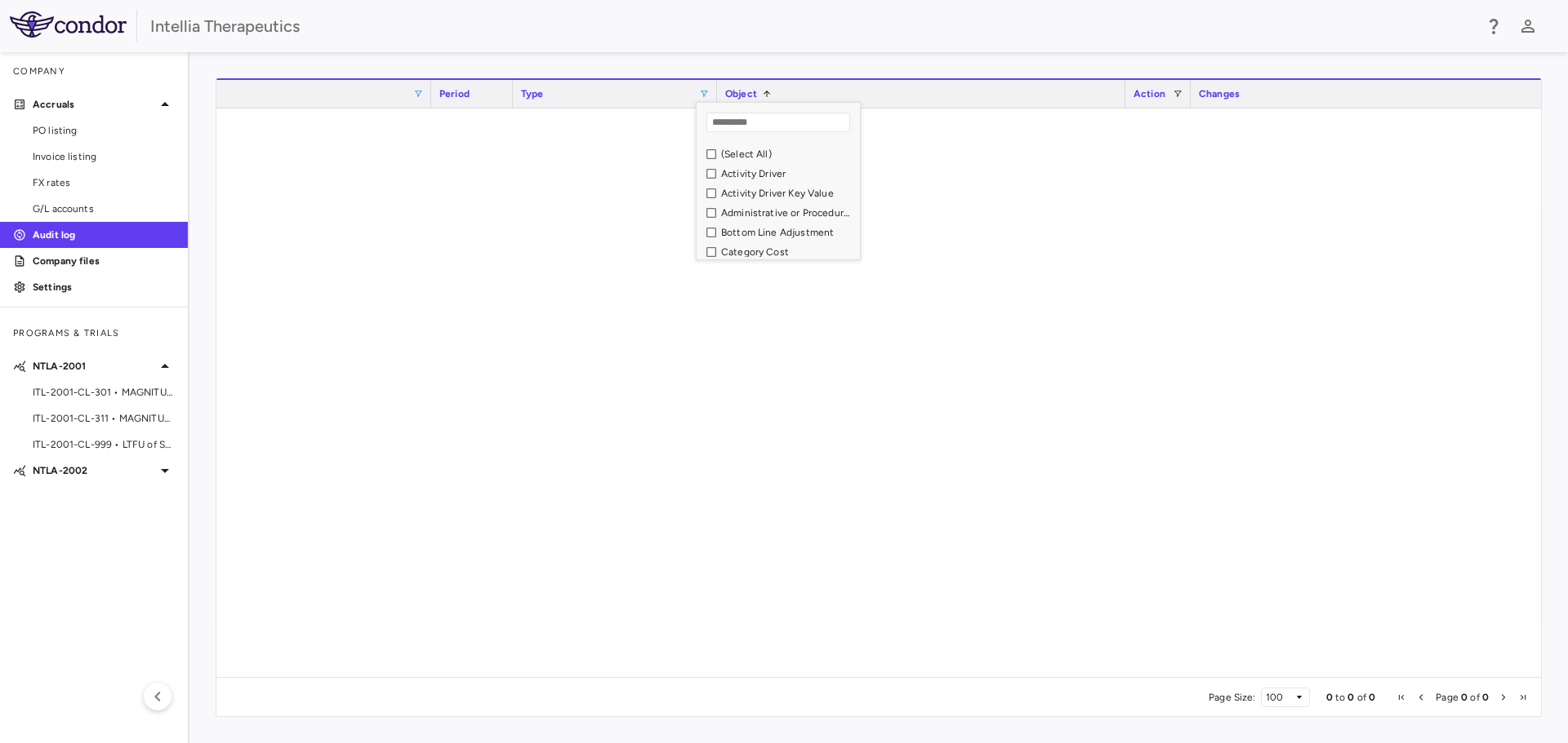
click at [746, 172] on div "Activity Driver" at bounding box center [787, 174] width 134 height 12
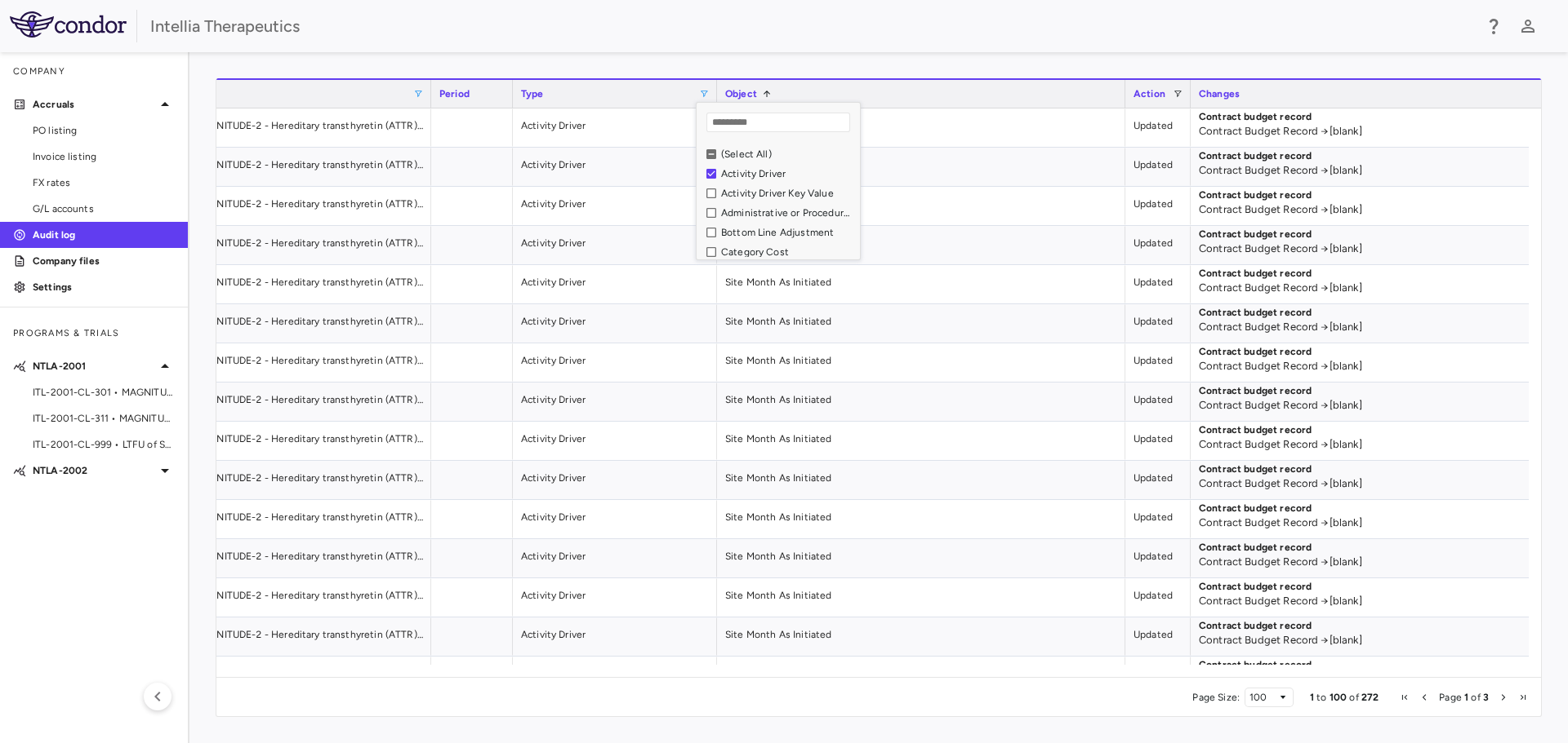
click at [778, 191] on div "Activity Driver Key Value" at bounding box center [787, 193] width 134 height 12
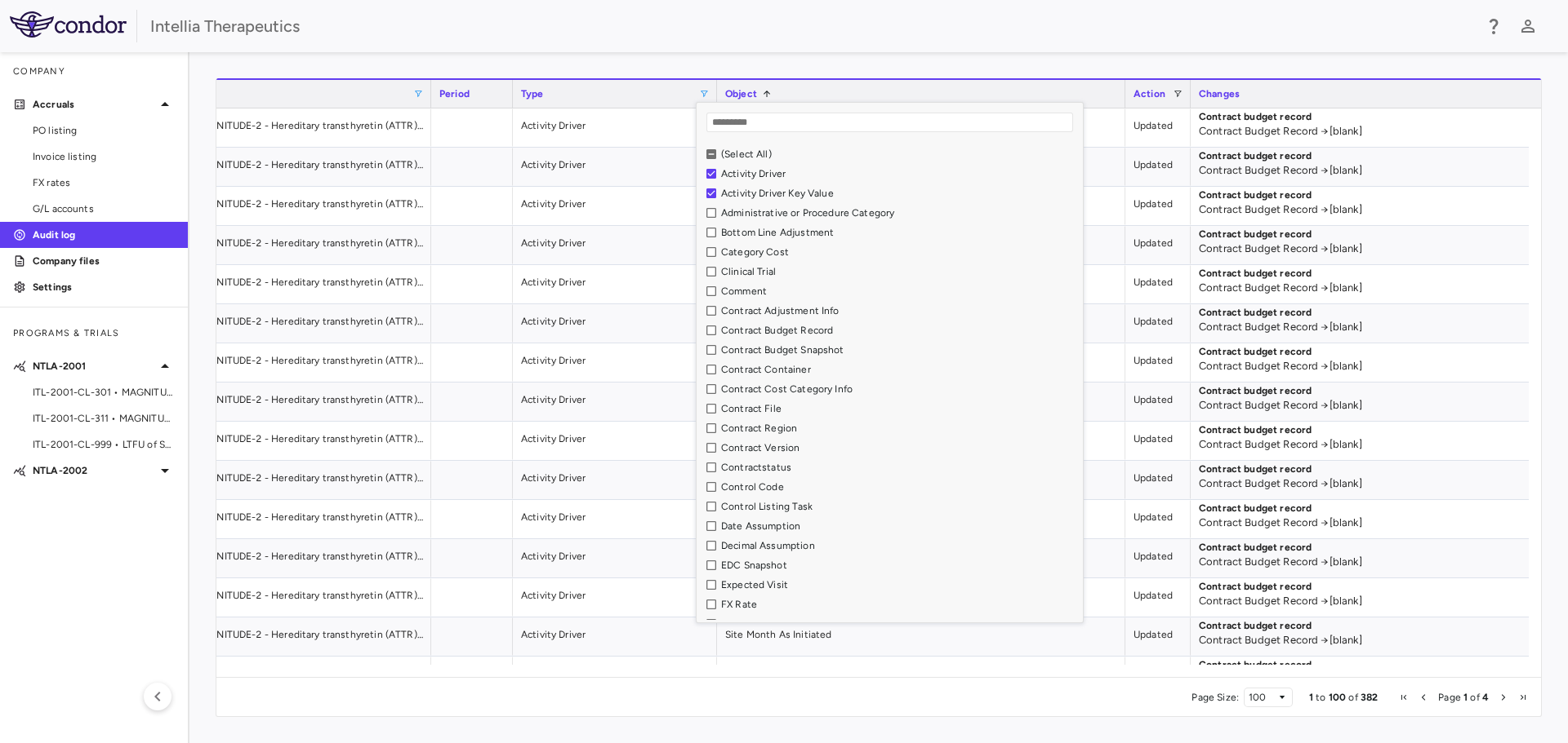
drag, startPoint x: 859, startPoint y: 256, endPoint x: 1077, endPoint y: 618, distance: 422.6
click at [1082, 623] on div "Loading... No matches. (Select All) Activity Driver Activity Driver Key Value A…" at bounding box center [889, 362] width 388 height 521
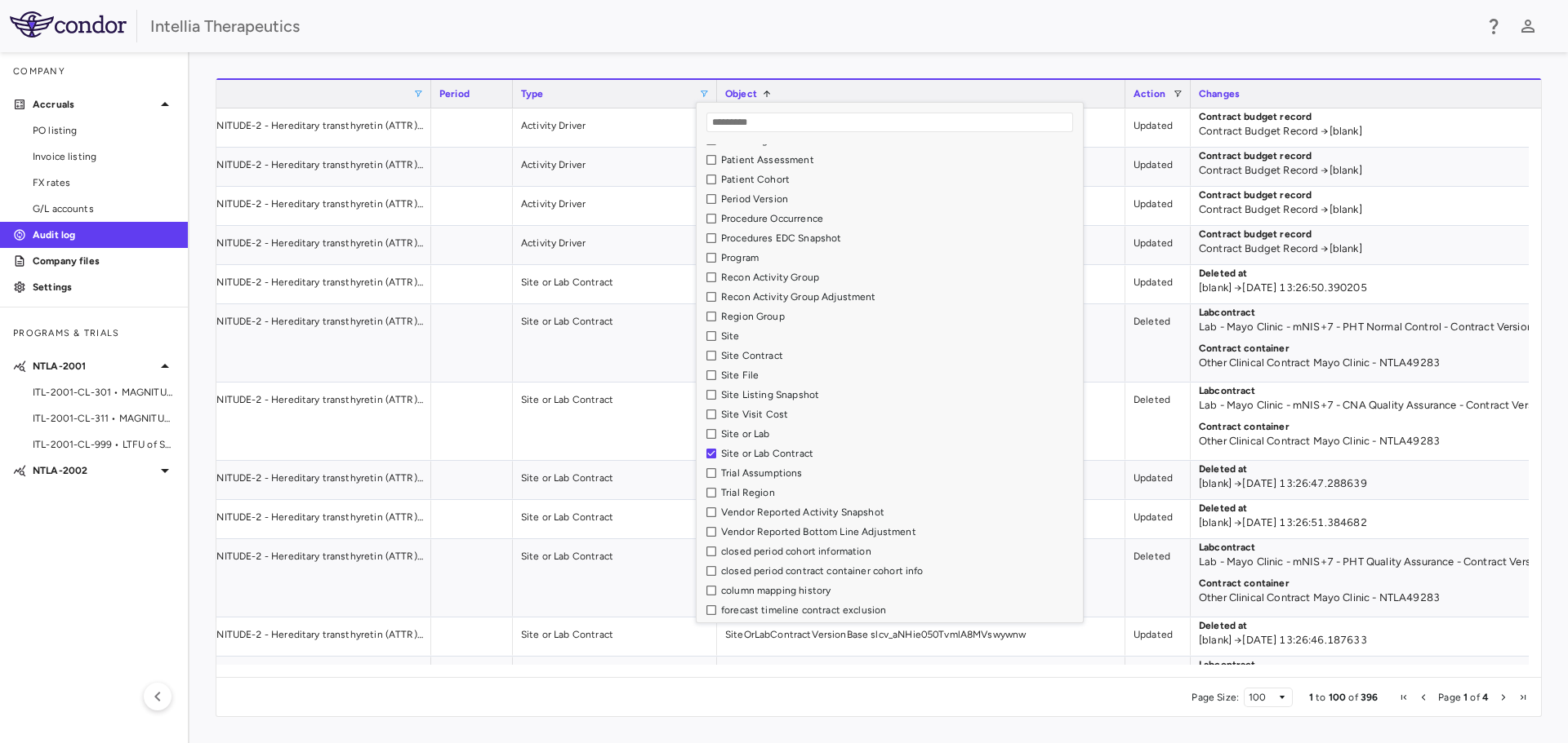
click at [837, 36] on div "Intellia Therapeutics" at bounding box center [812, 25] width 1323 height 24
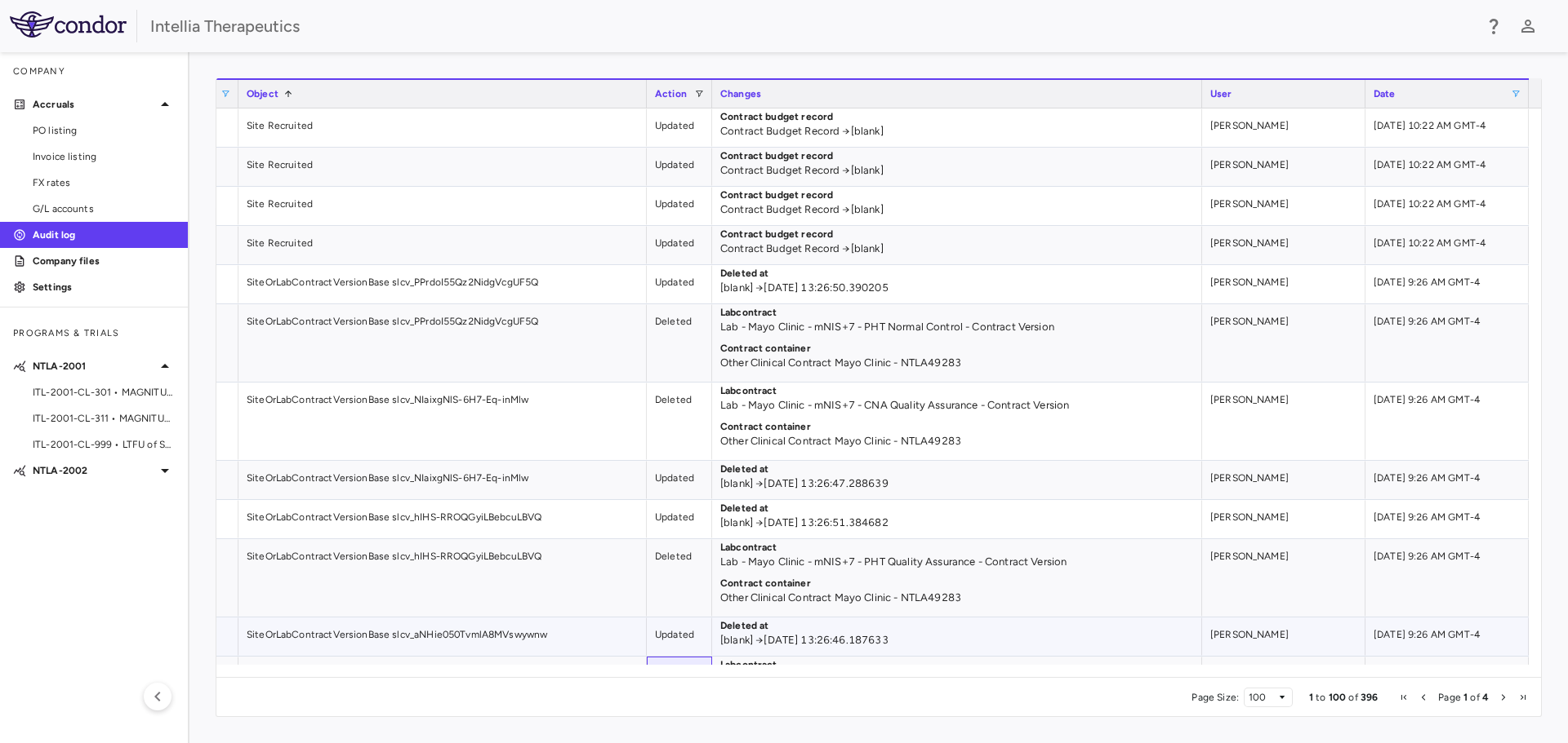
drag, startPoint x: 656, startPoint y: 664, endPoint x: 473, endPoint y: 646, distance: 183.9
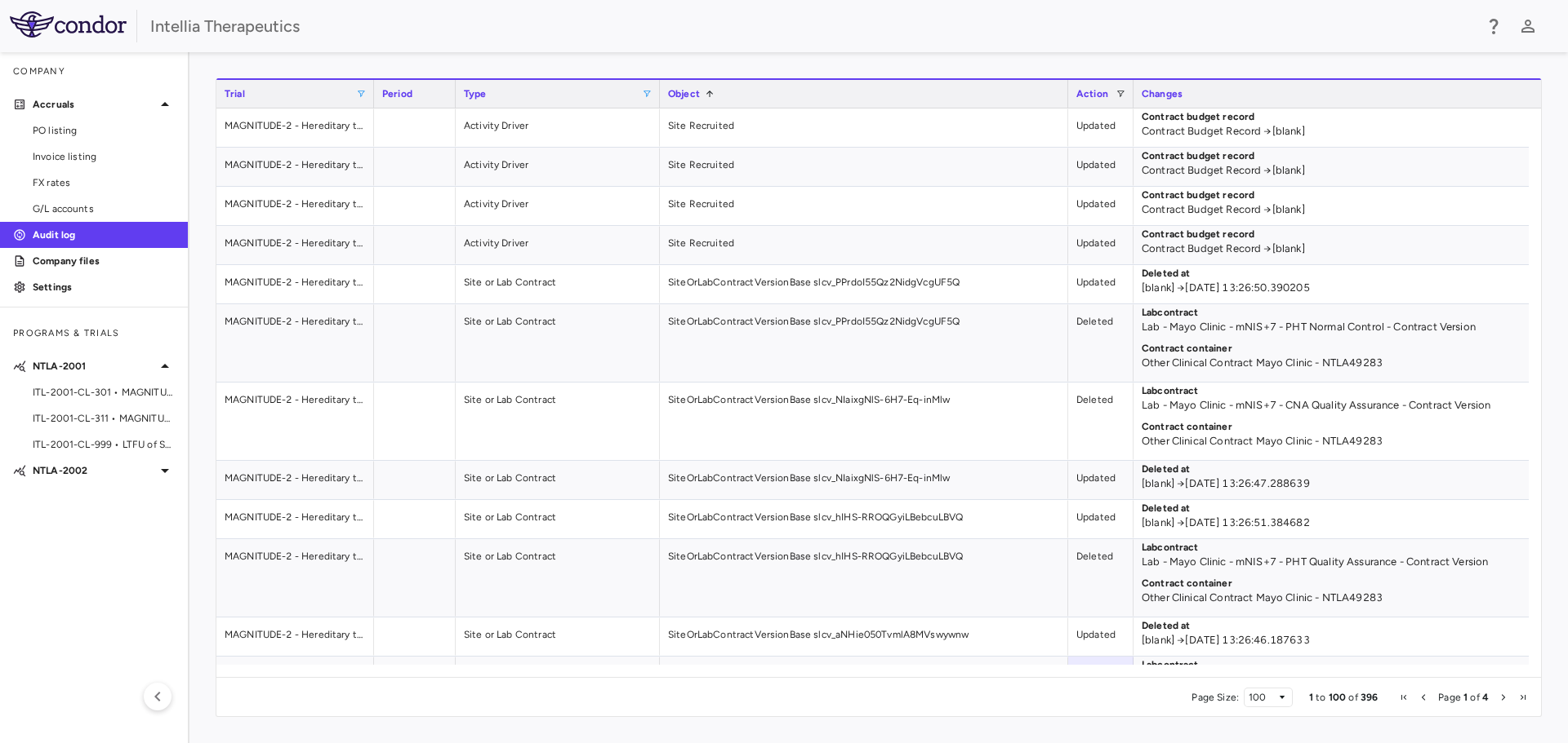
drag, startPoint x: 460, startPoint y: 87, endPoint x: 373, endPoint y: 121, distance: 93.4
click at [373, 121] on div "Trial Period Type Object 1" at bounding box center [878, 377] width 1325 height 599
click at [413, 92] on div "Period" at bounding box center [414, 94] width 65 height 20
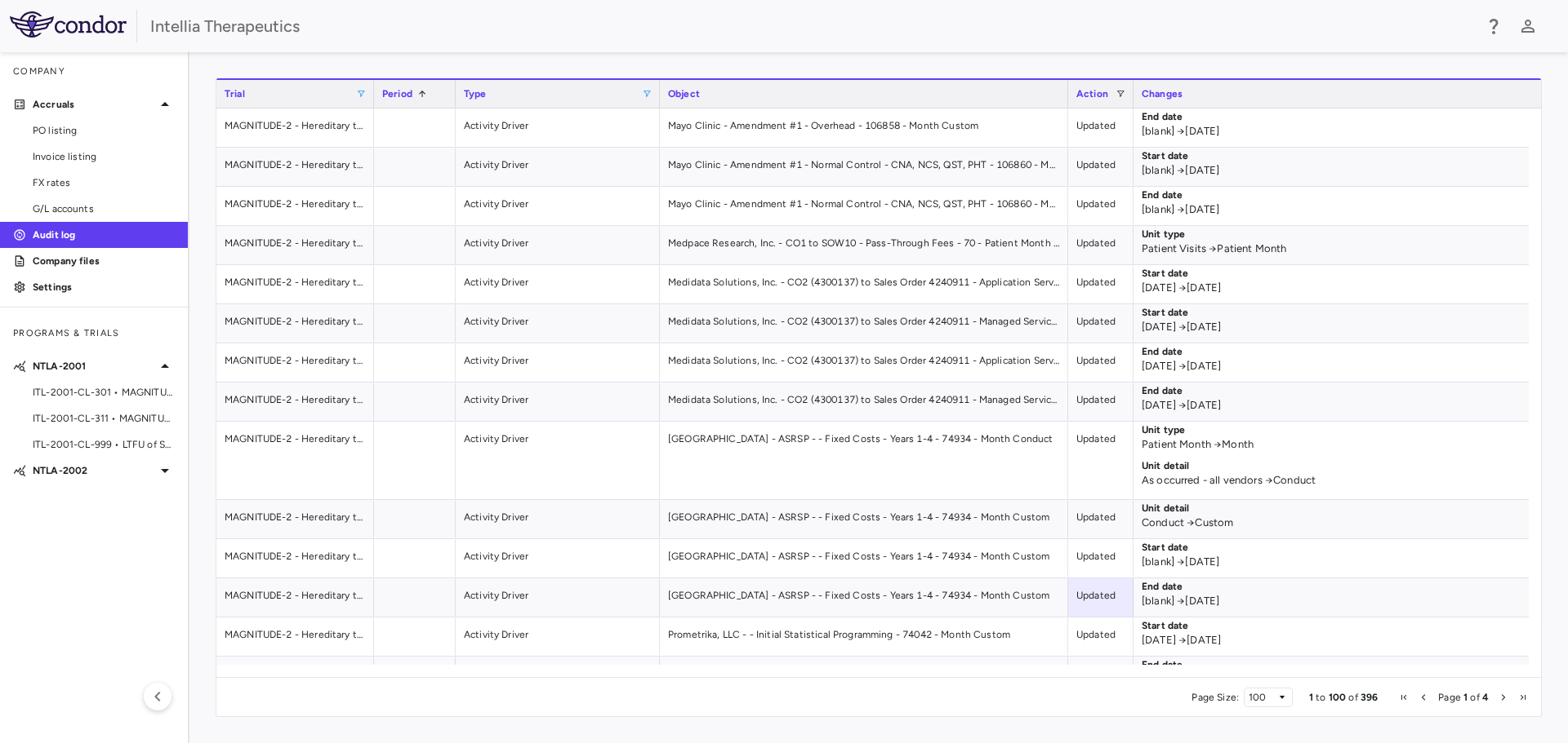
click at [422, 85] on div "Period 1" at bounding box center [414, 94] width 65 height 20
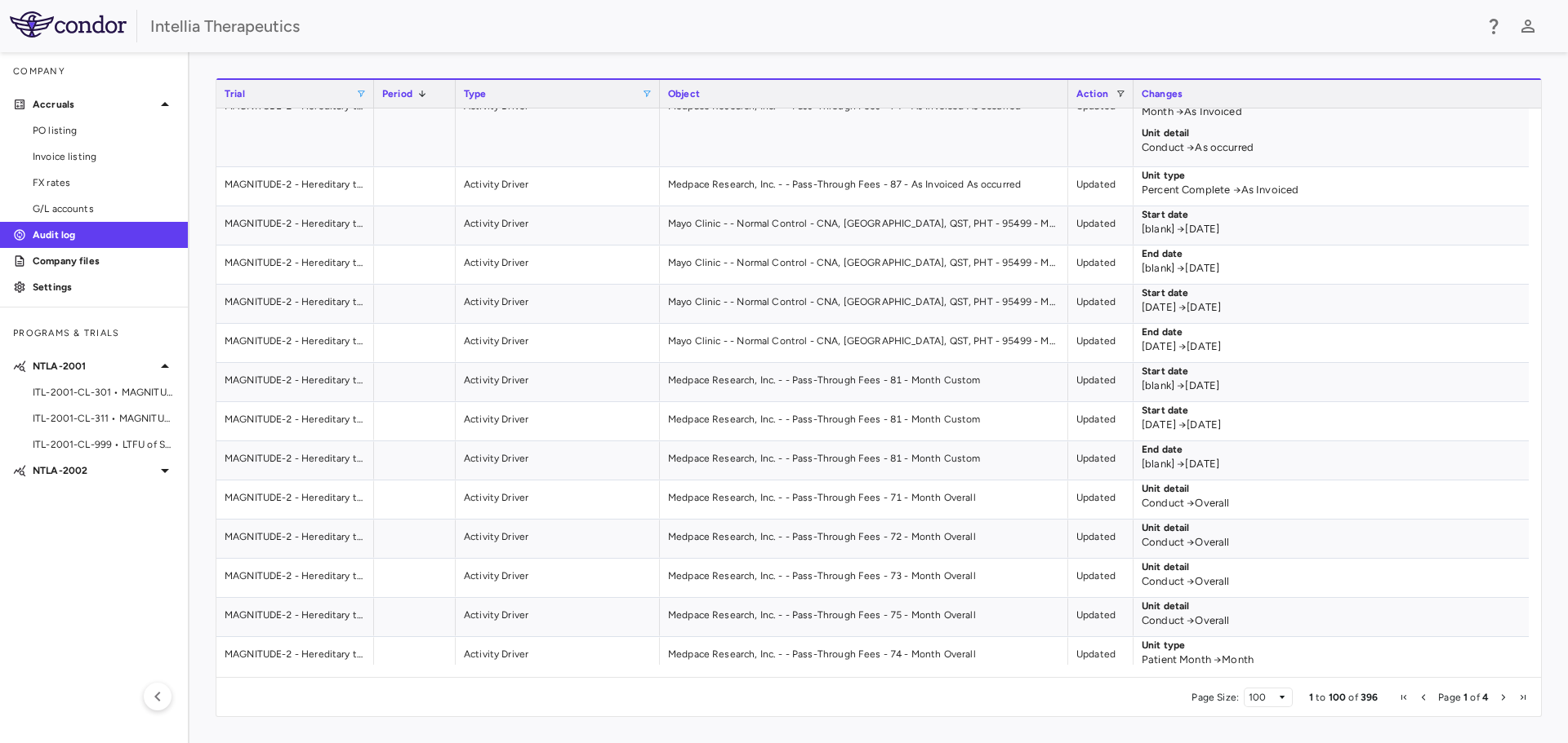
click at [1499, 698] on span "Next Page" at bounding box center [1504, 698] width 10 height 10
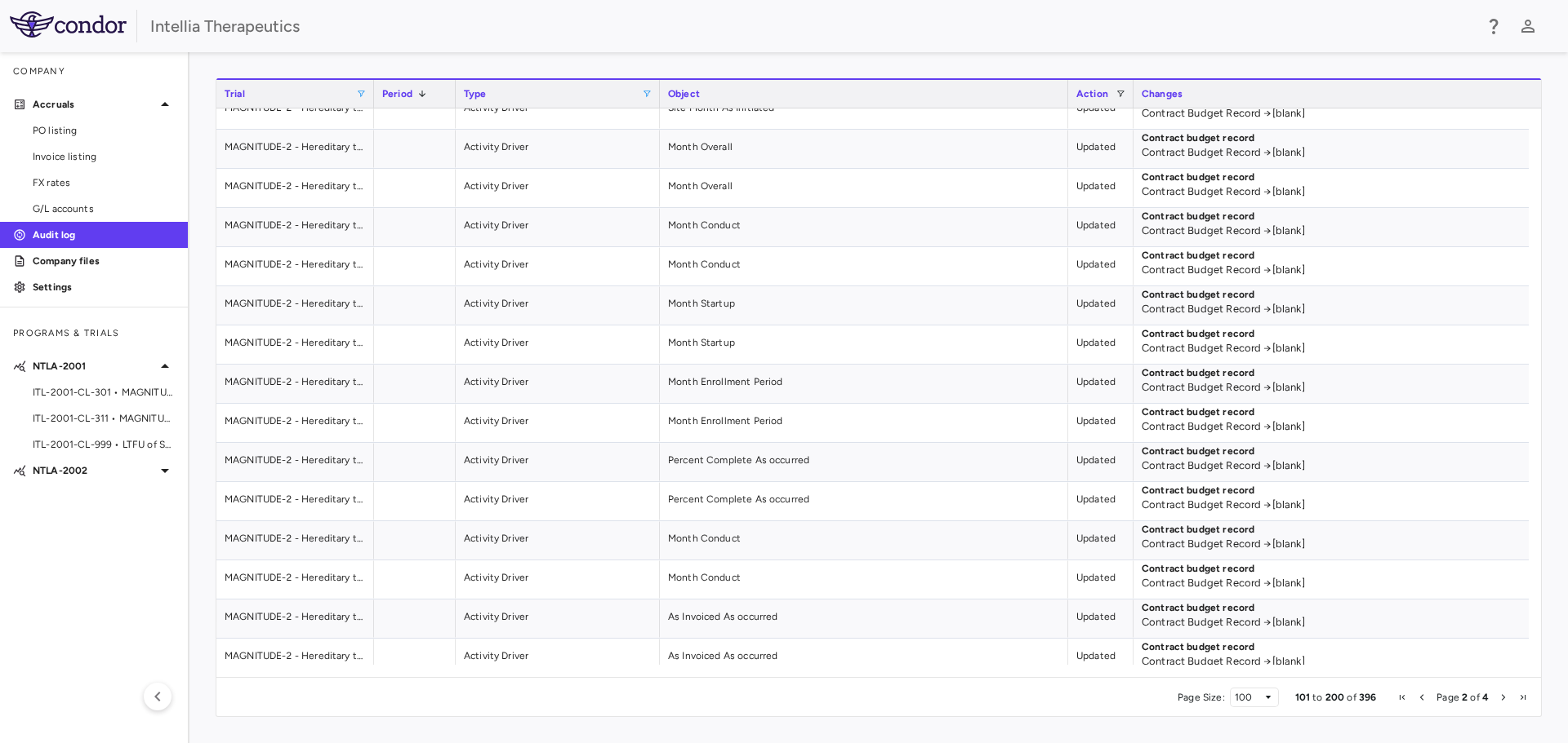
click at [1499, 698] on span "Next Page" at bounding box center [1504, 698] width 10 height 10
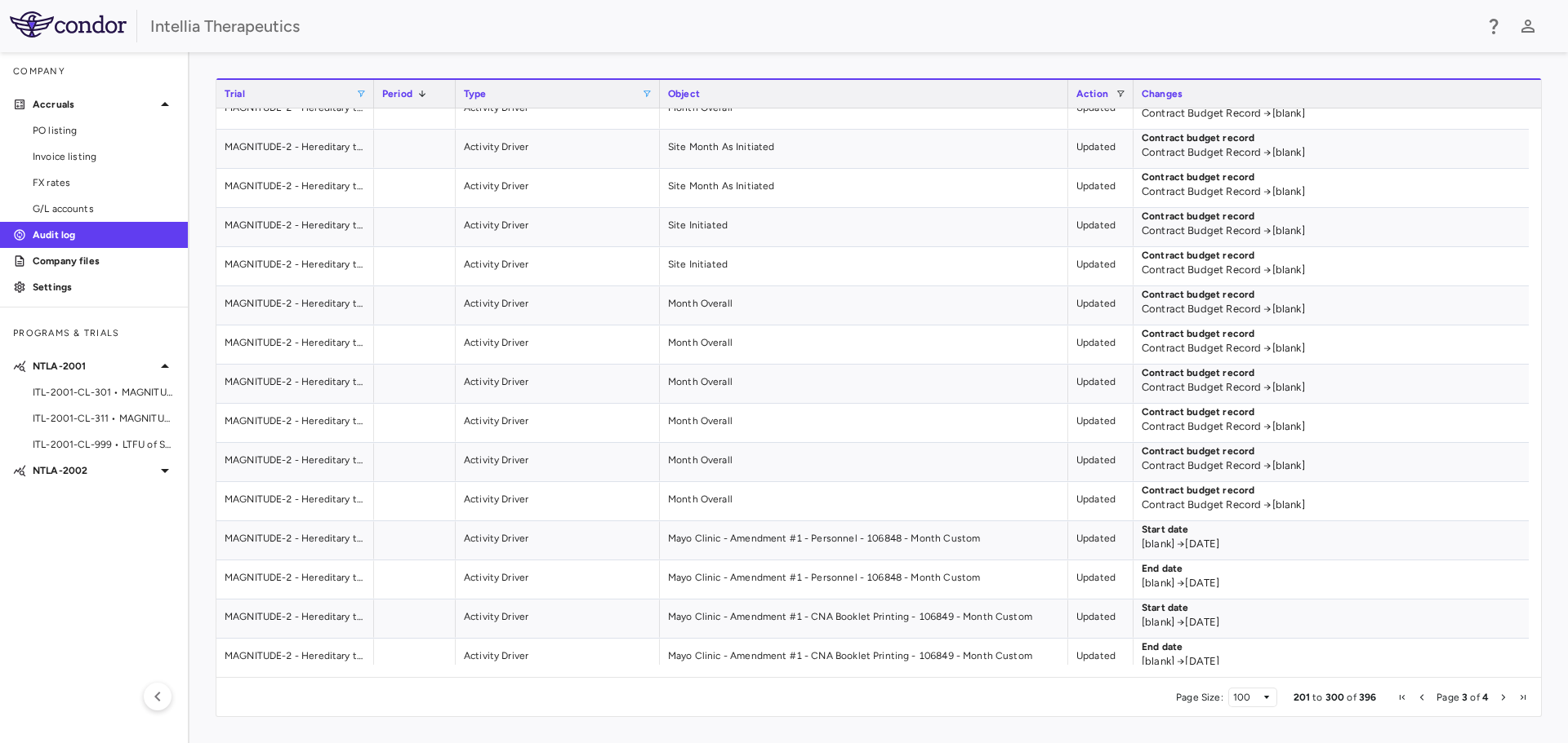
click at [1499, 698] on span "Next Page" at bounding box center [1504, 698] width 10 height 10
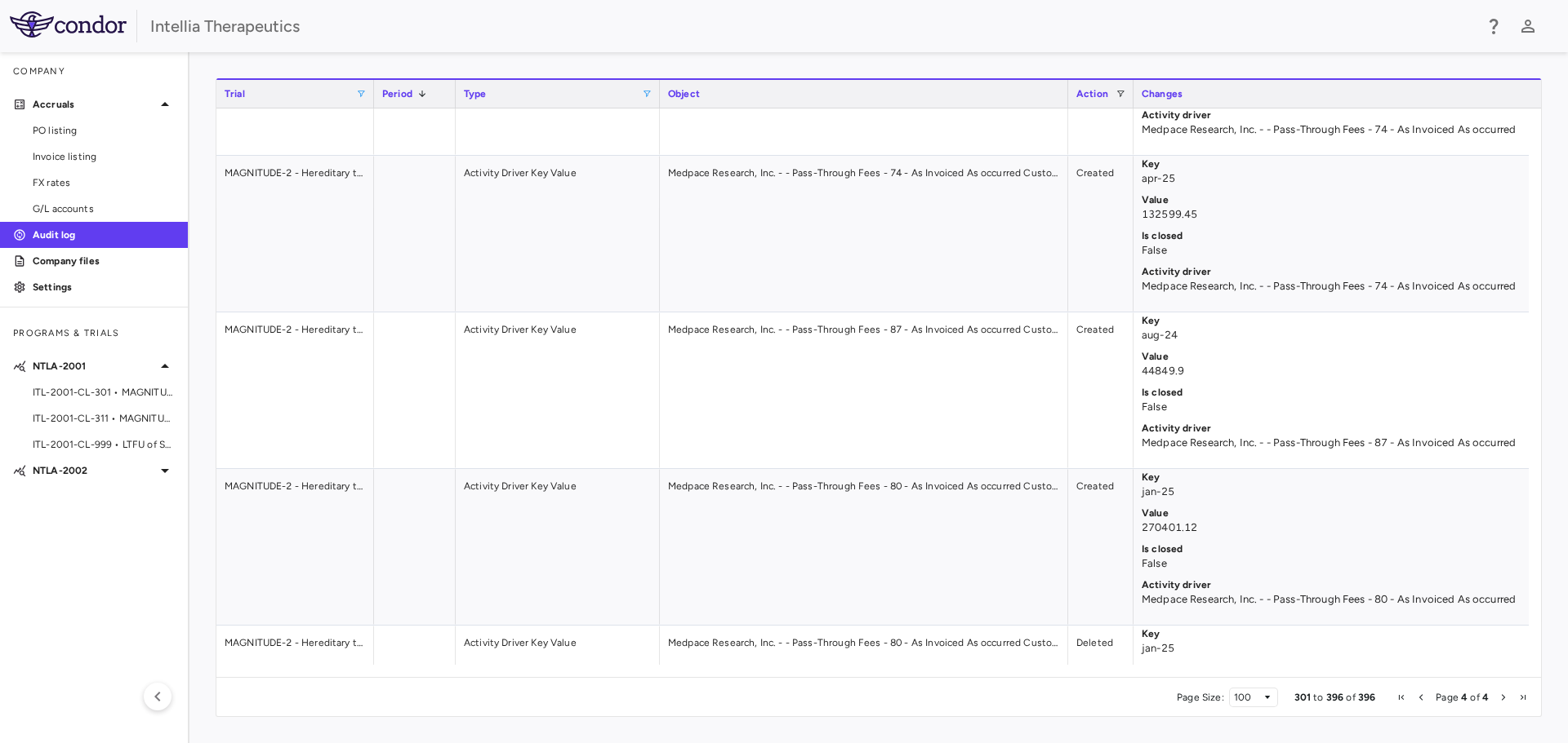
click at [1499, 698] on span "Next Page" at bounding box center [1504, 698] width 10 height 10
click at [1425, 695] on span "Previous Page" at bounding box center [1420, 698] width 10 height 10
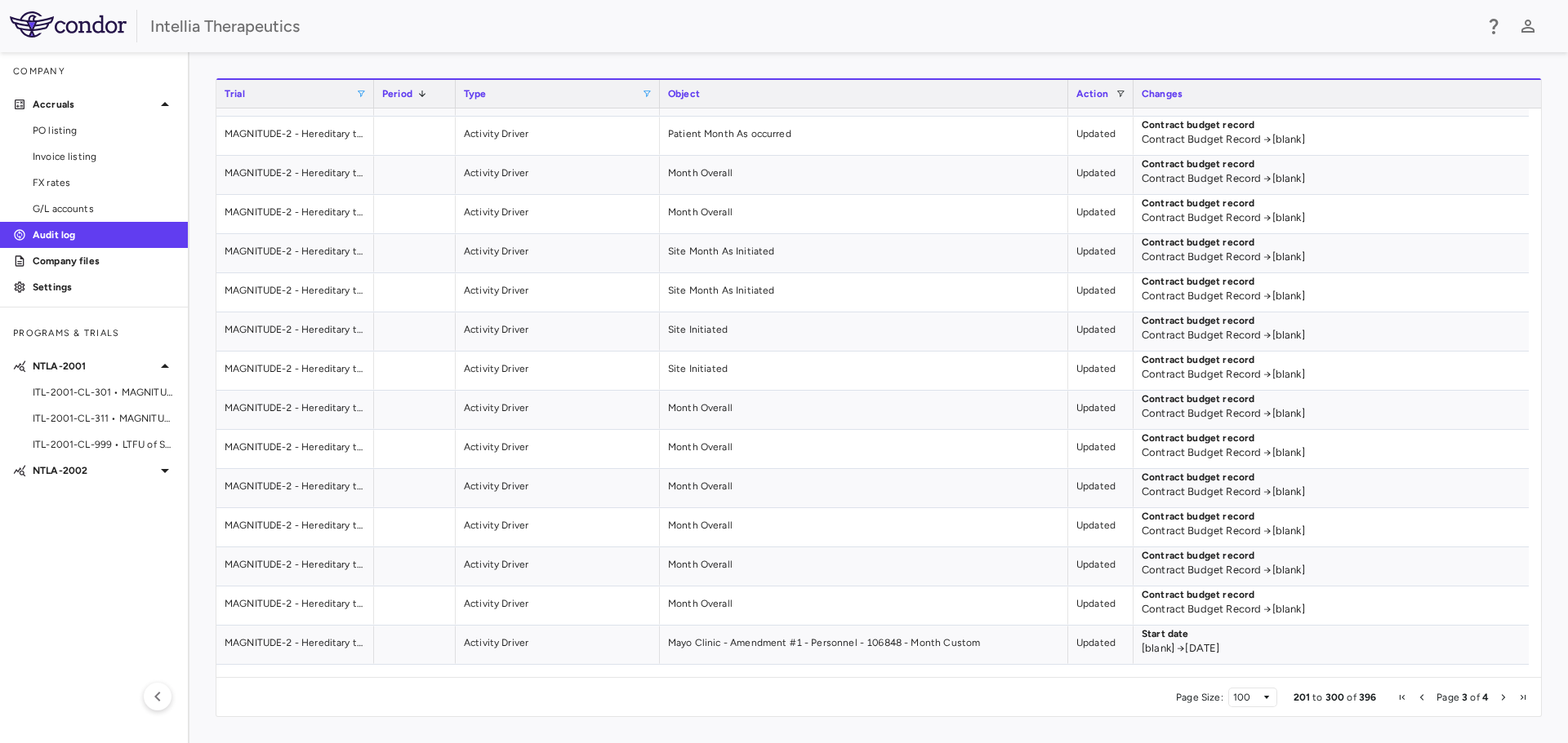
click at [1426, 695] on span "Previous Page" at bounding box center [1421, 698] width 10 height 10
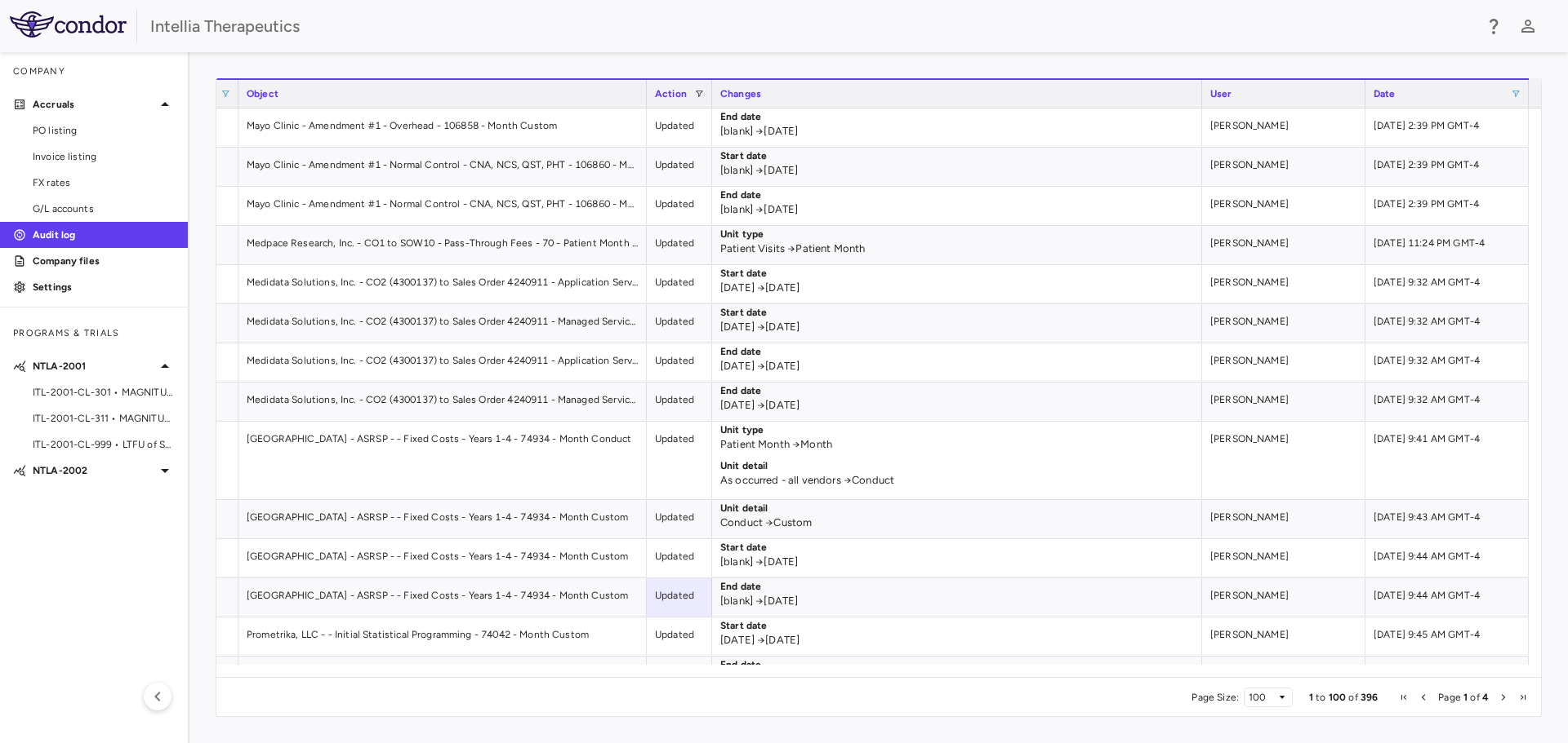
click at [1517, 97] on span at bounding box center [1515, 94] width 10 height 10
click at [1520, 148] on input "**********" at bounding box center [1467, 149] width 127 height 20
type input "**********"
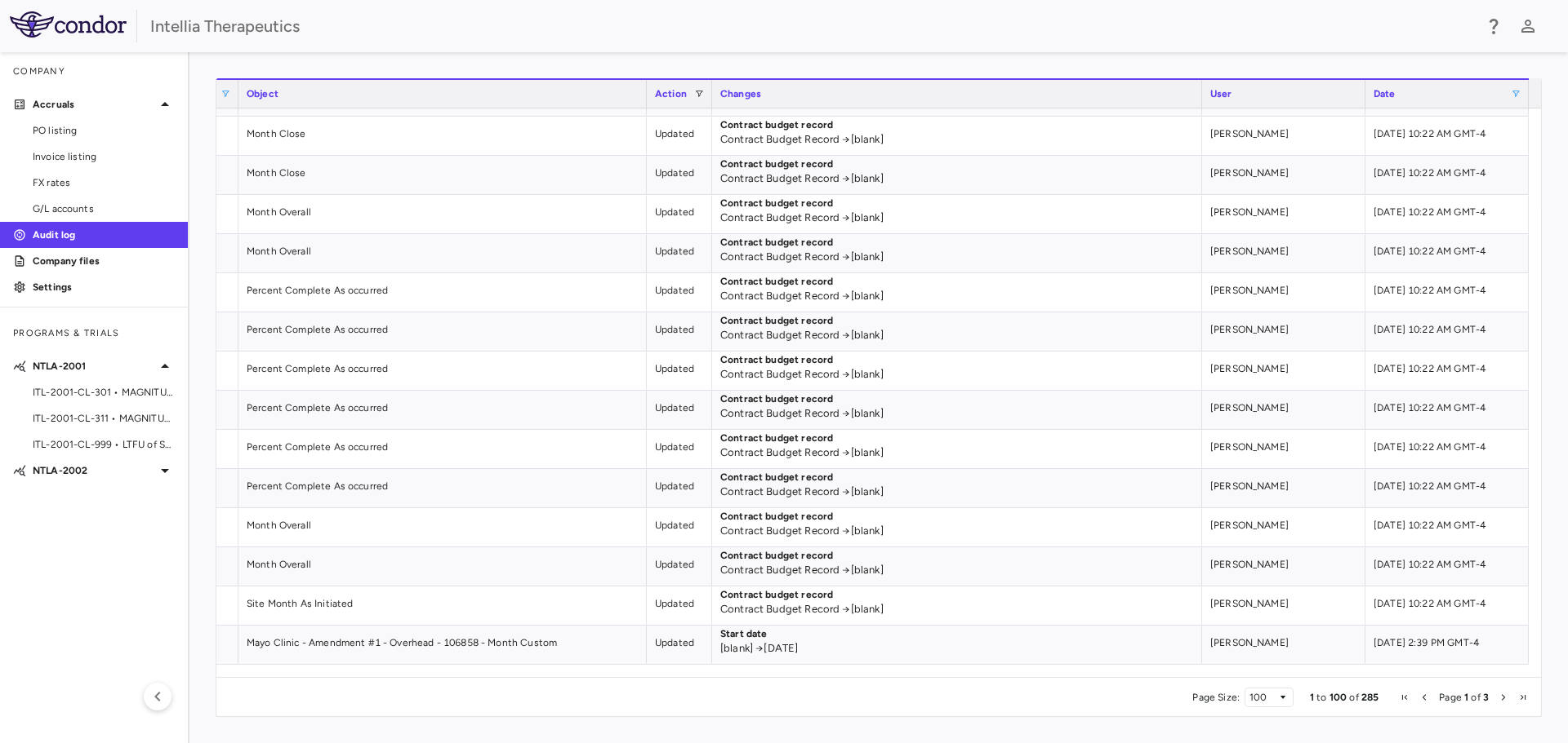
click at [1499, 700] on span "Next Page" at bounding box center [1504, 698] width 10 height 10
click at [1504, 701] on span "Next Page" at bounding box center [1504, 698] width 10 height 10
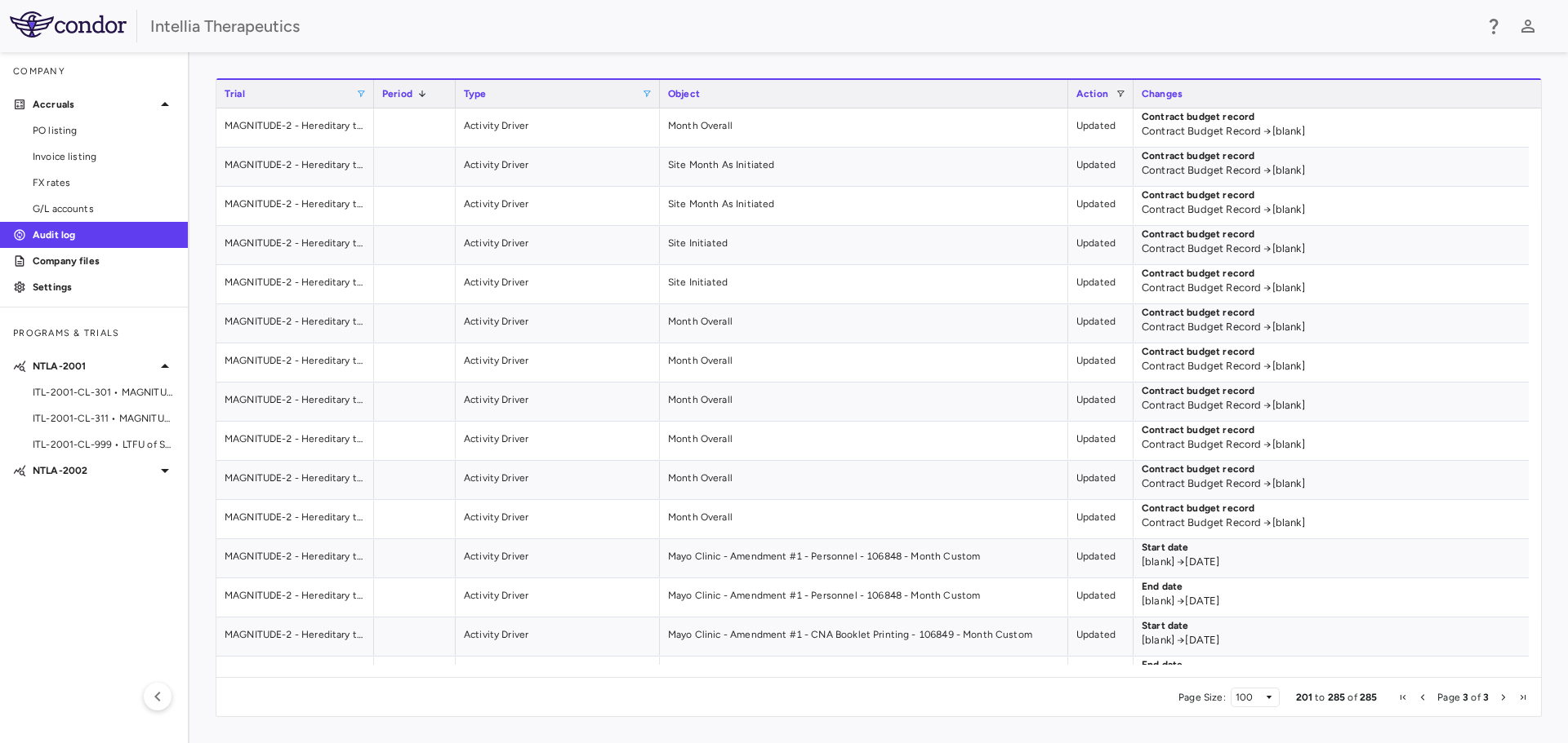
click at [645, 93] on span at bounding box center [647, 94] width 10 height 10
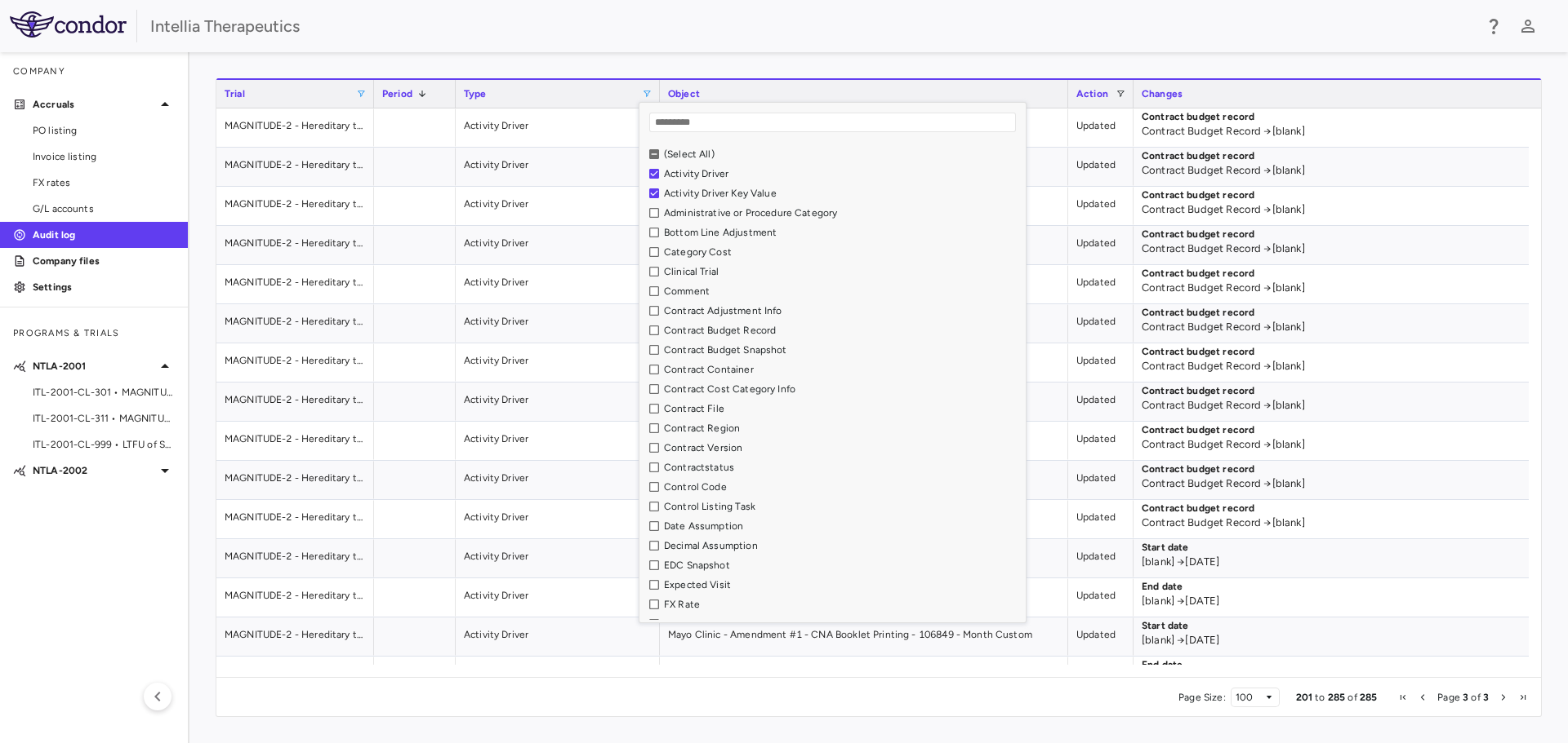
click at [685, 197] on div "Activity Driver Key Value" at bounding box center [841, 193] width 357 height 12
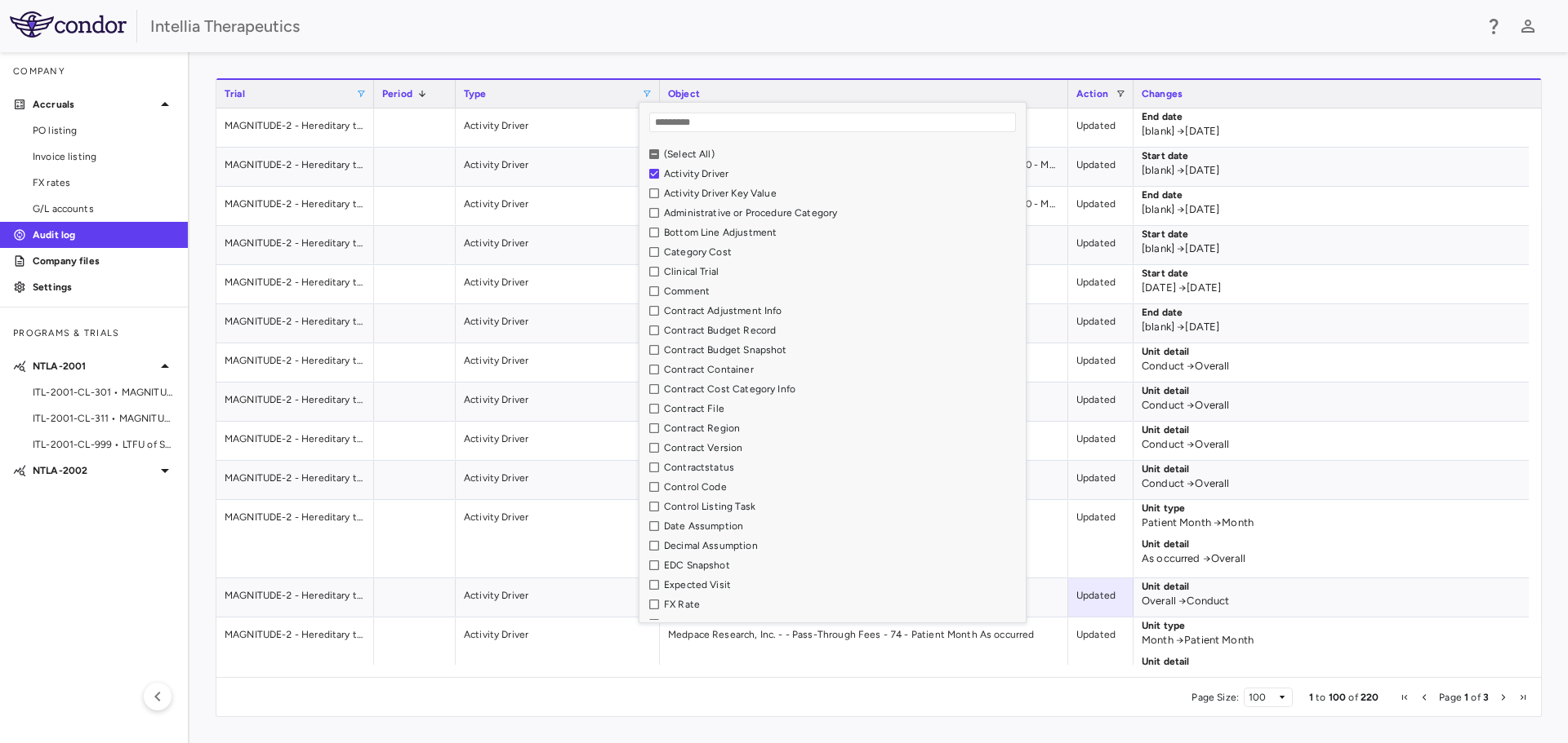
click at [837, 62] on div "1 to 100 of 220. Page 1 of 3 Drag here to set row groups Drag here to set colum…" at bounding box center [878, 397] width 1378 height 691
